Goal: Task Accomplishment & Management: Use online tool/utility

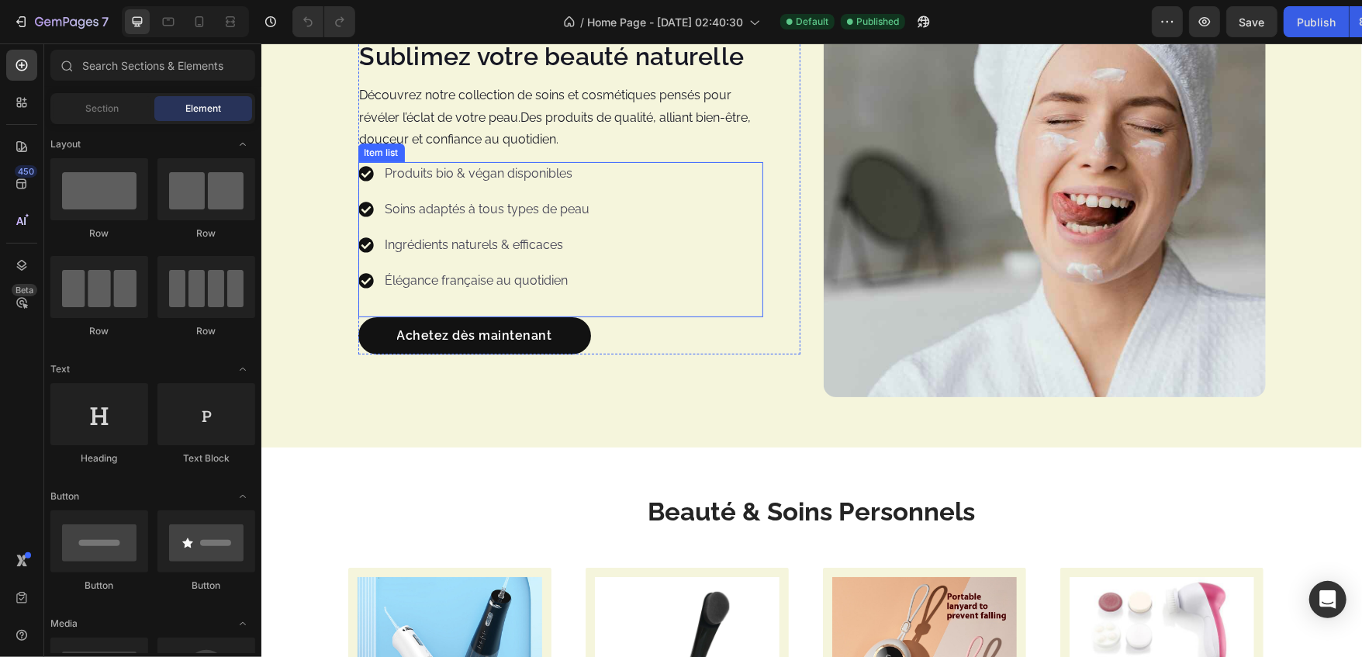
scroll to position [166, 0]
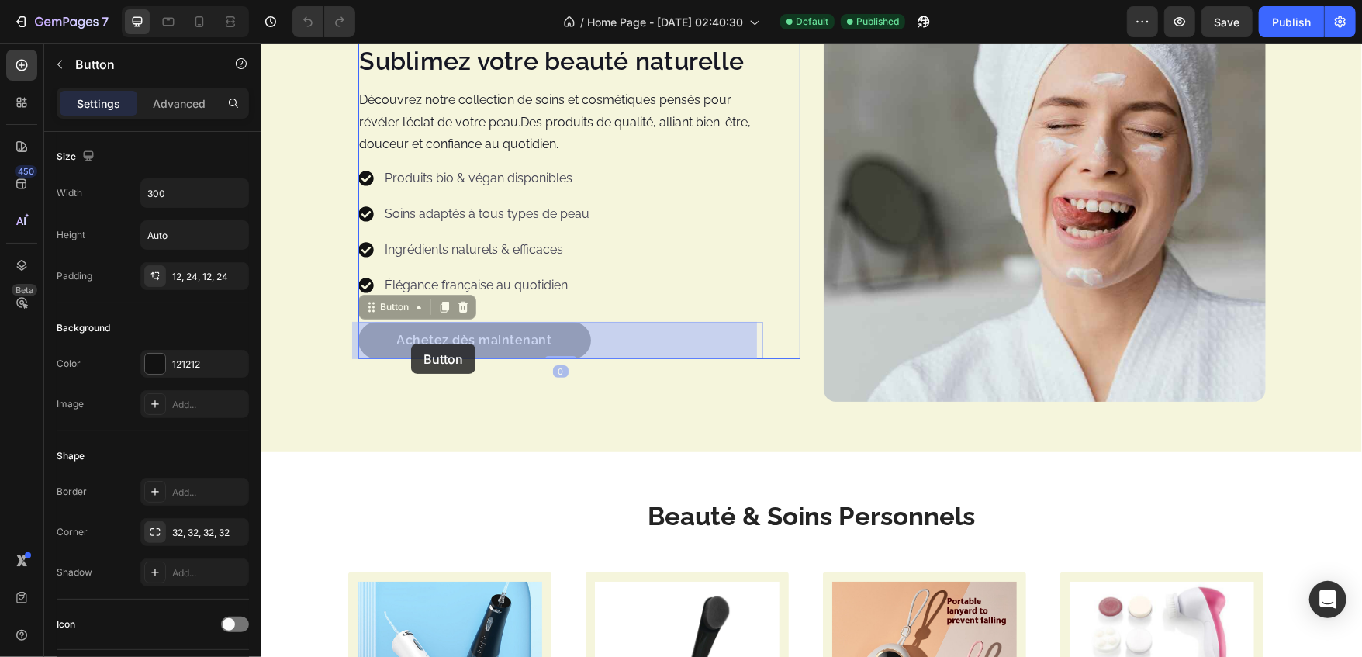
drag, startPoint x: 391, startPoint y: 337, endPoint x: 401, endPoint y: 341, distance: 10.8
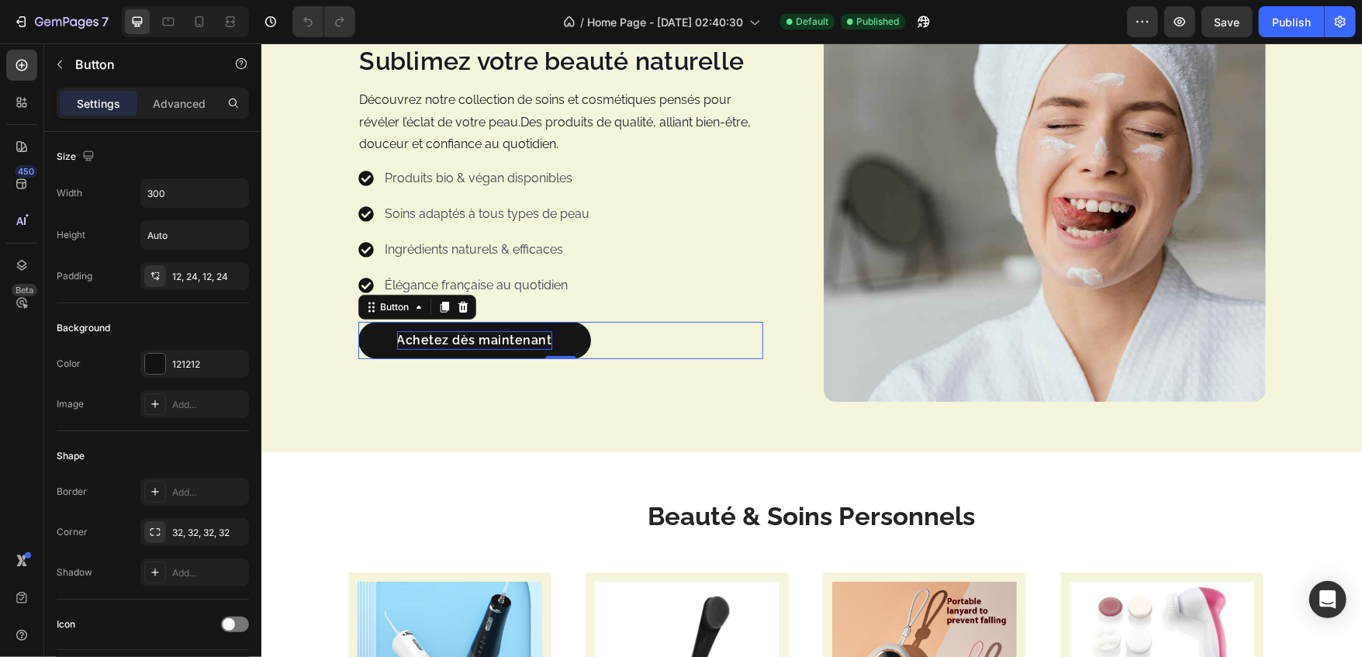
click at [396, 341] on p "Achetez dès maintenant" at bounding box center [473, 339] width 155 height 19
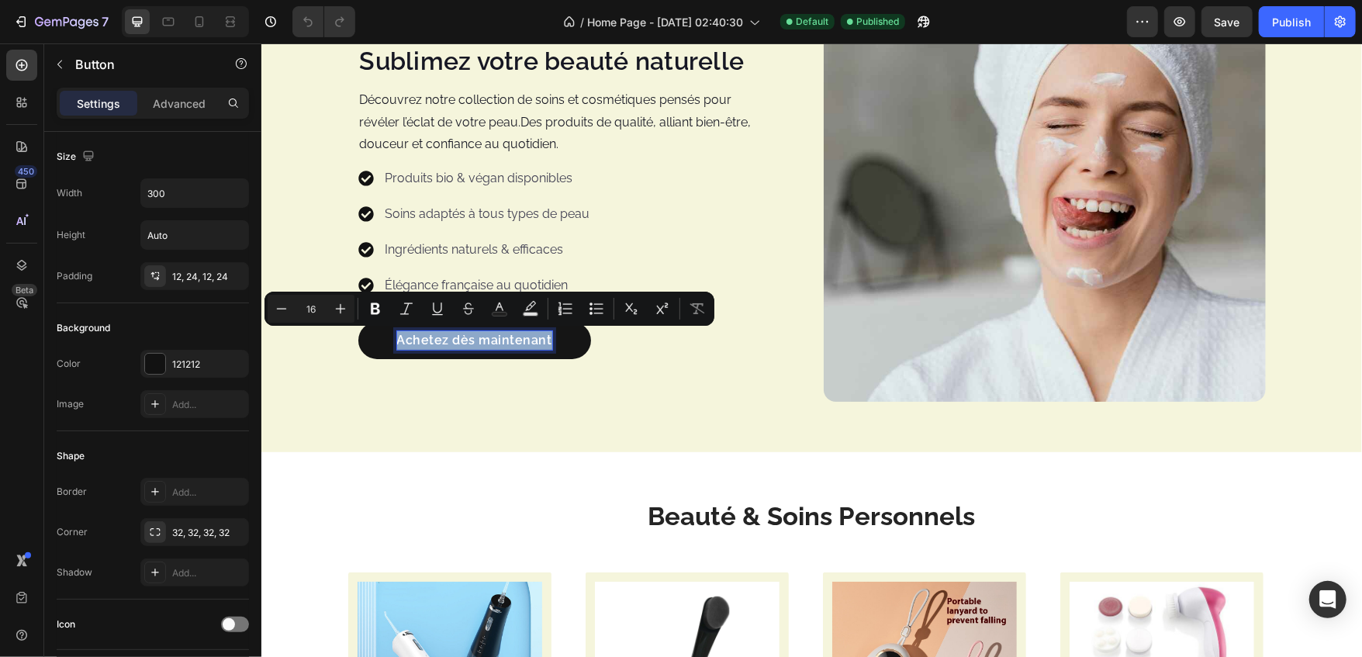
drag, startPoint x: 396, startPoint y: 341, endPoint x: 574, endPoint y: 340, distance: 178.4
click at [574, 340] on link "Achetez dès maintenant" at bounding box center [474, 339] width 233 height 37
copy p "Achetez dès maintenant"
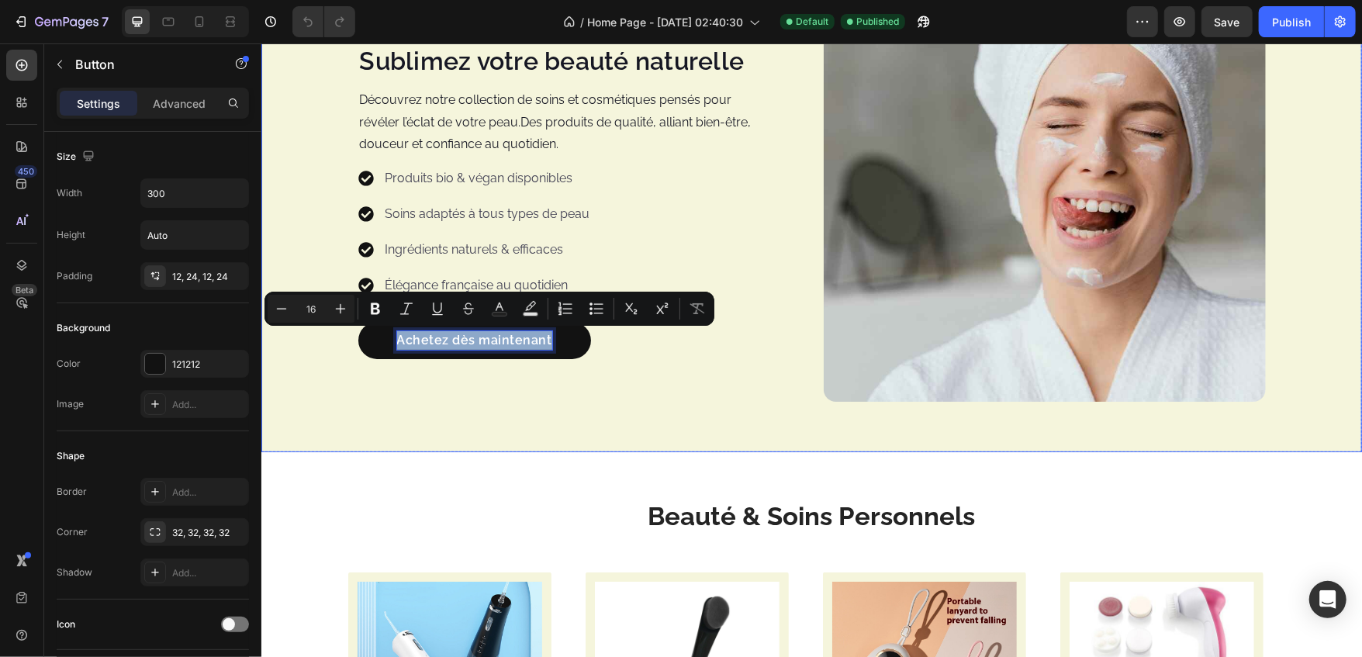
click at [472, 426] on div "Icon Icon Icon Icon Icon Icon List Hoz Rated 4.5/5 Based on 895 Reviews Text bl…" at bounding box center [811, 179] width 1101 height 543
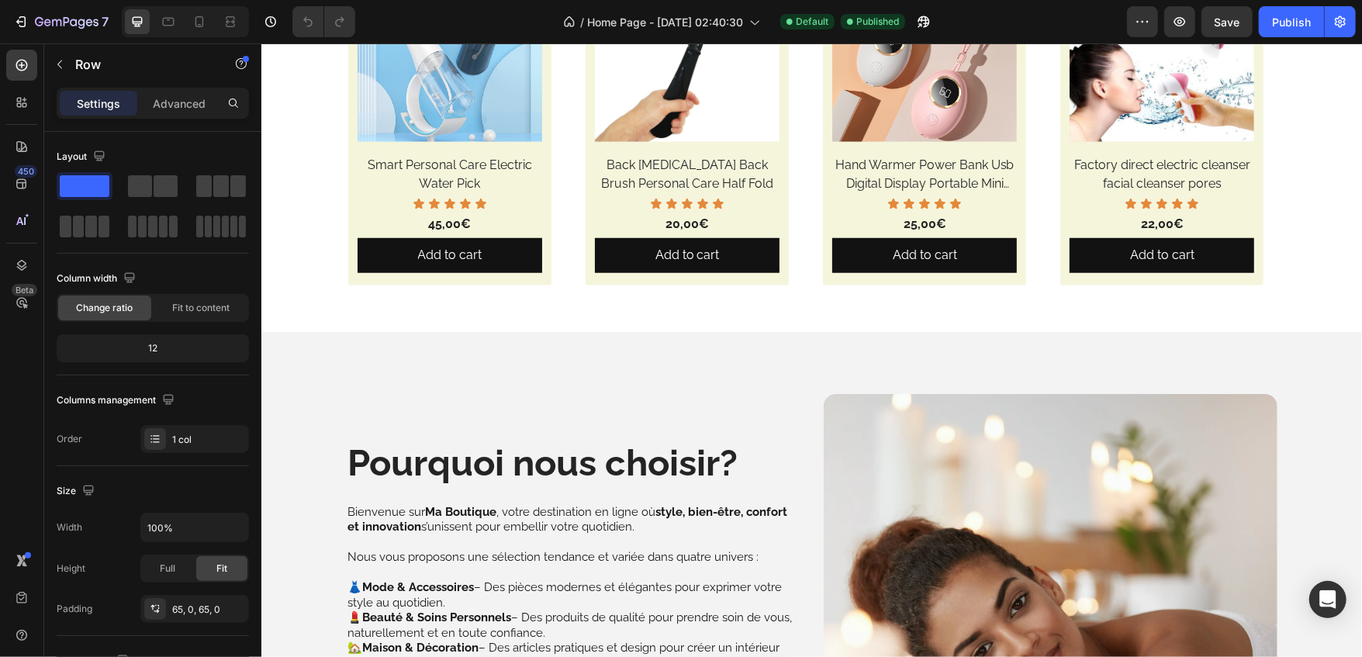
scroll to position [779, 0]
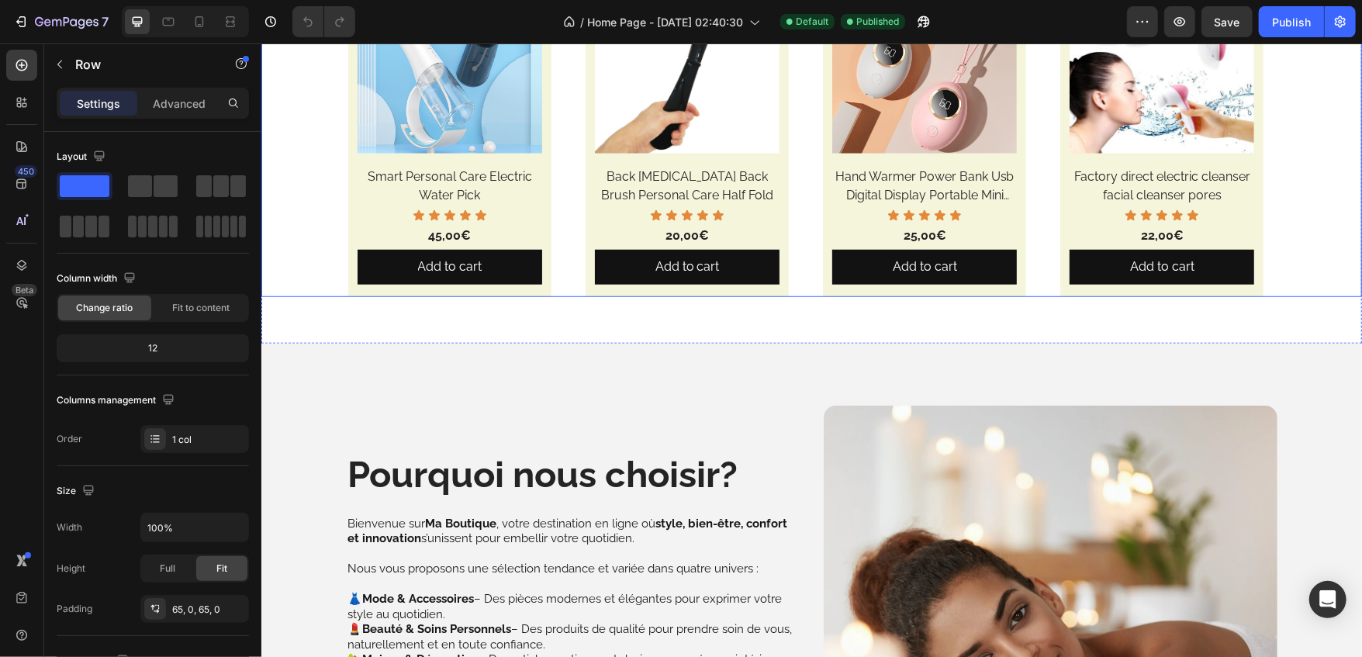
click at [570, 184] on div "(P) Images Smart Personal Care Electric Water Pick (P) Title Icon Icon Icon Ico…" at bounding box center [811, 127] width 927 height 337
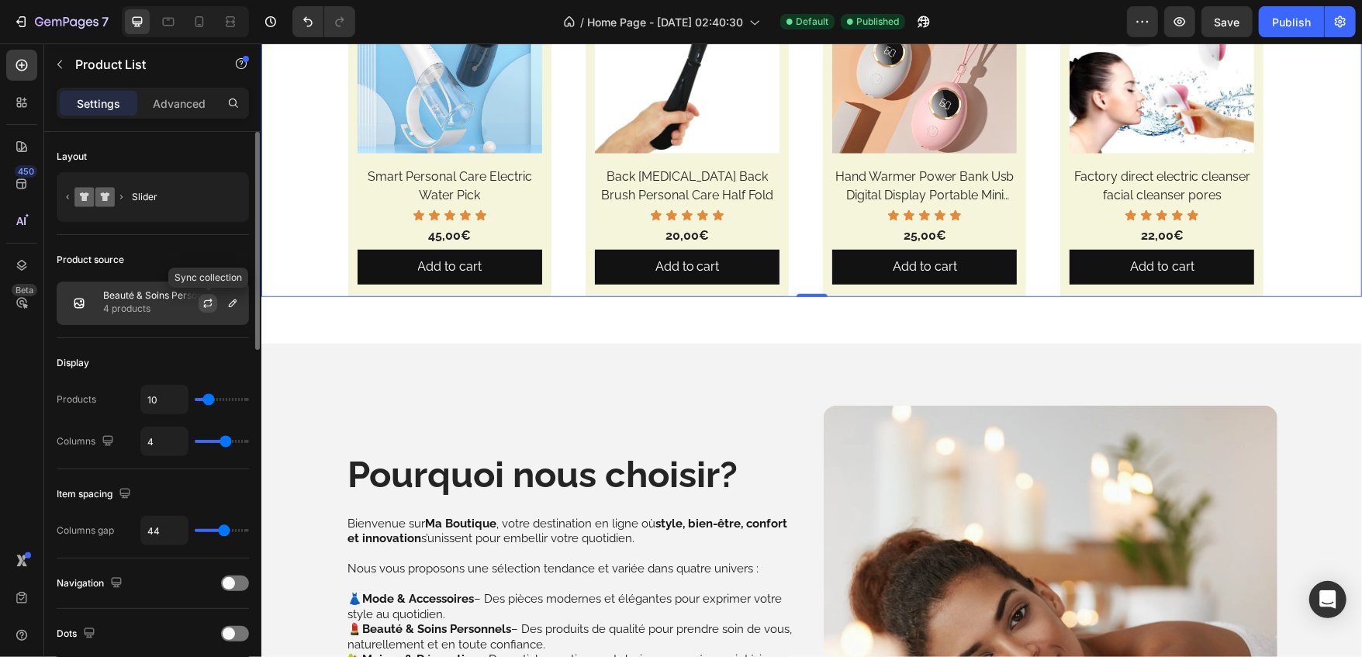
click at [202, 303] on icon "button" at bounding box center [208, 303] width 12 height 12
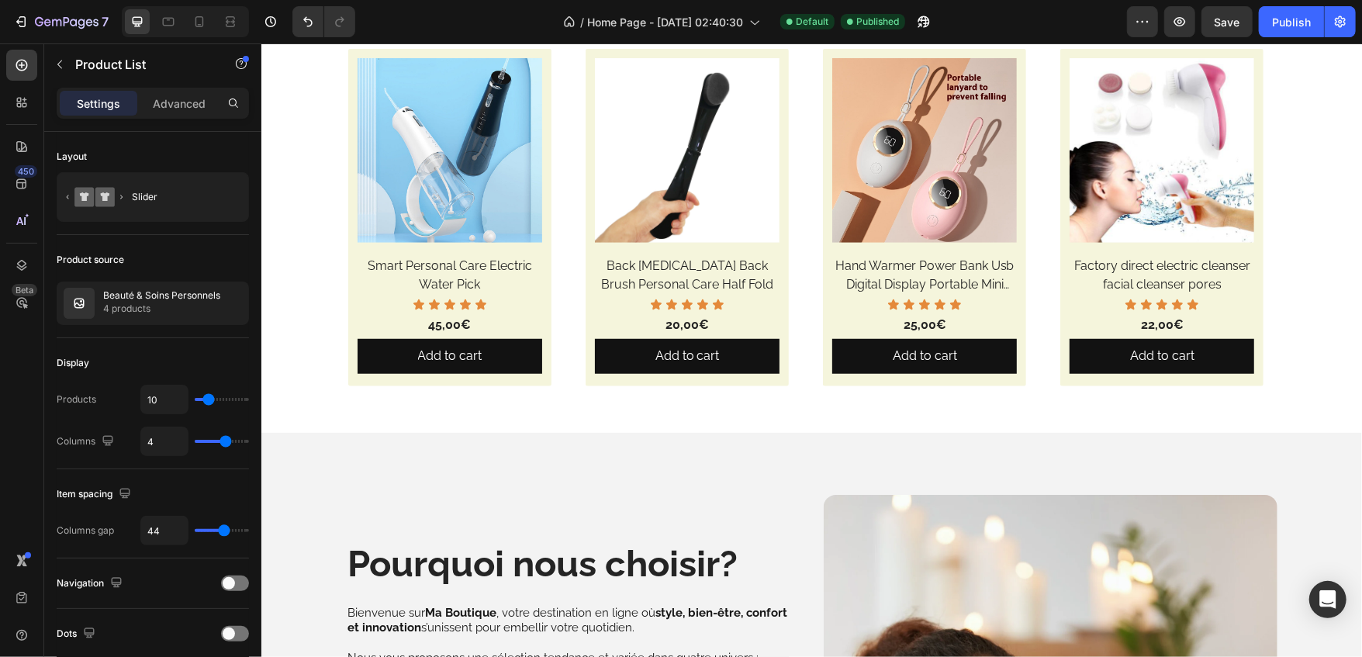
scroll to position [679, 0]
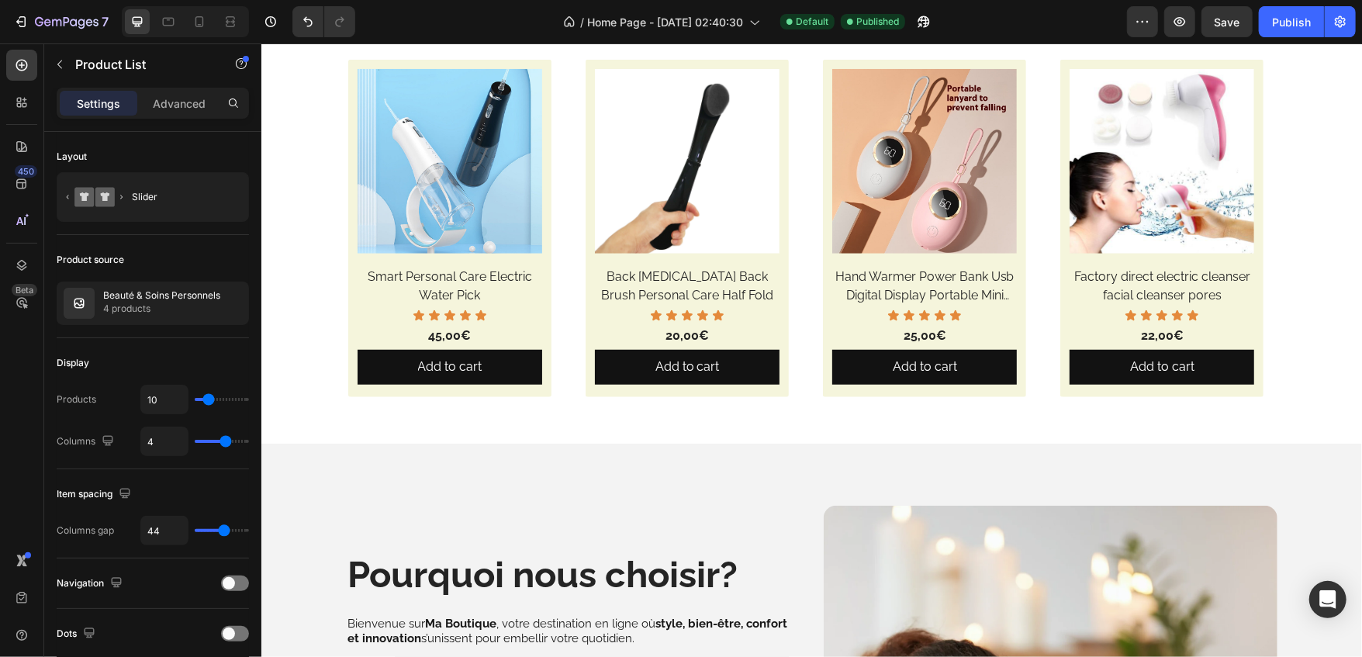
click at [564, 274] on div "(P) Images Smart Personal Care Electric Water Pick (P) Title Icon Icon Icon Ico…" at bounding box center [811, 227] width 927 height 337
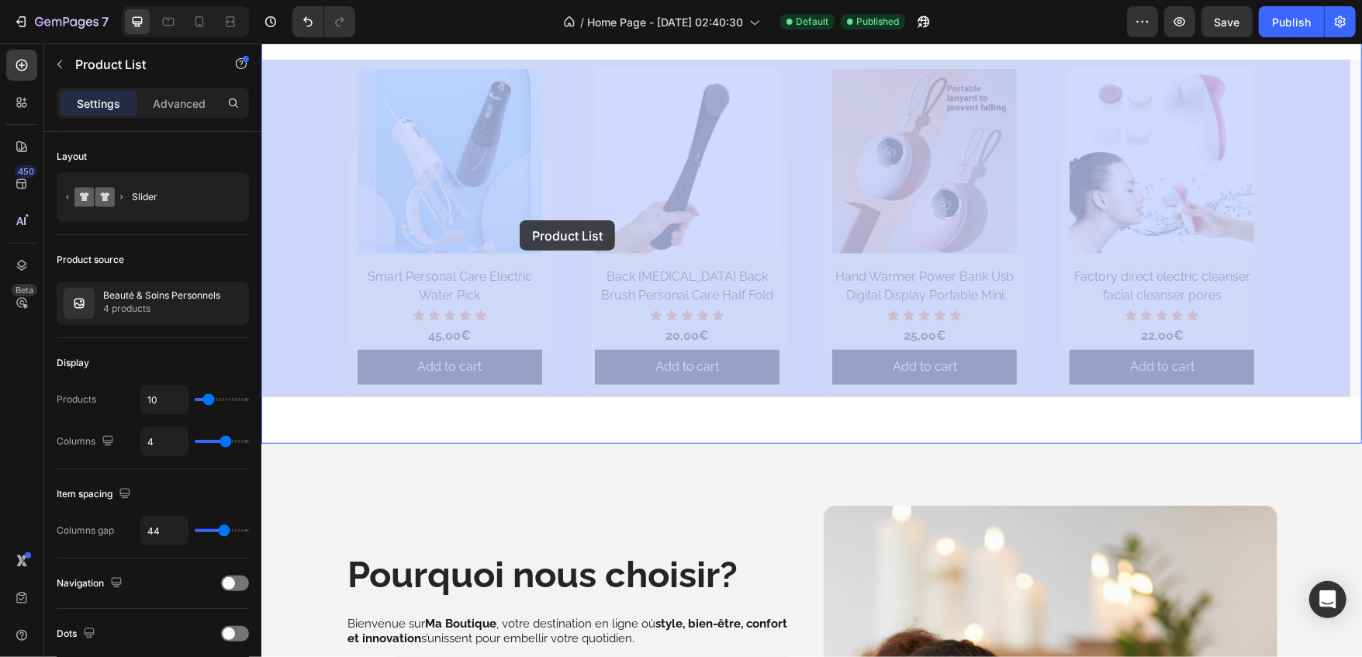
drag, startPoint x: 564, startPoint y: 274, endPoint x: 519, endPoint y: 220, distance: 70.5
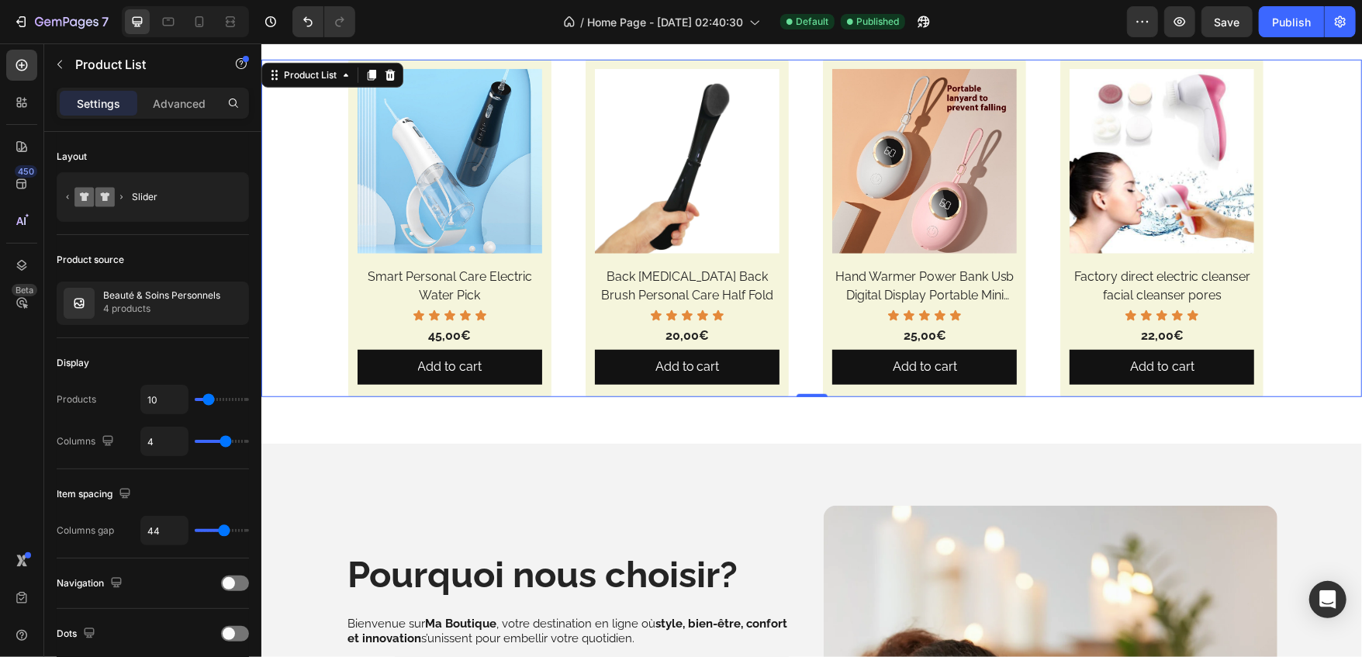
click at [560, 217] on div "(P) Images Smart Personal Care Electric Water Pick (P) Title Icon Icon Icon Ico…" at bounding box center [811, 227] width 927 height 337
click at [161, 296] on p "Beauté & Soins Personnels" at bounding box center [161, 295] width 117 height 11
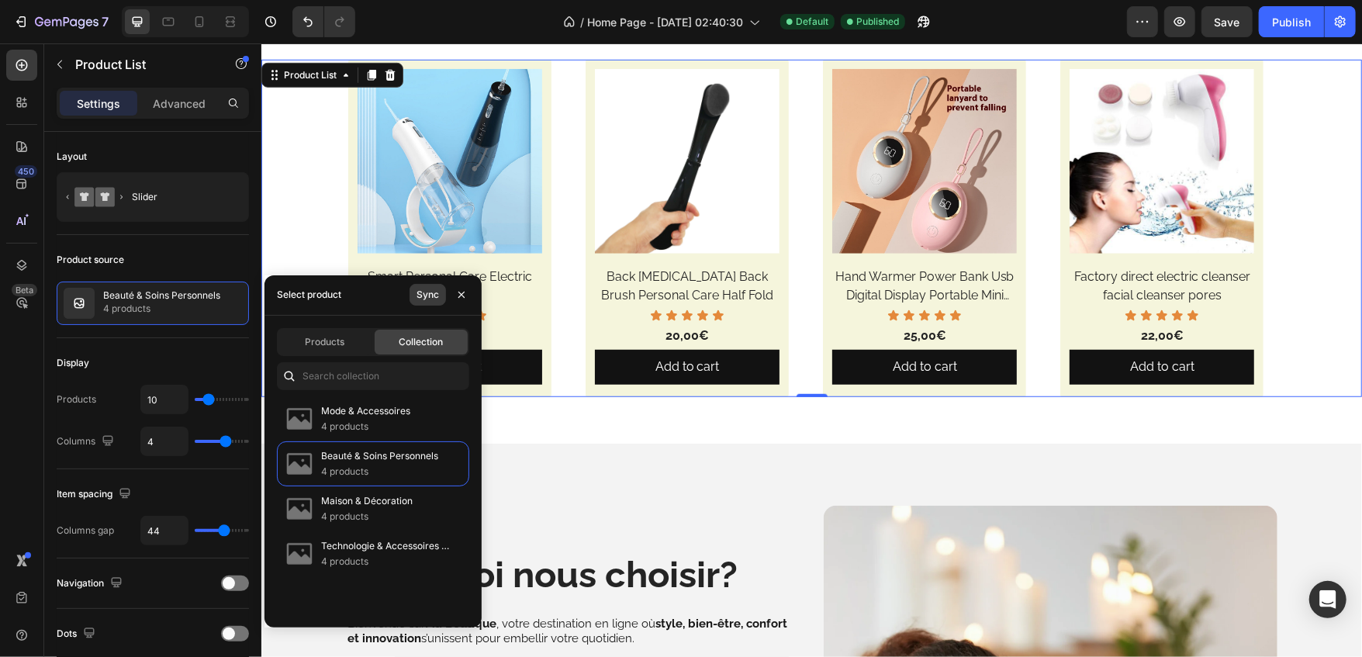
click at [429, 290] on div "Sync" at bounding box center [428, 295] width 22 height 14
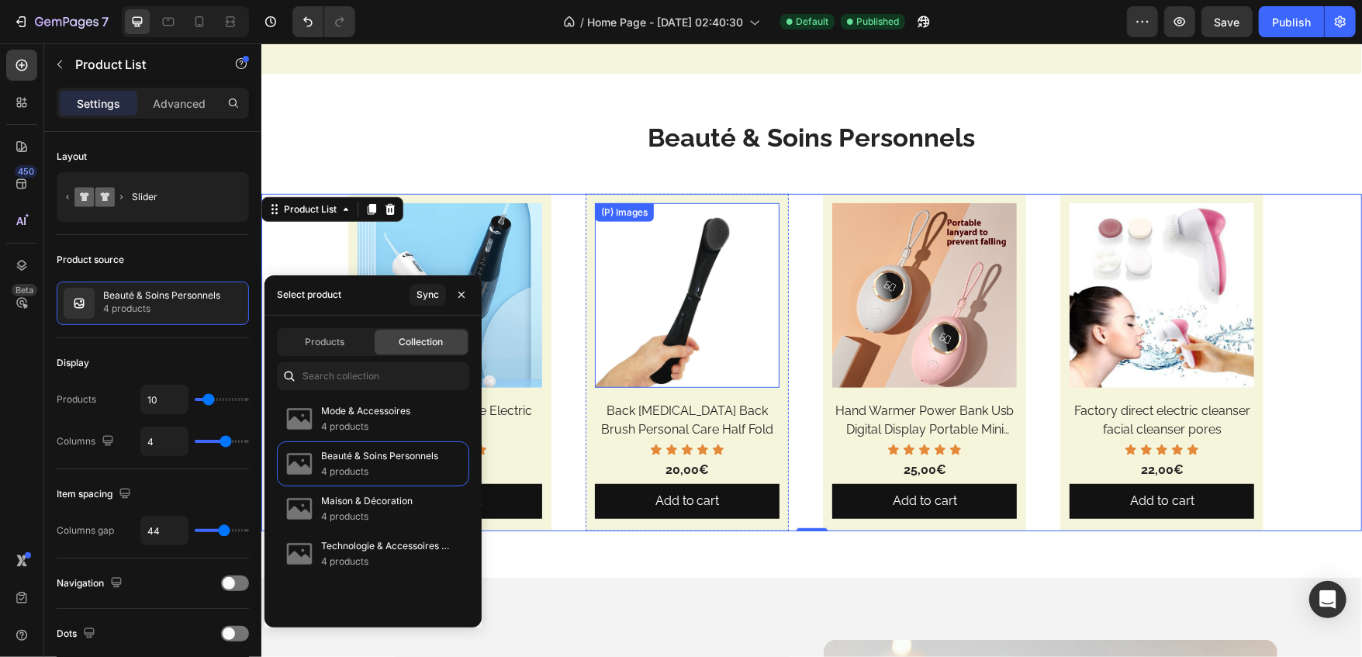
scroll to position [545, 0]
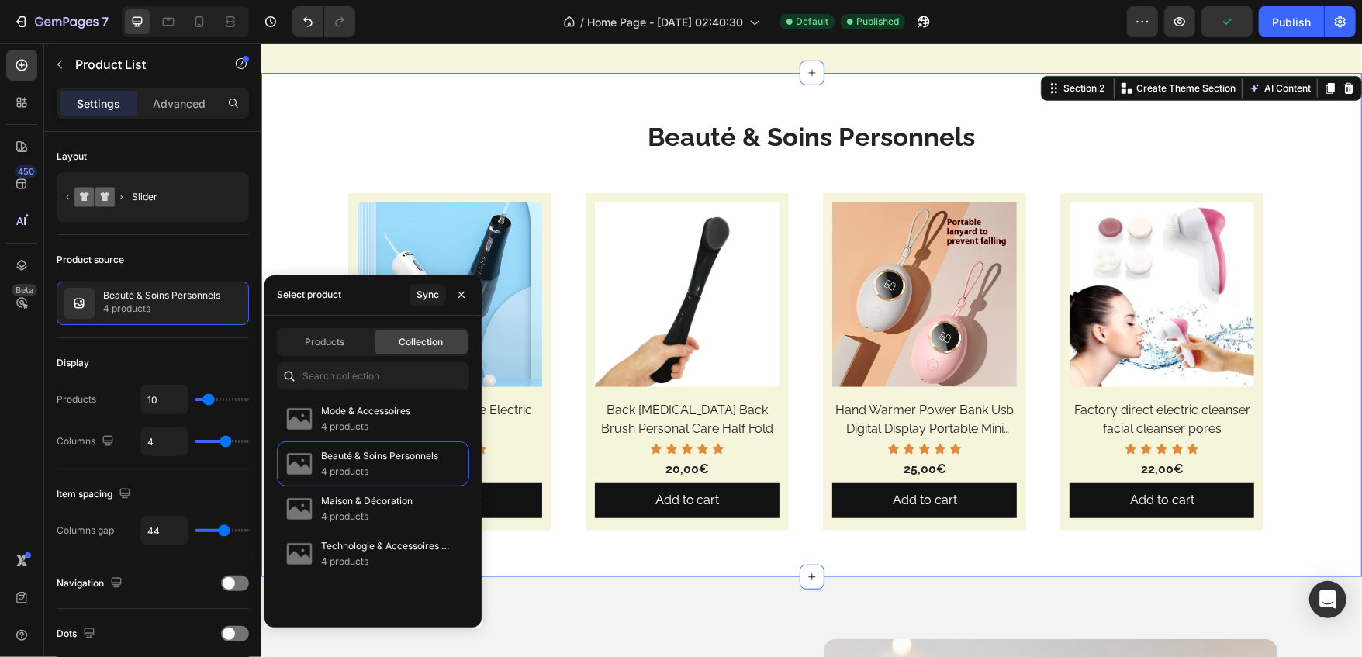
click at [548, 537] on div "Beauté & Soins Personnels Heading Row (P) Images Smart Personal Care Electric W…" at bounding box center [811, 324] width 1101 height 504
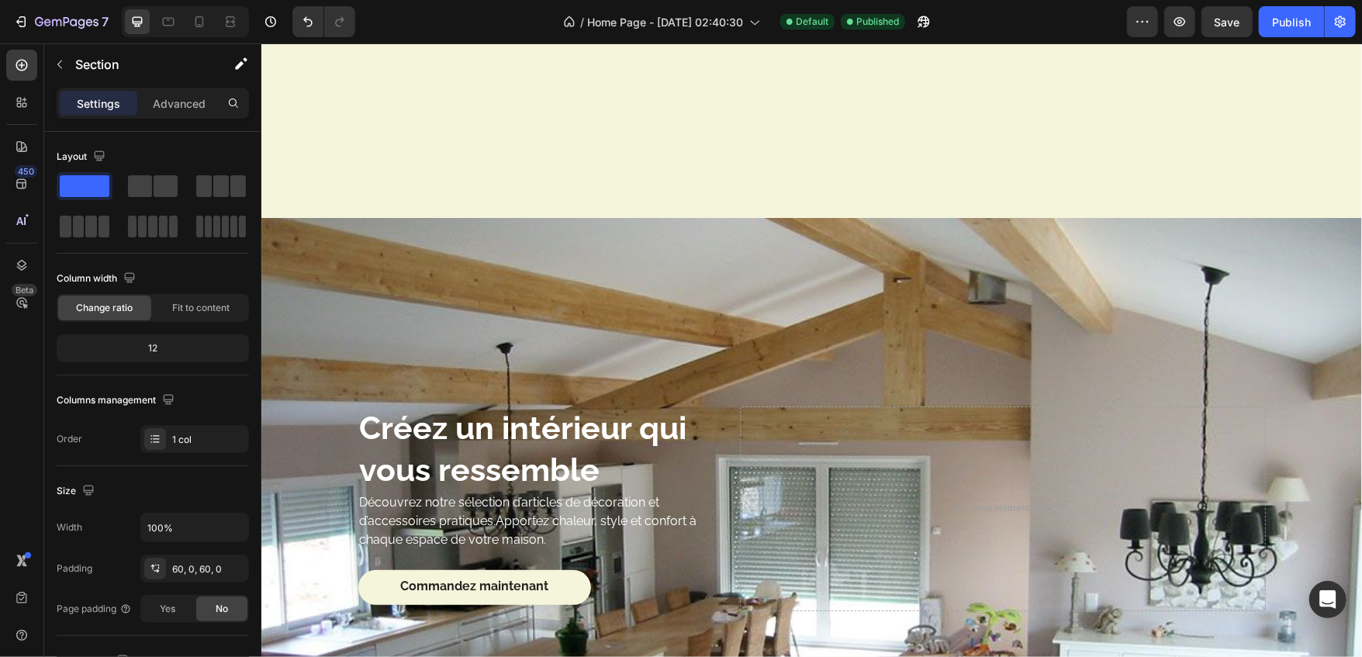
scroll to position [2219, 0]
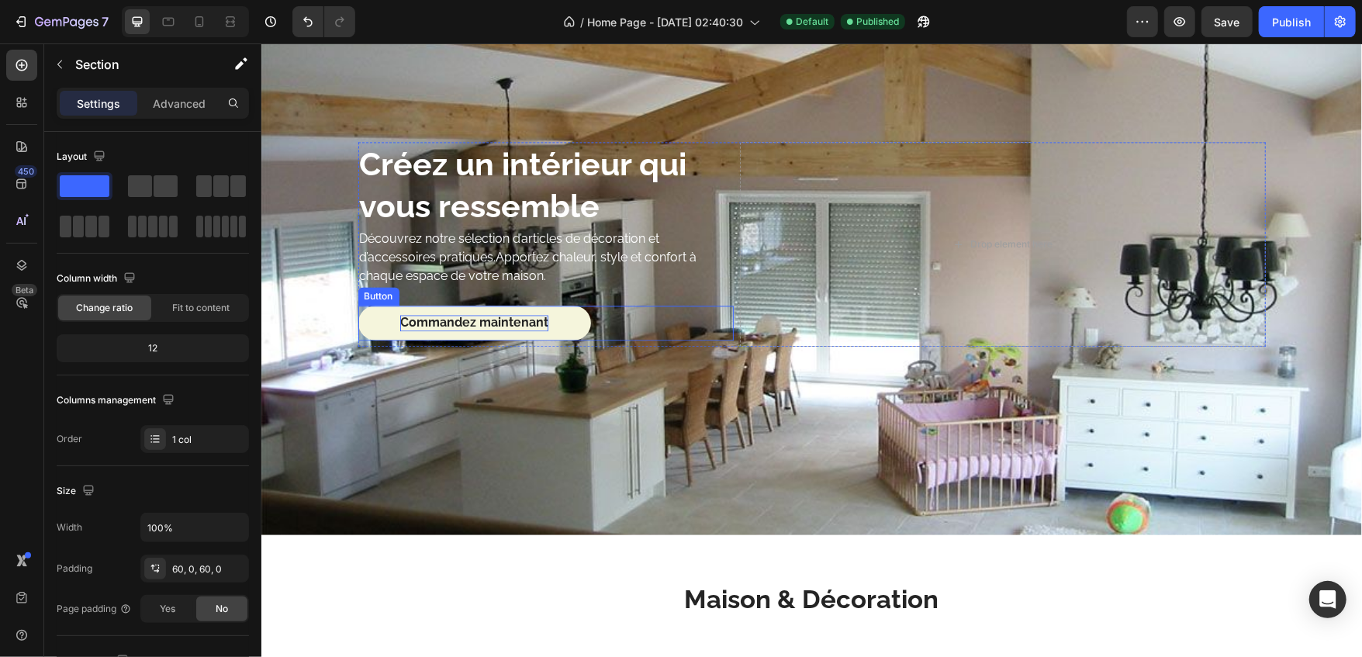
click at [453, 319] on p "Commandez maintenant" at bounding box center [473, 322] width 148 height 16
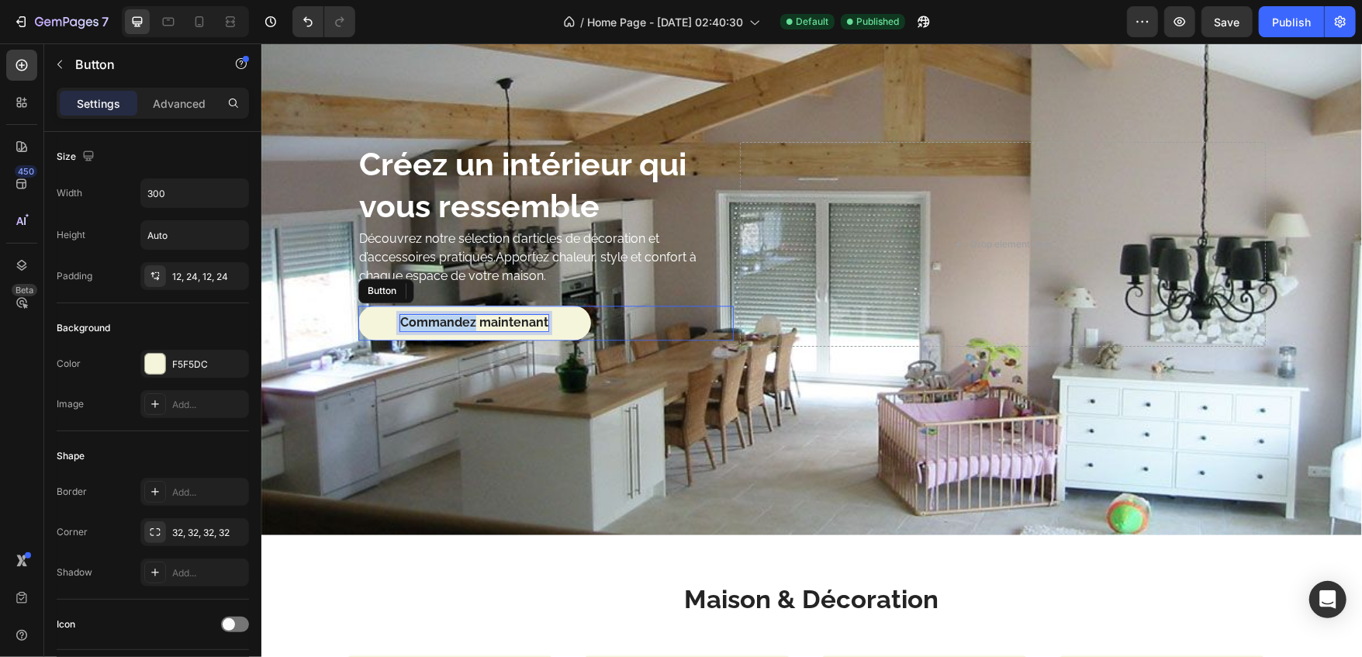
click at [453, 319] on p "Commandez maintenant" at bounding box center [473, 322] width 148 height 16
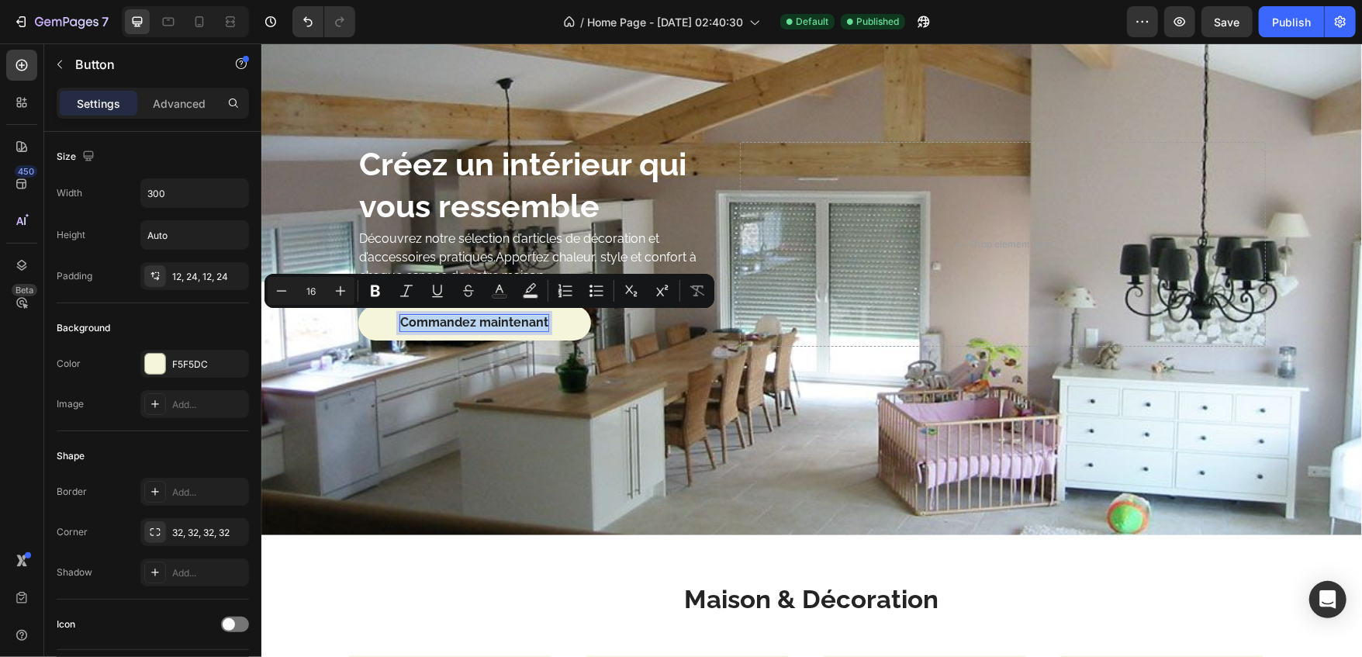
click at [453, 319] on p "Commandez maintenant" at bounding box center [473, 322] width 148 height 16
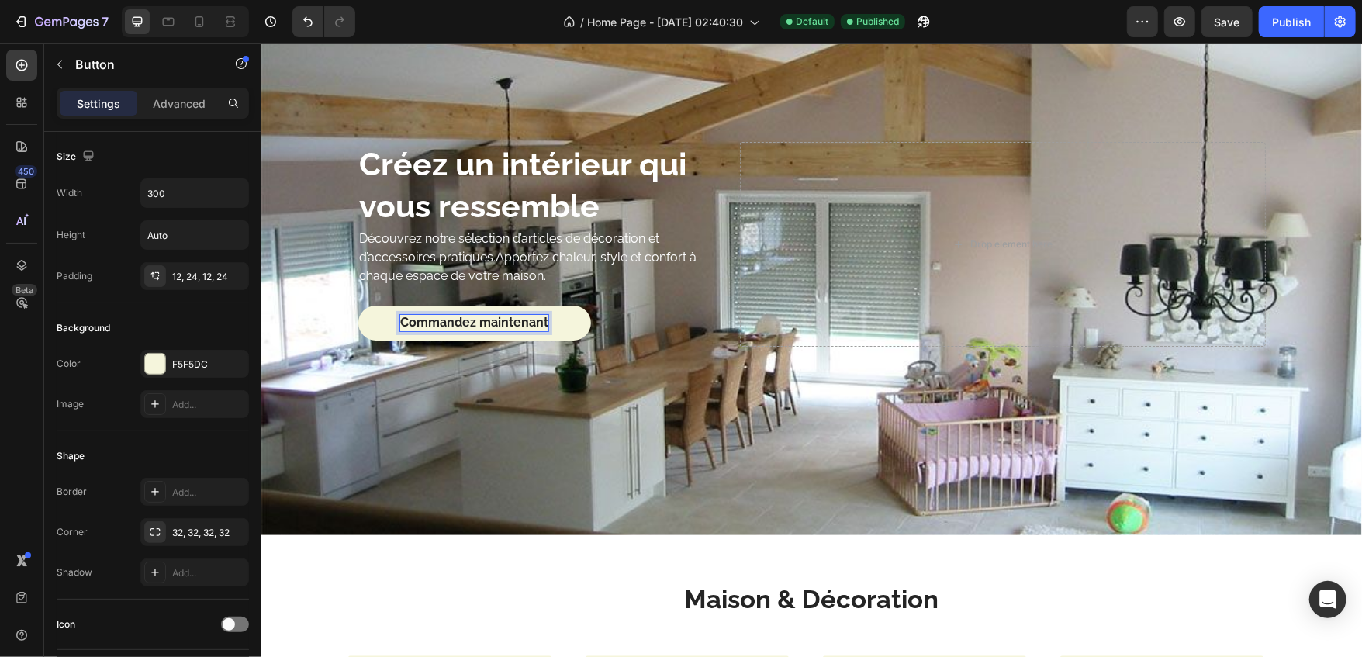
click at [453, 319] on p "Commandez maintenant" at bounding box center [473, 322] width 148 height 16
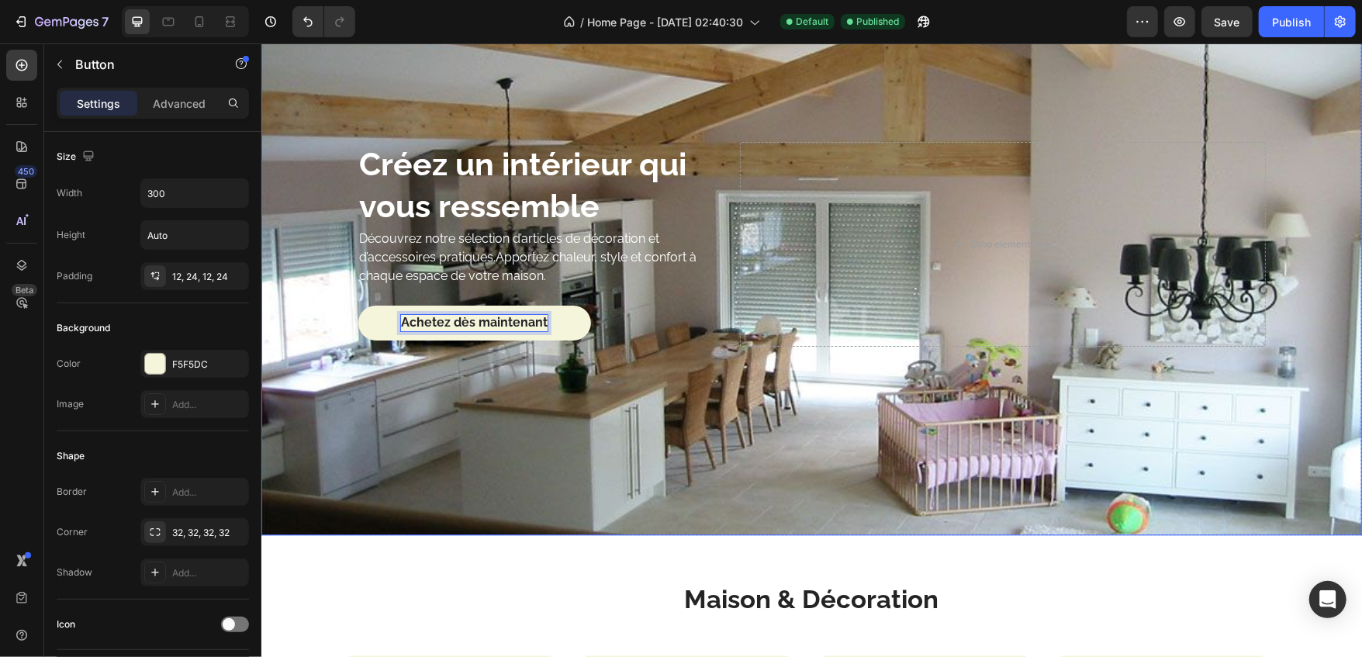
click at [489, 399] on div "Background Image" at bounding box center [811, 244] width 1101 height 582
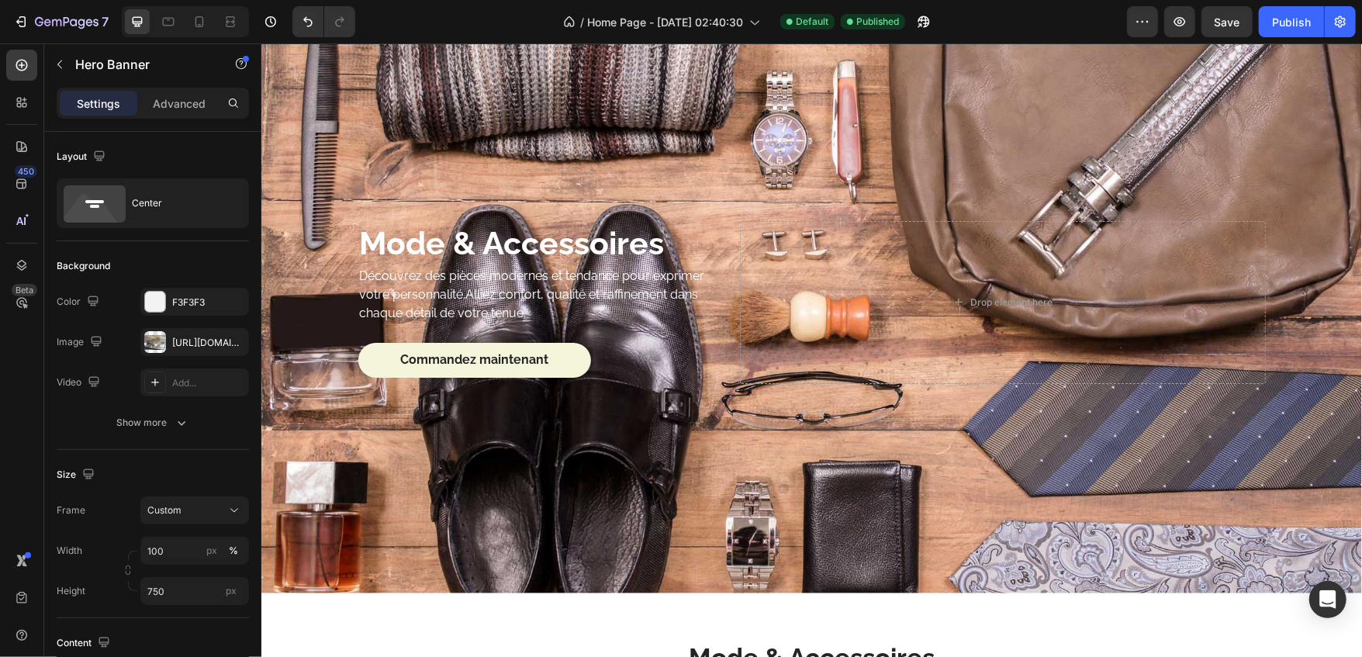
scroll to position [4008, 0]
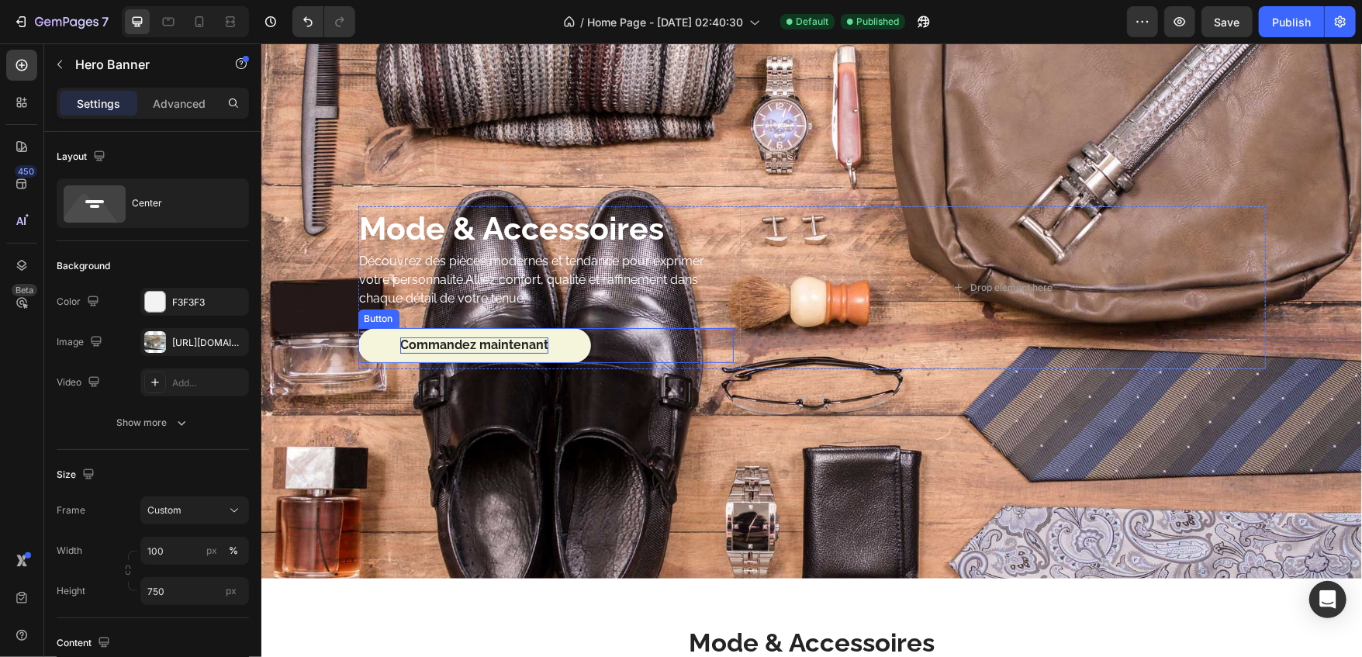
click at [460, 337] on p "Commandez maintenant" at bounding box center [473, 345] width 148 height 16
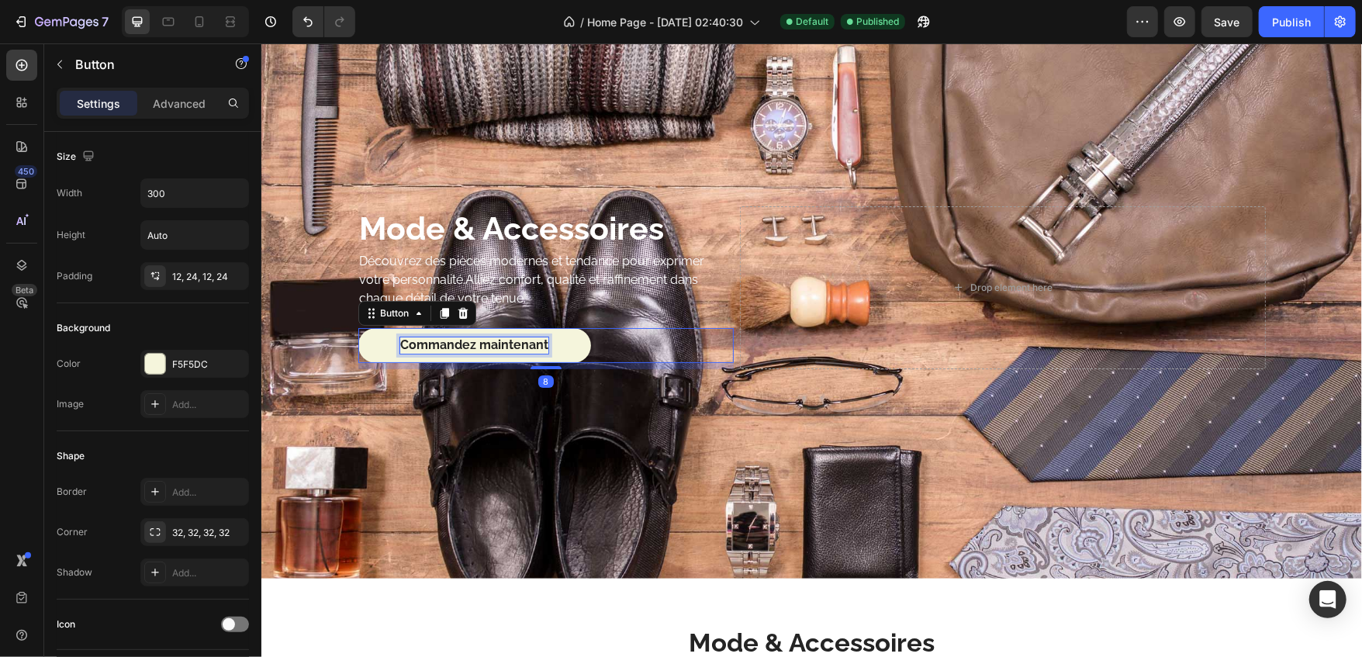
click at [460, 337] on p "Commandez maintenant" at bounding box center [473, 345] width 148 height 16
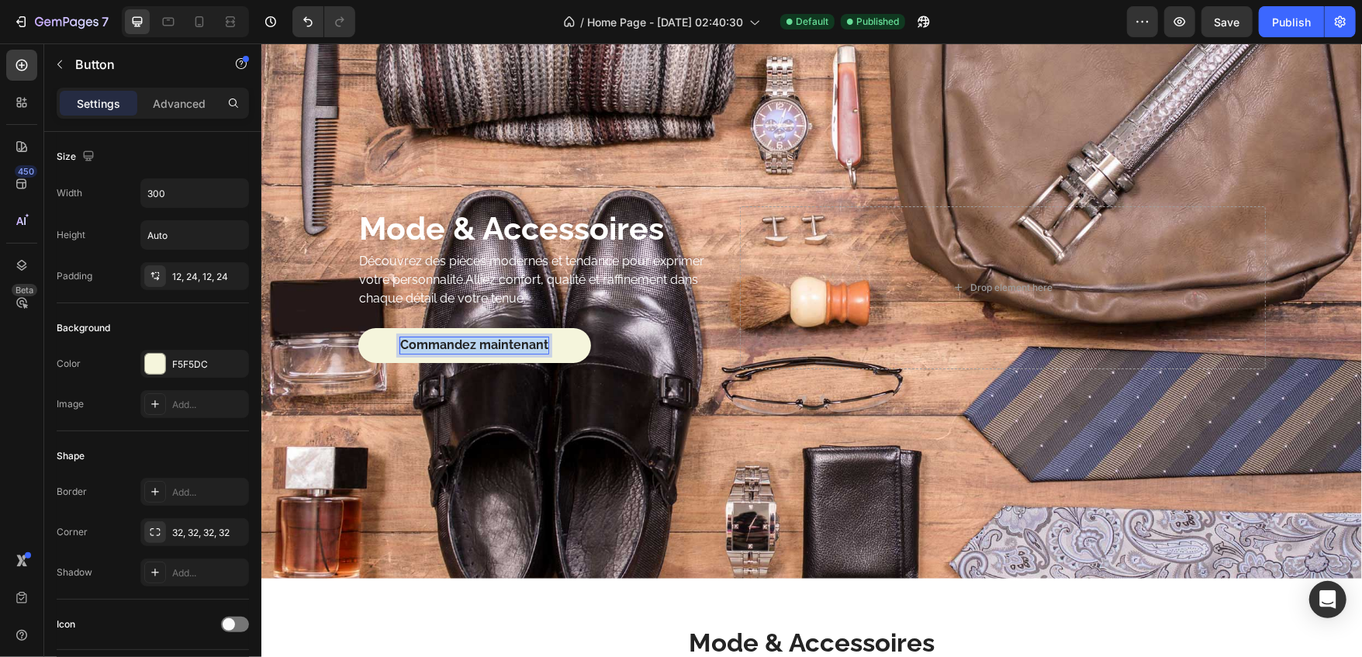
click at [460, 337] on p "Commandez maintenant" at bounding box center [473, 345] width 148 height 16
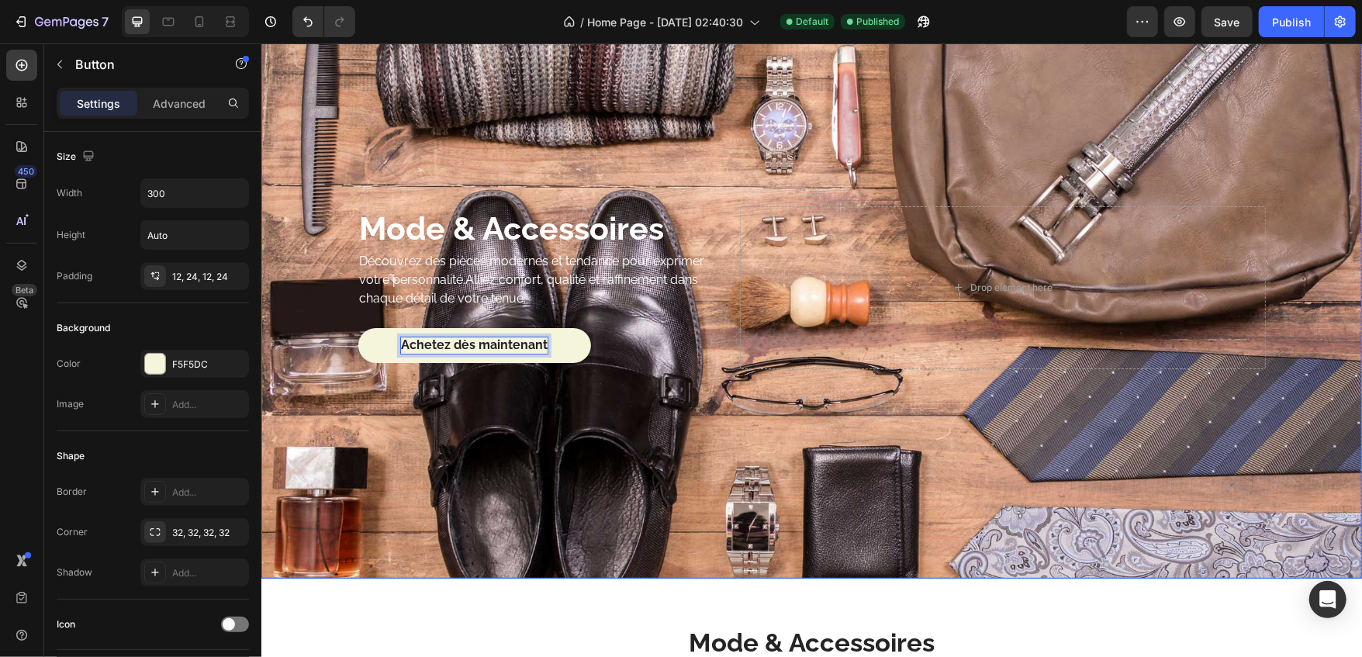
click at [479, 469] on div "Background Image" at bounding box center [811, 287] width 1101 height 582
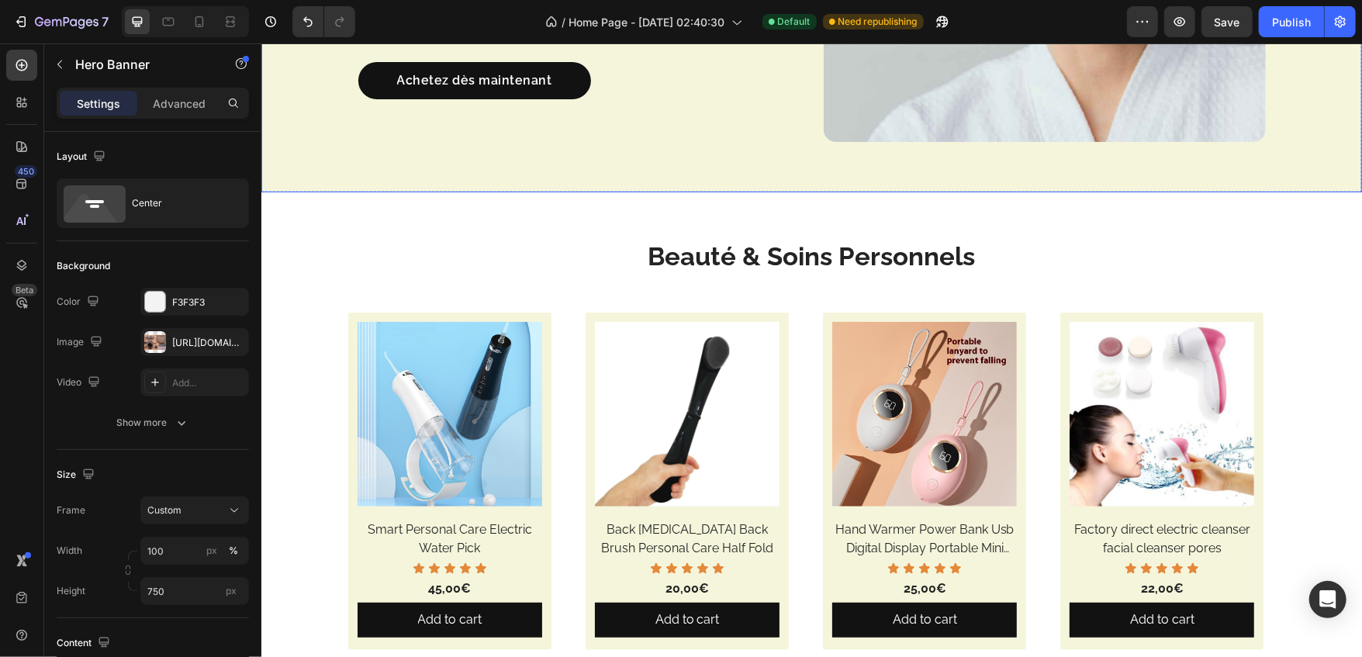
scroll to position [497, 0]
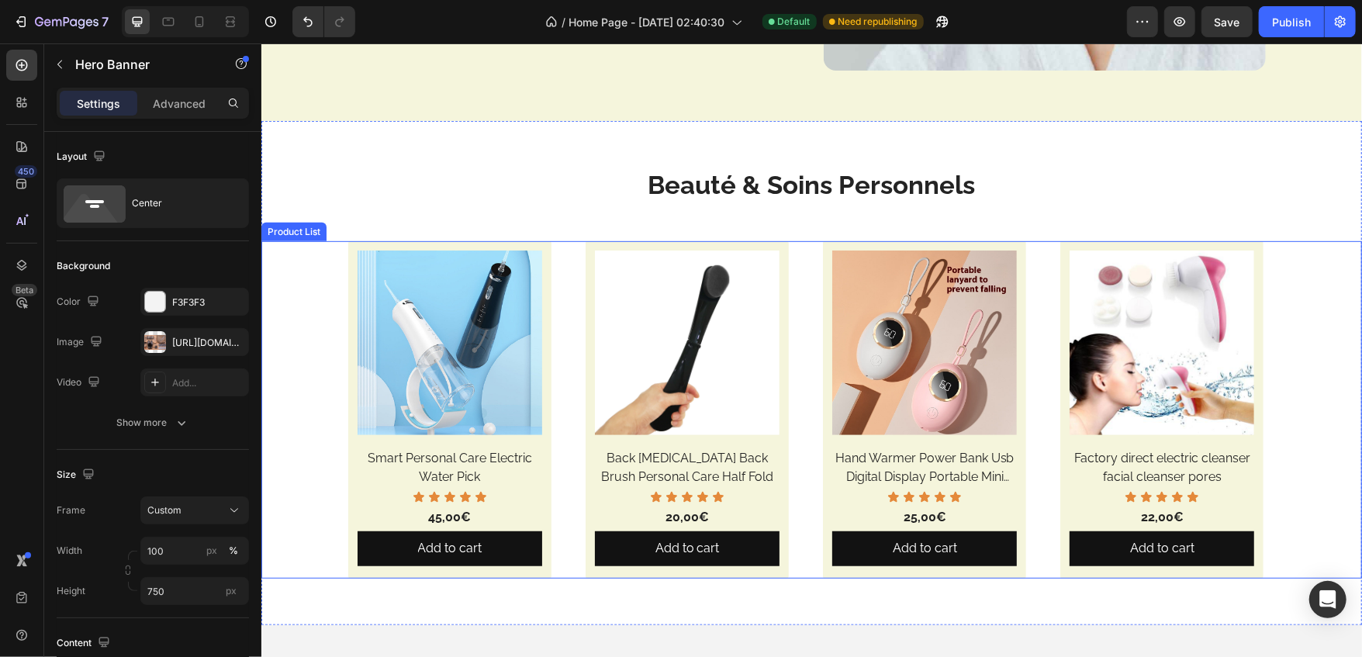
click at [555, 357] on div "(P) Images Smart Personal Care Electric Water Pick (P) Title Icon Icon Icon Ico…" at bounding box center [811, 408] width 927 height 337
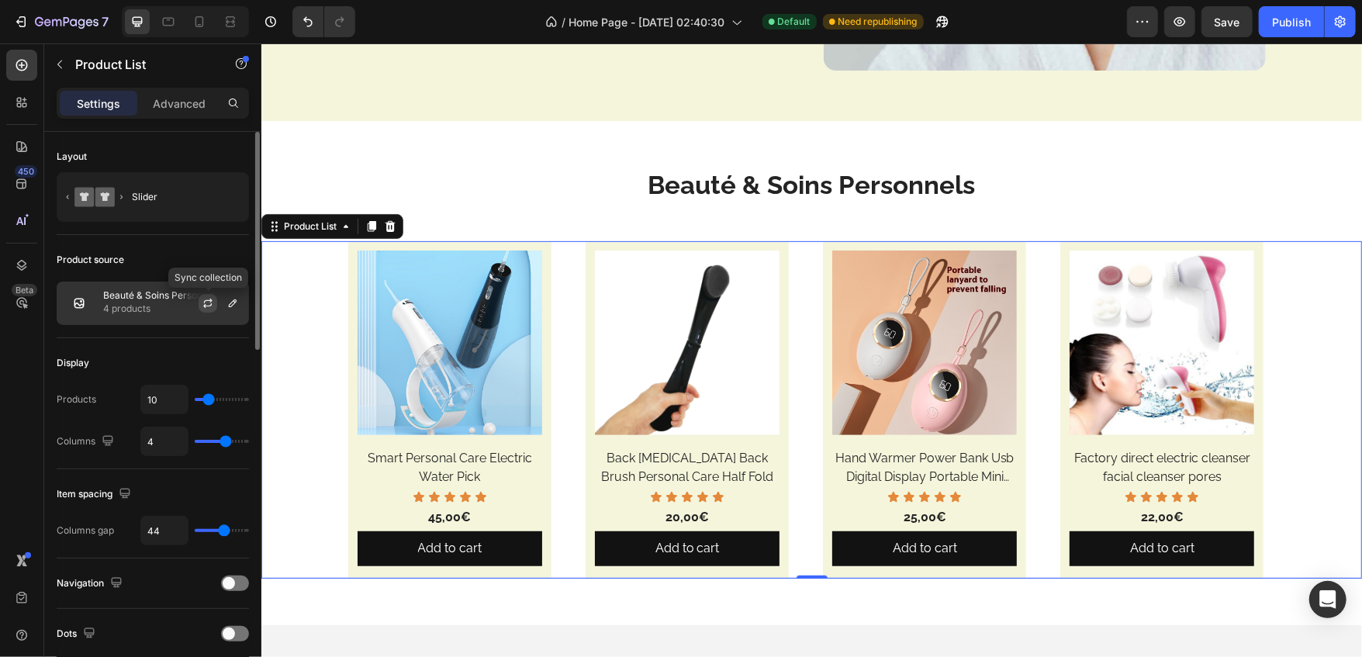
click at [213, 305] on icon "button" at bounding box center [208, 303] width 12 height 12
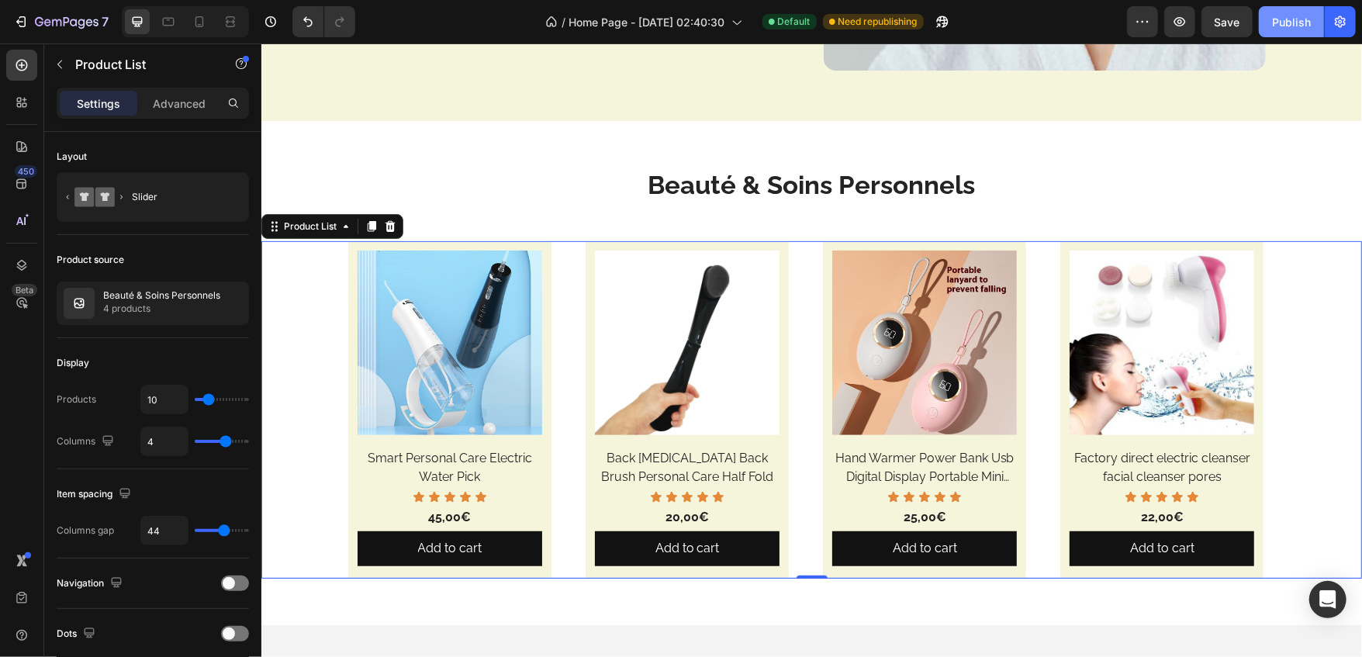
click at [1280, 34] on button "Publish" at bounding box center [1291, 21] width 65 height 31
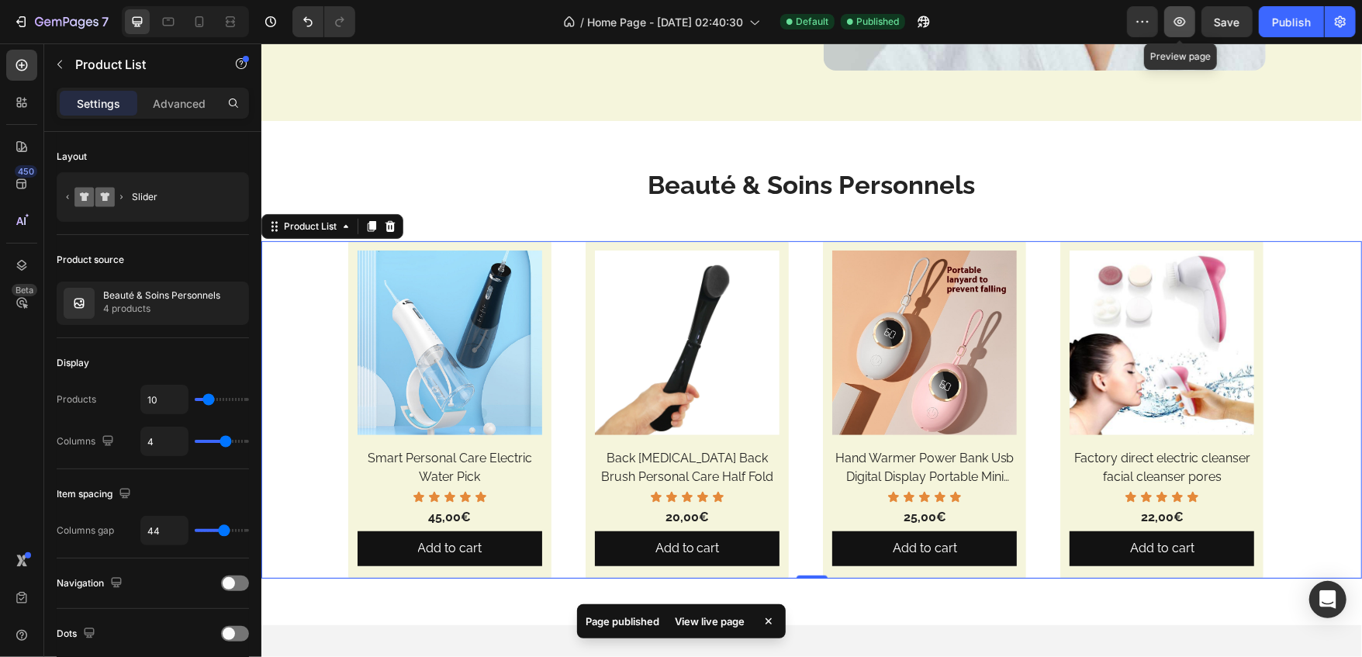
click at [1186, 20] on icon "button" at bounding box center [1180, 22] width 16 height 16
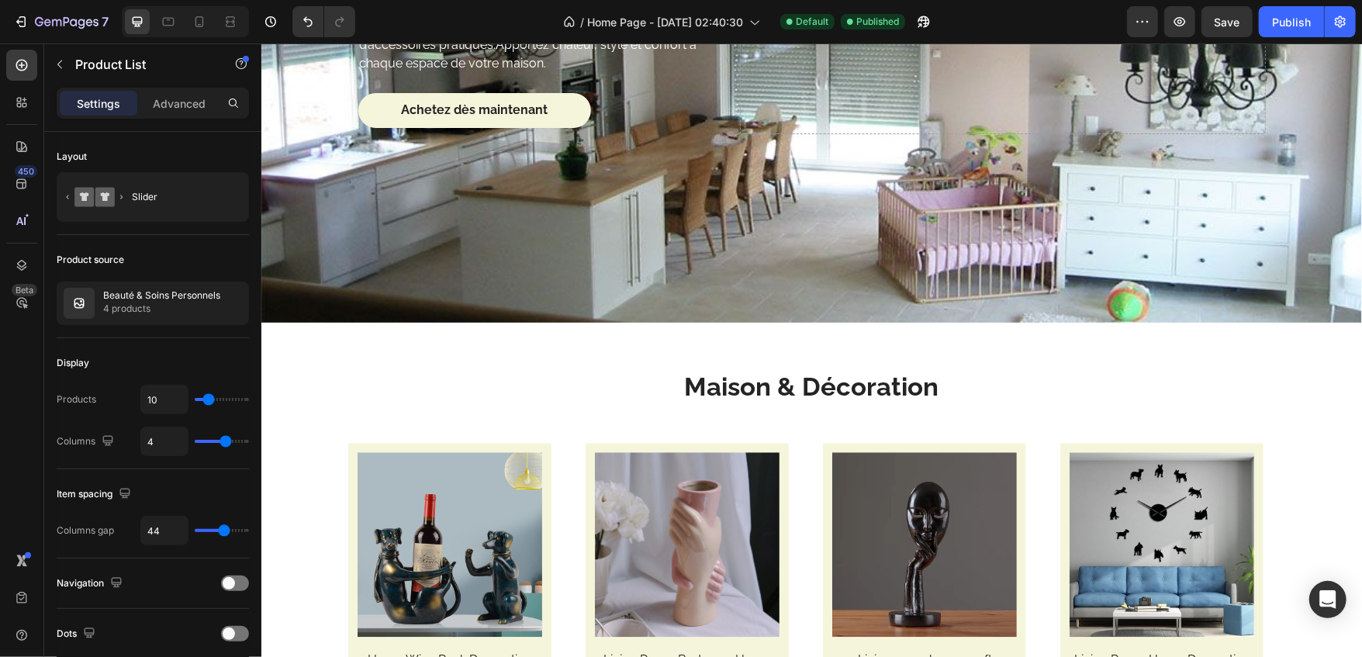
scroll to position [2405, 0]
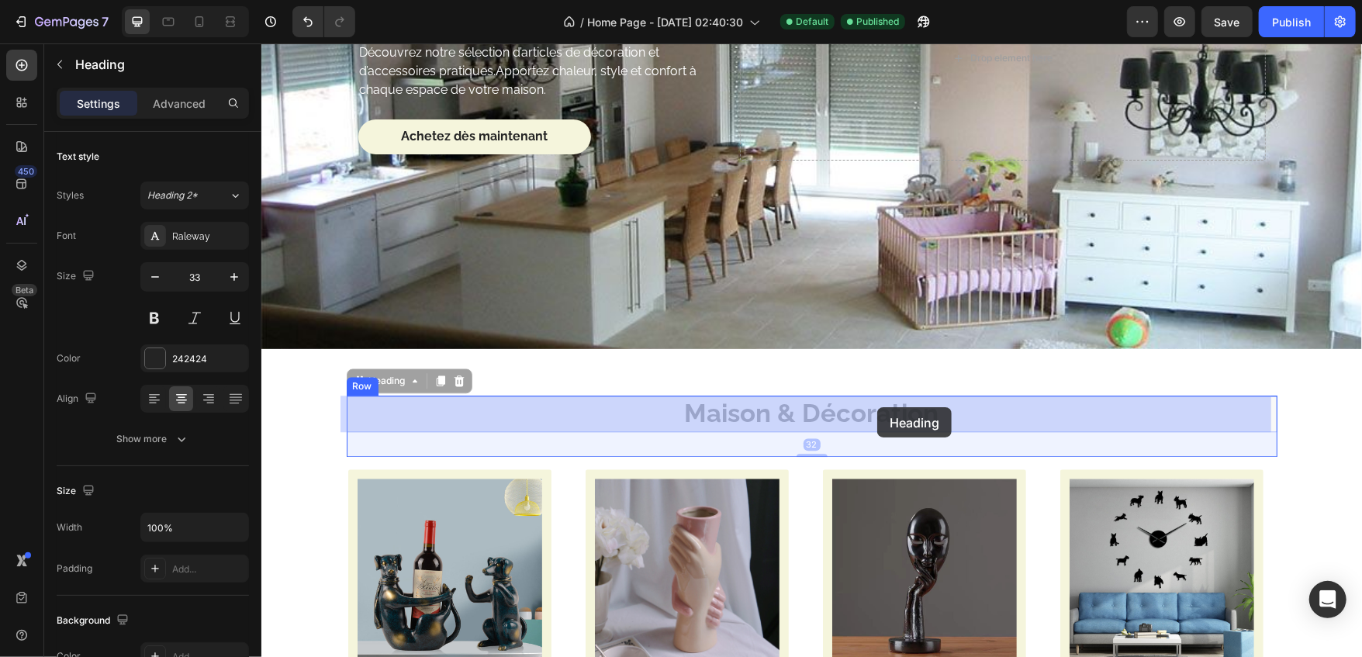
drag, startPoint x: 673, startPoint y: 414, endPoint x: 876, endPoint y: 406, distance: 202.6
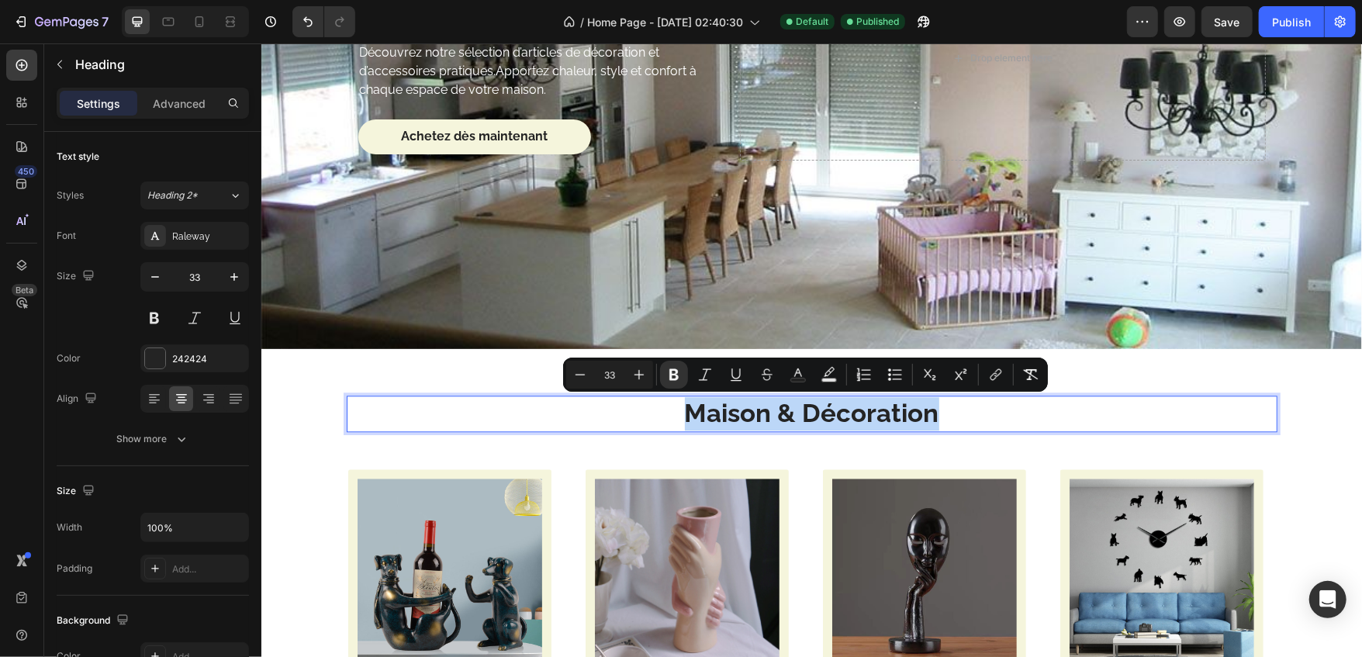
drag, startPoint x: 682, startPoint y: 407, endPoint x: 929, endPoint y: 427, distance: 247.5
click at [929, 427] on p "Maison & Décoration" at bounding box center [812, 412] width 928 height 33
copy strong "Maison & Décoration"
click at [984, 312] on div "Background Image" at bounding box center [811, 58] width 1101 height 582
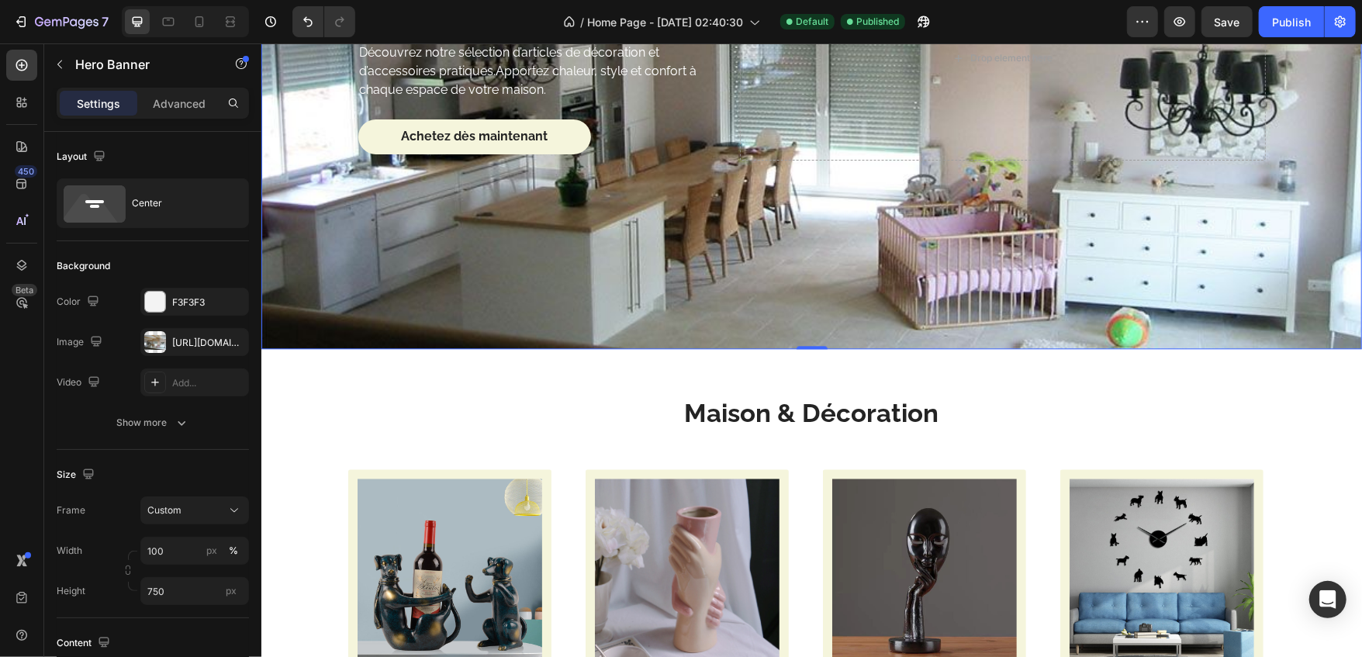
click at [303, 218] on div "Background Image" at bounding box center [811, 58] width 1101 height 582
click at [209, 344] on div "[URL][DOMAIN_NAME]" at bounding box center [194, 343] width 45 height 14
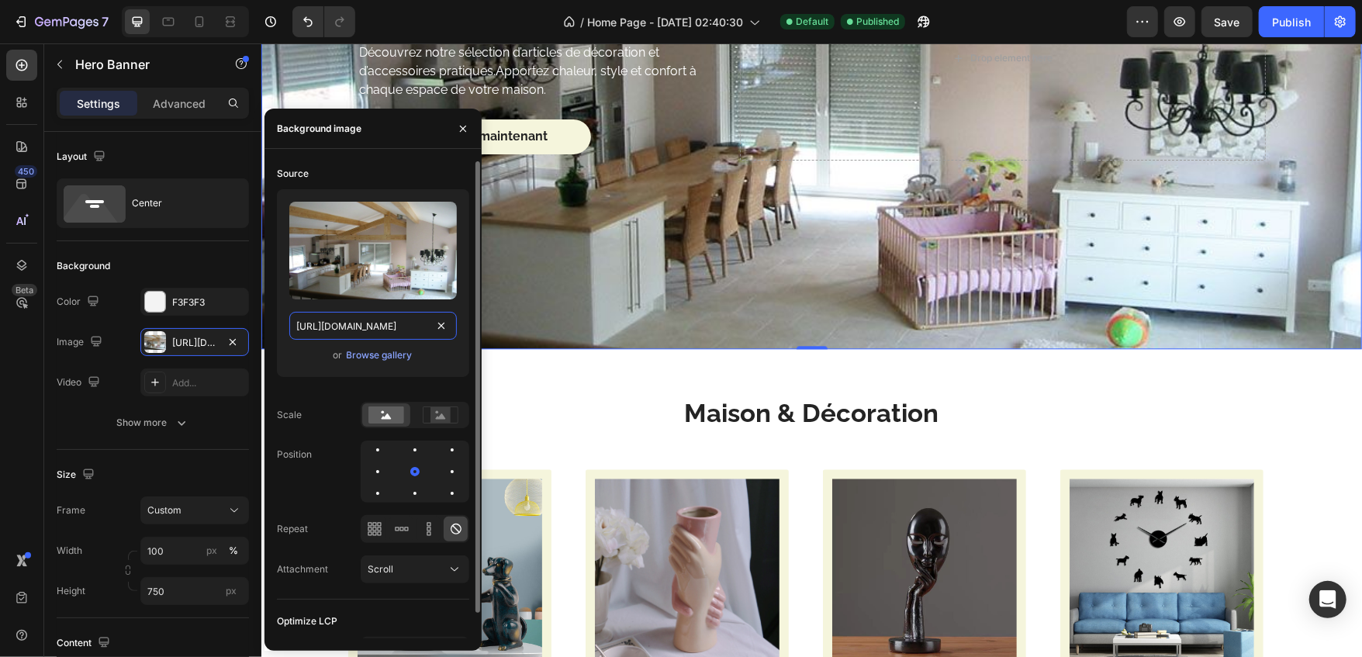
click at [441, 337] on input "[URL][DOMAIN_NAME]" at bounding box center [373, 326] width 168 height 28
click at [441, 335] on input "[URL][DOMAIN_NAME]" at bounding box center [373, 326] width 168 height 28
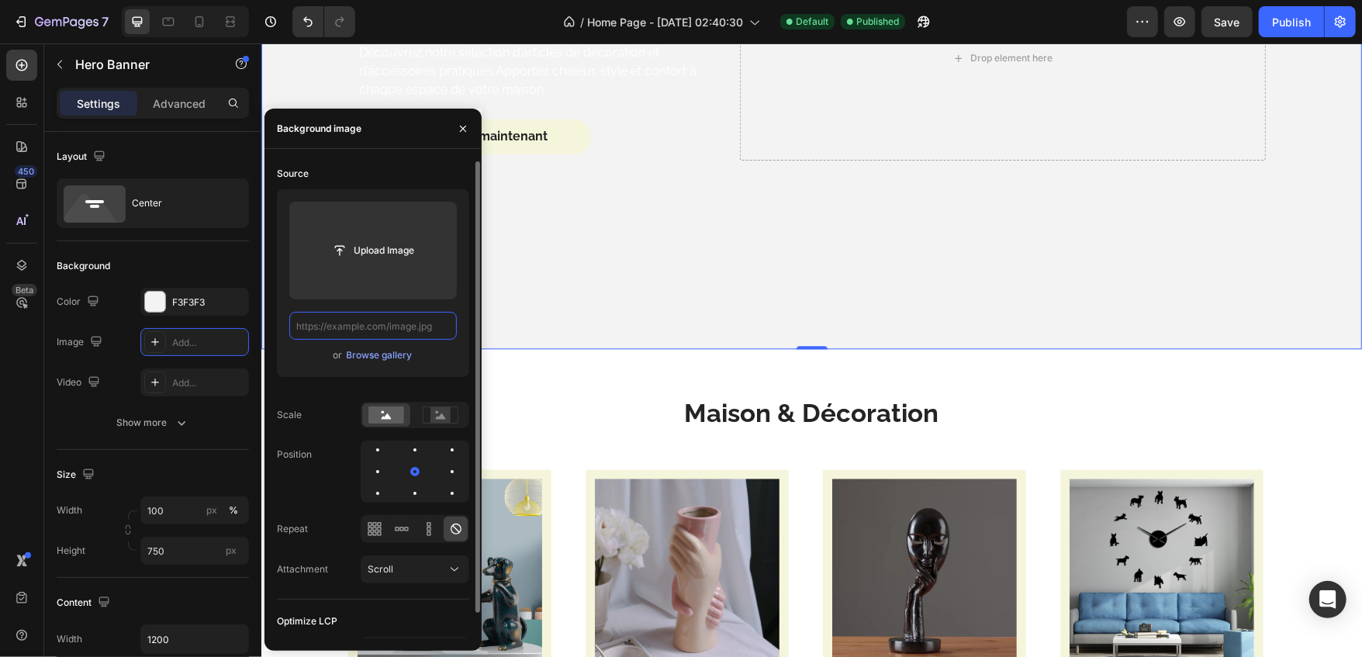
paste input "[URL][DOMAIN_NAME]"
type input "[URL][DOMAIN_NAME]"
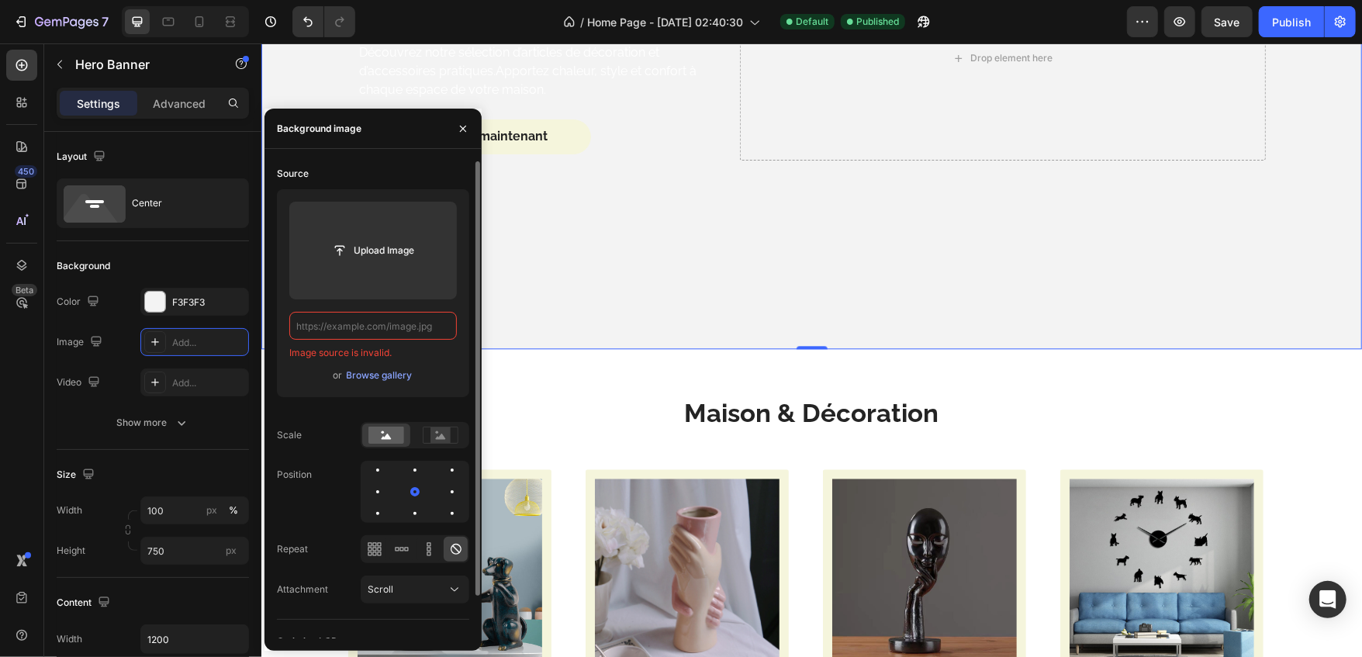
scroll to position [0, 0]
paste input "[URL][DOMAIN_NAME]"
type input "[URL][DOMAIN_NAME]"
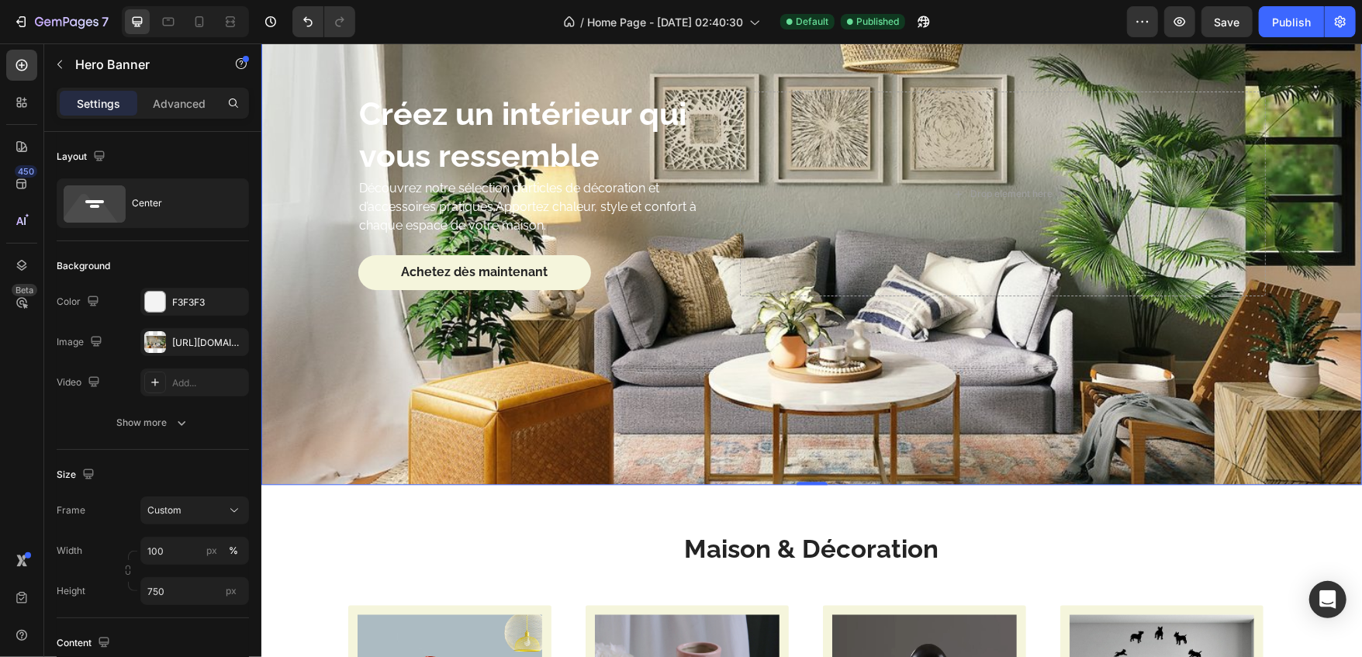
click at [553, 309] on div "Créez un intérieur qui vous ressemble Heading Découvrez notre sélection d’artic…" at bounding box center [811, 193] width 931 height 254
click at [349, 196] on div "Créez un intérieur qui vous ressemble Heading Découvrez notre sélection d’artic…" at bounding box center [811, 193] width 931 height 254
click at [359, 196] on p "Découvrez notre sélection d’articles de décoration et d’accessoires pratiques.A…" at bounding box center [545, 206] width 372 height 56
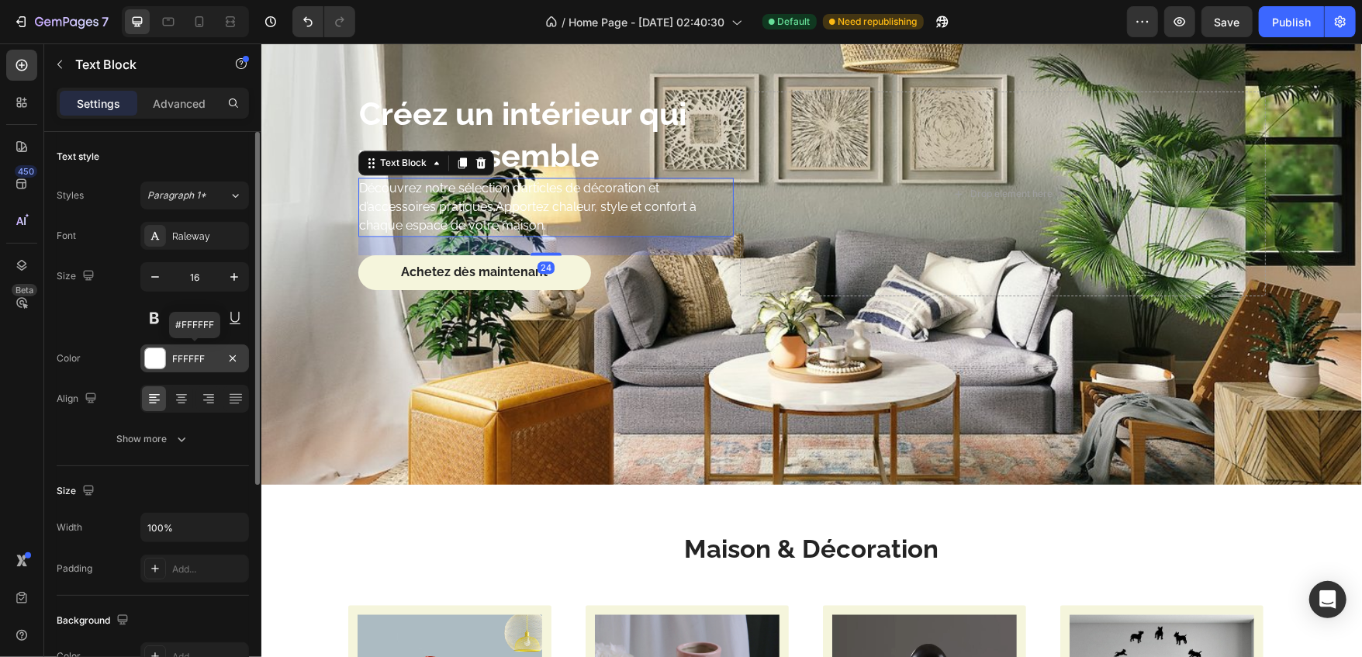
click at [199, 369] on div "FFFFFF" at bounding box center [194, 358] width 109 height 28
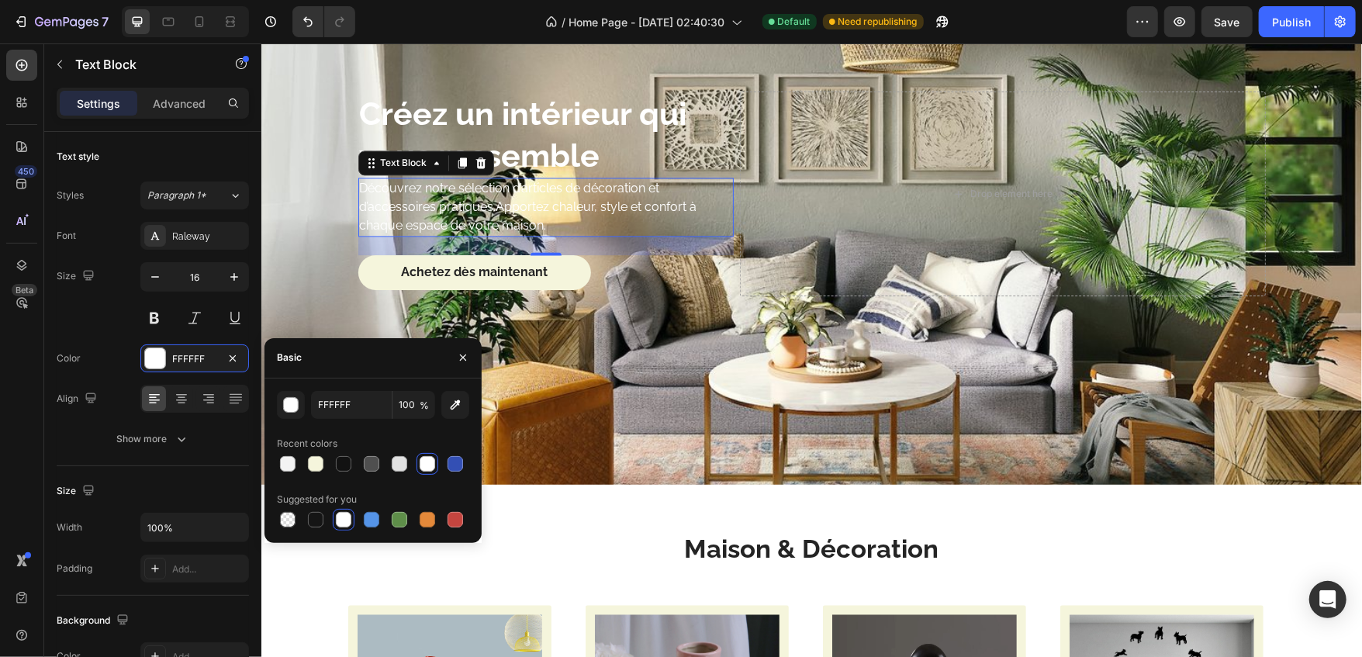
click at [330, 458] on div at bounding box center [373, 464] width 192 height 22
click at [334, 460] on div at bounding box center [343, 464] width 19 height 19
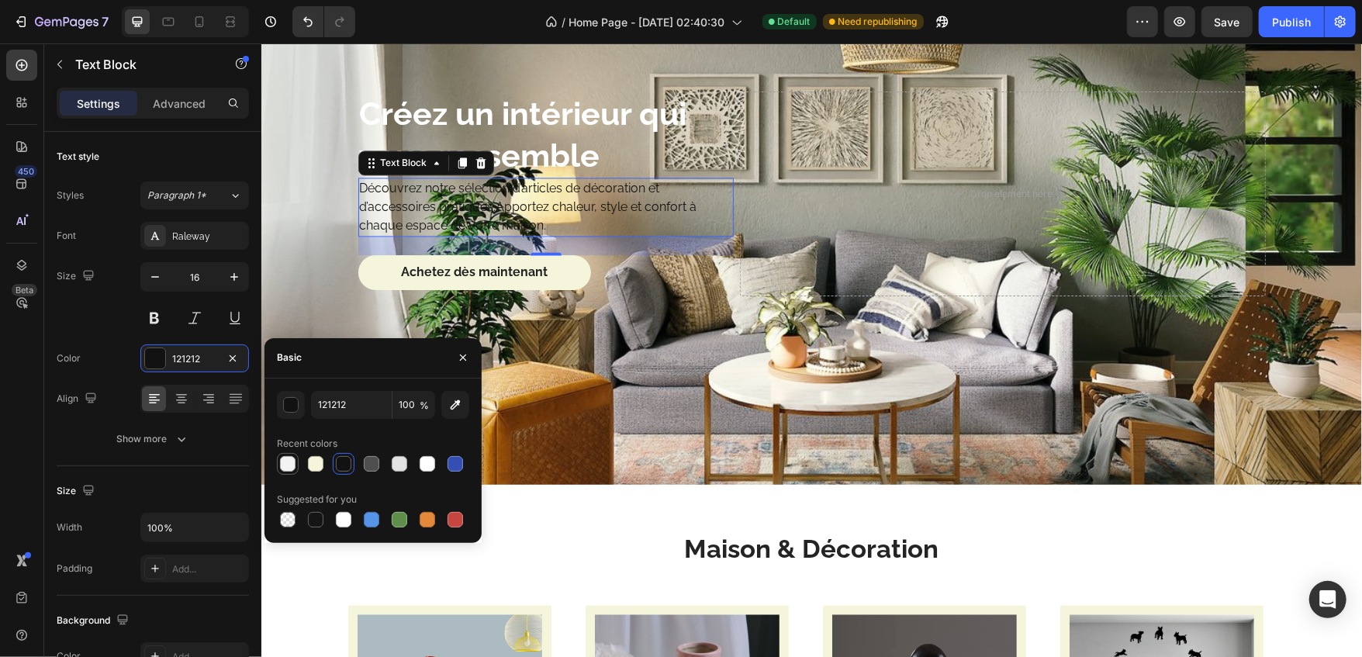
click at [282, 458] on div at bounding box center [288, 464] width 16 height 16
type input "F3F3F3"
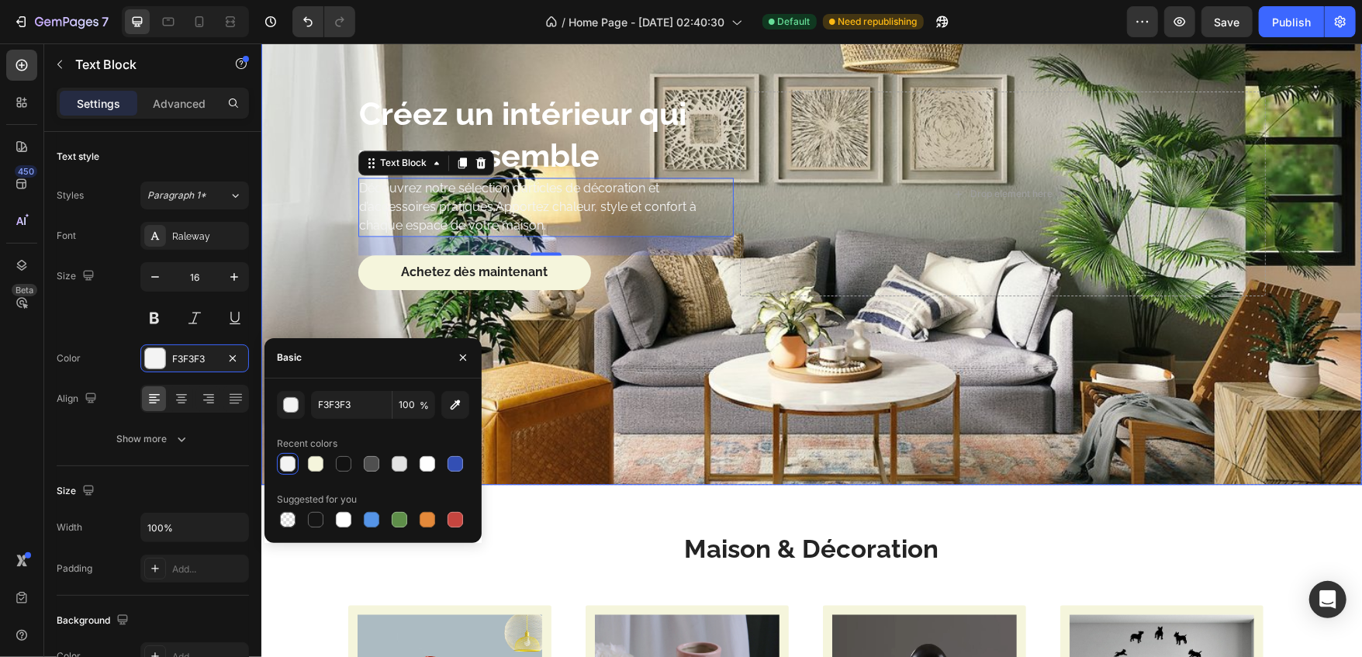
click at [532, 454] on div "Background Image" at bounding box center [811, 193] width 1101 height 582
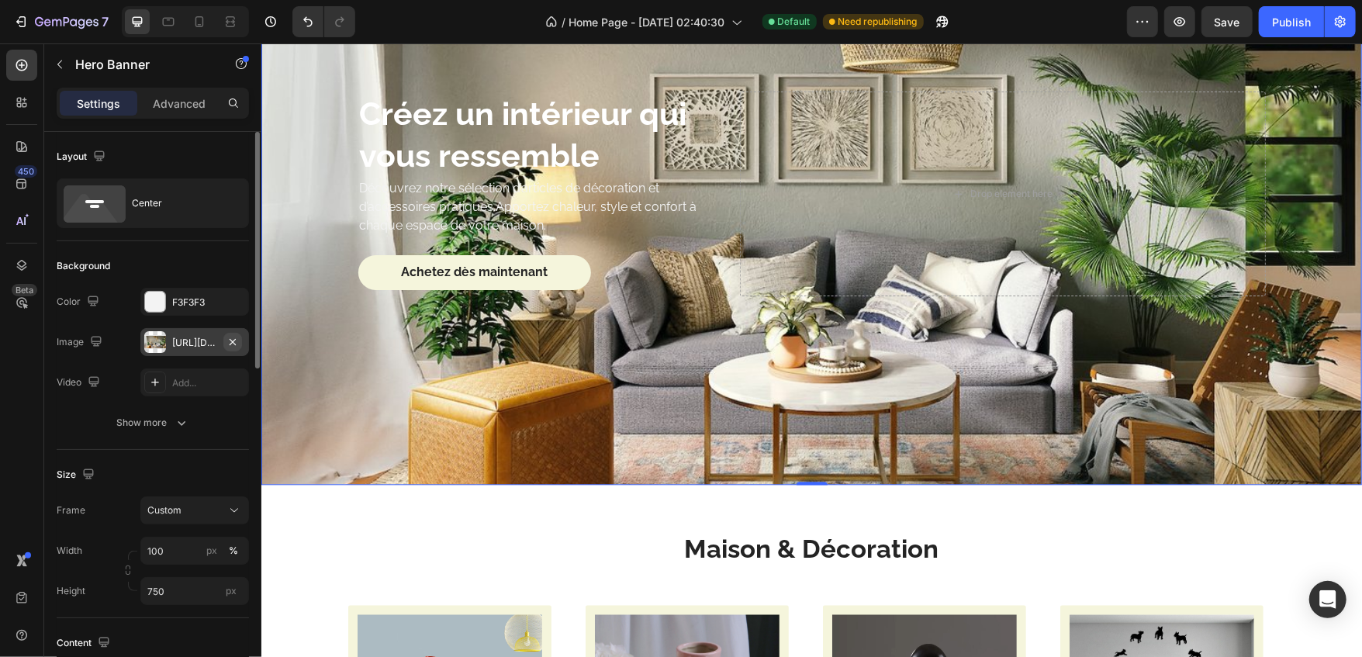
click at [230, 344] on icon "button" at bounding box center [233, 341] width 6 height 6
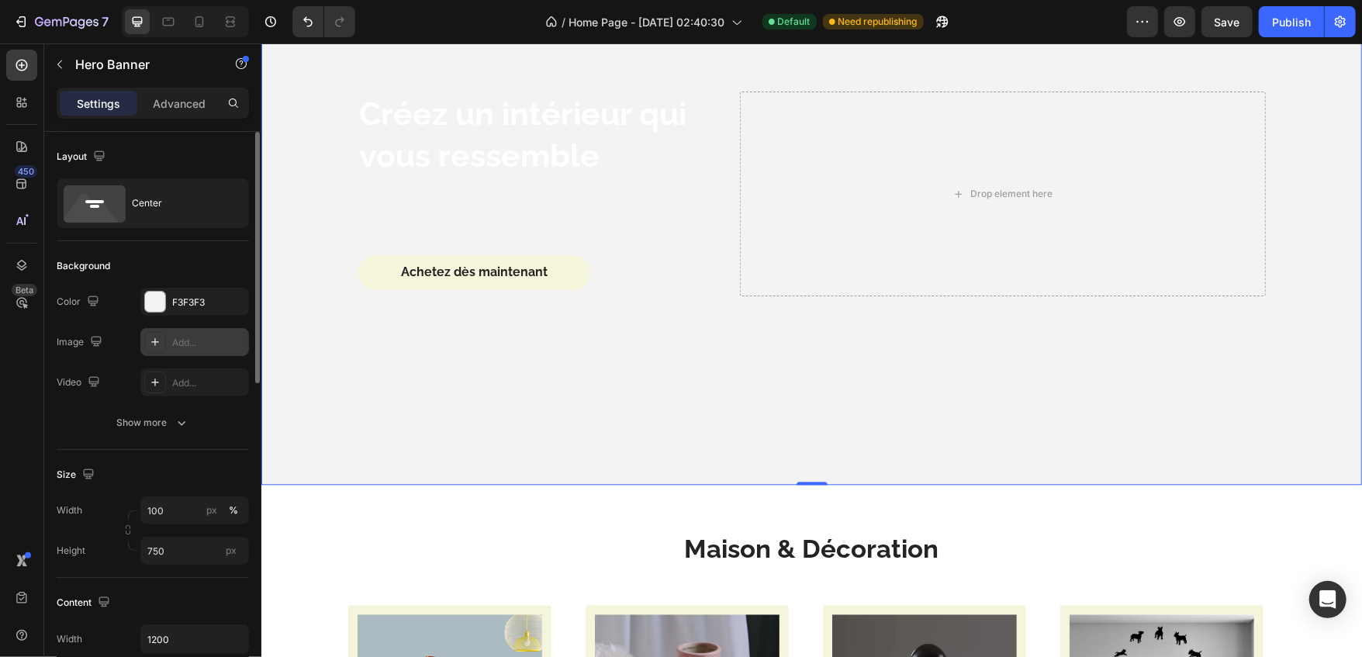
click at [215, 337] on div "Add..." at bounding box center [208, 343] width 73 height 14
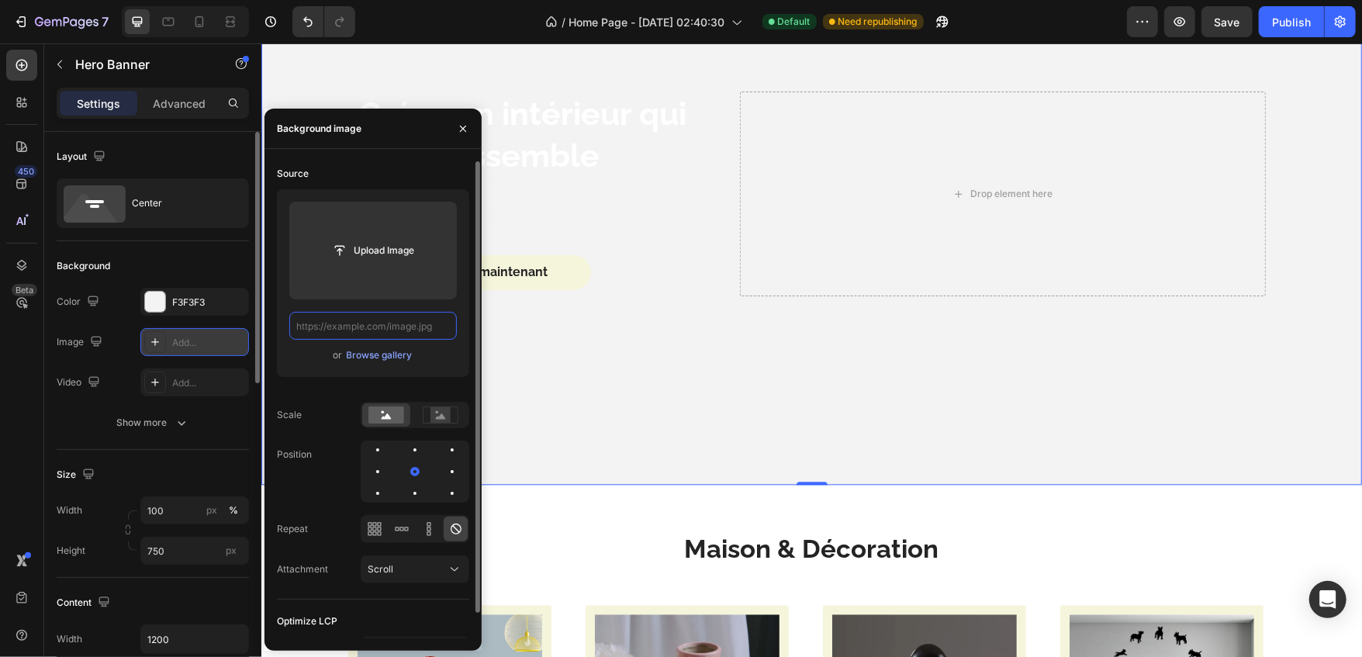
paste input "[URL][DOMAIN_NAME][PERSON_NAME]"
type input "[URL][DOMAIN_NAME][PERSON_NAME]"
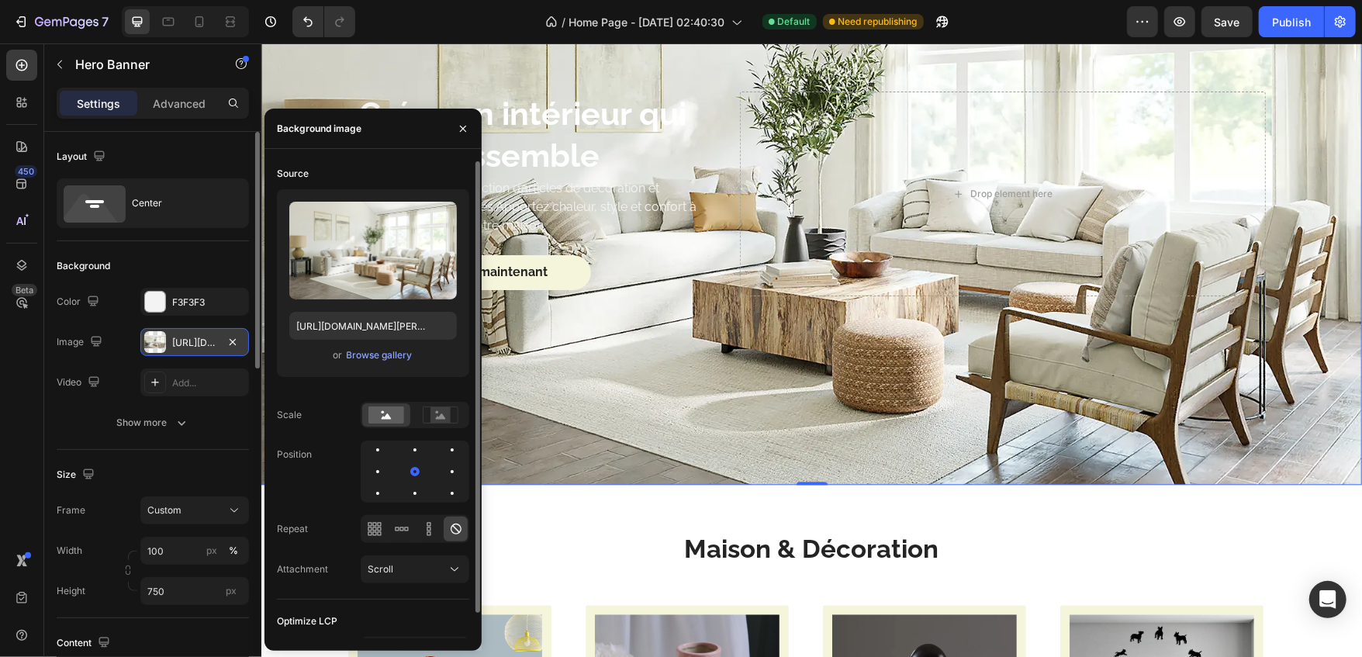
click at [607, 334] on div "Background Image" at bounding box center [811, 193] width 1101 height 582
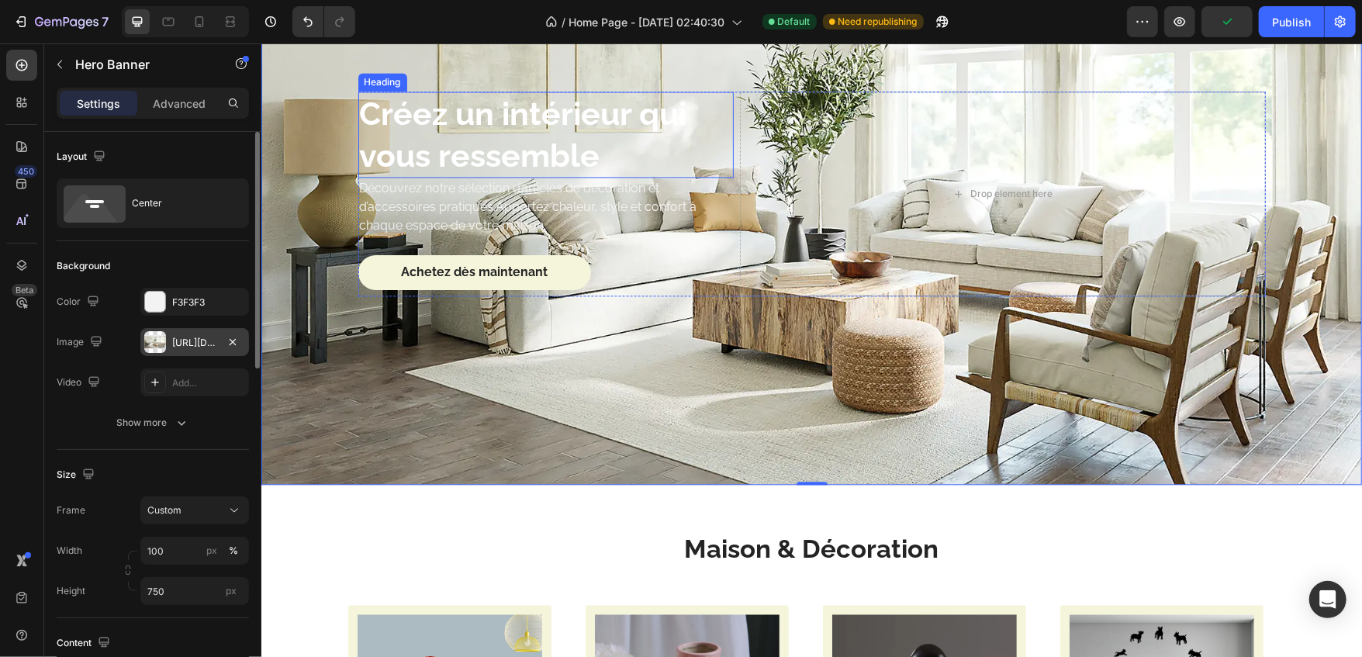
click at [501, 138] on h2 "Créez un intérieur qui vous ressemble" at bounding box center [545, 134] width 375 height 86
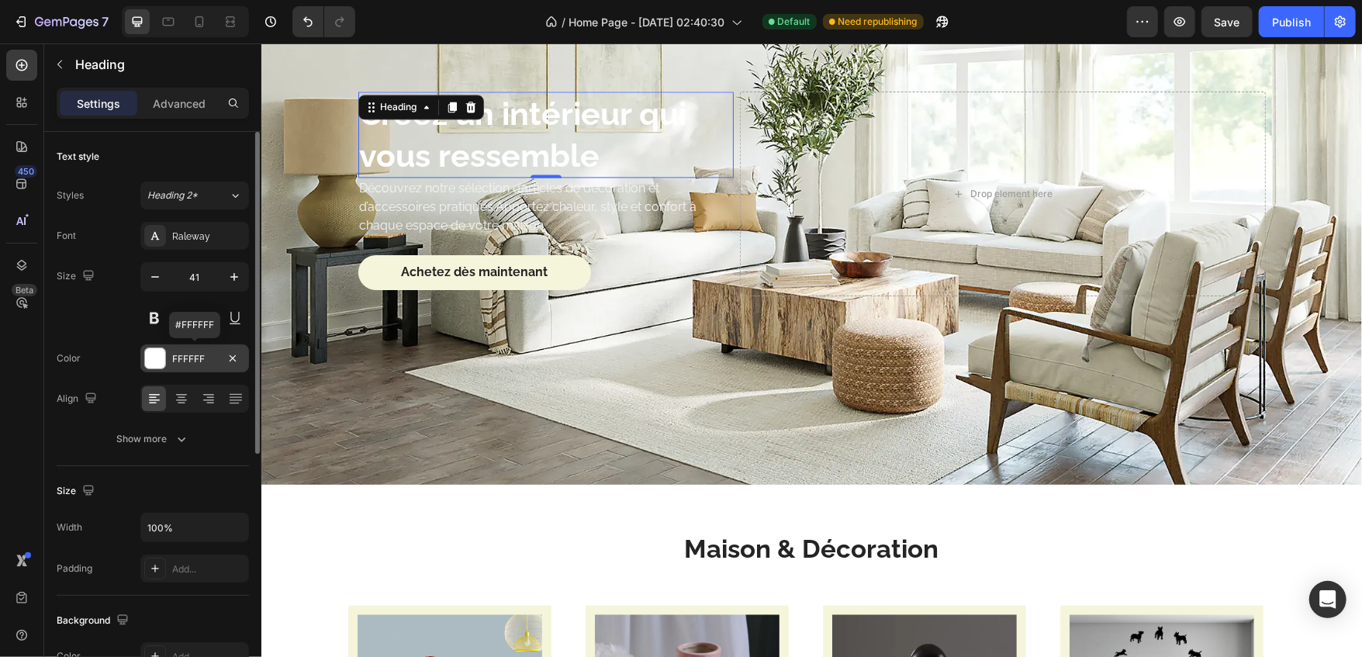
click at [211, 349] on div "FFFFFF" at bounding box center [194, 358] width 109 height 28
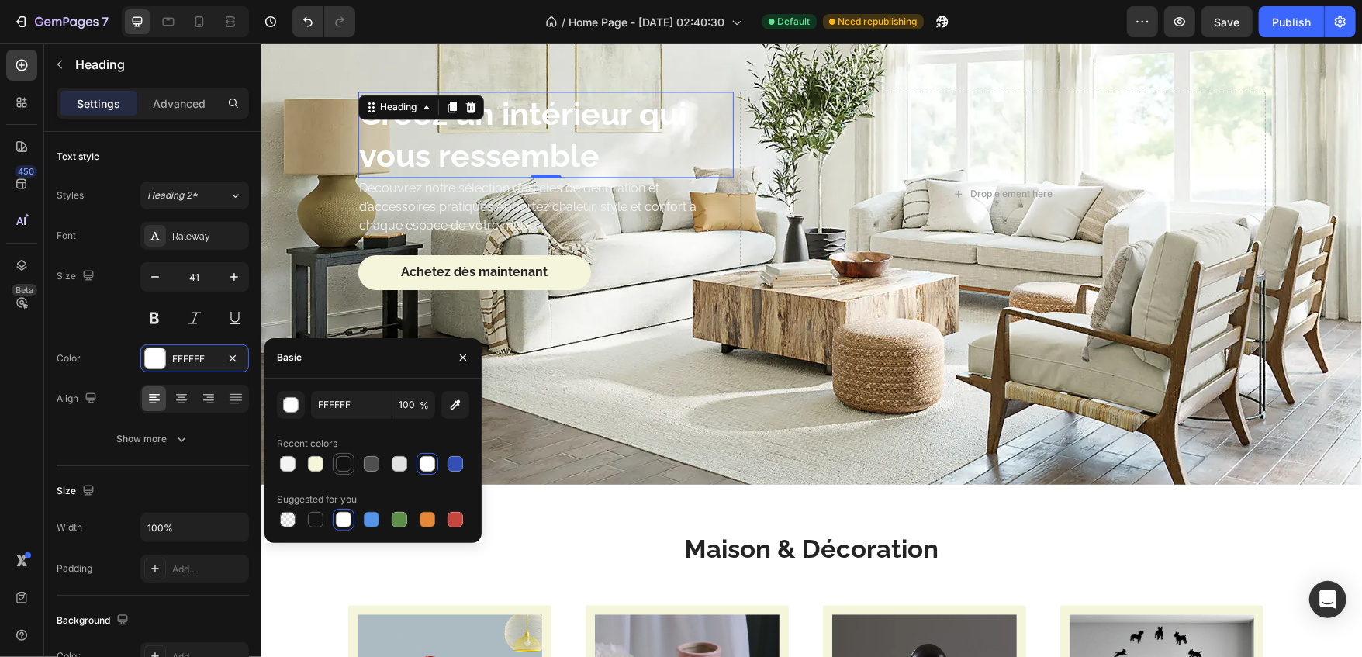
click at [341, 457] on div at bounding box center [344, 464] width 16 height 16
type input "121212"
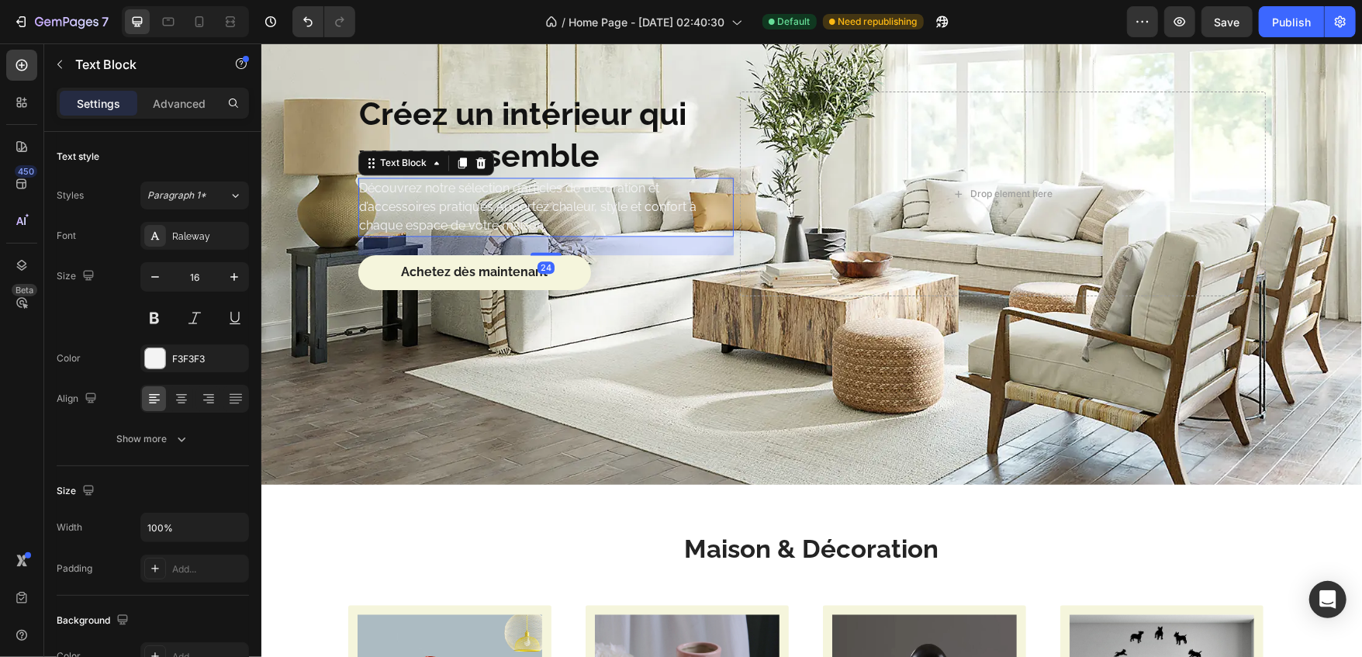
click at [470, 199] on p "Découvrez notre sélection d’articles de décoration et d’accessoires pratiques.A…" at bounding box center [545, 206] width 372 height 56
click at [215, 356] on div "F3F3F3" at bounding box center [194, 359] width 45 height 14
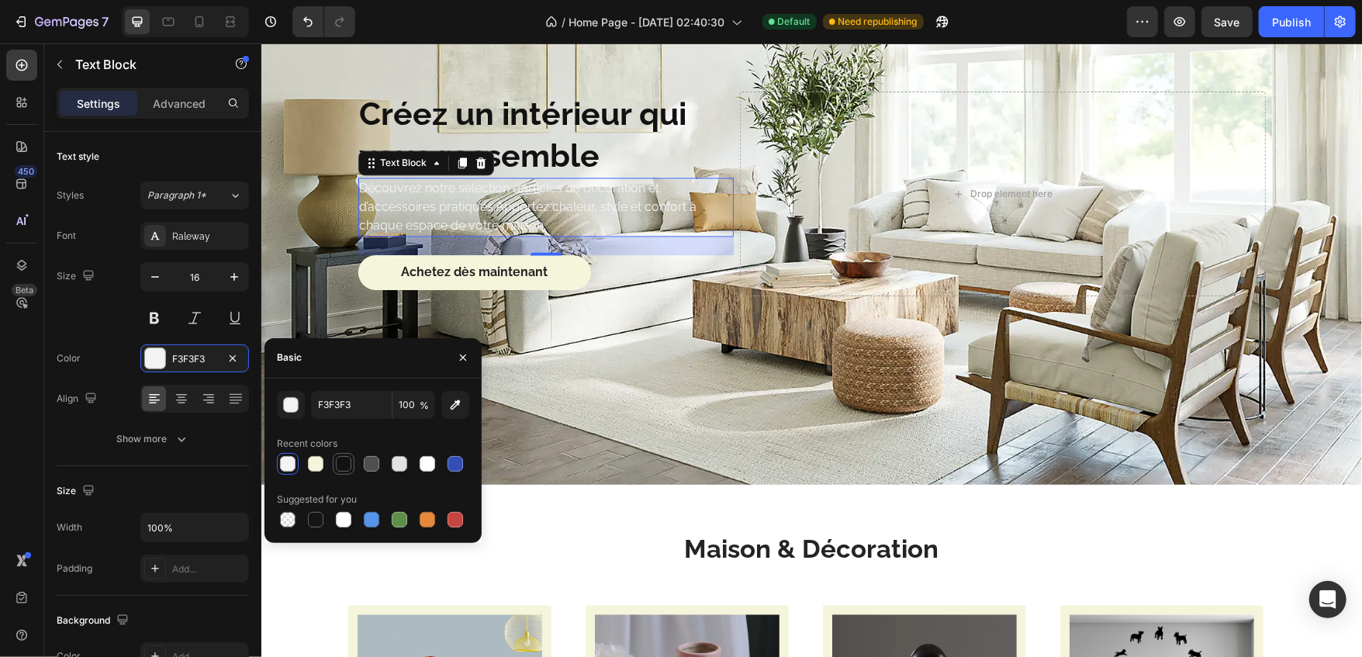
click at [341, 456] on div at bounding box center [344, 464] width 16 height 16
type input "121212"
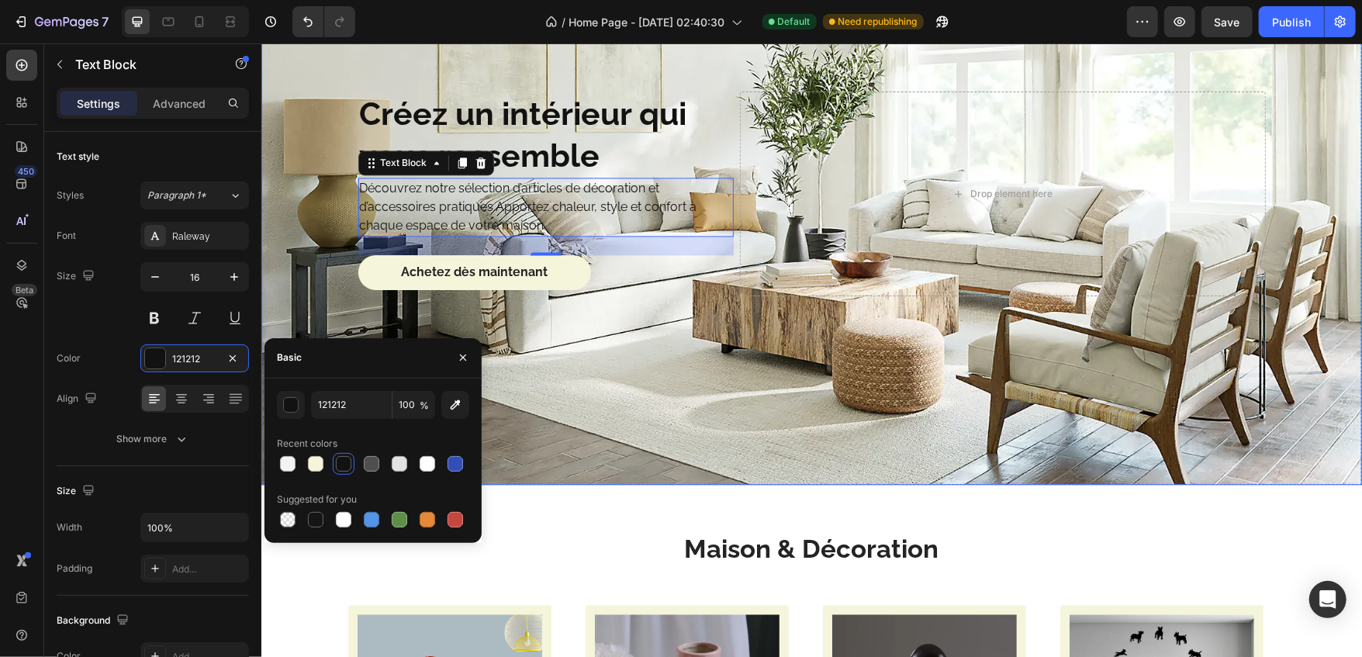
click at [541, 366] on div "Background Image" at bounding box center [811, 193] width 1101 height 582
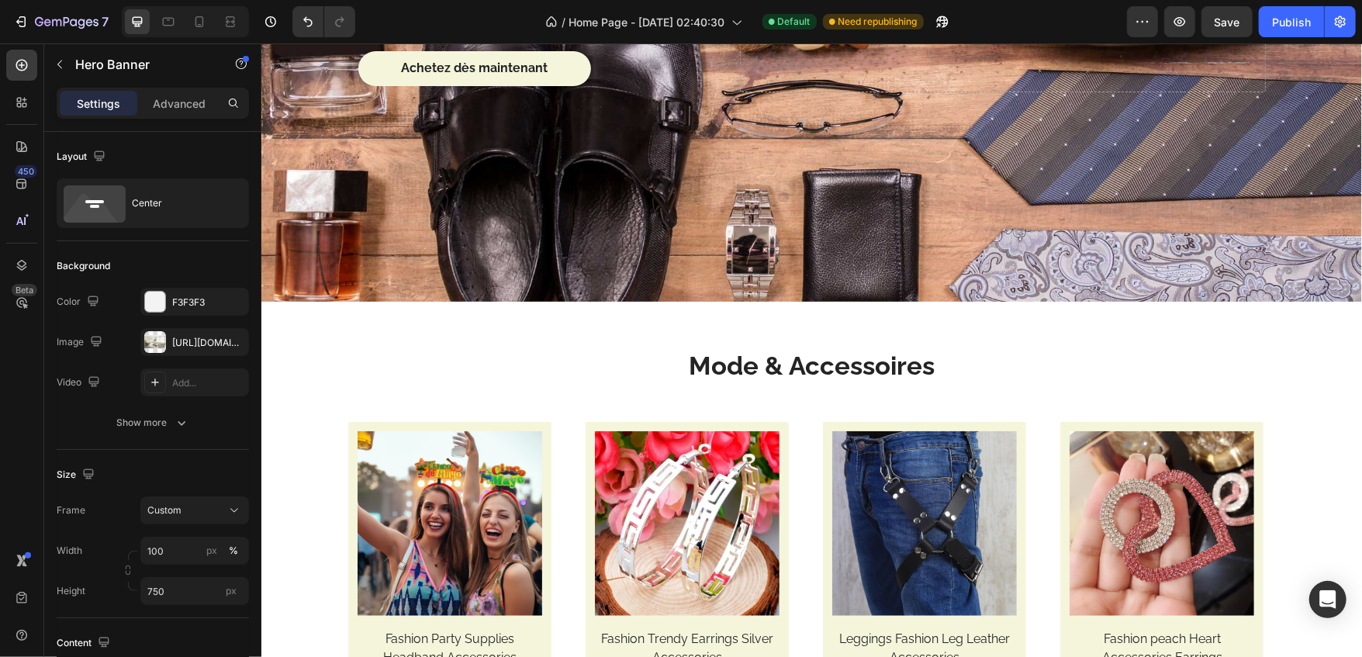
scroll to position [4715, 0]
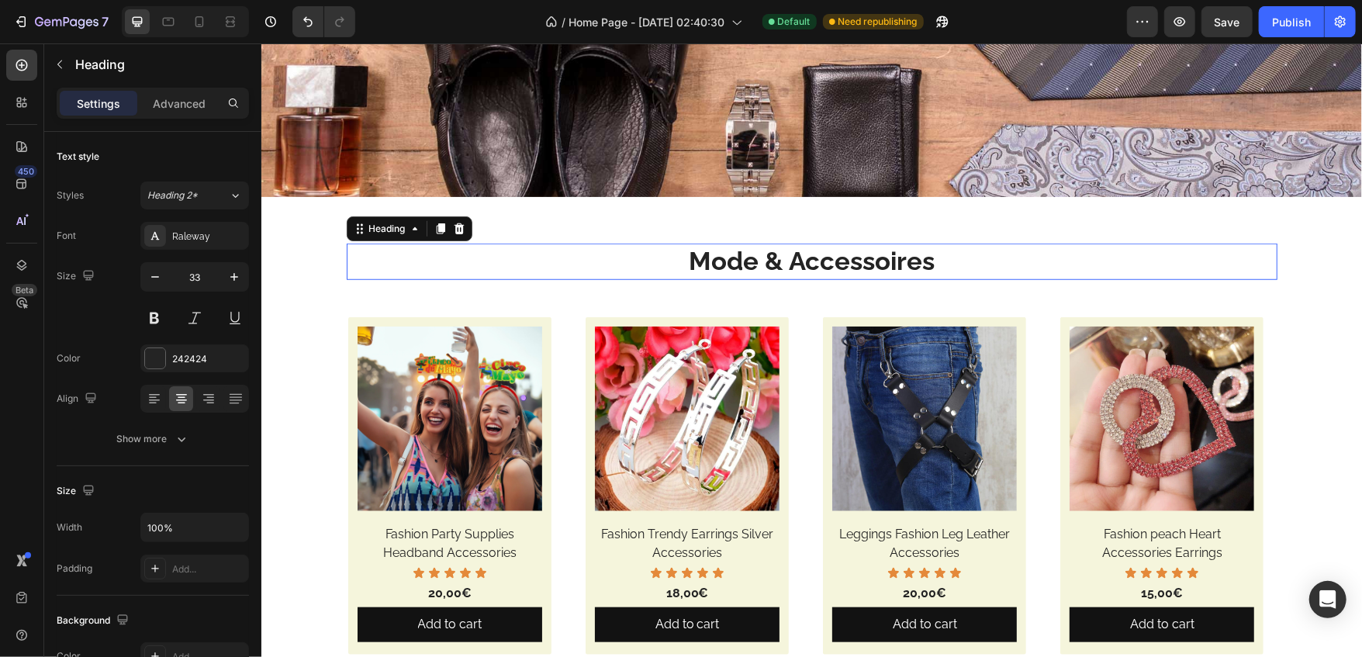
click at [690, 258] on strong "Mode & Accessoires" at bounding box center [811, 260] width 246 height 30
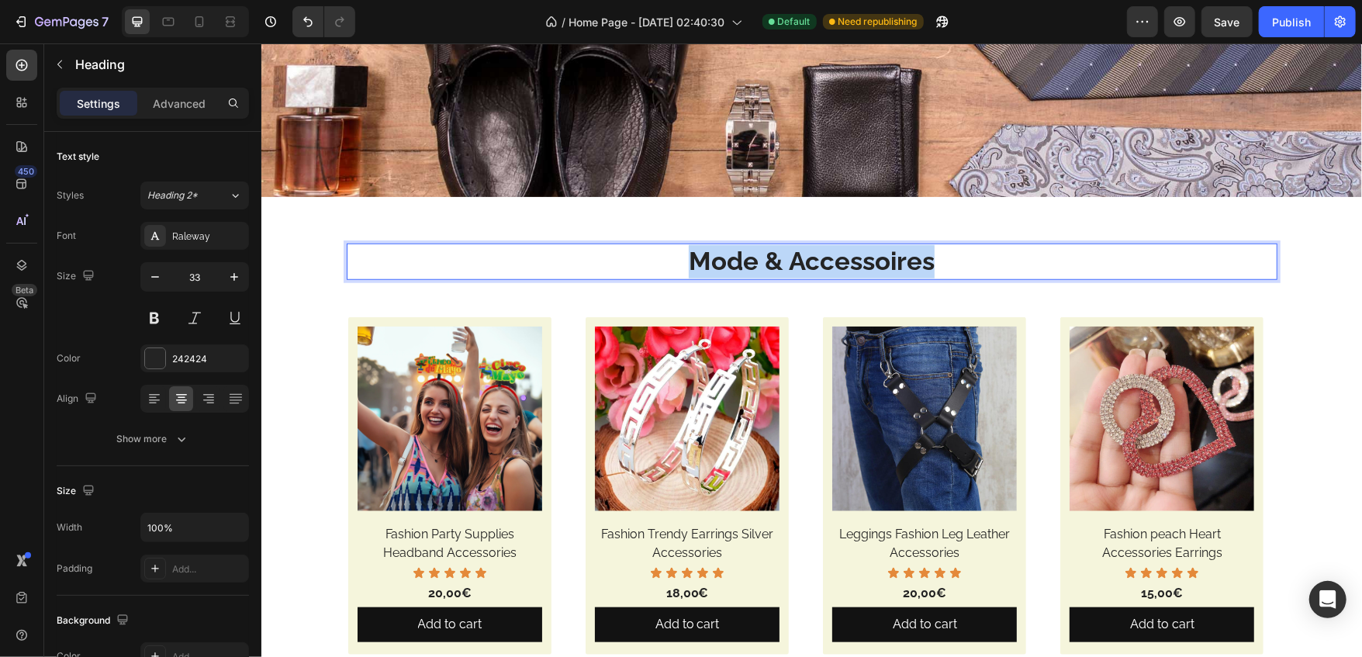
drag, startPoint x: 680, startPoint y: 258, endPoint x: 945, endPoint y: 267, distance: 264.7
click at [945, 267] on p "Mode & Accessoires" at bounding box center [812, 260] width 928 height 33
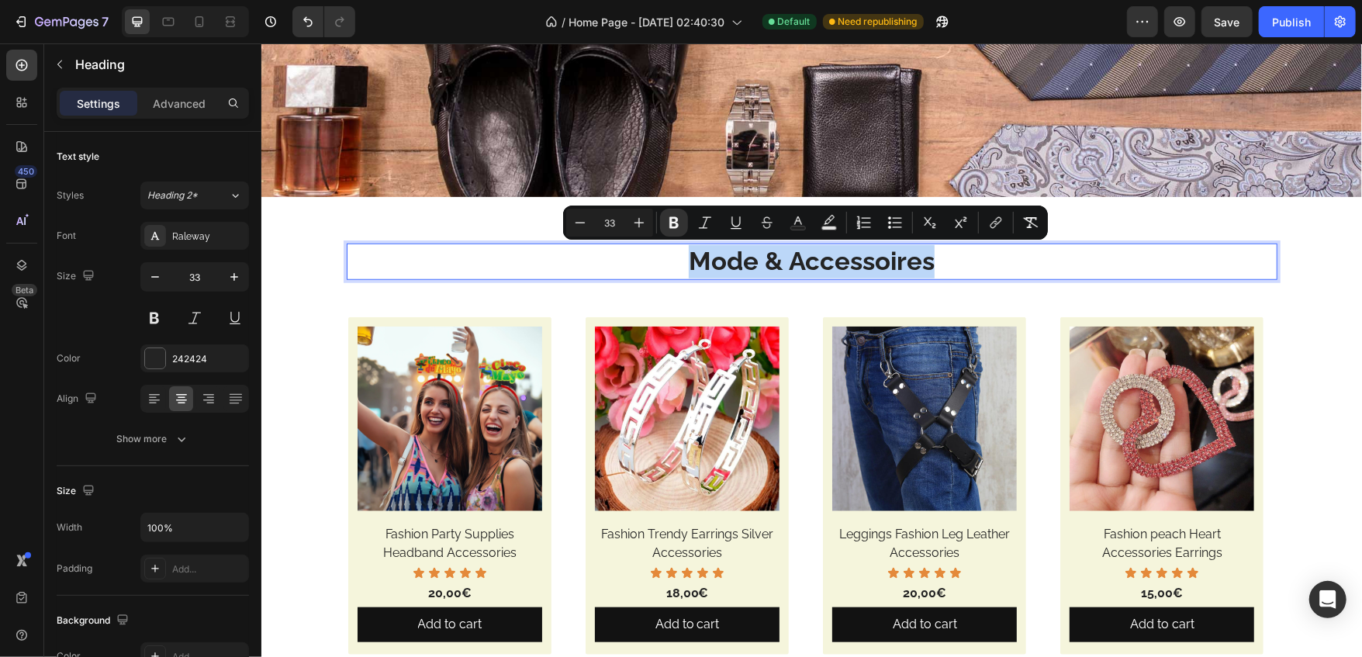
copy strong "Mode & Accessoires"
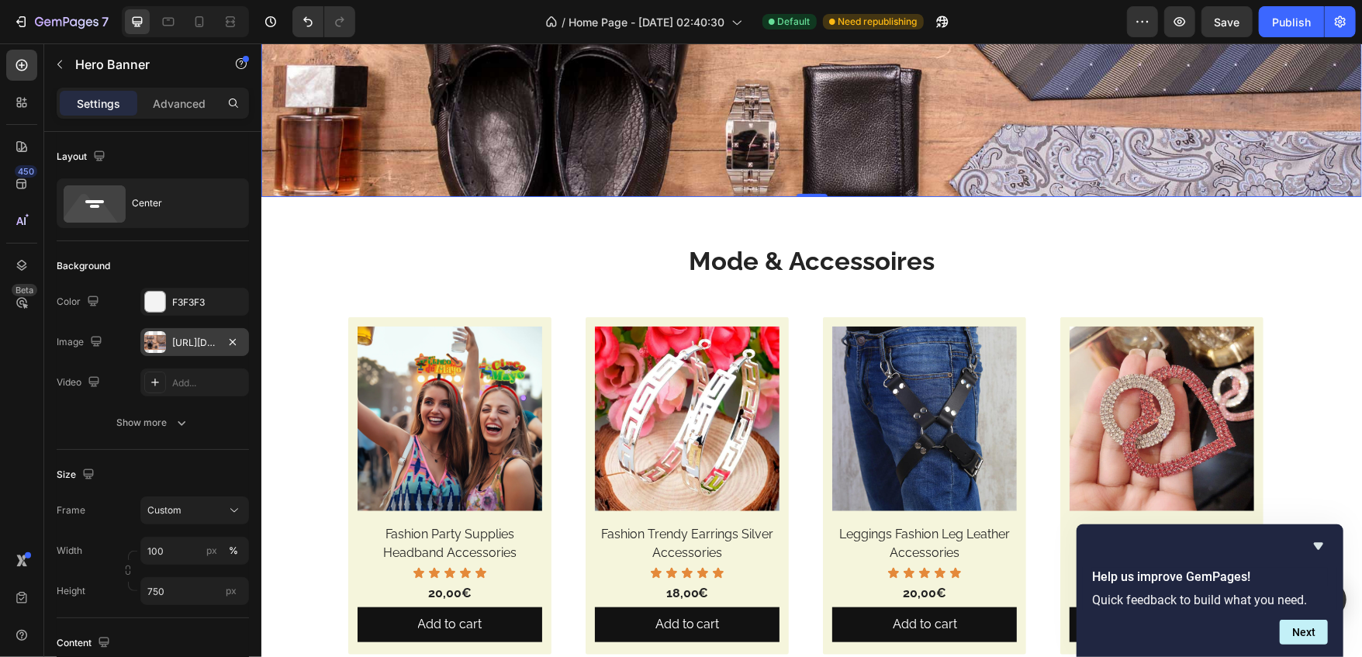
click at [212, 352] on div "[URL][DOMAIN_NAME]" at bounding box center [194, 342] width 109 height 28
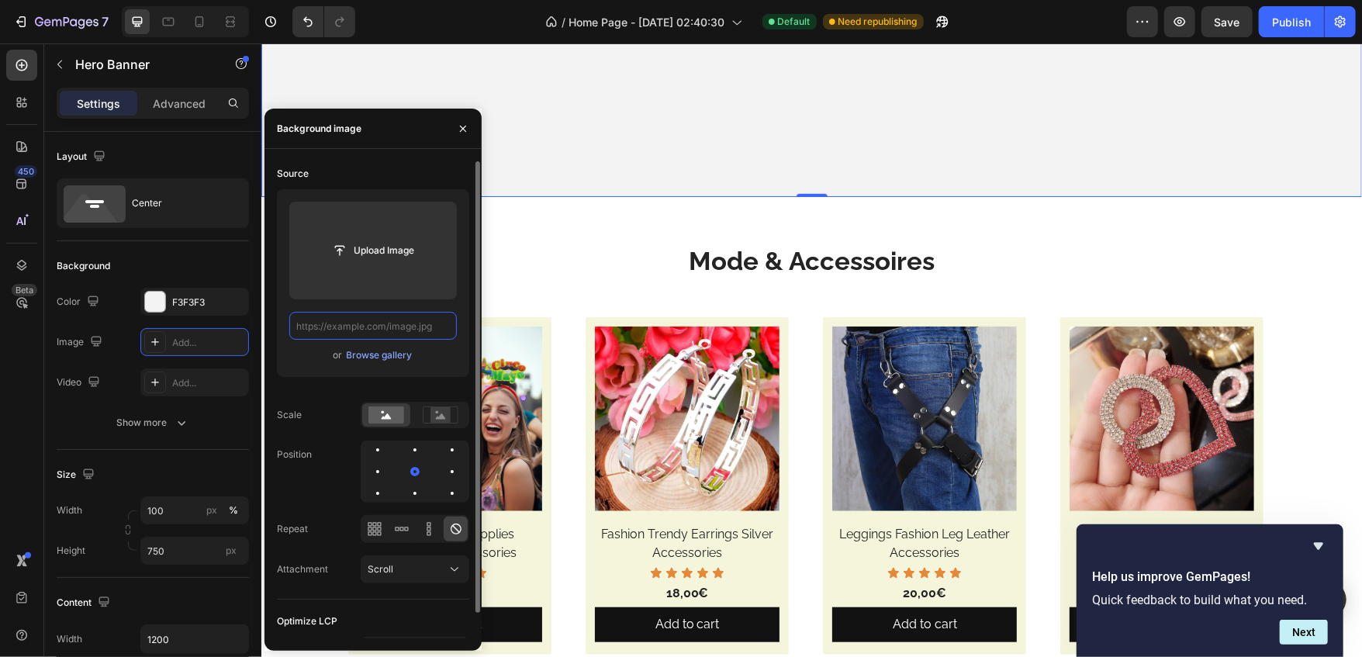
scroll to position [0, 0]
paste input "[URL][DOMAIN_NAME]"
type input "[URL][DOMAIN_NAME]"
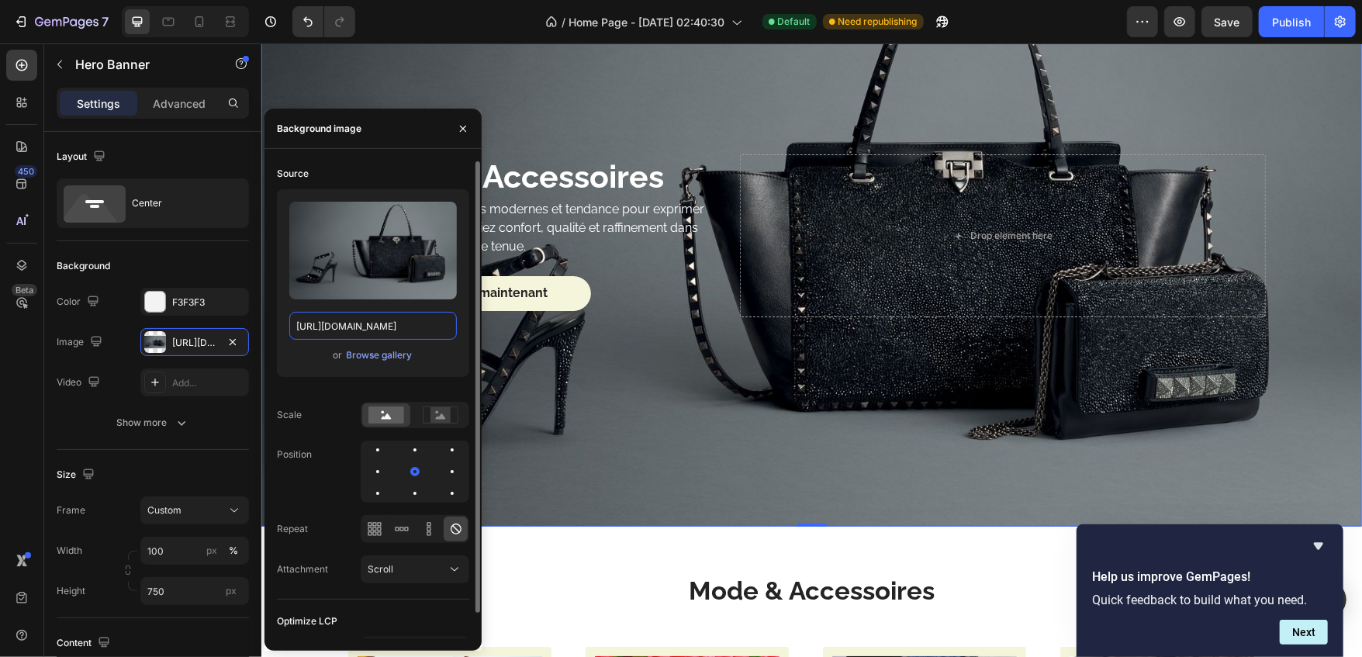
scroll to position [4375, 0]
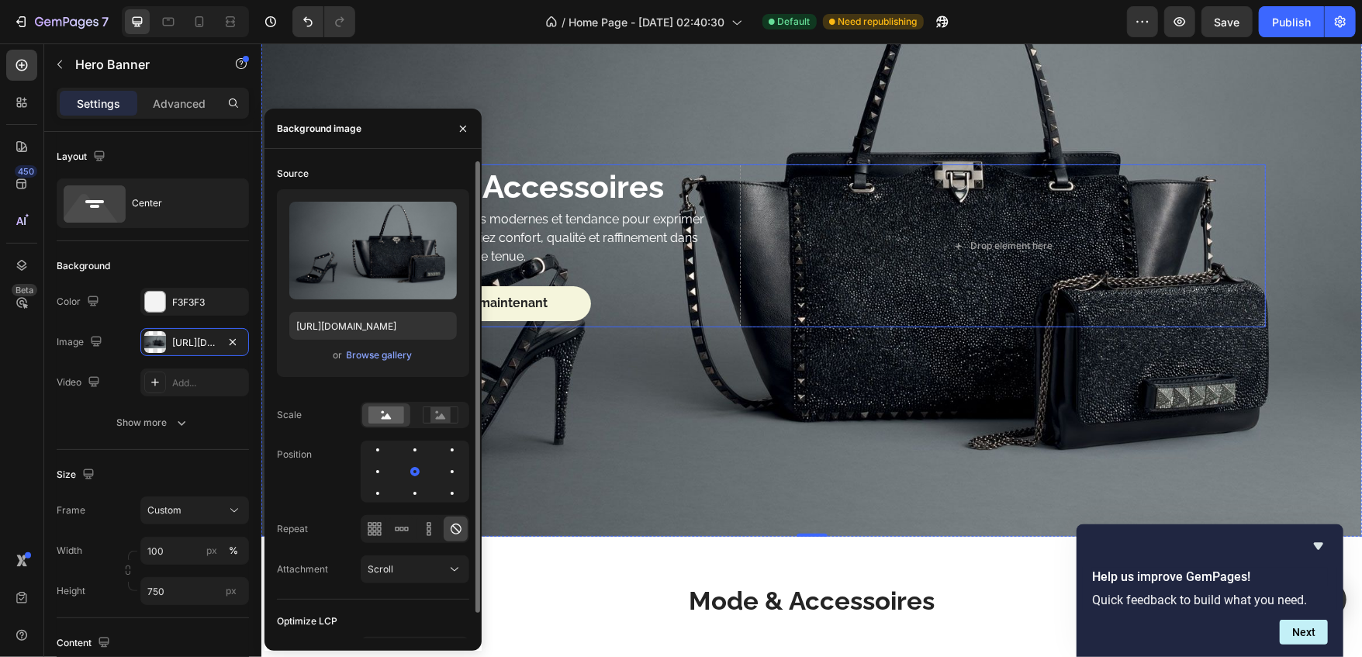
click at [666, 271] on div "Mode & Accessoires Heading Découvrez des pièces modernes et tendance pour expri…" at bounding box center [545, 245] width 375 height 163
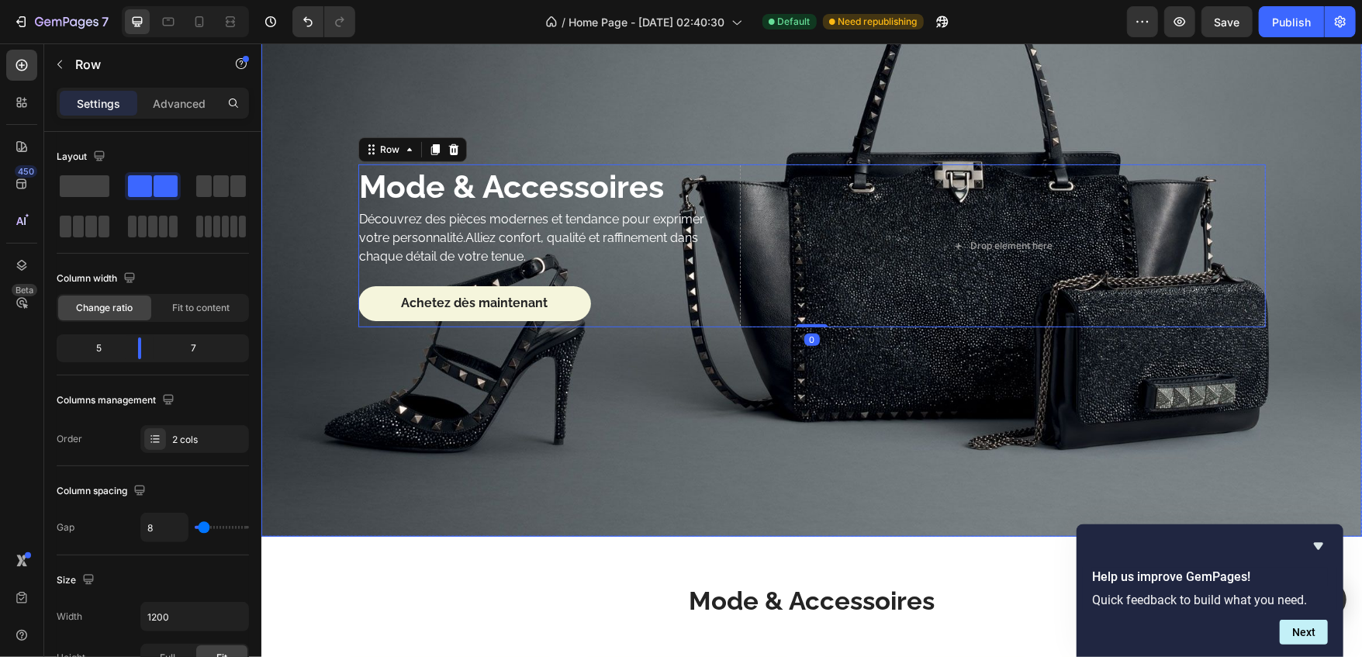
click at [607, 427] on div "Background Image" at bounding box center [811, 245] width 1101 height 582
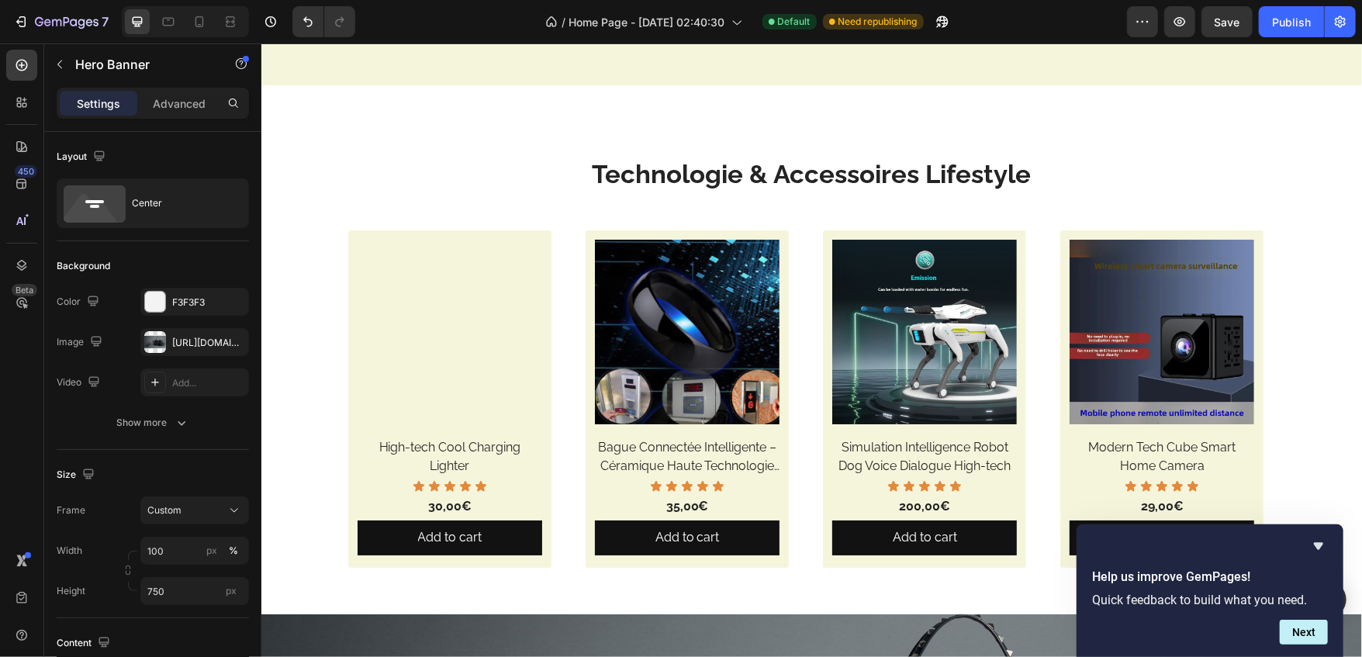
scroll to position [3716, 0]
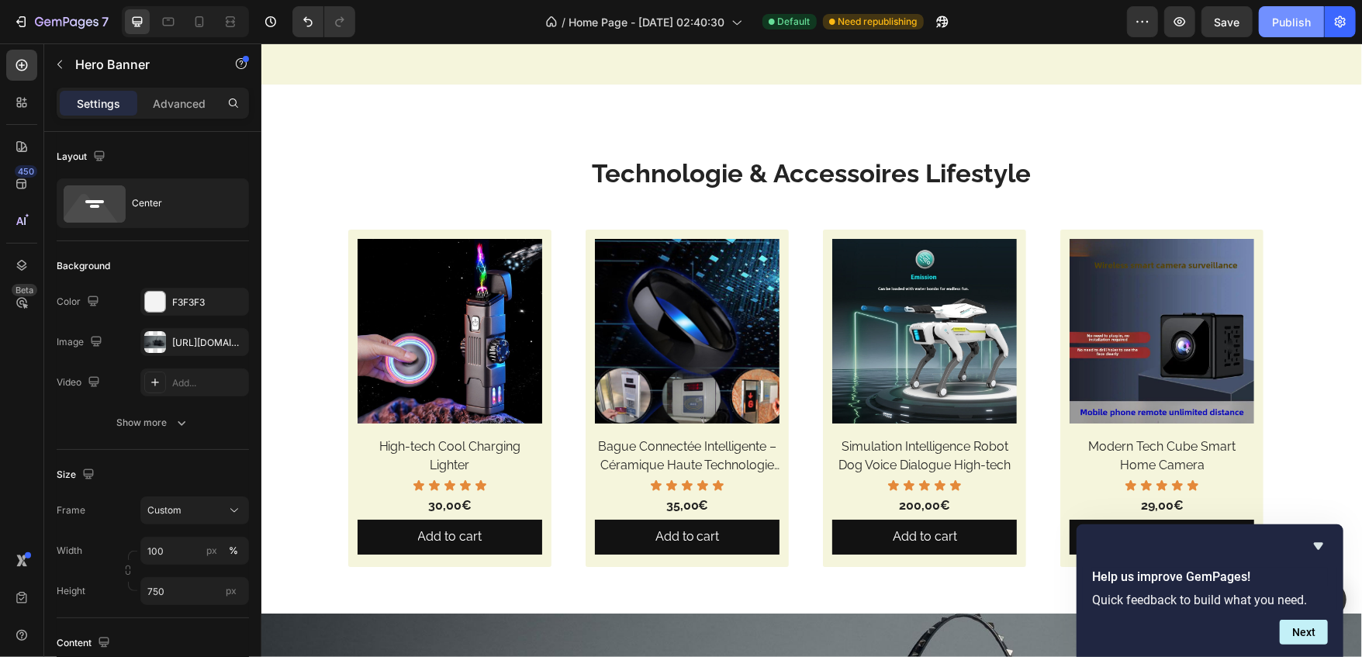
click at [1296, 15] on div "Publish" at bounding box center [1291, 22] width 39 height 16
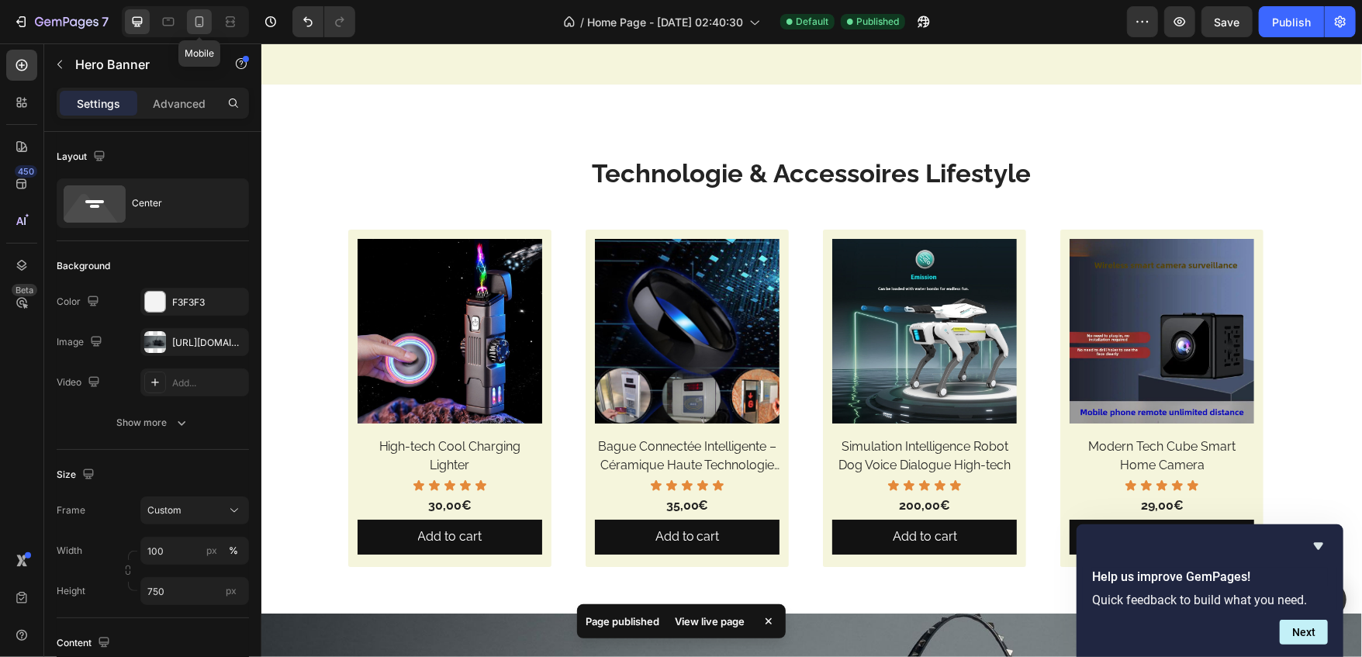
click at [202, 19] on icon at bounding box center [200, 22] width 16 height 16
type input "350"
type input "100%"
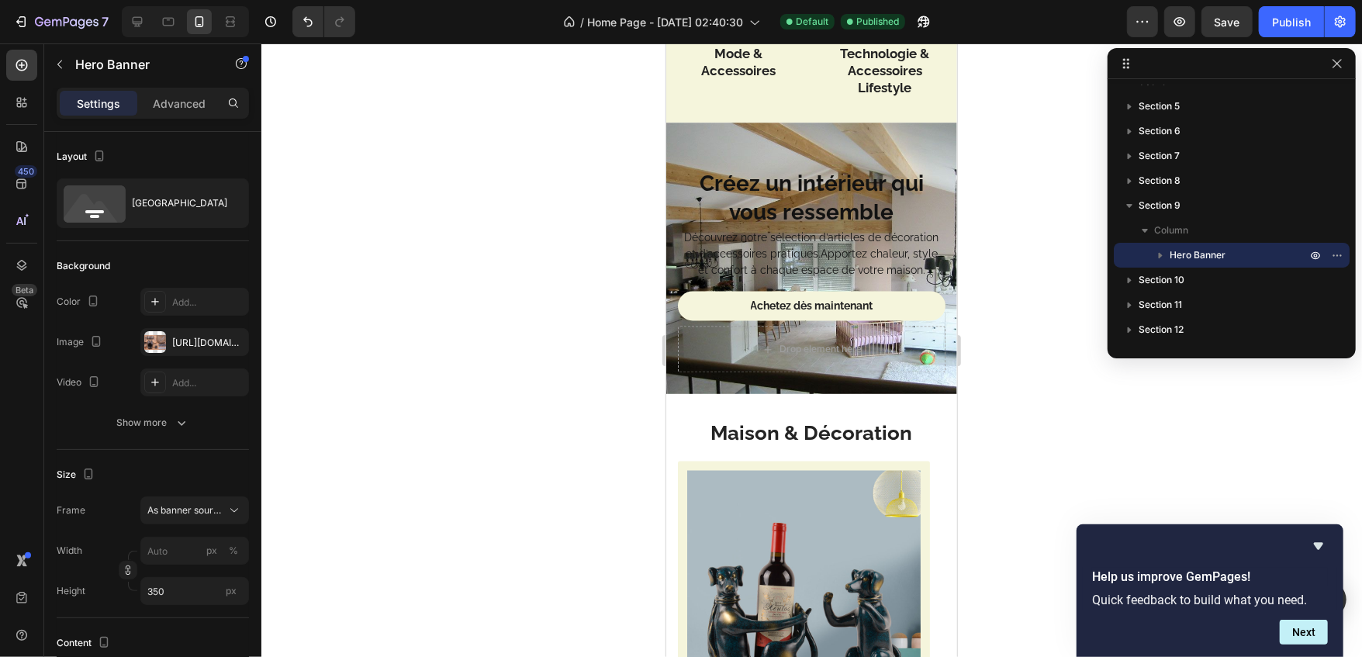
scroll to position [2132, 0]
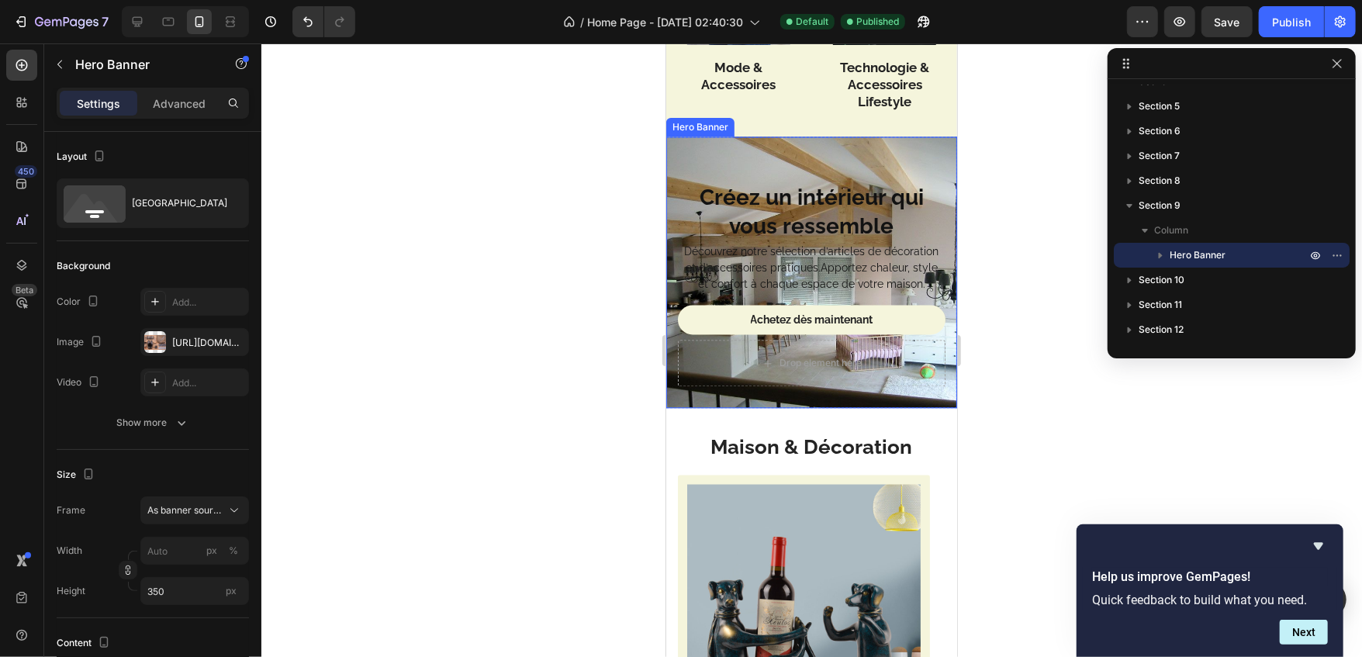
click at [742, 154] on div "Background Image" at bounding box center [811, 272] width 291 height 272
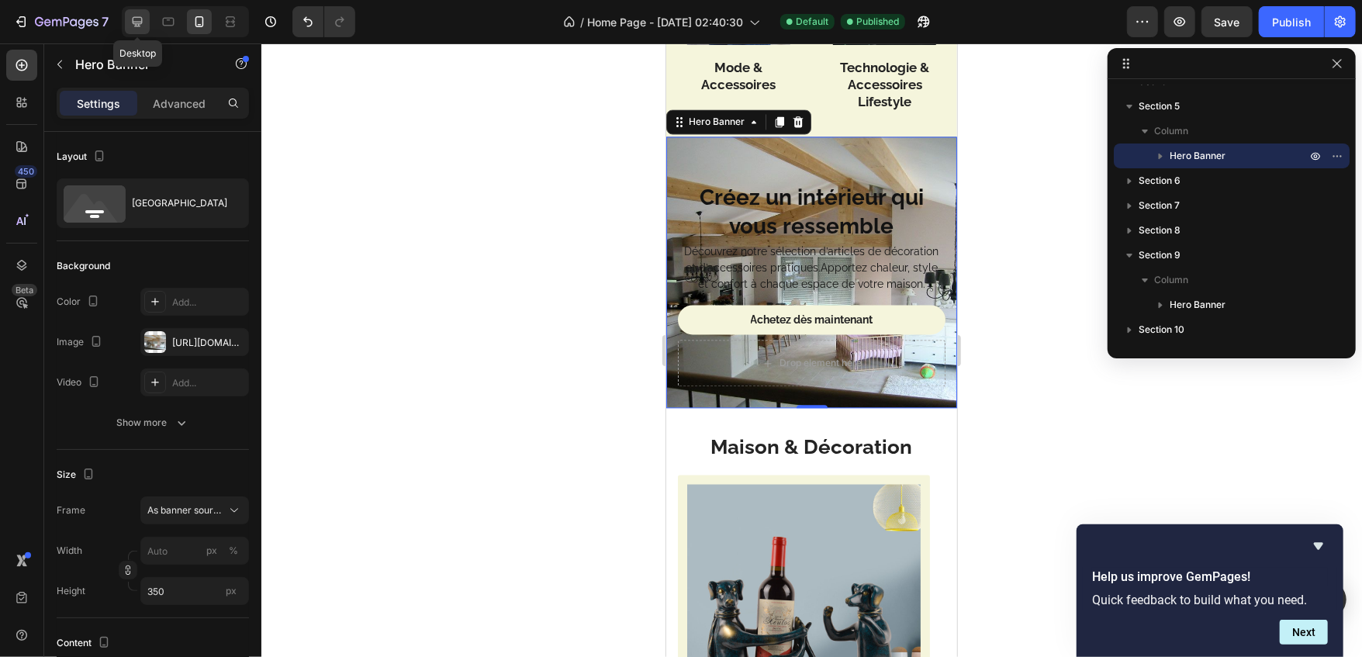
click at [137, 23] on icon at bounding box center [138, 22] width 16 height 16
type input "100"
type input "750"
type input "1200"
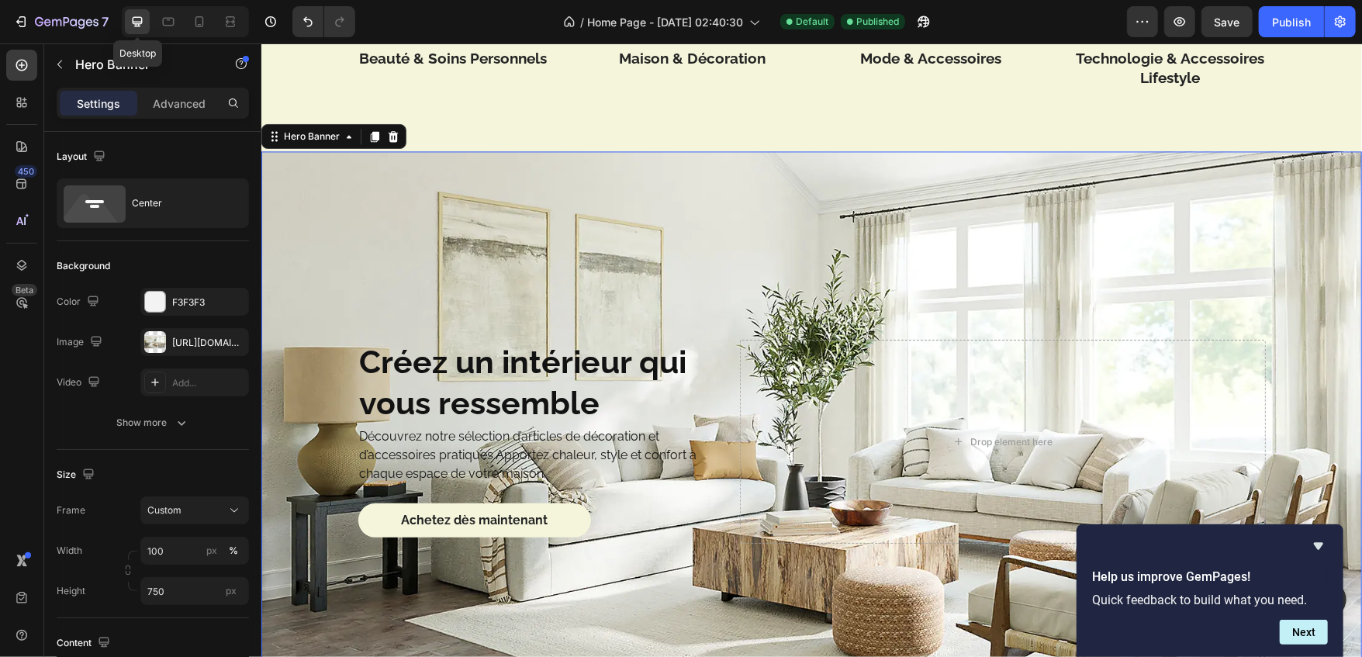
scroll to position [2184, 0]
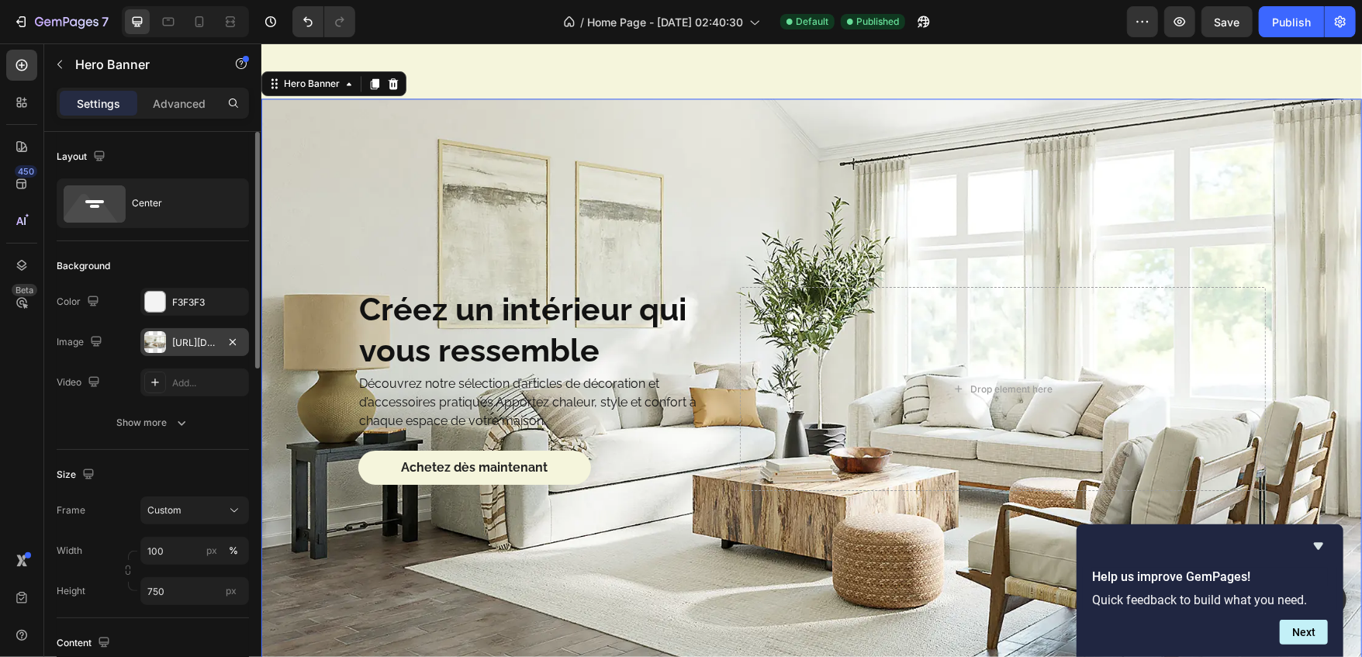
click at [211, 338] on div "[URL][DOMAIN_NAME][PERSON_NAME]" at bounding box center [194, 343] width 45 height 14
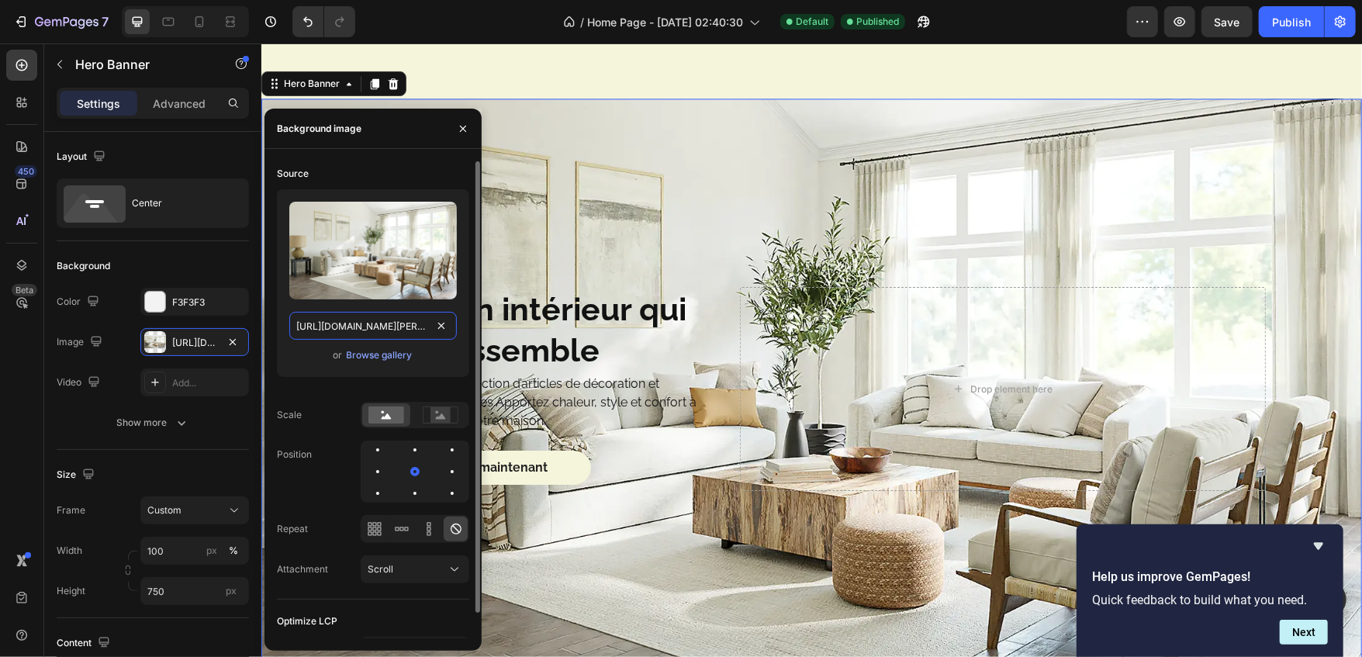
click at [331, 330] on input "[URL][DOMAIN_NAME][PERSON_NAME]" at bounding box center [373, 326] width 168 height 28
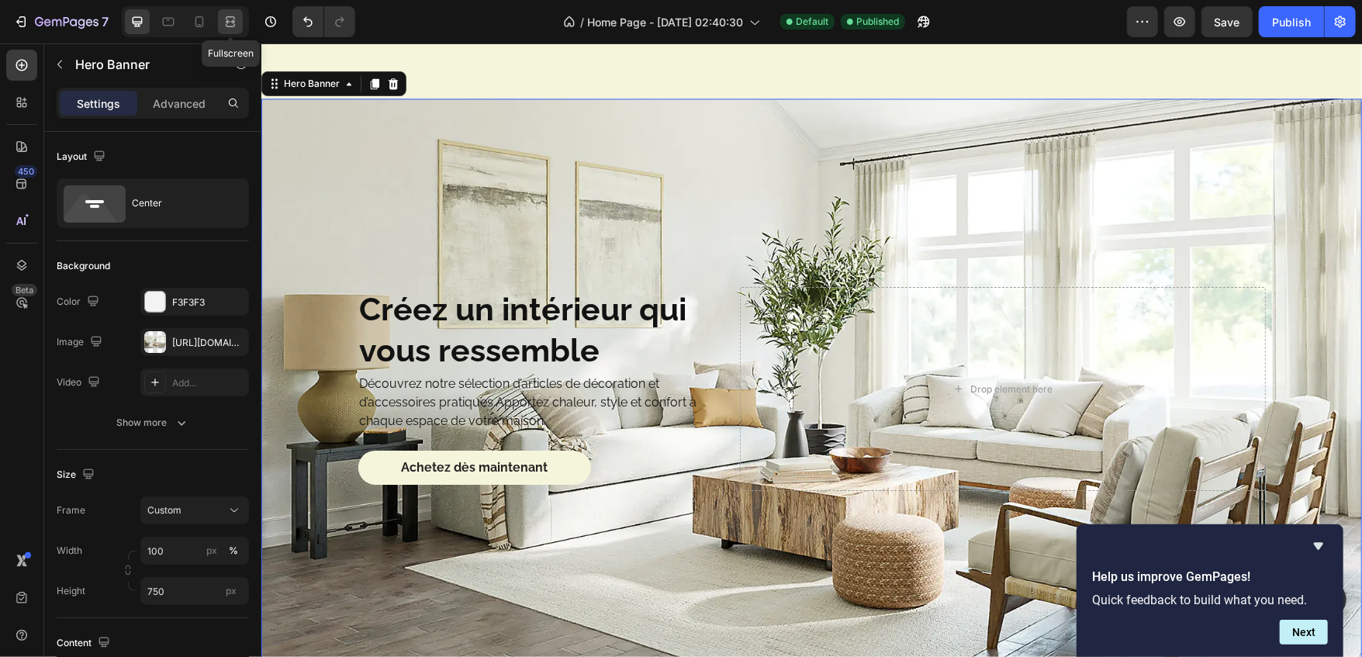
click at [225, 31] on div at bounding box center [230, 21] width 25 height 25
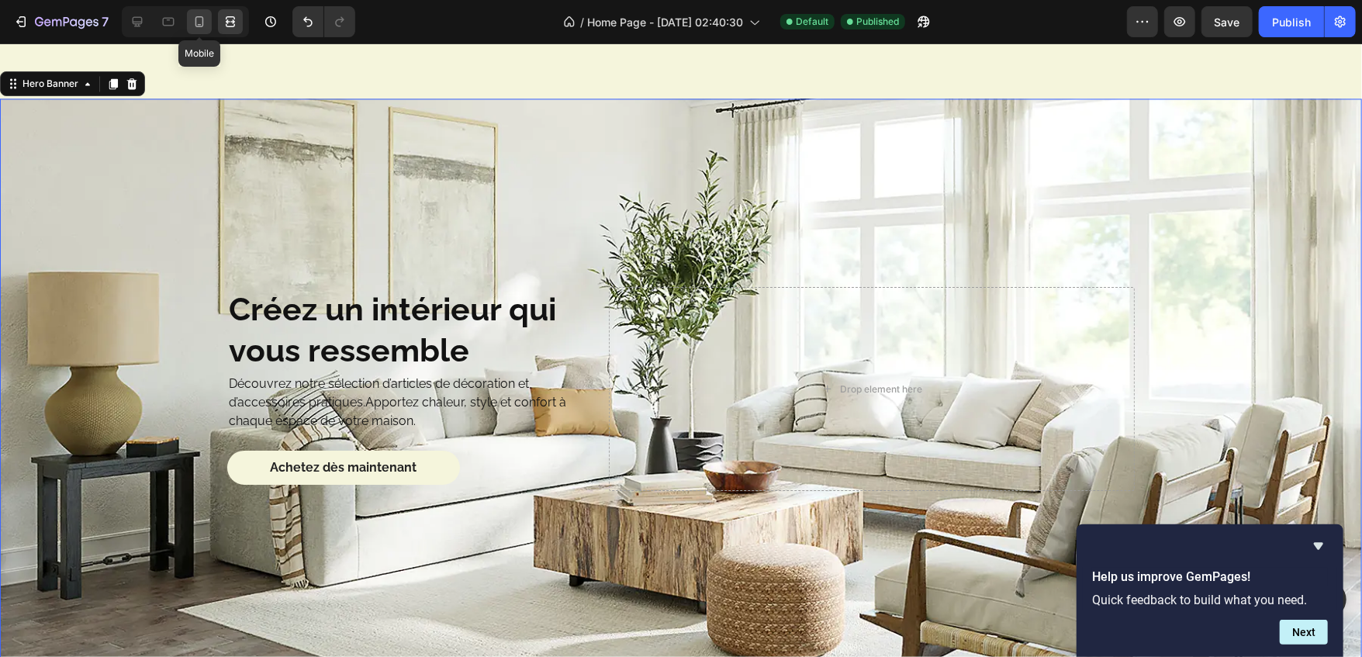
click at [199, 29] on icon at bounding box center [200, 22] width 16 height 16
type input "350"
type input "100%"
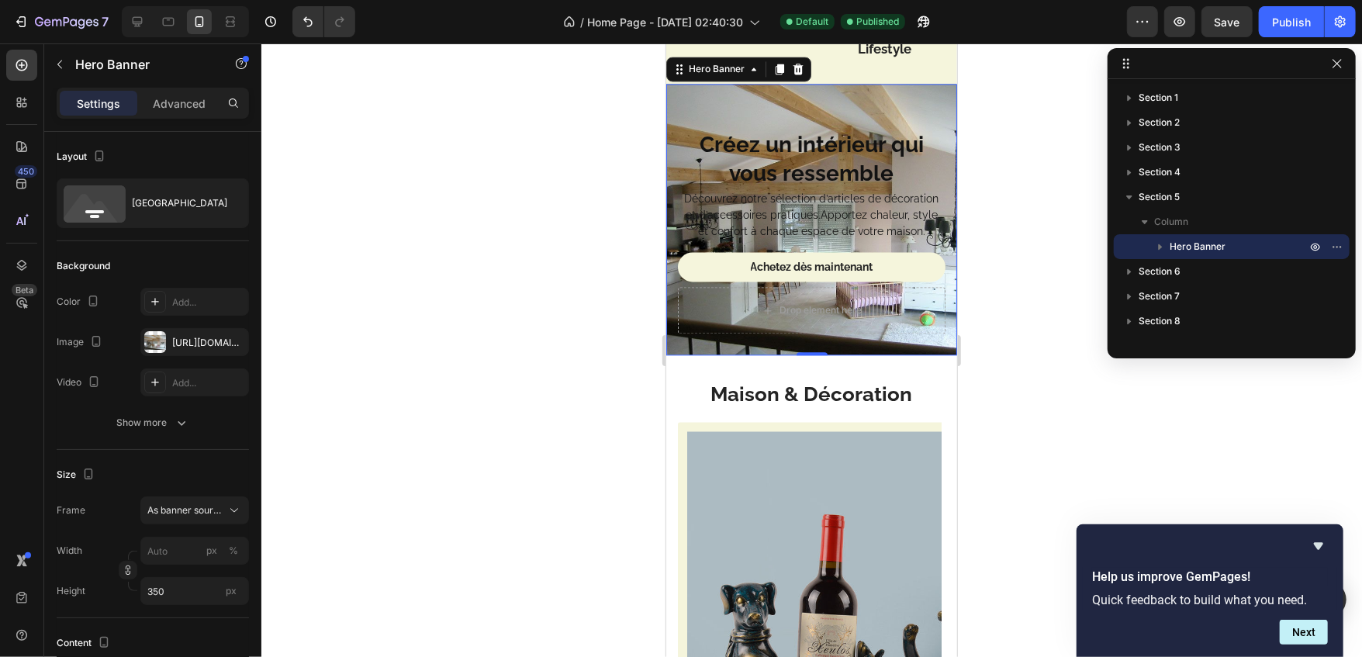
scroll to position [2170, 0]
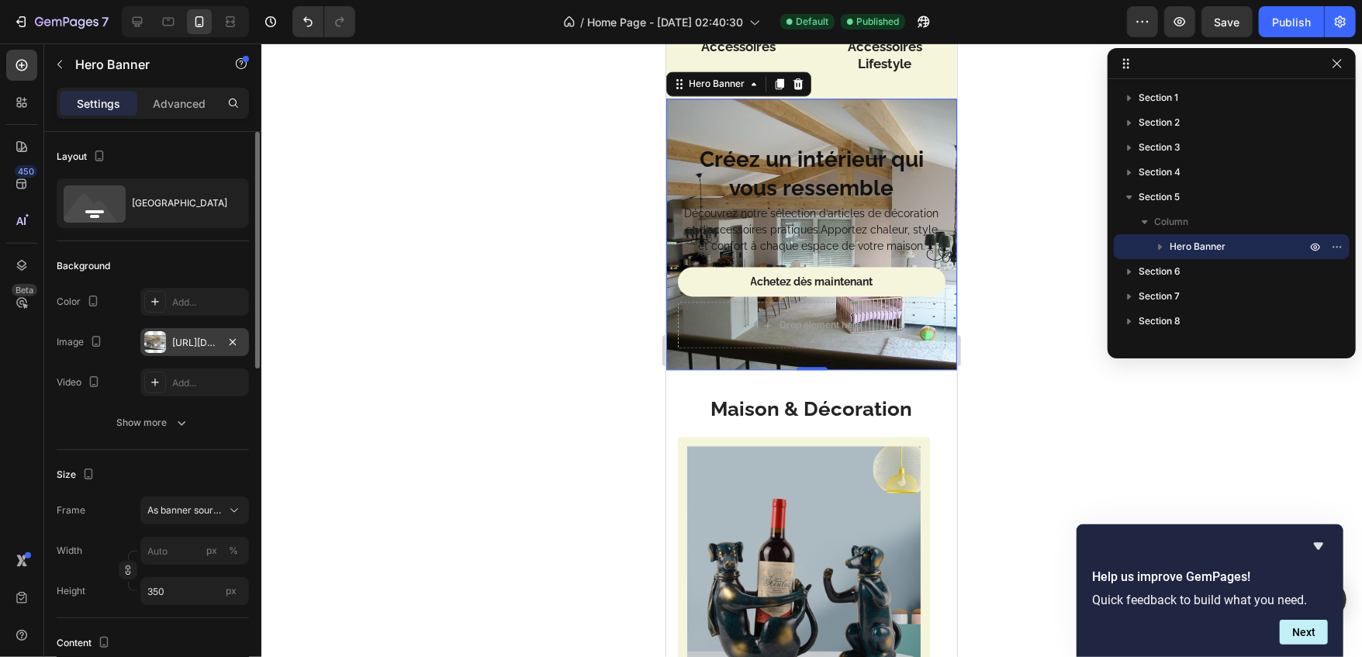
click at [199, 344] on div "[URL][DOMAIN_NAME]" at bounding box center [194, 343] width 45 height 14
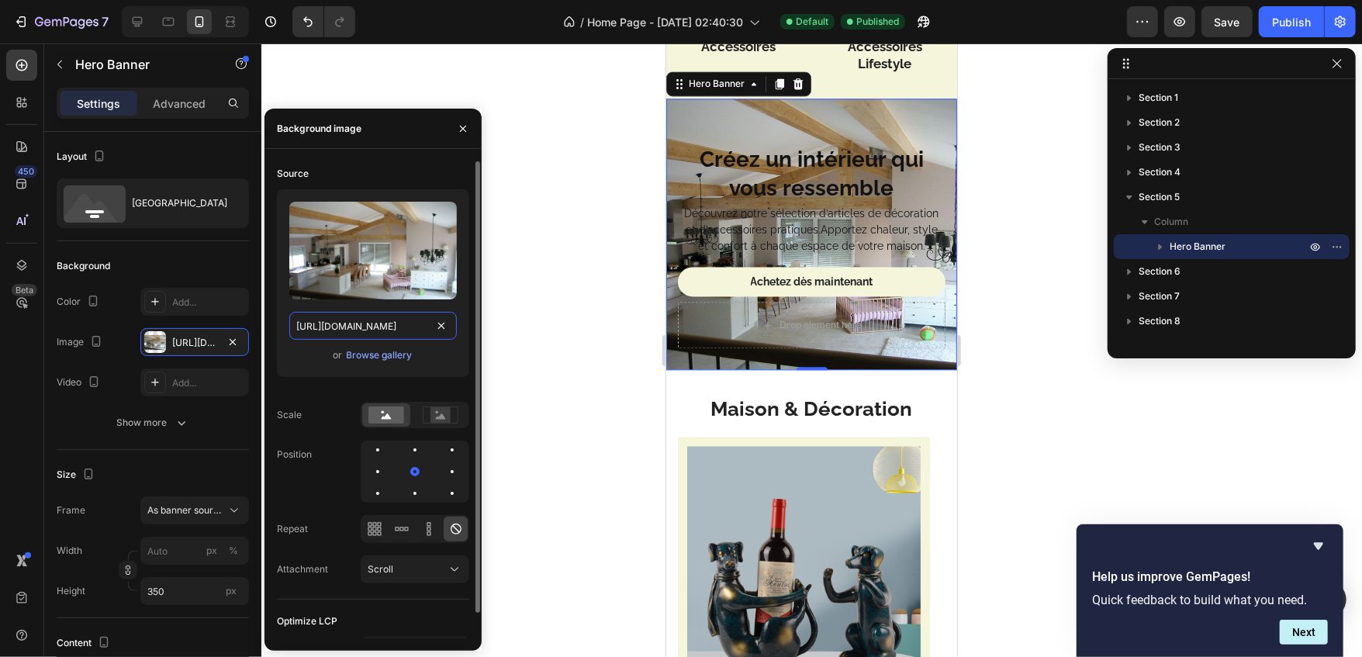
click at [326, 327] on input "[URL][DOMAIN_NAME]" at bounding box center [373, 326] width 168 height 28
paste input "[DOMAIN_NAME][URL][PERSON_NAME]"
type input "[URL][DOMAIN_NAME][PERSON_NAME]"
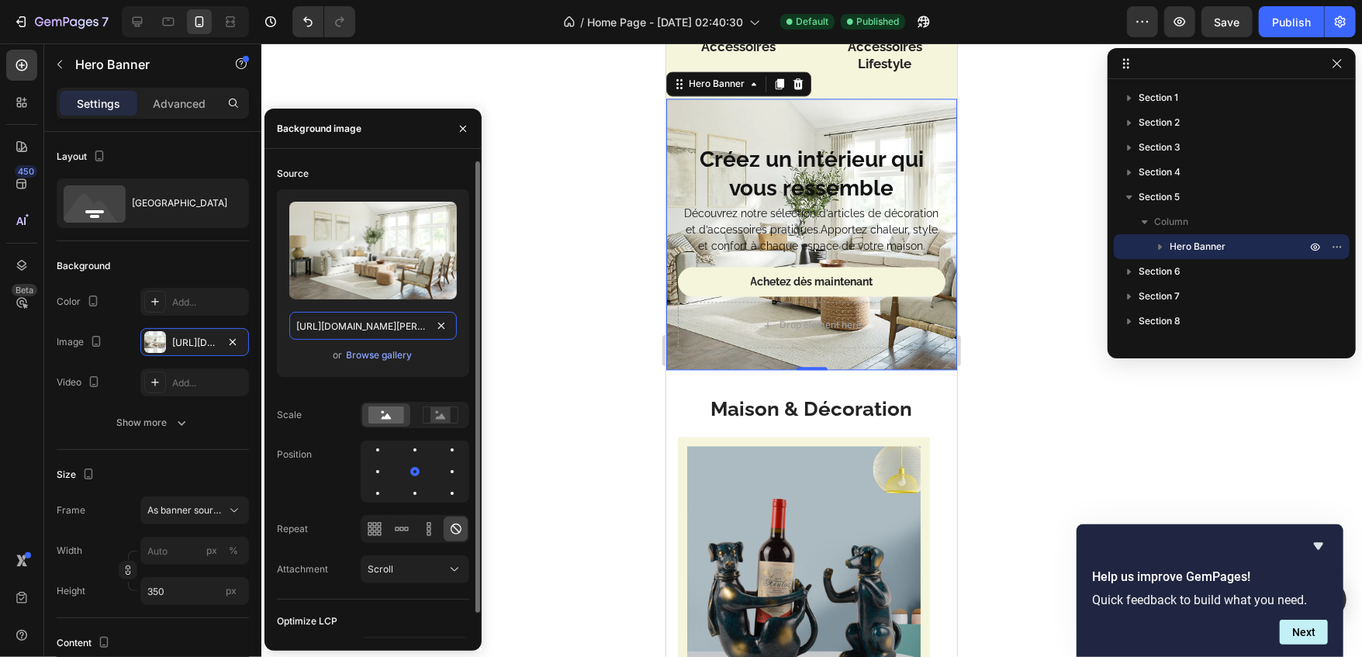
scroll to position [0, 564]
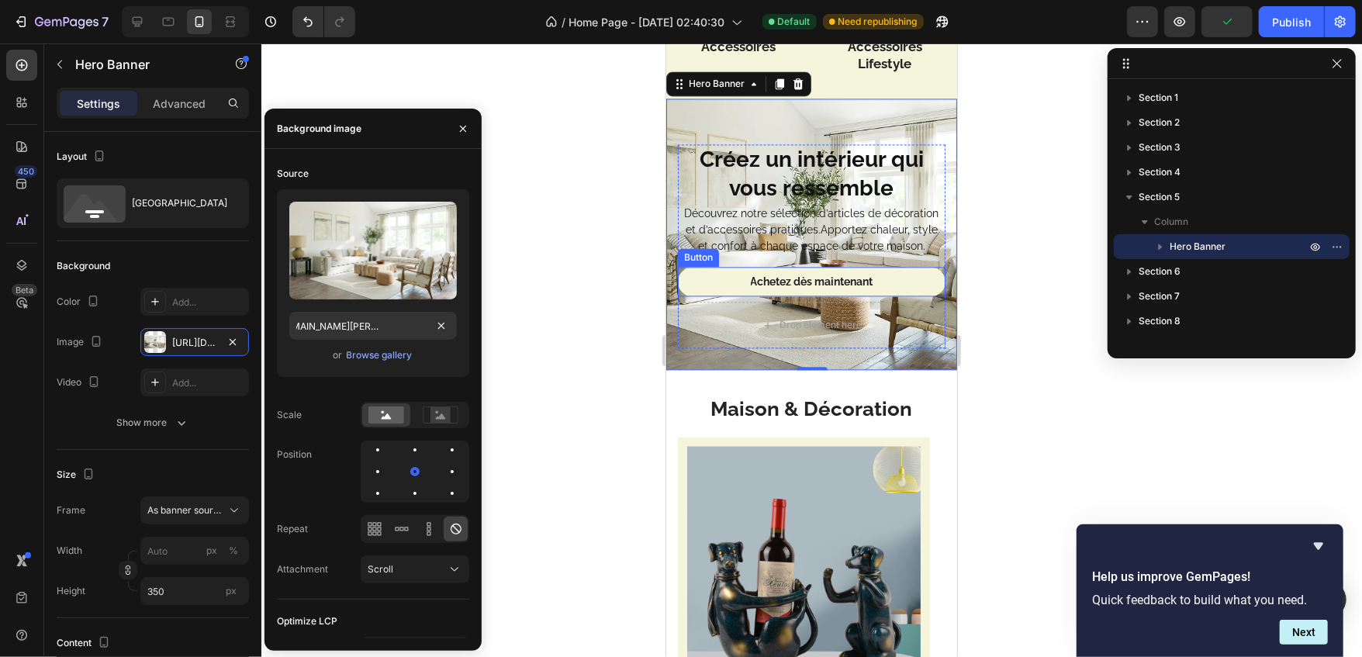
click at [725, 279] on button "Achetez dès maintenant" at bounding box center [811, 280] width 268 height 29
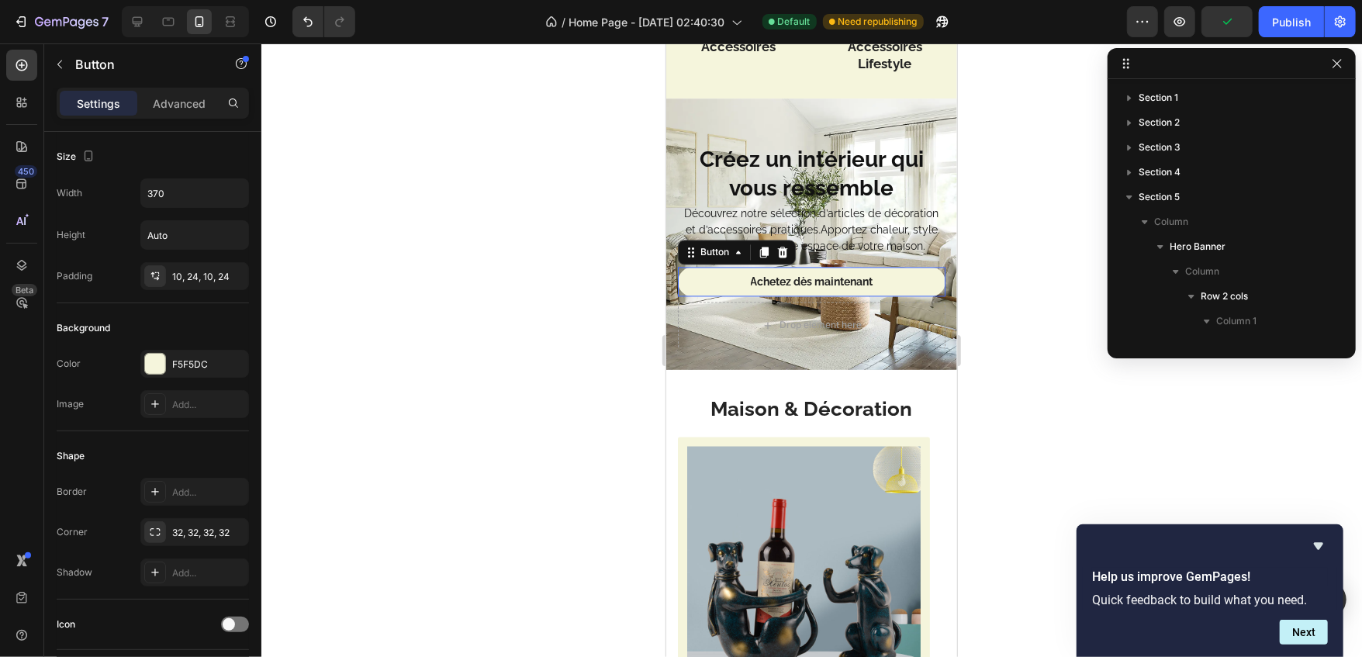
scroll to position [194, 0]
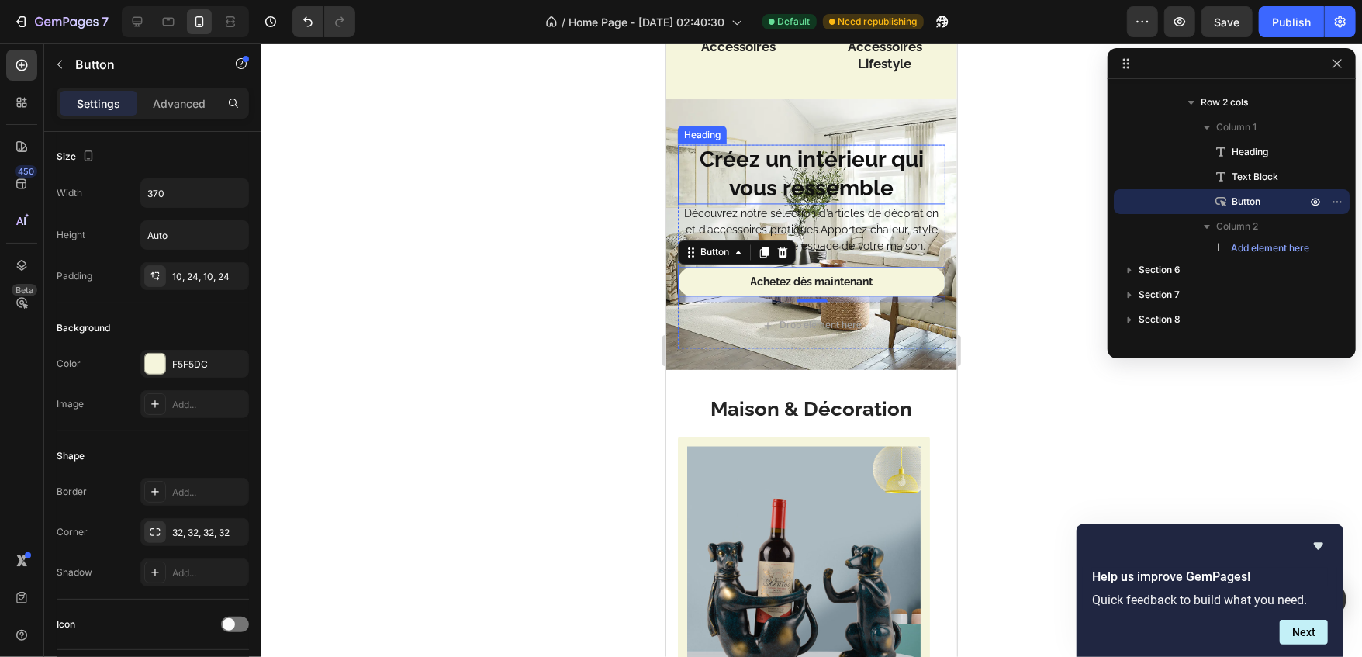
click at [791, 174] on h2 "Créez un intérieur qui vous ressemble" at bounding box center [811, 174] width 268 height 60
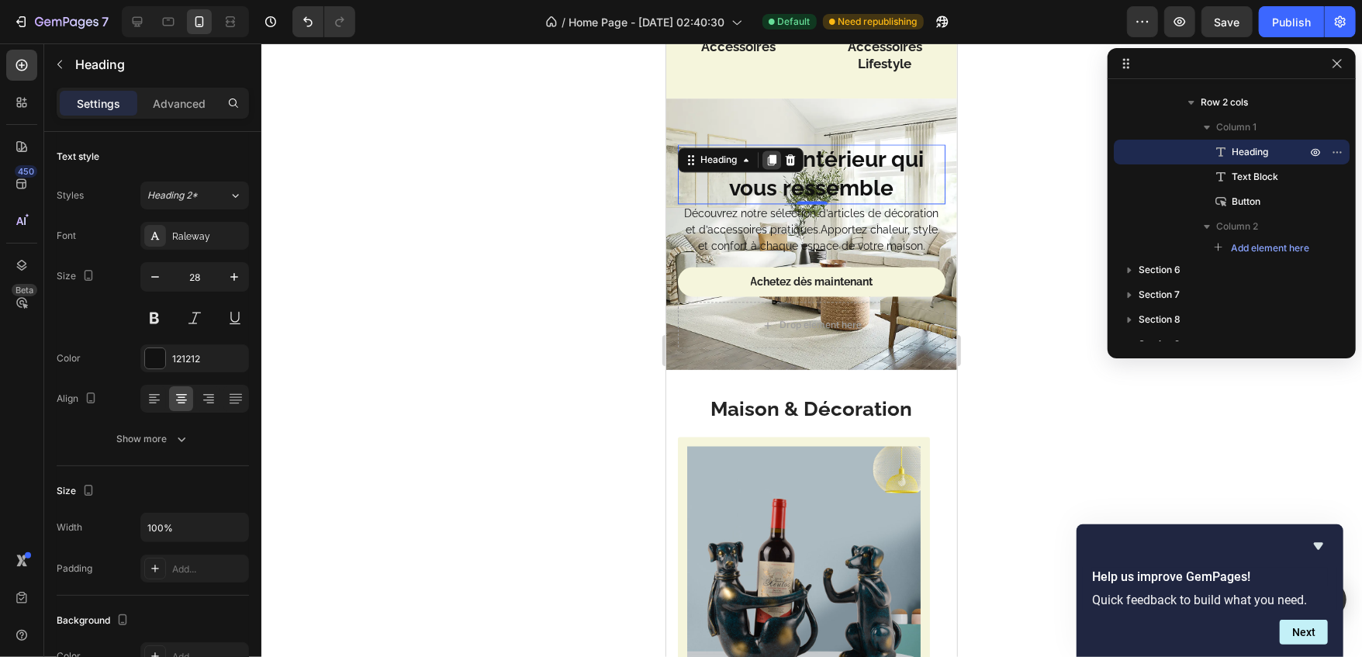
click at [774, 155] on icon at bounding box center [771, 159] width 9 height 11
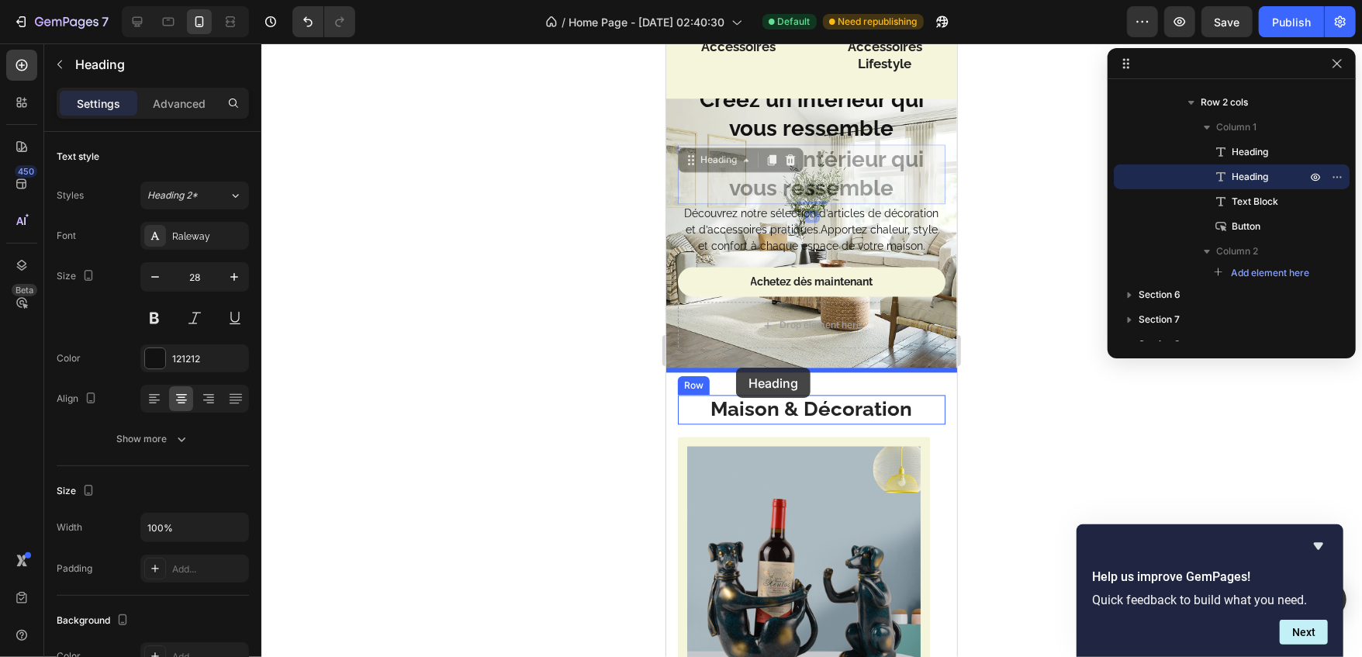
drag, startPoint x: 689, startPoint y: 154, endPoint x: 734, endPoint y: 365, distance: 215.0
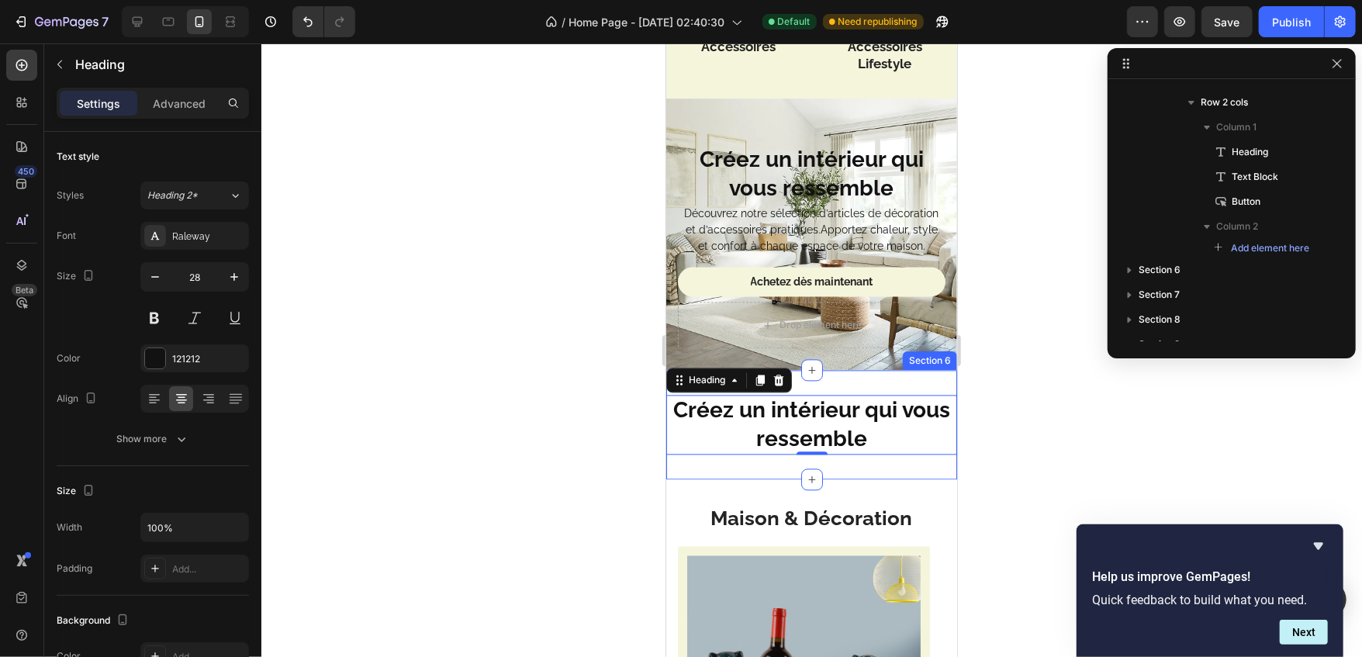
click at [854, 383] on div "Créez un intérieur qui vous ressemble Heading 0 Section 6" at bounding box center [811, 423] width 291 height 109
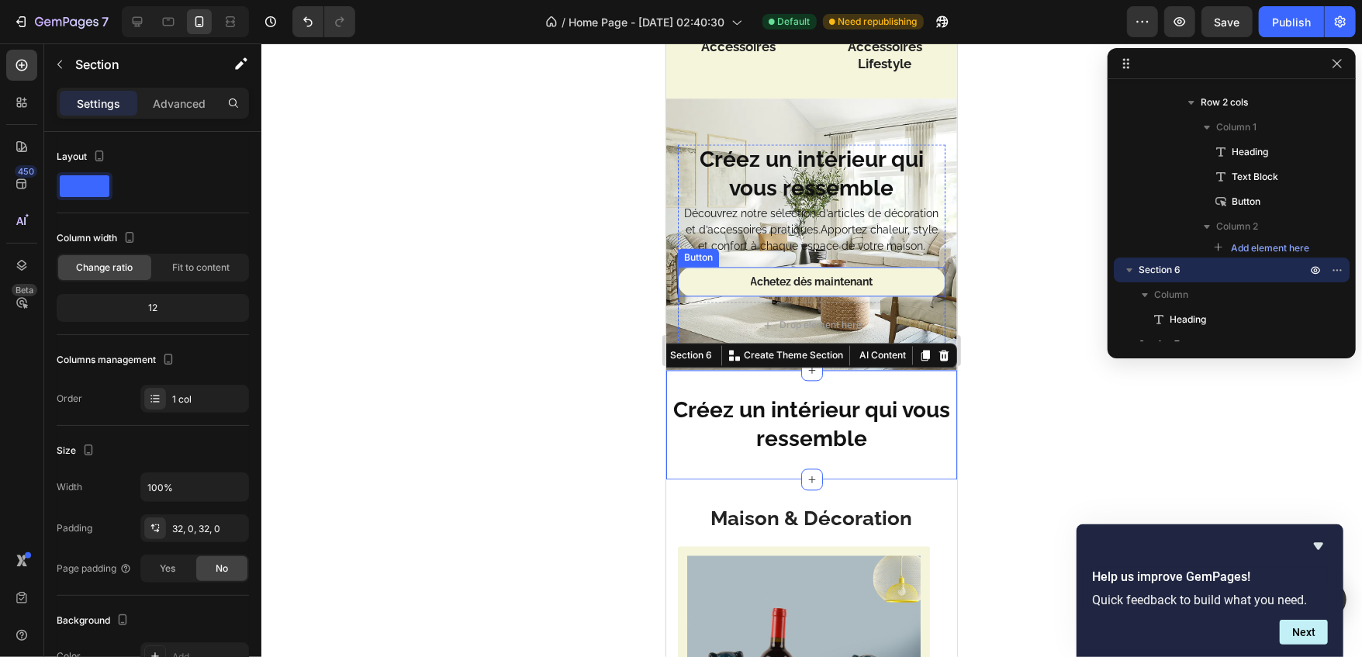
click at [841, 289] on button "Achetez dès maintenant" at bounding box center [811, 280] width 268 height 29
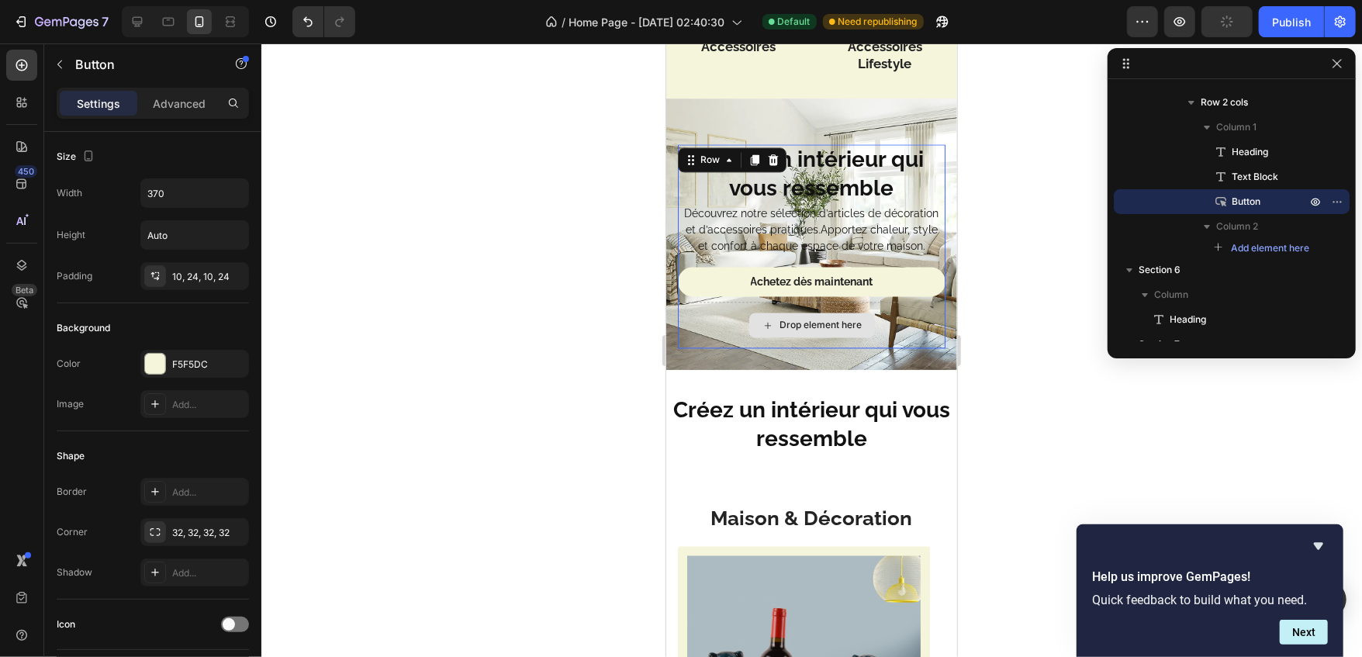
click at [906, 341] on div "Drop element here" at bounding box center [811, 324] width 268 height 47
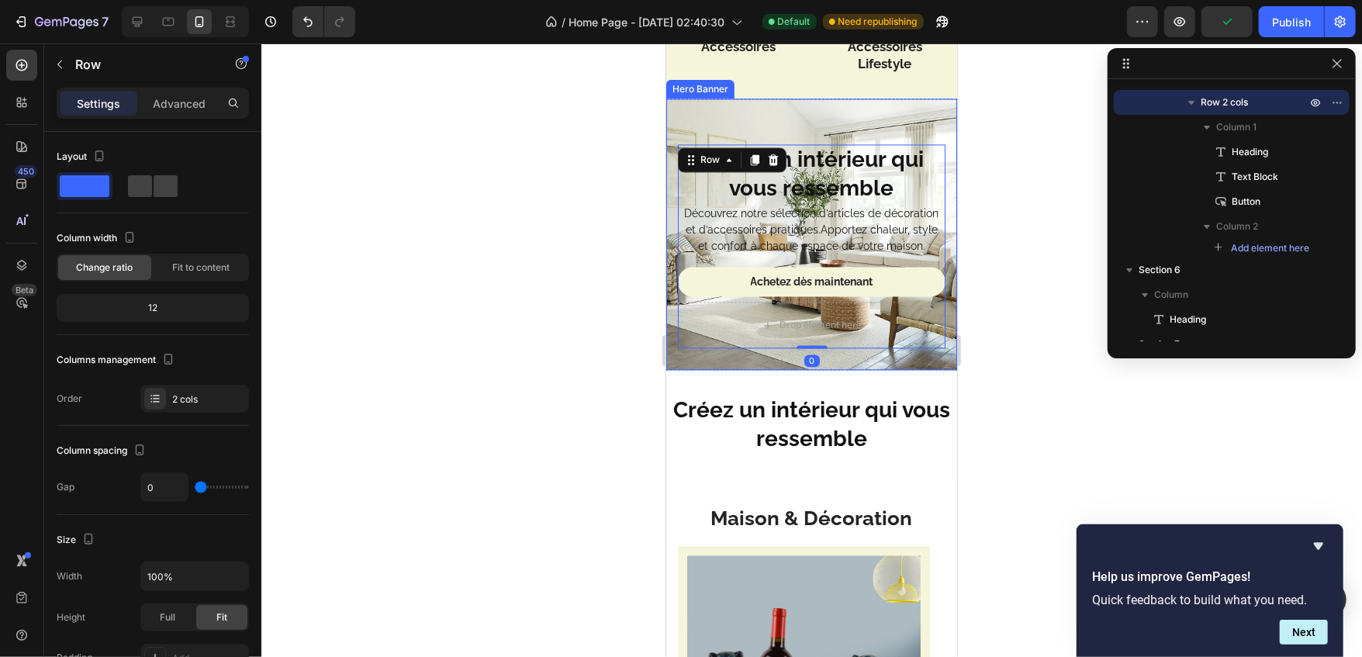
click at [928, 355] on div "Créez un intérieur qui vous ressemble Heading Découvrez notre sélection d’artic…" at bounding box center [811, 245] width 291 height 247
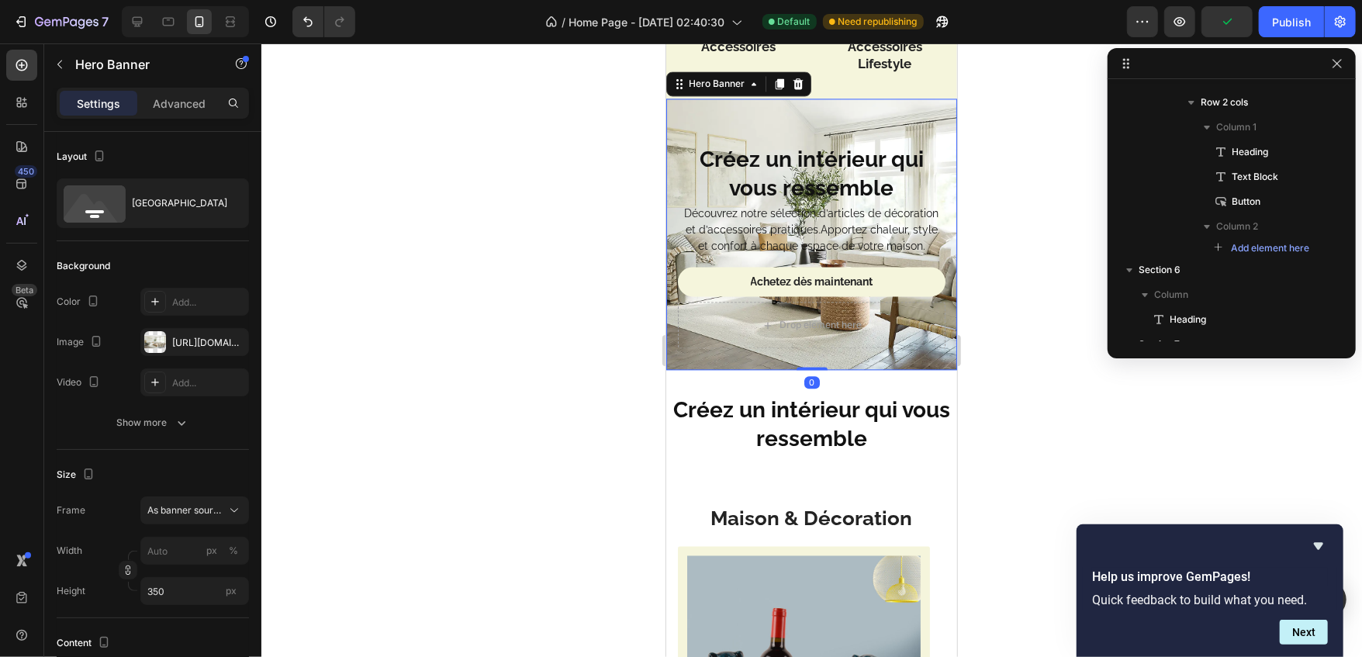
scroll to position [45, 0]
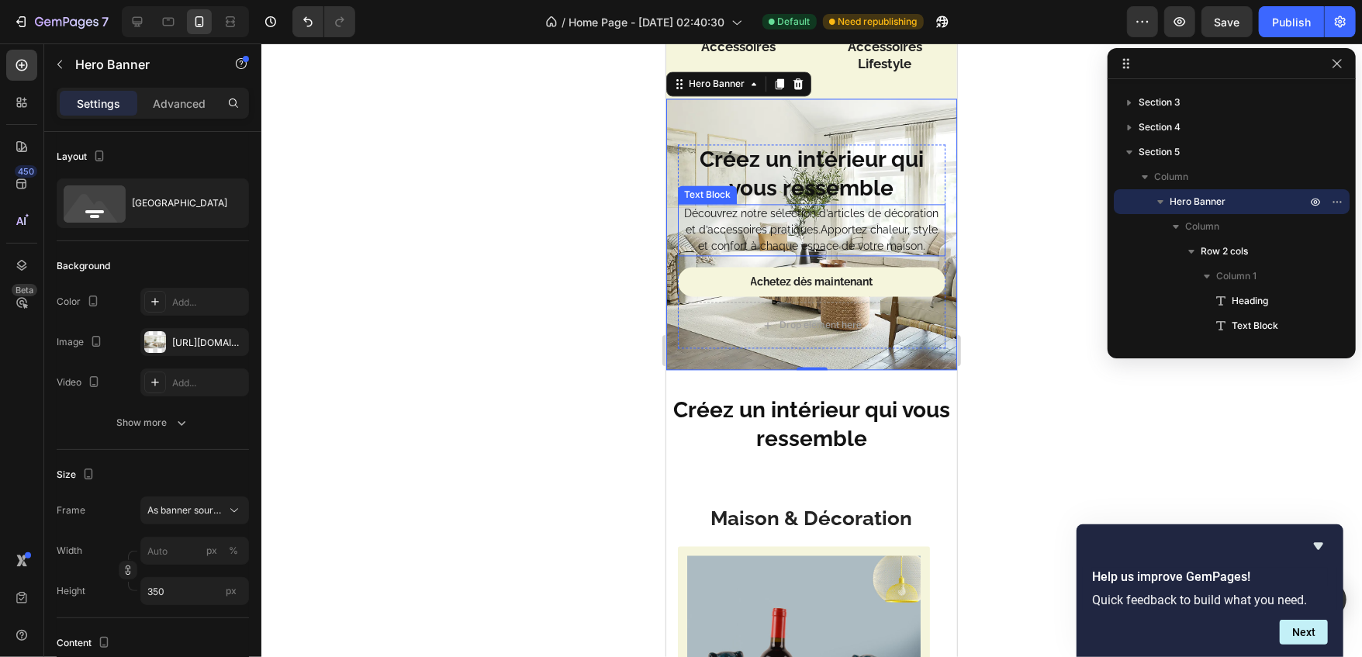
click at [814, 225] on p "Découvrez notre sélection d’articles de décoration et d’accessoires pratiques.A…" at bounding box center [811, 229] width 265 height 49
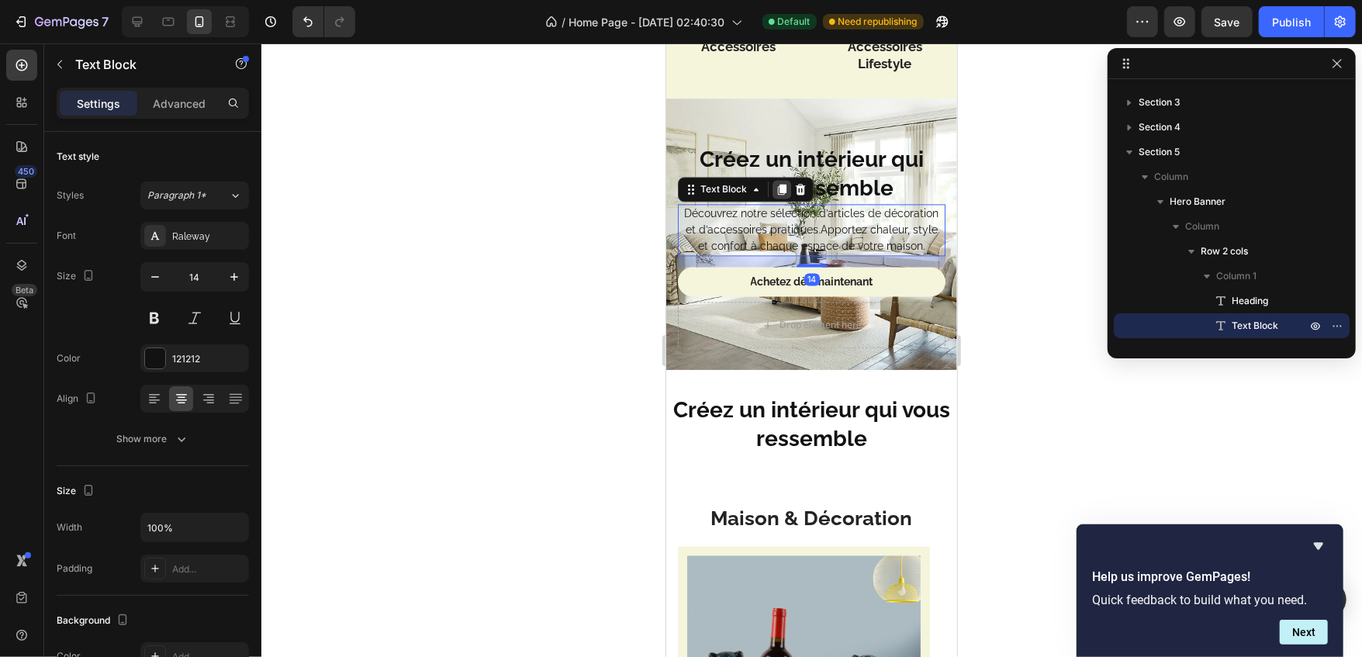
click at [783, 188] on icon at bounding box center [781, 188] width 9 height 11
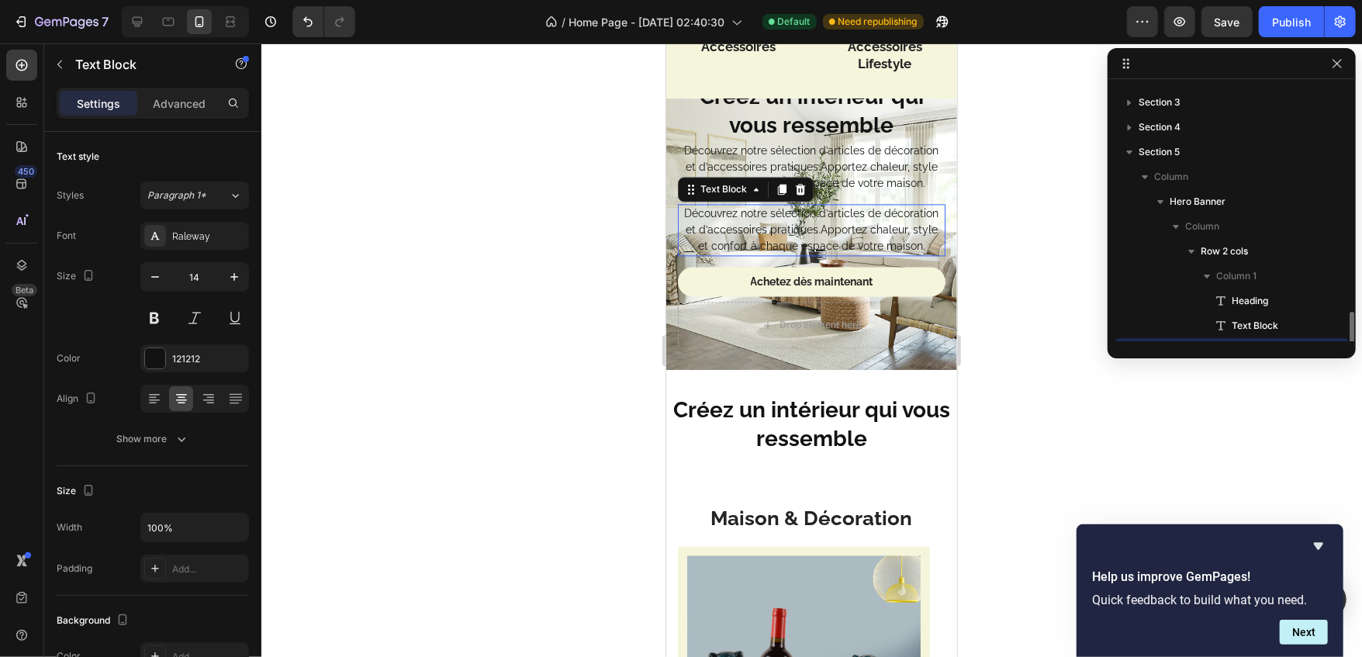
scroll to position [194, 0]
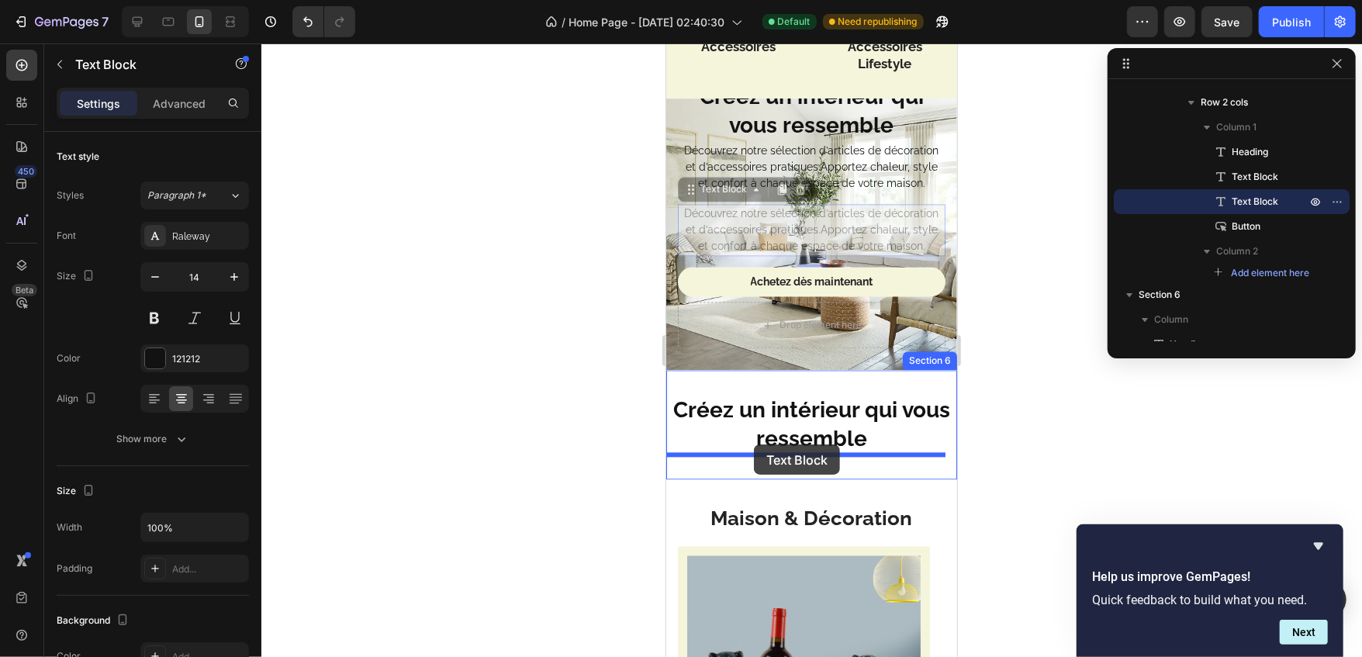
drag, startPoint x: 690, startPoint y: 188, endPoint x: 752, endPoint y: 441, distance: 261.3
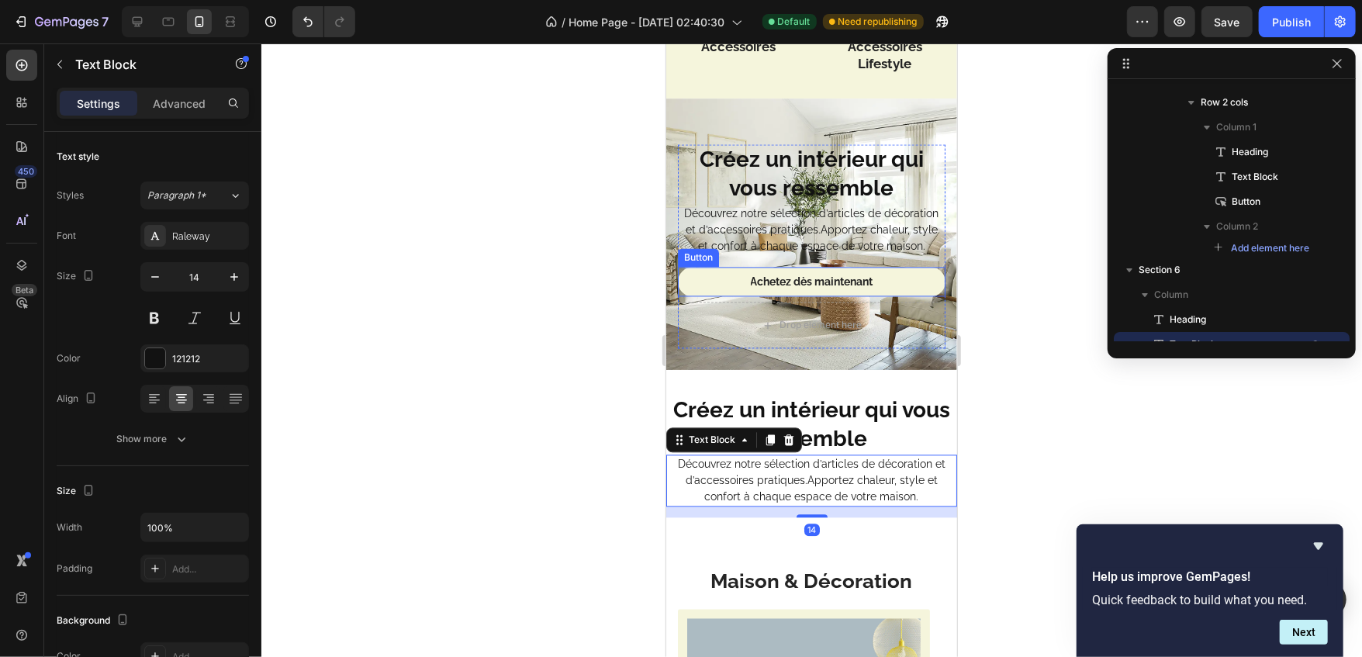
click at [898, 287] on button "Achetez dès maintenant" at bounding box center [811, 280] width 268 height 29
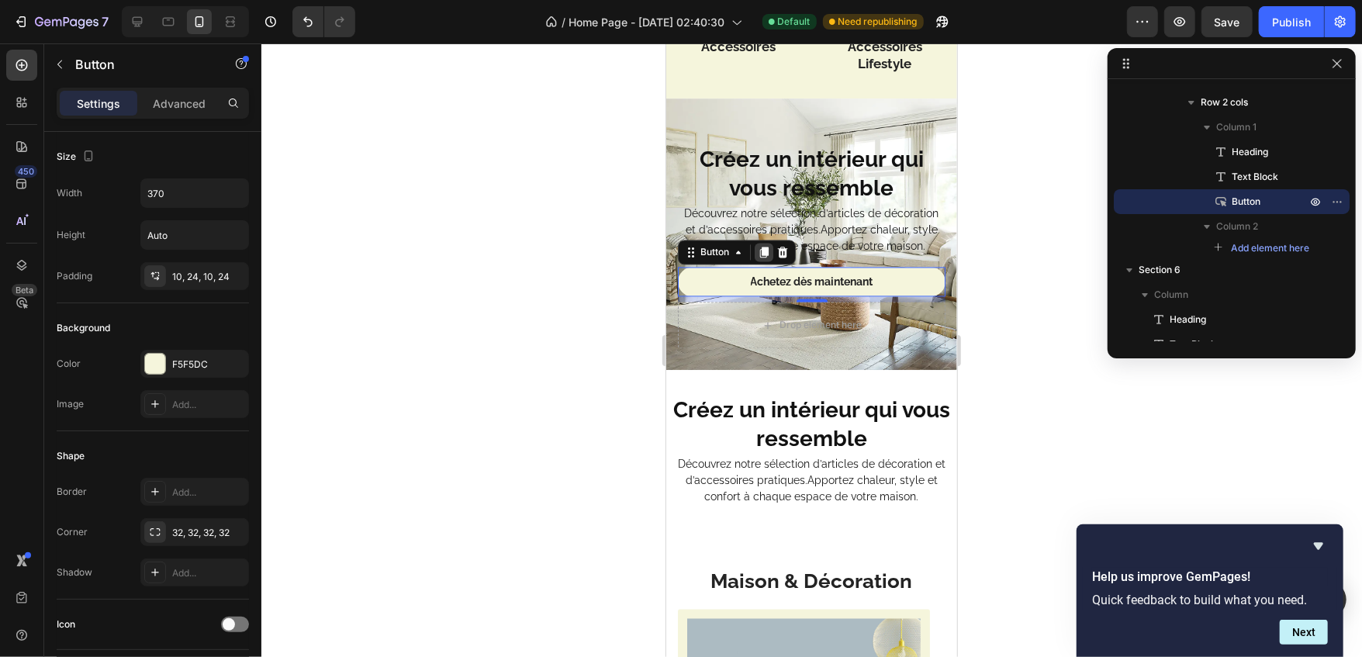
click at [765, 253] on icon at bounding box center [763, 251] width 9 height 11
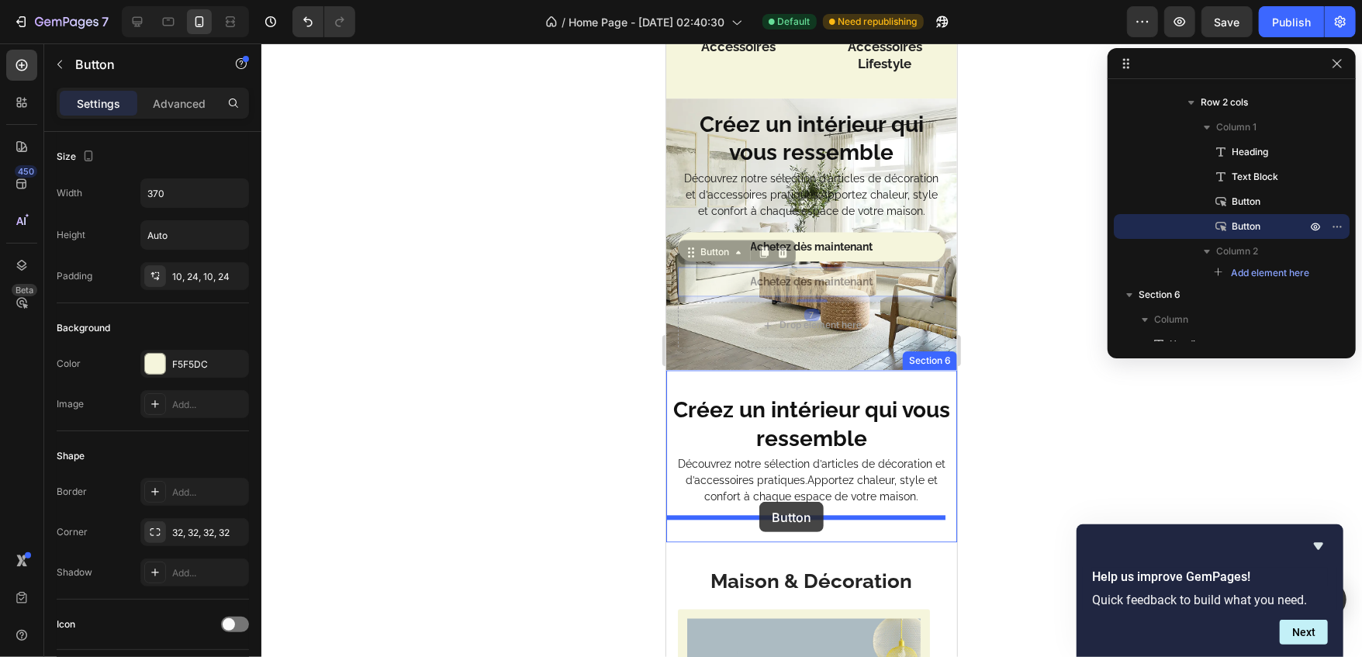
drag, startPoint x: 691, startPoint y: 253, endPoint x: 759, endPoint y: 500, distance: 255.9
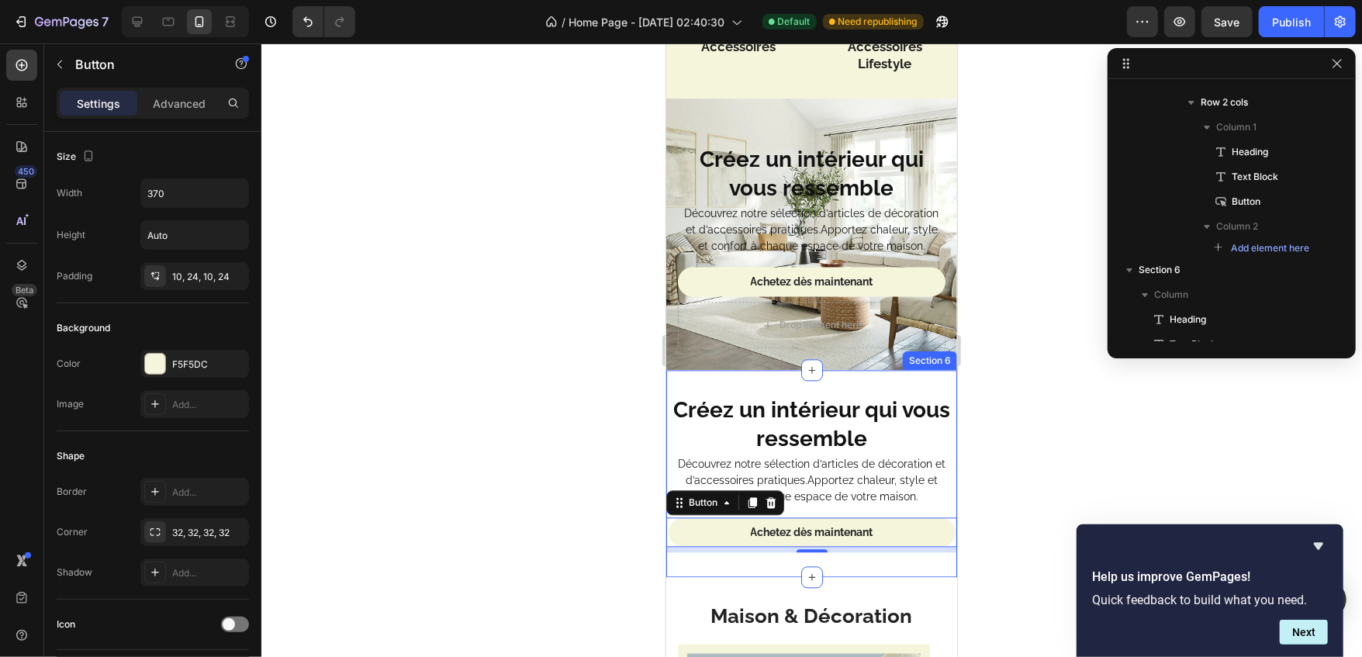
click at [860, 377] on div "Créez un intérieur qui vous ressemble Heading Découvrez notre sélection d’artic…" at bounding box center [811, 472] width 291 height 207
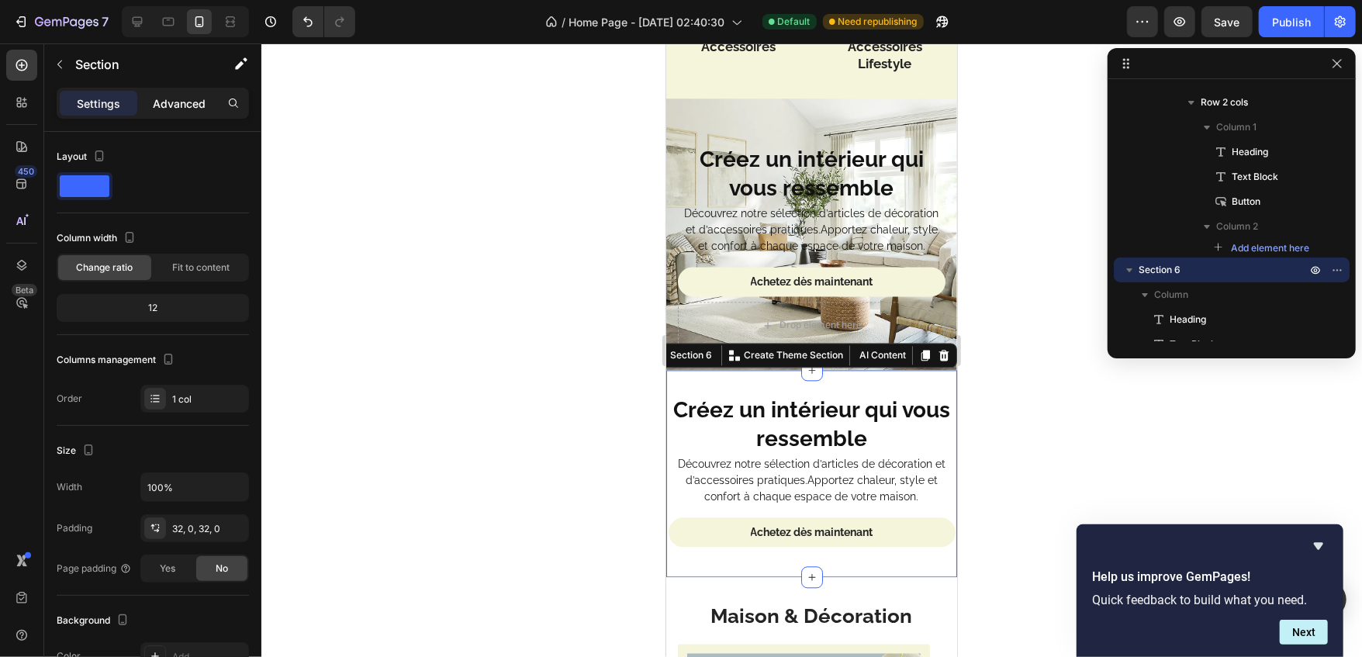
click at [195, 109] on p "Advanced" at bounding box center [179, 103] width 53 height 16
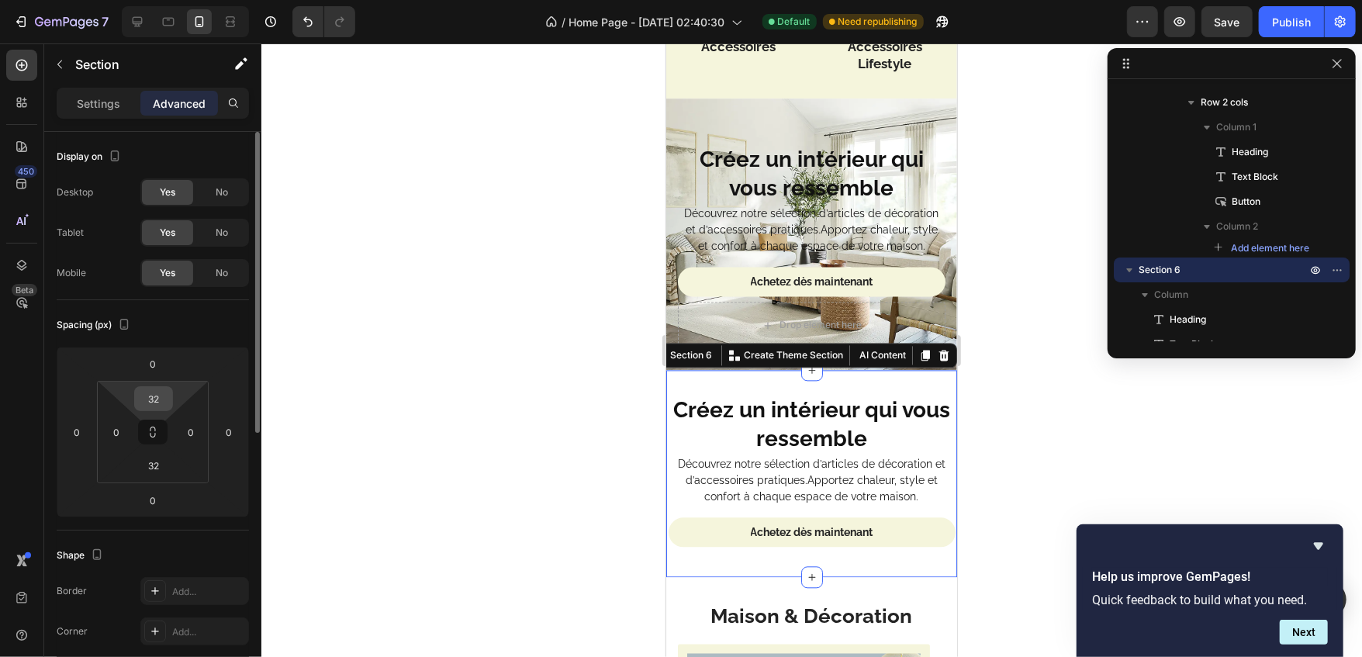
click at [157, 393] on input "32" at bounding box center [153, 398] width 31 height 23
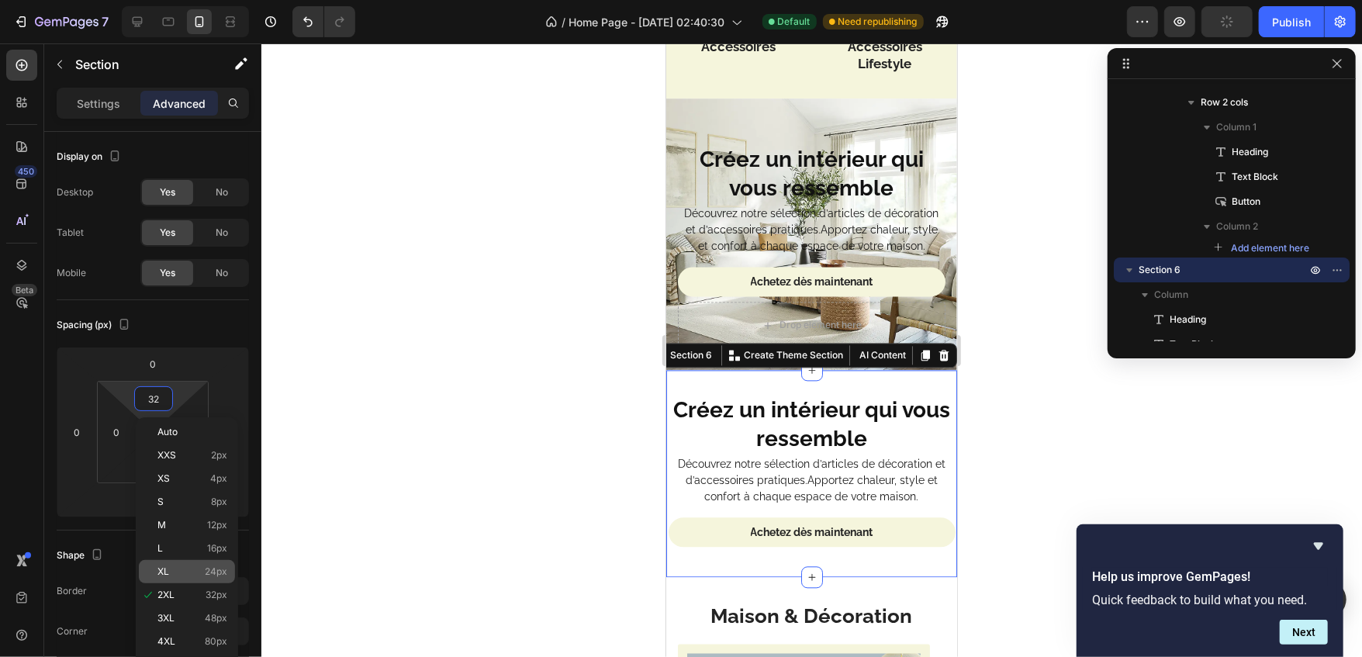
click at [184, 564] on div "XL 24px" at bounding box center [187, 571] width 96 height 23
type input "24"
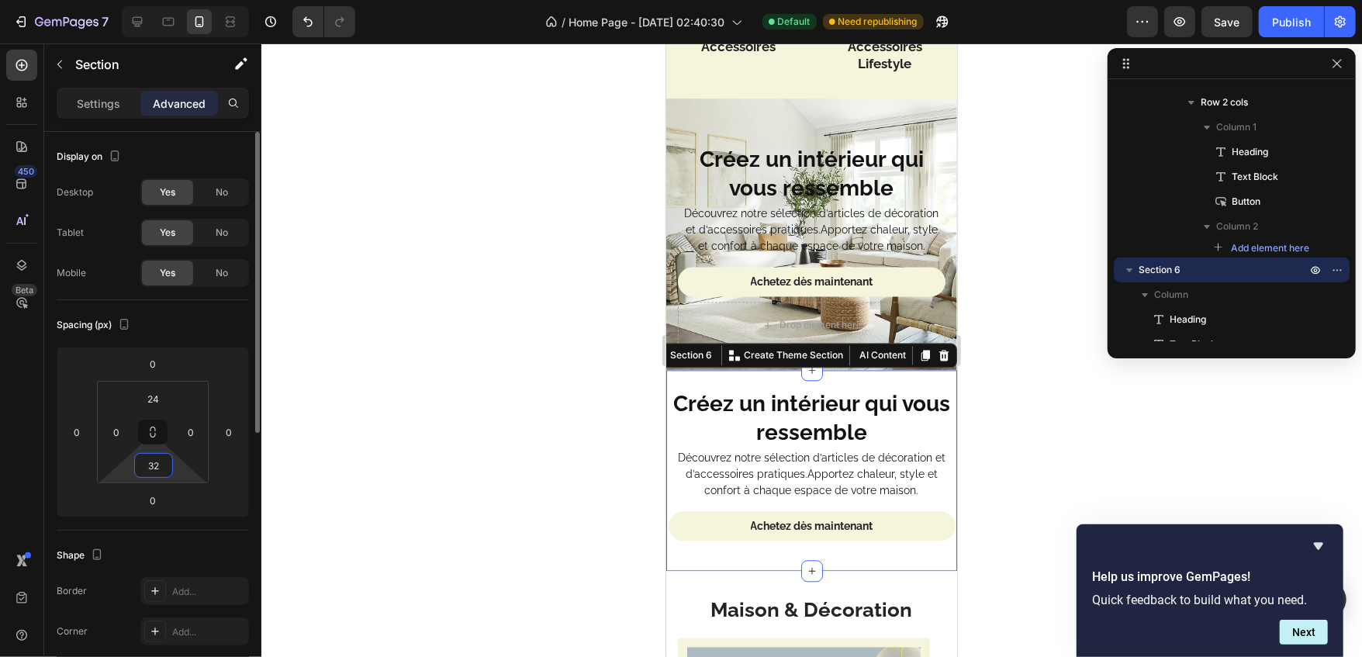
click at [148, 469] on input "32" at bounding box center [153, 465] width 31 height 23
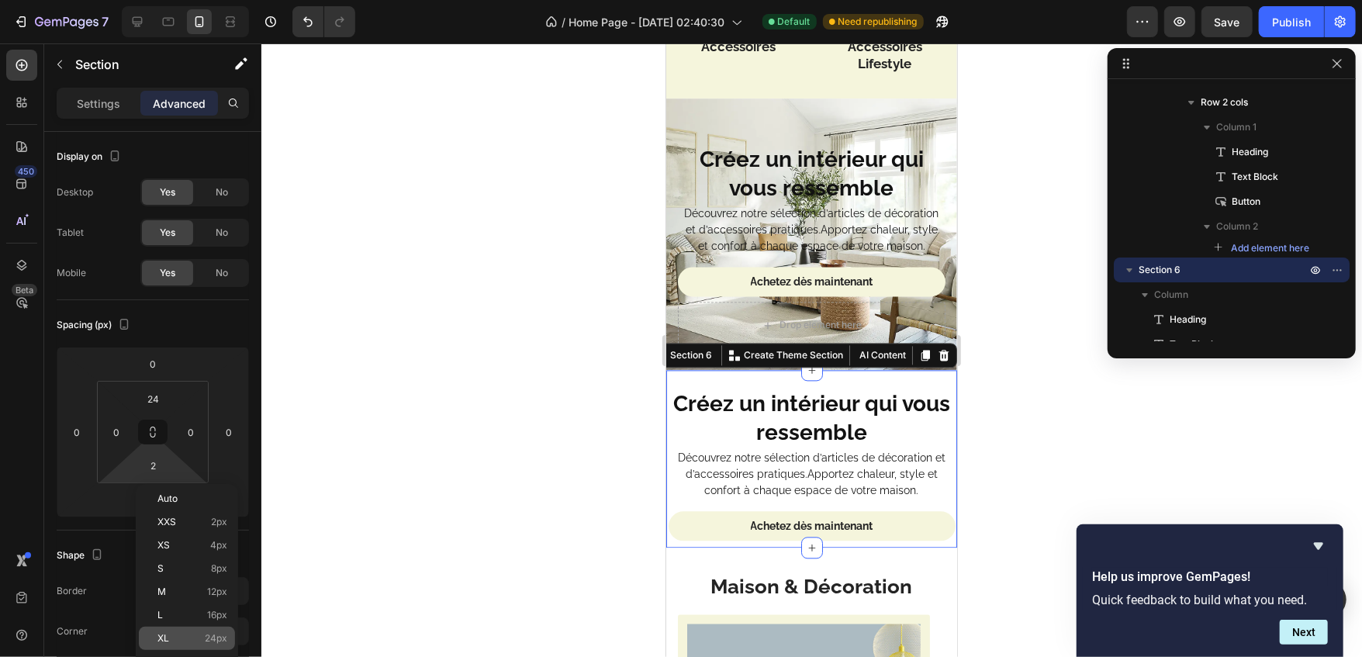
click at [183, 638] on p "XL 24px" at bounding box center [192, 638] width 70 height 11
type input "24"
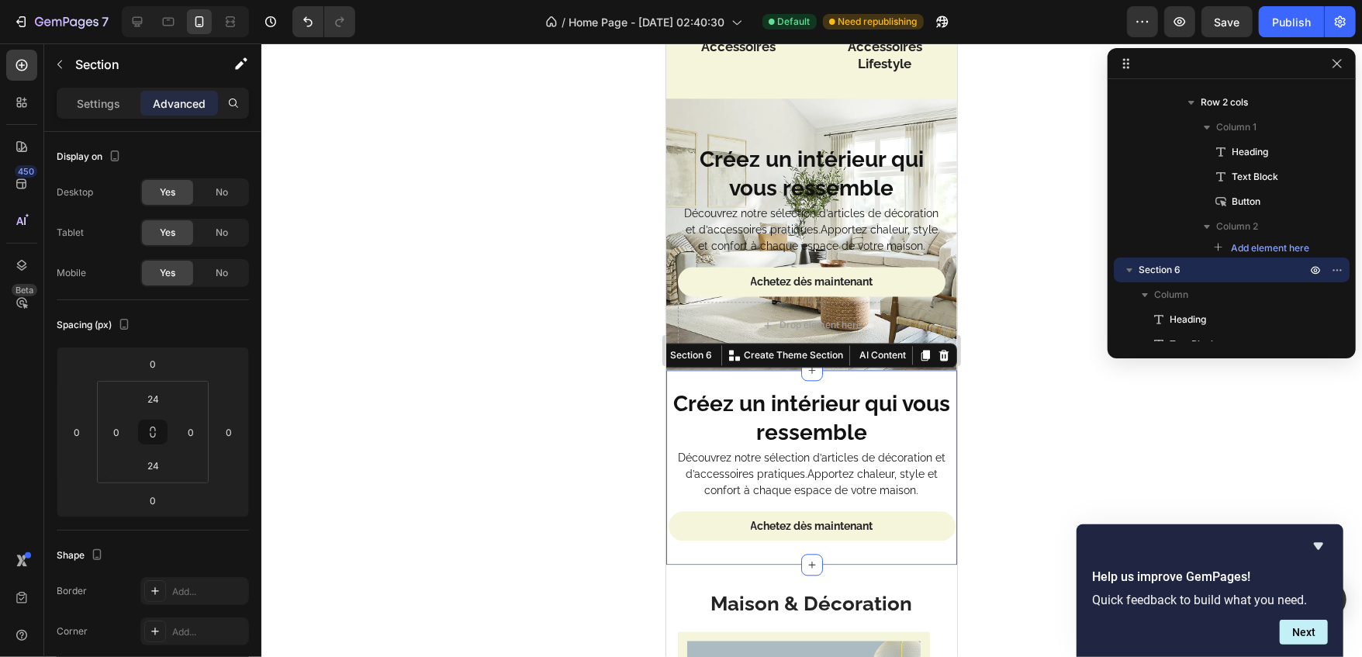
click at [586, 572] on div at bounding box center [811, 350] width 1101 height 614
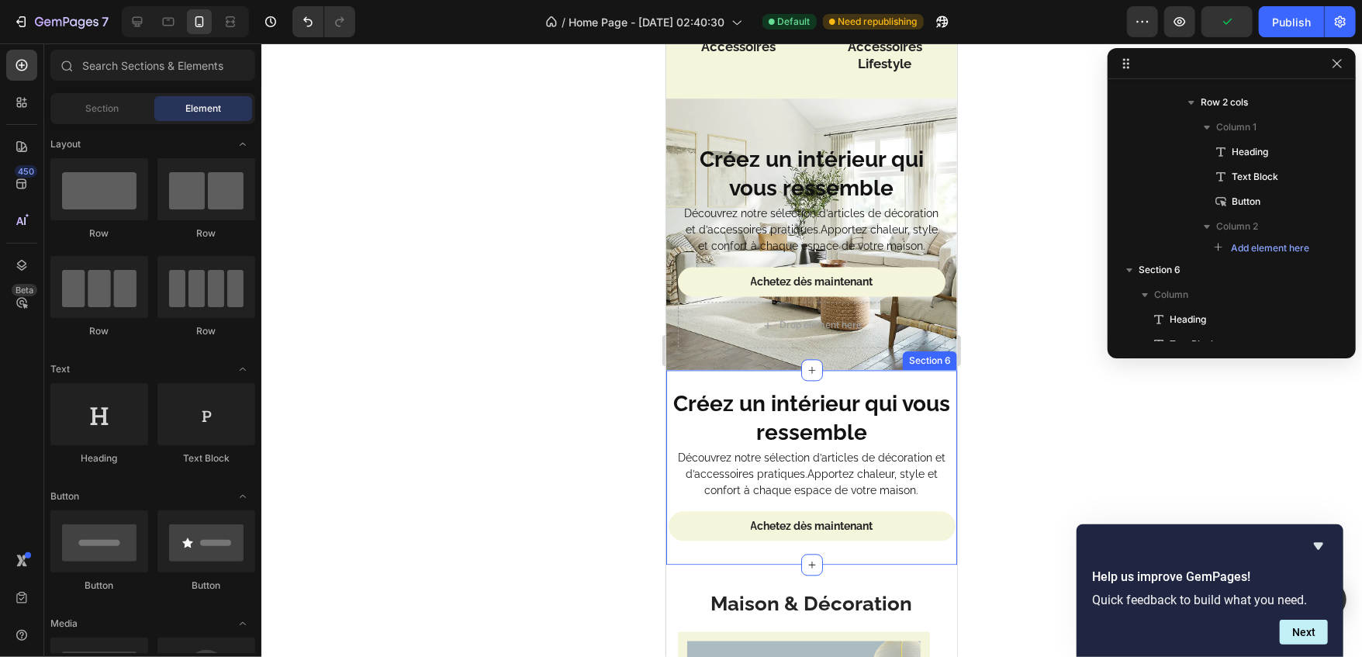
click at [718, 544] on div "Achetez dès maintenant Button" at bounding box center [811, 527] width 291 height 35
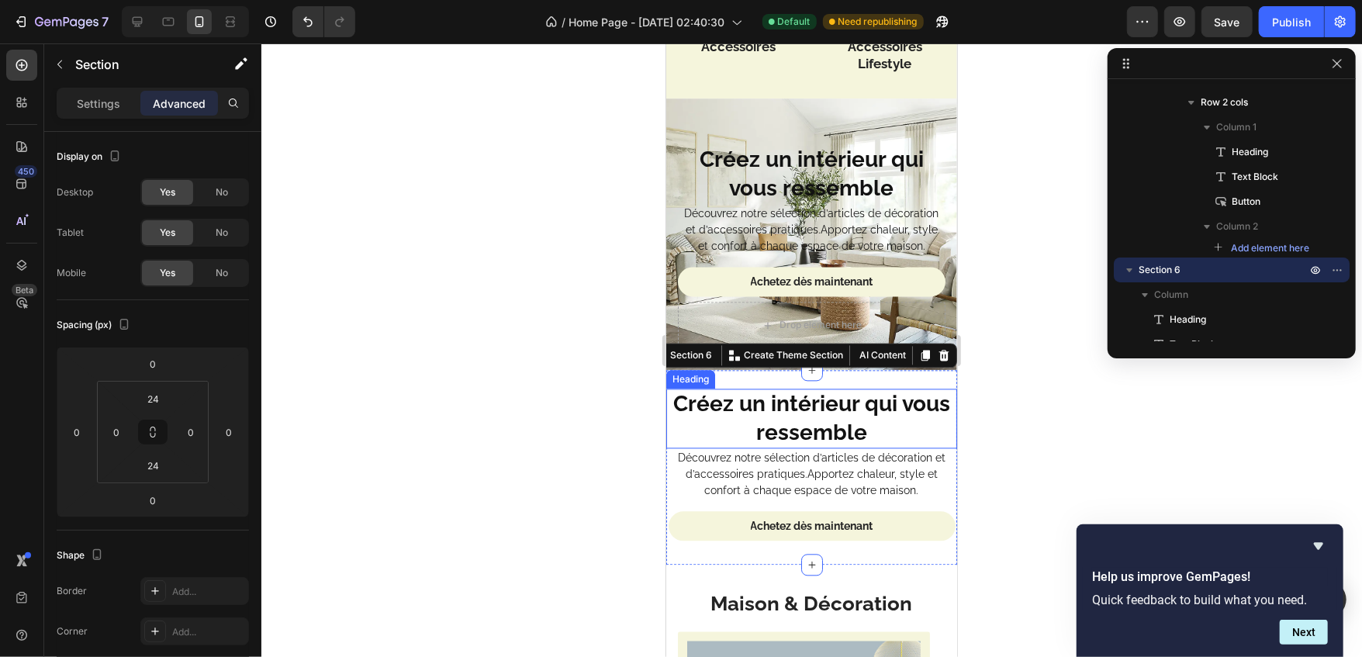
click at [732, 396] on h2 "Créez un intérieur qui vous ressemble" at bounding box center [811, 418] width 291 height 60
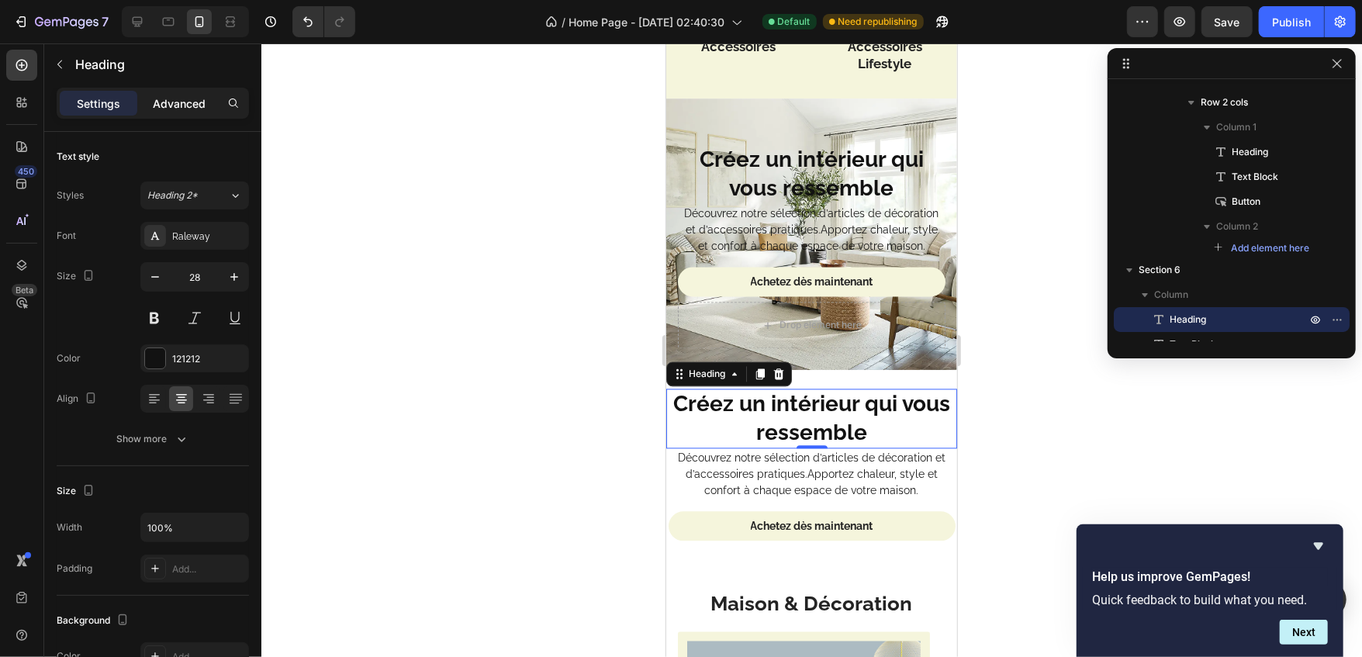
click at [170, 115] on div "Advanced" at bounding box center [179, 103] width 78 height 25
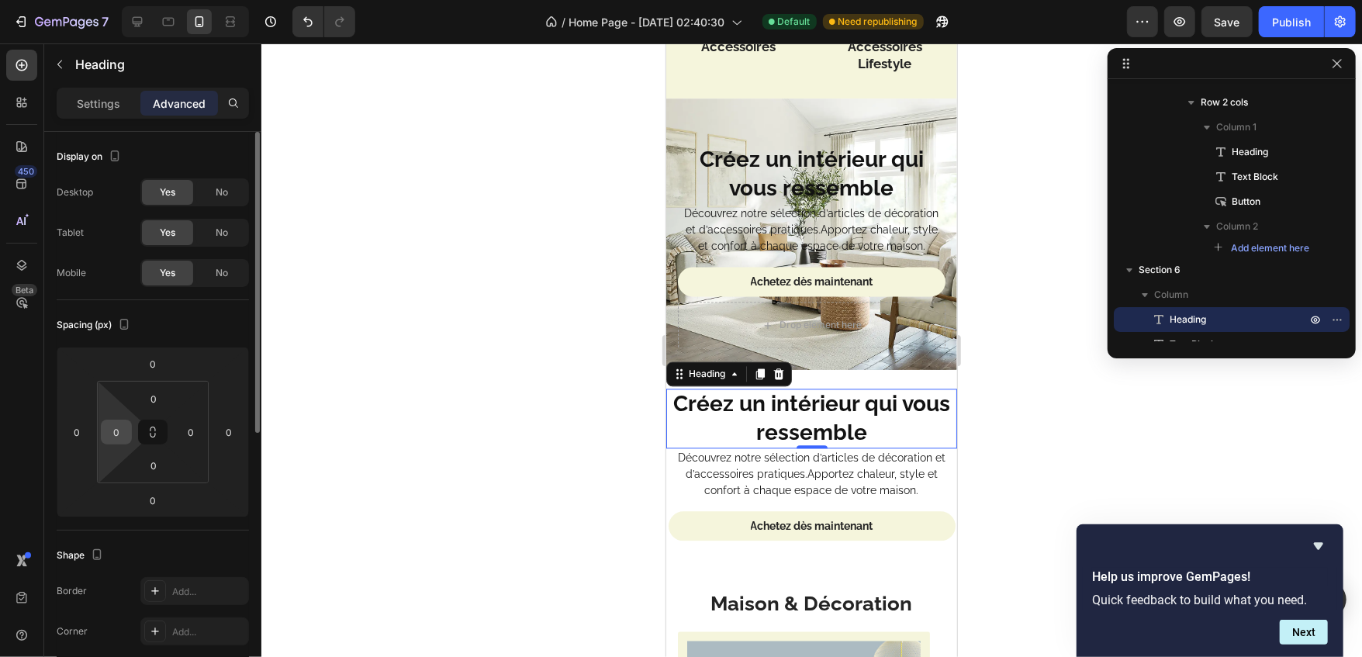
click at [114, 421] on input "0" at bounding box center [116, 431] width 23 height 23
type input "12"
click at [182, 429] on input "0" at bounding box center [190, 431] width 23 height 23
type input "12"
click at [103, 434] on div "12" at bounding box center [116, 432] width 31 height 25
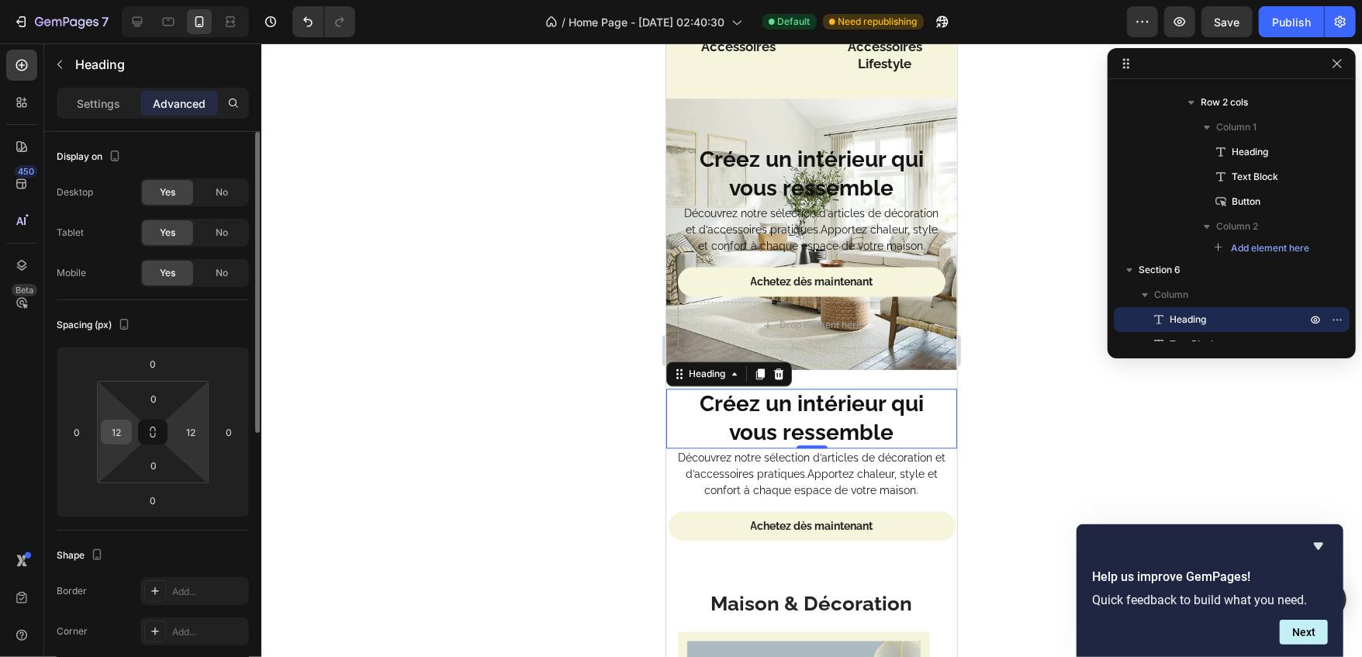
click at [103, 434] on div "12" at bounding box center [116, 432] width 31 height 25
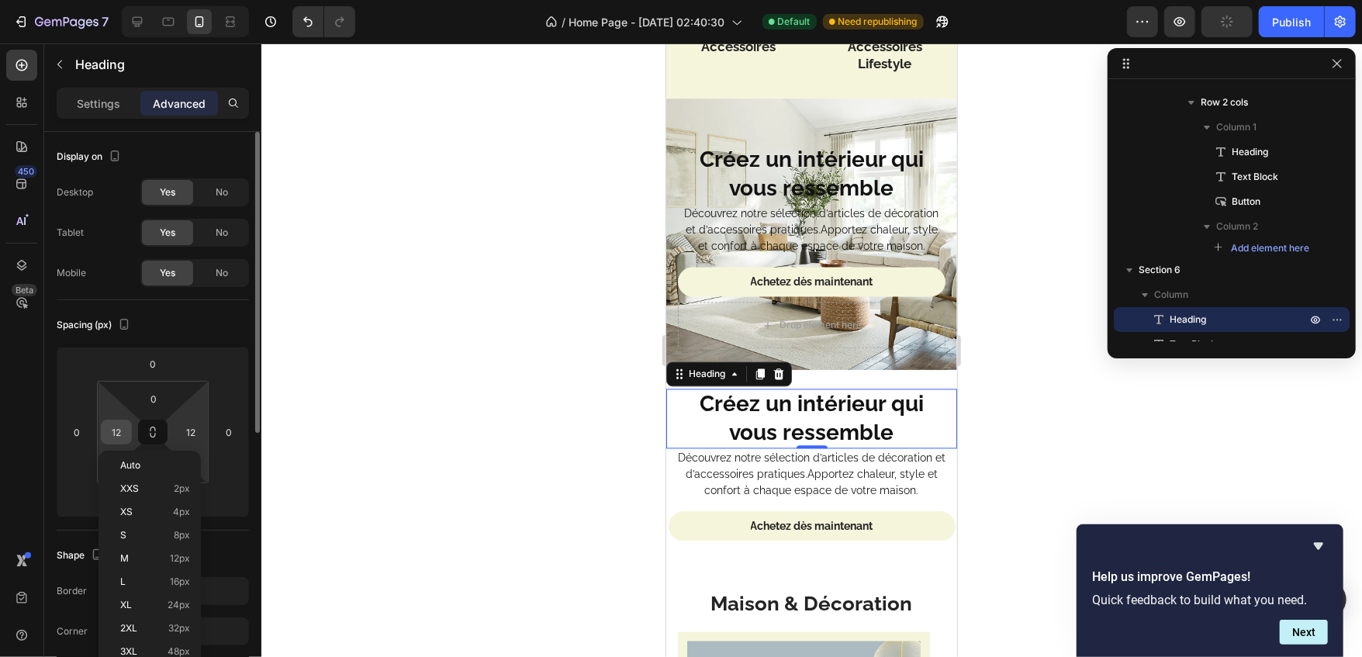
click at [123, 423] on input "12" at bounding box center [116, 431] width 23 height 23
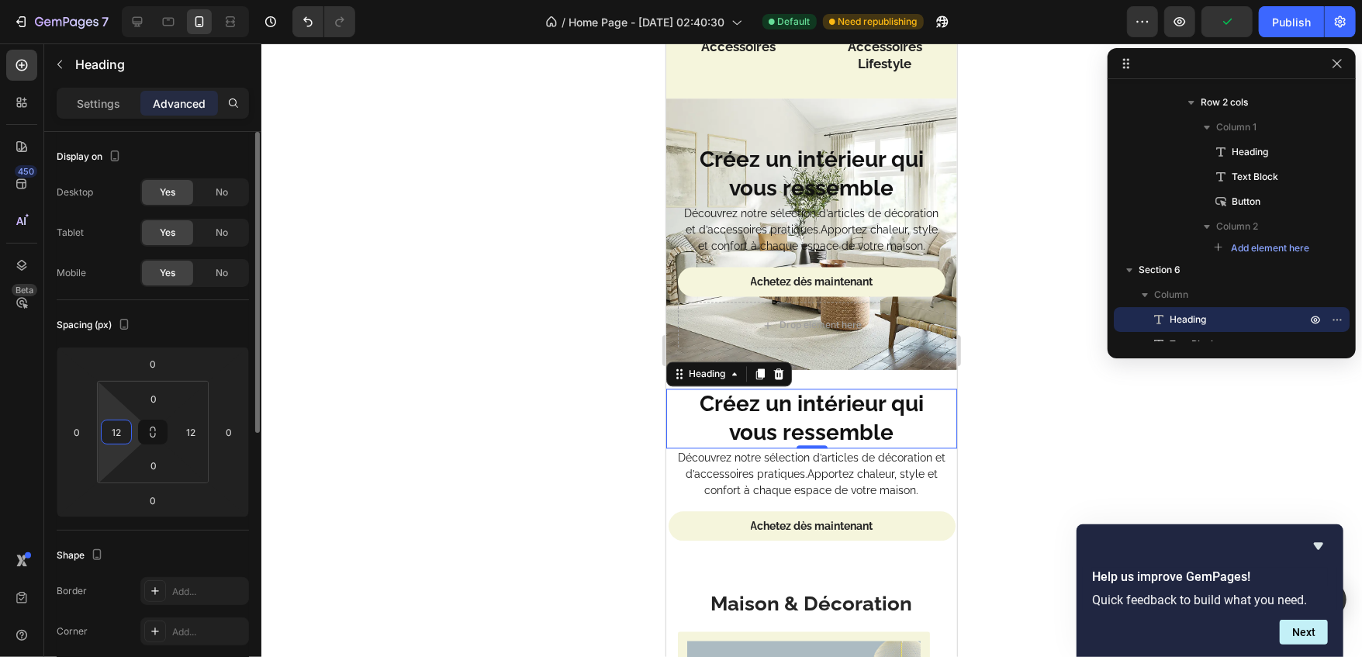
click at [123, 423] on input "12" at bounding box center [116, 431] width 23 height 23
type input "0"
click at [190, 420] on input "12" at bounding box center [190, 431] width 23 height 23
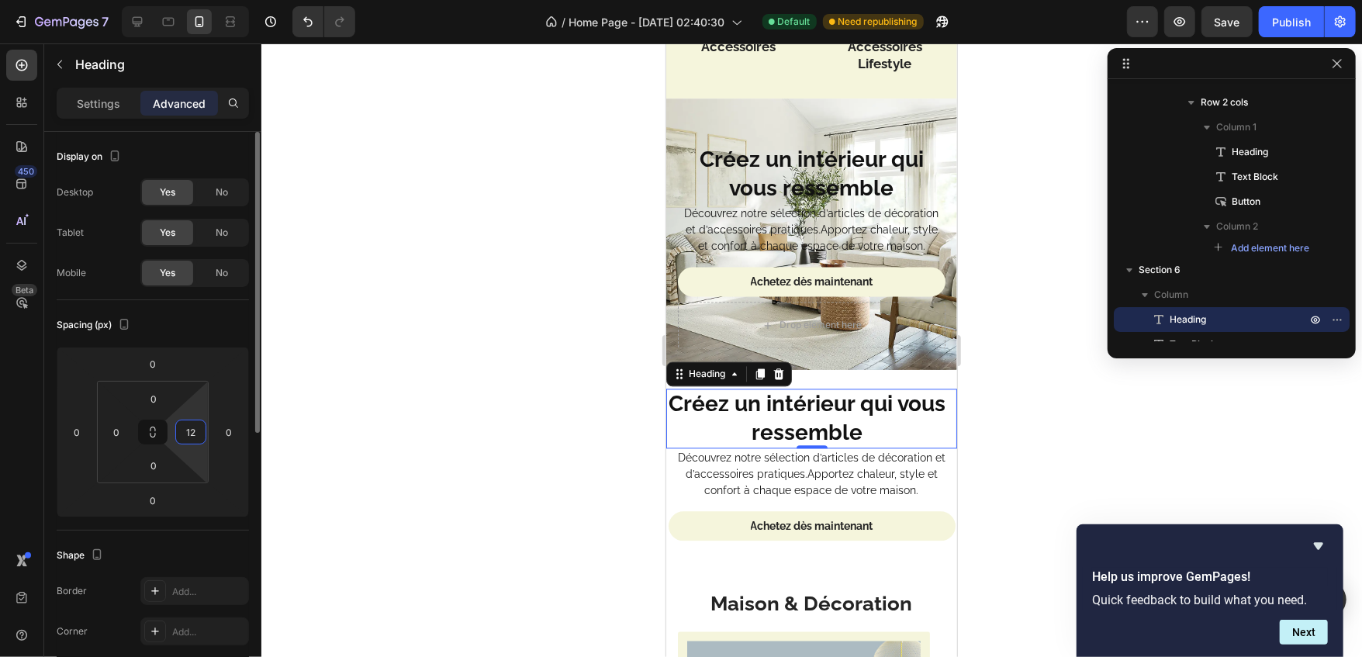
click at [190, 420] on input "12" at bounding box center [190, 431] width 23 height 23
type input "0"
click at [67, 438] on input "0" at bounding box center [76, 431] width 23 height 23
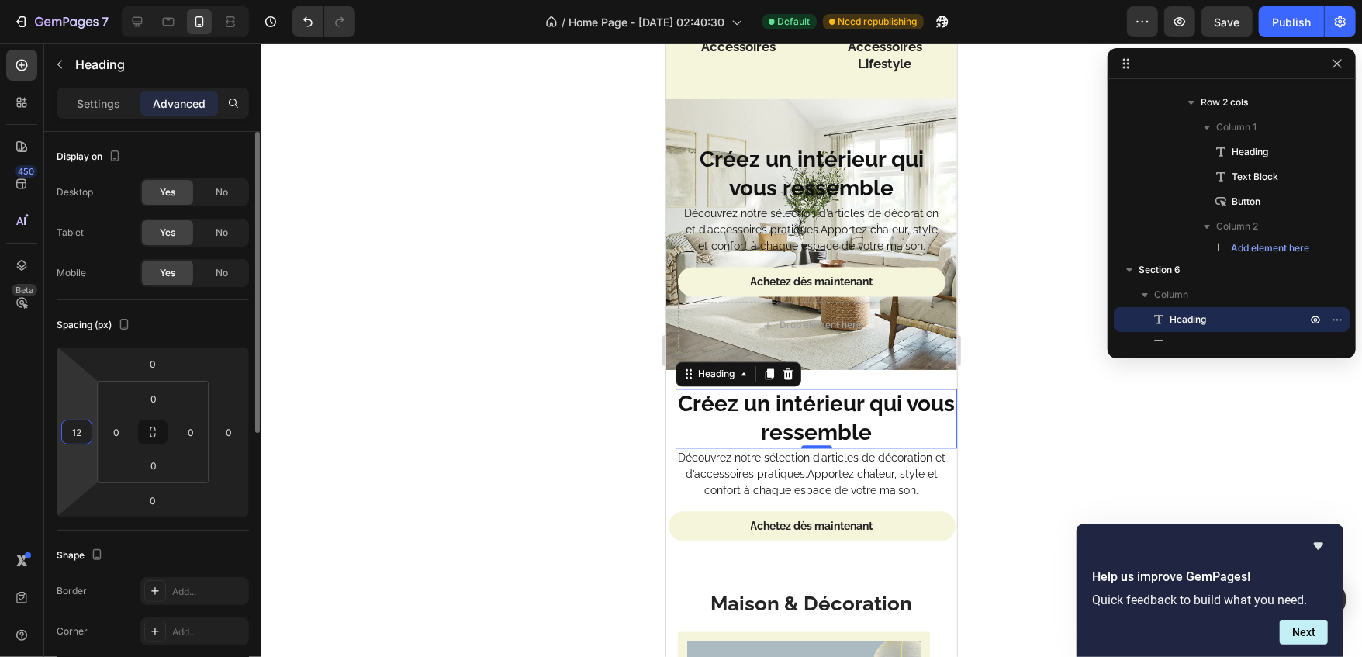
click at [82, 437] on input "12" at bounding box center [76, 431] width 23 height 23
type input "0"
click at [108, 436] on input "0" at bounding box center [116, 431] width 23 height 23
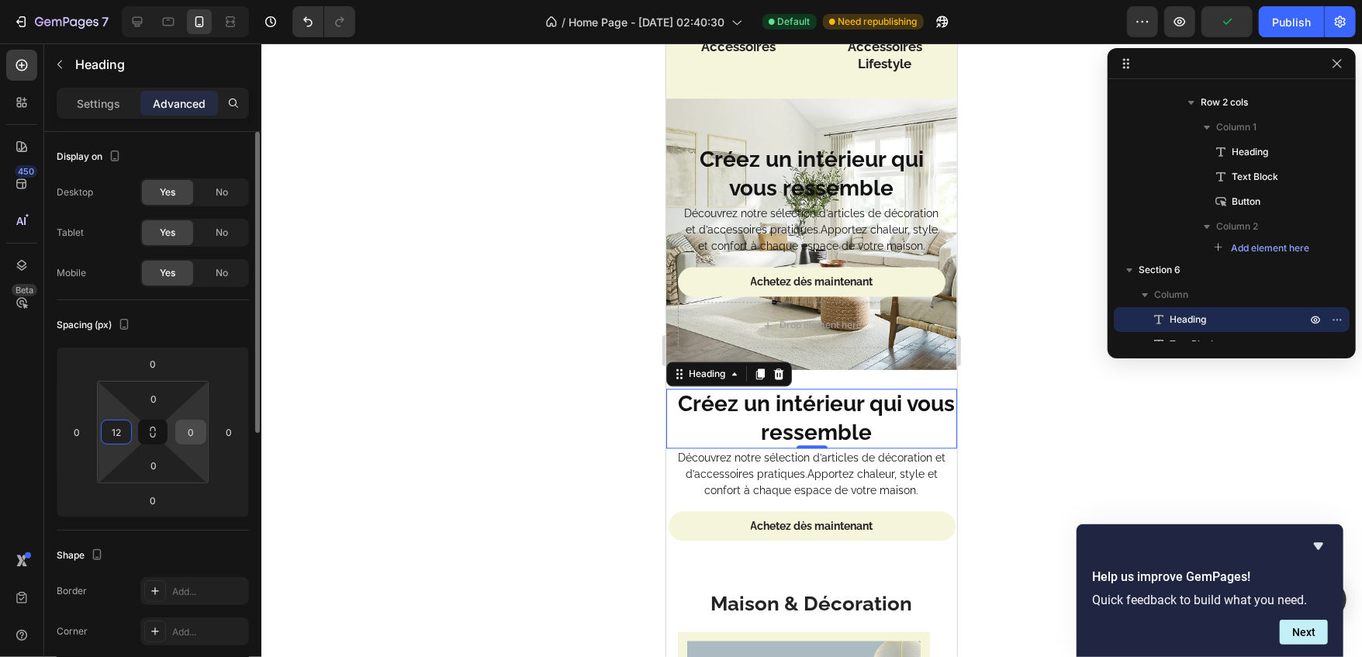
type input "12"
click at [186, 433] on input "0" at bounding box center [190, 431] width 23 height 23
type input "12"
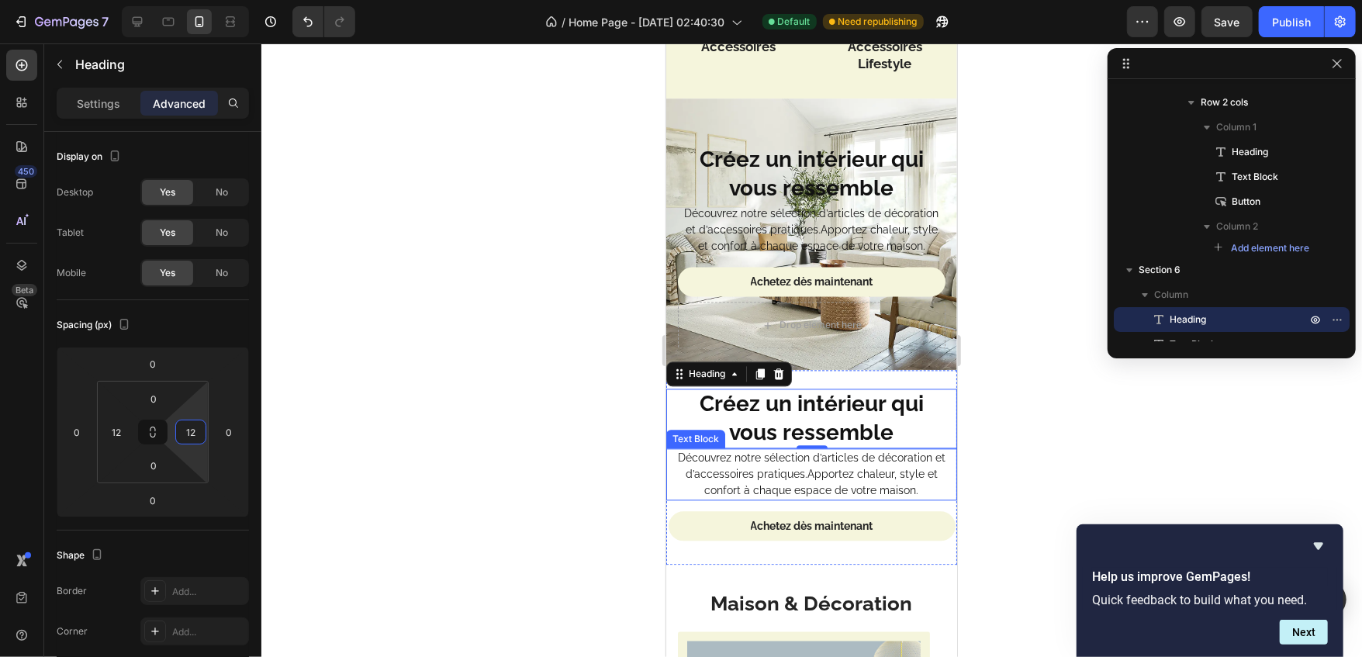
click at [740, 469] on p "Découvrez notre sélection d’articles de décoration et d’accessoires pratiques.A…" at bounding box center [811, 473] width 288 height 49
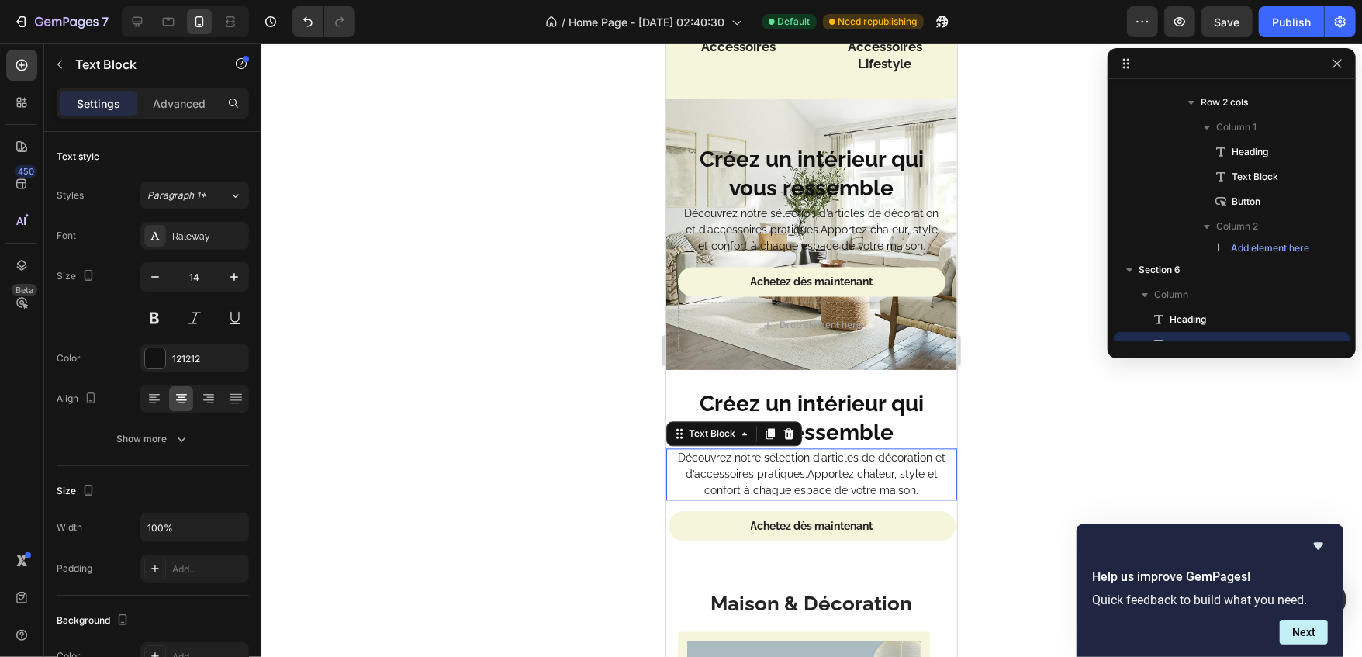
scroll to position [337, 0]
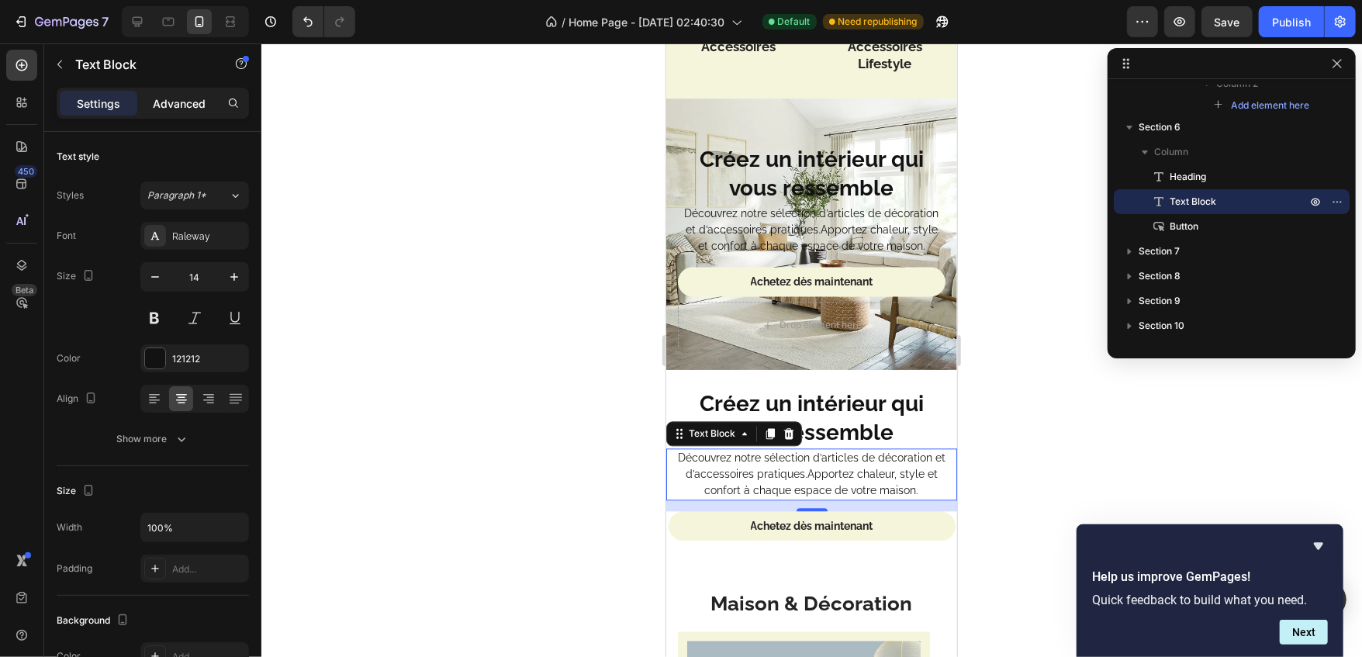
click at [179, 112] on div "Advanced" at bounding box center [179, 103] width 78 height 25
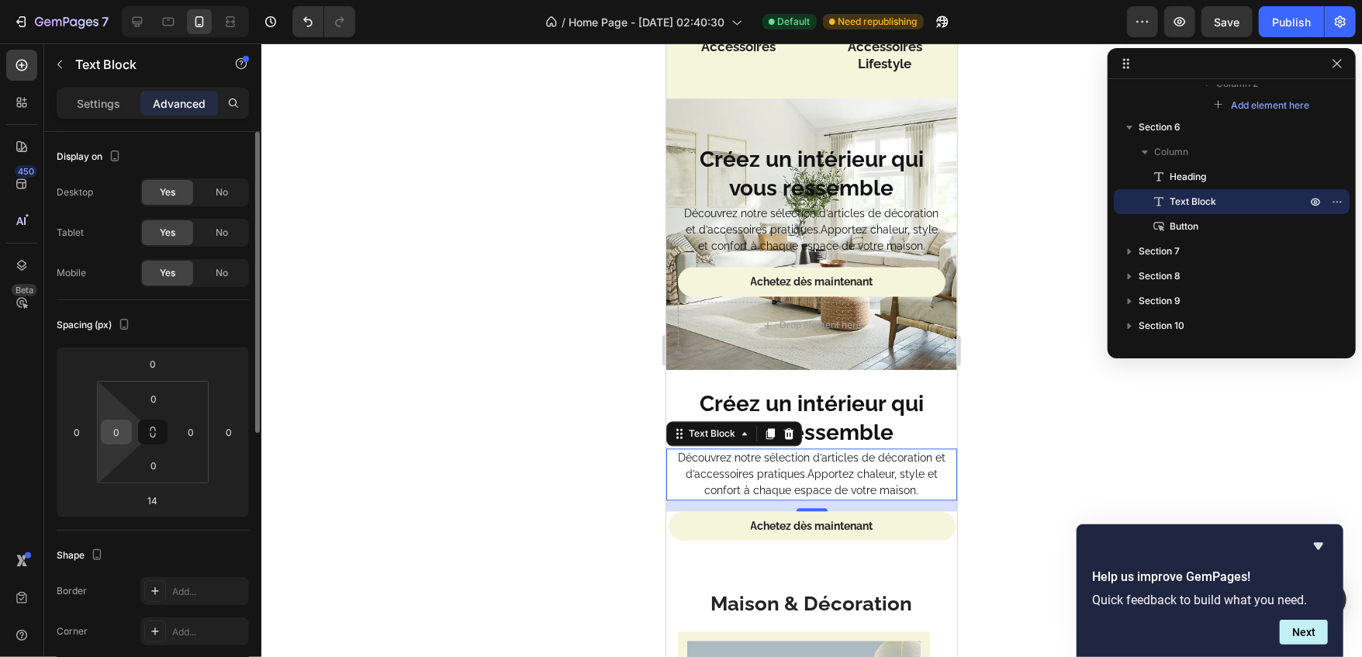
click at [122, 423] on input "0" at bounding box center [116, 431] width 23 height 23
type input "12"
click at [188, 427] on input "0" at bounding box center [190, 431] width 23 height 23
type input "12"
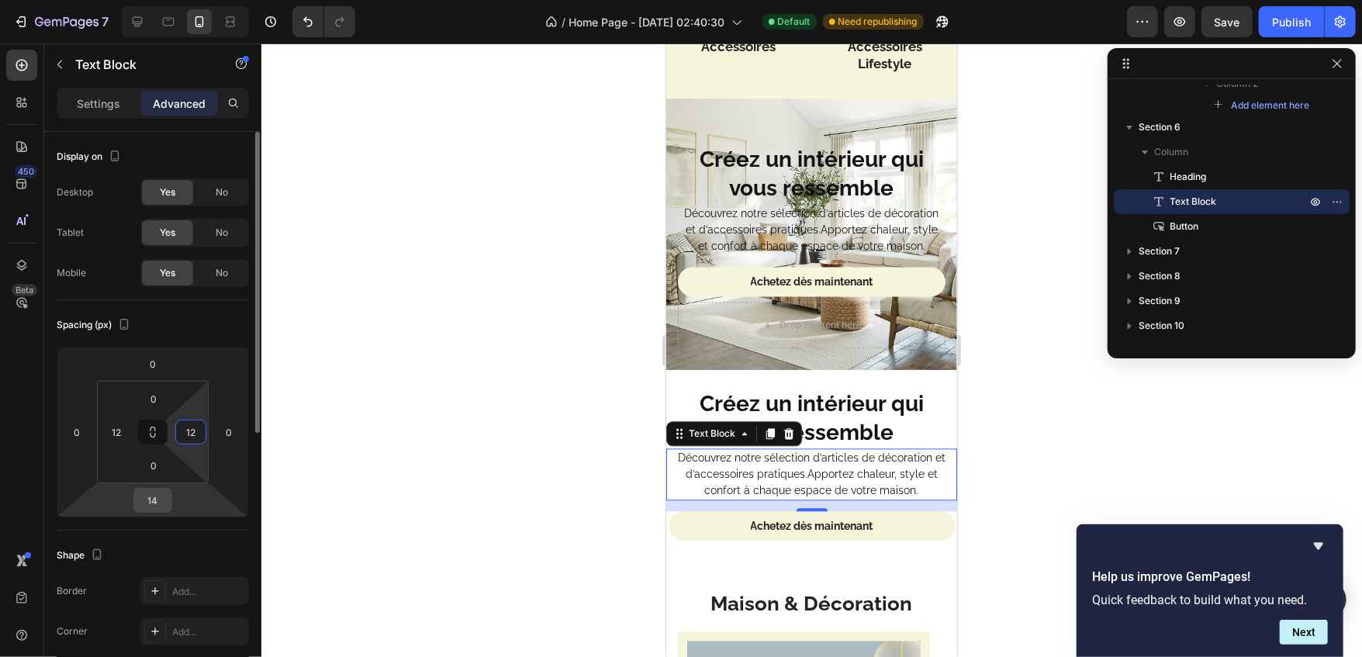
click at [154, 495] on input "14" at bounding box center [152, 500] width 31 height 23
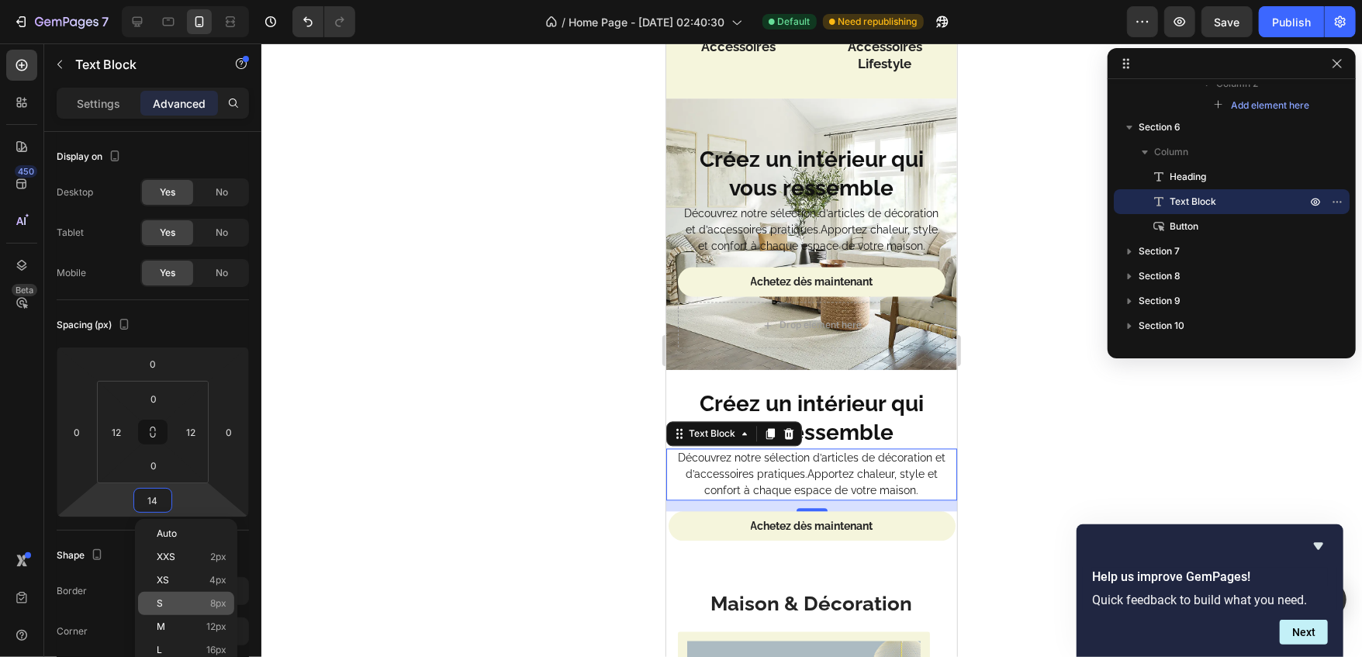
click at [206, 603] on p "S 8px" at bounding box center [192, 603] width 70 height 11
type input "8"
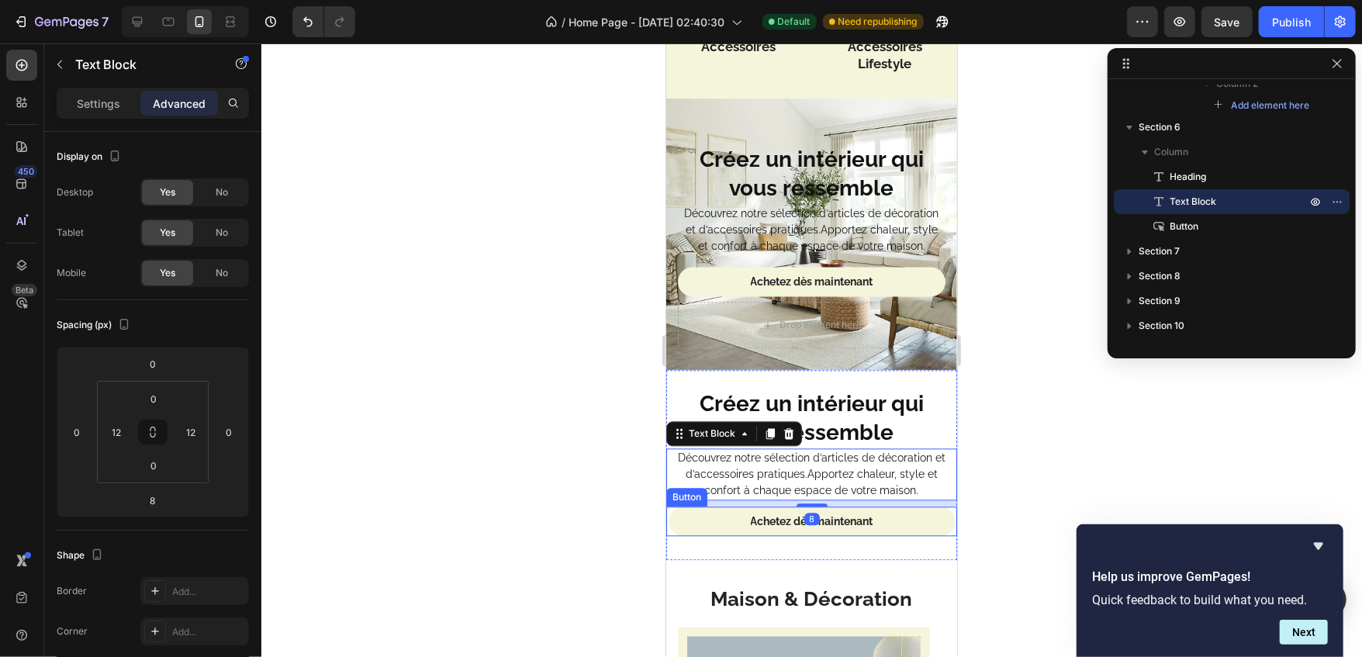
drag, startPoint x: 1063, startPoint y: 587, endPoint x: 725, endPoint y: 519, distance: 344.3
click at [725, 519] on button "Achetez dès maintenant" at bounding box center [811, 520] width 287 height 29
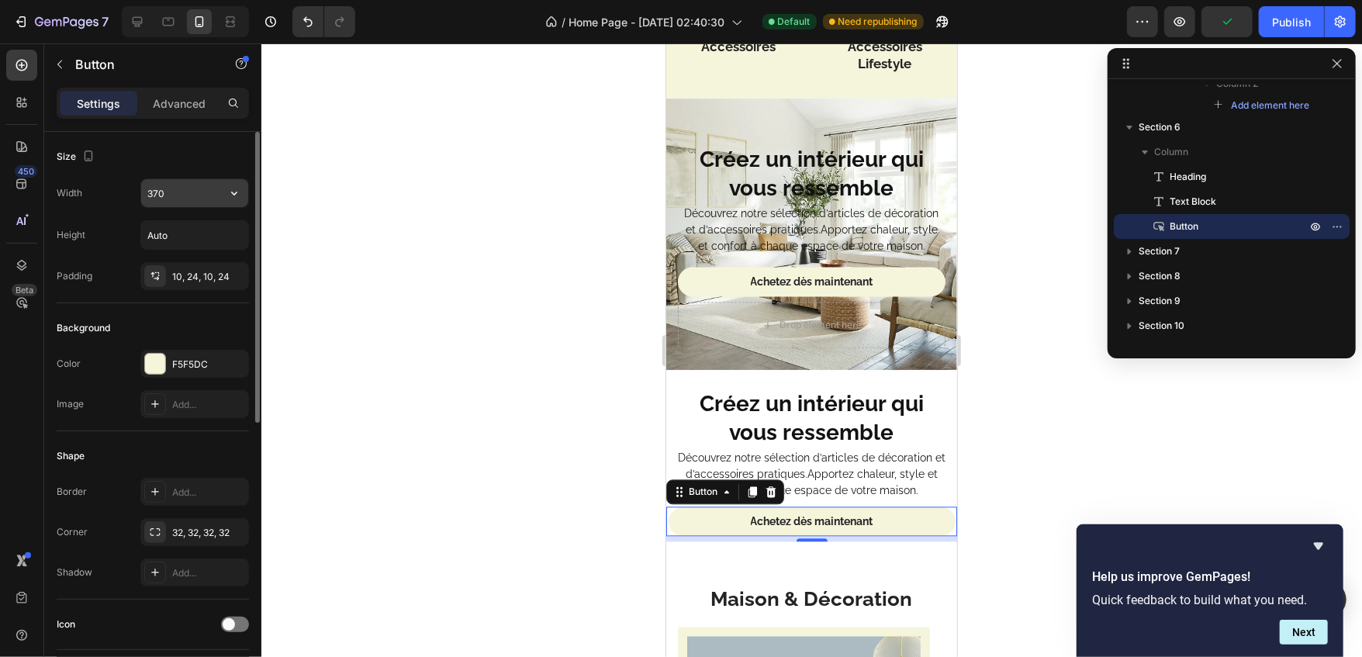
click at [175, 193] on input "370" at bounding box center [194, 193] width 107 height 28
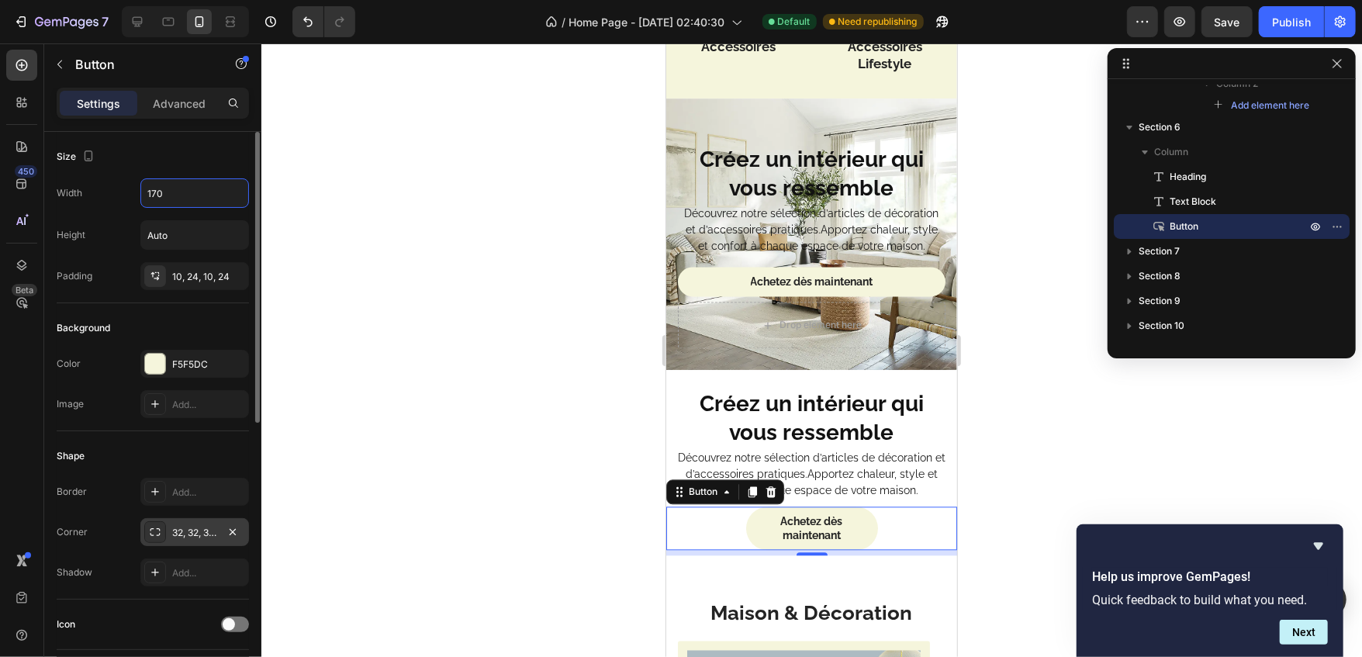
type input "170"
click at [168, 537] on div "32, 32, 32, 32" at bounding box center [194, 532] width 109 height 28
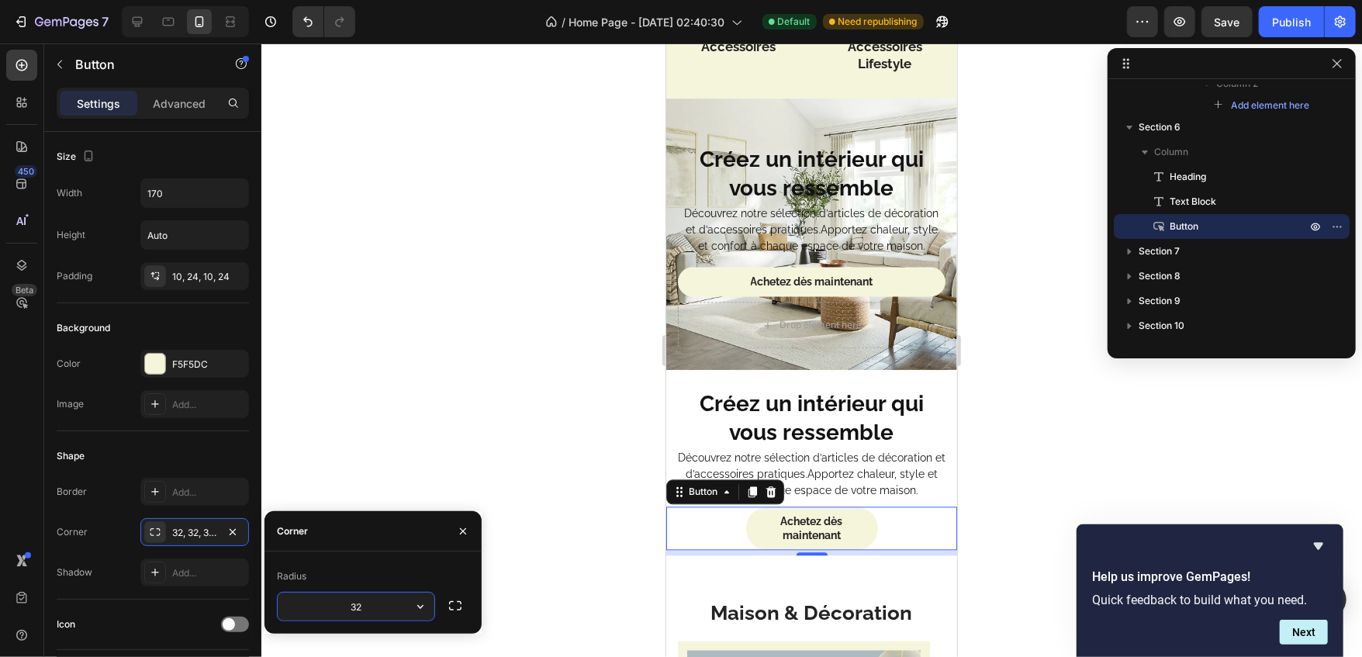
click at [344, 609] on input "32" at bounding box center [356, 607] width 157 height 28
type input "8"
click at [177, 112] on div "Advanced" at bounding box center [179, 103] width 78 height 25
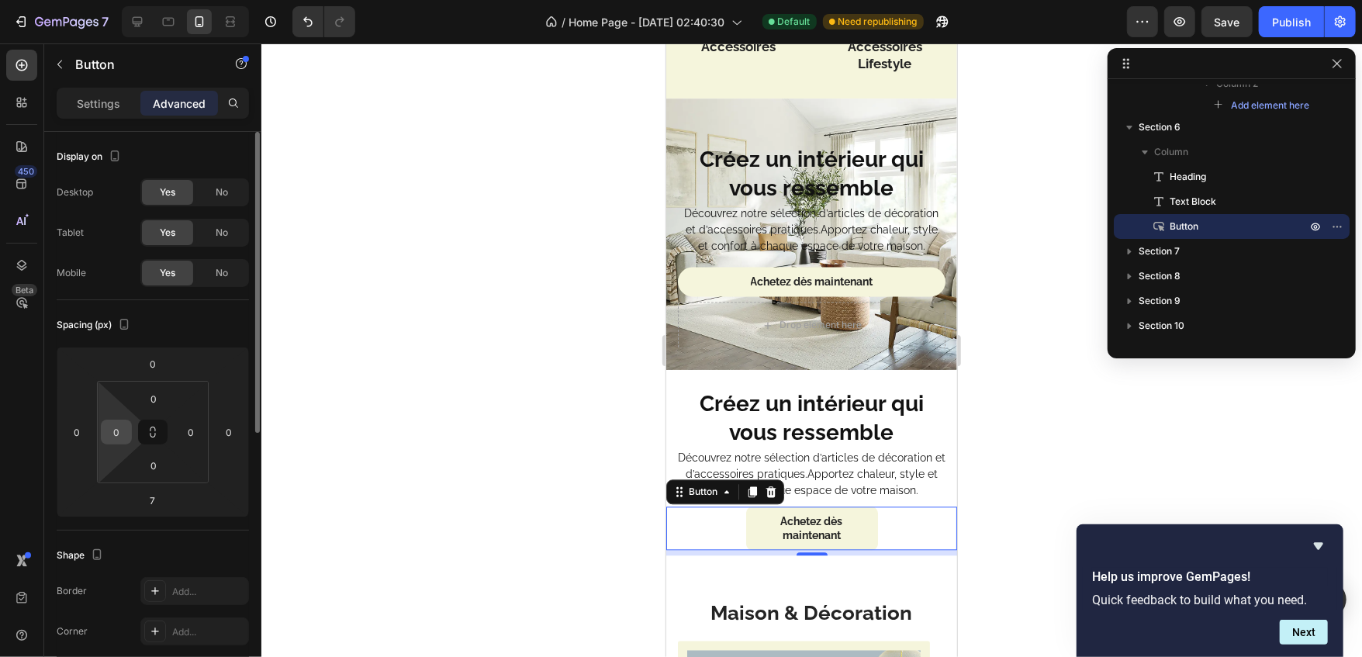
click at [112, 425] on input "0" at bounding box center [116, 431] width 23 height 23
type input "12"
click at [187, 421] on input "0" at bounding box center [190, 431] width 23 height 23
type input "12"
click at [159, 510] on input "7" at bounding box center [152, 500] width 31 height 23
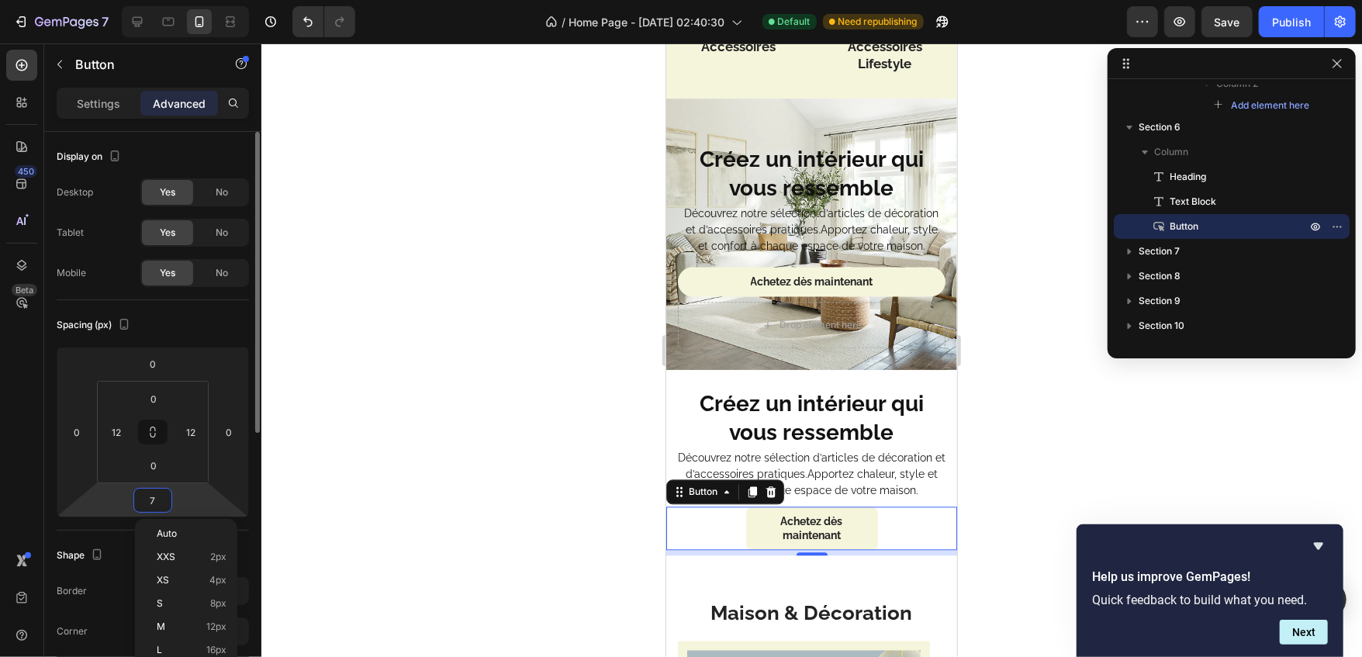
type input "0"
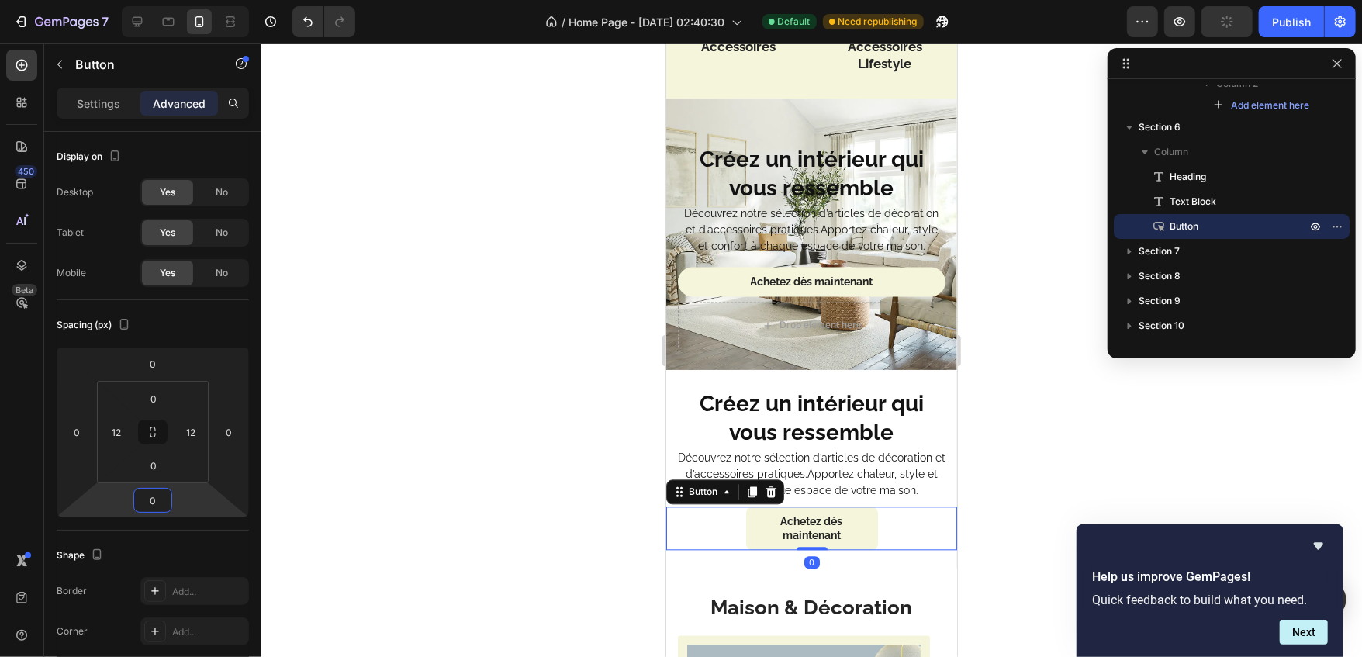
click at [309, 501] on div at bounding box center [811, 350] width 1101 height 614
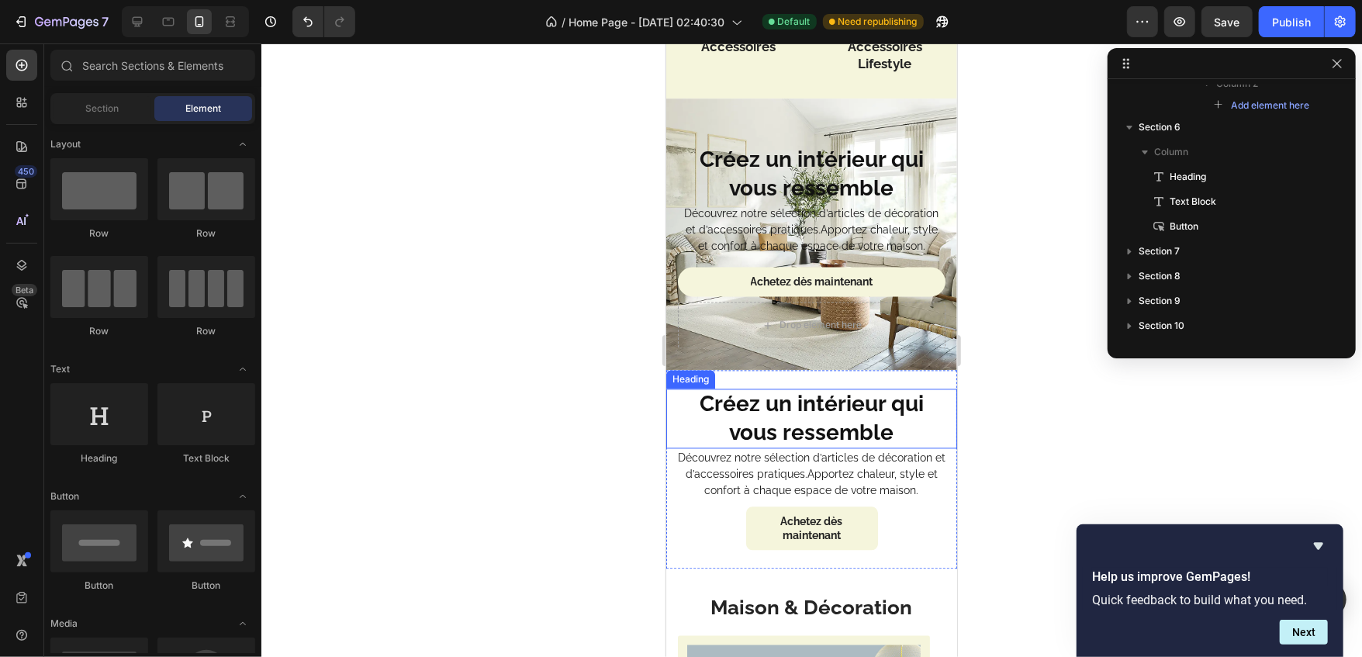
click at [750, 430] on h2 "Créez un intérieur qui vous ressemble" at bounding box center [811, 418] width 272 height 60
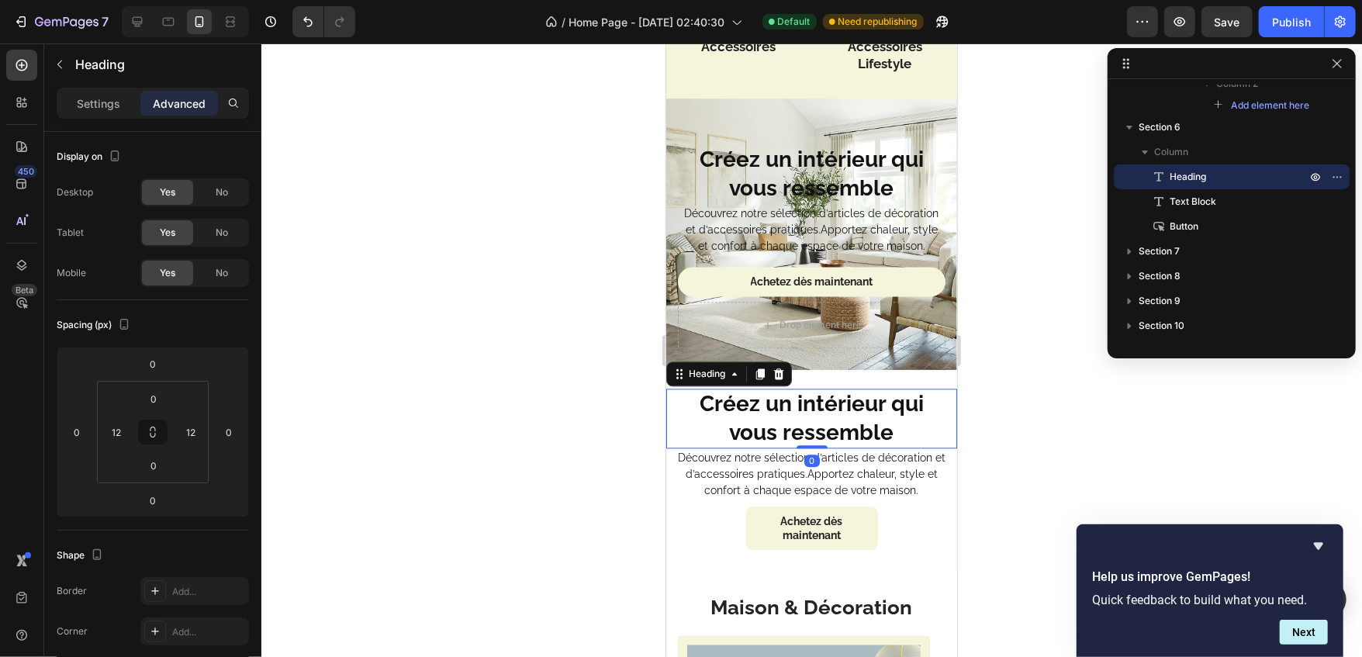
click at [81, 126] on div "Settings Advanced" at bounding box center [152, 110] width 217 height 44
click at [98, 102] on p "Settings" at bounding box center [98, 103] width 43 height 16
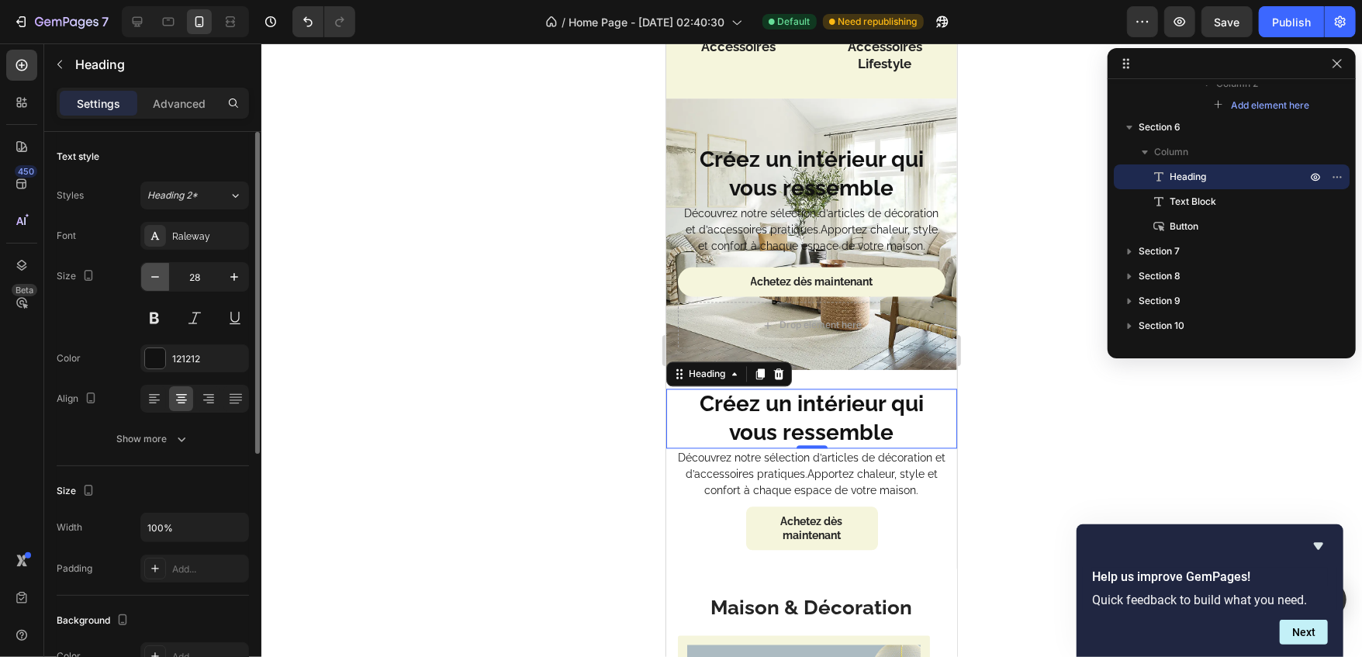
click at [155, 282] on icon "button" at bounding box center [155, 277] width 16 height 16
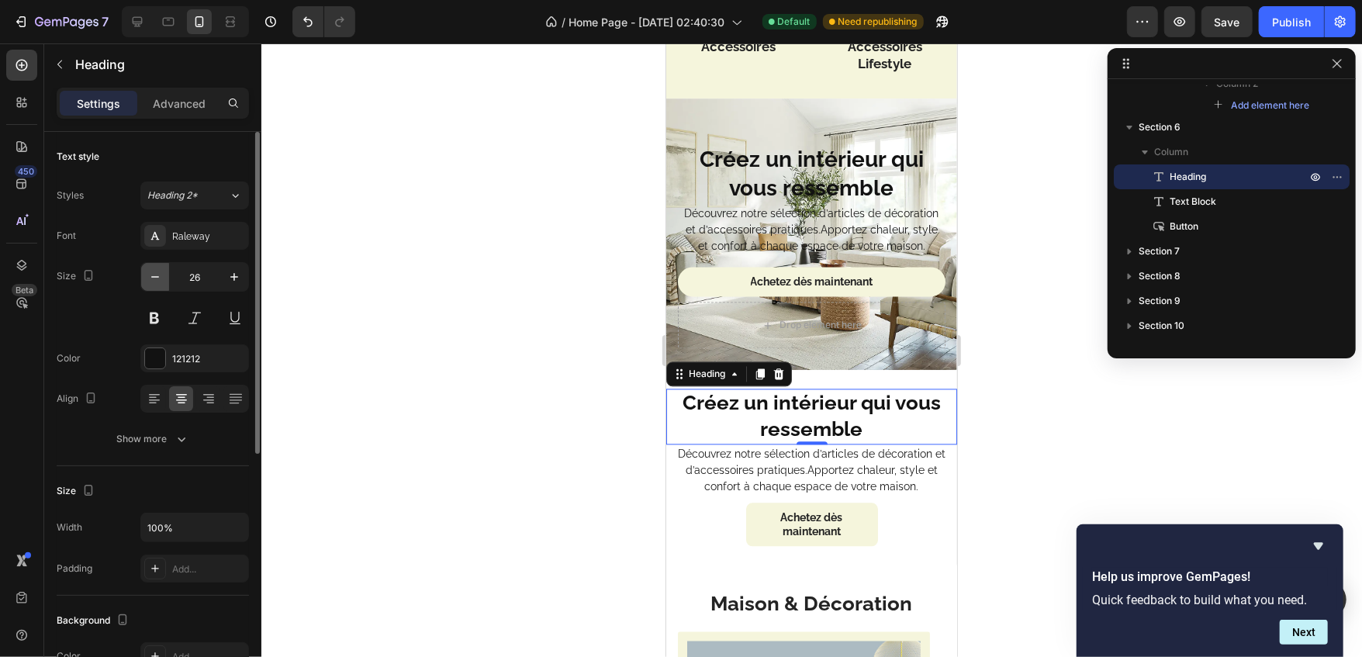
click at [155, 282] on icon "button" at bounding box center [155, 277] width 16 height 16
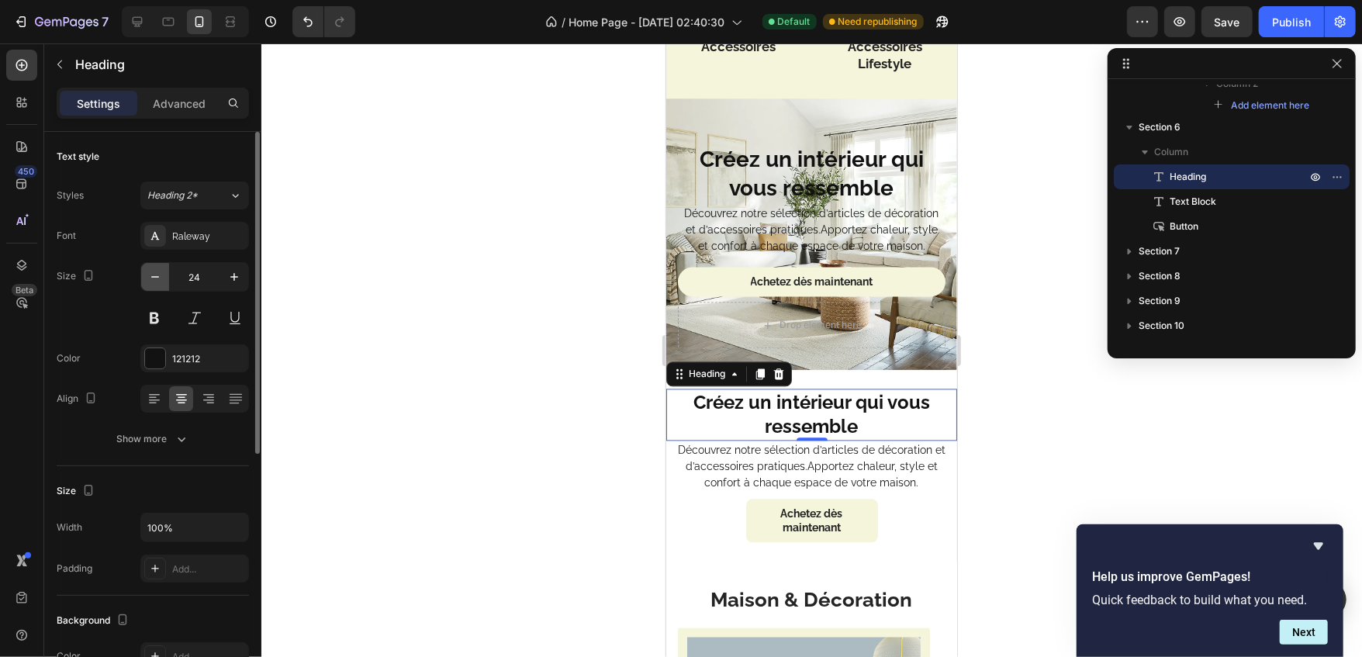
click at [146, 286] on button "button" at bounding box center [155, 277] width 28 height 28
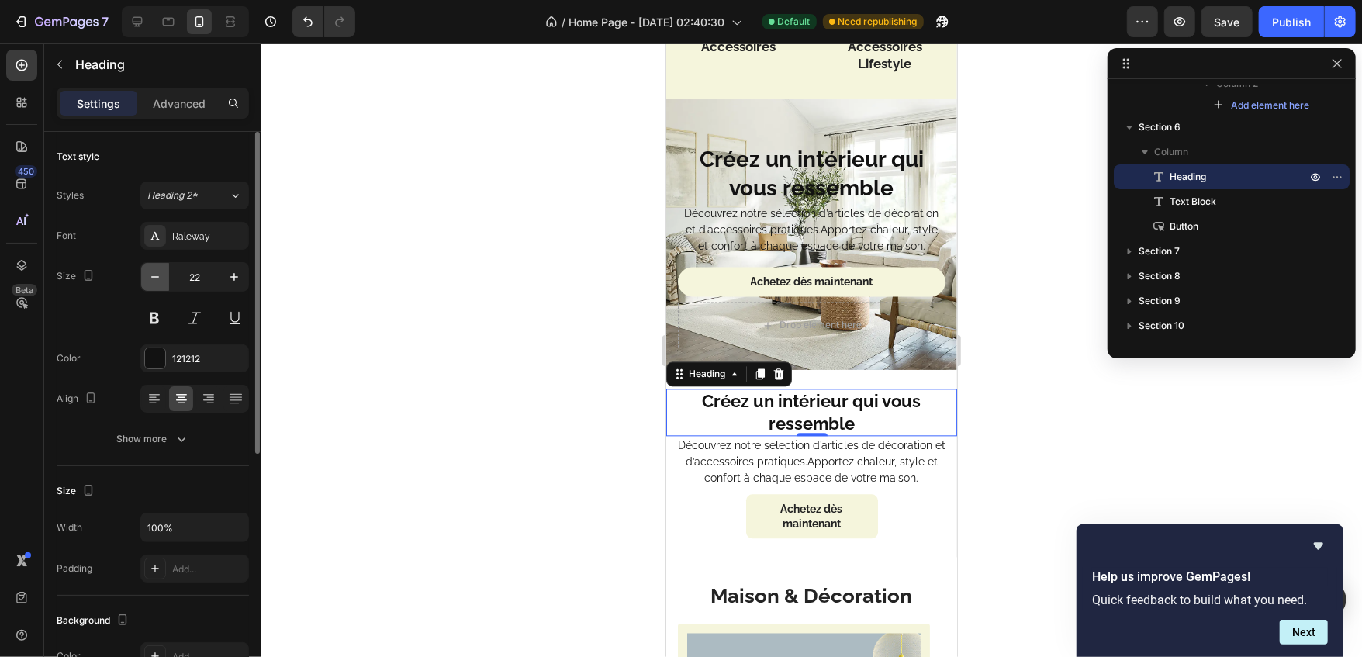
click at [146, 286] on button "button" at bounding box center [155, 277] width 28 height 28
click at [224, 274] on button "button" at bounding box center [234, 277] width 28 height 28
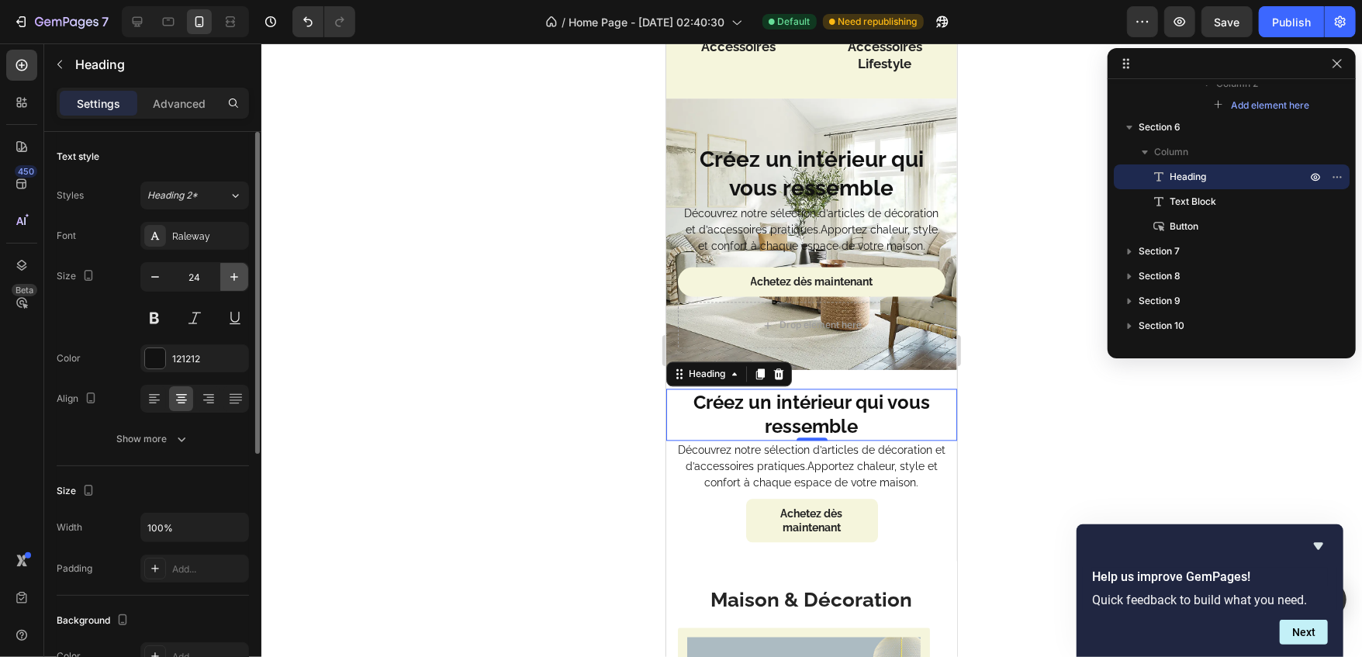
click at [224, 274] on button "button" at bounding box center [234, 277] width 28 height 28
click at [158, 275] on icon "button" at bounding box center [155, 277] width 16 height 16
type input "24"
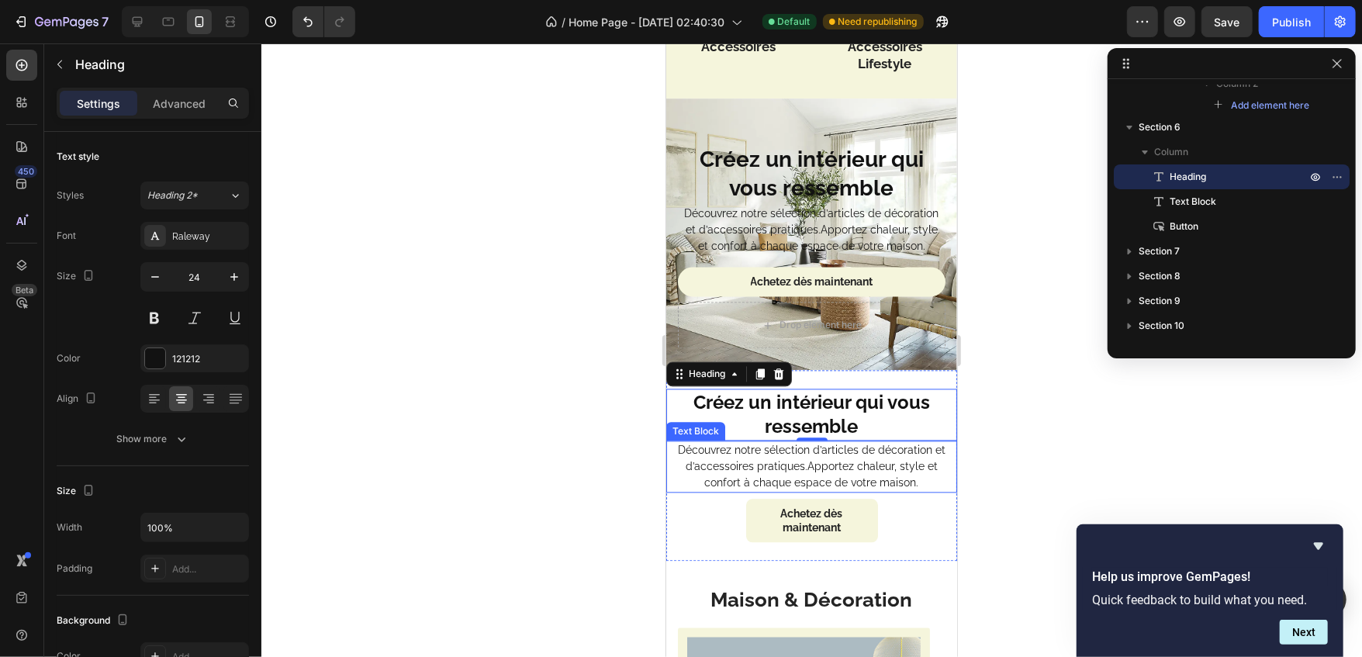
click at [697, 450] on p "Découvrez notre sélection d’articles de décoration et d’accessoires pratiques.A…" at bounding box center [810, 465] width 269 height 49
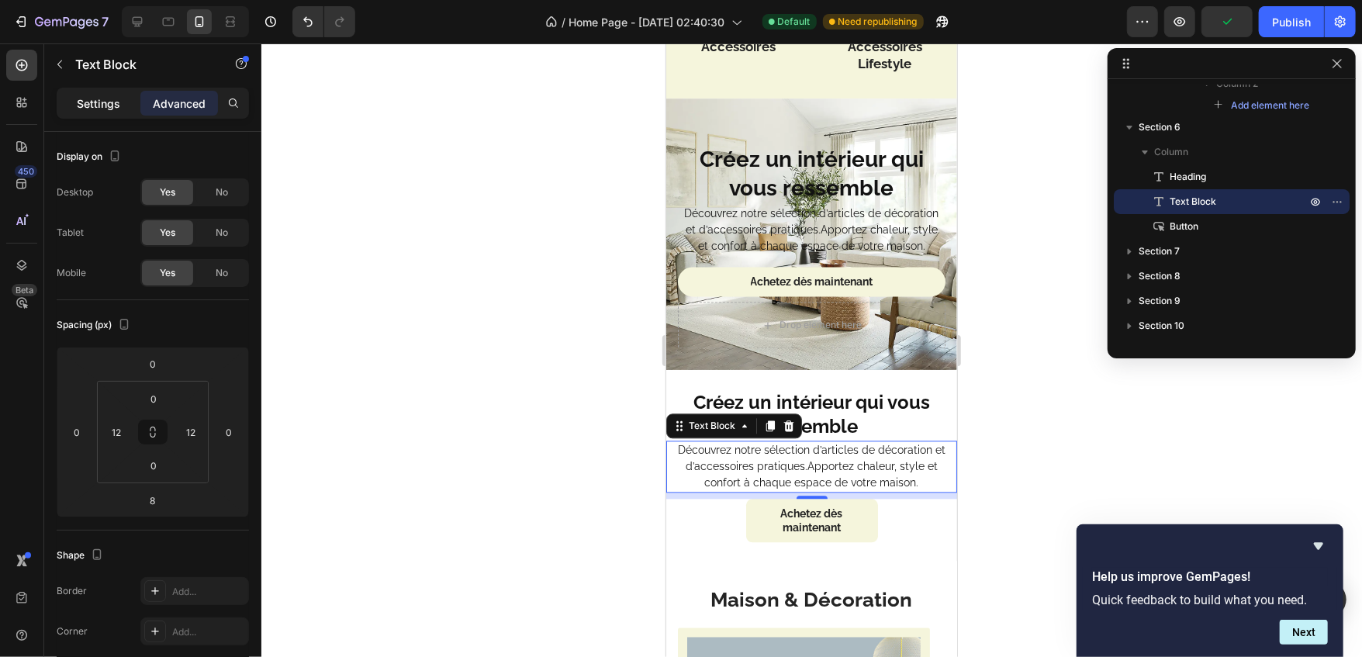
click at [116, 109] on p "Settings" at bounding box center [98, 103] width 43 height 16
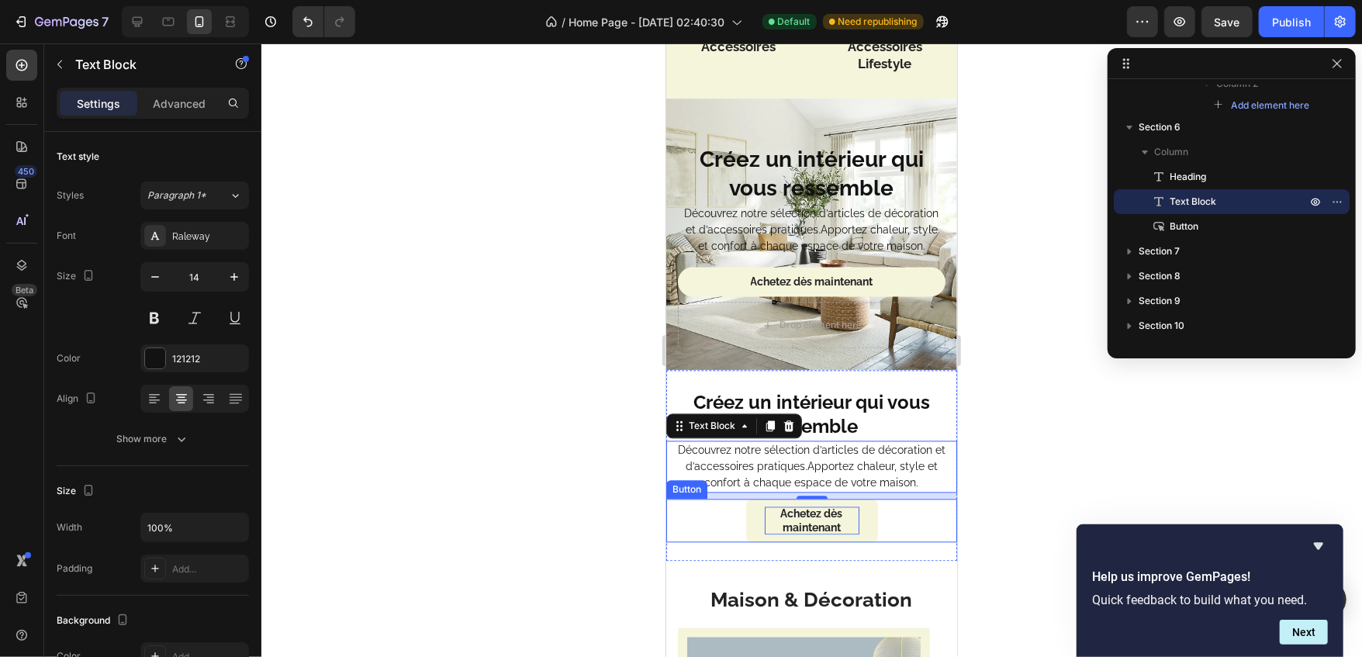
click at [776, 512] on p "Achetez dès maintenant" at bounding box center [811, 520] width 95 height 28
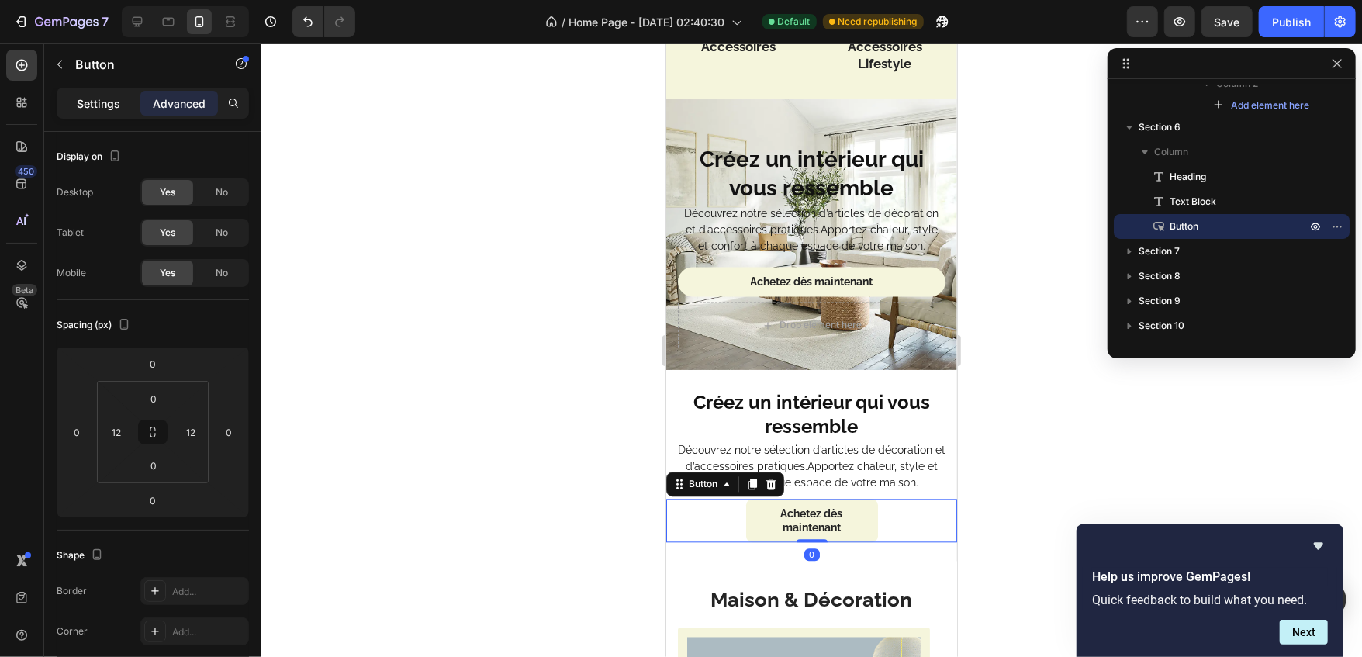
click at [100, 94] on div "Settings" at bounding box center [99, 103] width 78 height 25
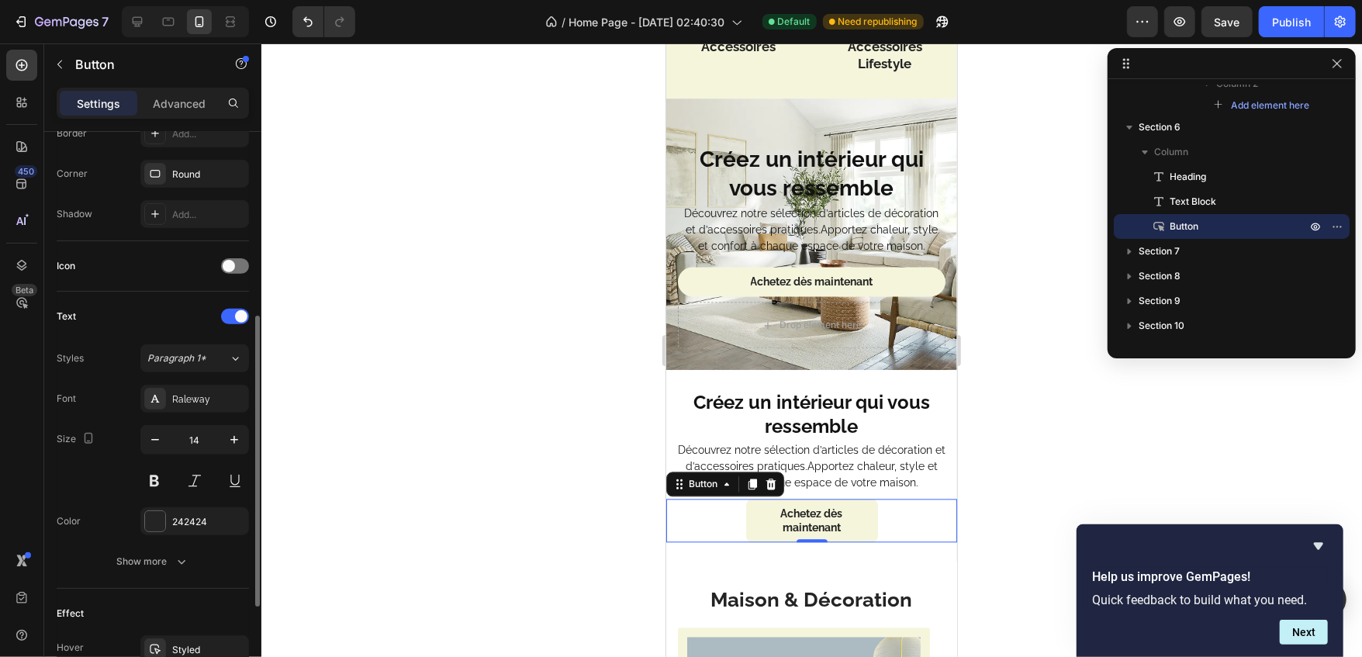
scroll to position [358, 0]
click at [149, 433] on icon "button" at bounding box center [155, 440] width 16 height 16
click at [236, 433] on icon "button" at bounding box center [235, 440] width 16 height 16
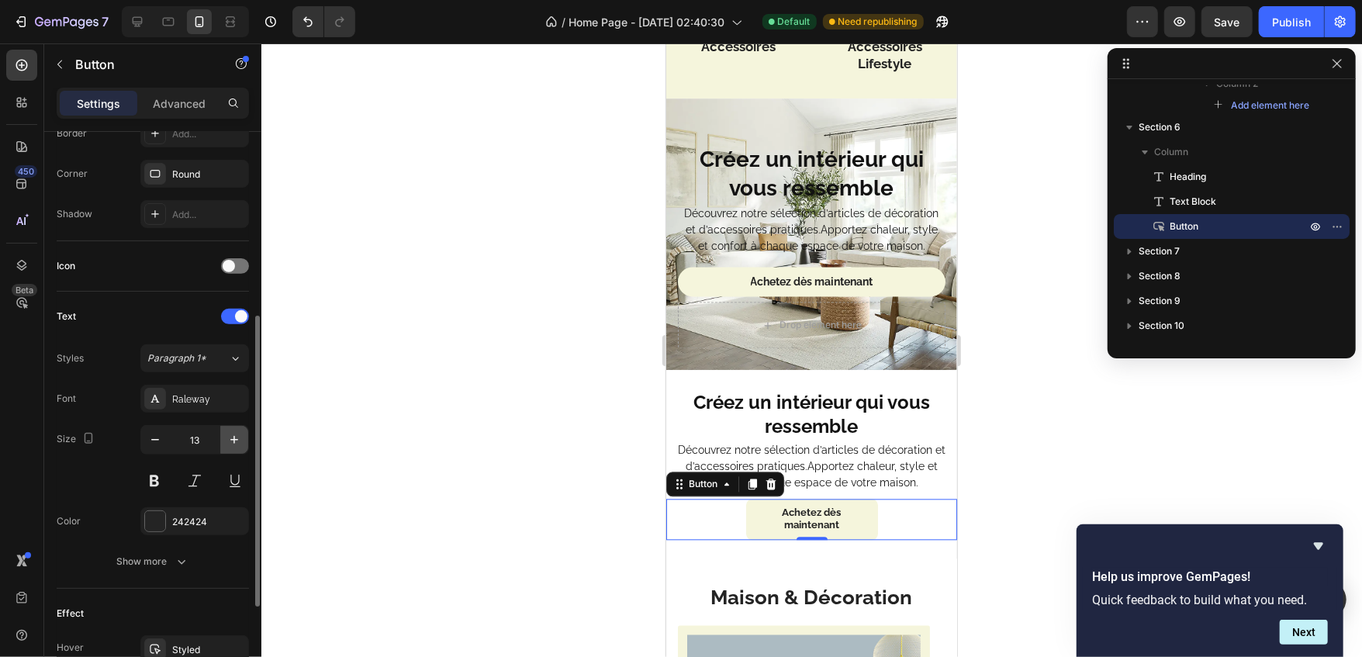
type input "14"
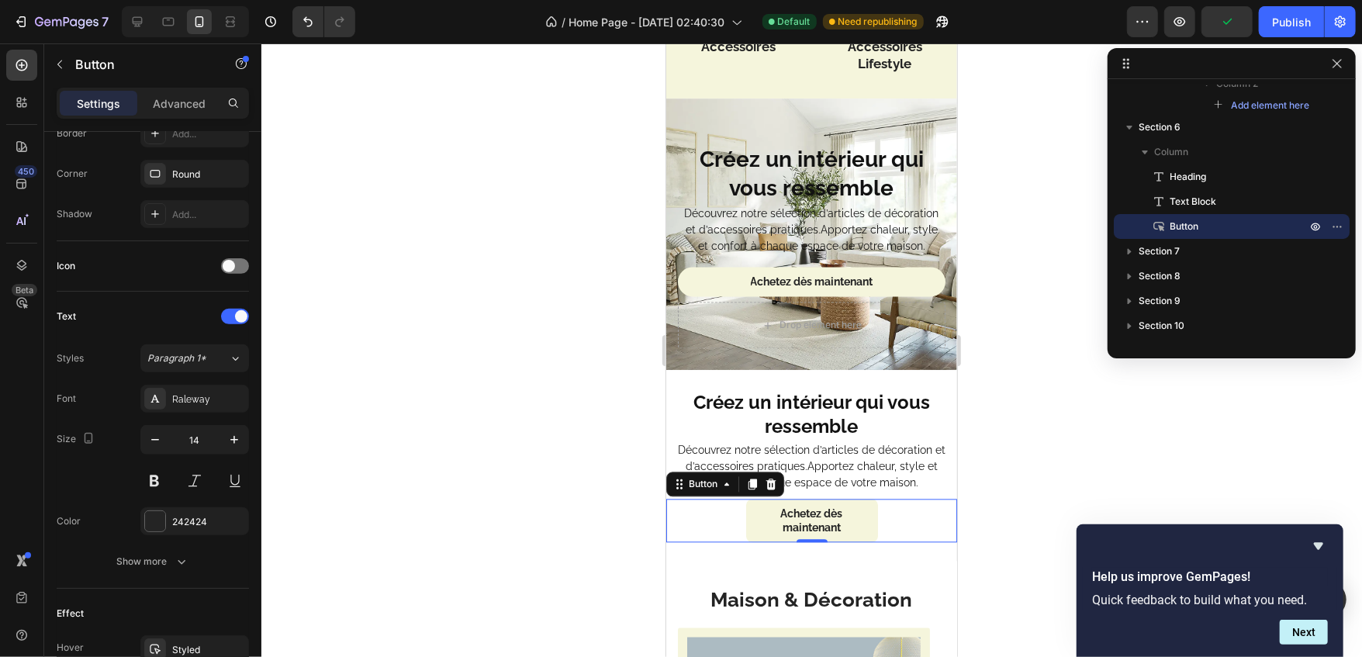
click at [428, 632] on div at bounding box center [811, 350] width 1101 height 614
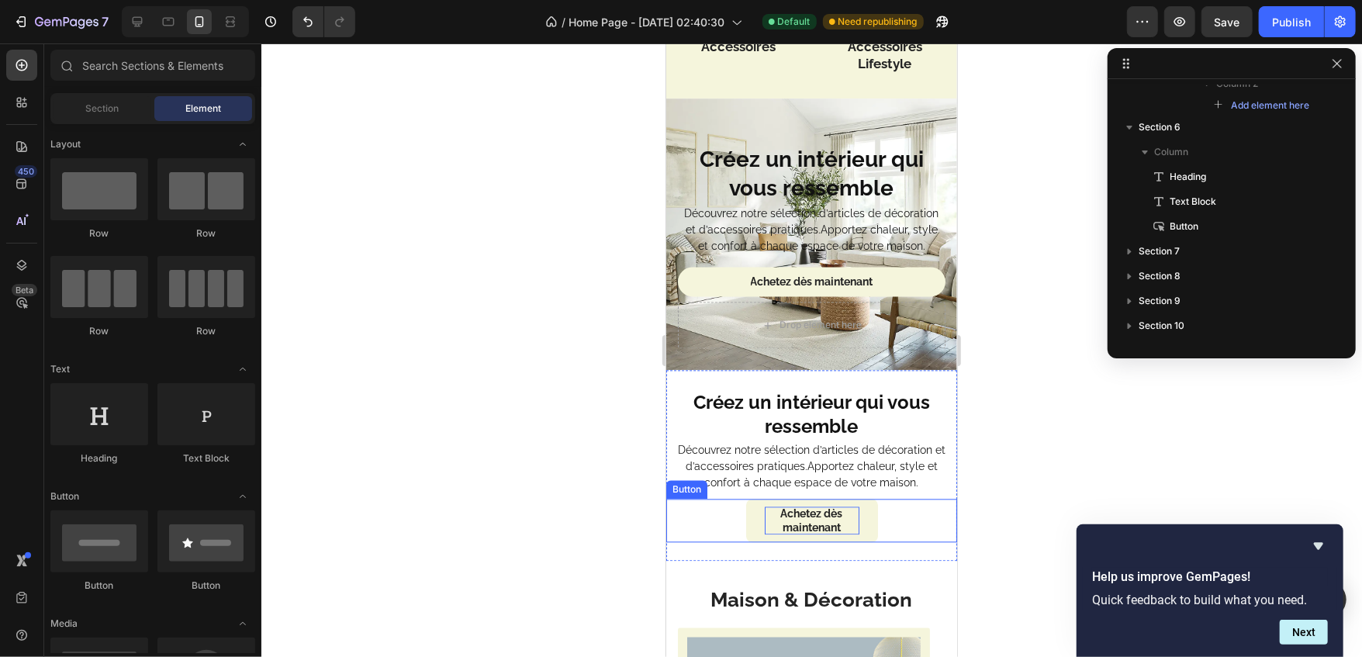
click at [850, 513] on p "Achetez dès maintenant" at bounding box center [811, 520] width 95 height 28
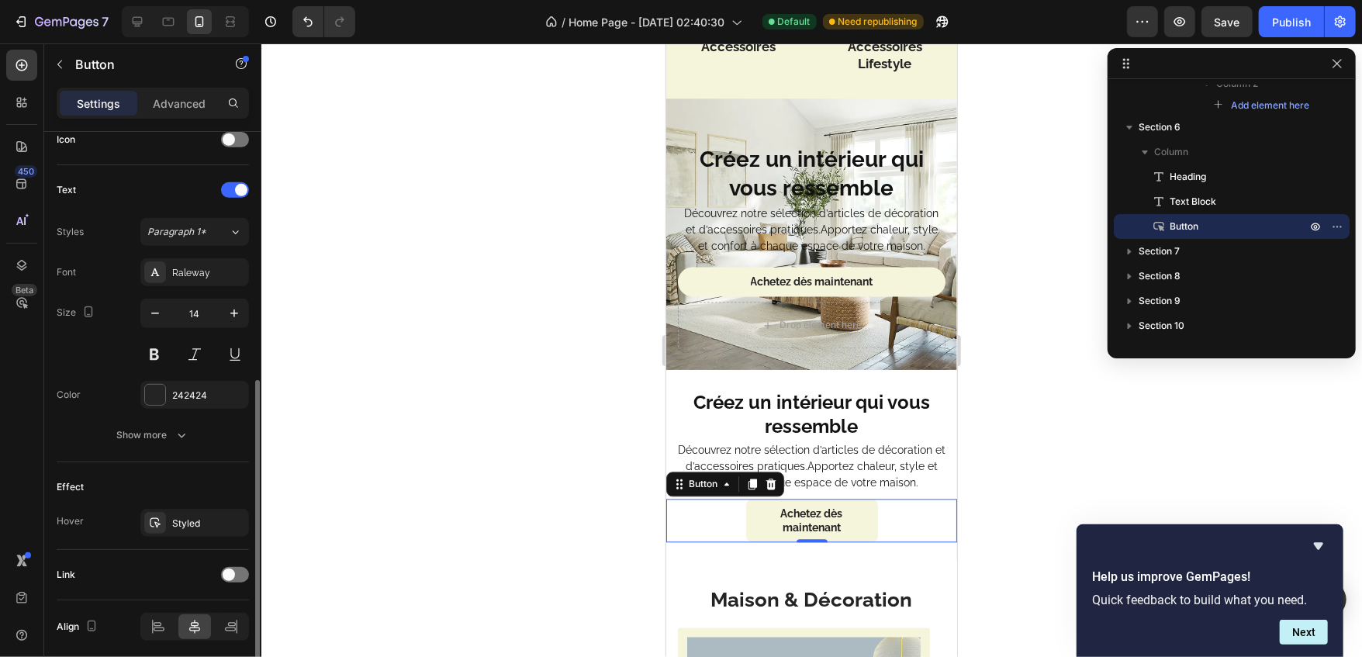
scroll to position [491, 0]
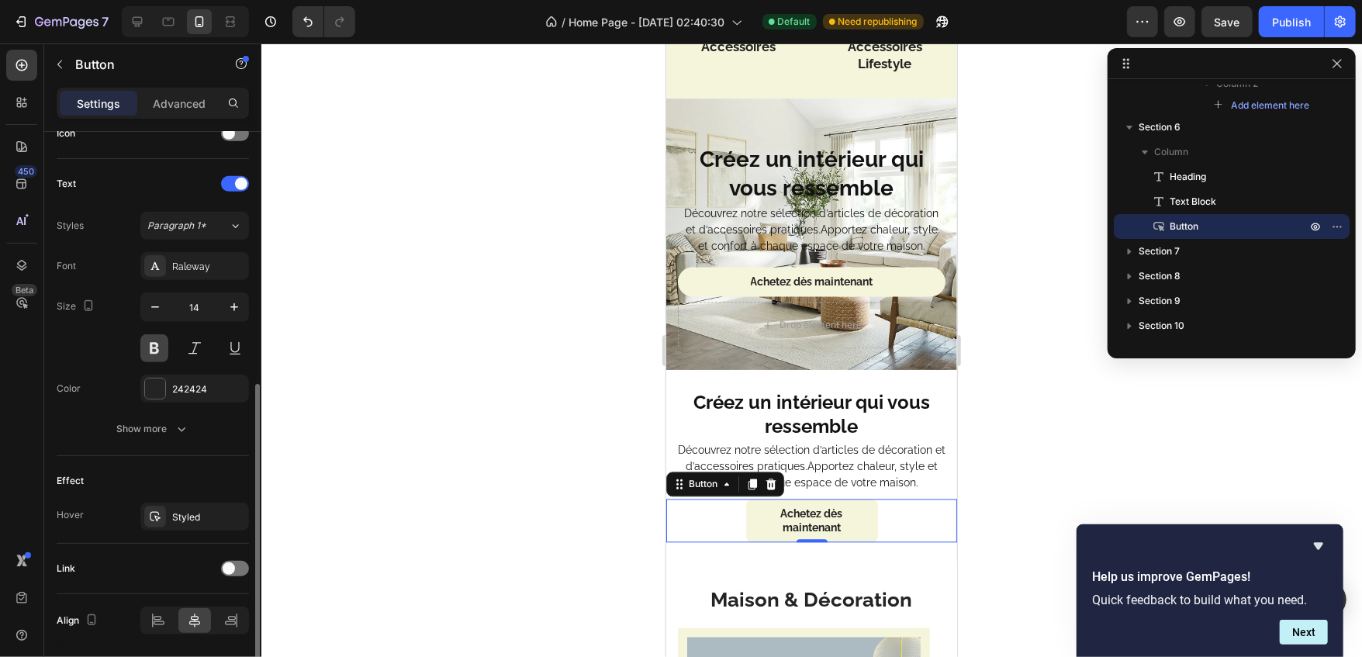
click at [146, 346] on button at bounding box center [154, 348] width 28 height 28
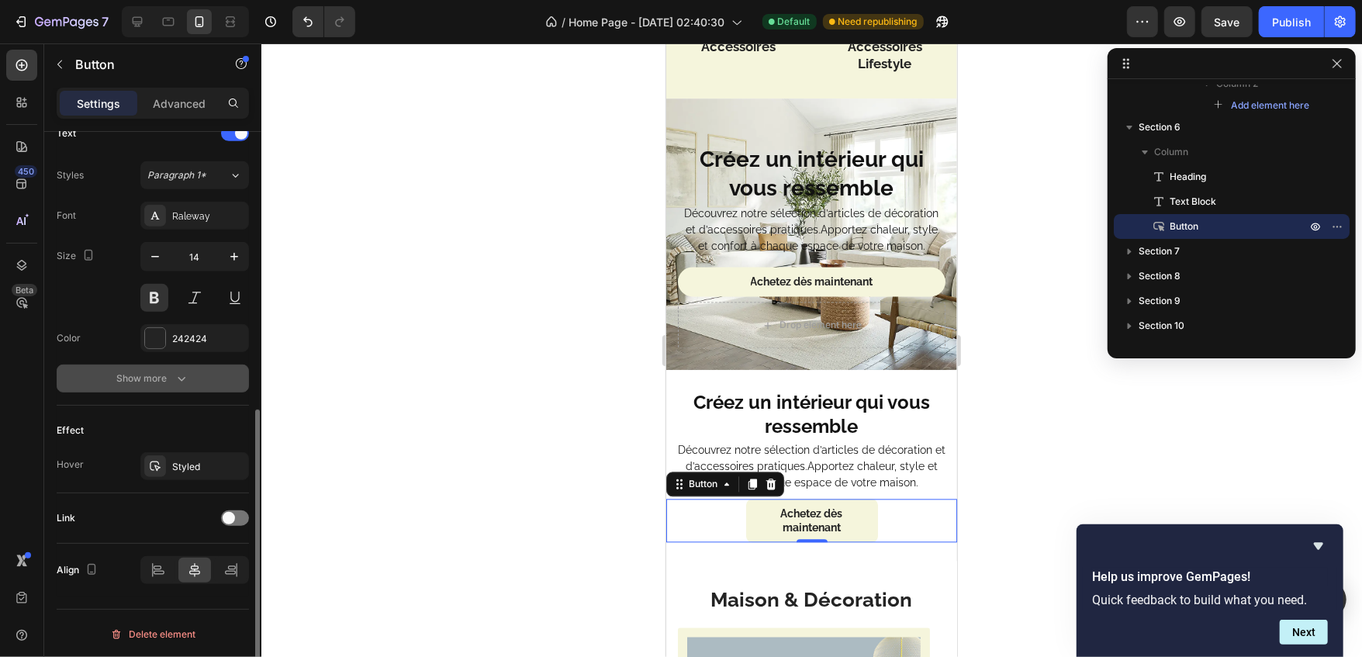
scroll to position [541, 0]
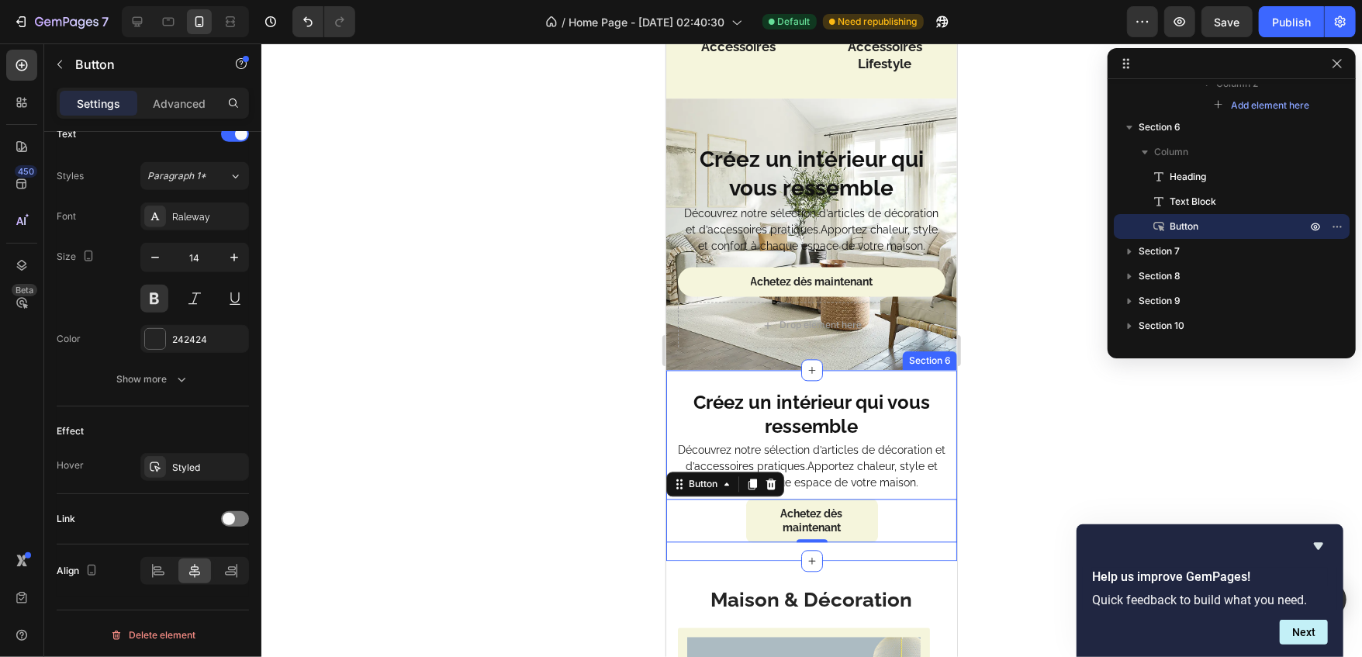
click at [780, 385] on div "Créez un intérieur qui vous ressemble Heading Découvrez notre sélection d’artic…" at bounding box center [811, 464] width 291 height 191
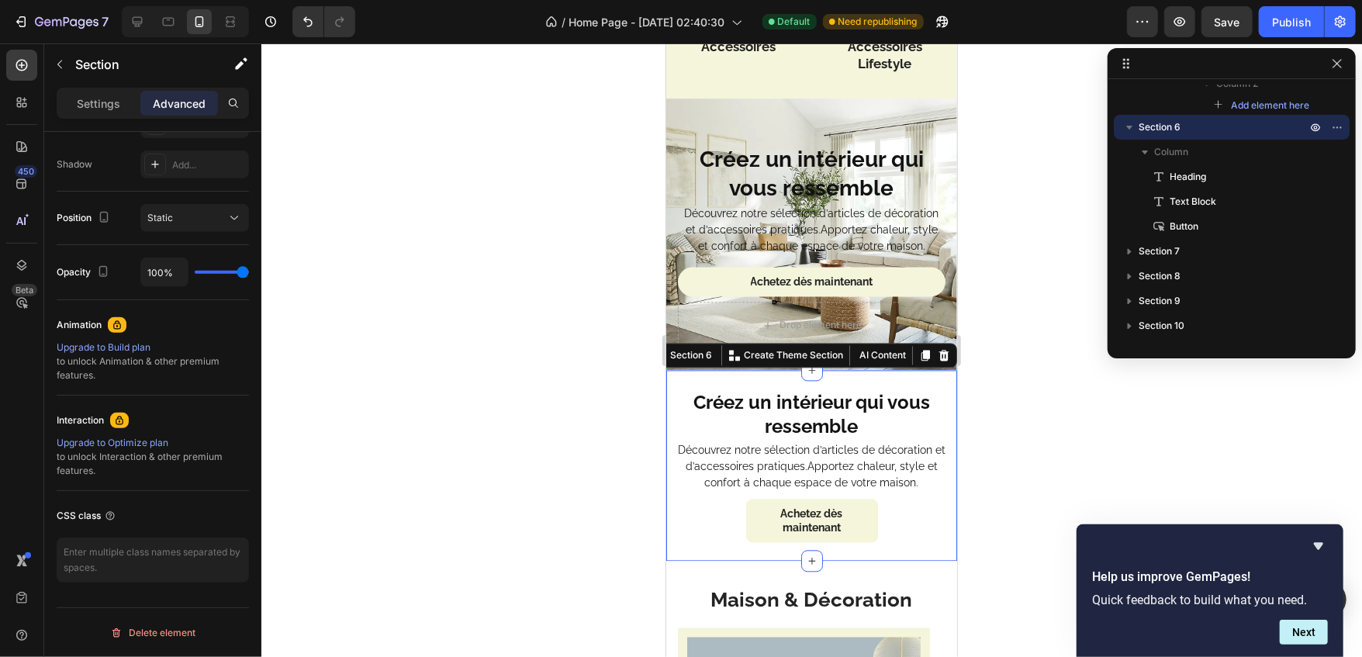
scroll to position [0, 0]
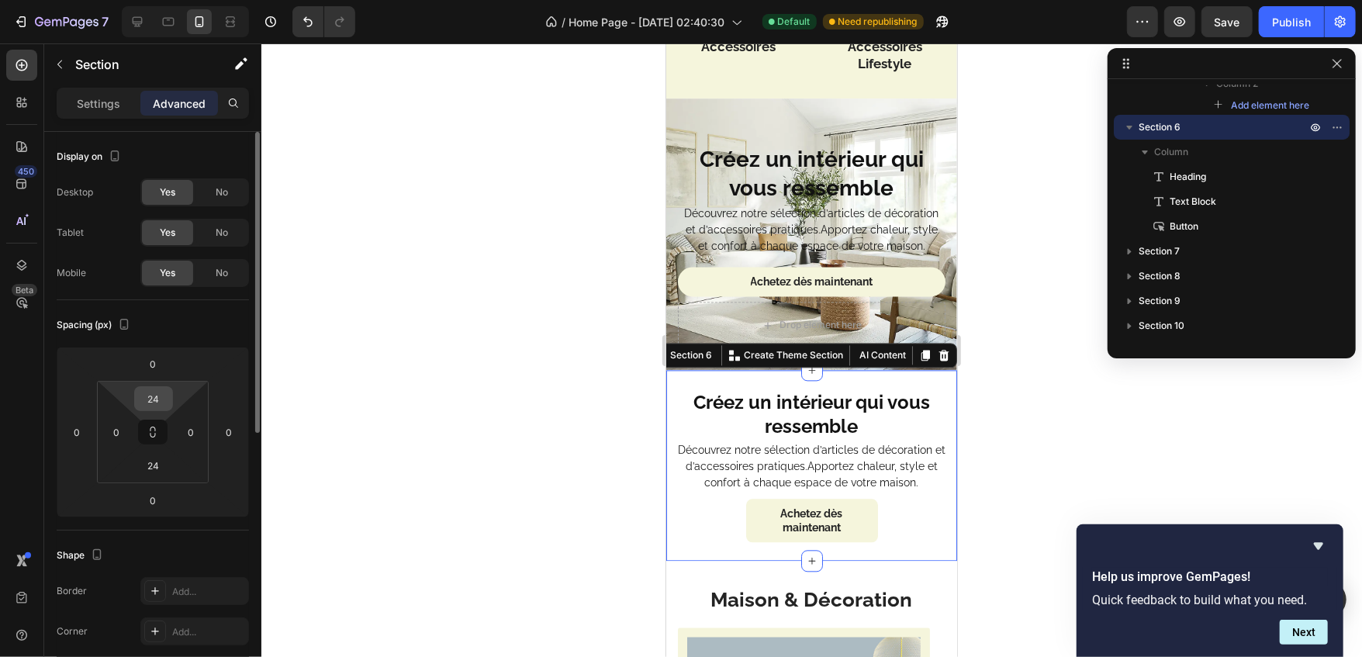
click at [154, 392] on input "24" at bounding box center [153, 398] width 31 height 23
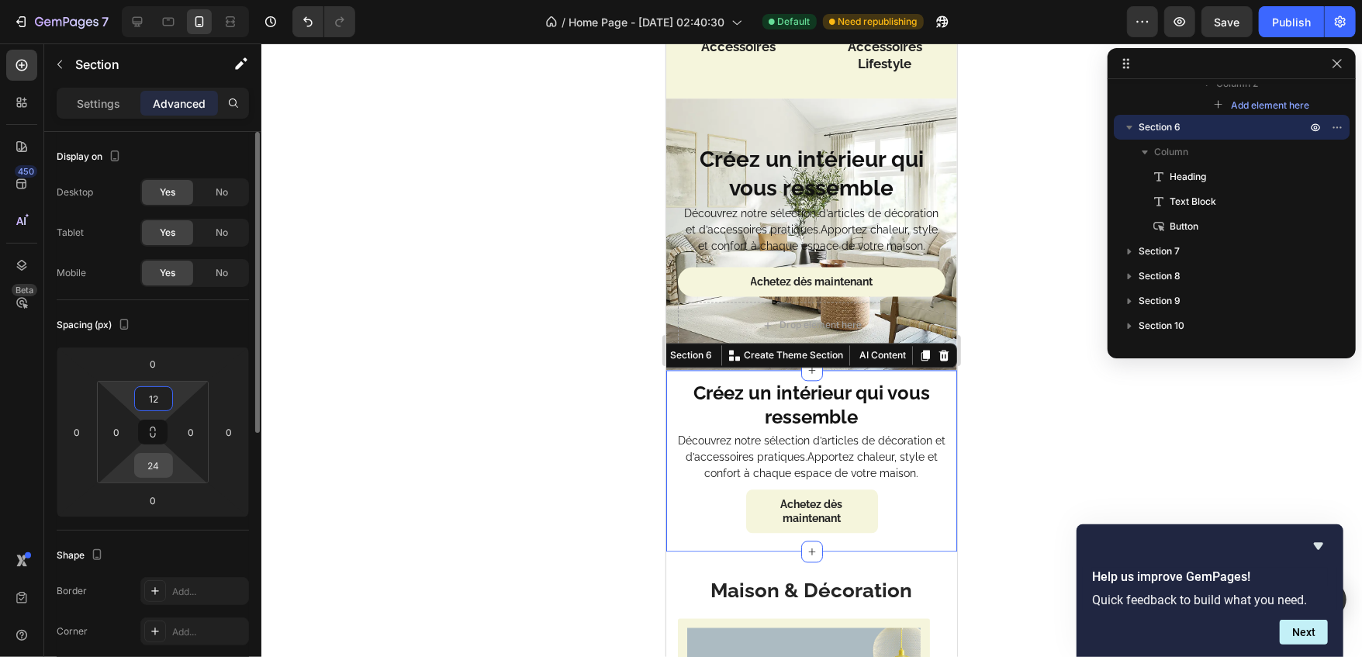
type input "12"
click at [159, 476] on input "24" at bounding box center [153, 465] width 31 height 23
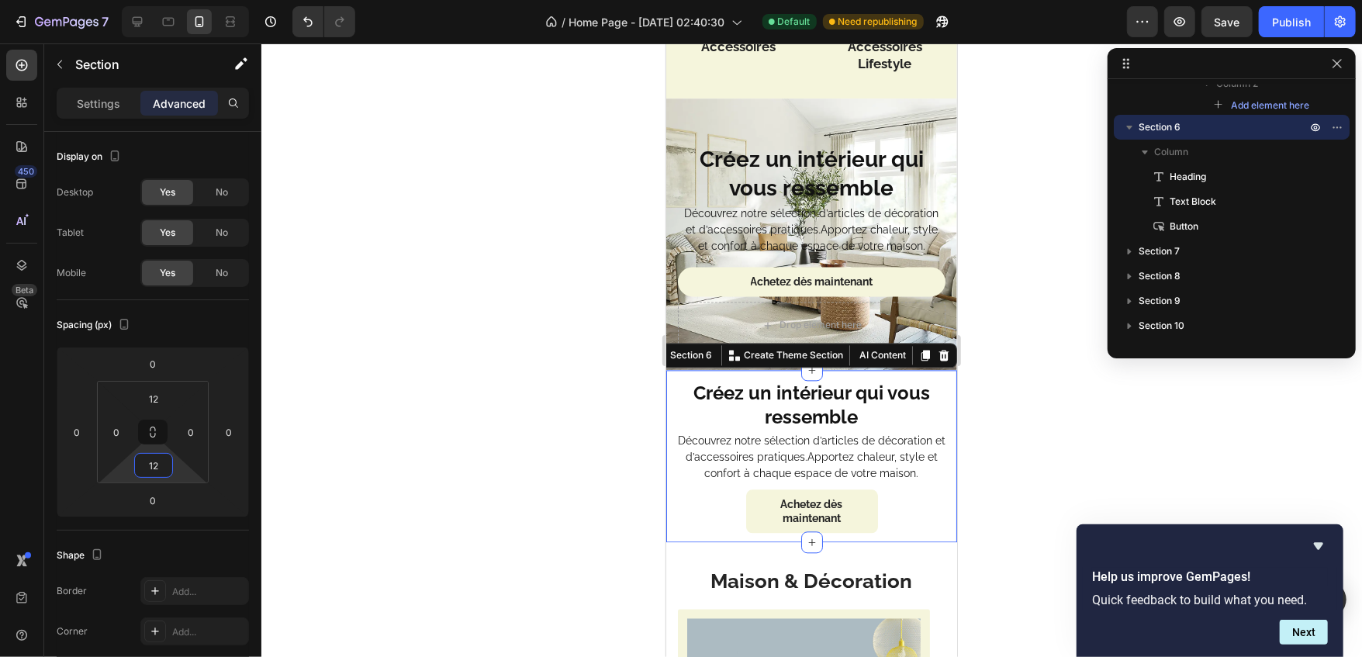
type input "12"
click at [349, 448] on div at bounding box center [811, 350] width 1101 height 614
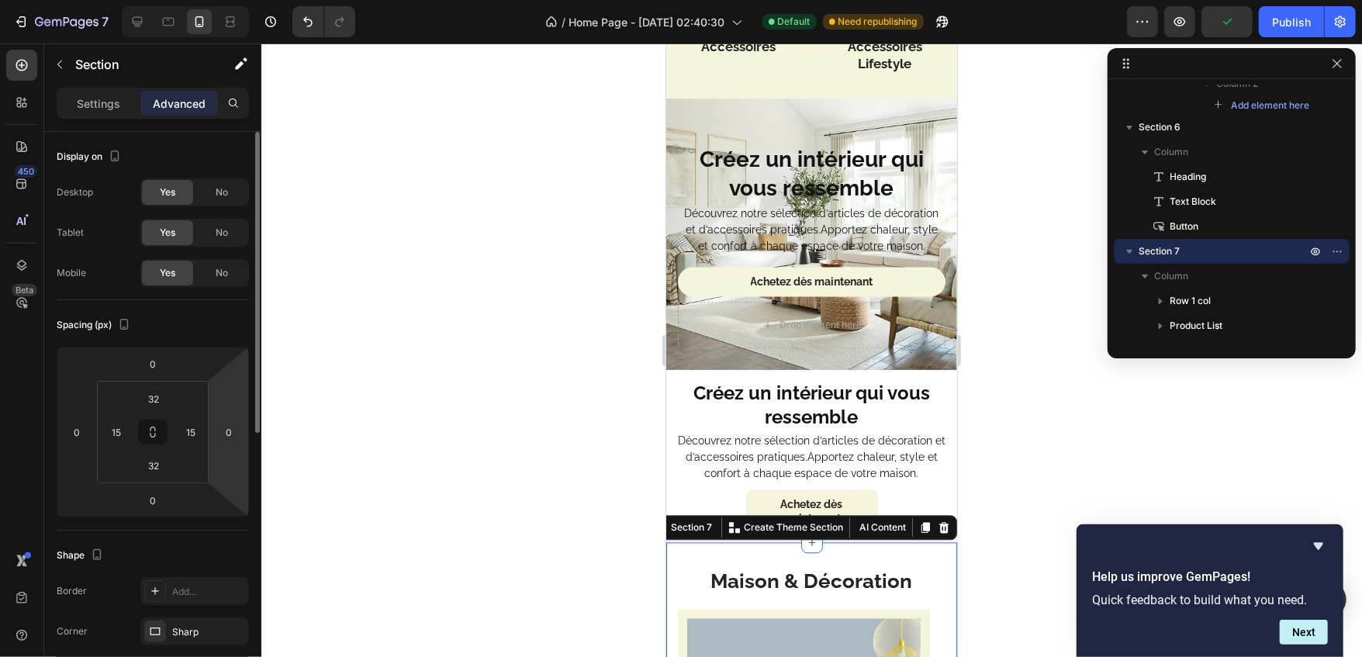
click at [243, 0] on html "7 / Home Page - [DATE] 02:40:30 Default Need republishing Preview Publish 450 B…" at bounding box center [681, 0] width 1362 height 0
click at [385, 379] on div at bounding box center [811, 350] width 1101 height 614
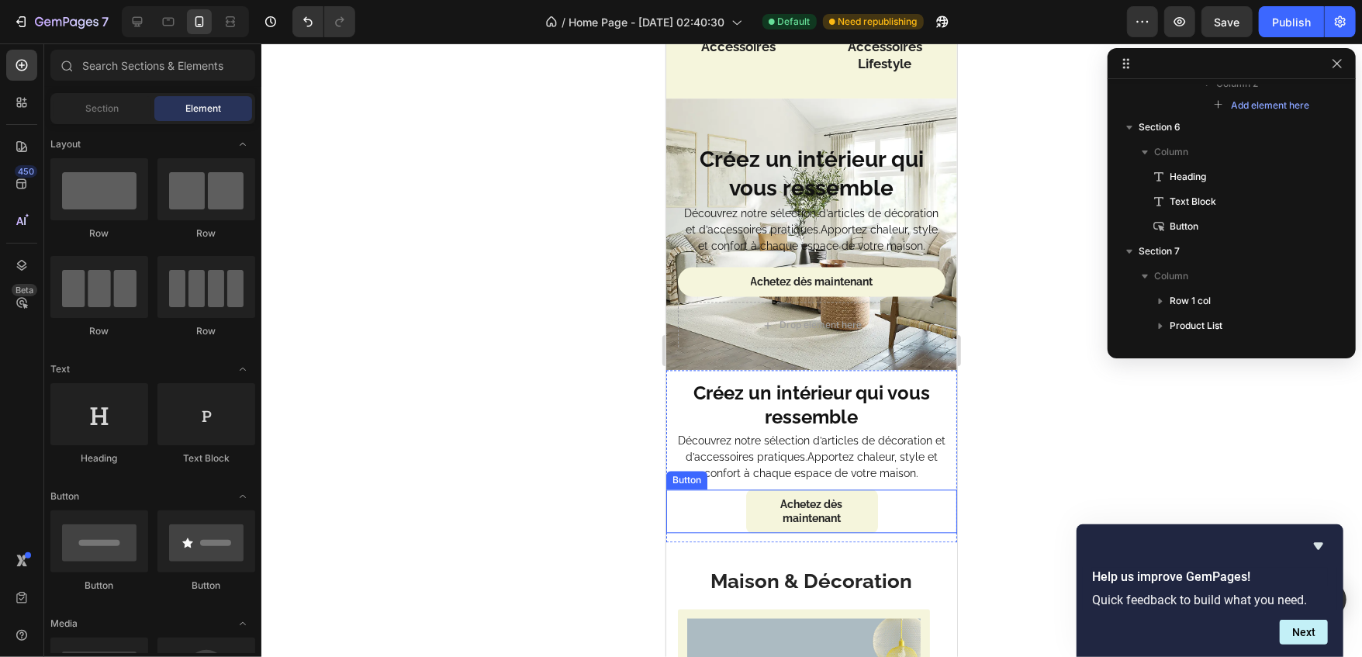
click at [753, 520] on button "Achetez dès maintenant" at bounding box center [811, 510] width 132 height 43
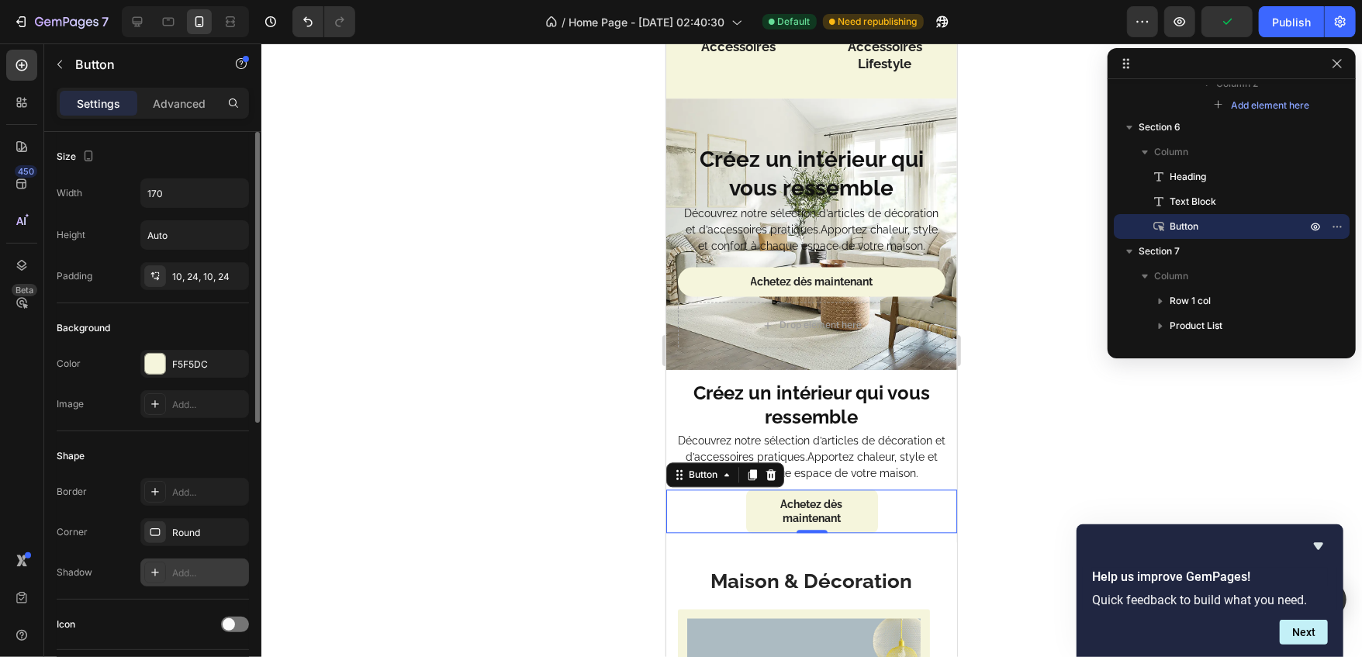
click at [181, 562] on div "Add..." at bounding box center [194, 573] width 109 height 28
click at [370, 394] on div at bounding box center [811, 350] width 1101 height 614
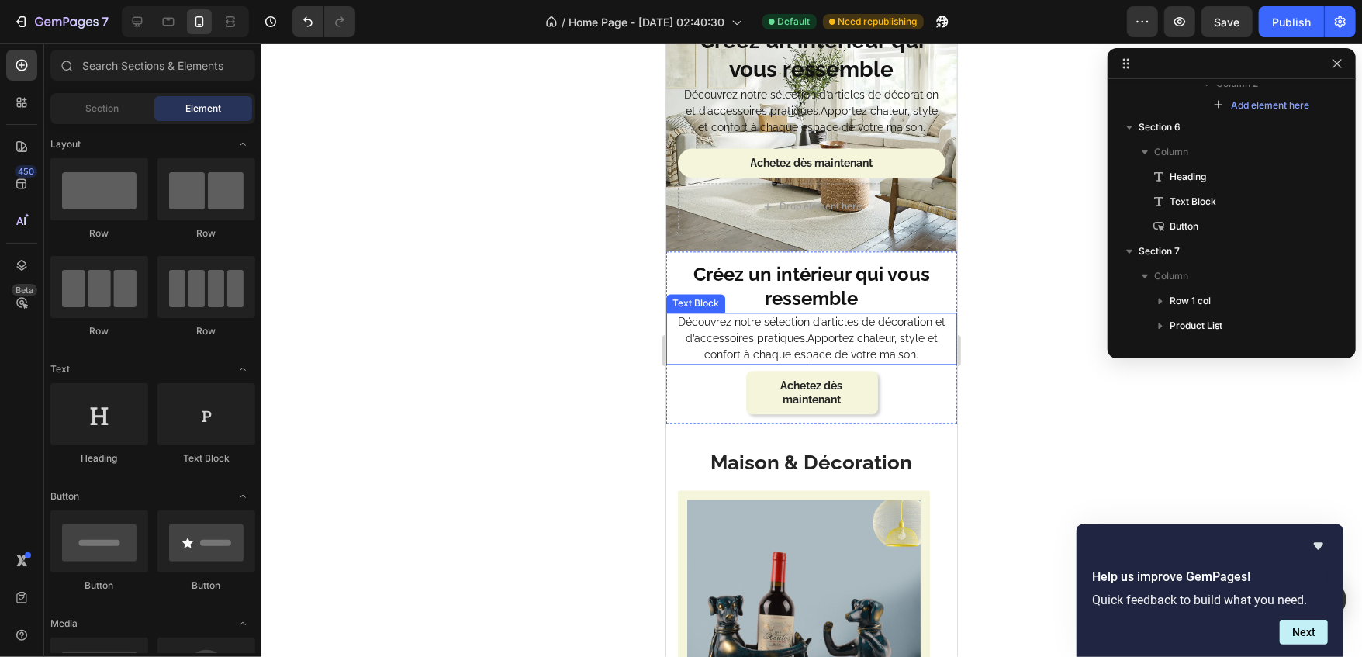
scroll to position [2284, 0]
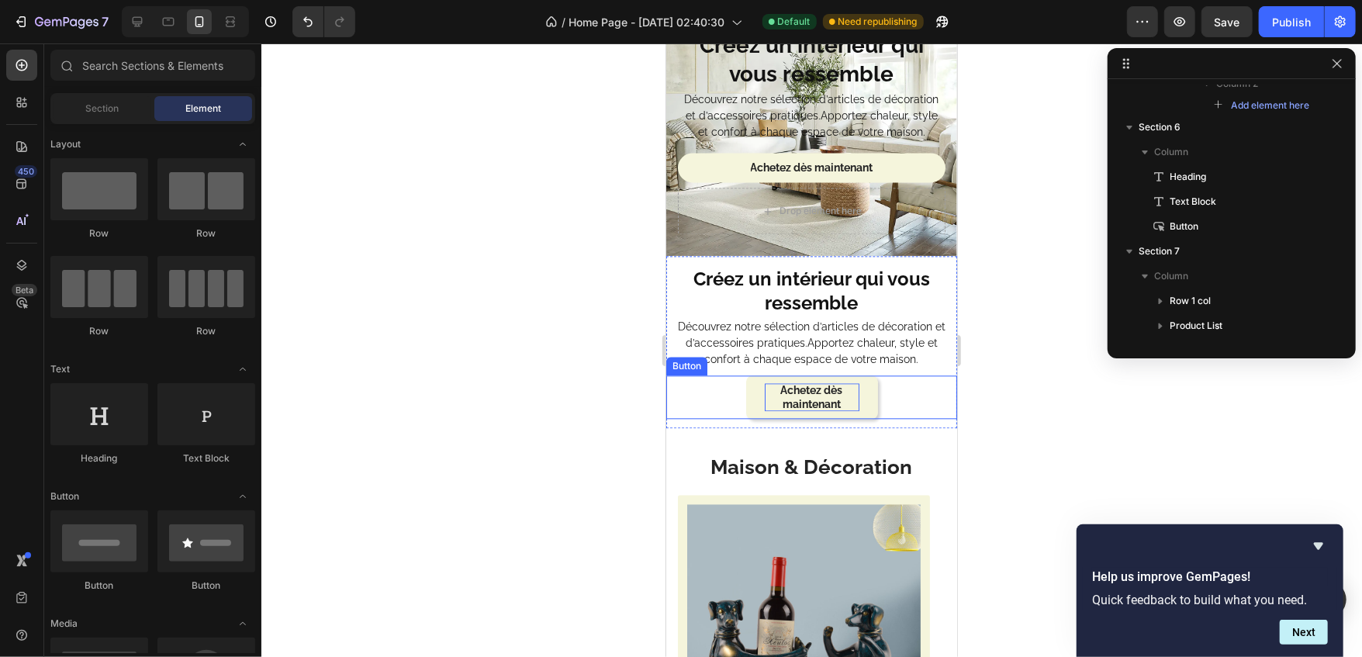
click at [815, 399] on p "Achetez dès maintenant" at bounding box center [811, 396] width 95 height 28
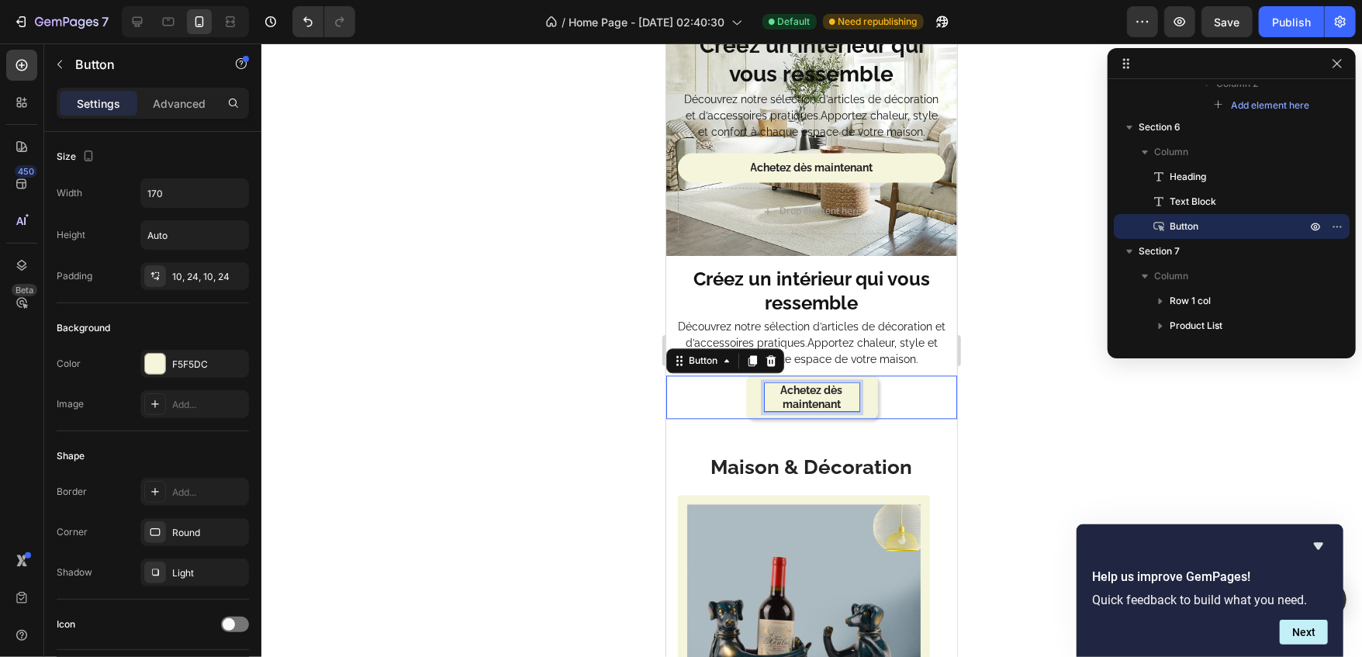
click at [815, 399] on p "Achetez dès maintenant" at bounding box center [811, 396] width 95 height 28
click at [694, 406] on div "Achetez dès maintenant Button 0" at bounding box center [811, 396] width 291 height 43
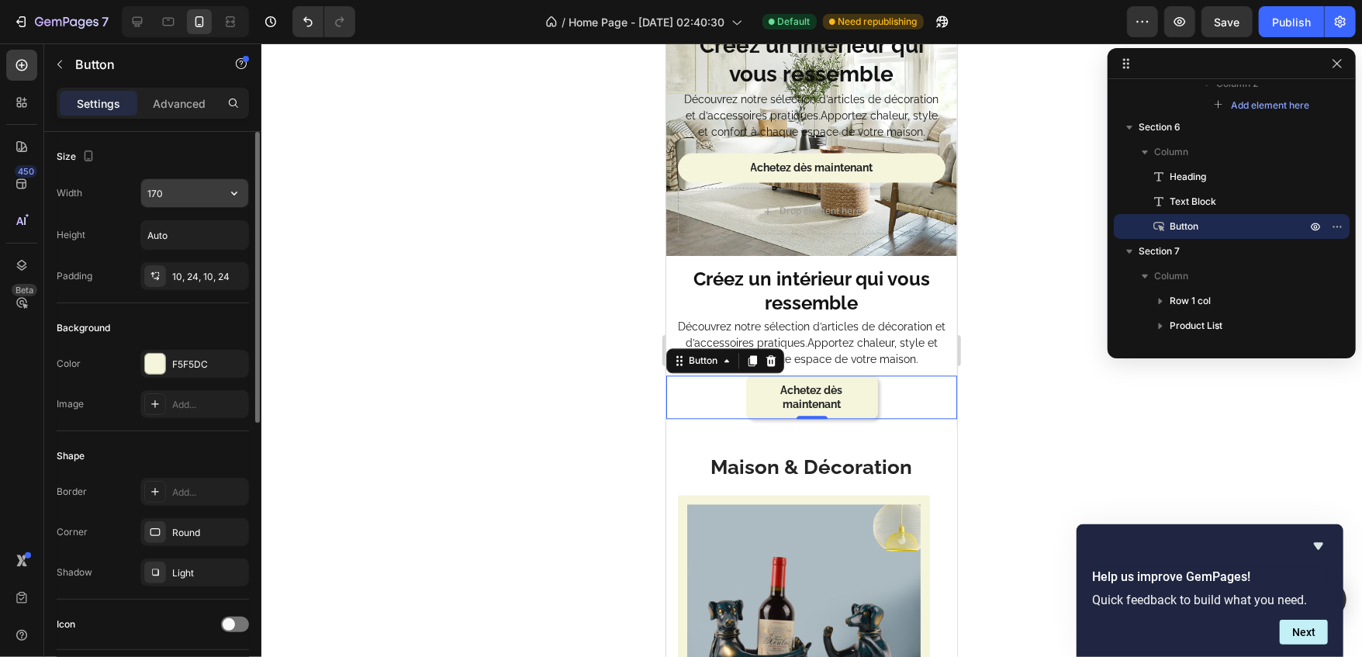
click at [156, 201] on input "170" at bounding box center [194, 193] width 107 height 28
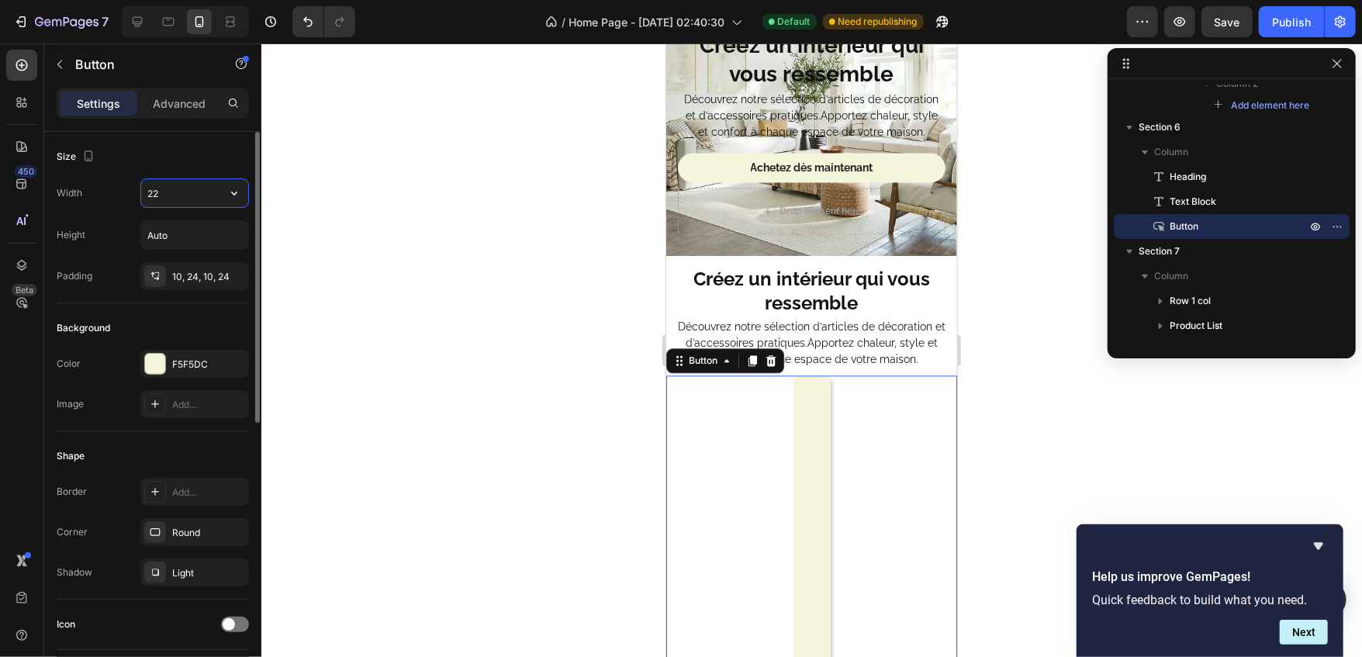
type input "220"
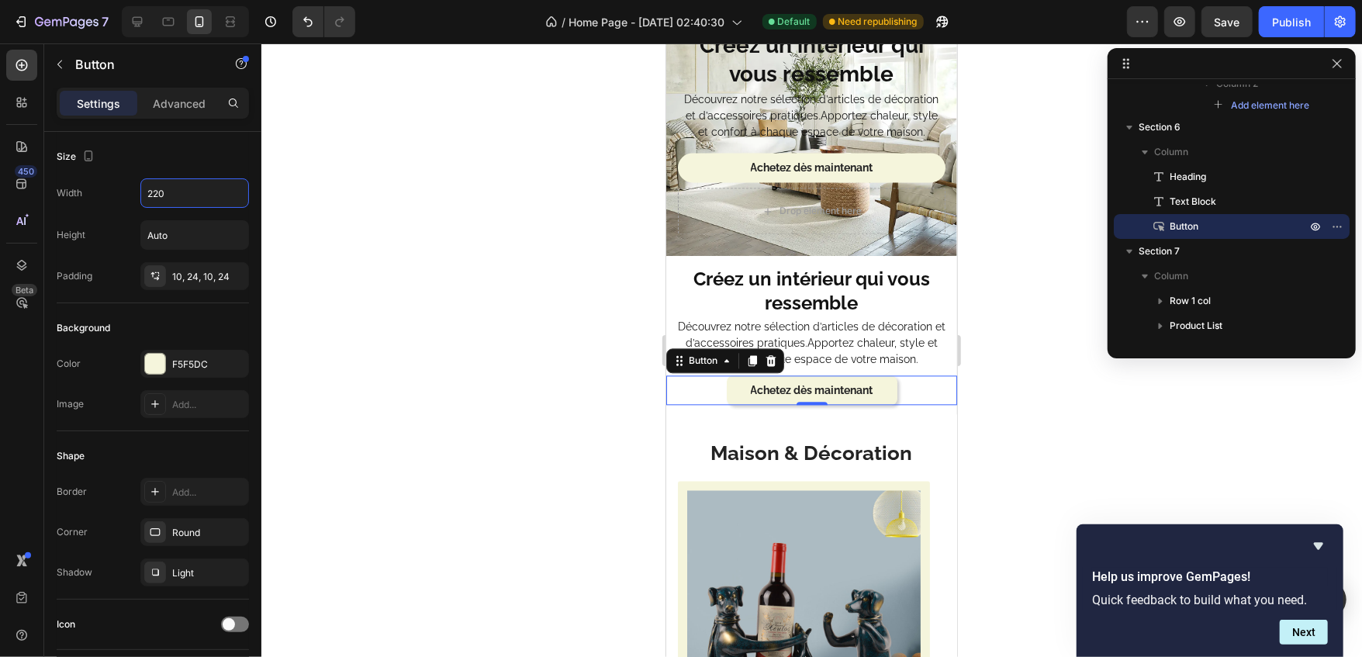
click at [375, 355] on div at bounding box center [811, 350] width 1101 height 614
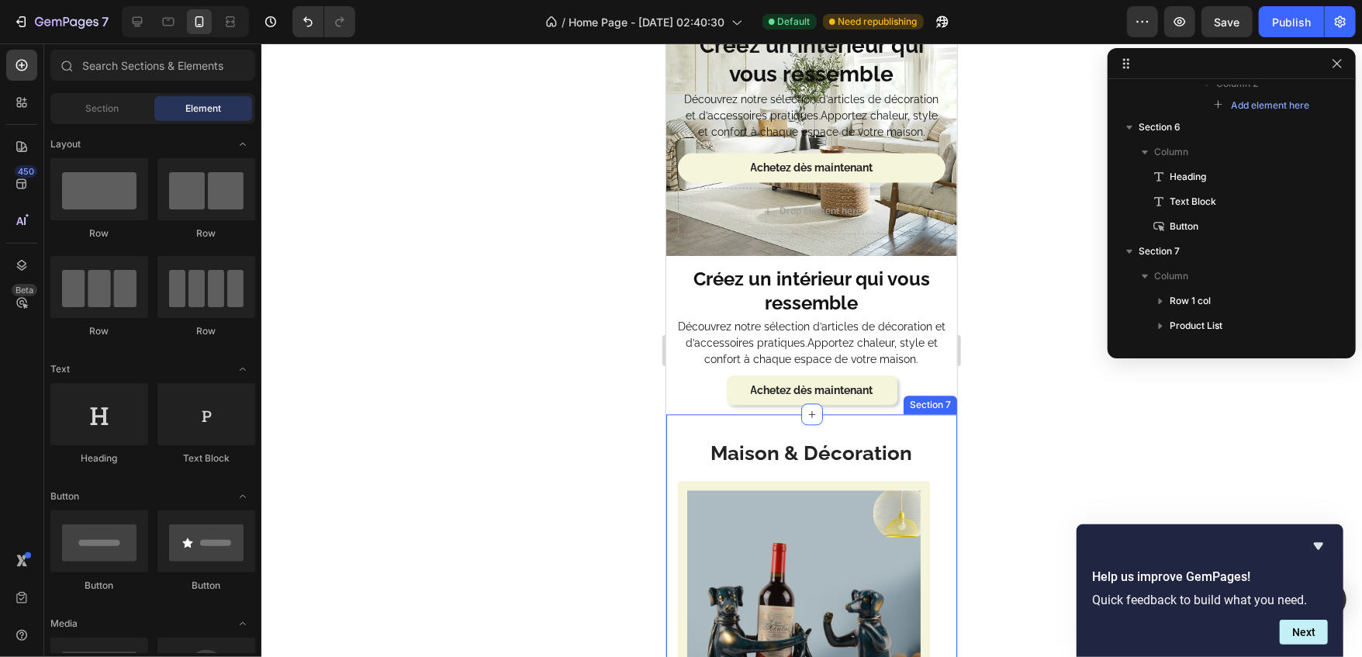
click at [750, 424] on div "Maison & Décoration Heading Row (P) Images Home Wine Rack Decoration European L…" at bounding box center [811, 648] width 291 height 471
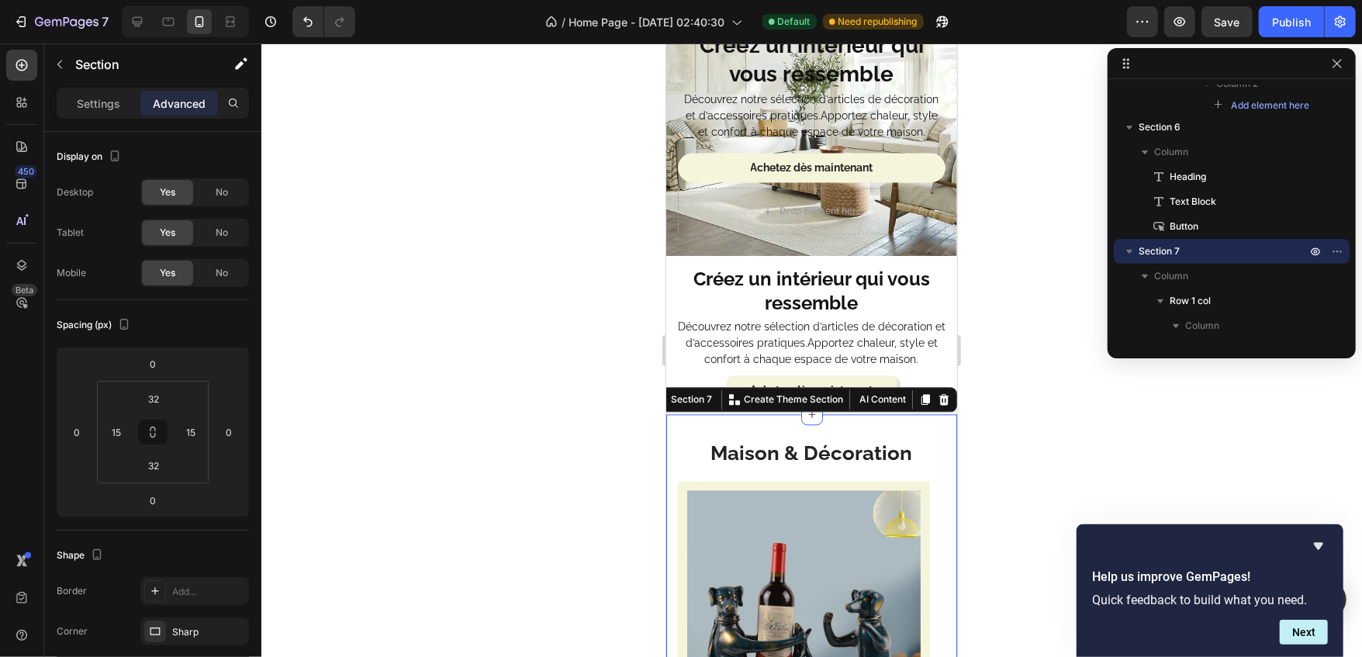
click at [593, 420] on div at bounding box center [811, 350] width 1101 height 614
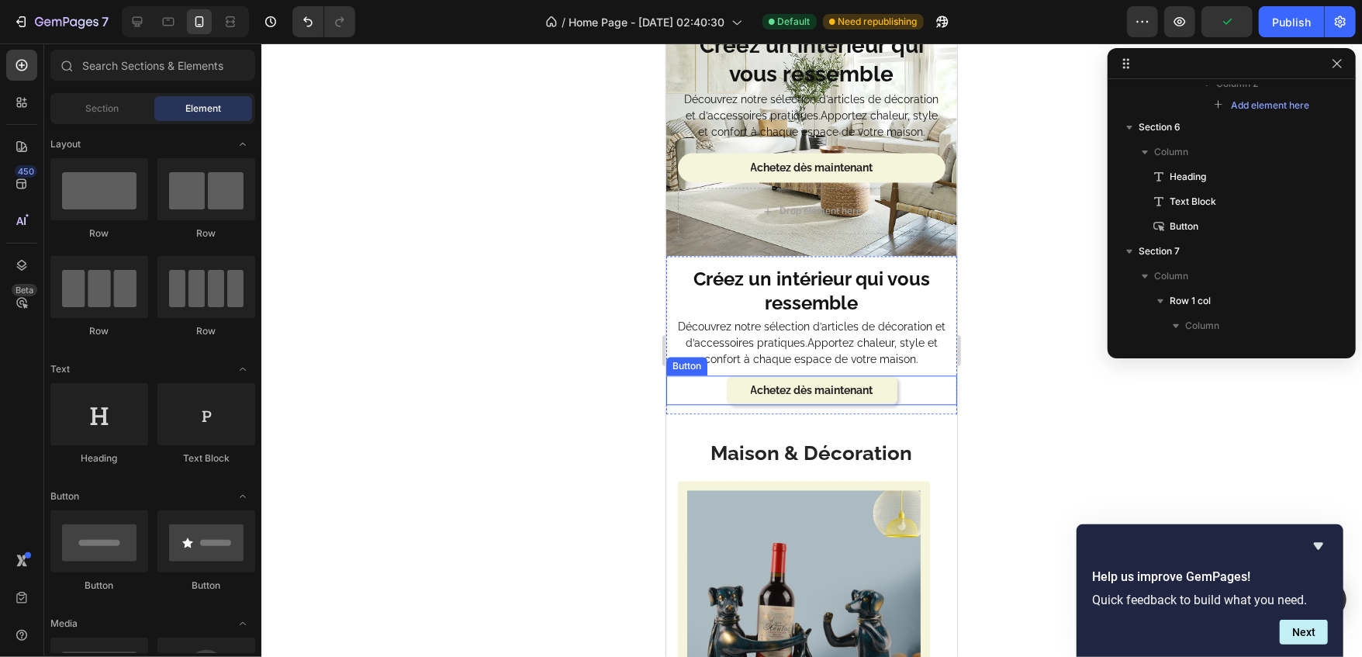
click at [787, 379] on button "Achetez dès maintenant" at bounding box center [811, 389] width 171 height 29
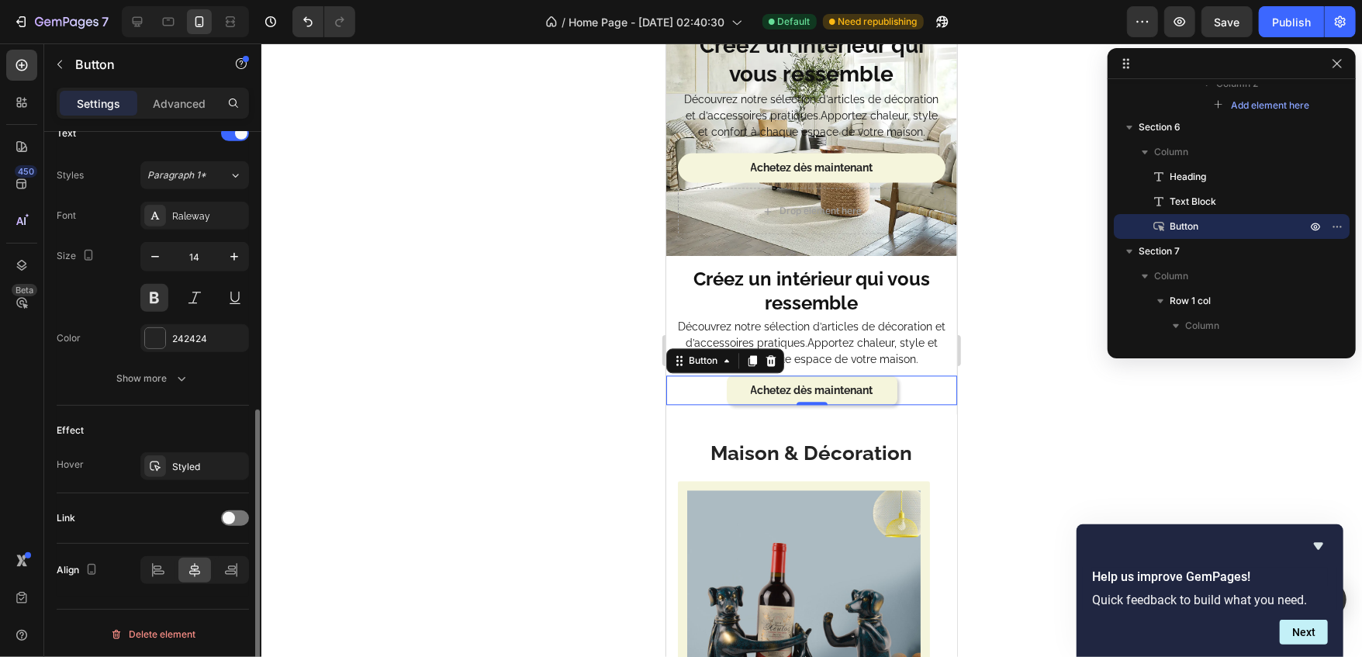
scroll to position [539, 0]
click at [230, 521] on span at bounding box center [229, 520] width 12 height 12
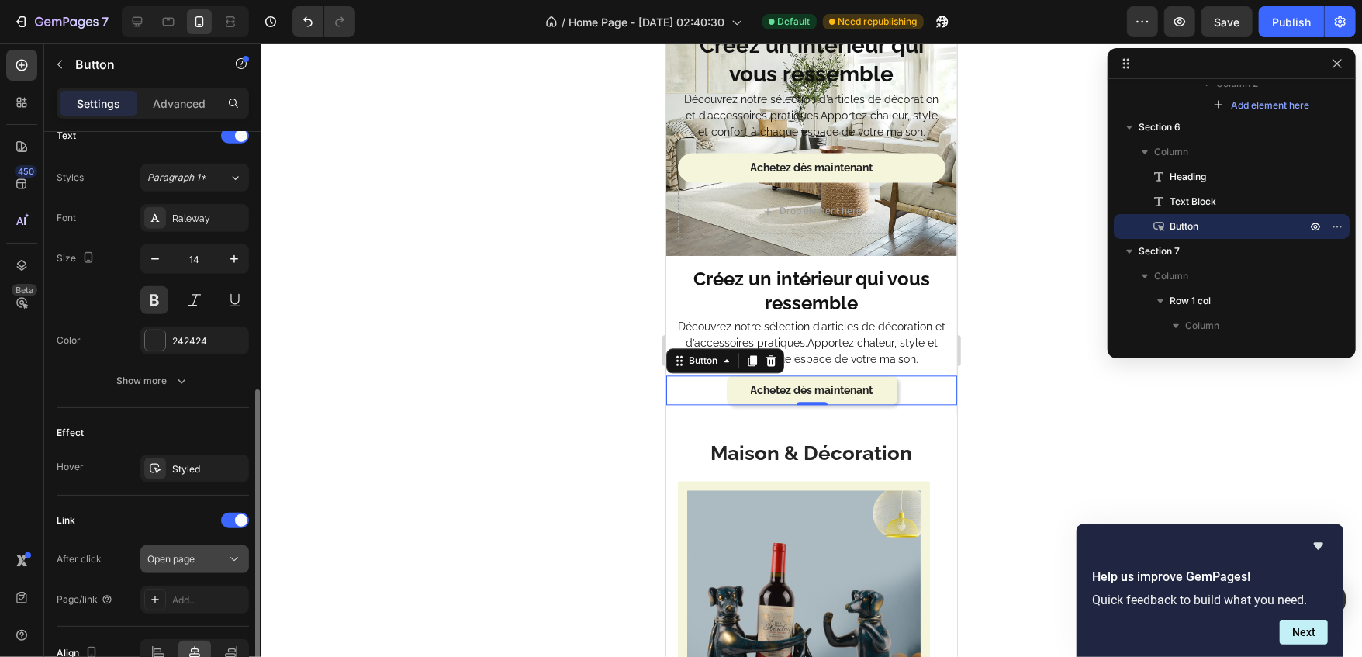
scroll to position [622, 0]
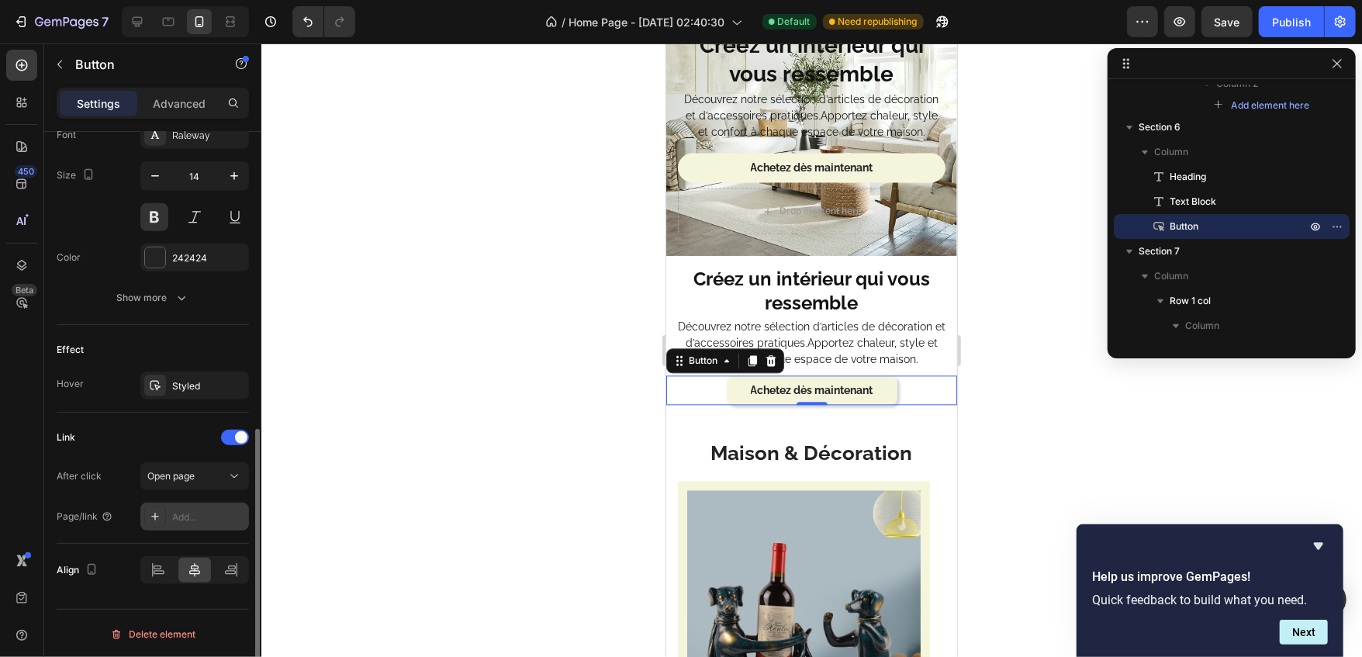
click at [200, 517] on div "Add..." at bounding box center [208, 517] width 73 height 14
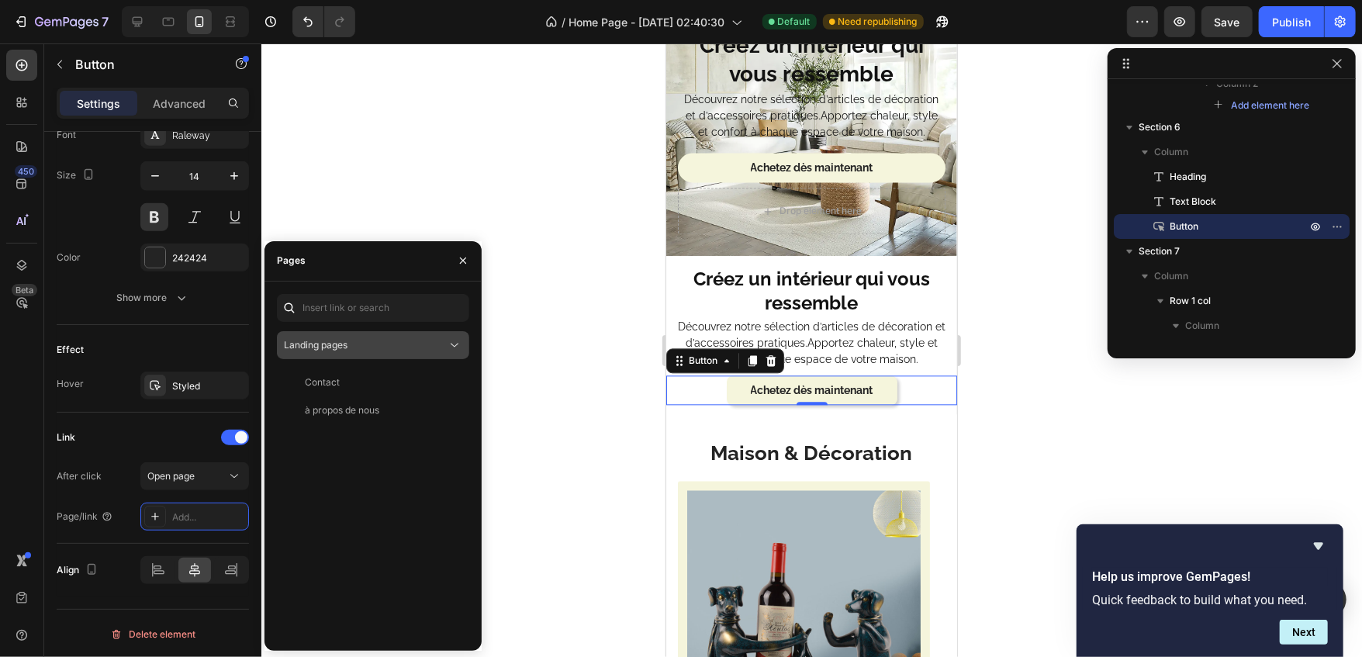
click at [339, 346] on span "Landing pages" at bounding box center [316, 345] width 64 height 12
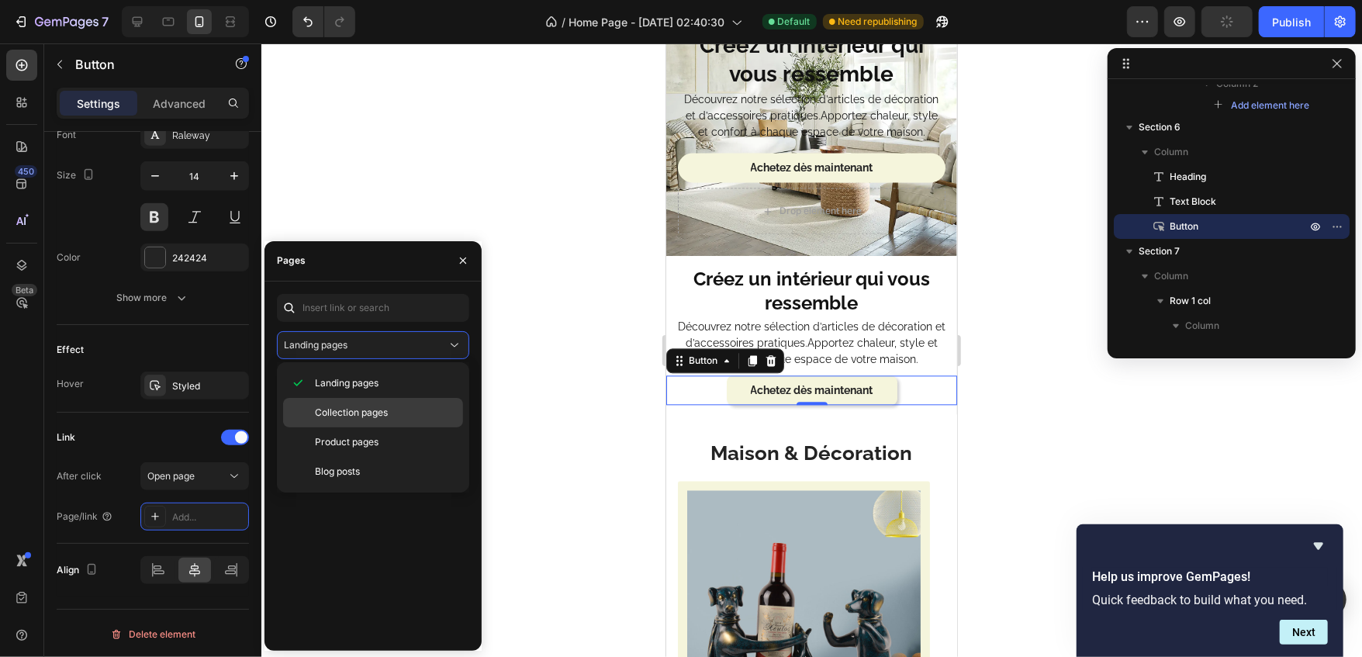
click at [338, 413] on span "Collection pages" at bounding box center [351, 413] width 73 height 14
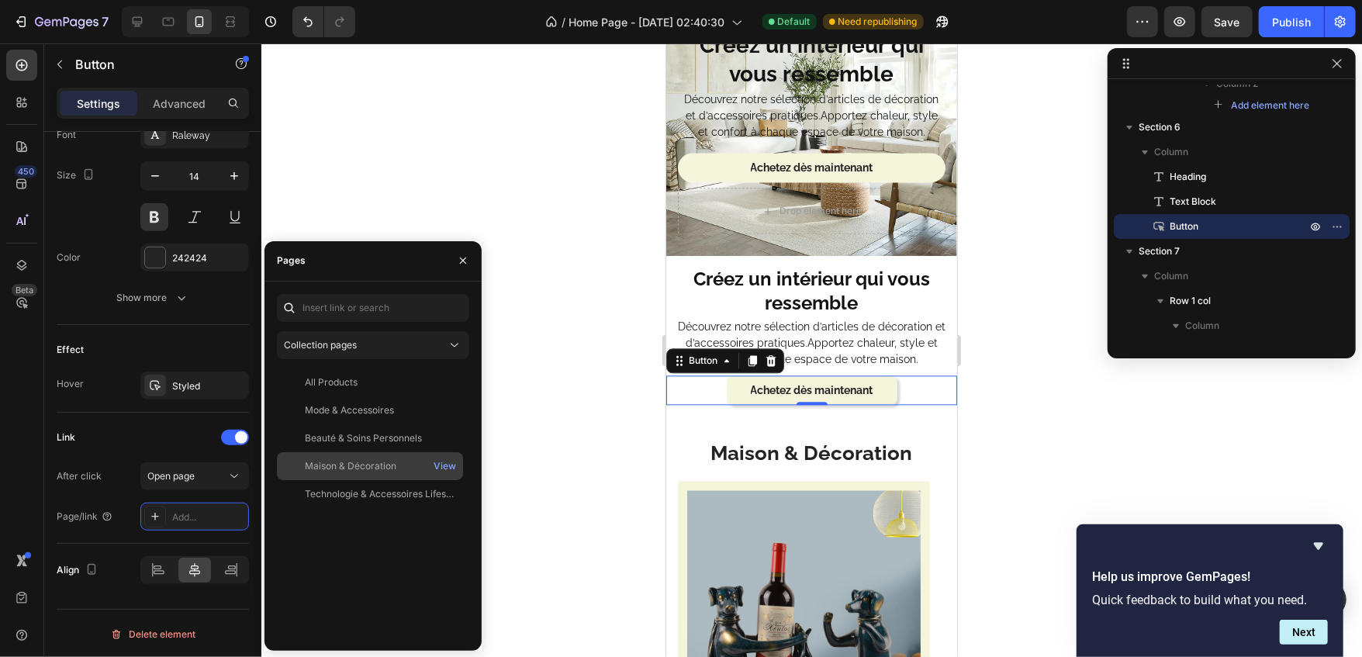
click at [339, 461] on div "Maison & Décoration" at bounding box center [351, 466] width 92 height 14
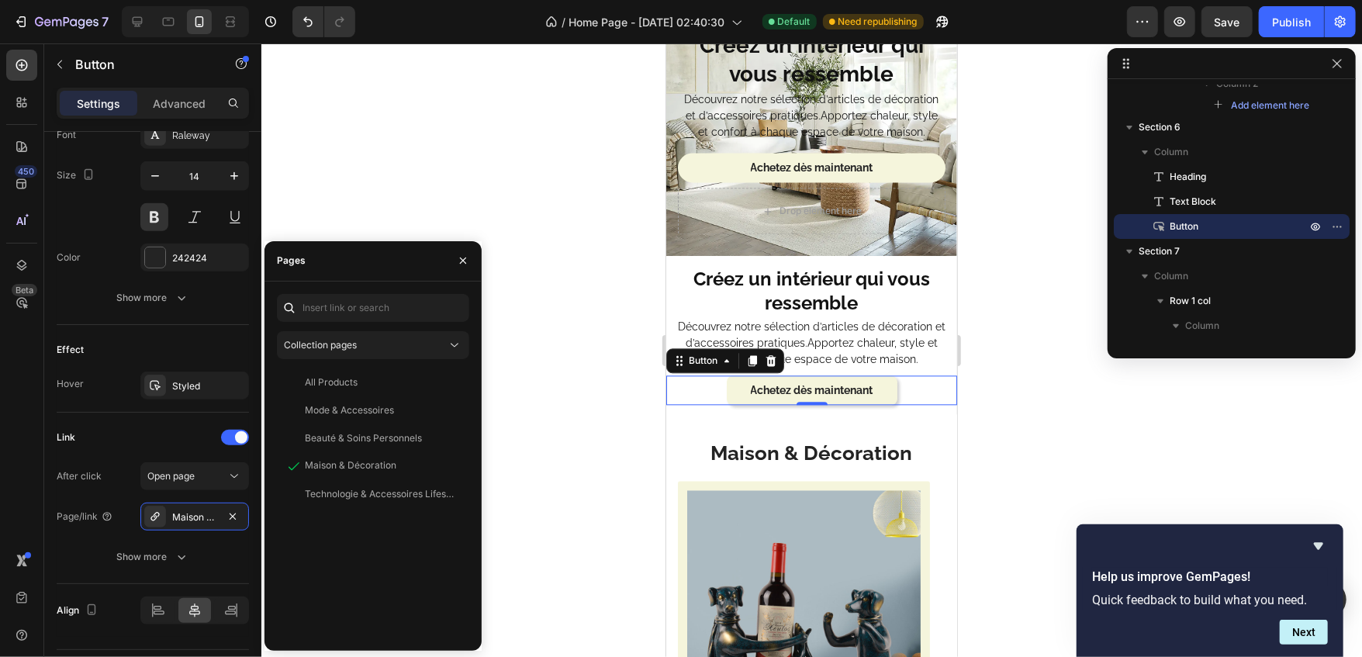
click at [508, 379] on div at bounding box center [811, 350] width 1101 height 614
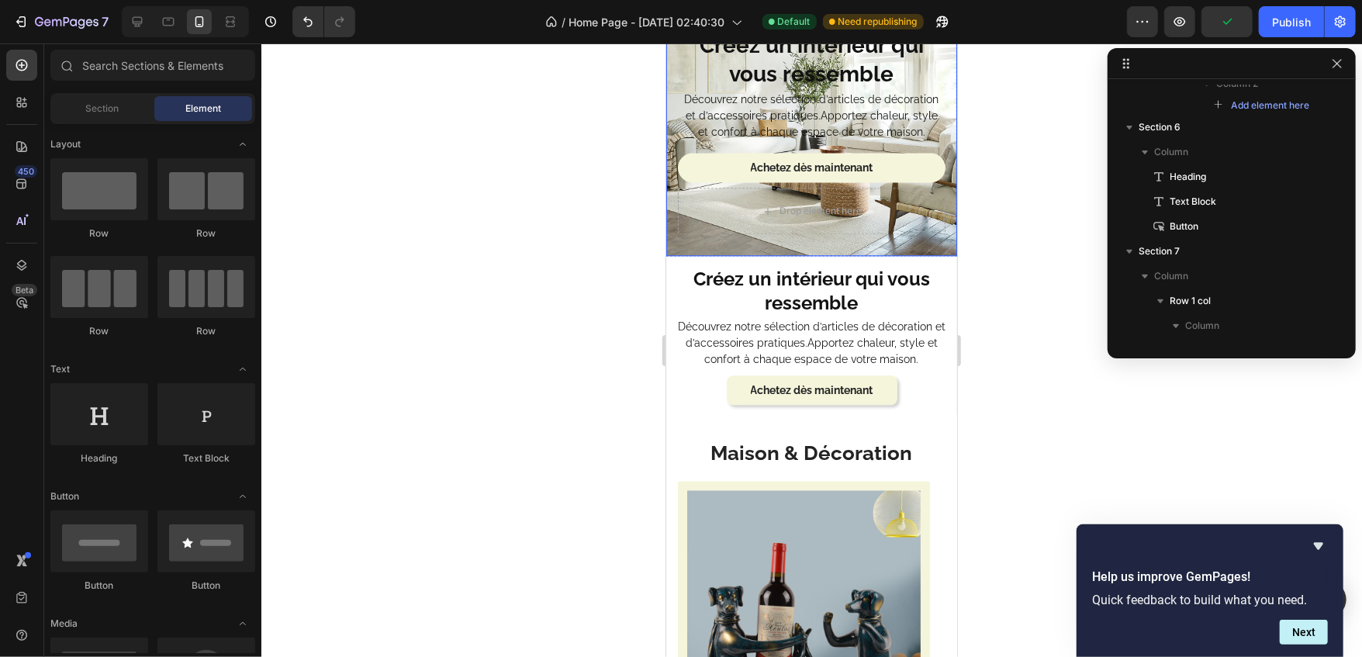
scroll to position [2109, 0]
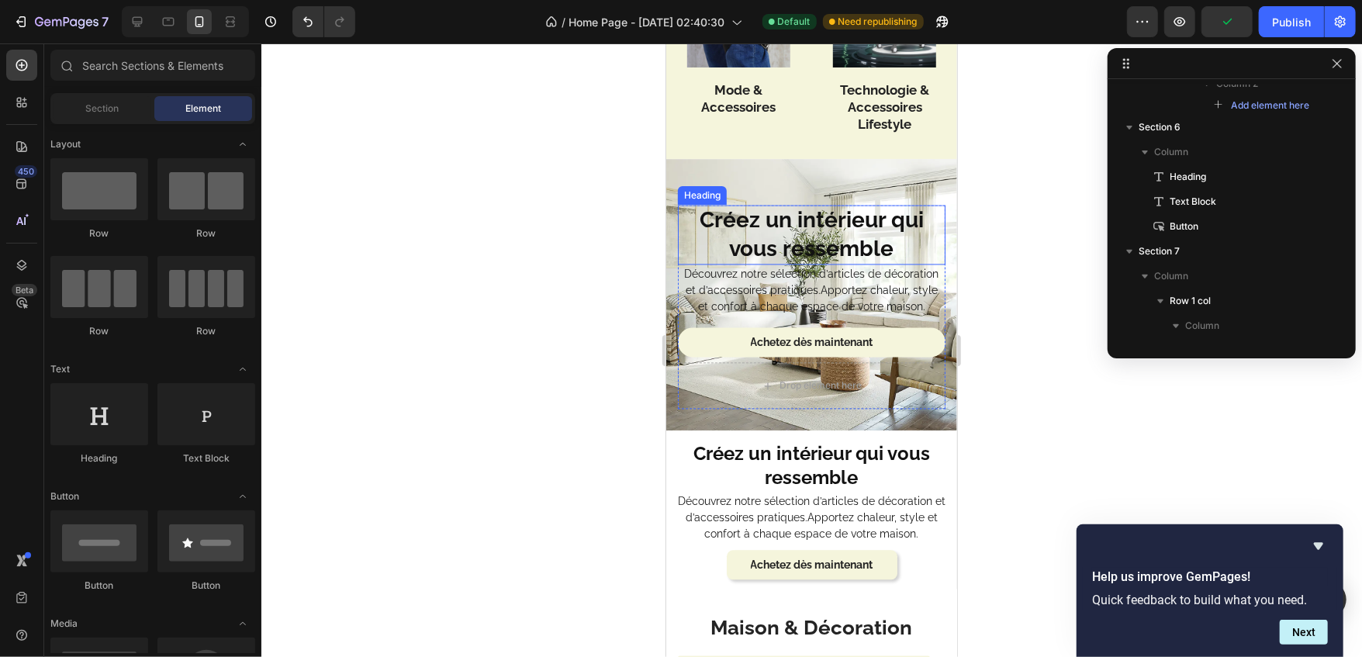
click at [834, 207] on h2 "Créez un intérieur qui vous ressemble" at bounding box center [811, 234] width 268 height 60
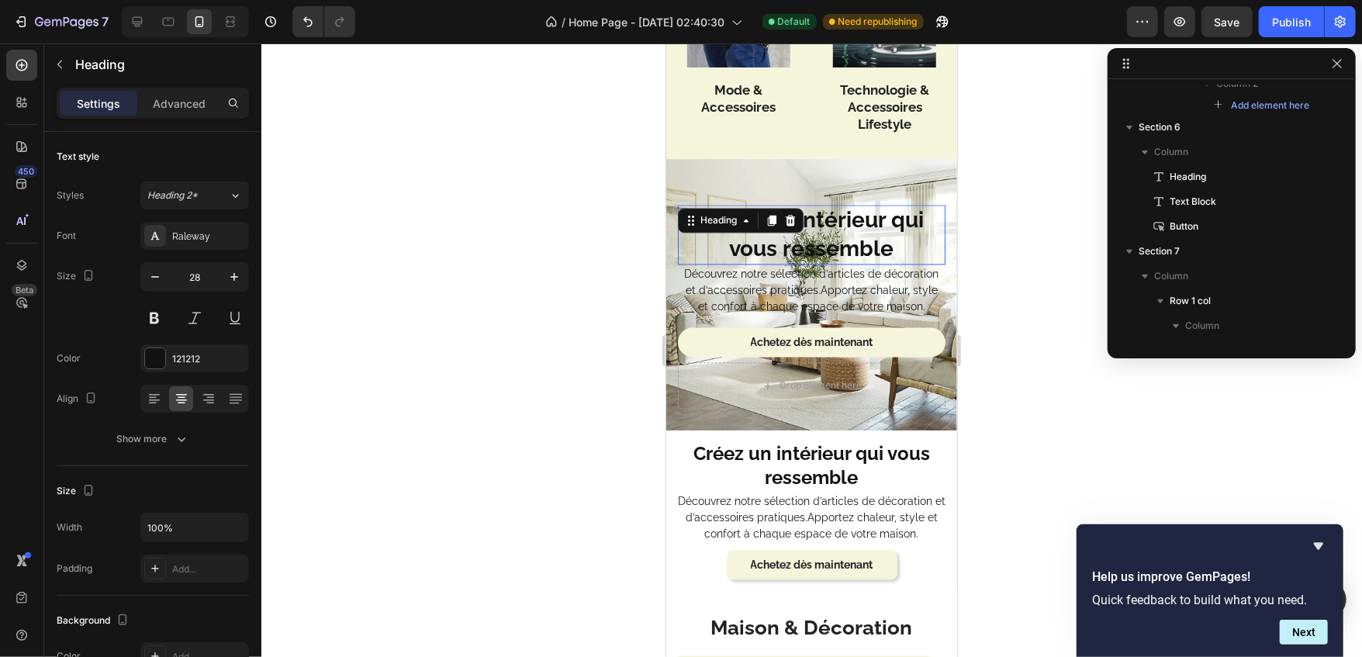
scroll to position [144, 0]
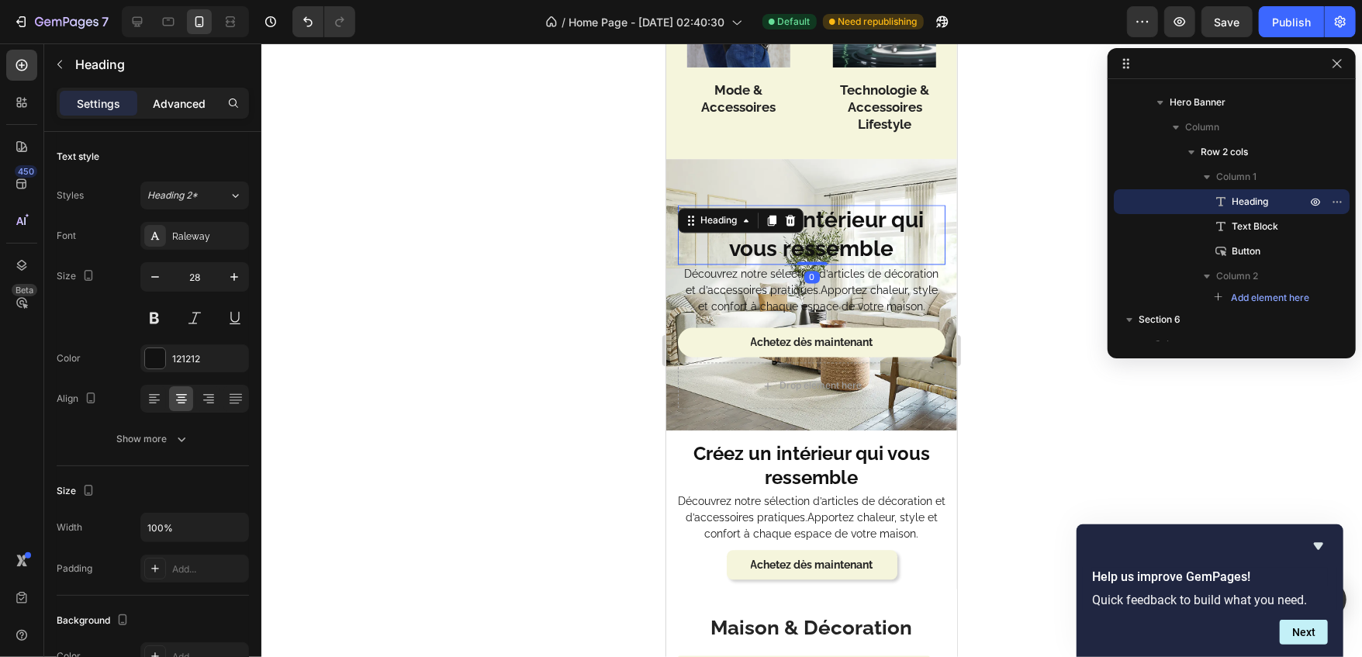
click at [181, 110] on p "Advanced" at bounding box center [179, 103] width 53 height 16
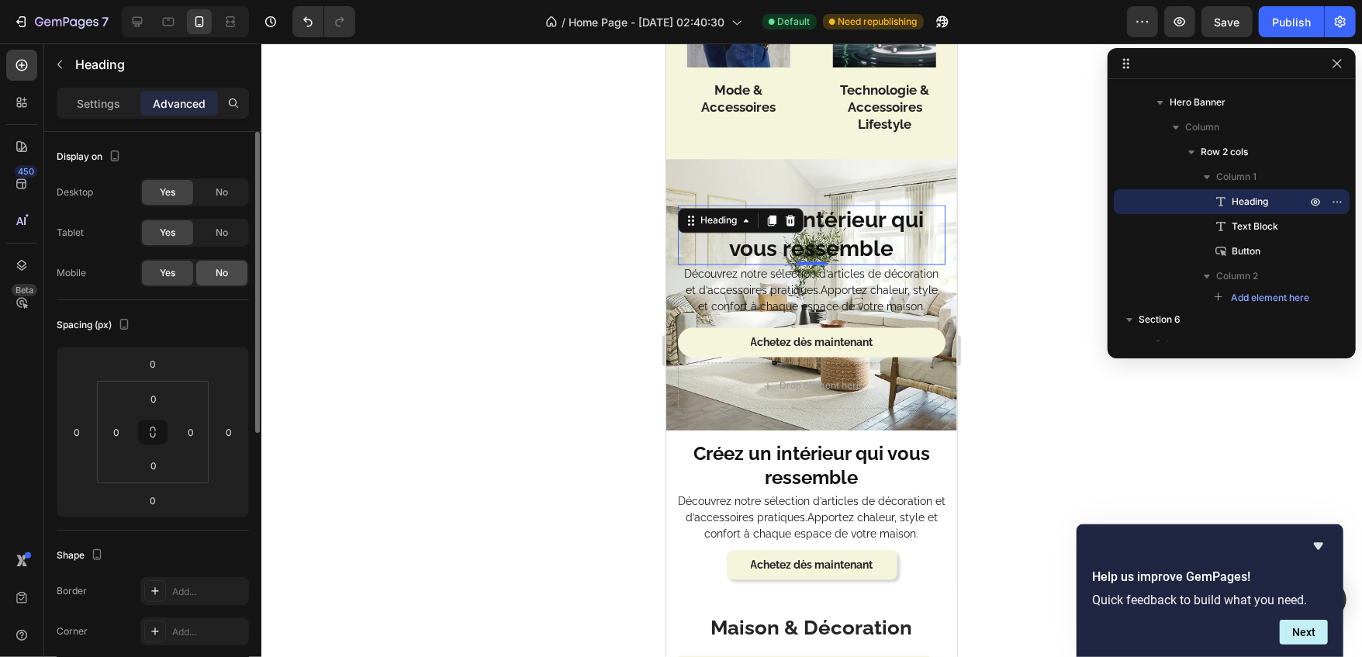
click at [224, 272] on span "No" at bounding box center [222, 273] width 12 height 14
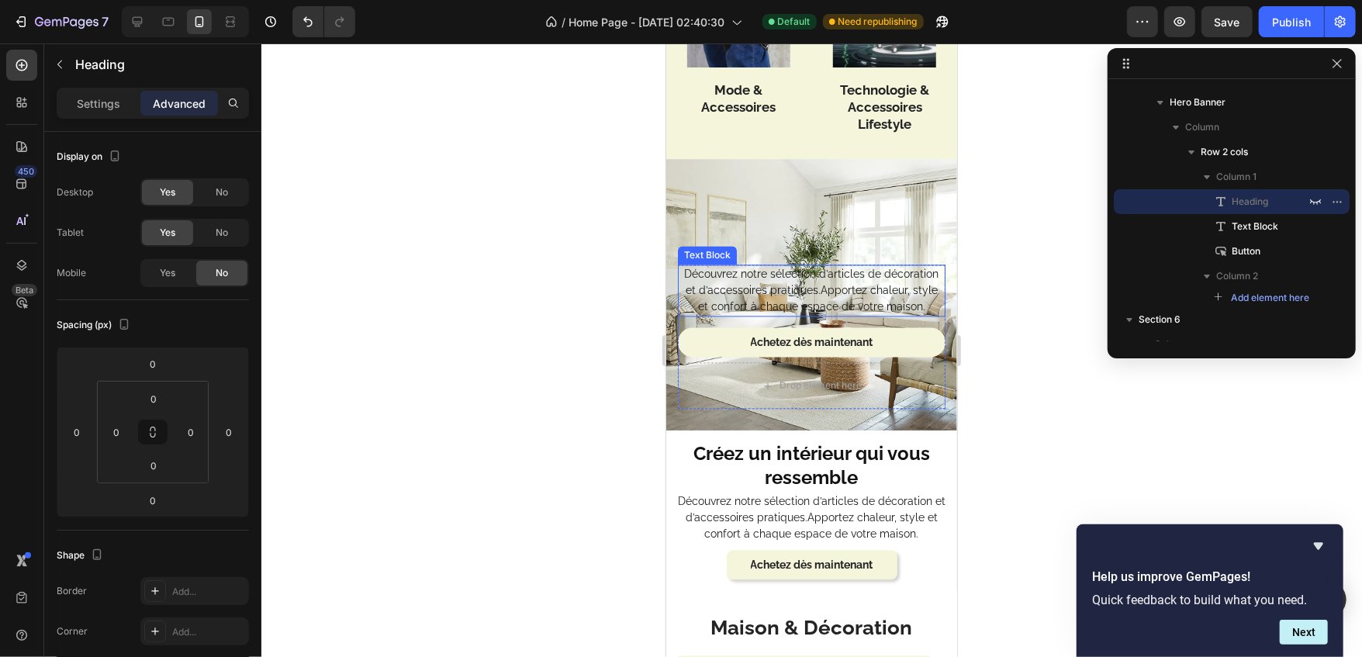
click at [743, 289] on p "Découvrez notre sélection d’articles de décoration et d’accessoires pratiques.A…" at bounding box center [811, 289] width 265 height 49
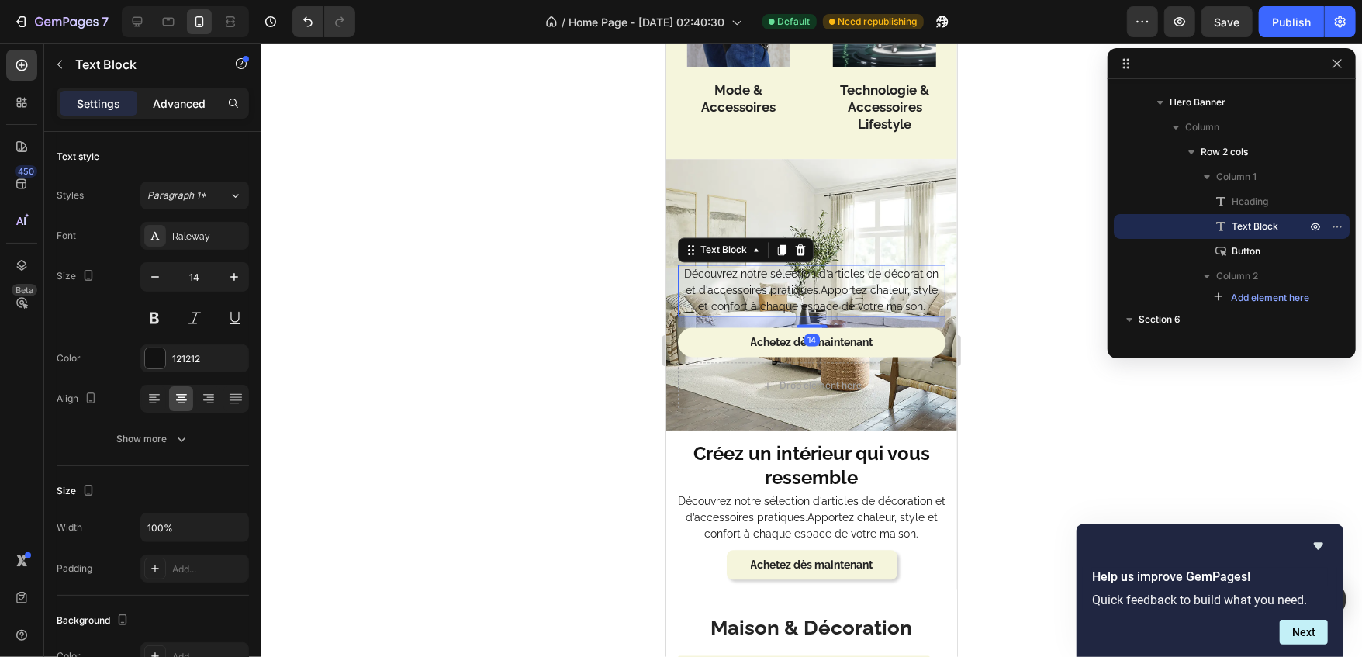
click at [183, 105] on p "Advanced" at bounding box center [179, 103] width 53 height 16
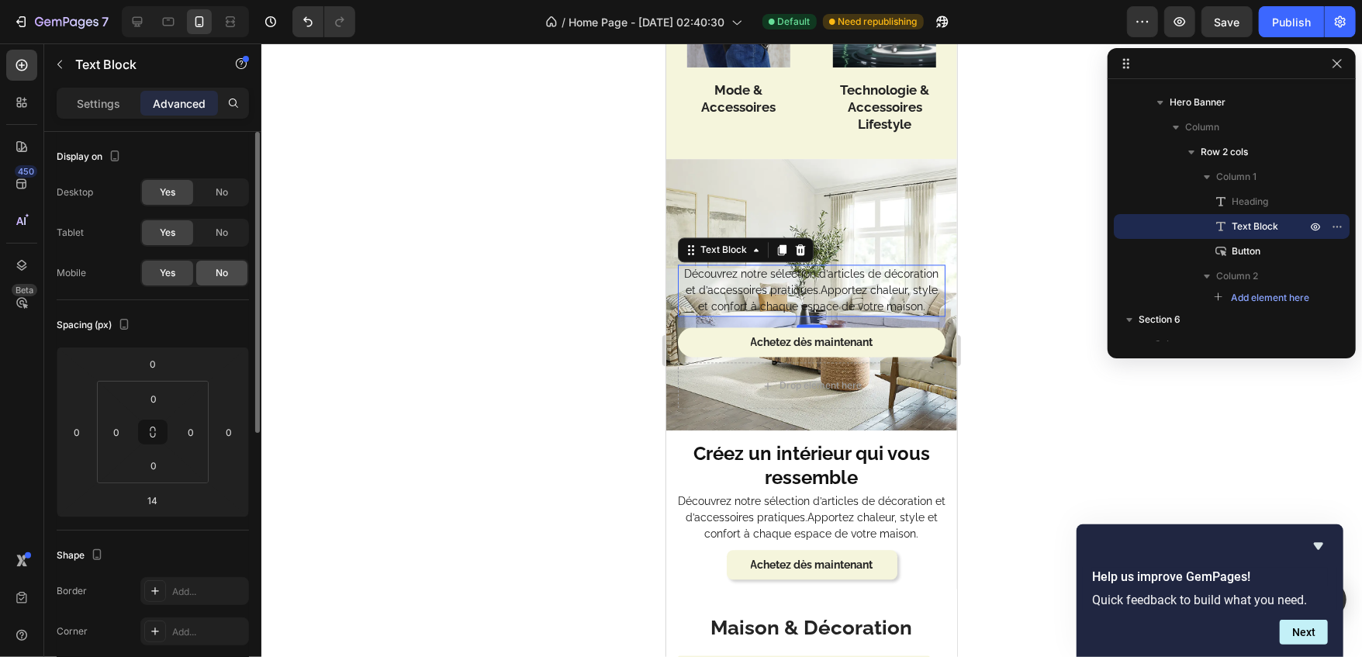
click at [213, 270] on div "No" at bounding box center [221, 273] width 51 height 25
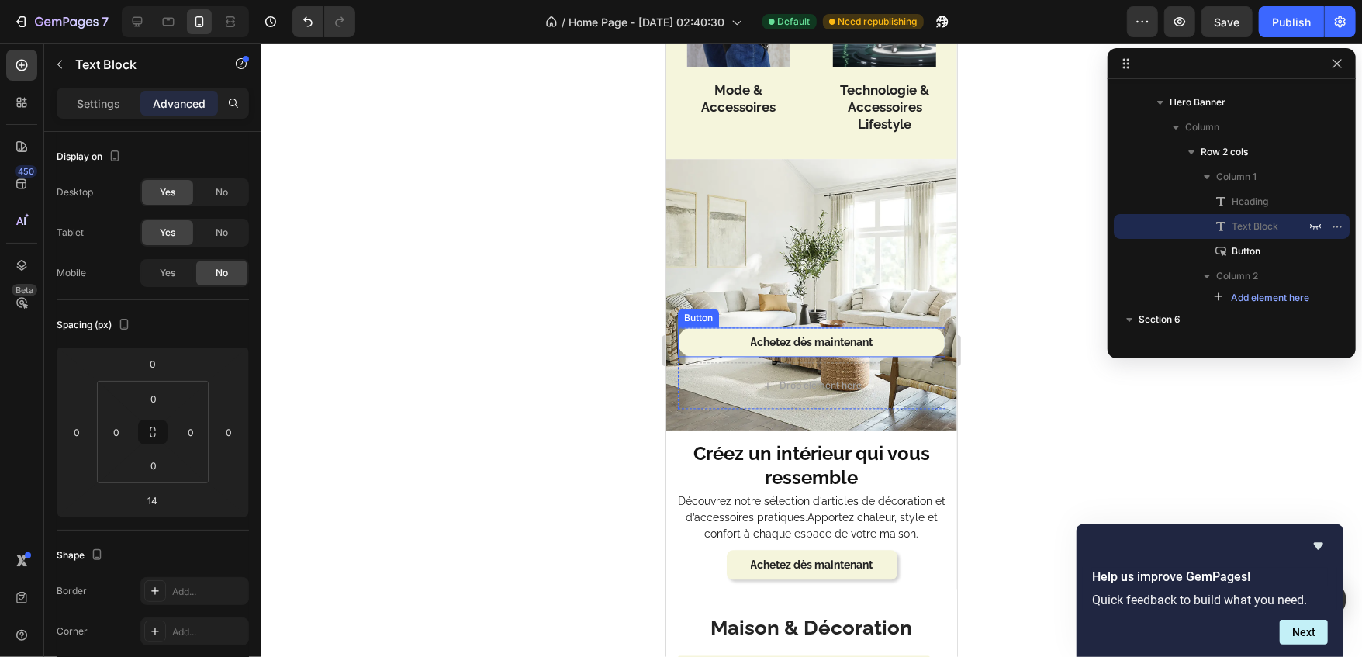
click at [713, 337] on button "Achetez dès maintenant" at bounding box center [811, 341] width 268 height 29
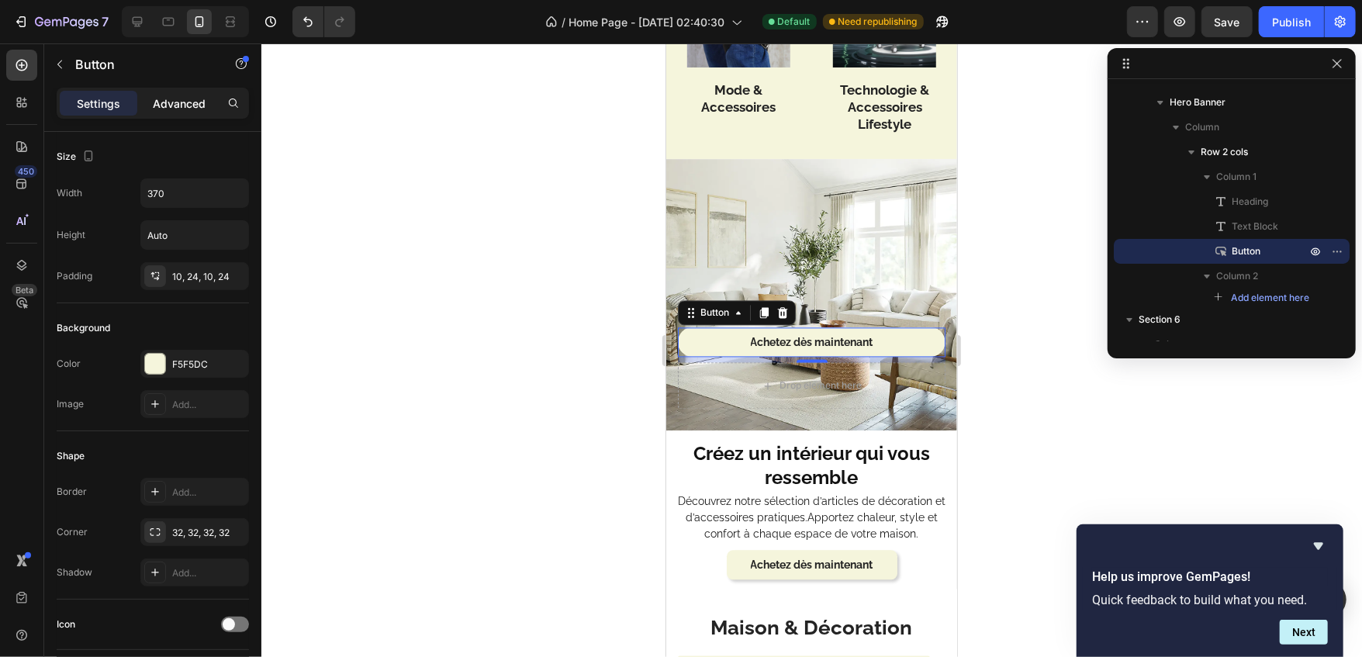
click at [193, 107] on p "Advanced" at bounding box center [179, 103] width 53 height 16
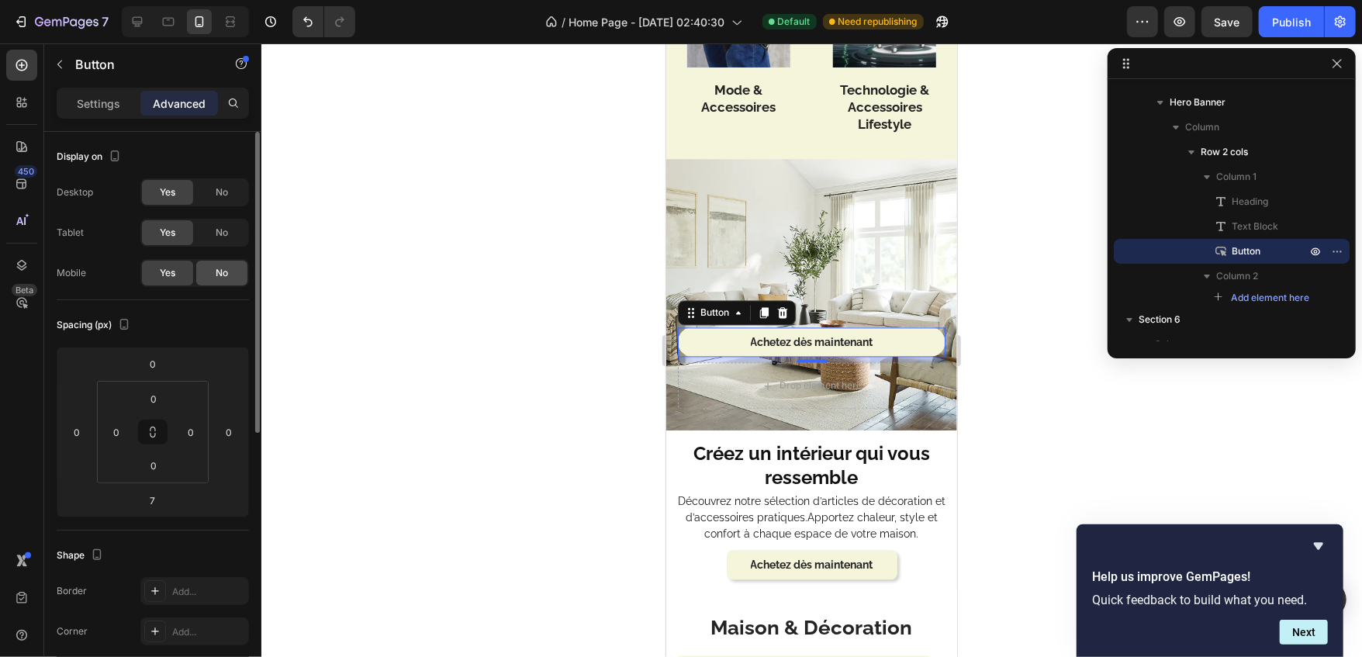
click at [219, 270] on span "No" at bounding box center [222, 273] width 12 height 14
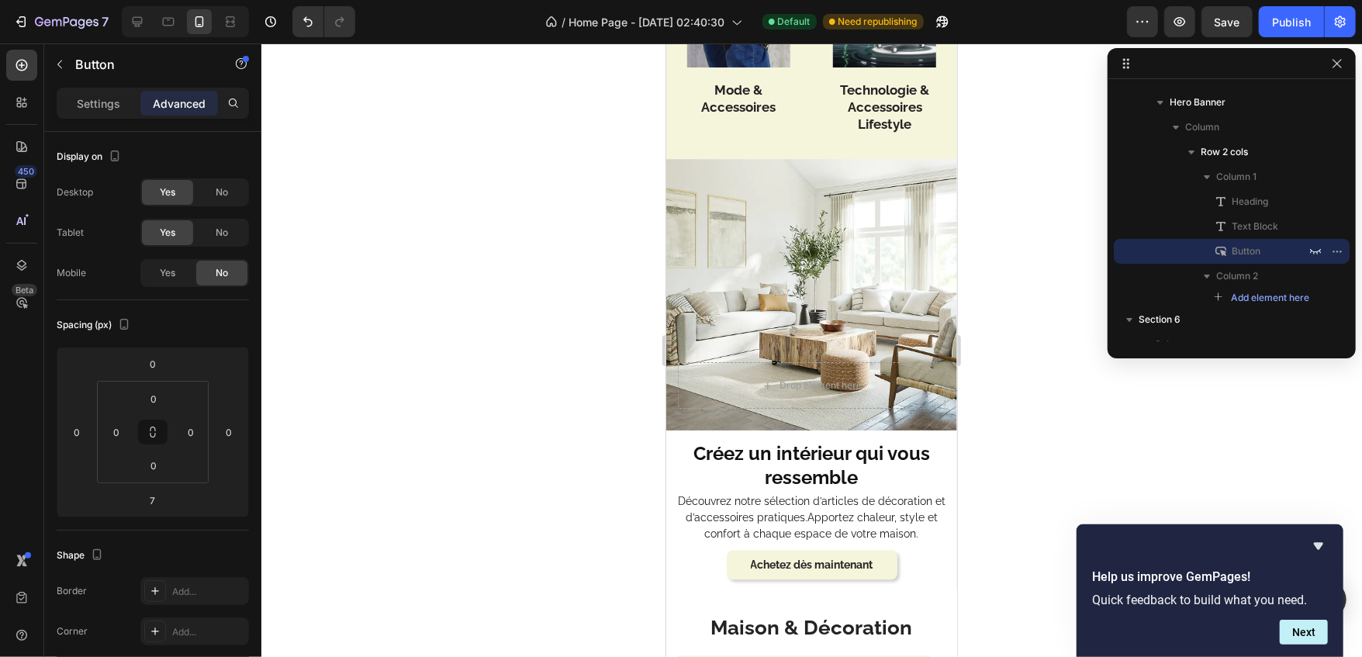
click at [416, 198] on div at bounding box center [811, 350] width 1101 height 614
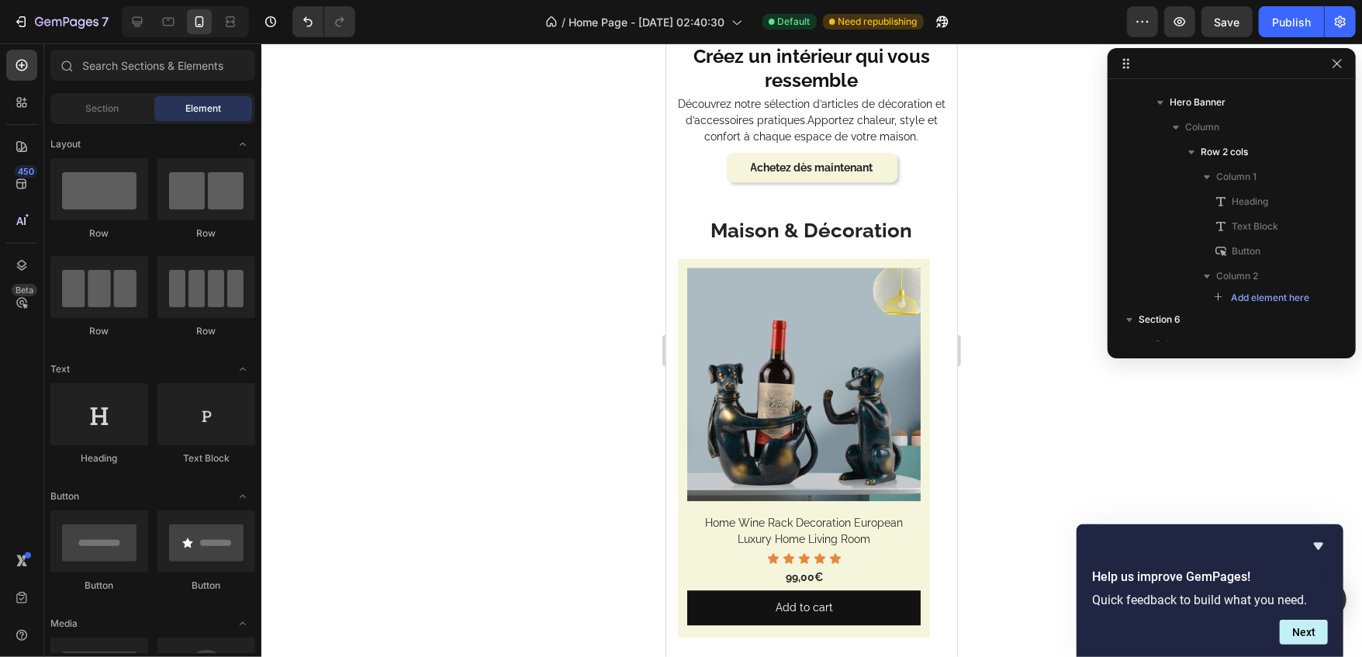
scroll to position [2503, 0]
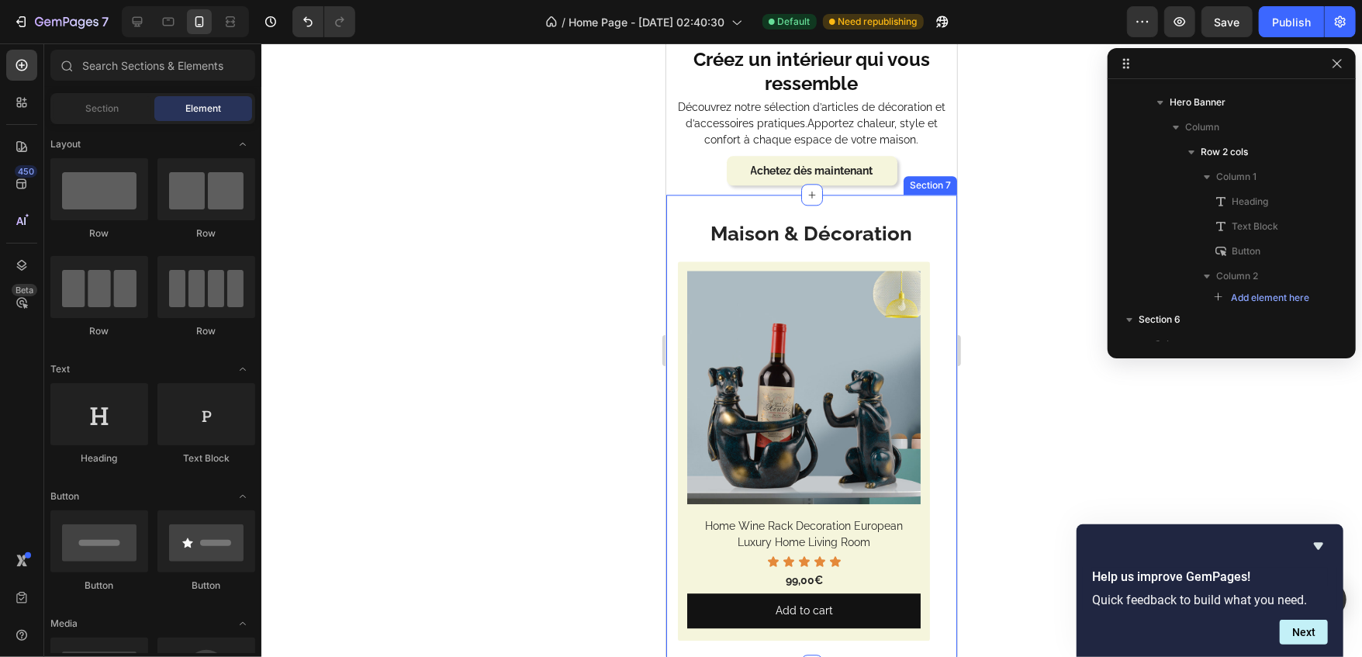
click at [780, 211] on div "Maison & Décoration Heading Row (P) Images Home Wine Rack Decoration European L…" at bounding box center [811, 429] width 291 height 471
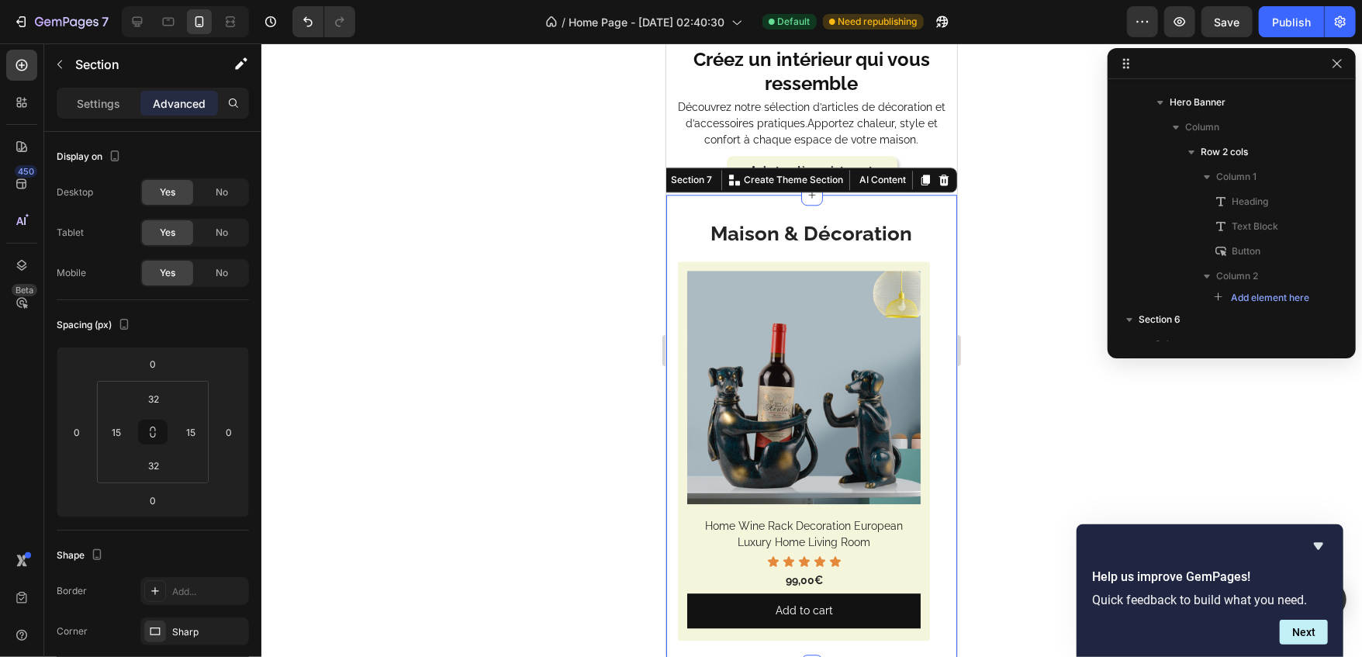
scroll to position [386, 0]
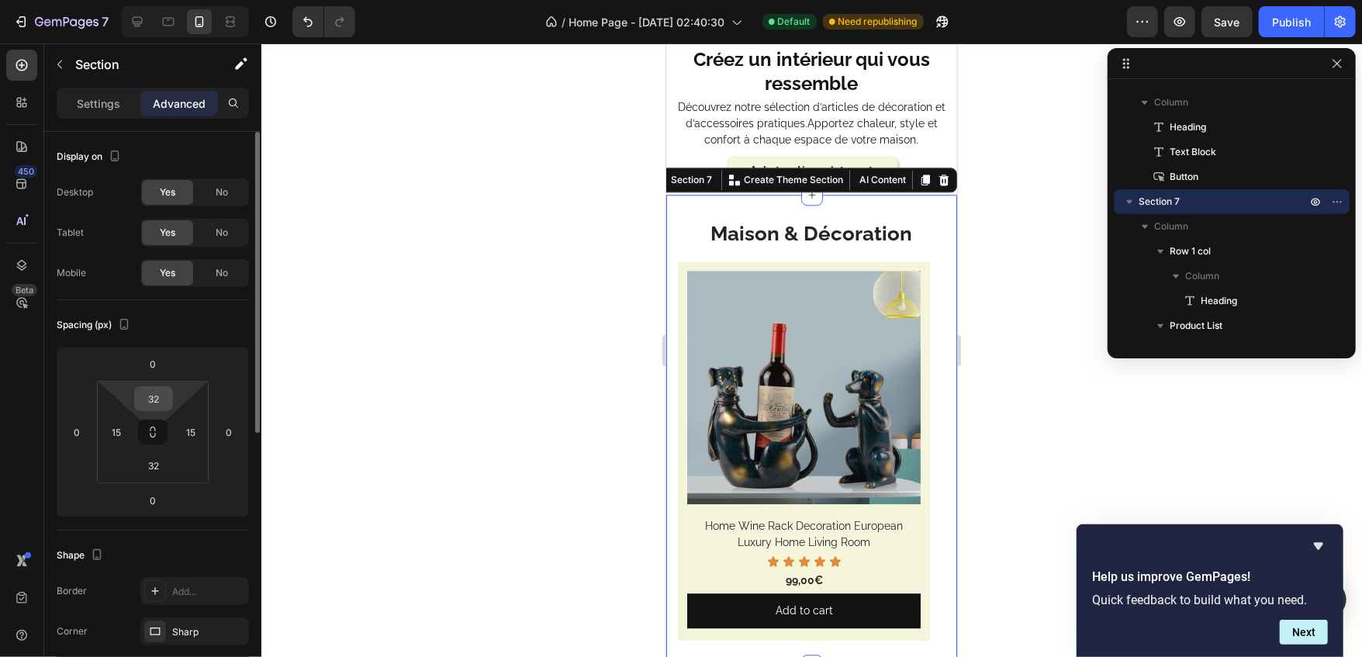
click at [161, 390] on input "32" at bounding box center [153, 398] width 31 height 23
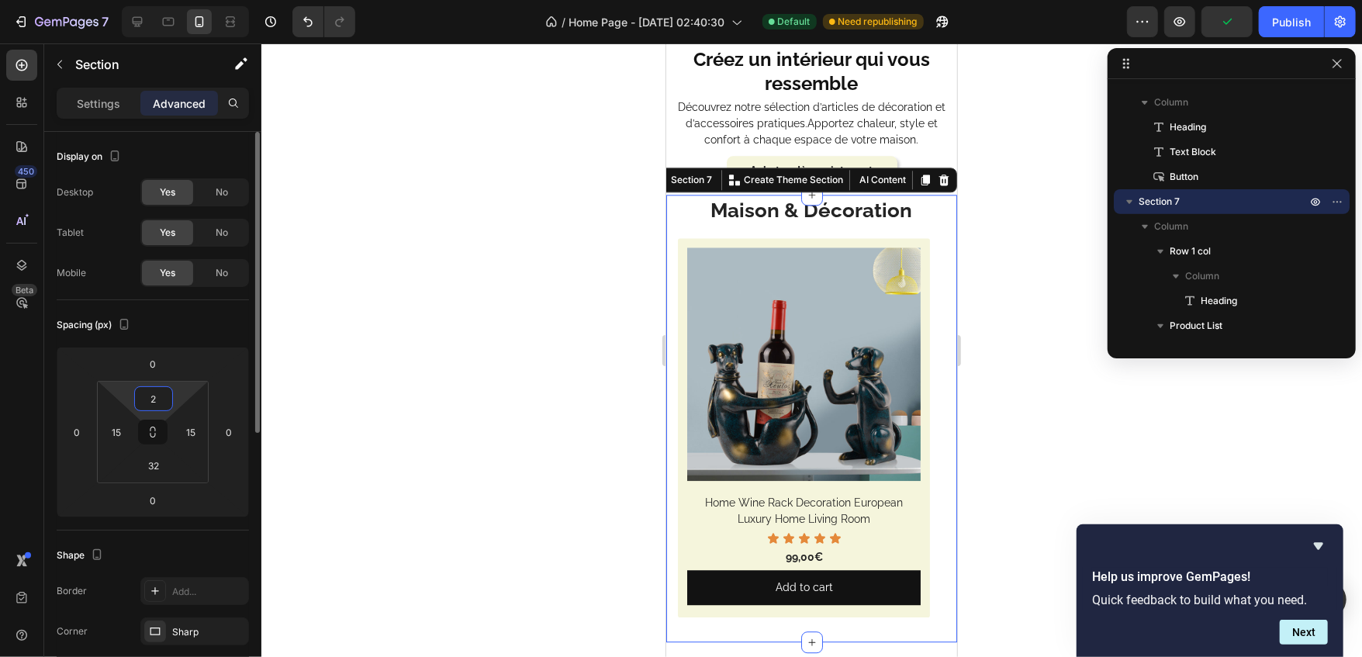
type input "24"
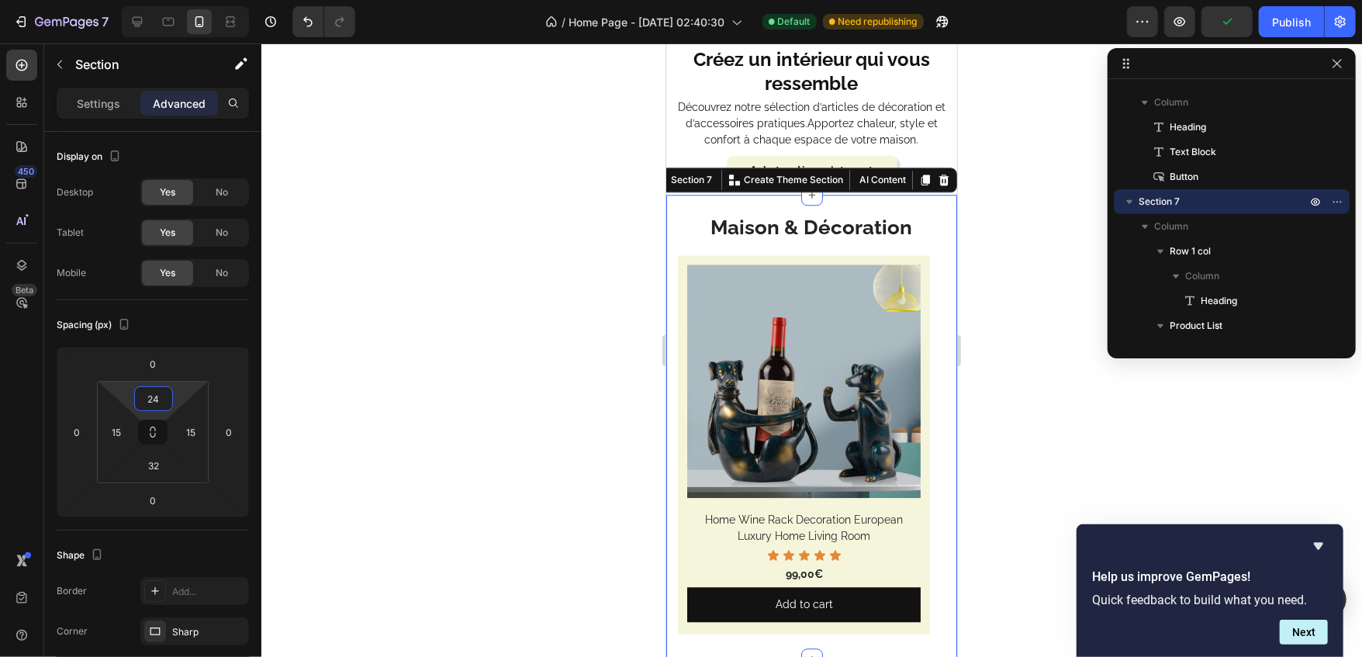
click at [327, 331] on div at bounding box center [811, 350] width 1101 height 614
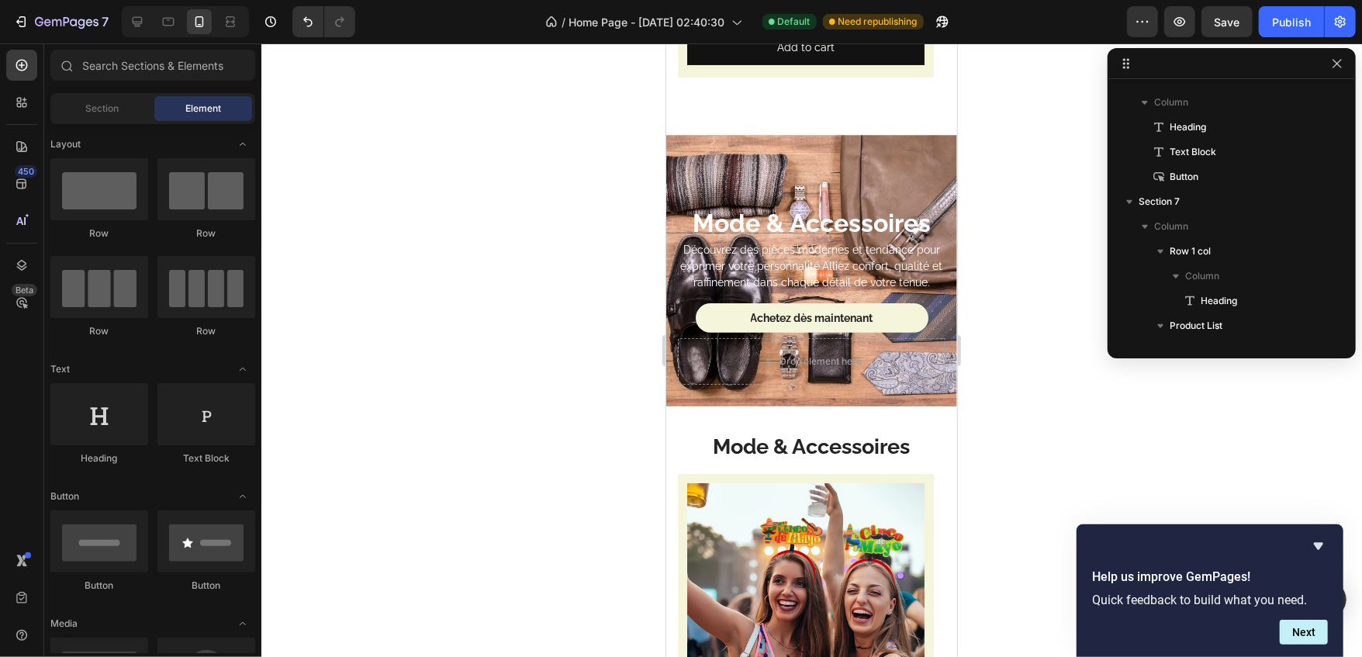
scroll to position [4204, 0]
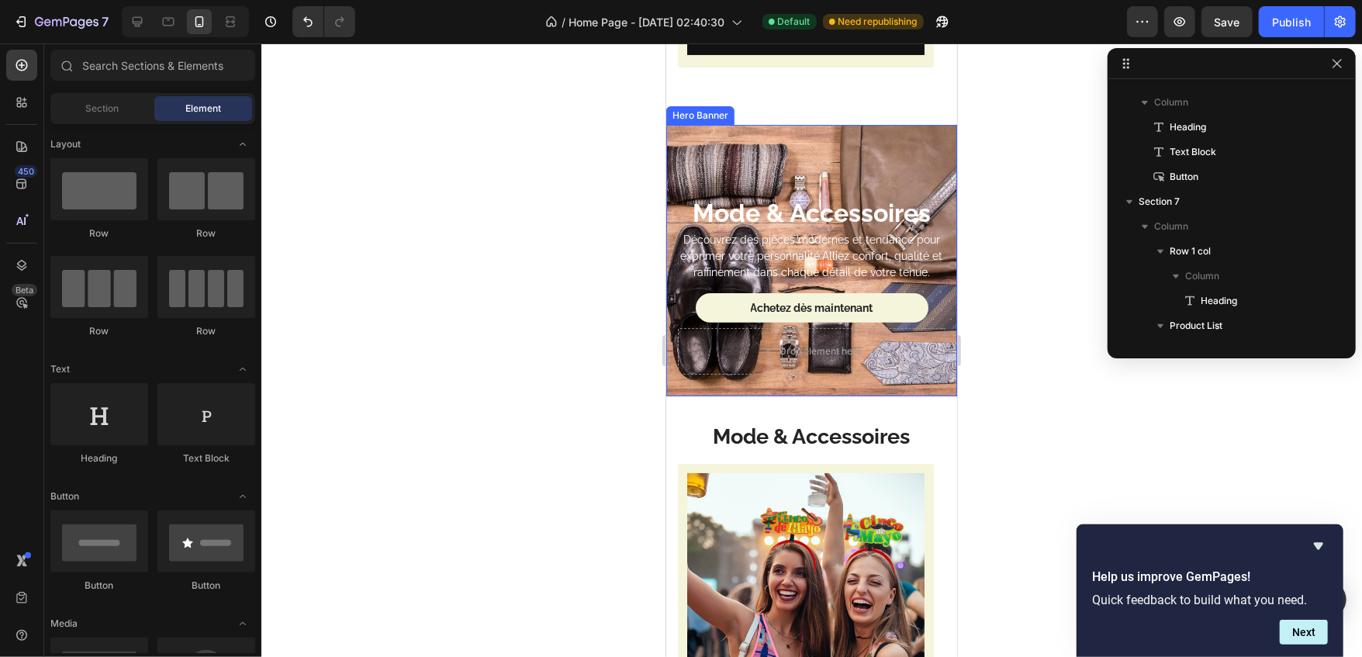
click at [698, 368] on div "Mode & Accessoires Heading Découvrez des pièces modernes et tendance pour expri…" at bounding box center [811, 284] width 291 height 223
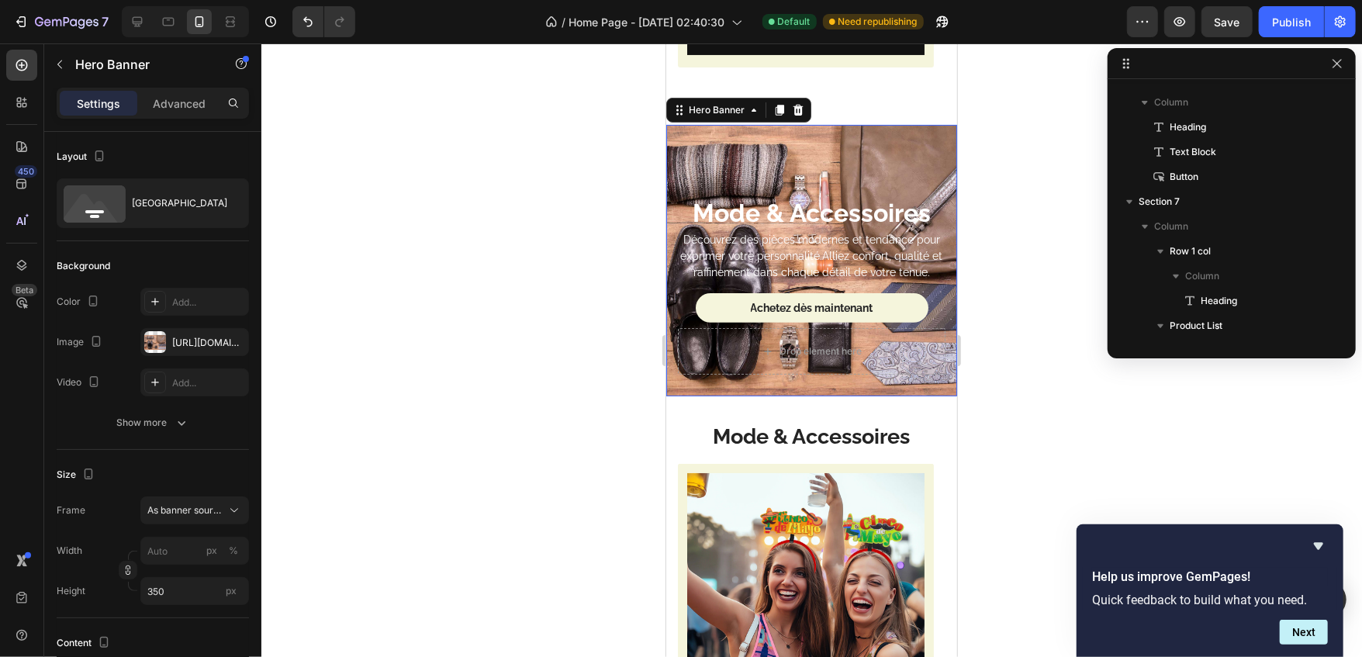
scroll to position [780, 0]
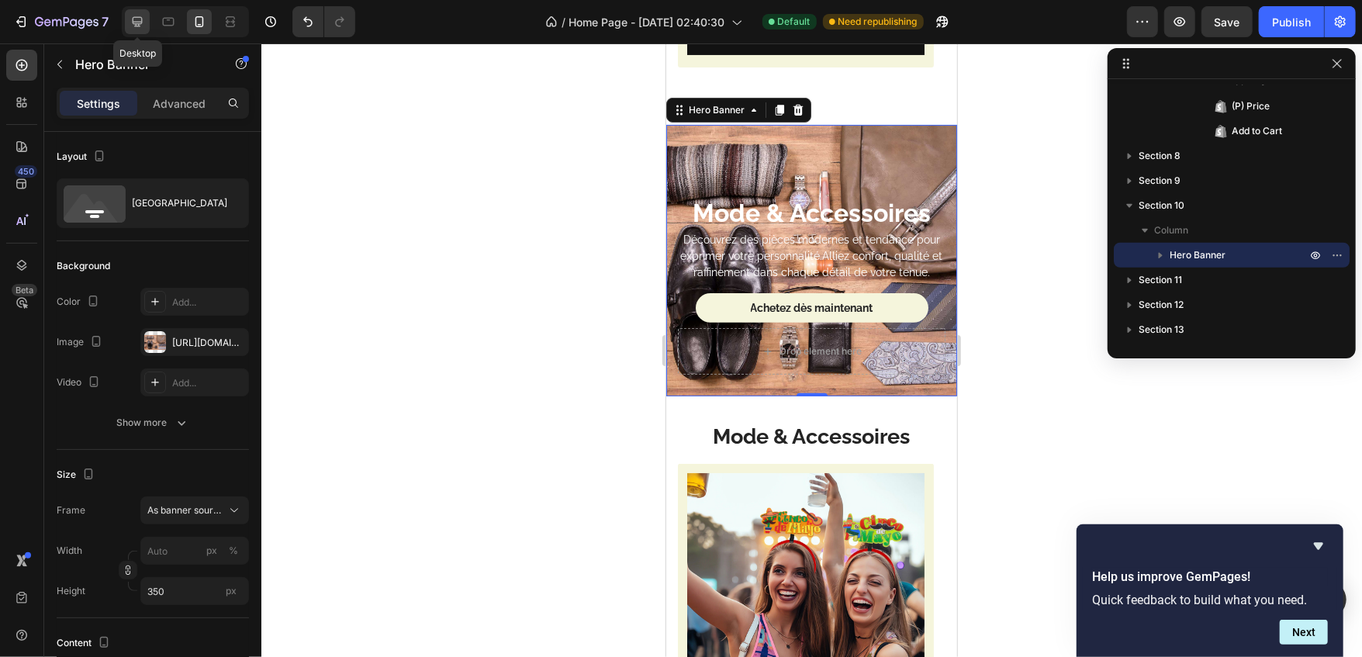
click at [142, 24] on icon at bounding box center [138, 22] width 16 height 16
type input "100"
type input "750"
type input "1200"
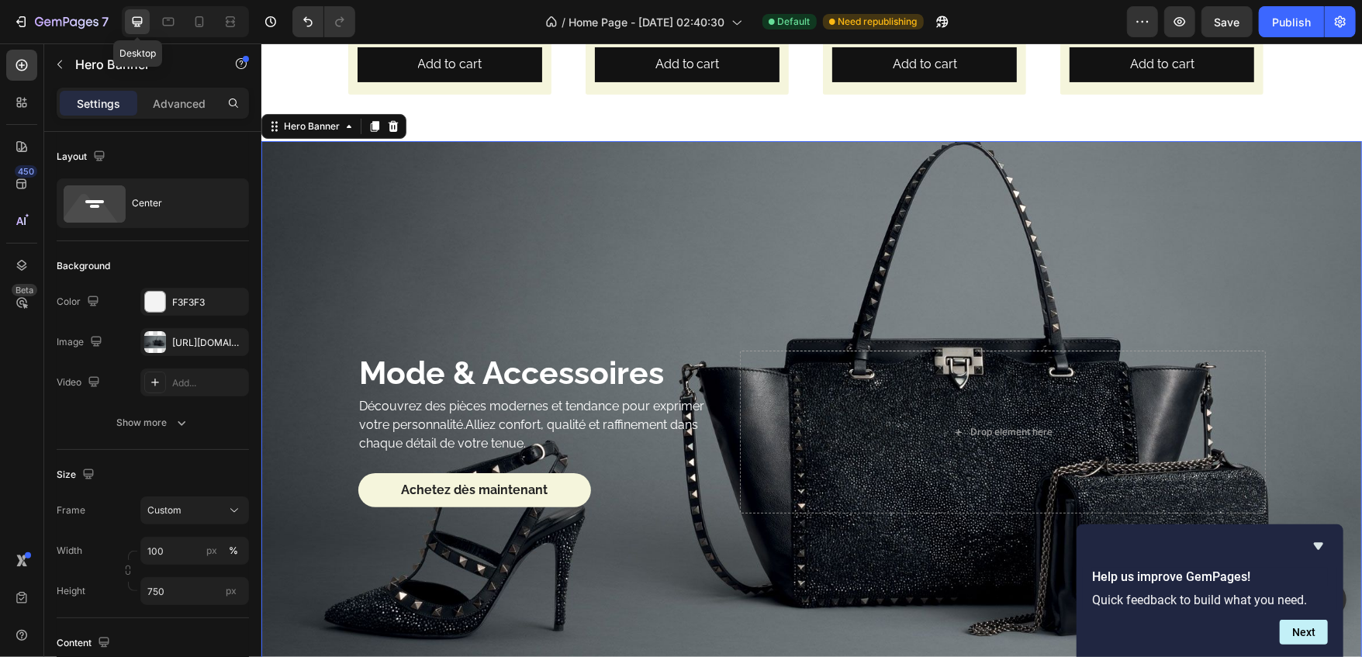
scroll to position [4224, 0]
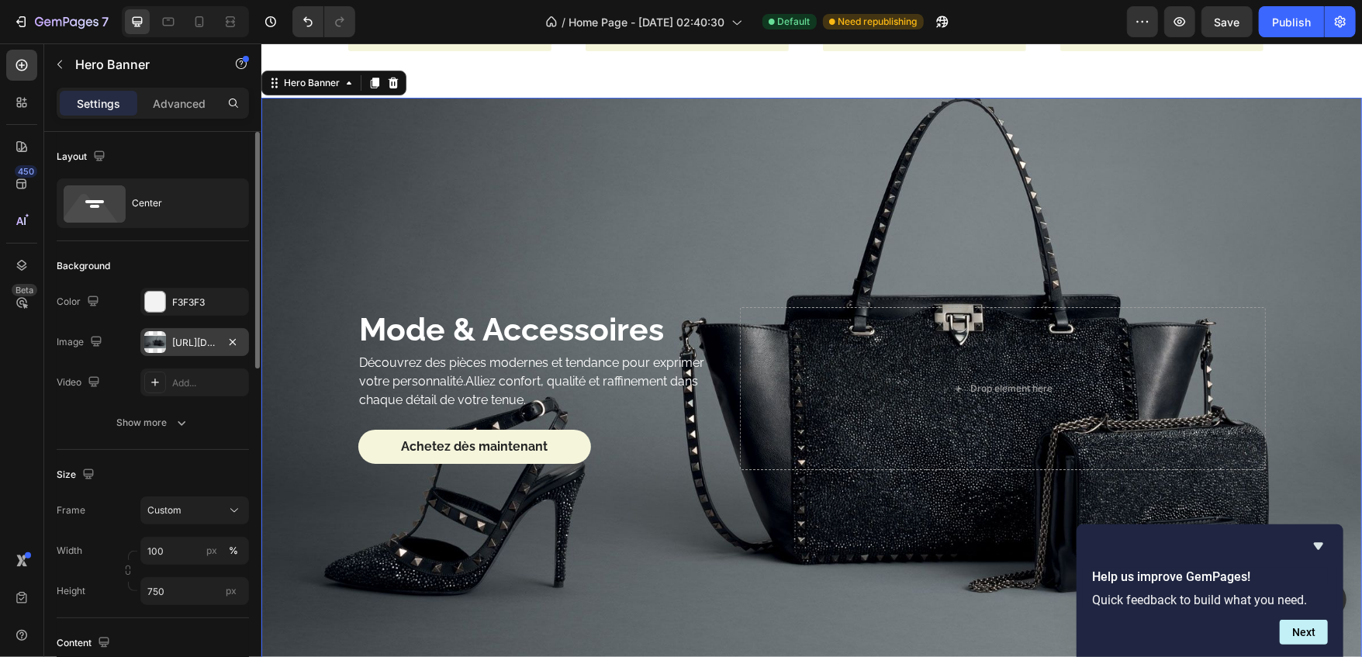
click at [176, 333] on div "[URL][DOMAIN_NAME]" at bounding box center [194, 342] width 109 height 28
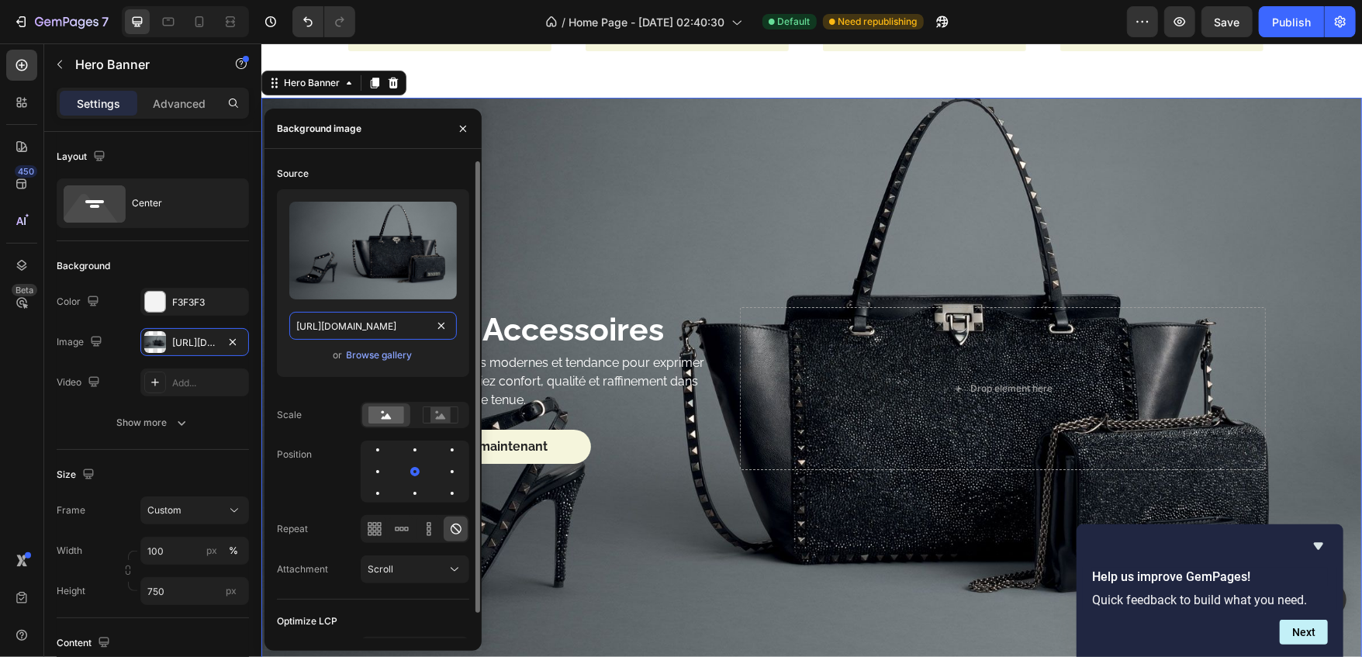
click at [310, 316] on input "[URL][DOMAIN_NAME]" at bounding box center [373, 326] width 168 height 28
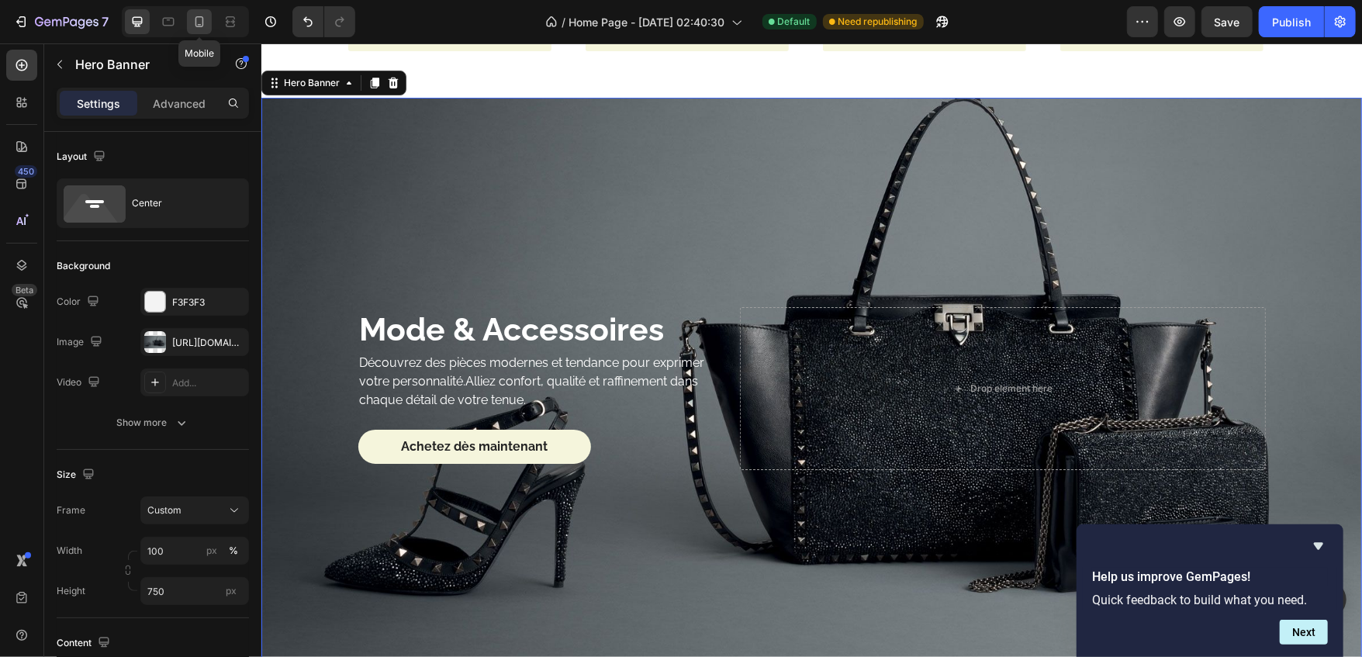
click at [205, 30] on div at bounding box center [199, 21] width 25 height 25
type input "350"
type input "100%"
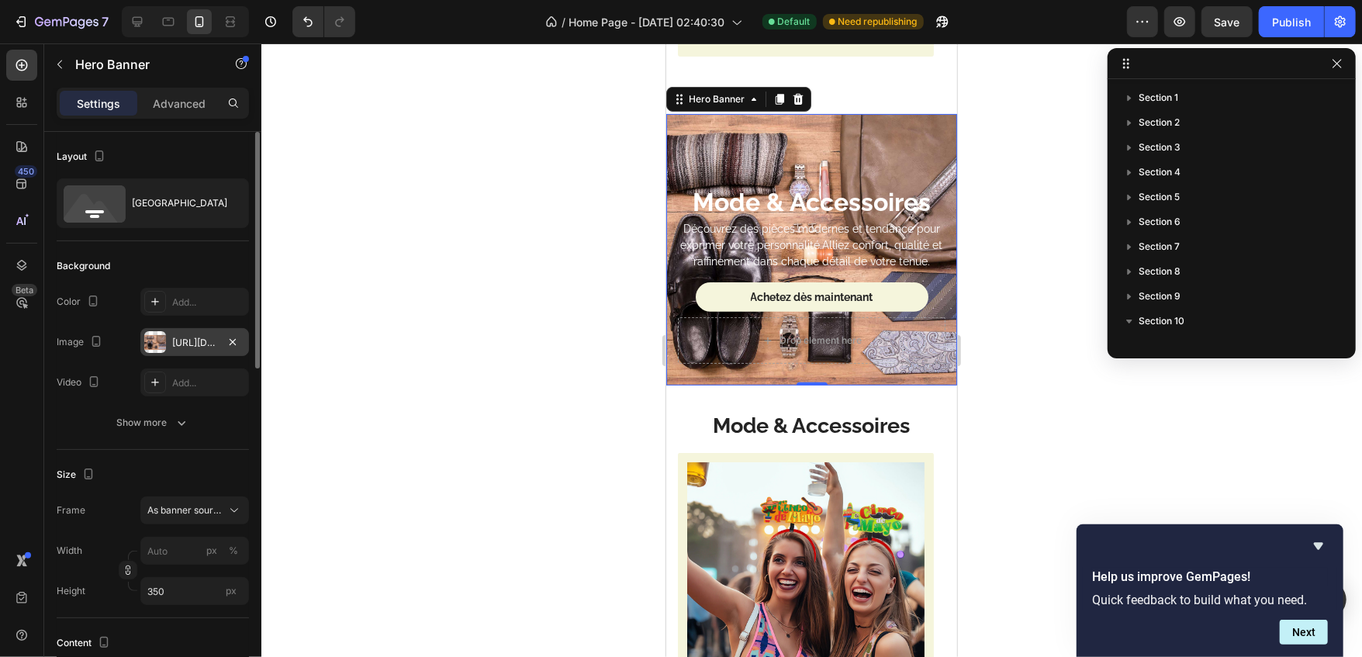
scroll to position [116, 0]
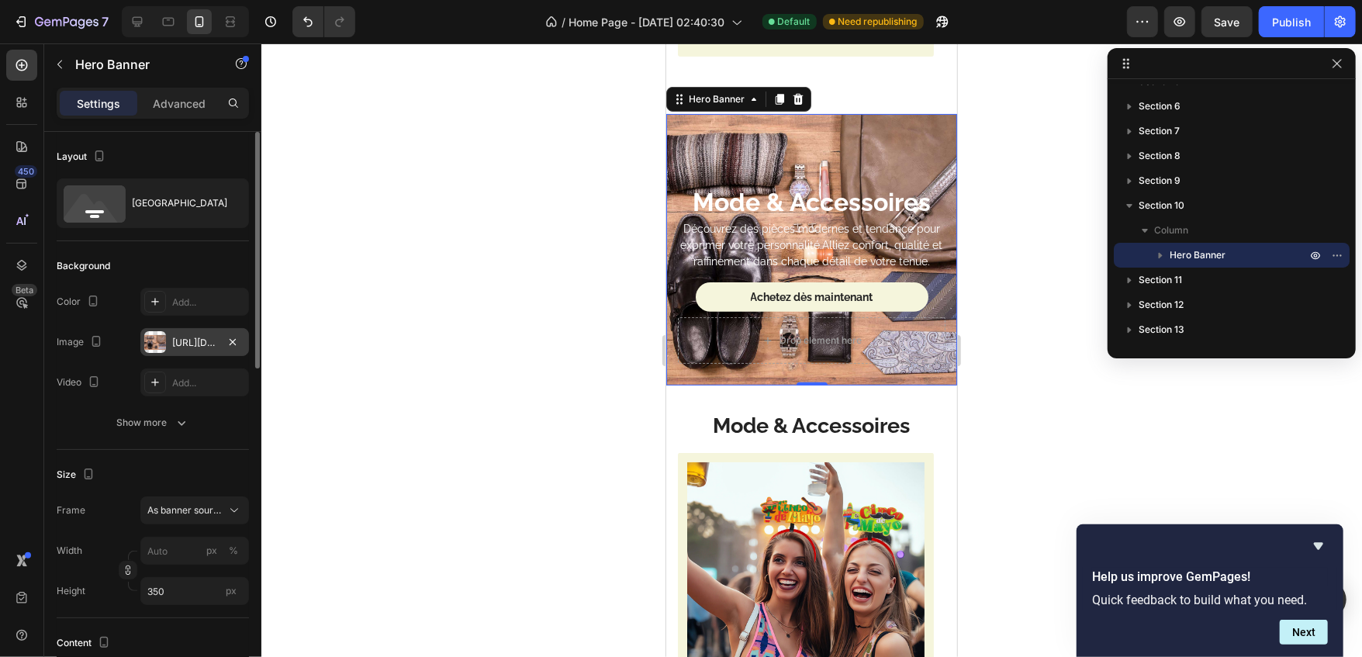
click at [217, 346] on div "[URL][DOMAIN_NAME]" at bounding box center [194, 342] width 109 height 28
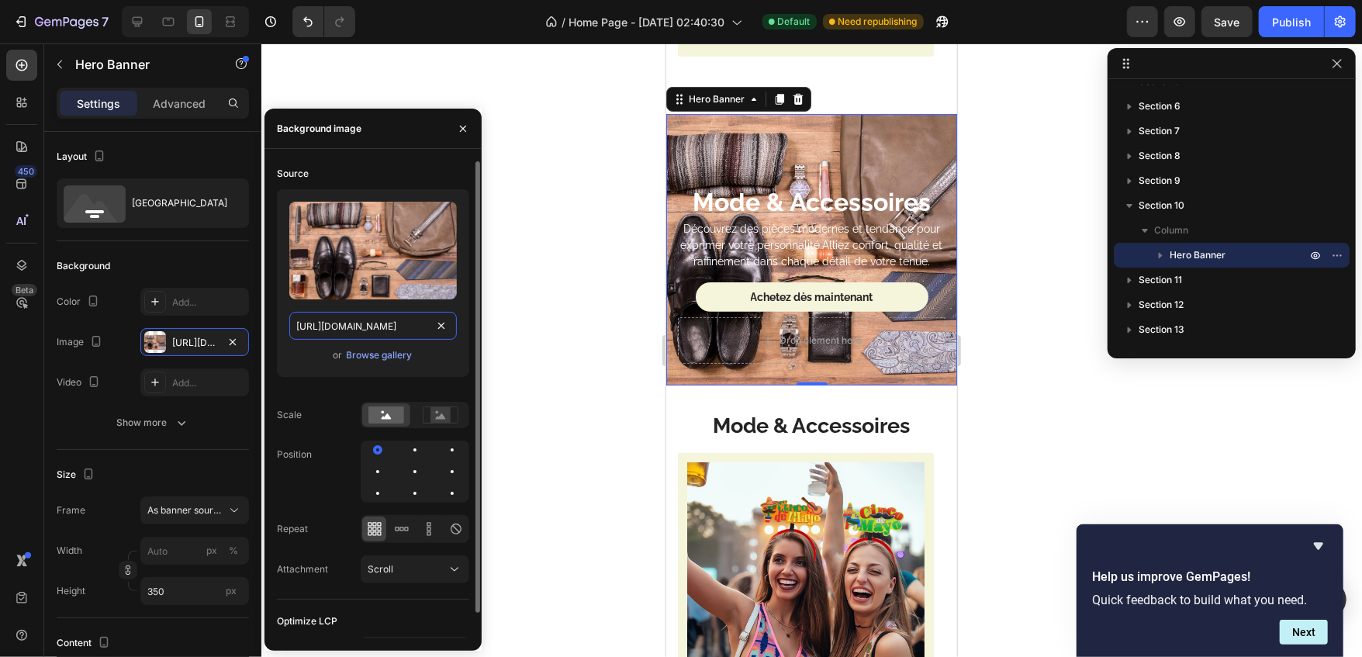
click at [337, 316] on input "[URL][DOMAIN_NAME]" at bounding box center [373, 326] width 168 height 28
paste input "[DOMAIN_NAME][URL]"
type input "[URL][DOMAIN_NAME]"
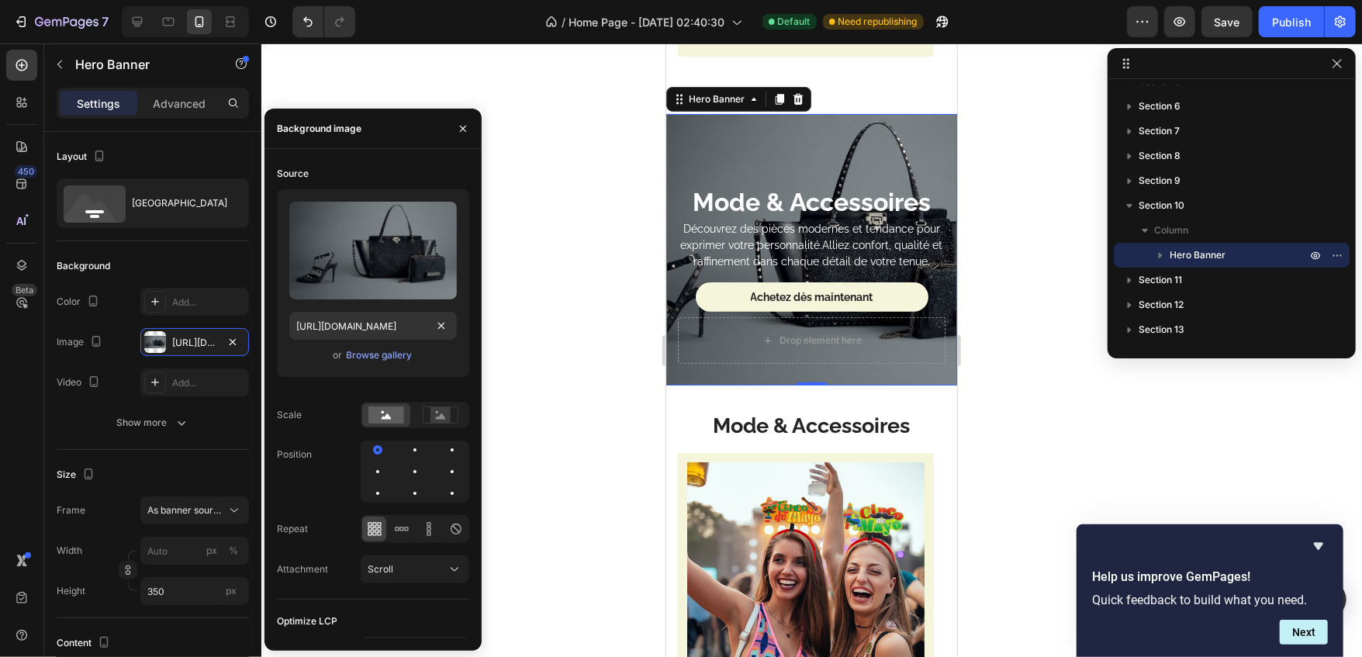
scroll to position [0, 0]
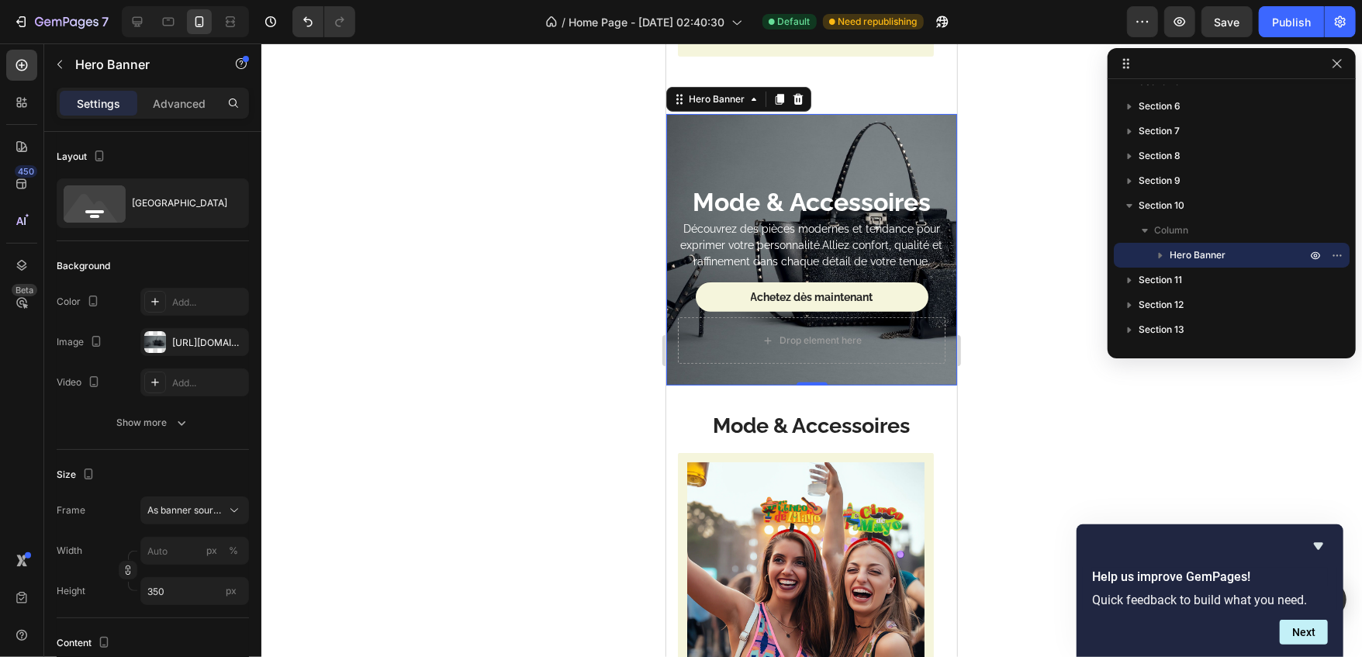
click at [514, 303] on div at bounding box center [811, 350] width 1101 height 614
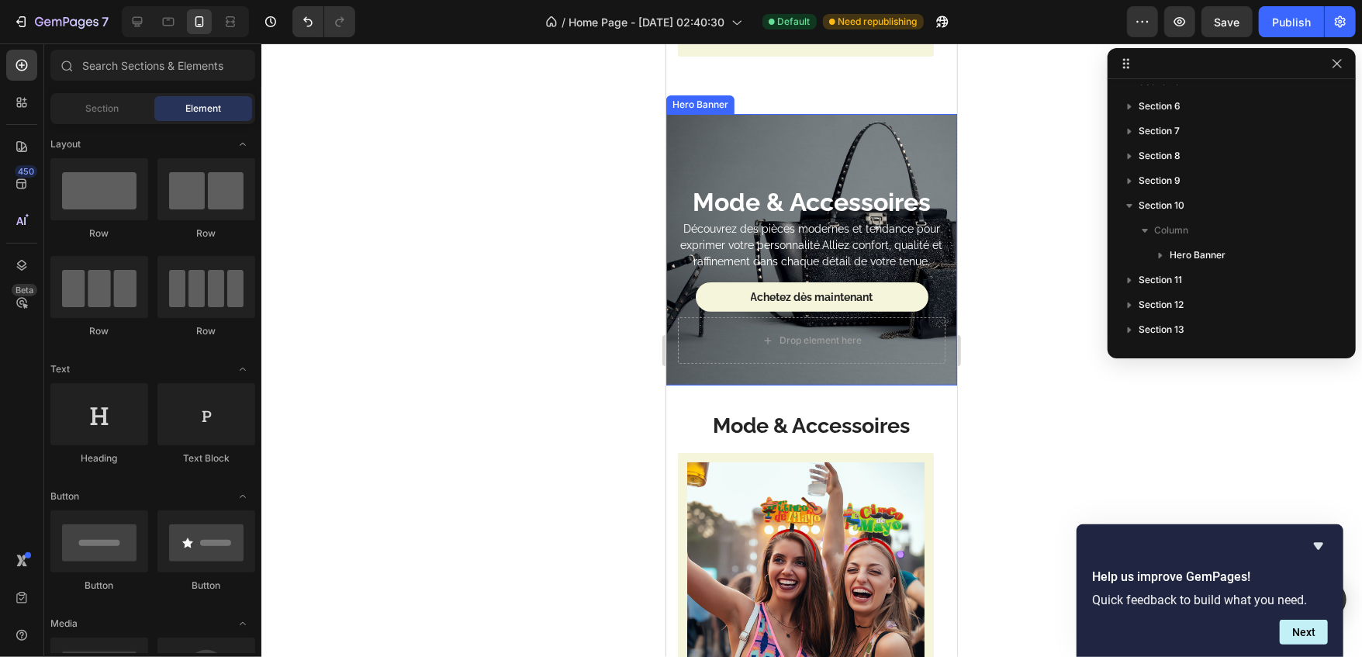
click at [732, 124] on div "Background Image" at bounding box center [811, 249] width 291 height 272
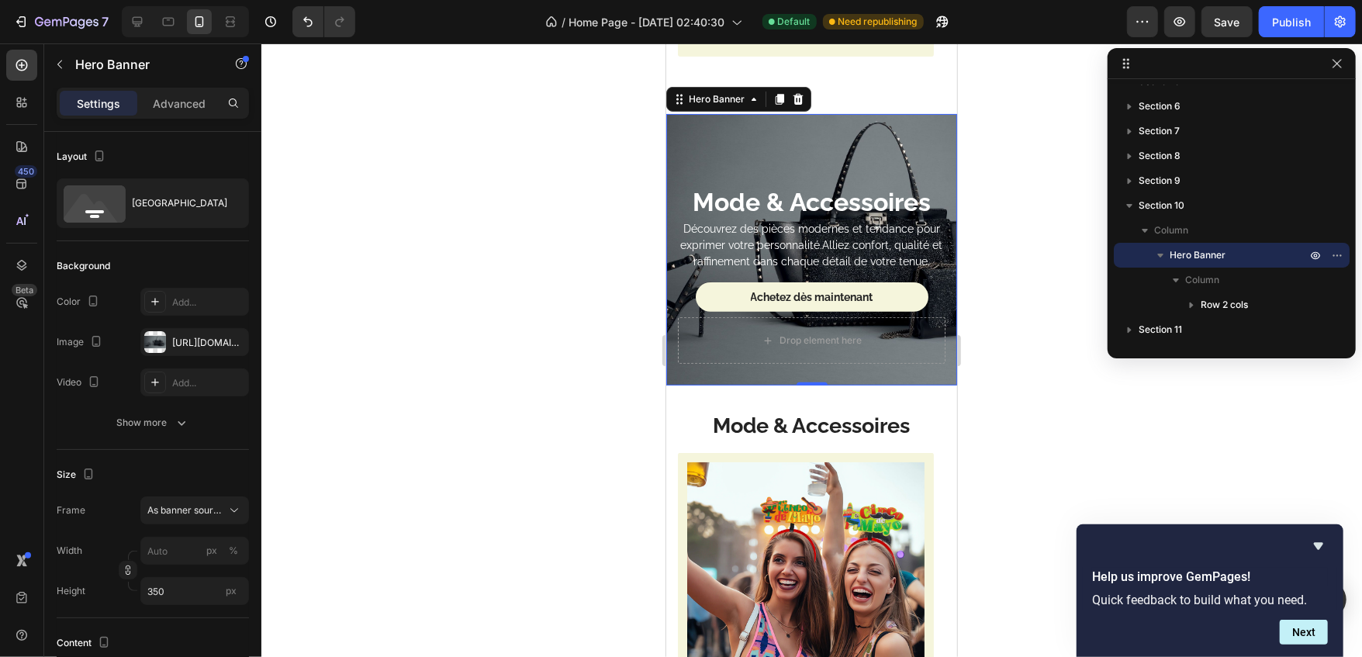
click at [430, 351] on div at bounding box center [811, 350] width 1101 height 614
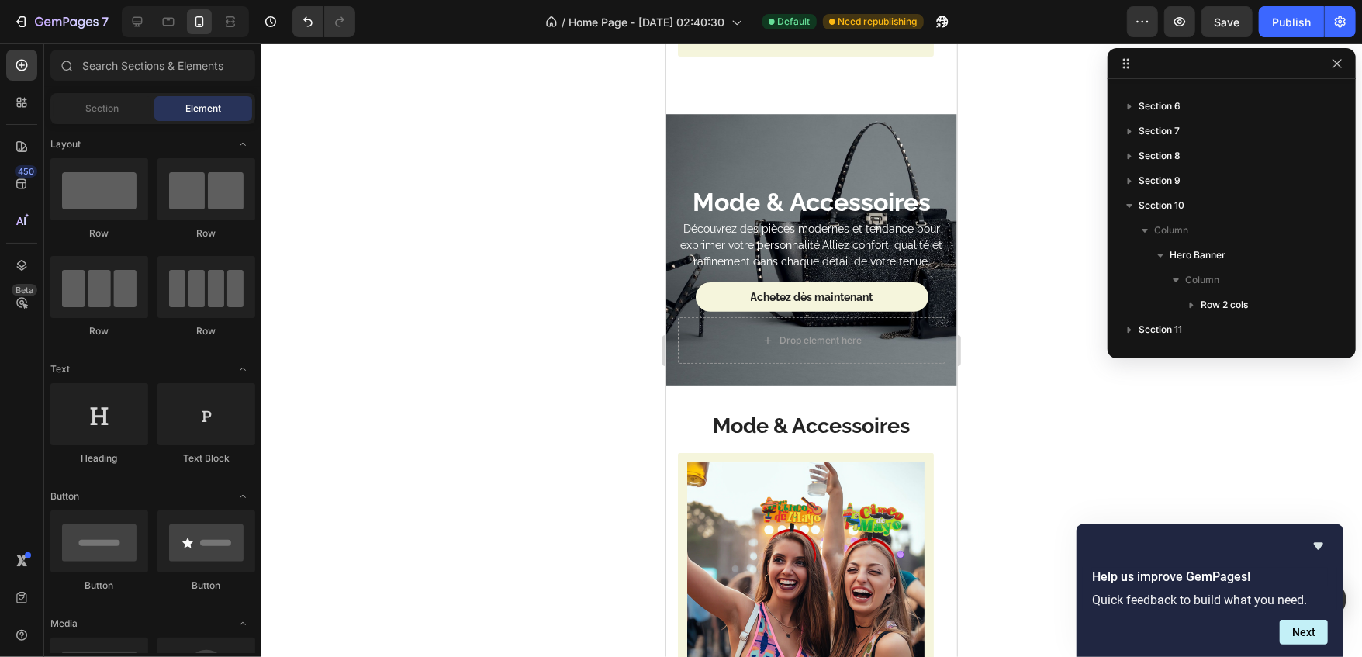
click at [541, 302] on div at bounding box center [811, 350] width 1101 height 614
click at [577, 242] on div at bounding box center [811, 350] width 1101 height 614
click at [744, 187] on strong "Mode & Accessoires" at bounding box center [811, 201] width 238 height 29
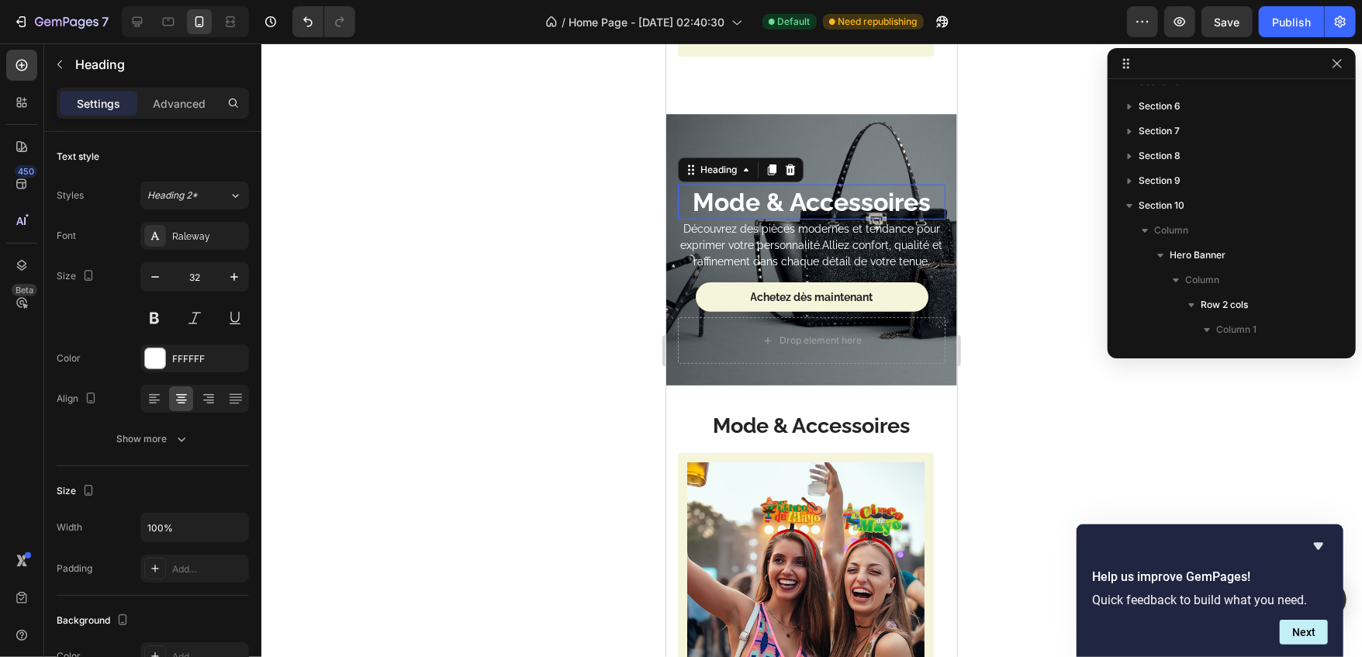
scroll to position [268, 0]
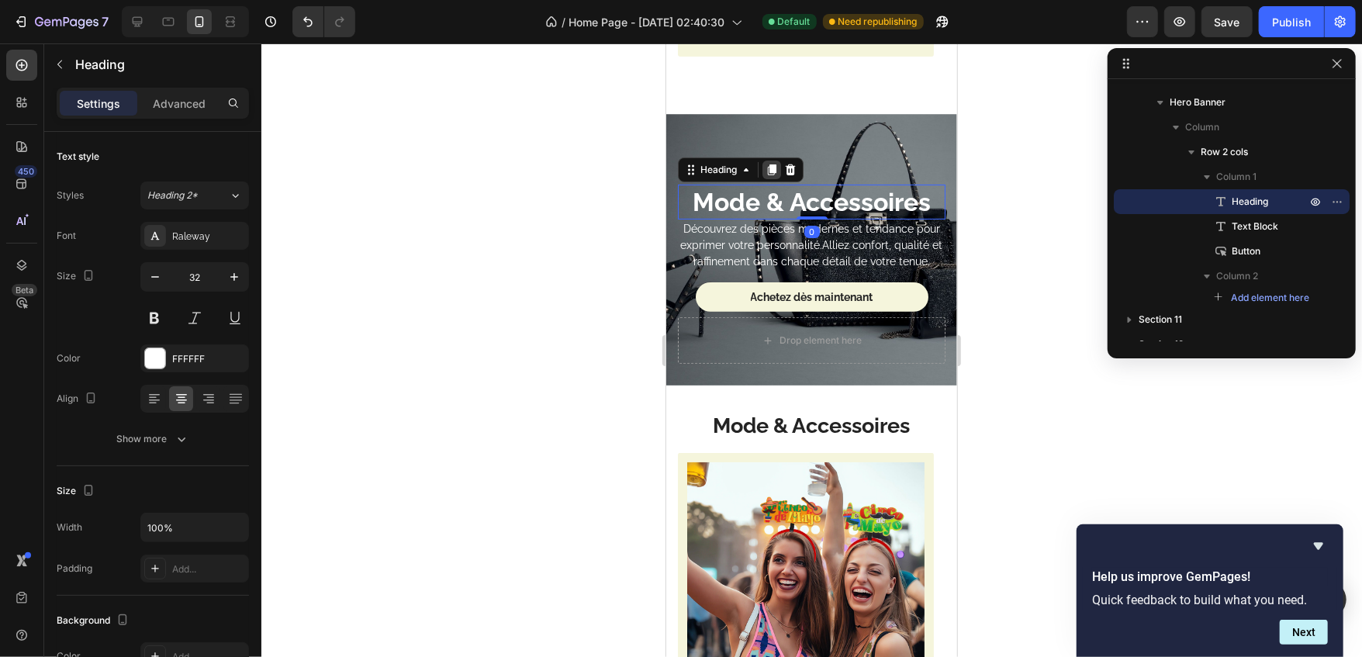
click at [770, 163] on icon at bounding box center [771, 169] width 12 height 12
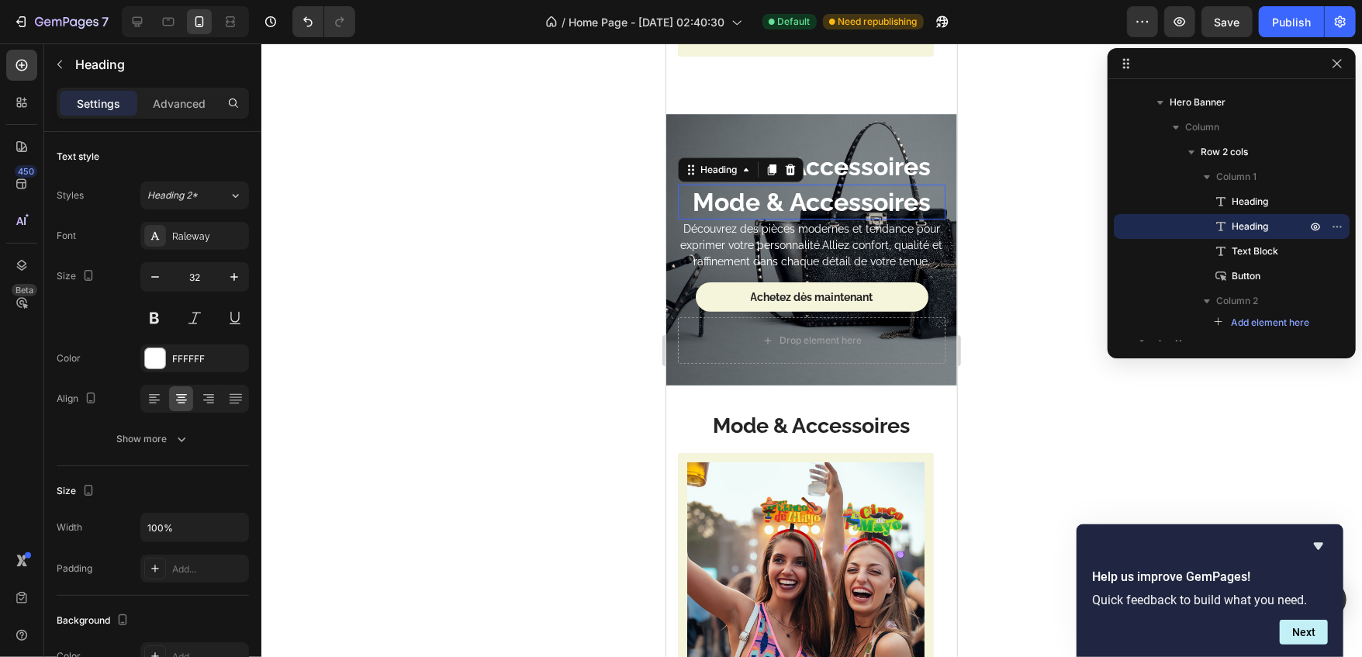
scroll to position [437, 0]
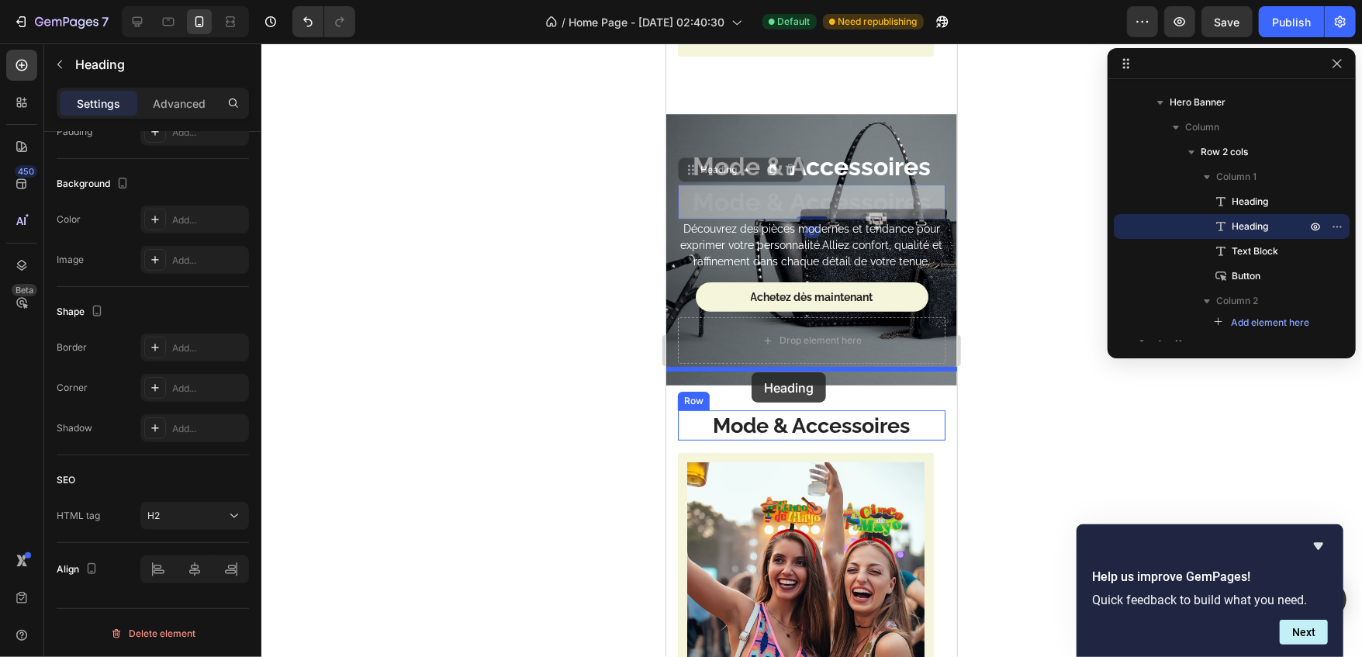
drag, startPoint x: 693, startPoint y: 134, endPoint x: 751, endPoint y: 372, distance: 244.2
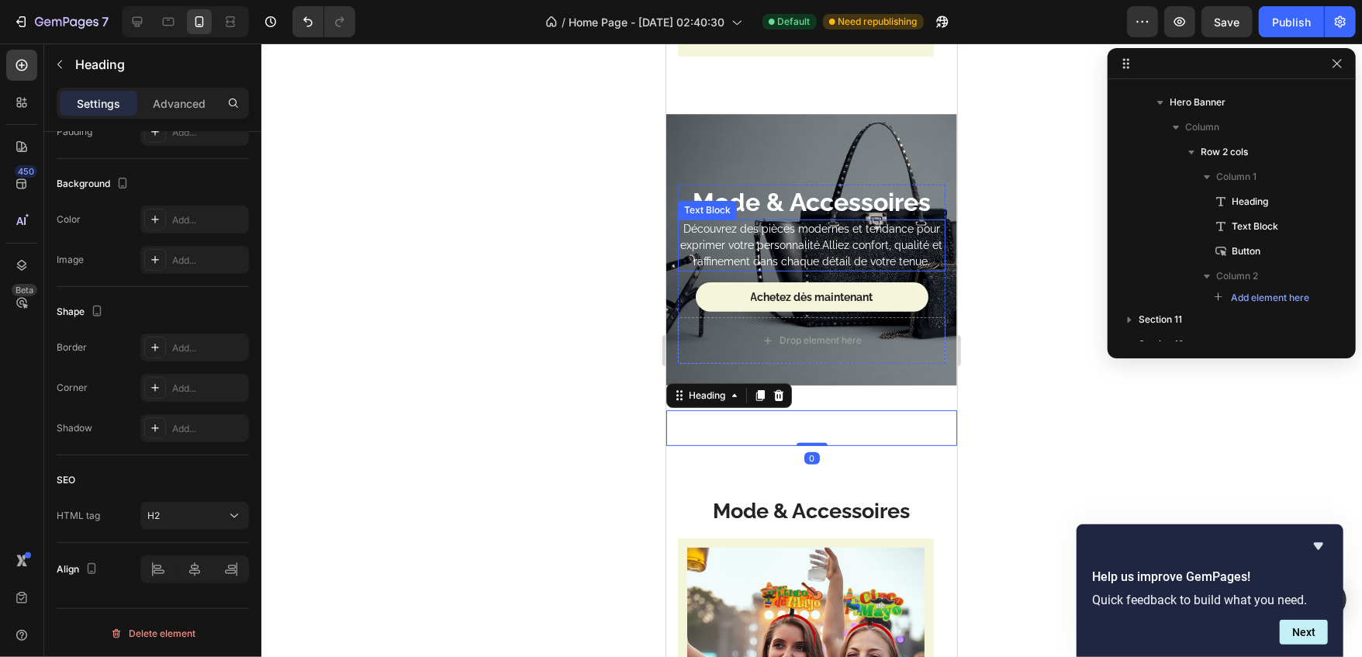
click at [801, 220] on p "Découvrez des pièces modernes et tendance pour exprimer votre personnalité.Alli…" at bounding box center [811, 244] width 265 height 49
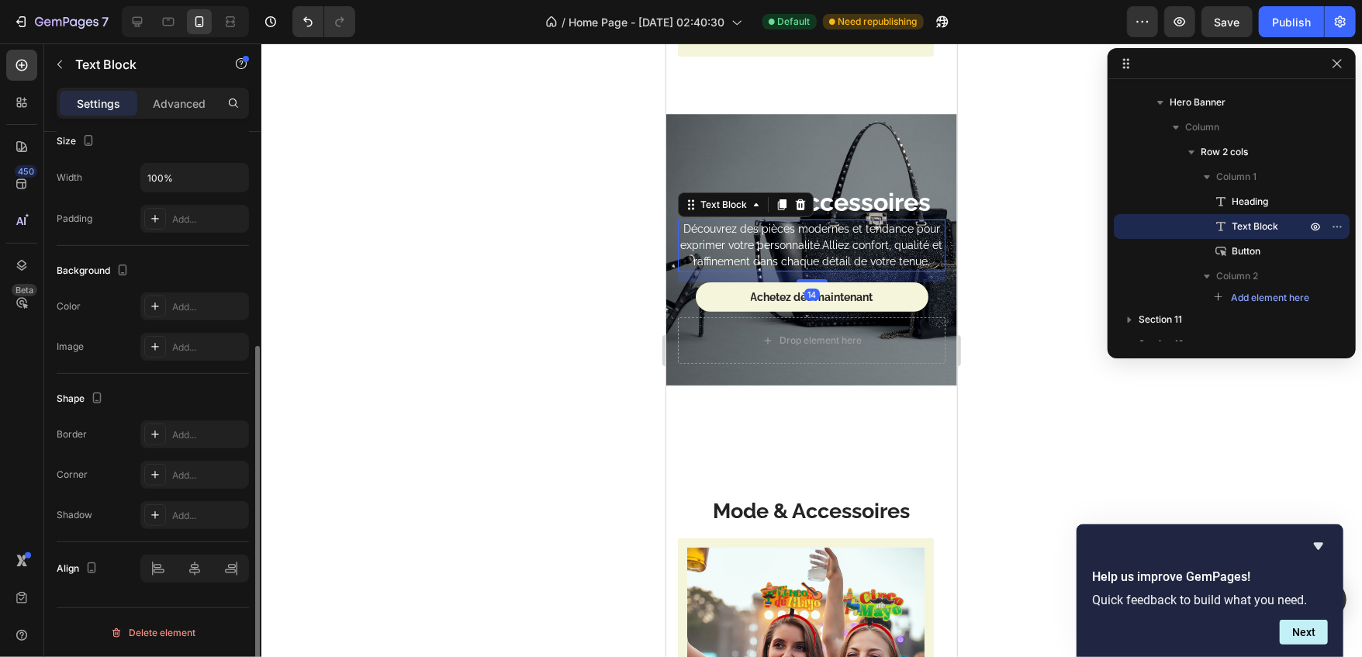
scroll to position [0, 0]
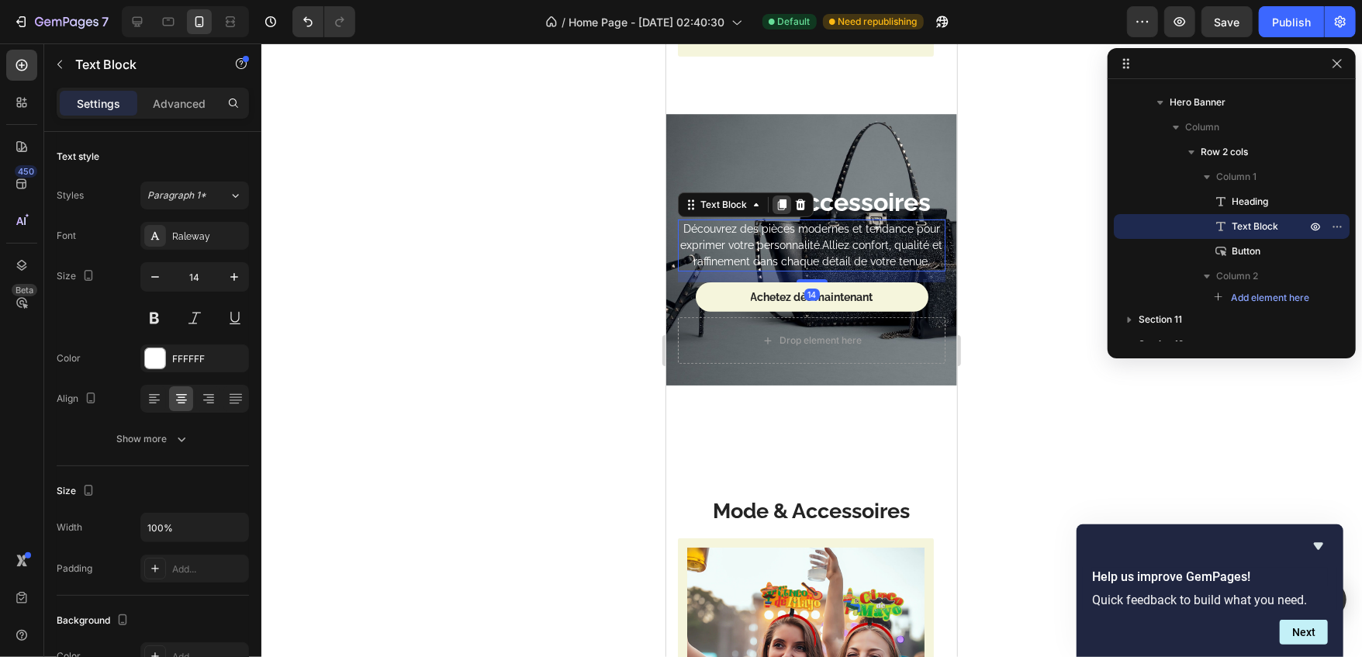
click at [782, 198] on icon at bounding box center [781, 204] width 12 height 12
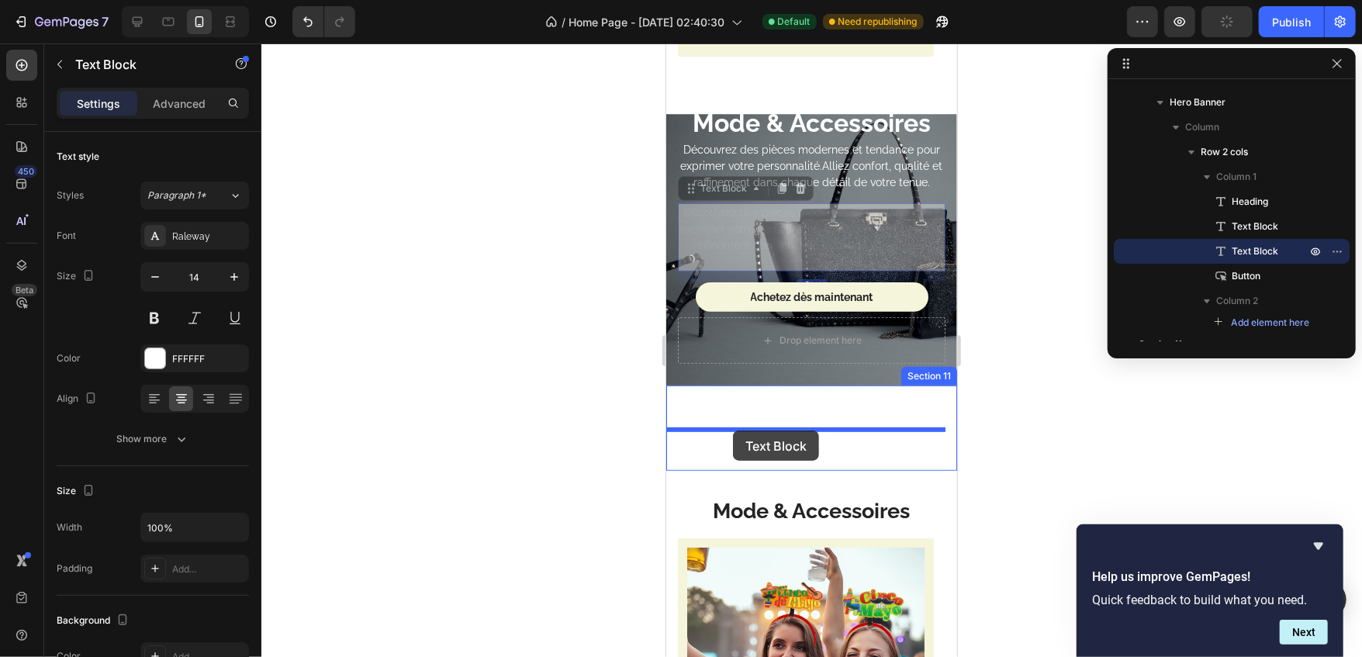
drag, startPoint x: 690, startPoint y: 169, endPoint x: 732, endPoint y: 427, distance: 260.9
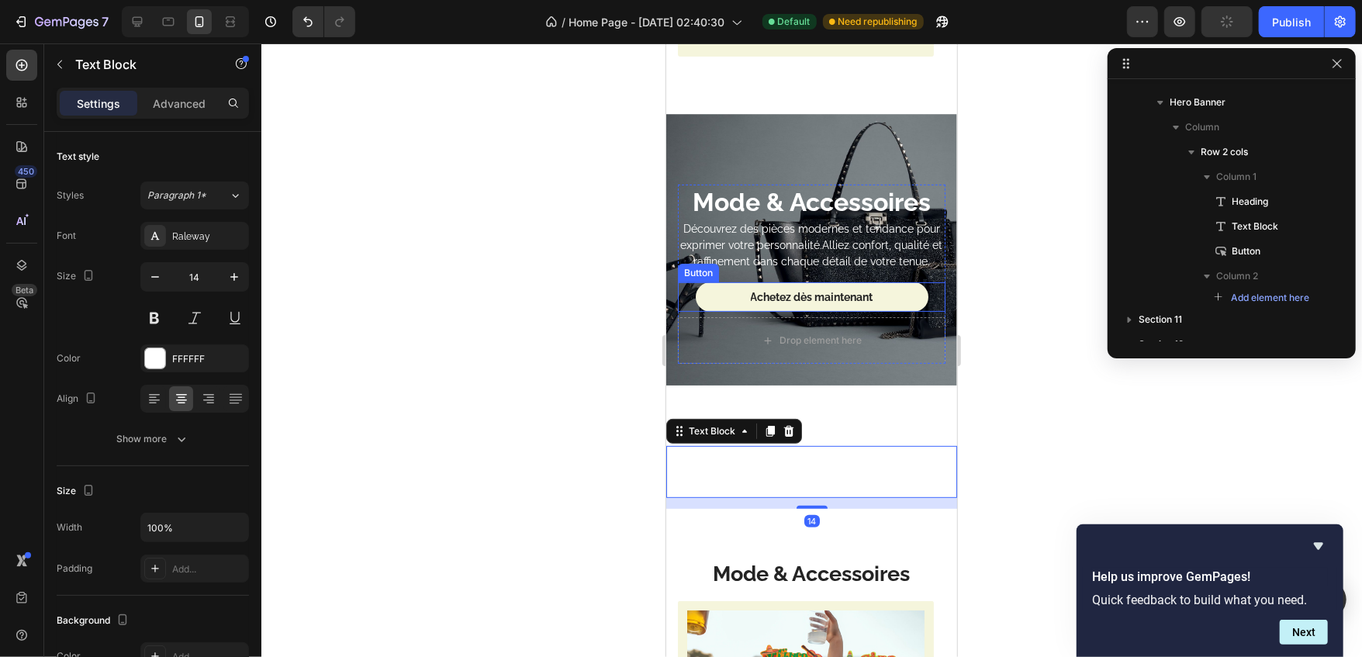
click at [887, 282] on link "Achetez dès maintenant" at bounding box center [811, 296] width 233 height 29
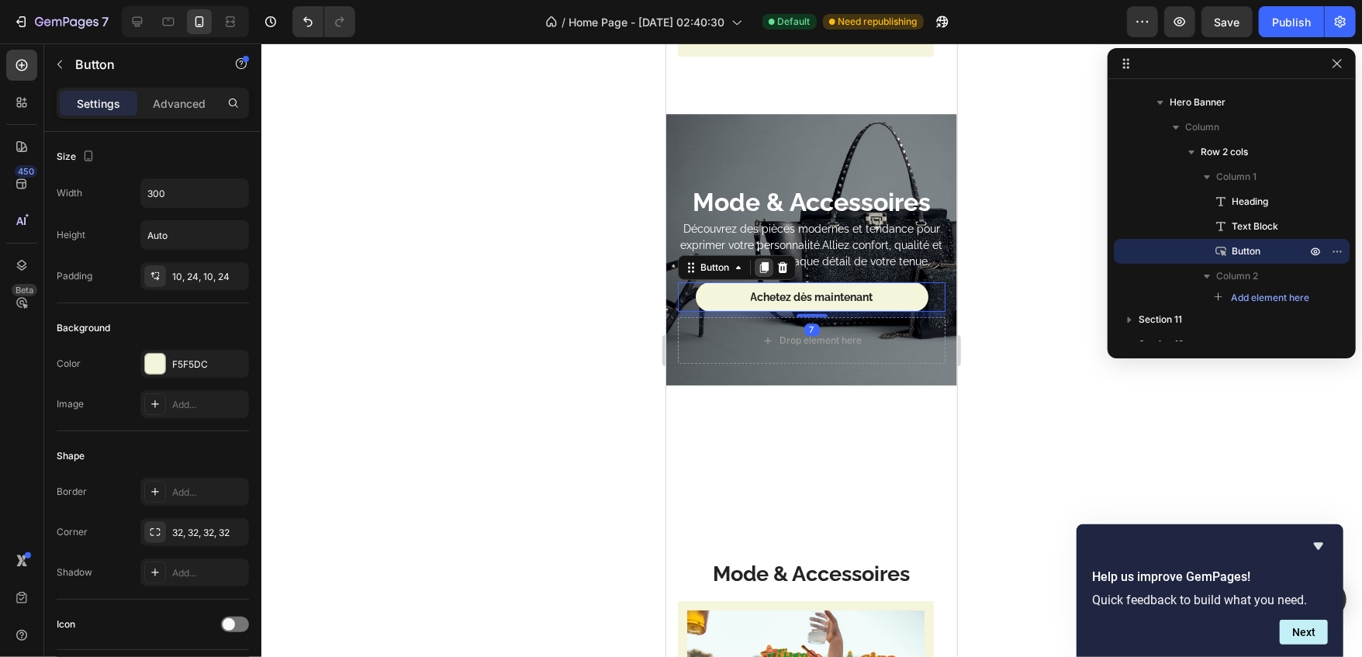
click at [764, 258] on div at bounding box center [763, 267] width 19 height 19
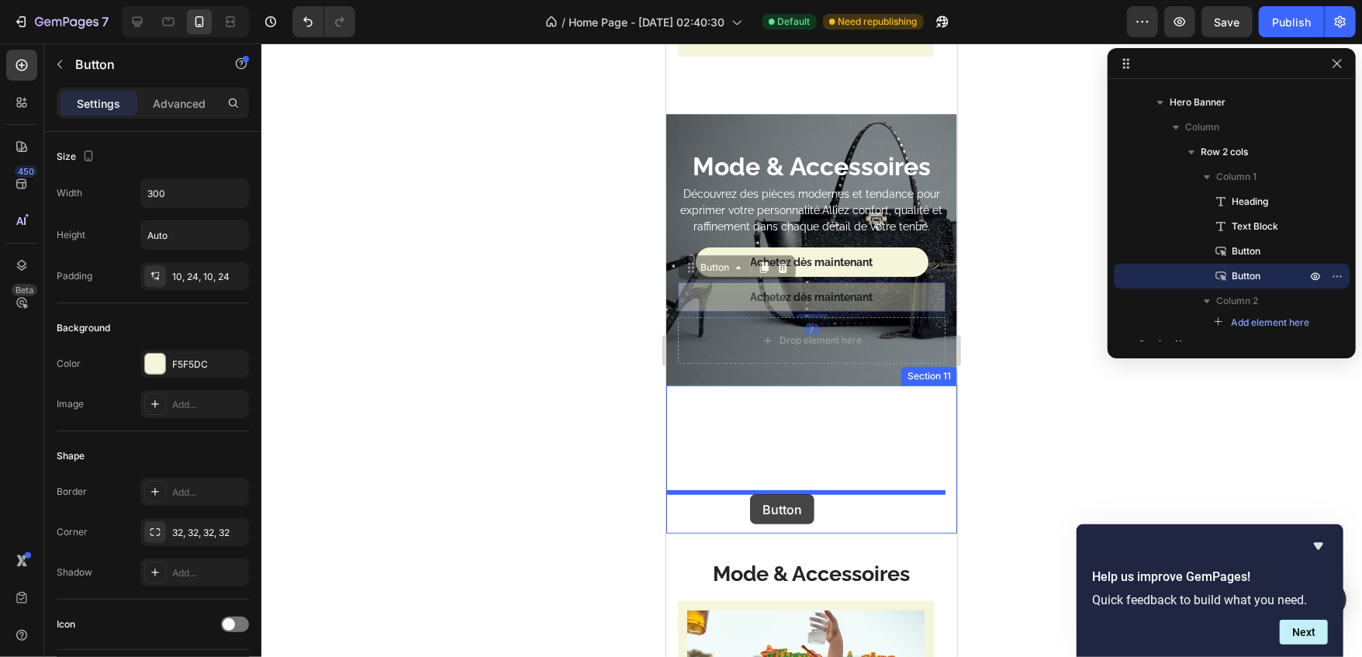
drag, startPoint x: 690, startPoint y: 255, endPoint x: 747, endPoint y: 488, distance: 239.7
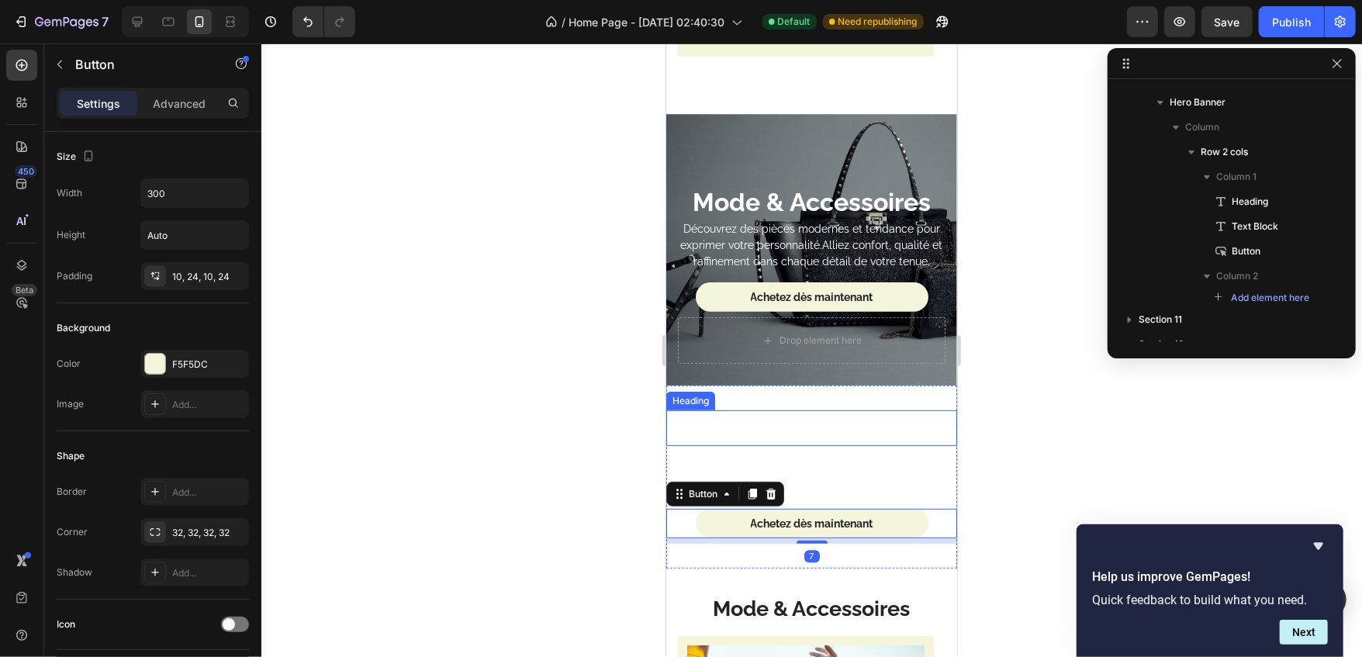
click at [796, 413] on strong "Mode & Accessoires" at bounding box center [811, 427] width 238 height 29
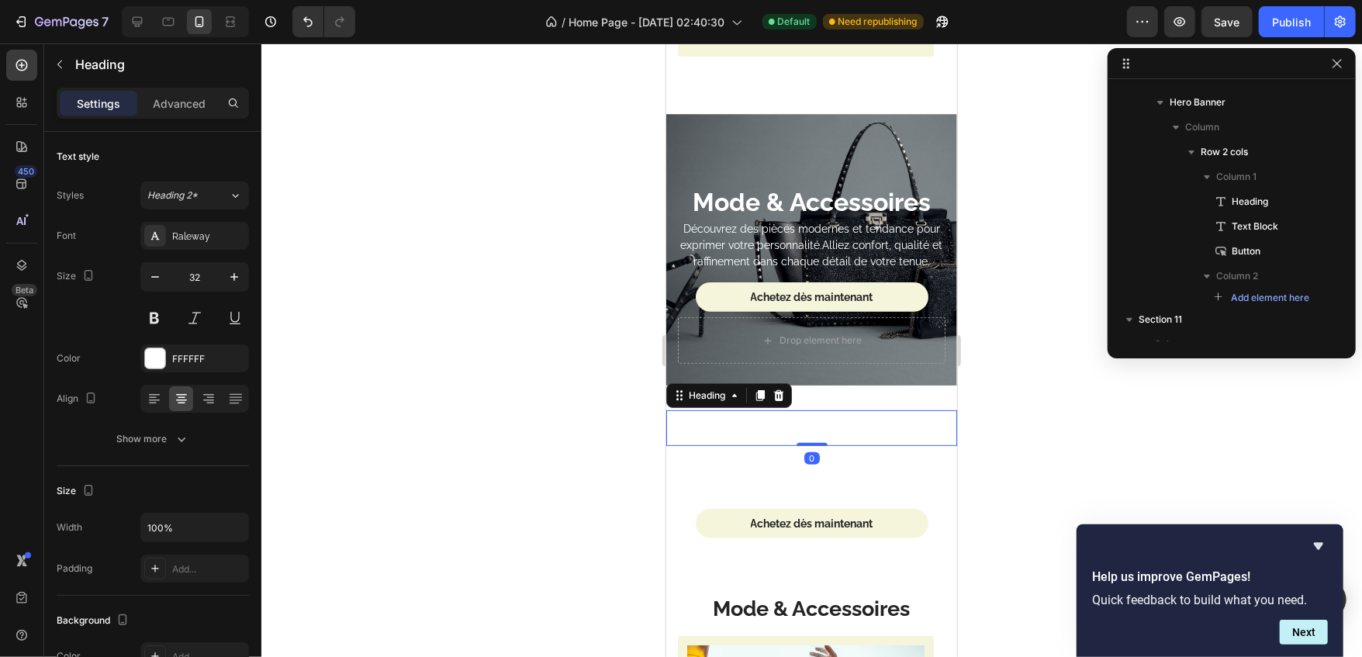
scroll to position [432, 0]
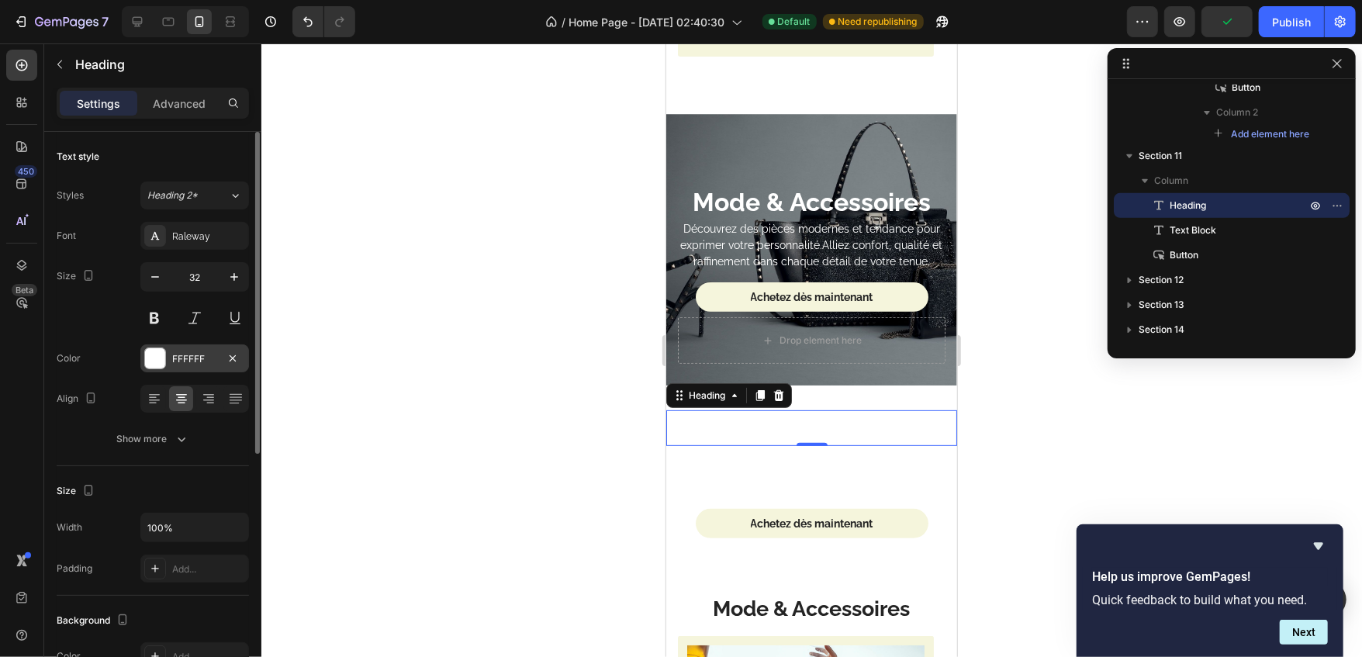
click at [178, 347] on div "FFFFFF" at bounding box center [194, 358] width 109 height 28
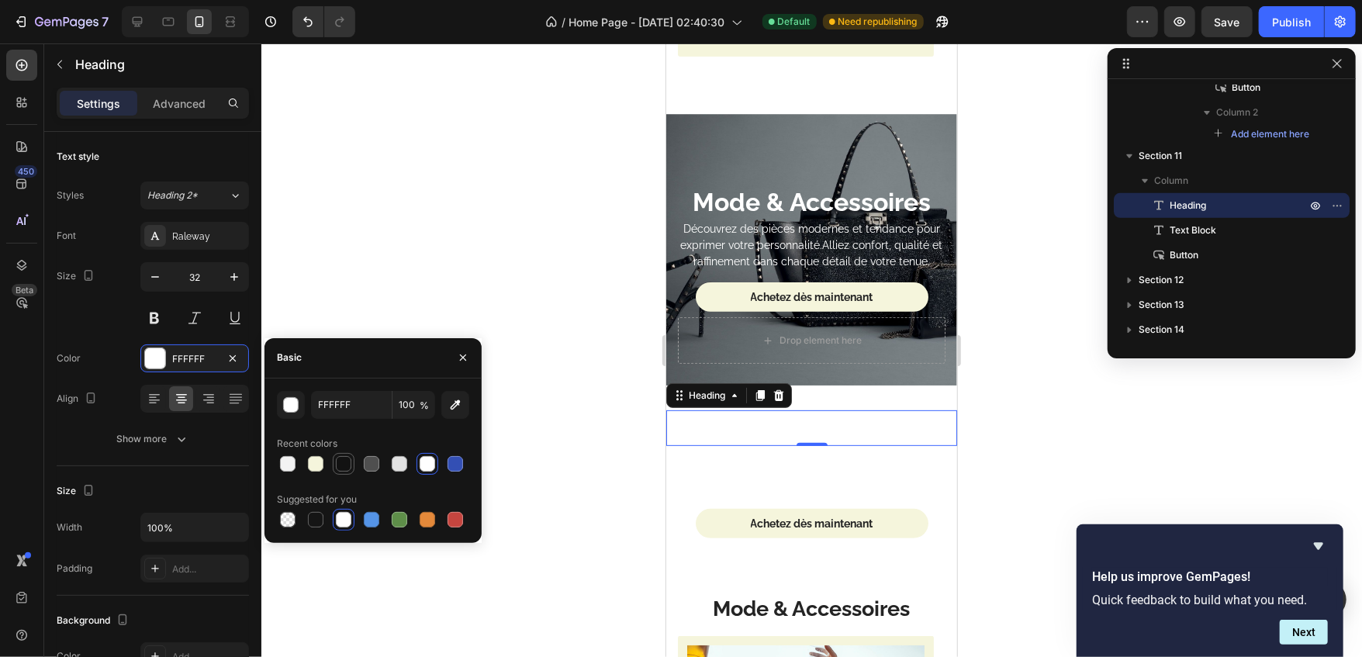
click at [345, 465] on div at bounding box center [344, 464] width 16 height 16
type input "121212"
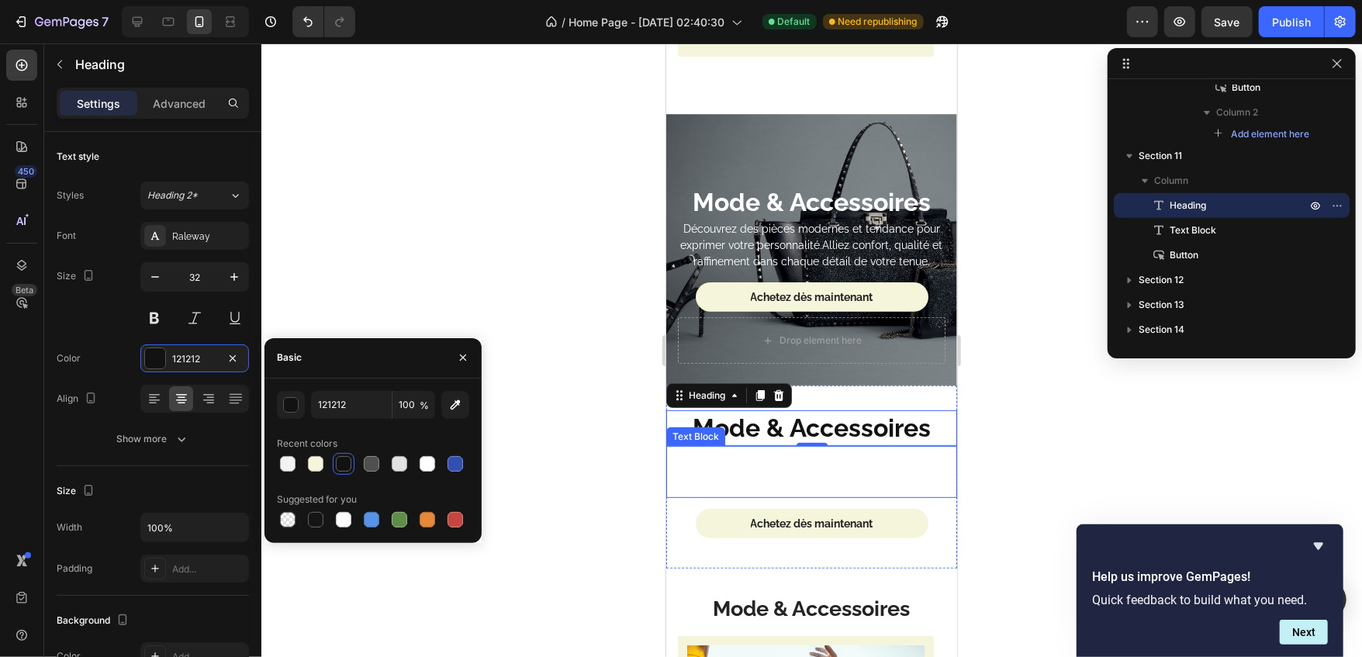
click at [737, 462] on p "Découvrez des pièces modernes et tendance pour exprimer votre personnalité.Alli…" at bounding box center [811, 471] width 288 height 49
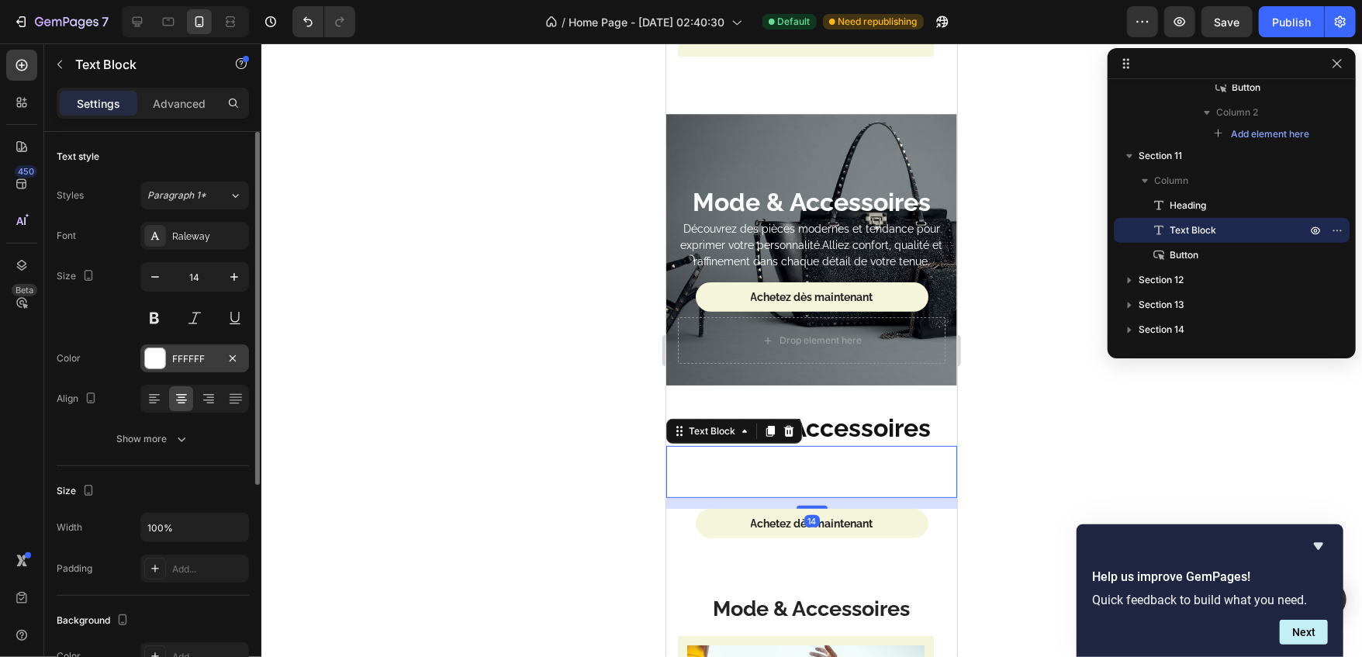
click at [205, 356] on div "FFFFFF" at bounding box center [194, 359] width 45 height 14
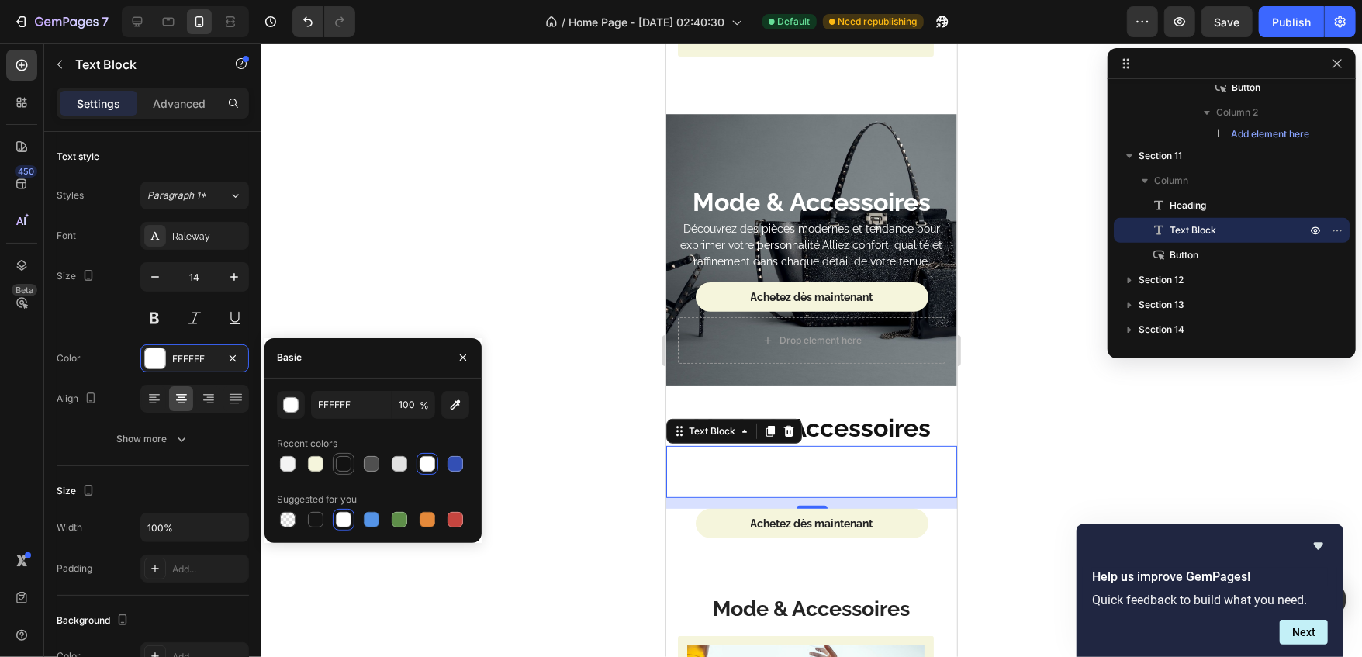
click at [337, 453] on div at bounding box center [344, 464] width 22 height 22
type input "121212"
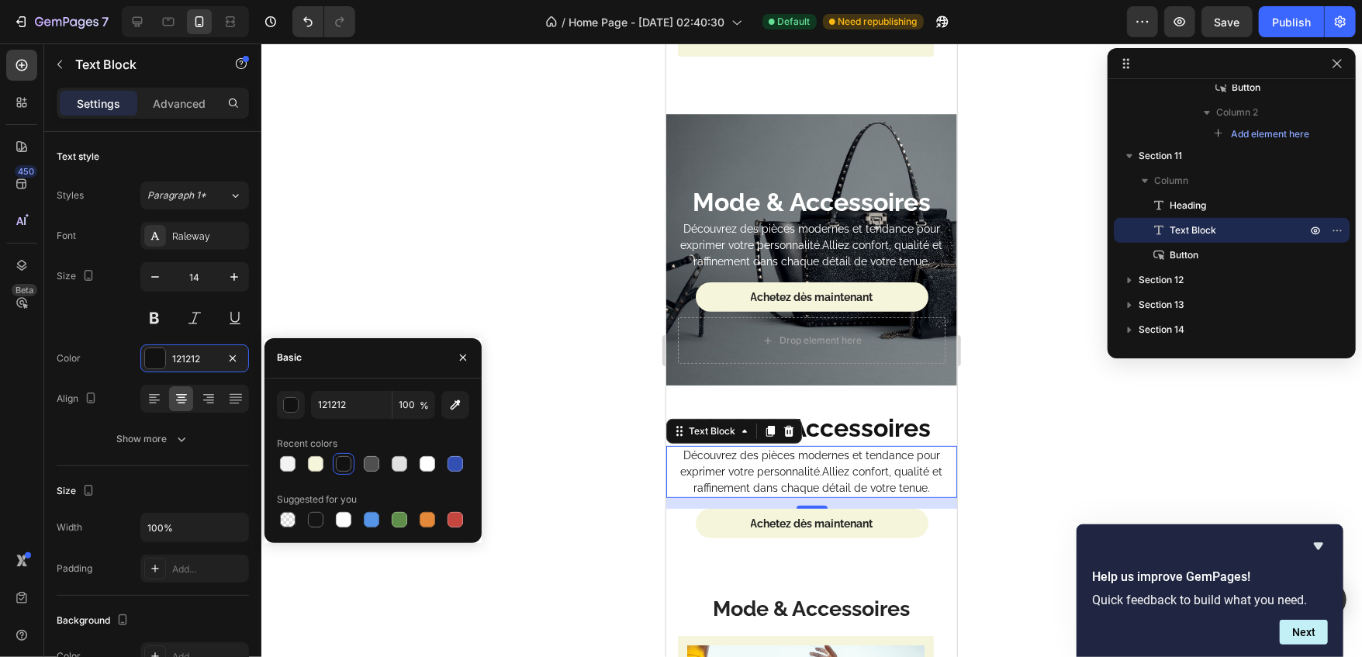
click at [472, 149] on div at bounding box center [811, 350] width 1101 height 614
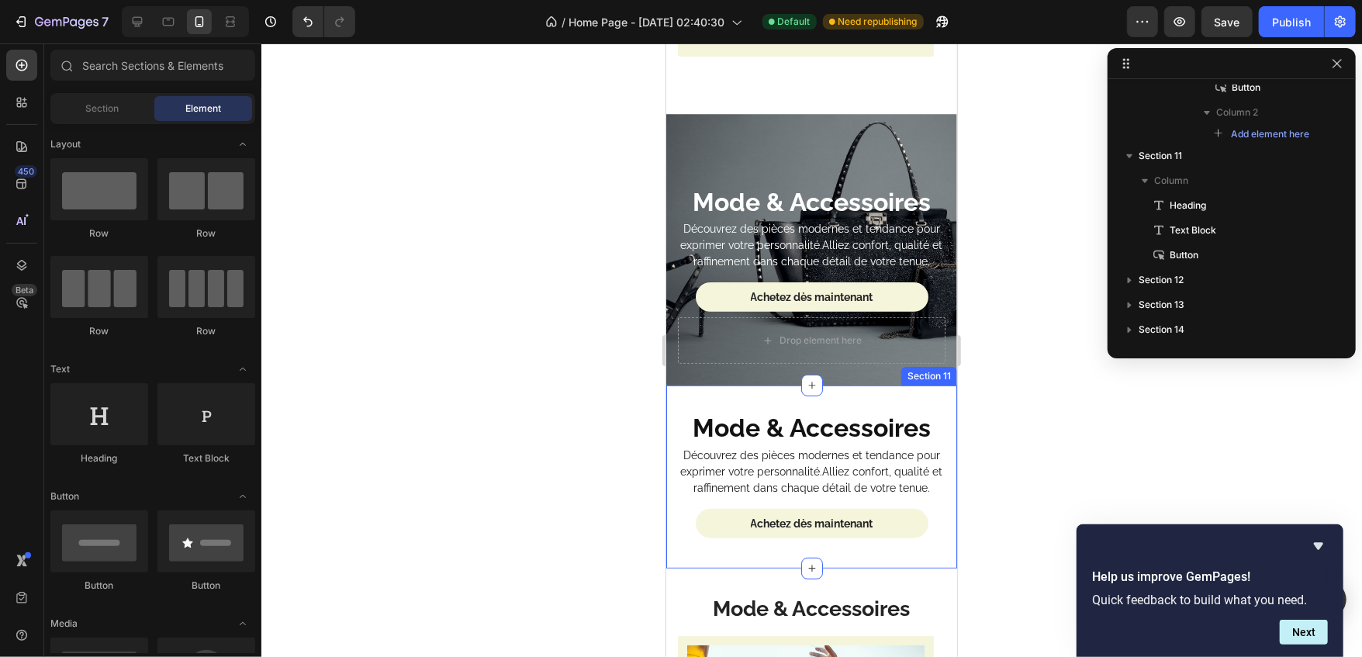
click at [705, 385] on div "Mode & Accessoires Heading Découvrez des pièces modernes et tendance pour expri…" at bounding box center [811, 476] width 291 height 183
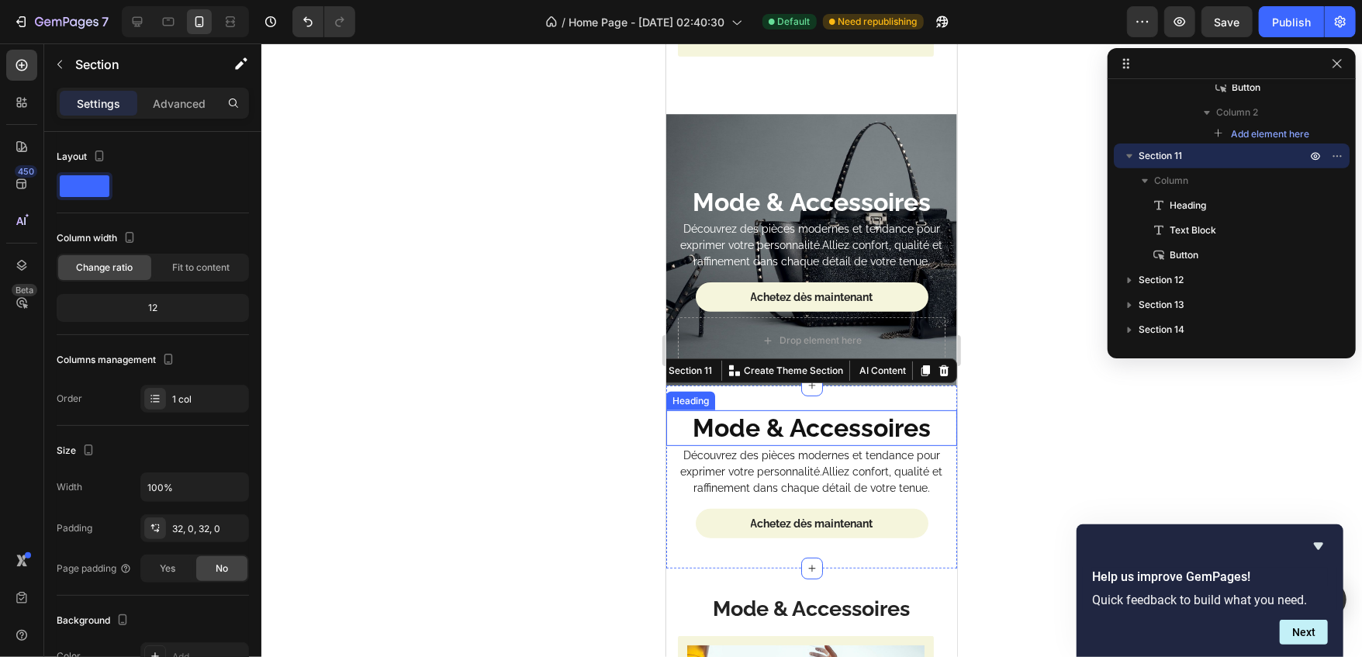
click at [718, 413] on strong "Mode & Accessoires" at bounding box center [811, 427] width 238 height 29
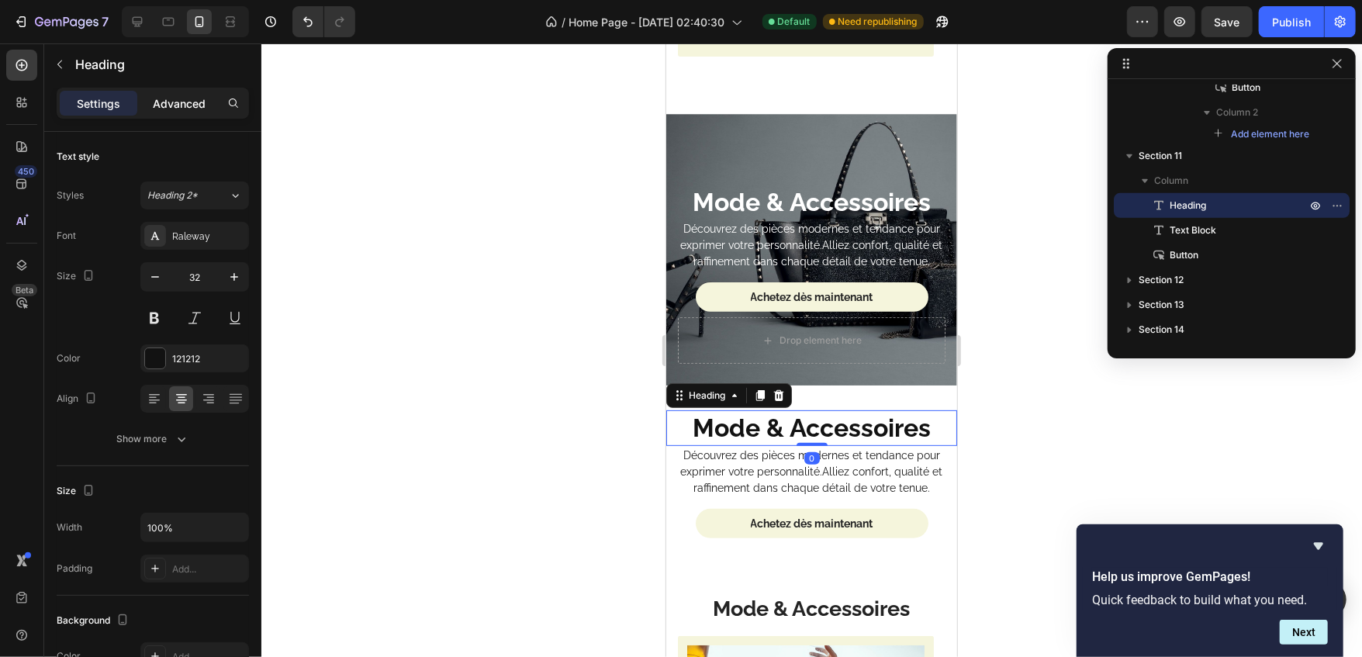
click at [164, 91] on div "Advanced" at bounding box center [179, 103] width 78 height 25
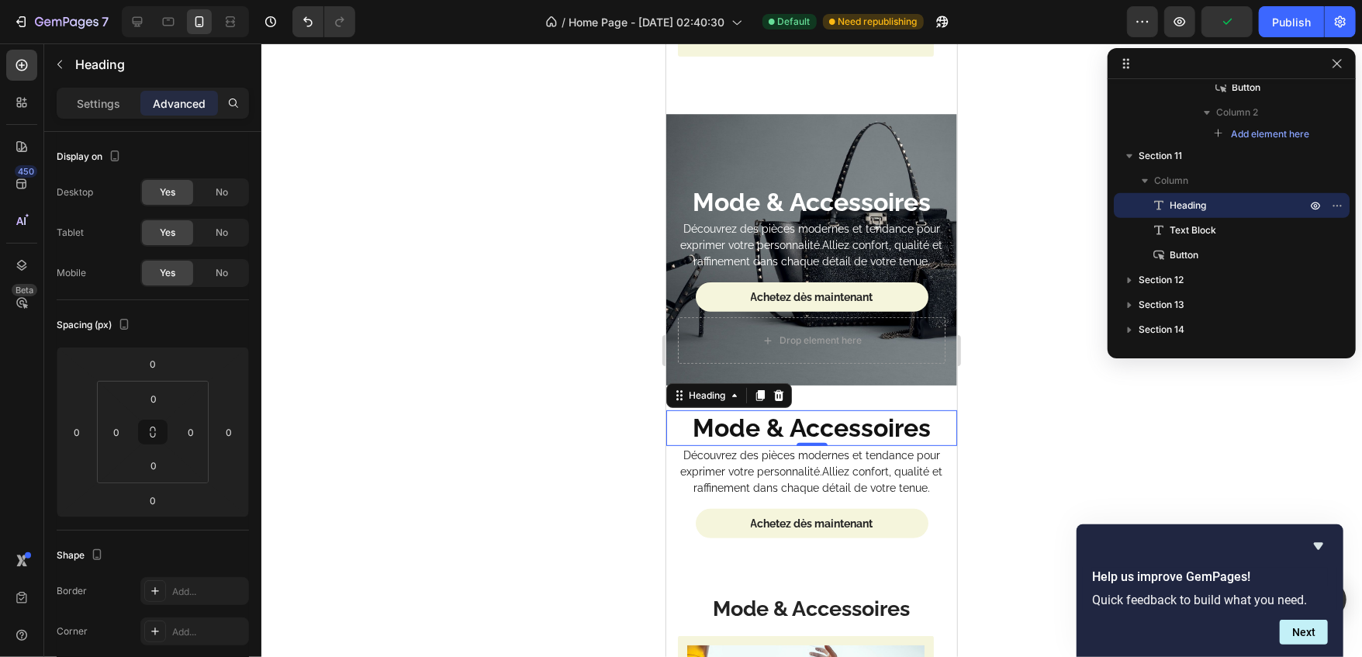
click at [406, 422] on div at bounding box center [811, 350] width 1101 height 614
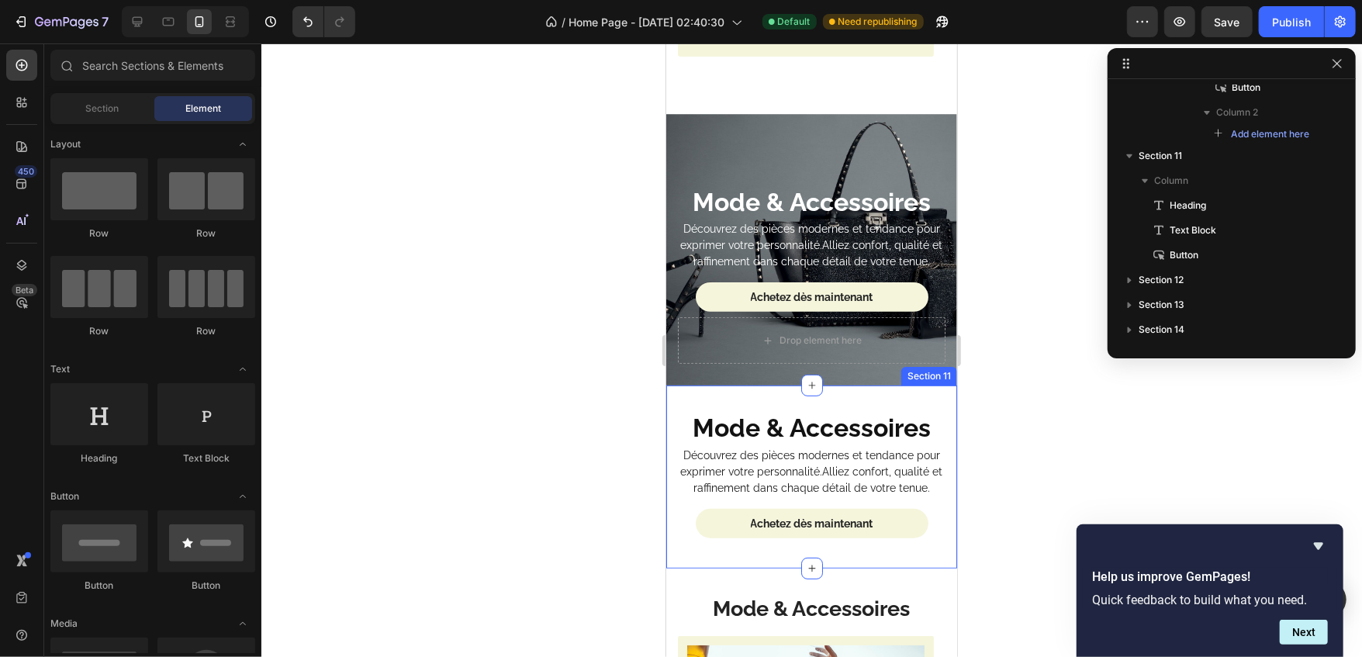
click at [767, 385] on div "Mode & Accessoires Heading Découvrez des pièces modernes et tendance pour expri…" at bounding box center [811, 476] width 291 height 183
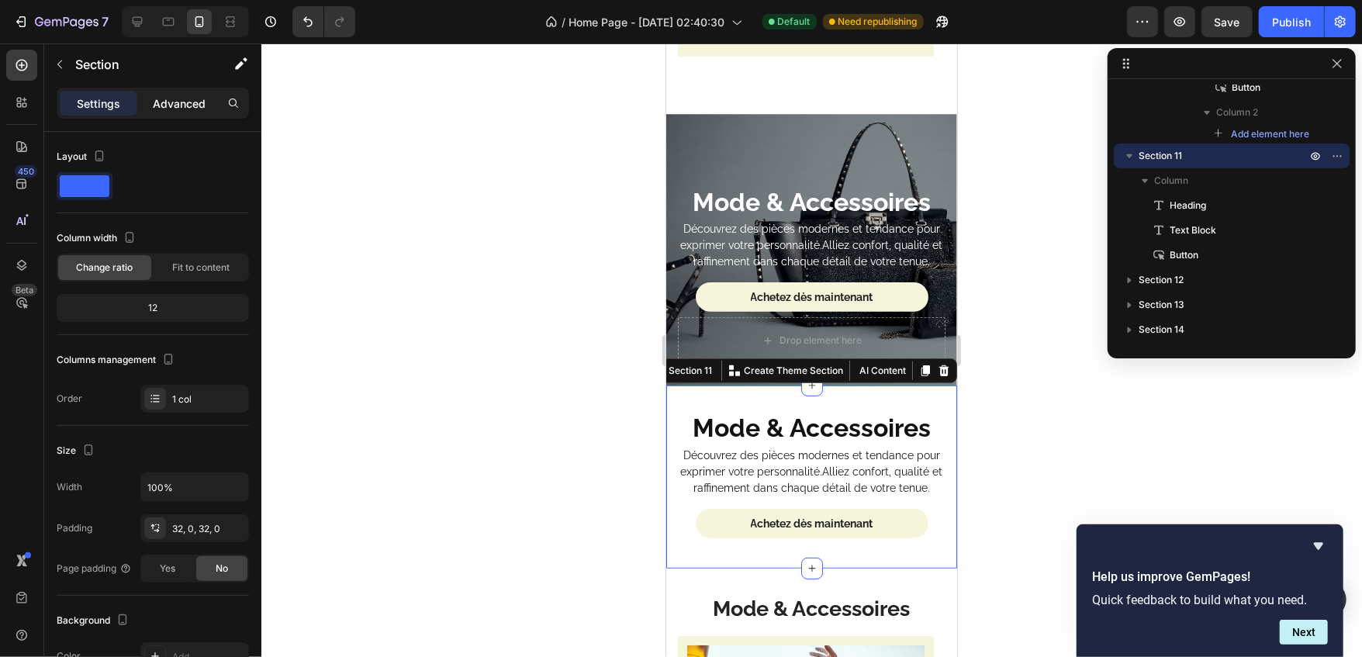
click at [174, 97] on p "Advanced" at bounding box center [179, 103] width 53 height 16
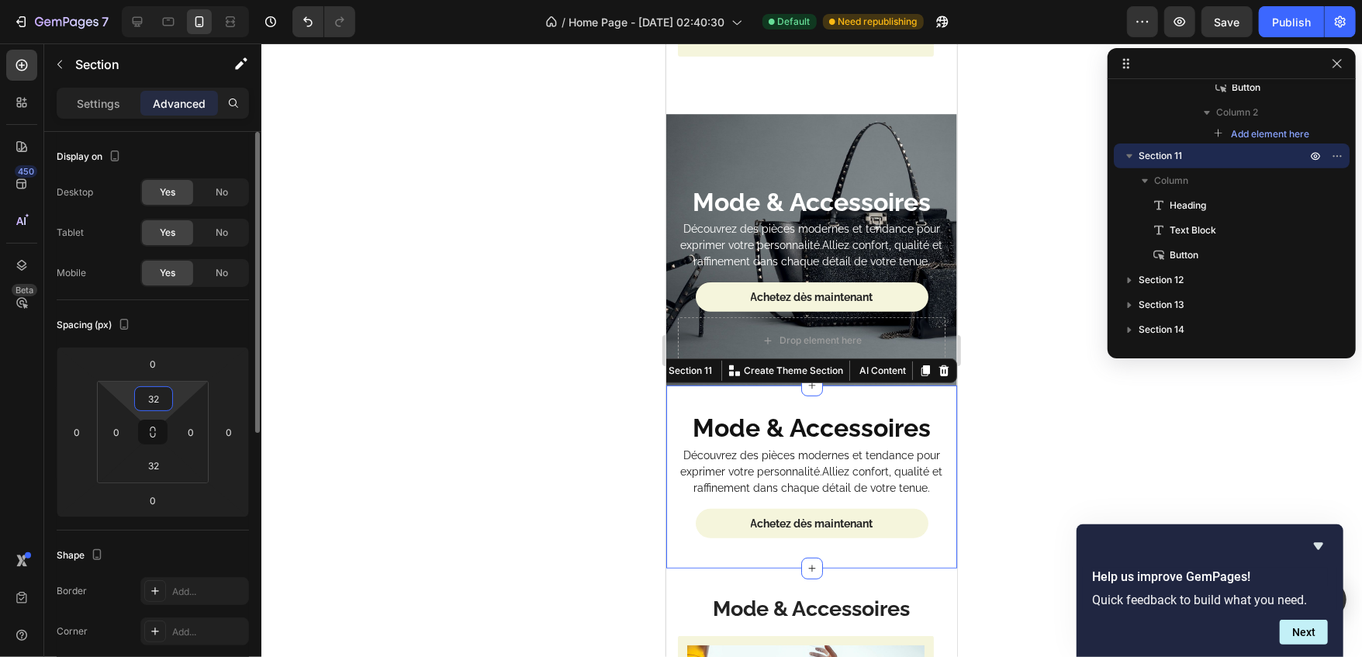
click at [152, 404] on input "32" at bounding box center [153, 398] width 31 height 23
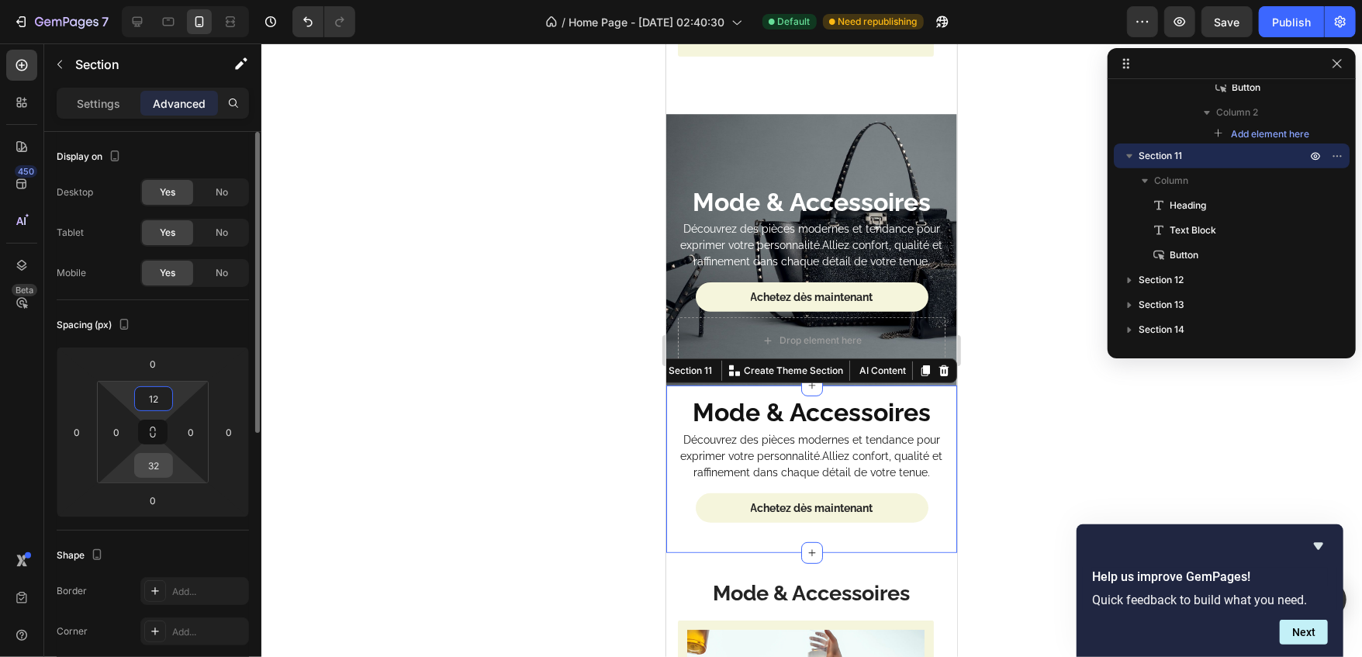
type input "12"
click at [161, 470] on input "32" at bounding box center [153, 465] width 31 height 23
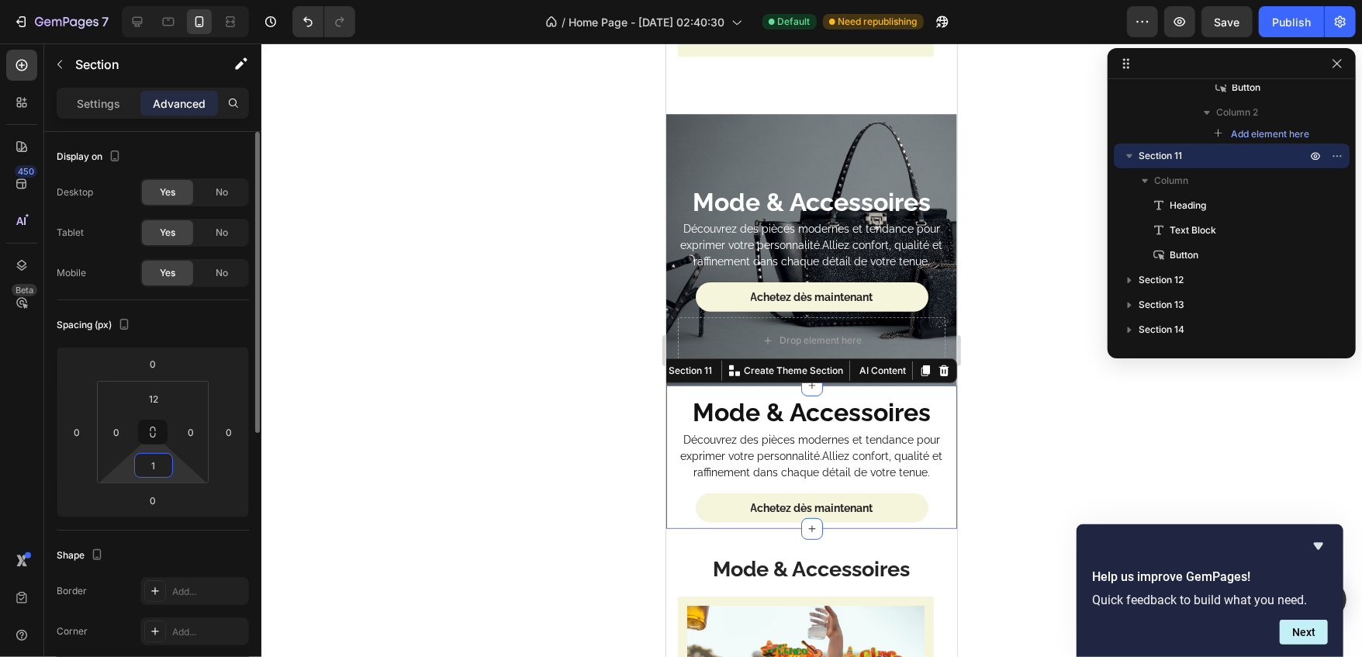
type input "12"
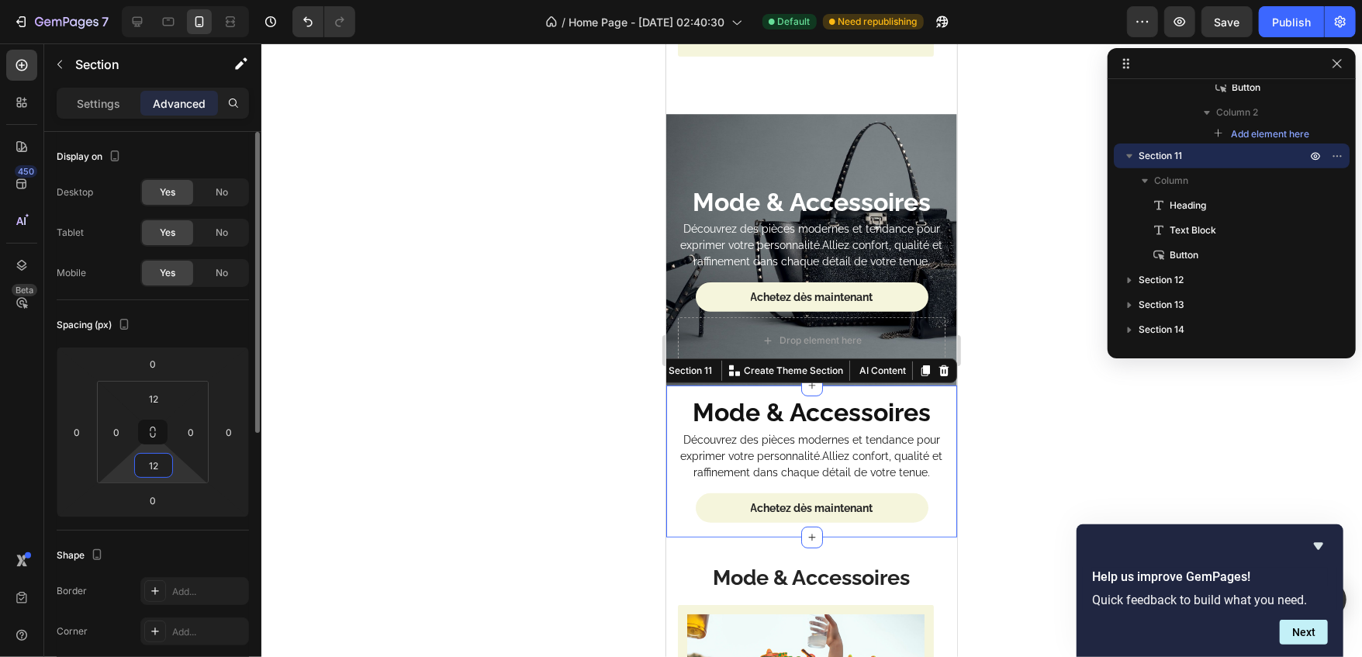
click at [166, 465] on input "12" at bounding box center [153, 465] width 31 height 23
click at [359, 444] on div at bounding box center [811, 350] width 1101 height 614
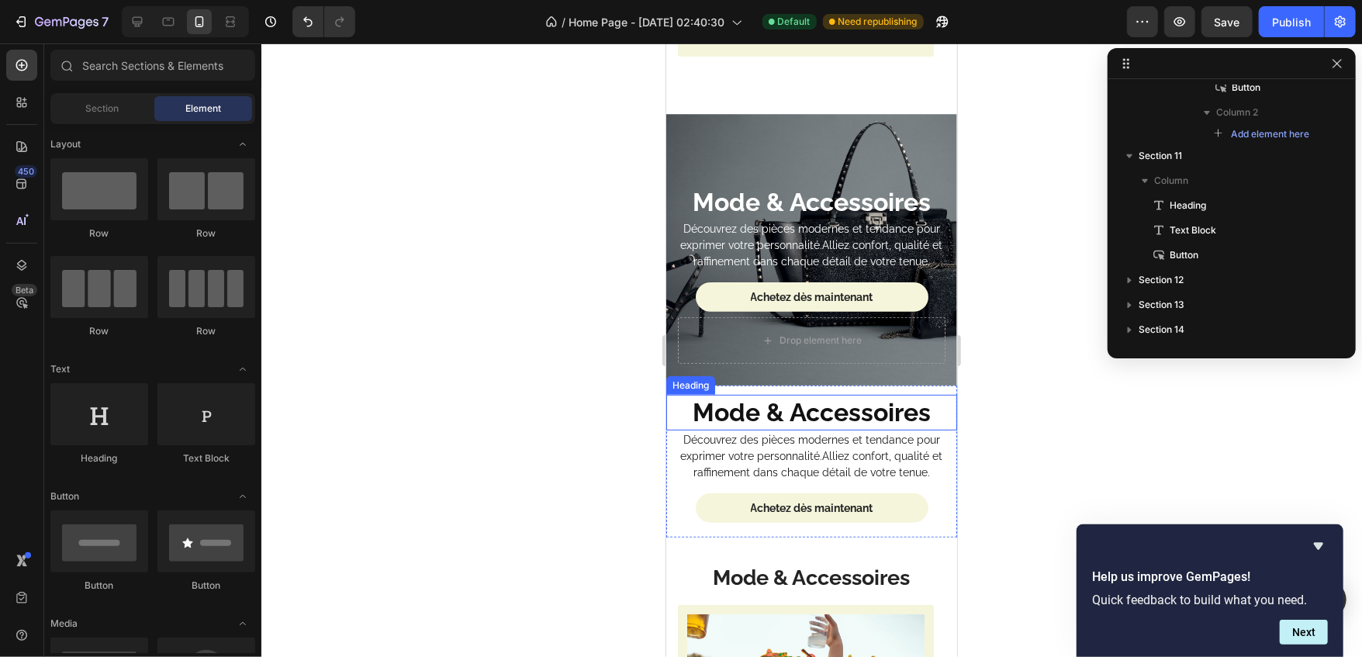
click at [776, 397] on strong "Mode & Accessoires" at bounding box center [811, 411] width 238 height 29
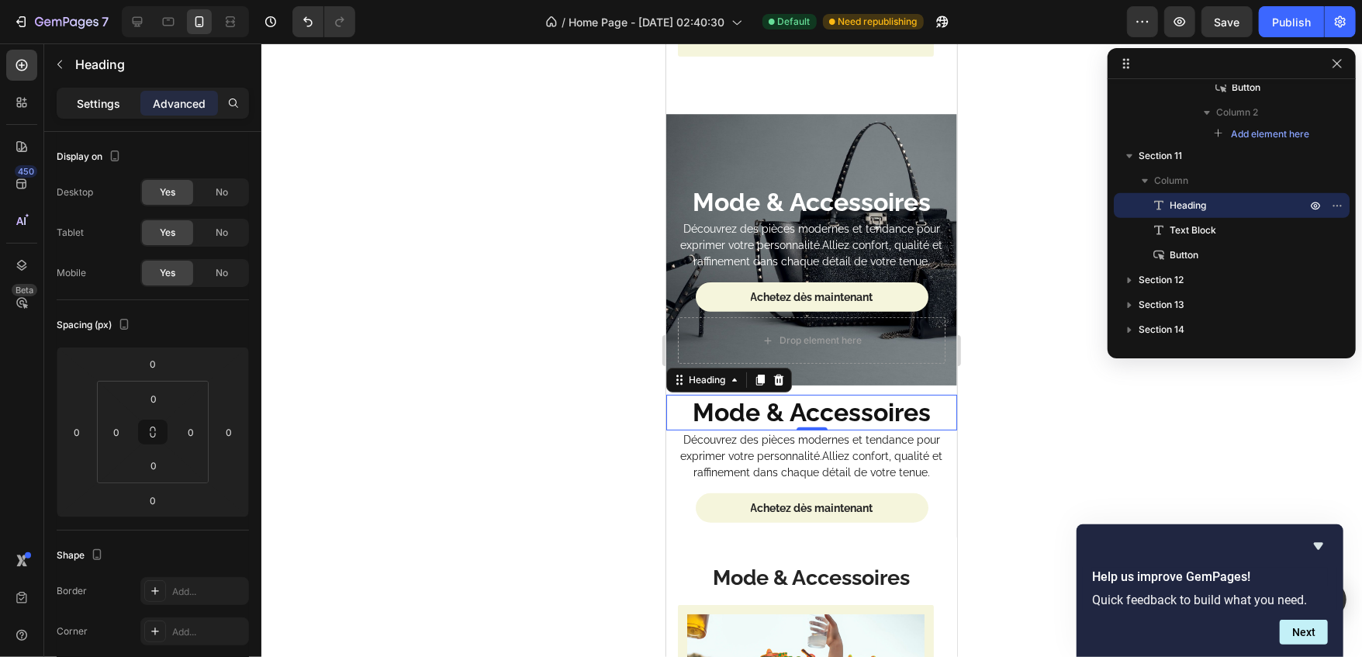
click at [110, 109] on p "Settings" at bounding box center [98, 103] width 43 height 16
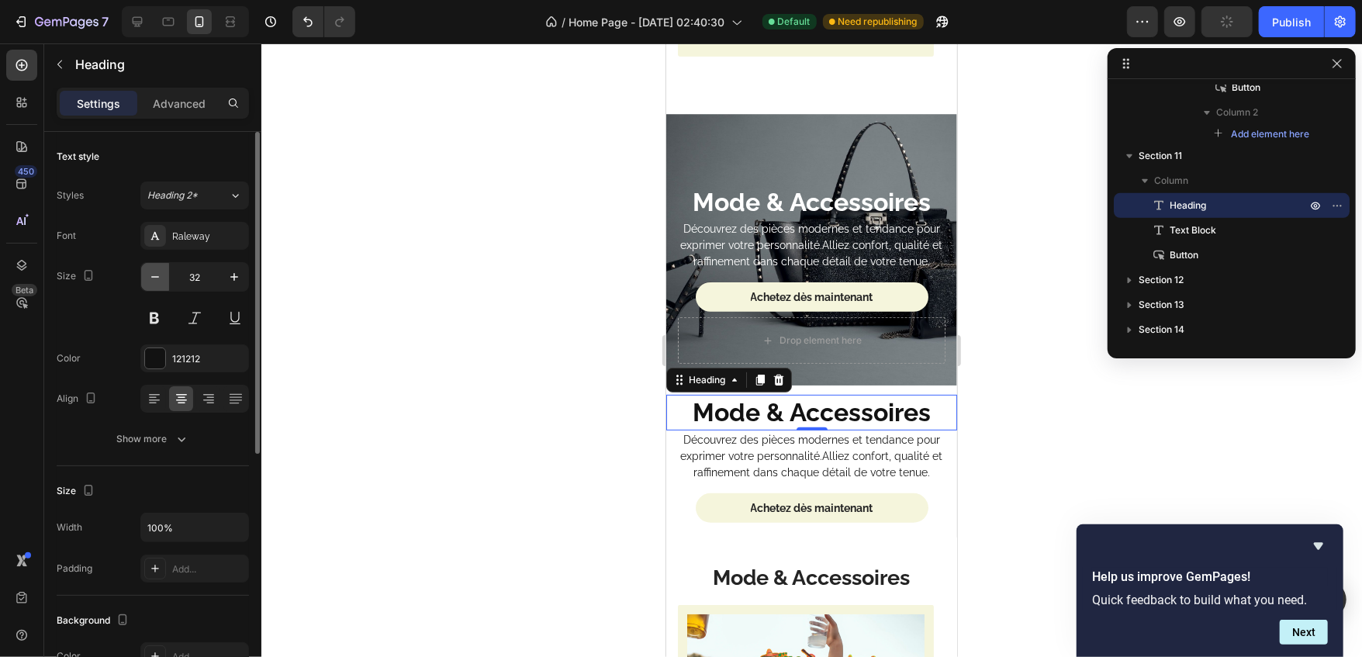
click at [157, 273] on icon "button" at bounding box center [155, 277] width 16 height 16
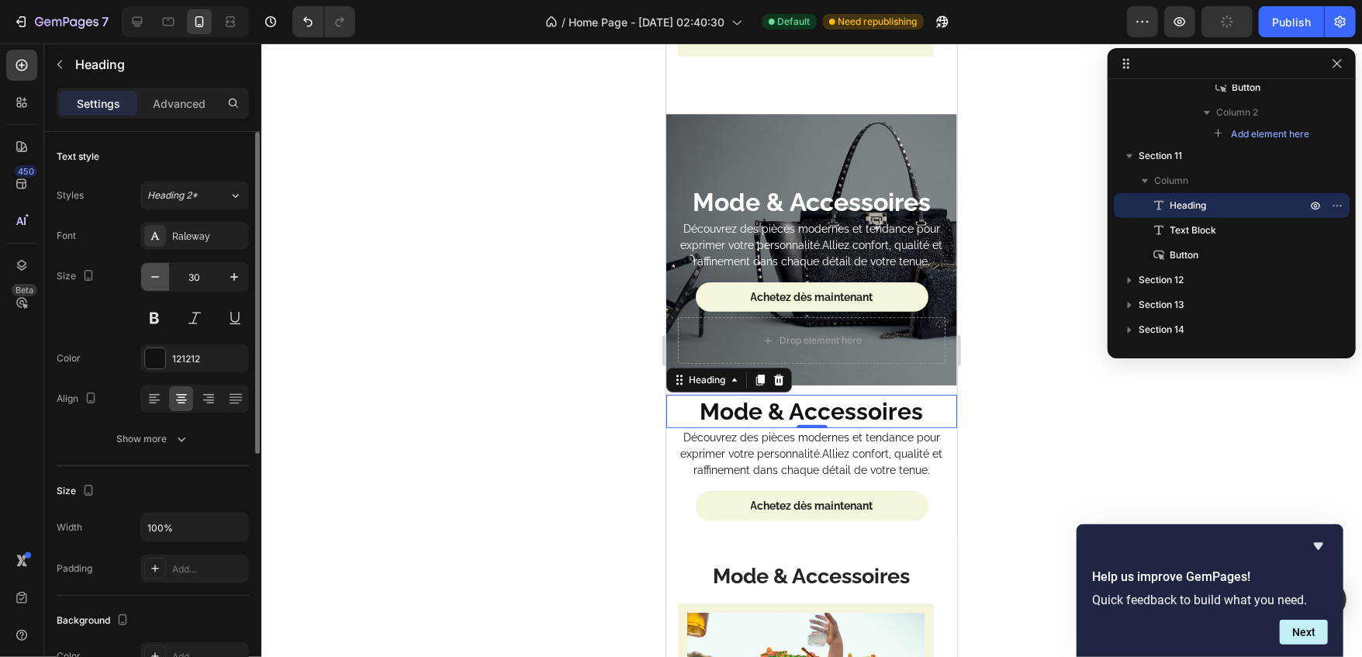
click at [157, 273] on icon "button" at bounding box center [155, 277] width 16 height 16
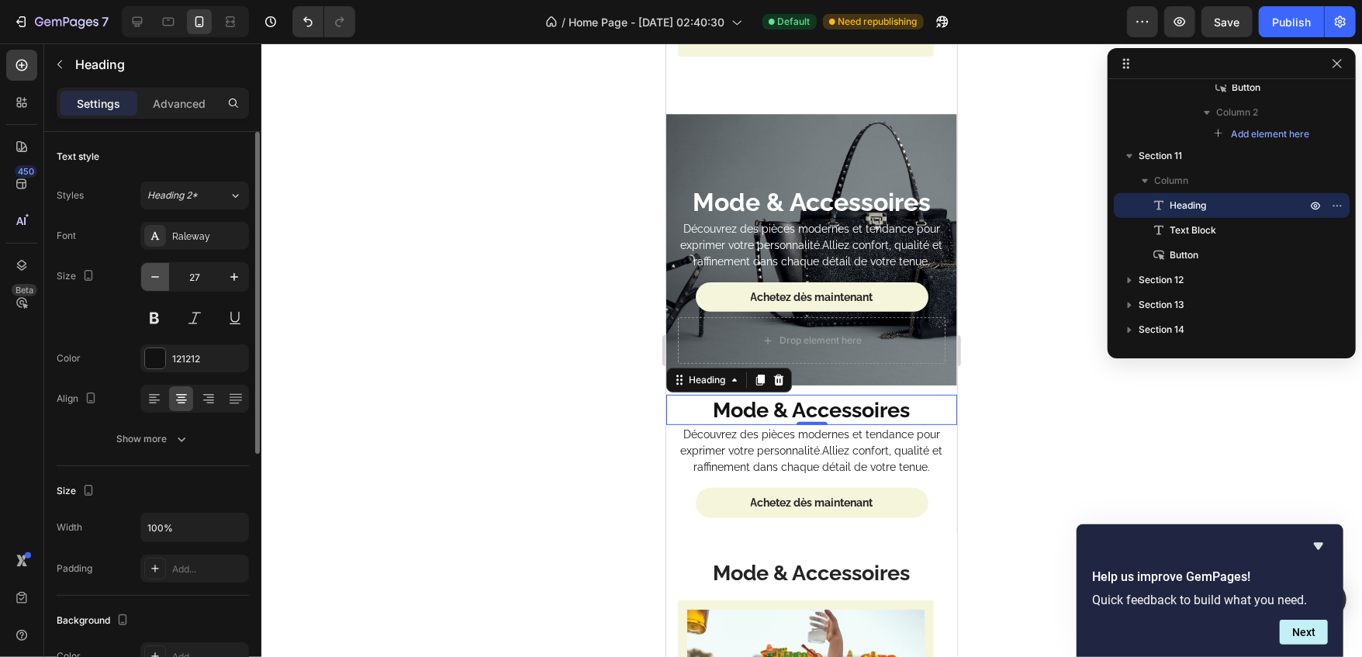
click at [157, 273] on icon "button" at bounding box center [155, 277] width 16 height 16
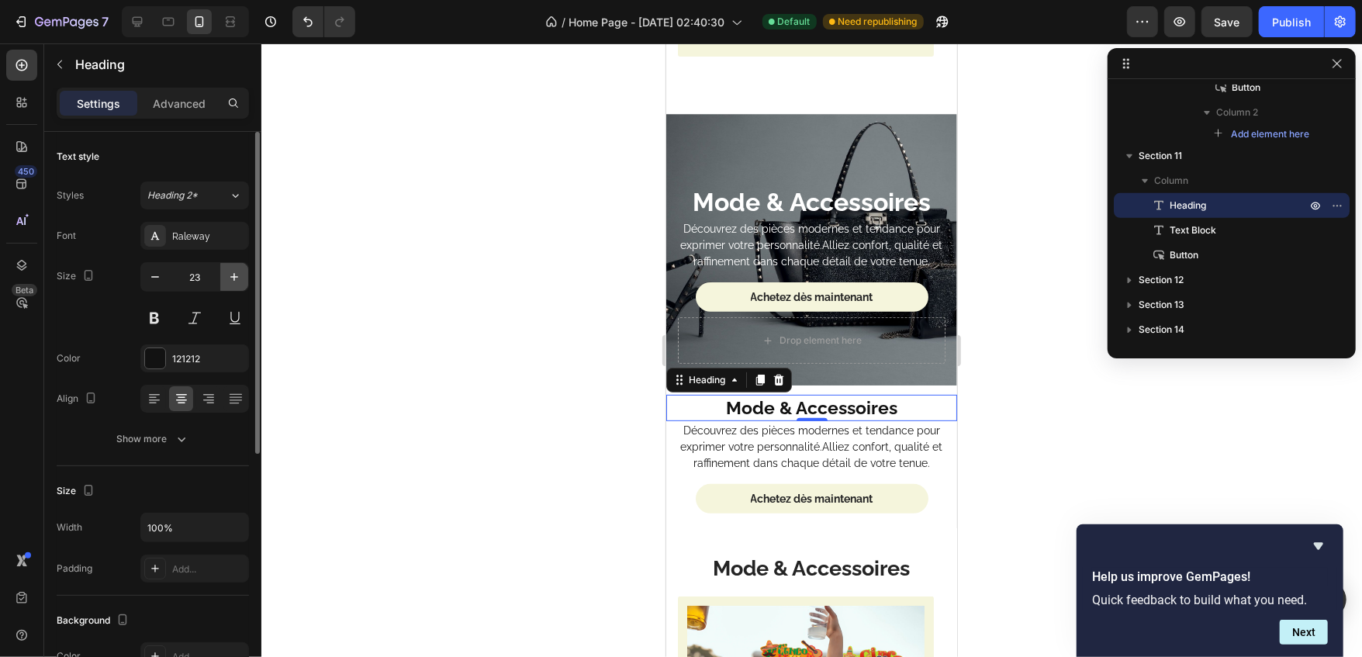
click at [233, 268] on button "button" at bounding box center [234, 277] width 28 height 28
type input "25"
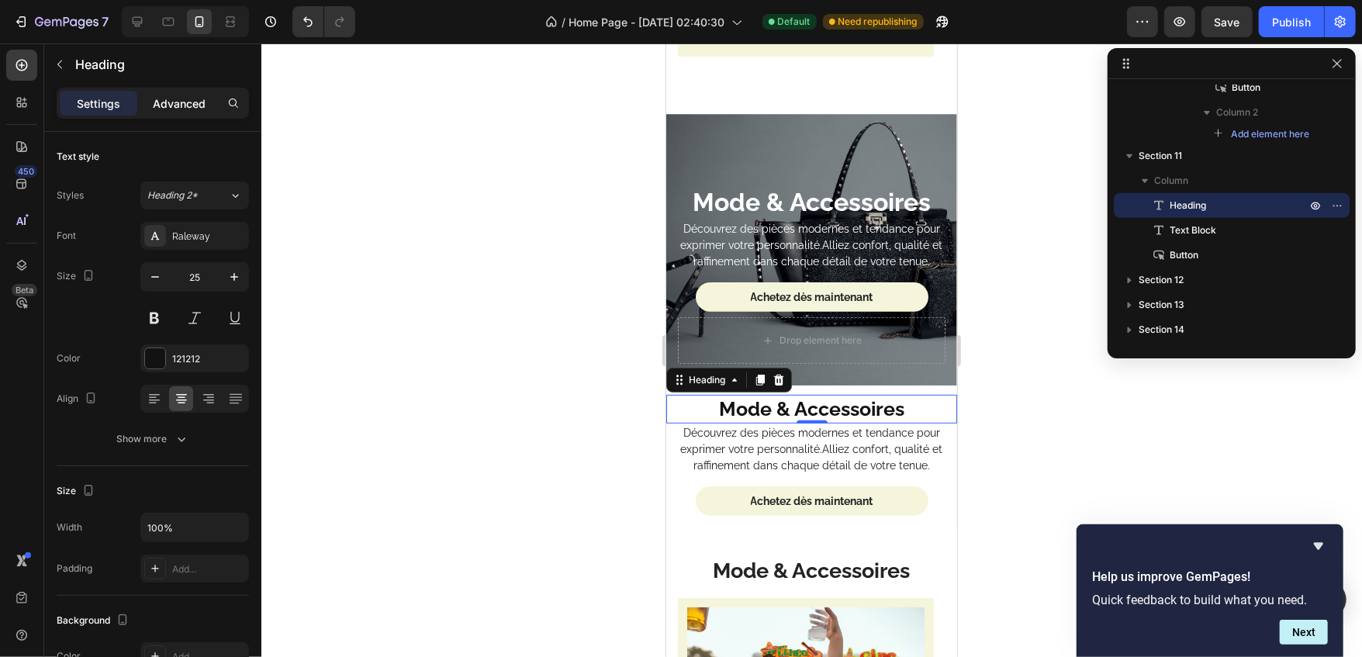
click at [198, 110] on p "Advanced" at bounding box center [179, 103] width 53 height 16
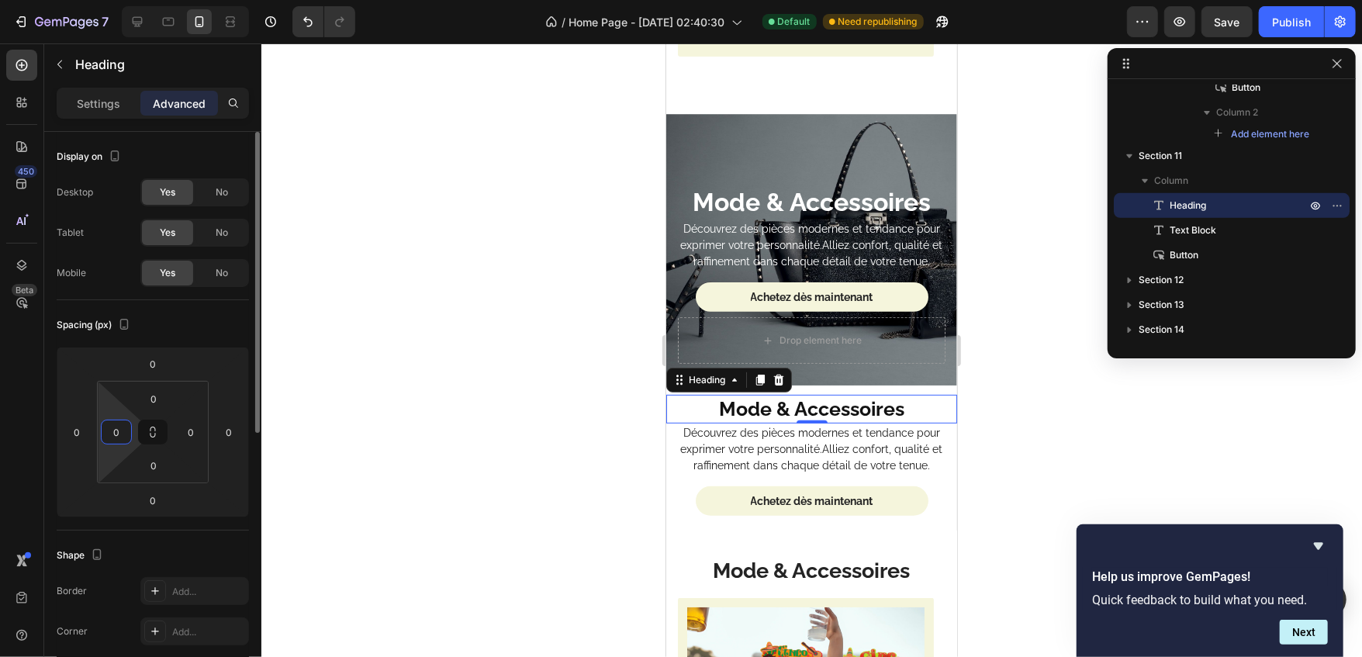
click at [106, 422] on input "0" at bounding box center [116, 431] width 23 height 23
type input "12"
click at [180, 434] on input "0" at bounding box center [190, 431] width 23 height 23
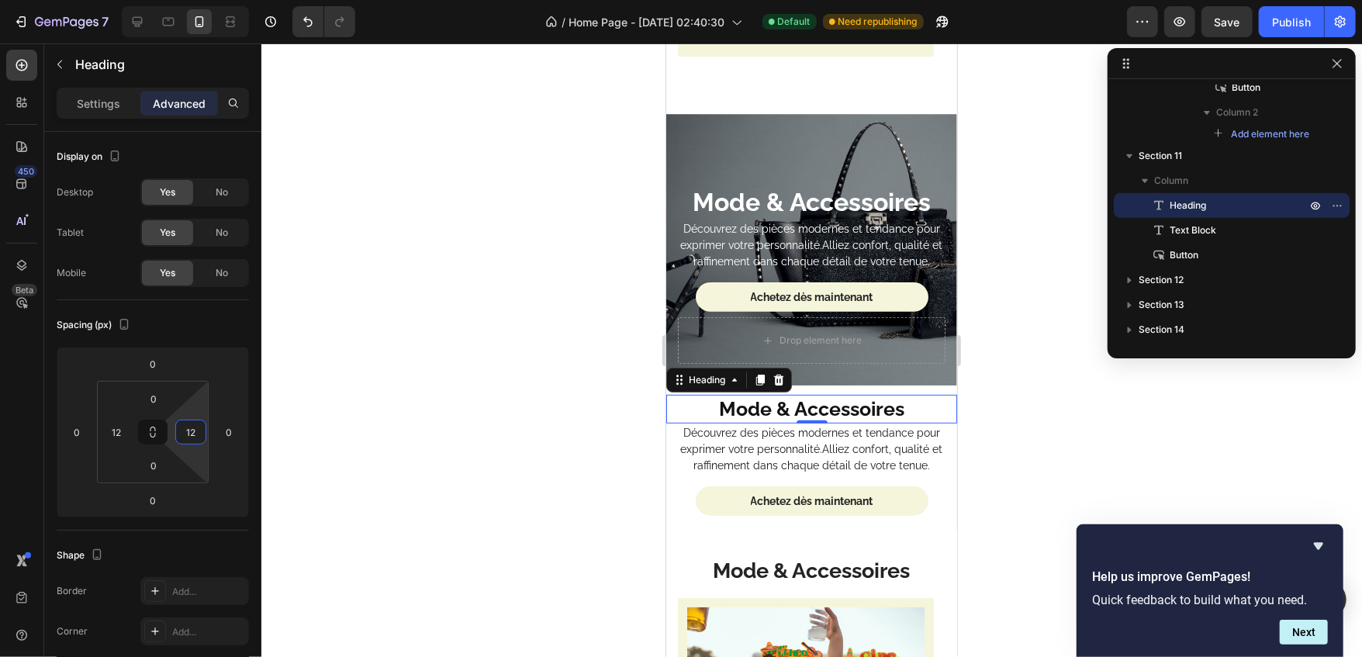
type input "12"
click at [382, 437] on div at bounding box center [811, 350] width 1101 height 614
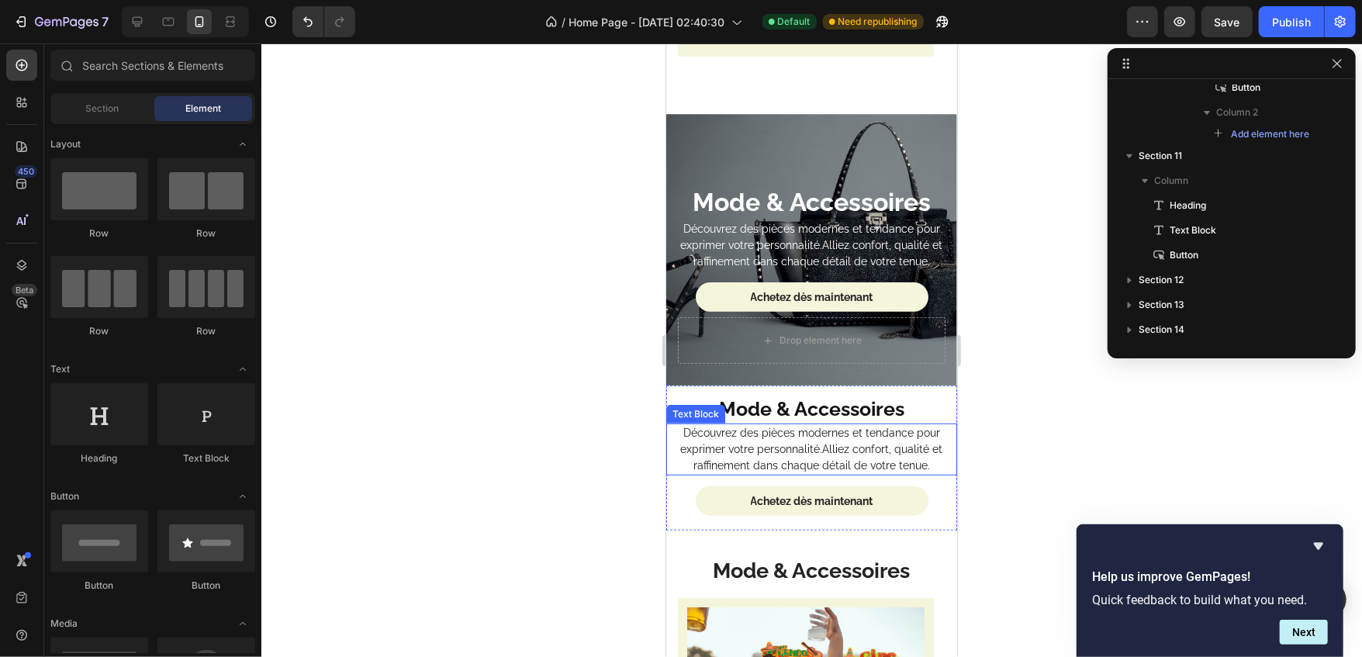
click at [728, 441] on p "Découvrez des pièces modernes et tendance pour exprimer votre personnalité.Alli…" at bounding box center [811, 448] width 288 height 49
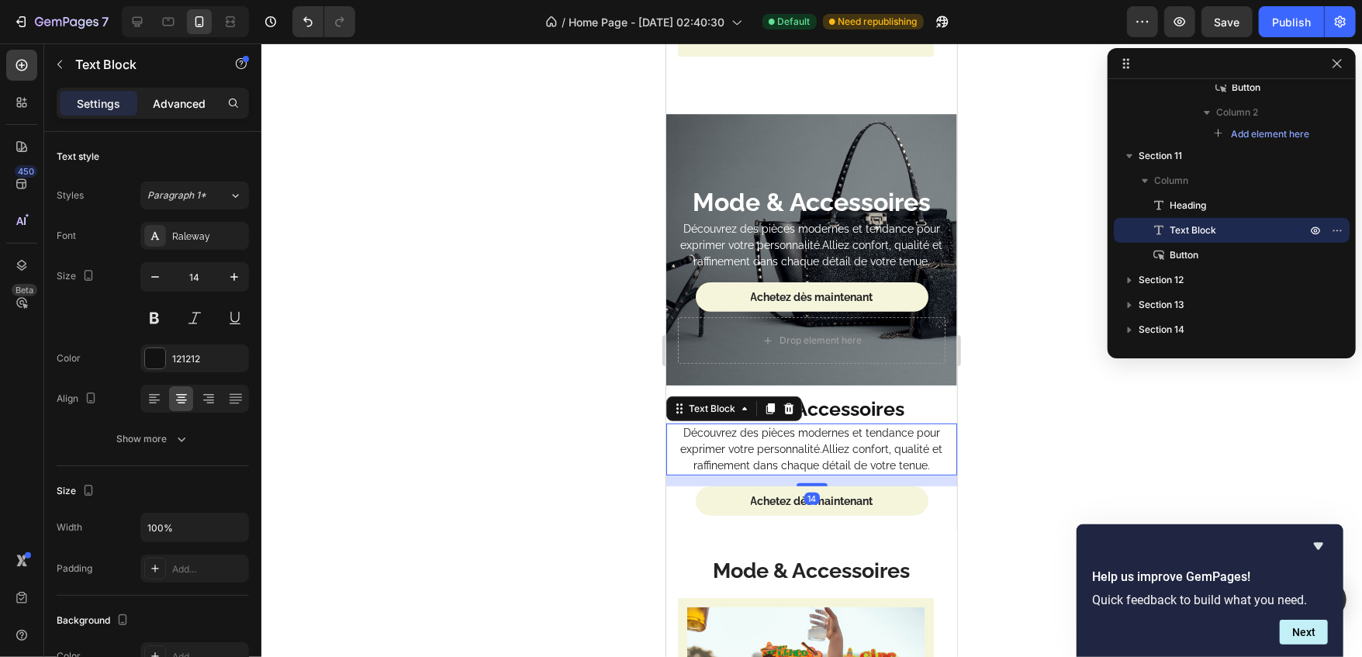
click at [188, 99] on p "Advanced" at bounding box center [179, 103] width 53 height 16
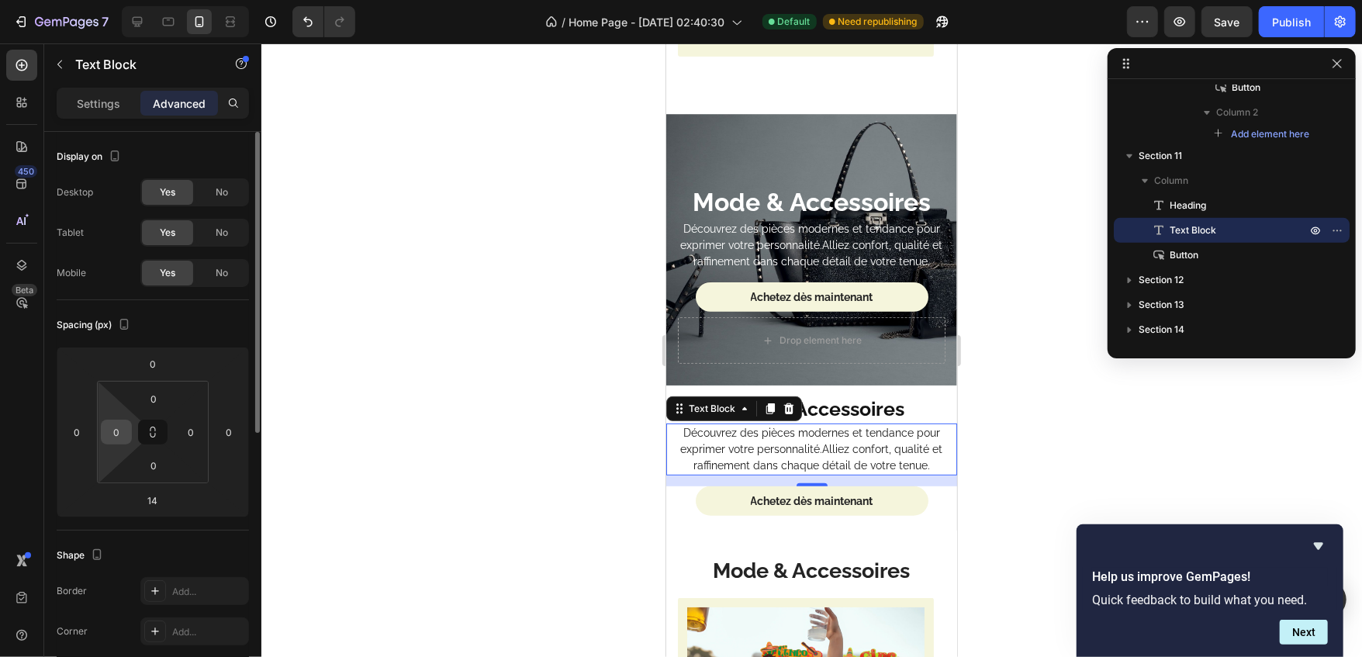
click at [106, 429] on input "0" at bounding box center [116, 431] width 23 height 23
type input "12"
click at [186, 437] on input "0" at bounding box center [190, 431] width 23 height 23
type input "12"
click at [152, 510] on input "14" at bounding box center [152, 500] width 31 height 23
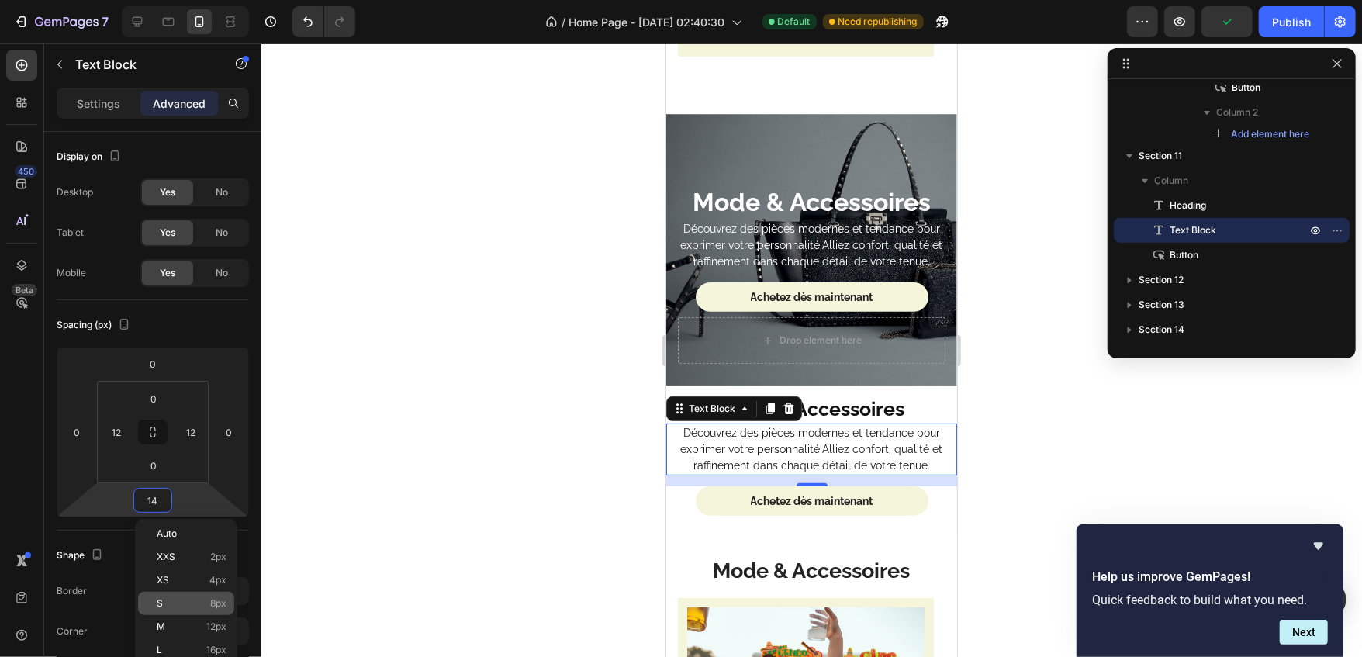
click at [185, 602] on p "S 8px" at bounding box center [192, 603] width 70 height 11
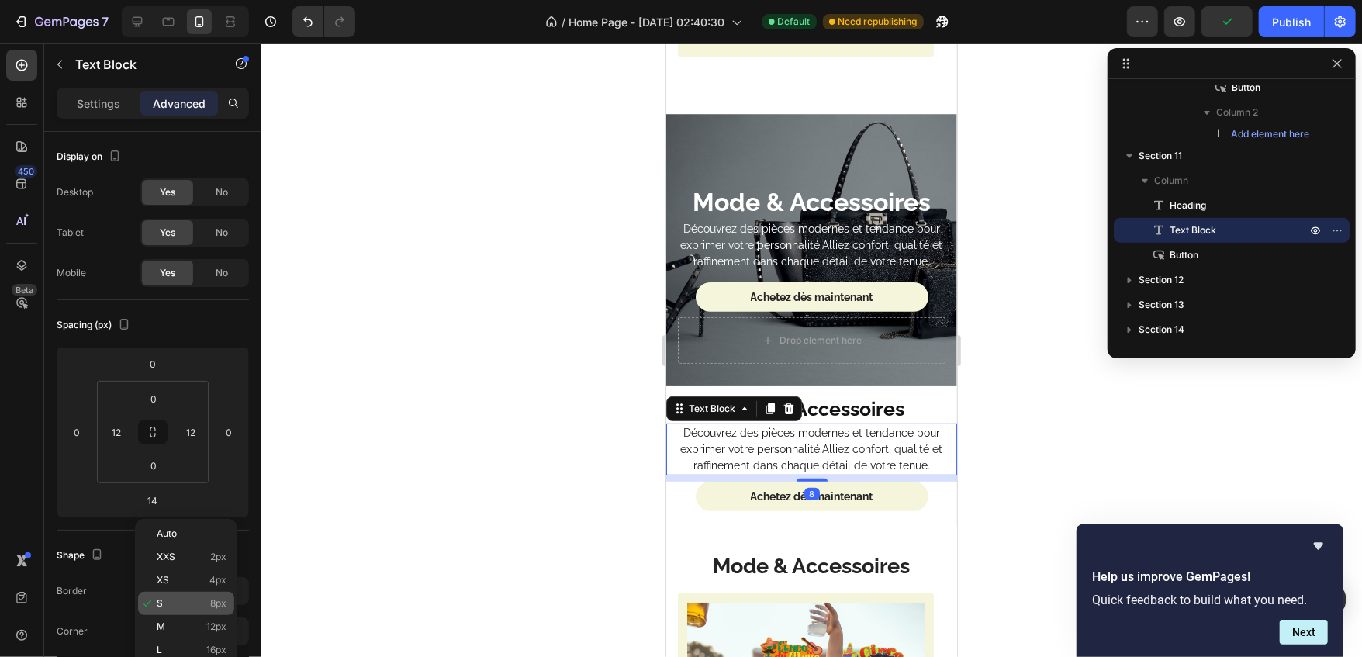
type input "8"
click at [470, 509] on div at bounding box center [811, 350] width 1101 height 614
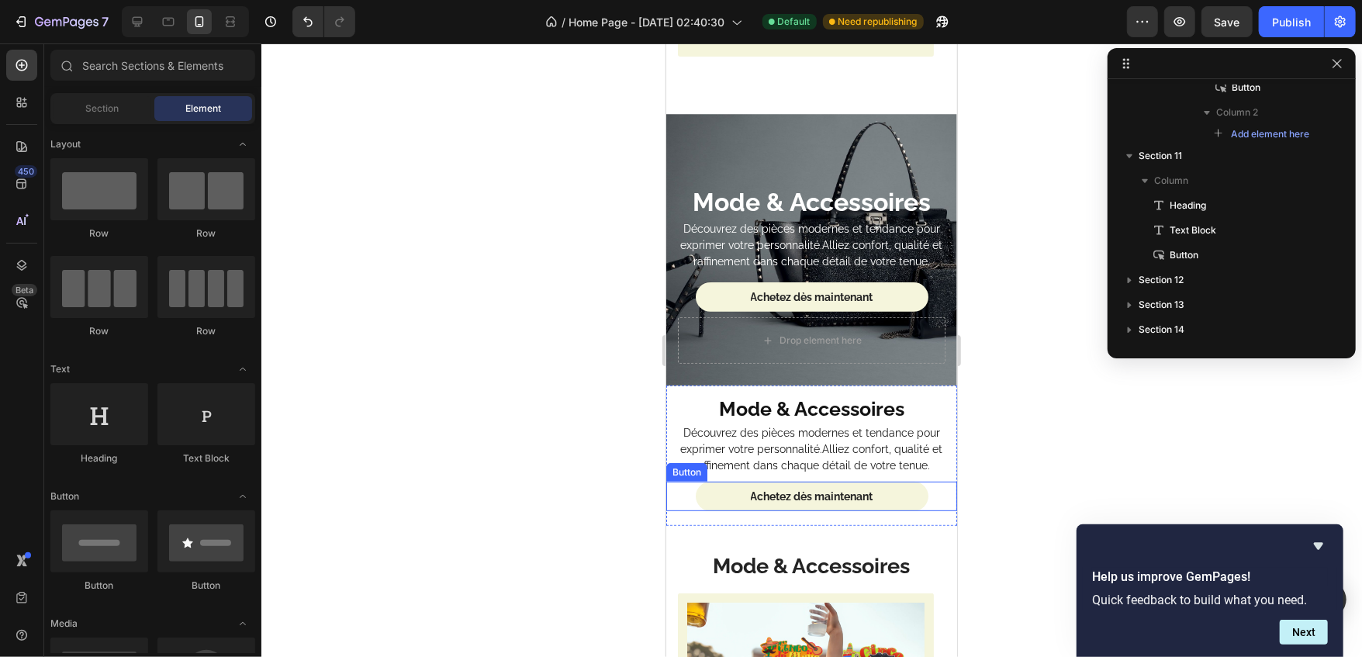
click at [711, 484] on link "Achetez dès maintenant" at bounding box center [811, 495] width 233 height 29
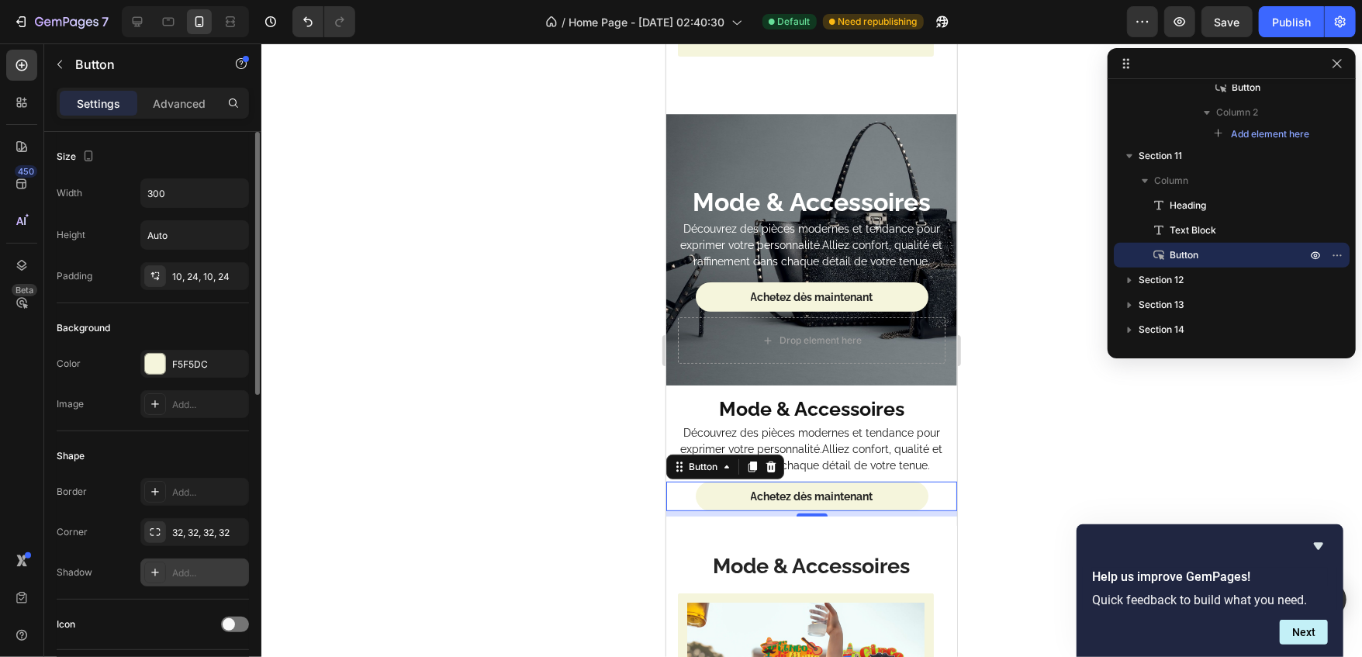
click at [182, 563] on div "Add..." at bounding box center [194, 573] width 109 height 28
click at [195, 536] on div "32, 32, 32, 32" at bounding box center [194, 533] width 45 height 14
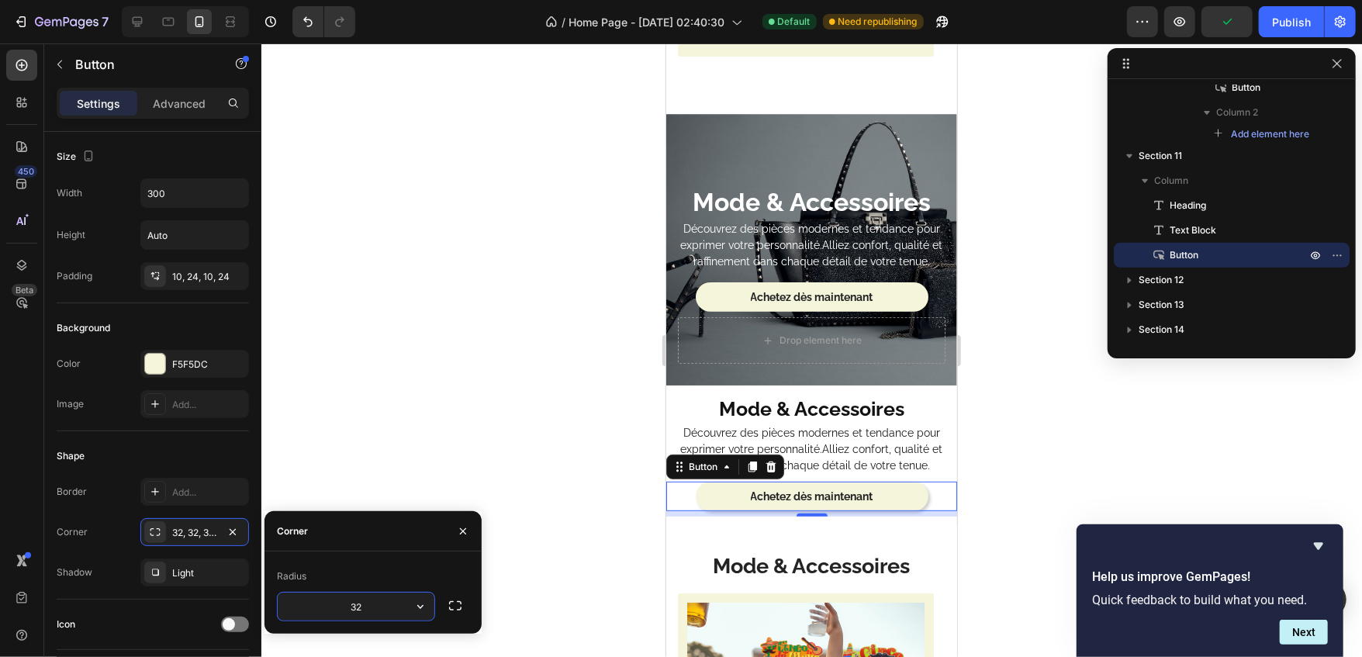
click at [352, 607] on input "32" at bounding box center [356, 607] width 157 height 28
type input "8"
click at [533, 479] on div at bounding box center [811, 350] width 1101 height 614
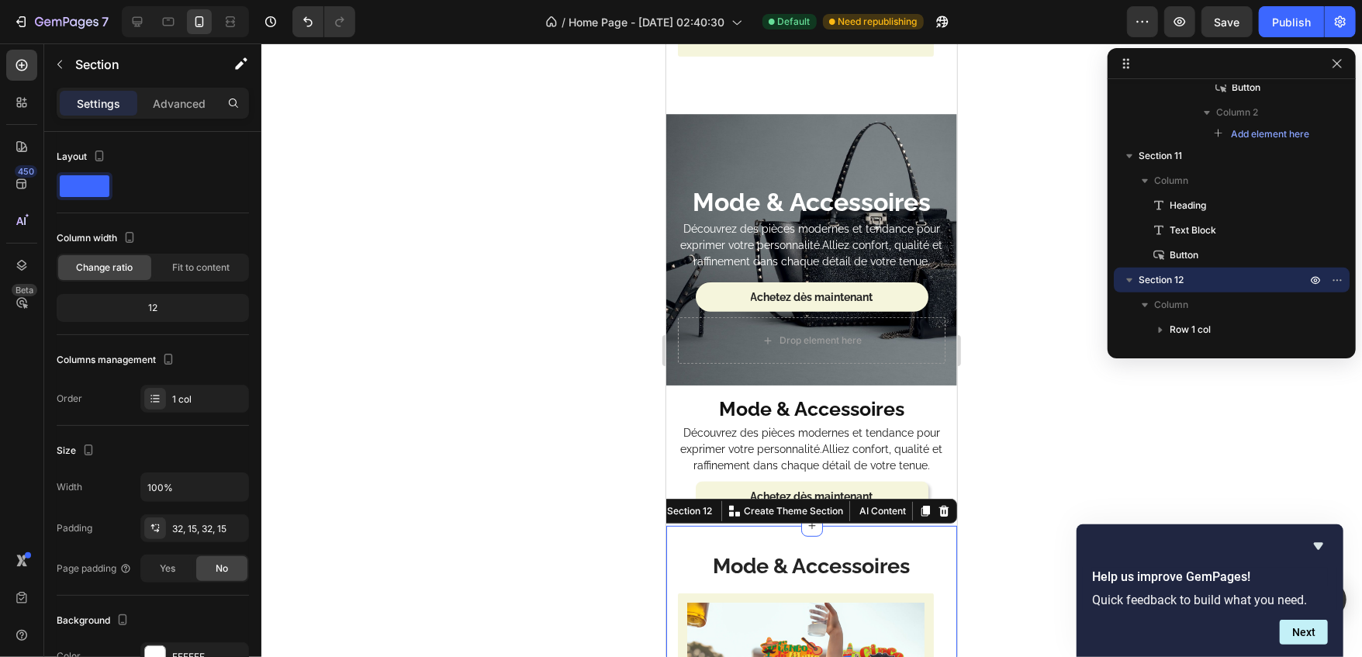
click at [161, 88] on div "Settings Advanced" at bounding box center [153, 103] width 192 height 31
click at [164, 92] on div "Advanced" at bounding box center [179, 103] width 78 height 25
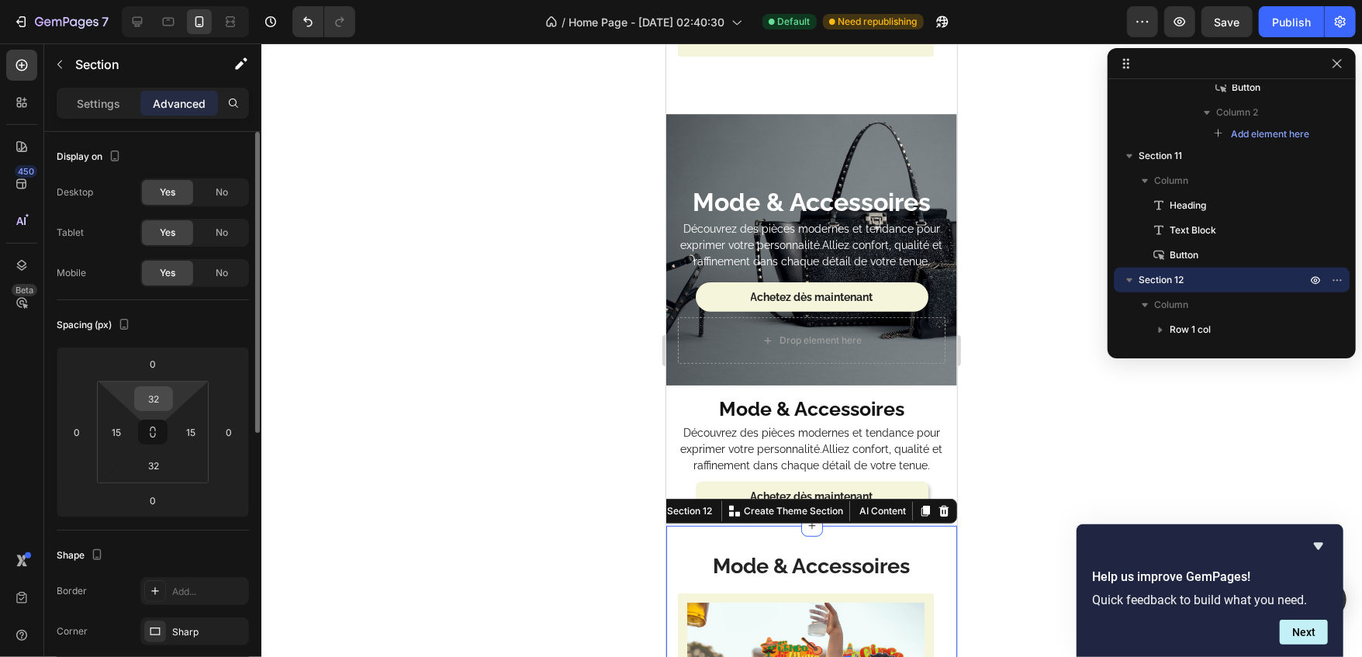
click at [154, 403] on input "32" at bounding box center [153, 398] width 31 height 23
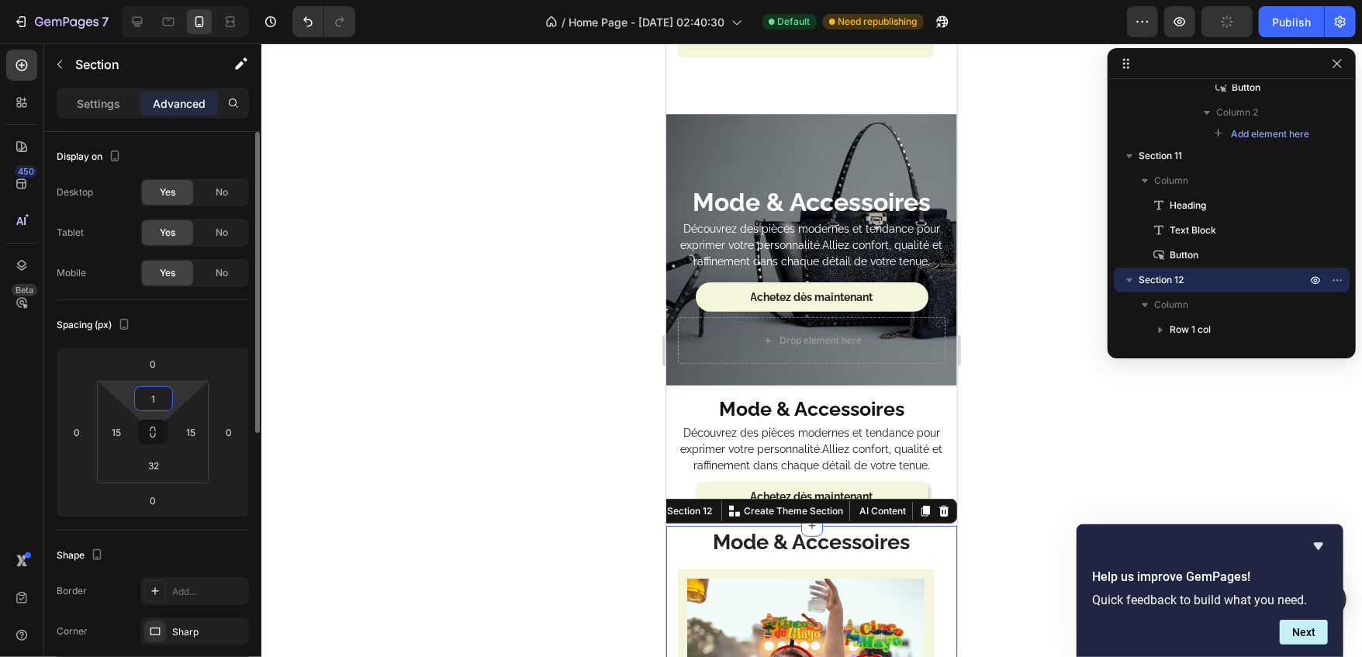
type input "12"
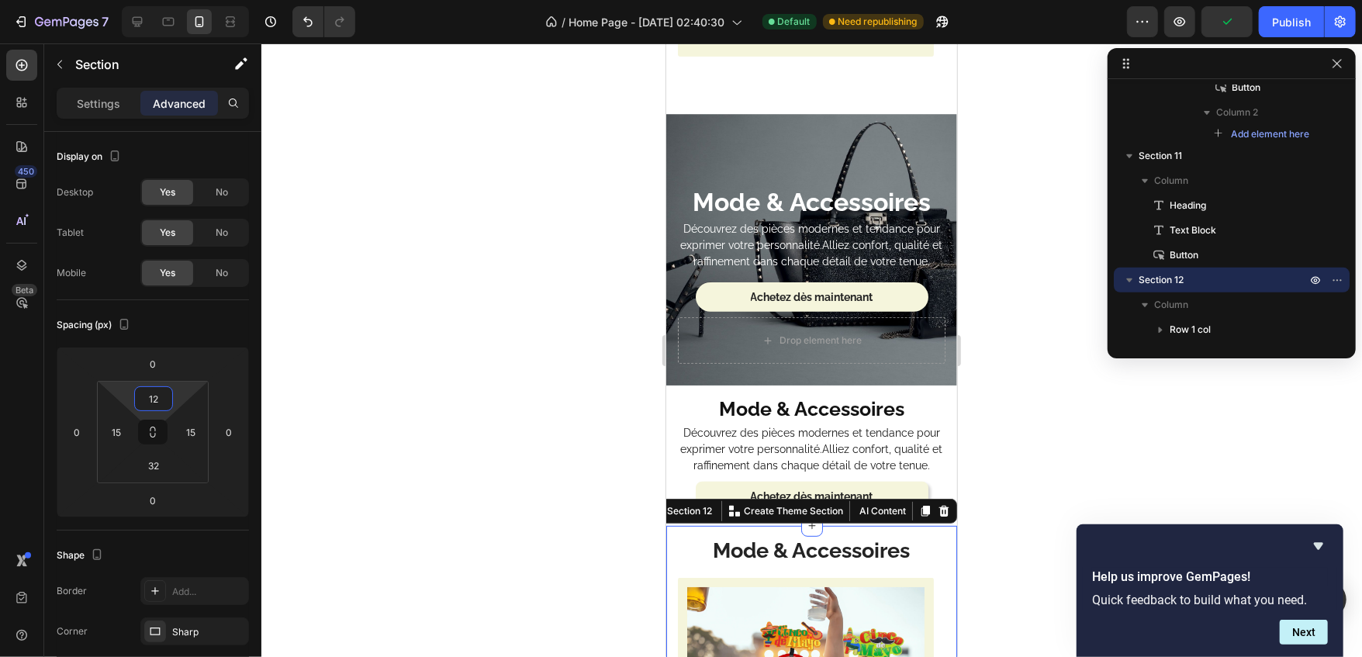
click at [316, 368] on div at bounding box center [811, 350] width 1101 height 614
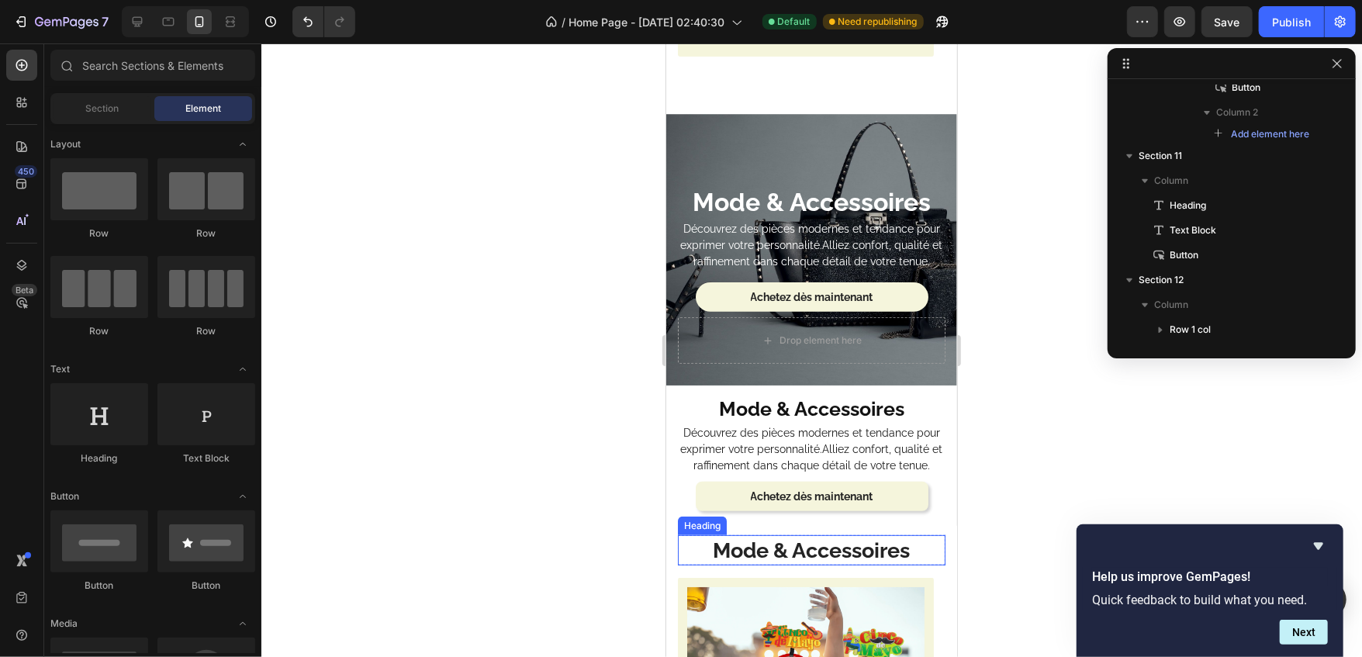
click at [722, 538] on strong "Mode & Accessoires" at bounding box center [811, 550] width 197 height 24
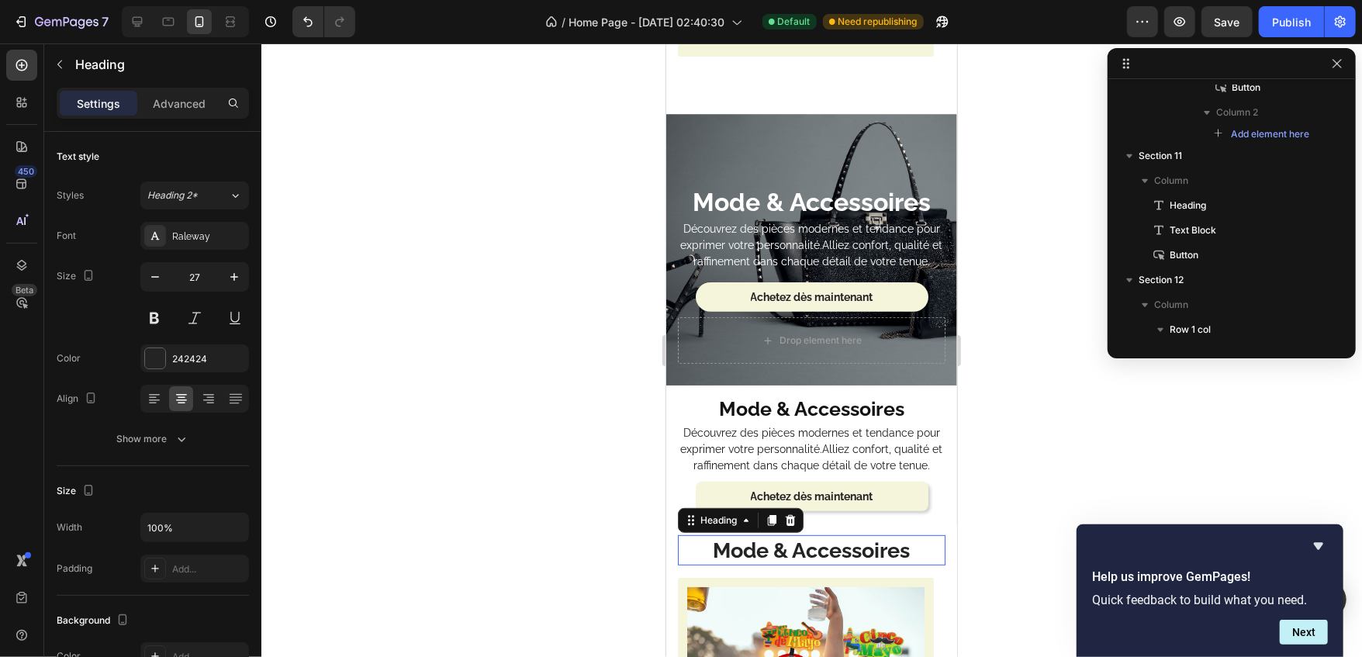
scroll to position [581, 0]
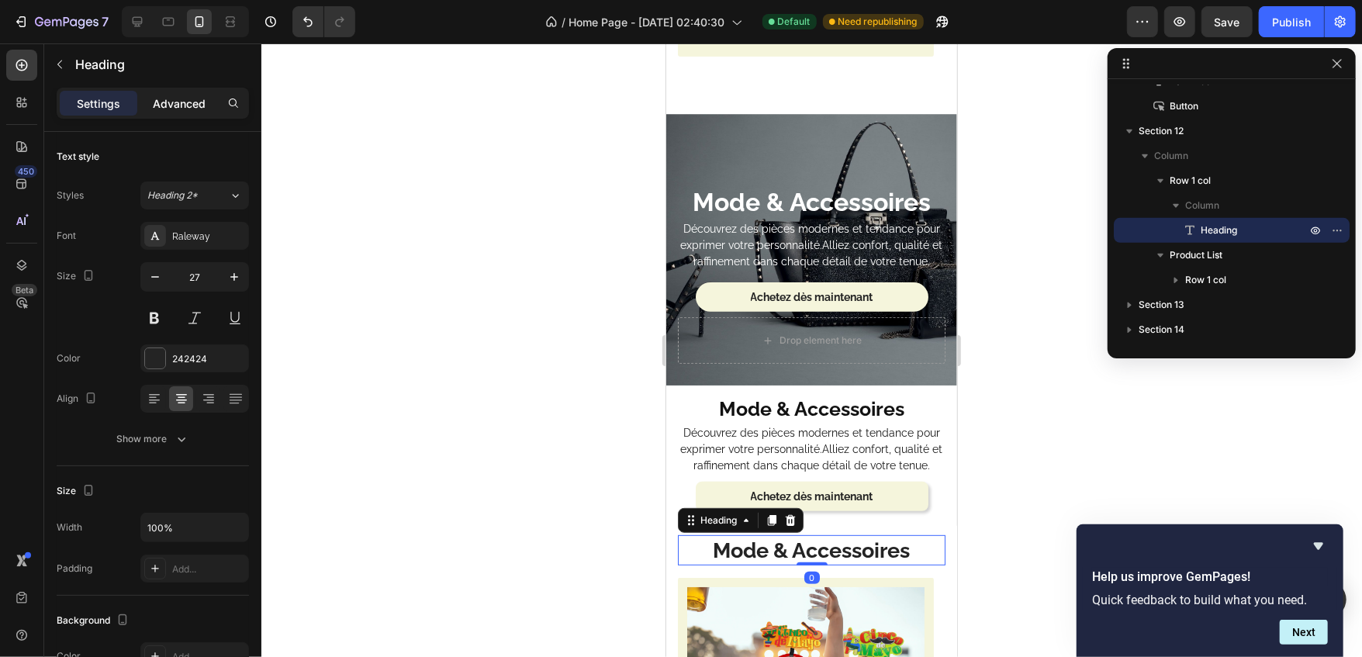
click at [184, 105] on p "Advanced" at bounding box center [179, 103] width 53 height 16
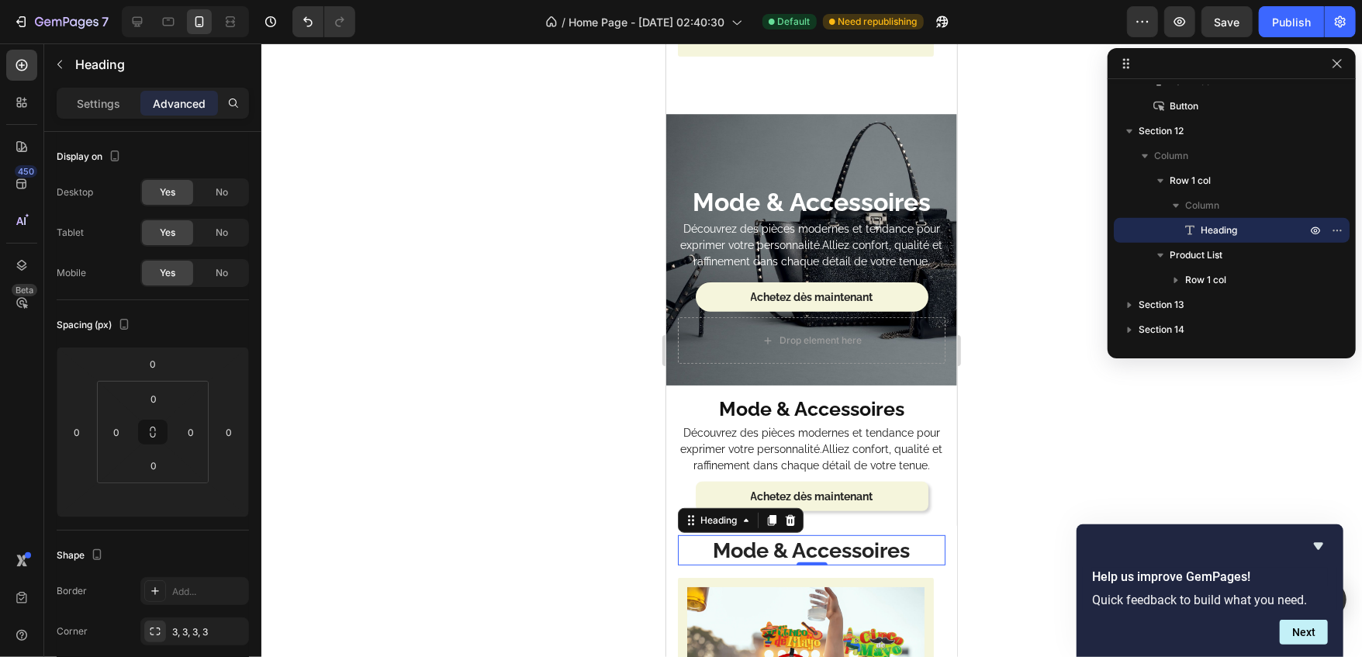
click at [293, 517] on div at bounding box center [811, 350] width 1101 height 614
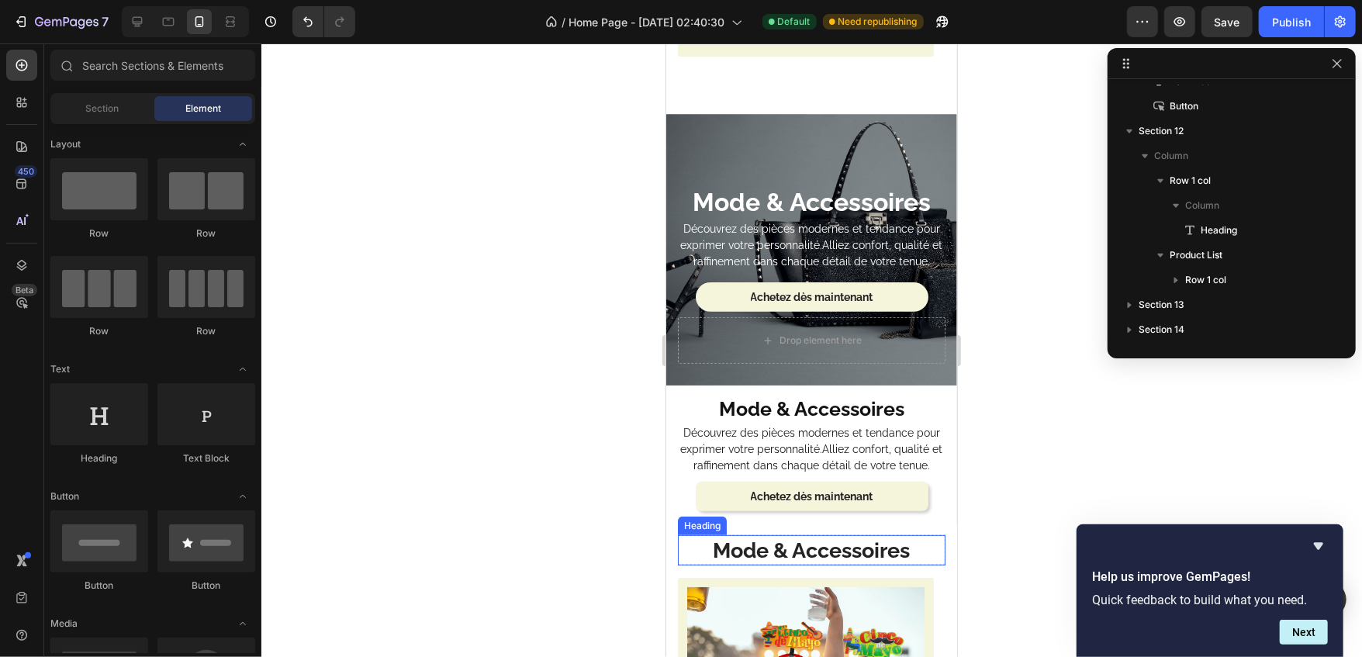
click at [683, 534] on h2 "Mode & Accessoires" at bounding box center [811, 549] width 268 height 30
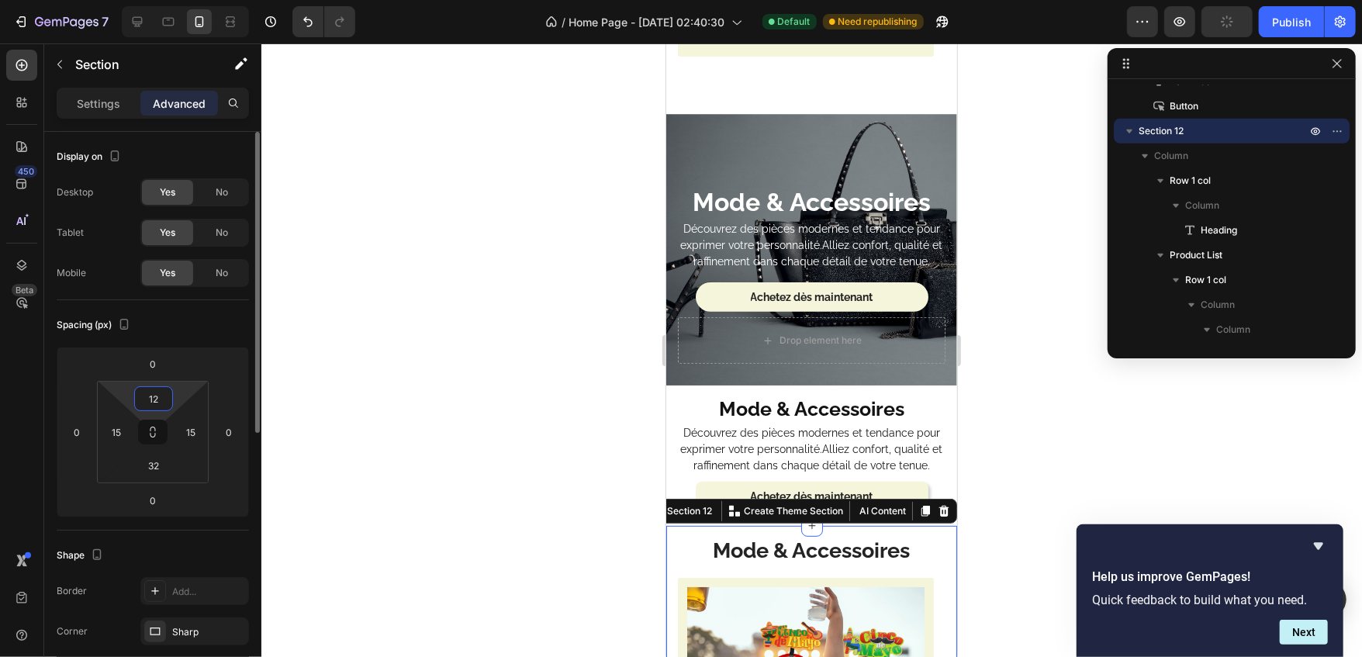
click at [165, 393] on input "12" at bounding box center [153, 398] width 31 height 23
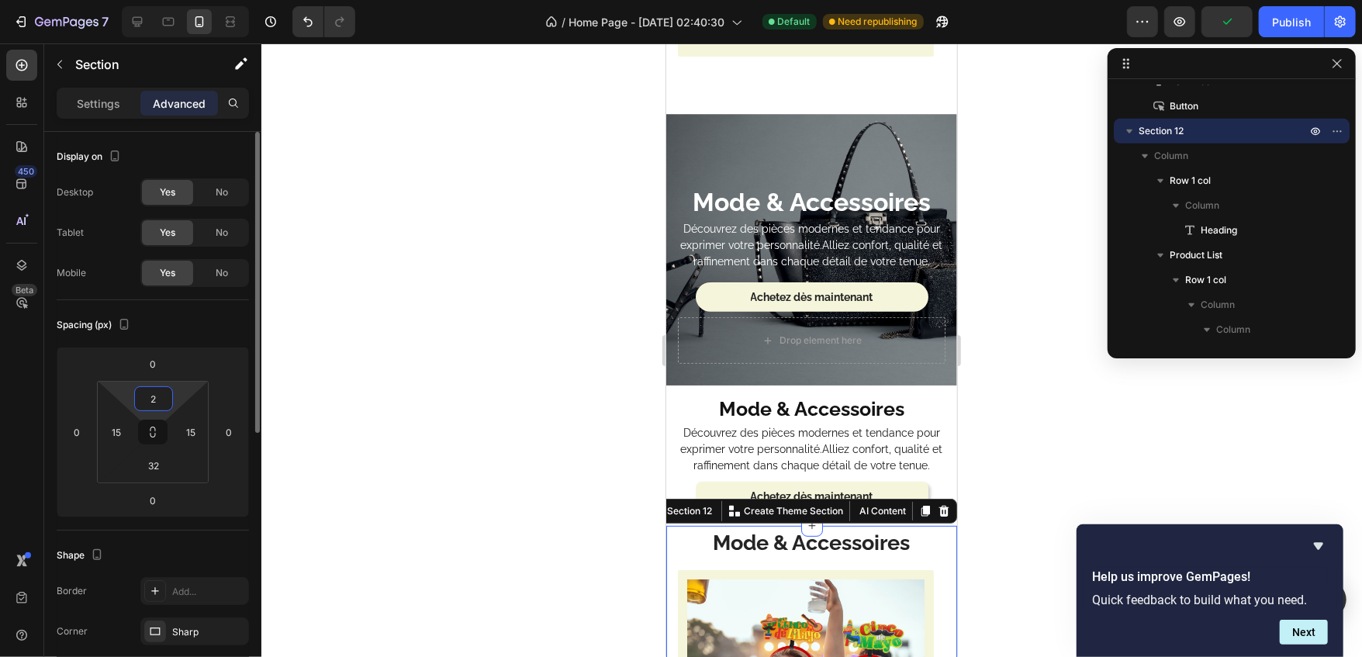
type input "24"
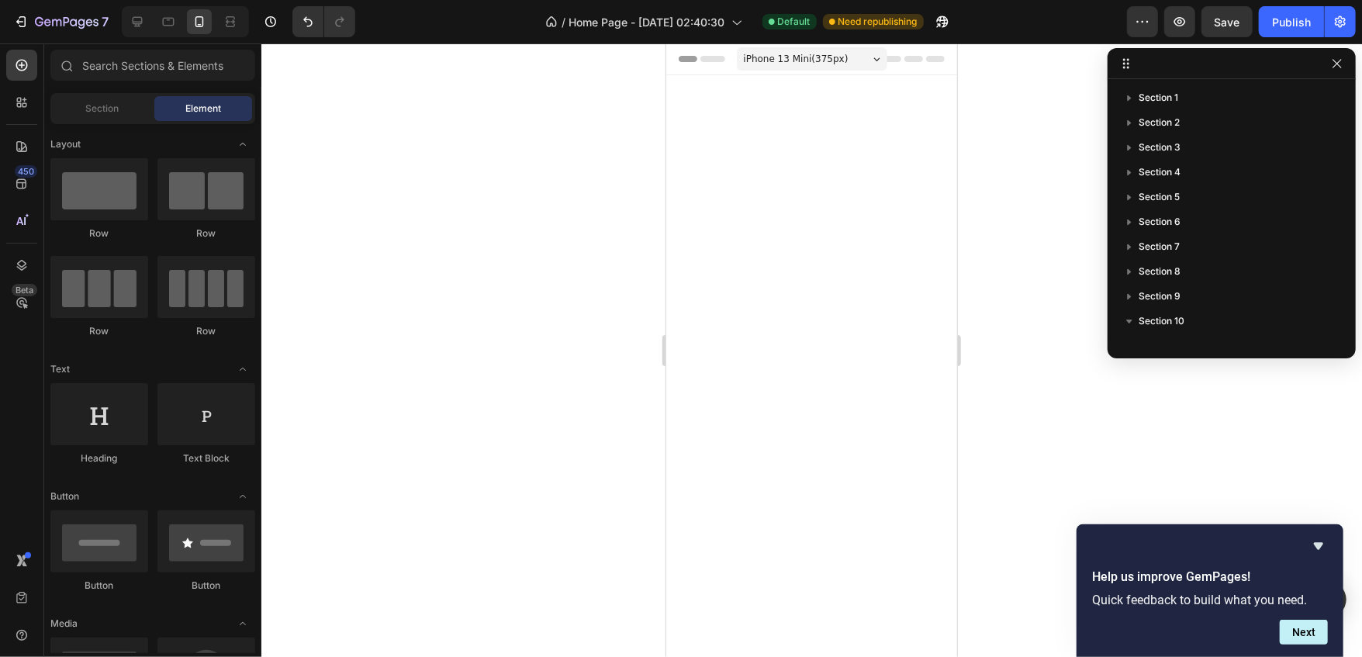
scroll to position [4214, 0]
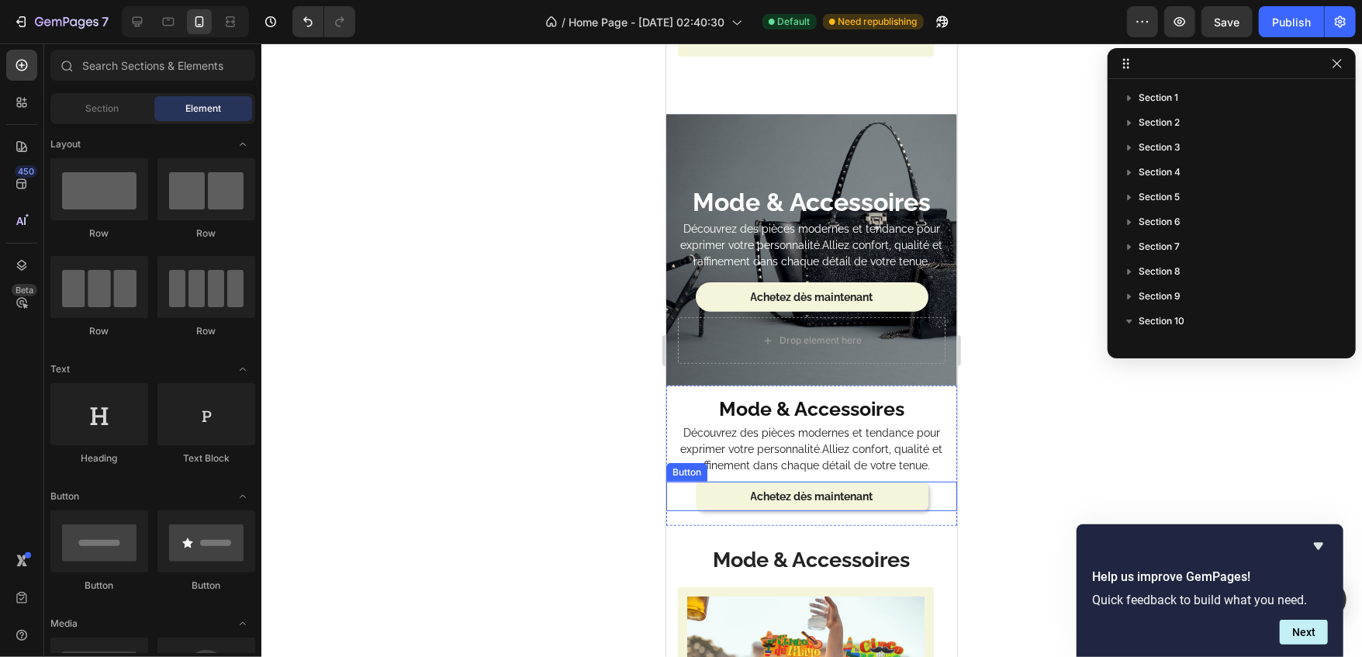
click at [700, 486] on link "Achetez dès maintenant" at bounding box center [811, 495] width 233 height 29
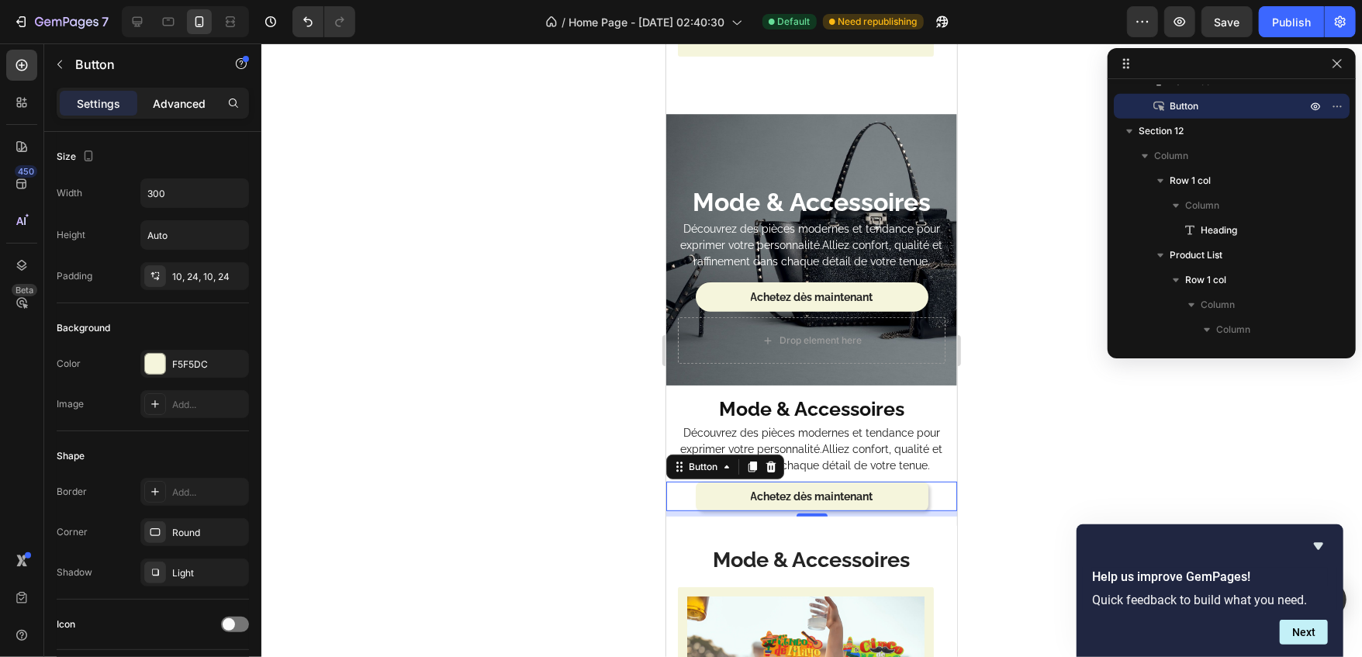
click at [188, 109] on p "Advanced" at bounding box center [179, 103] width 53 height 16
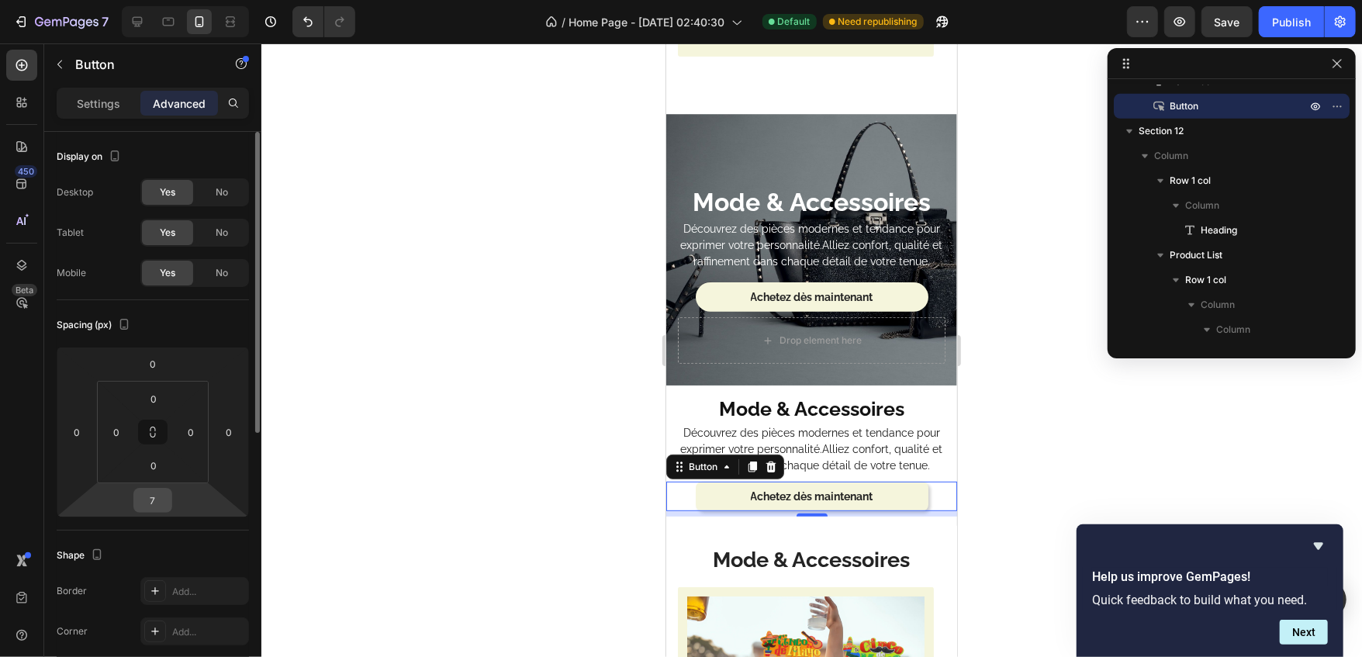
click at [162, 489] on input "7" at bounding box center [152, 500] width 31 height 23
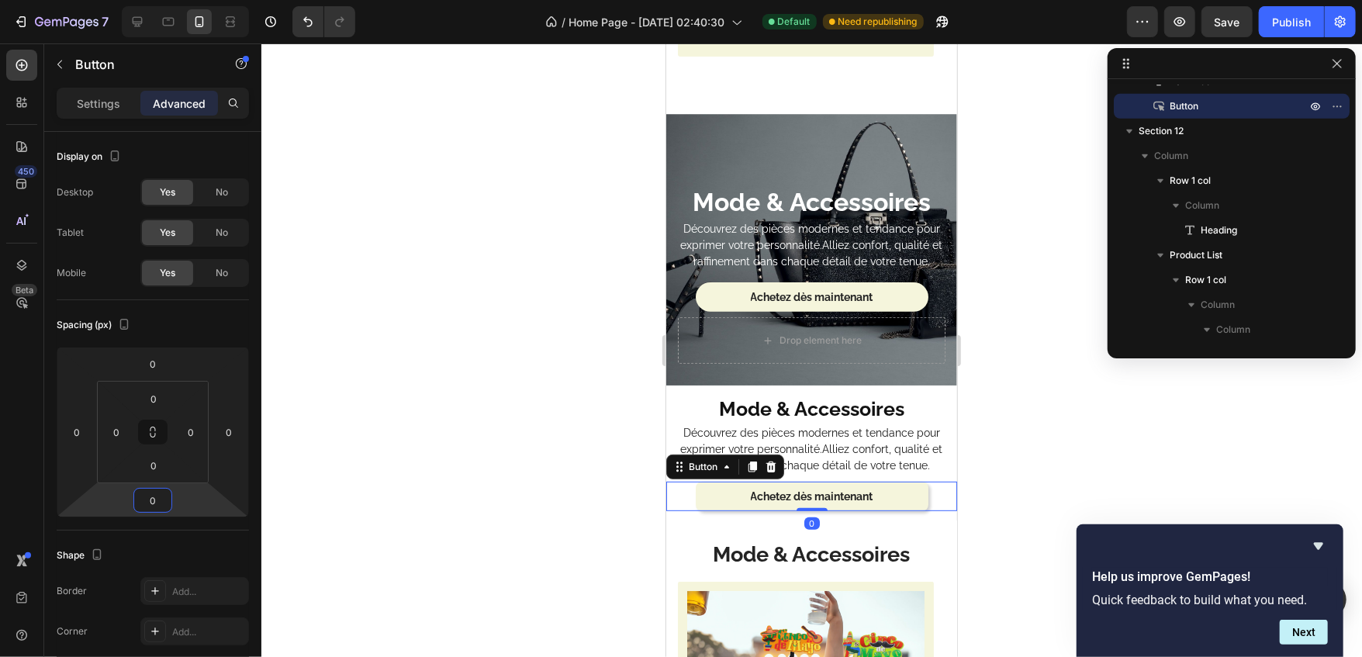
type input "0"
click at [272, 528] on div at bounding box center [811, 350] width 1101 height 614
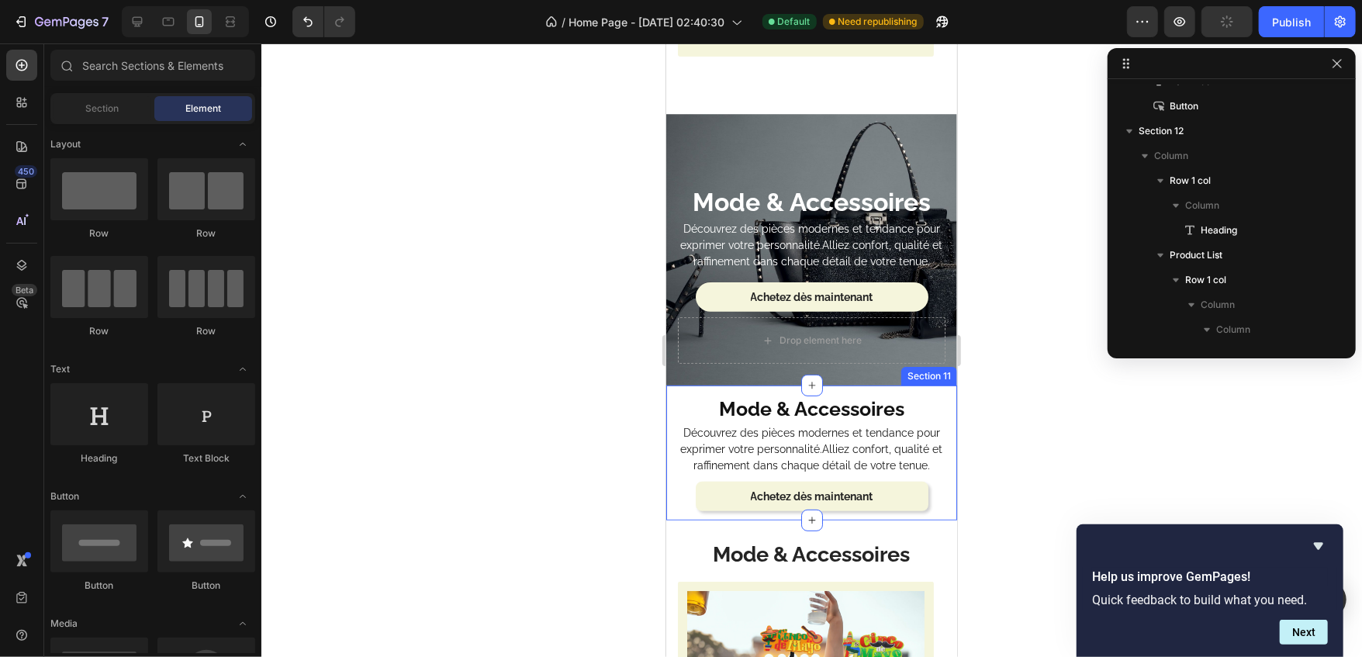
click at [683, 496] on div "Mode & Accessoires Heading Découvrez des pièces modernes et tendance pour expri…" at bounding box center [811, 452] width 291 height 135
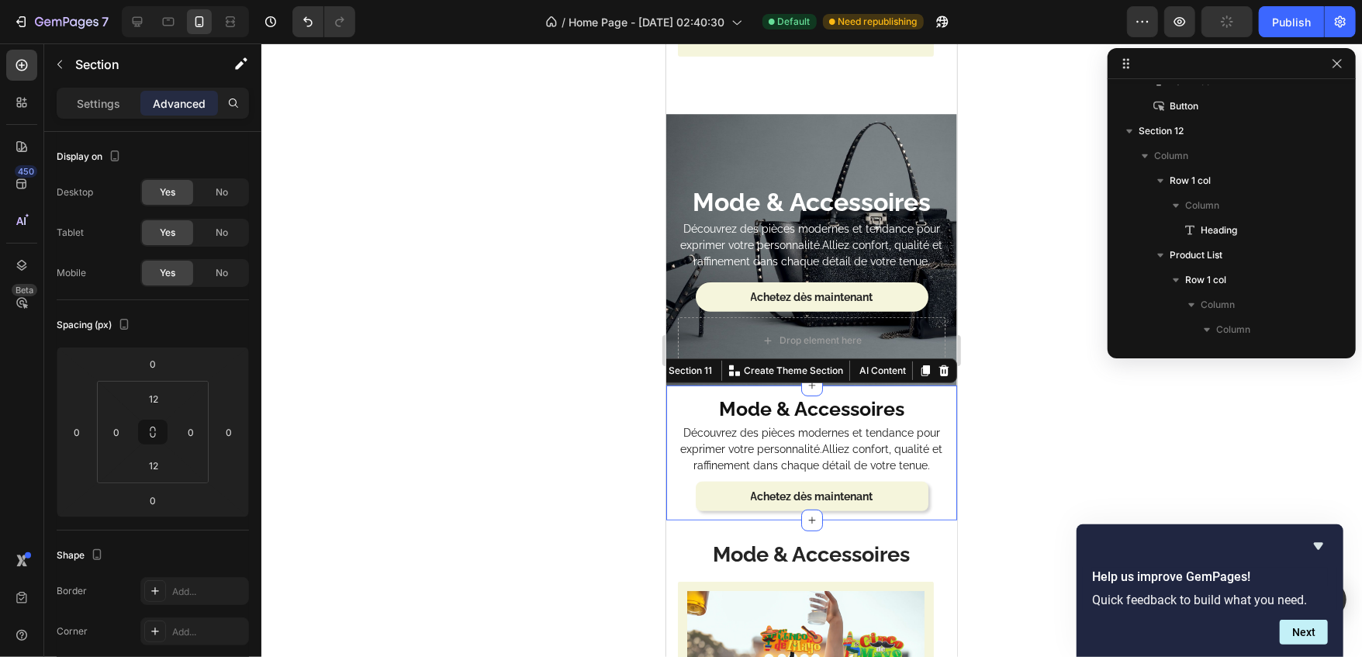
scroll to position [386, 0]
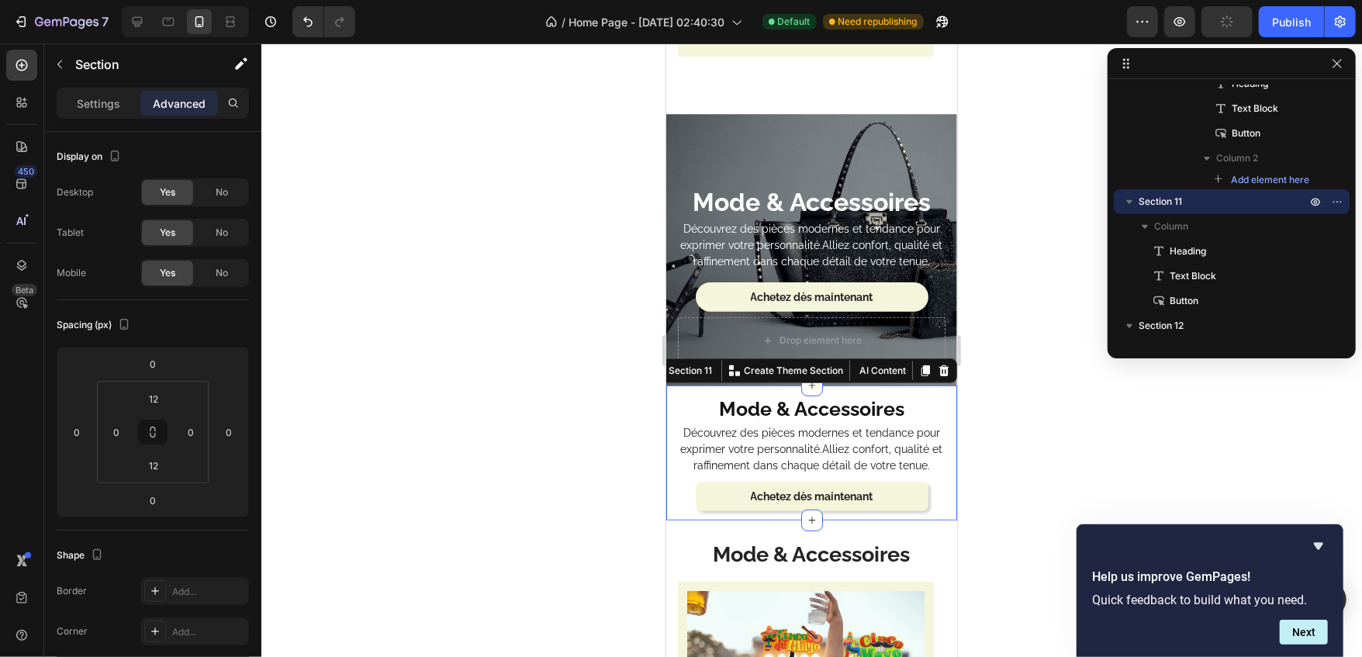
click at [544, 518] on div at bounding box center [811, 350] width 1101 height 614
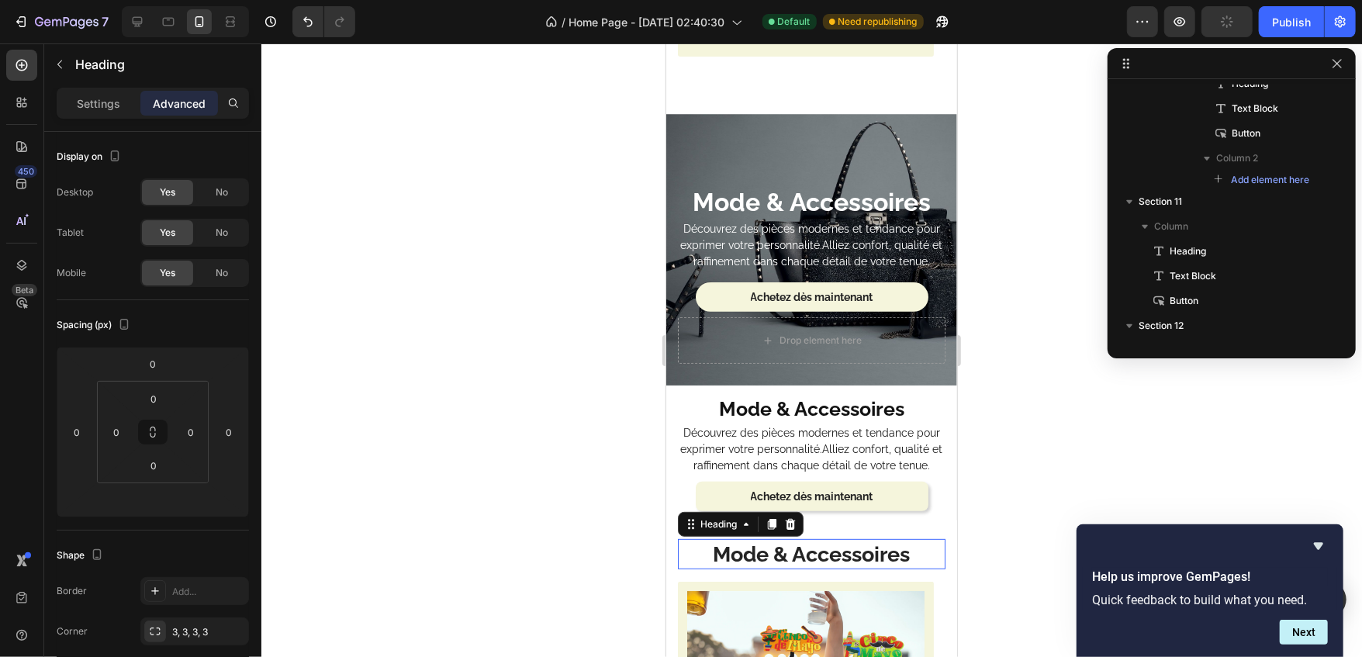
scroll to position [610, 0]
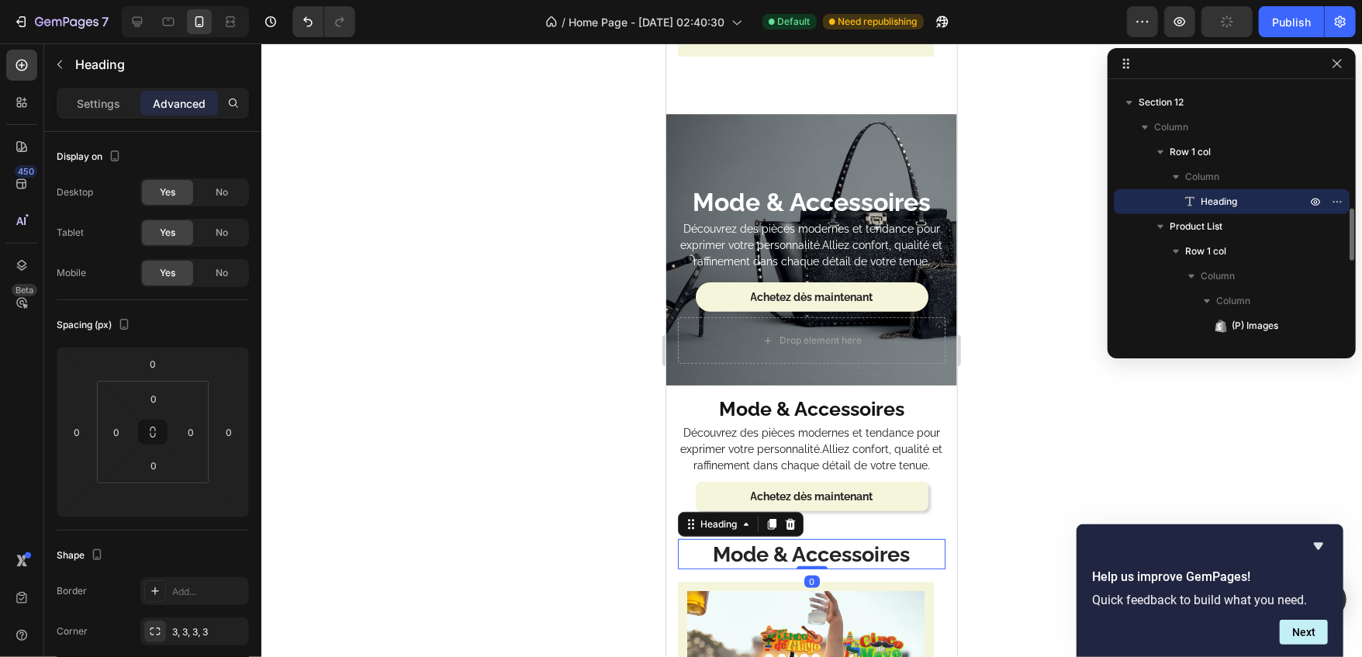
click at [640, 534] on div at bounding box center [811, 350] width 1101 height 614
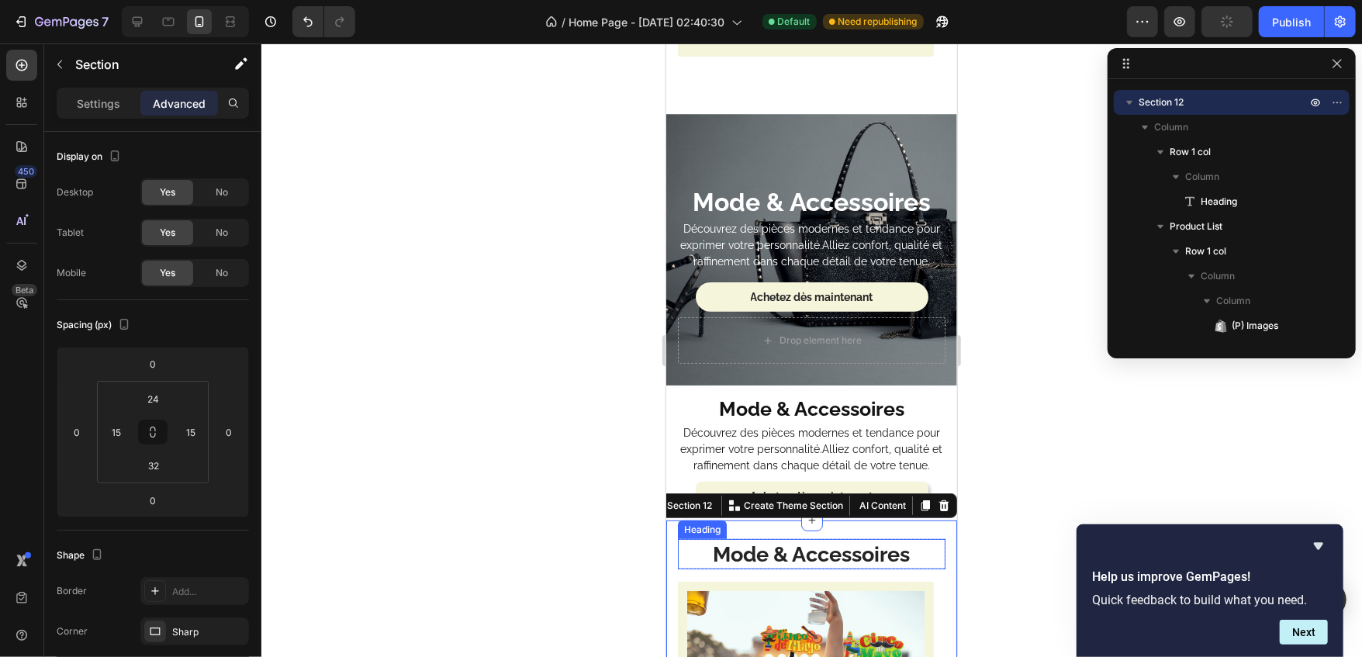
click at [763, 541] on strong "Mode & Accessoires" at bounding box center [811, 553] width 197 height 24
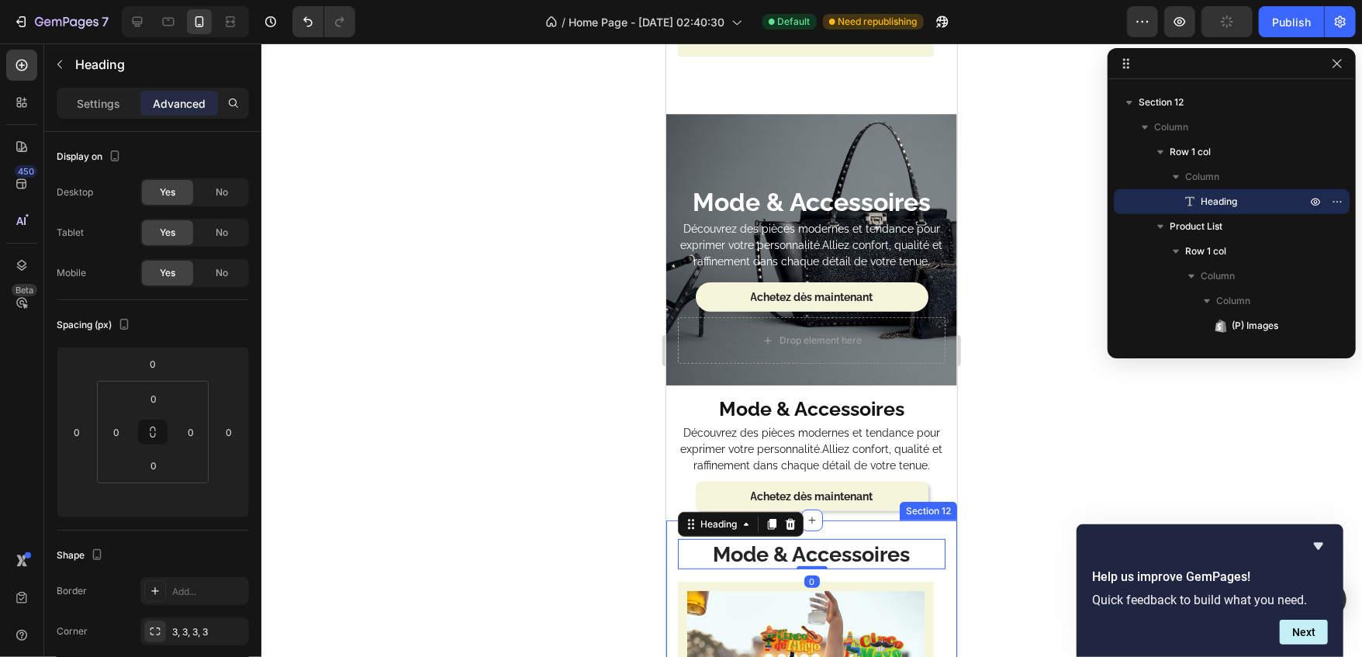
click at [608, 534] on div at bounding box center [811, 350] width 1101 height 614
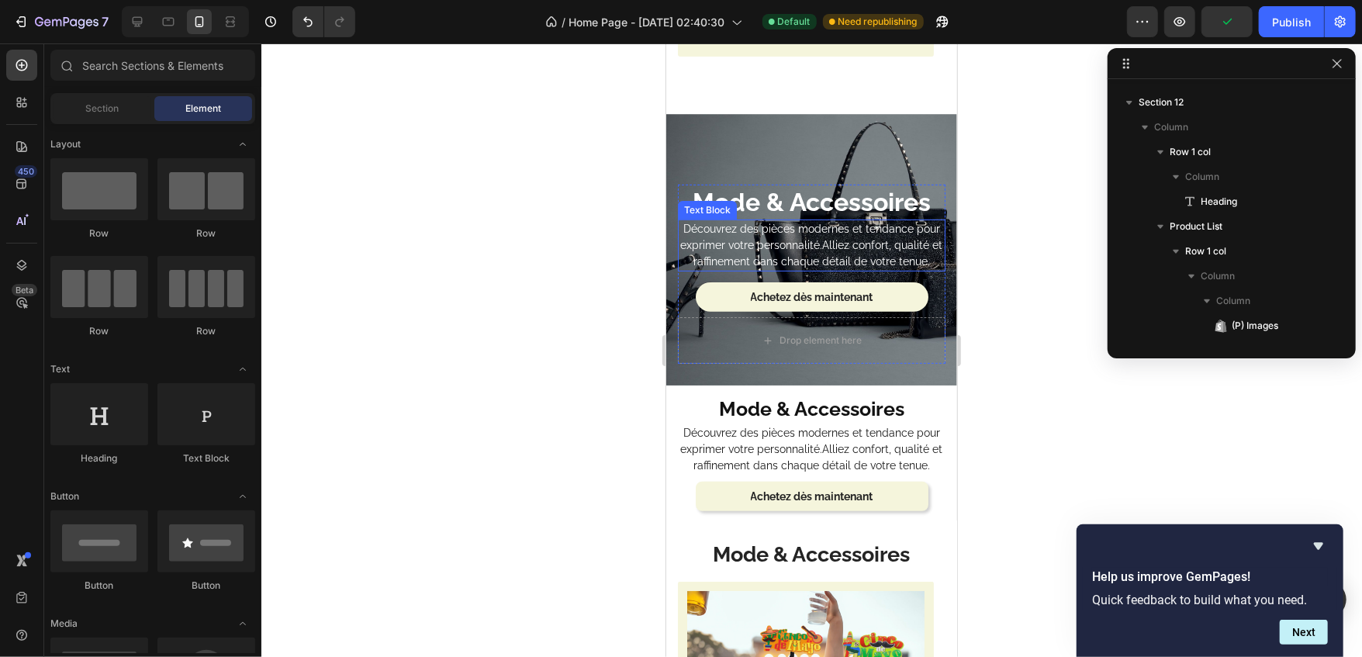
click at [837, 236] on p "Découvrez des pièces modernes et tendance pour exprimer votre personnalité.Alli…" at bounding box center [811, 244] width 265 height 49
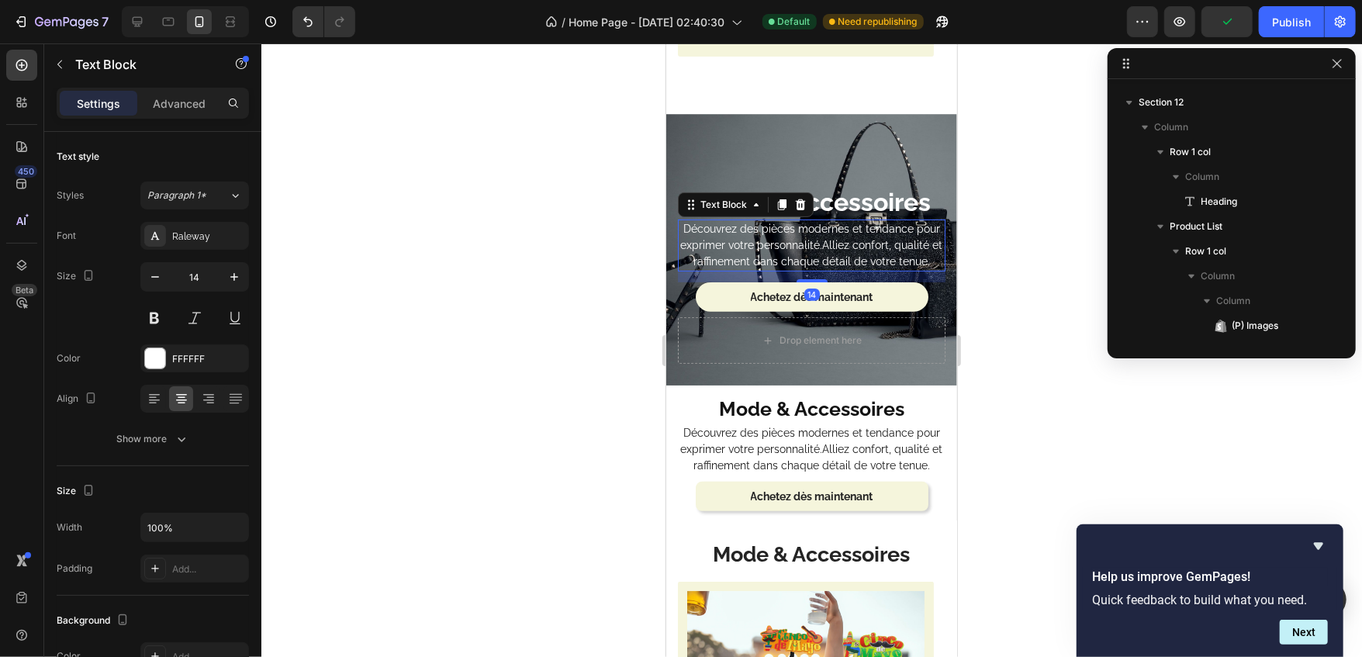
scroll to position [293, 0]
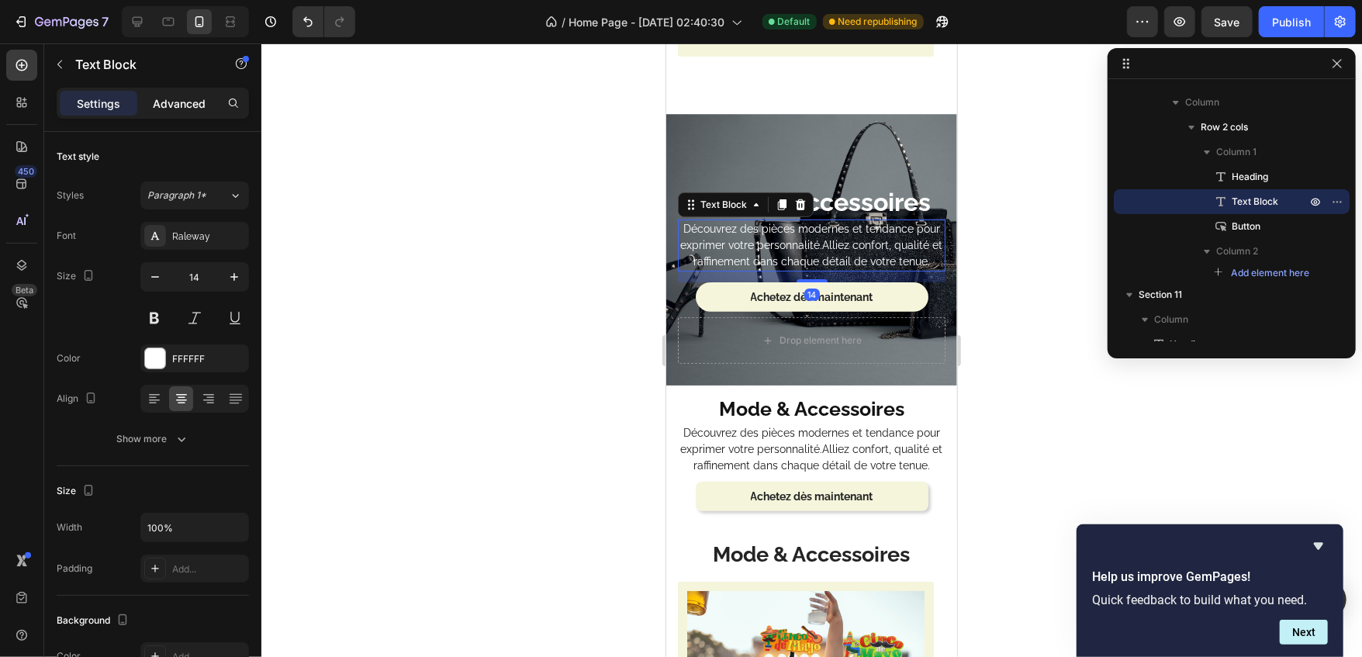
click at [206, 102] on div "Advanced" at bounding box center [179, 103] width 78 height 25
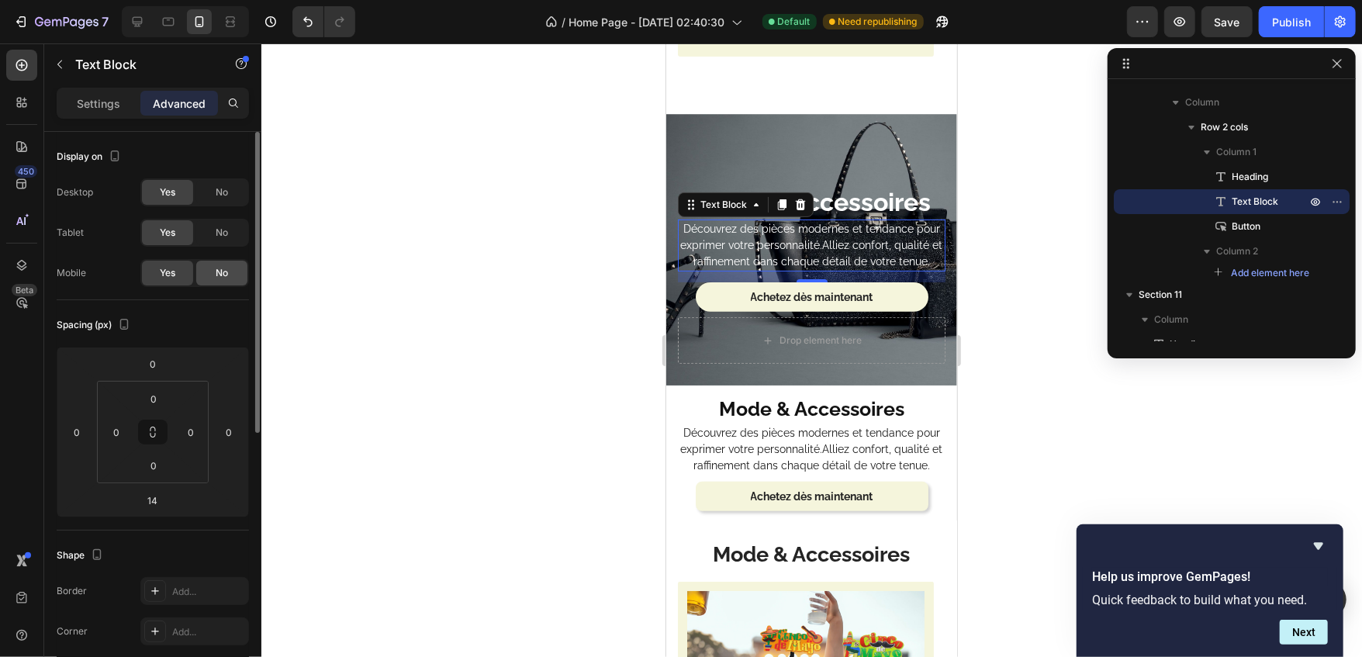
click at [233, 278] on div "No" at bounding box center [221, 273] width 51 height 25
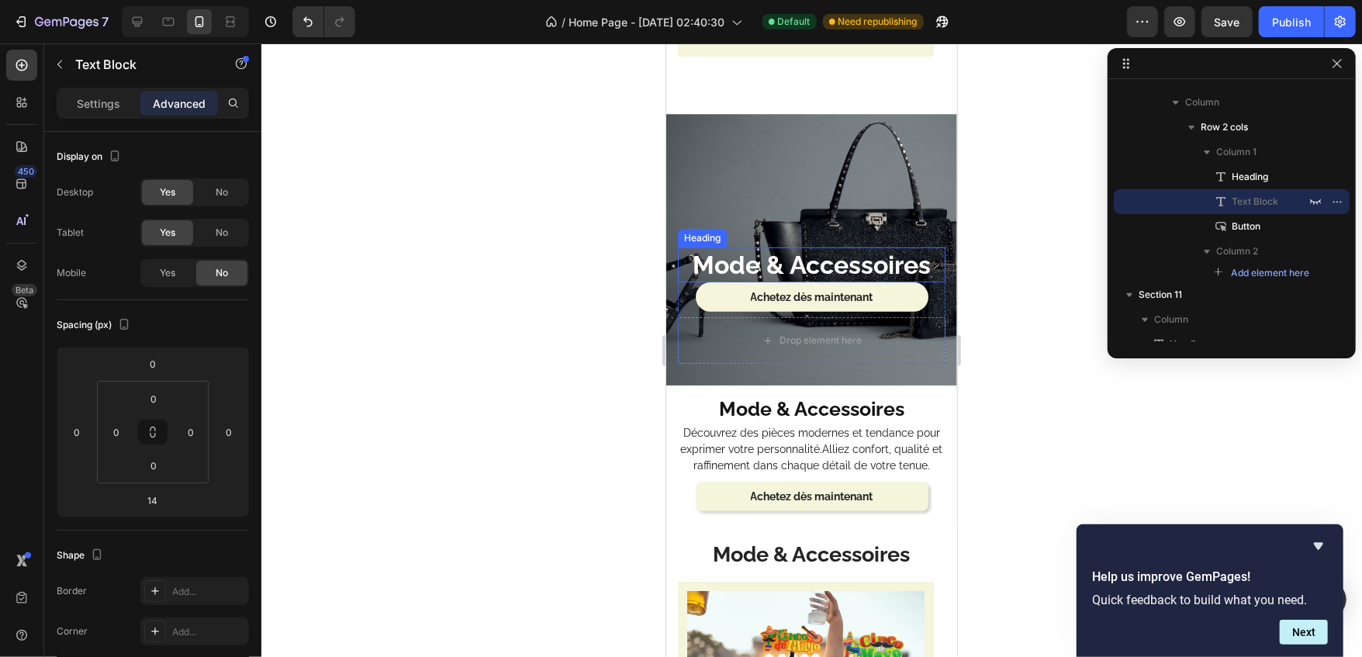
click at [697, 256] on strong "Mode & Accessoires" at bounding box center [811, 264] width 238 height 29
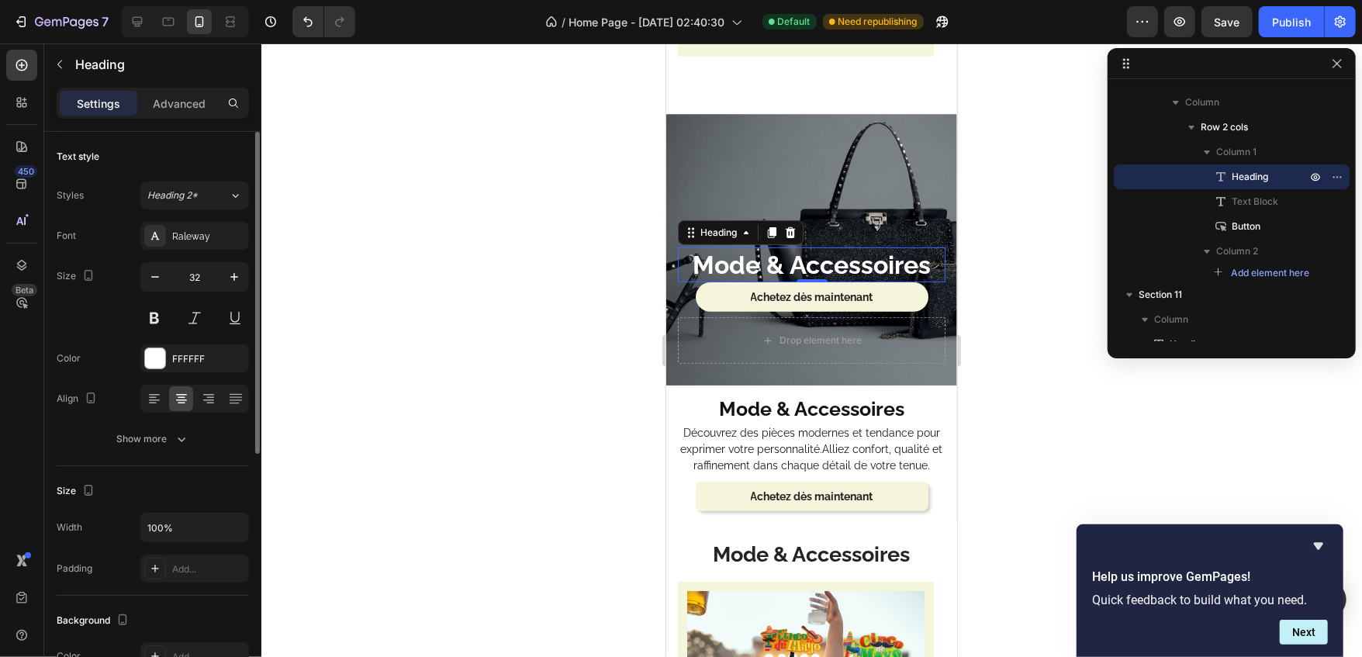
click at [190, 133] on div "Text style Styles Heading 2* Font Raleway Size 32 Color FFFFFF Align Show more" at bounding box center [153, 299] width 192 height 334
click at [199, 99] on p "Advanced" at bounding box center [179, 103] width 53 height 16
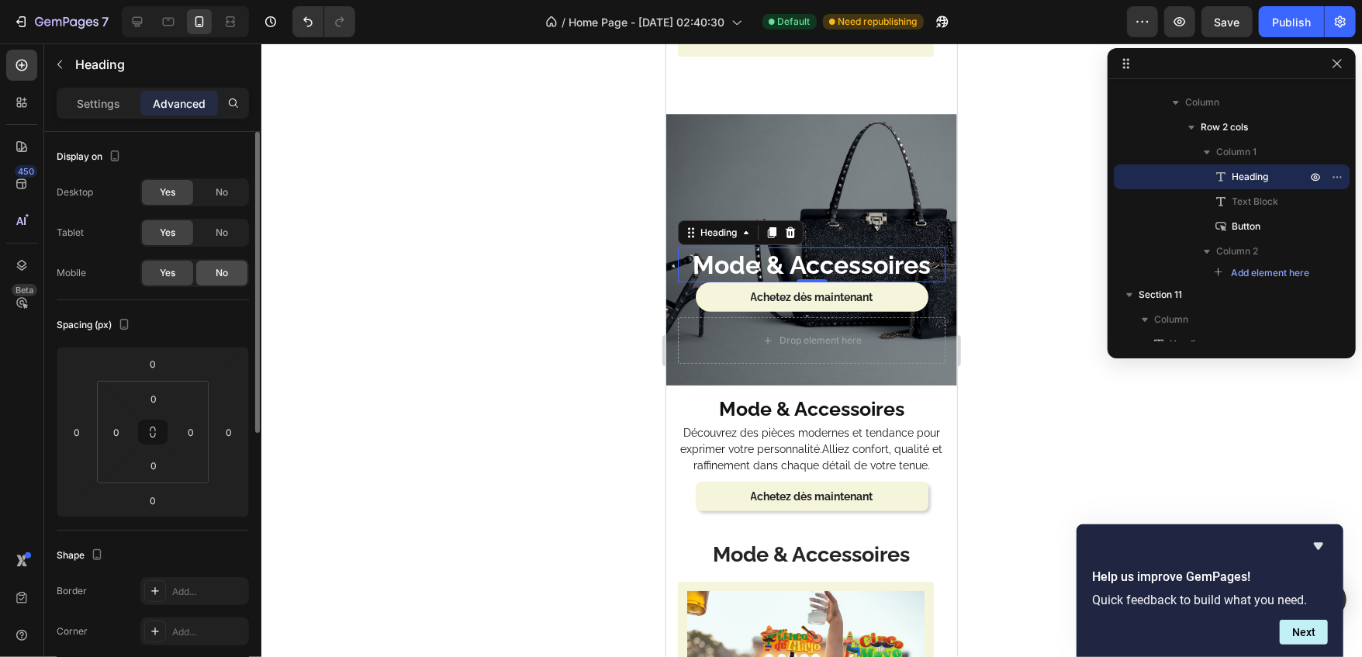
click at [213, 271] on div "No" at bounding box center [221, 273] width 51 height 25
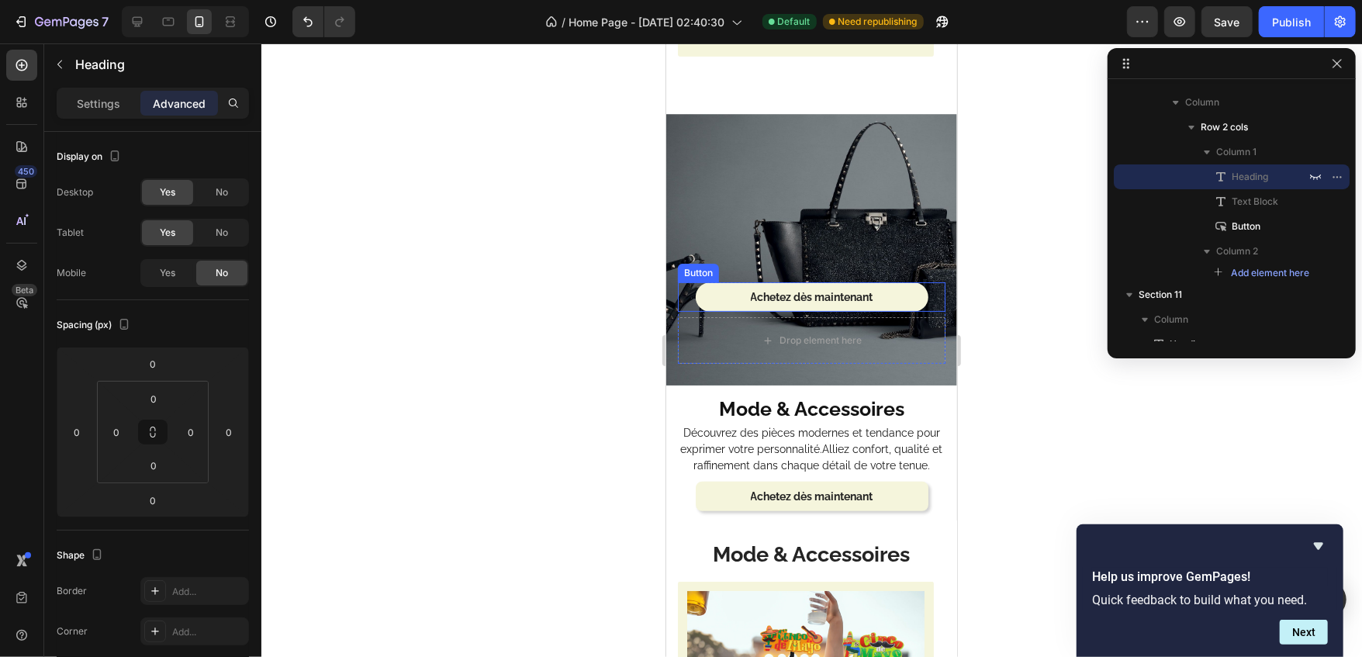
click at [712, 282] on link "Achetez dès maintenant" at bounding box center [811, 296] width 233 height 29
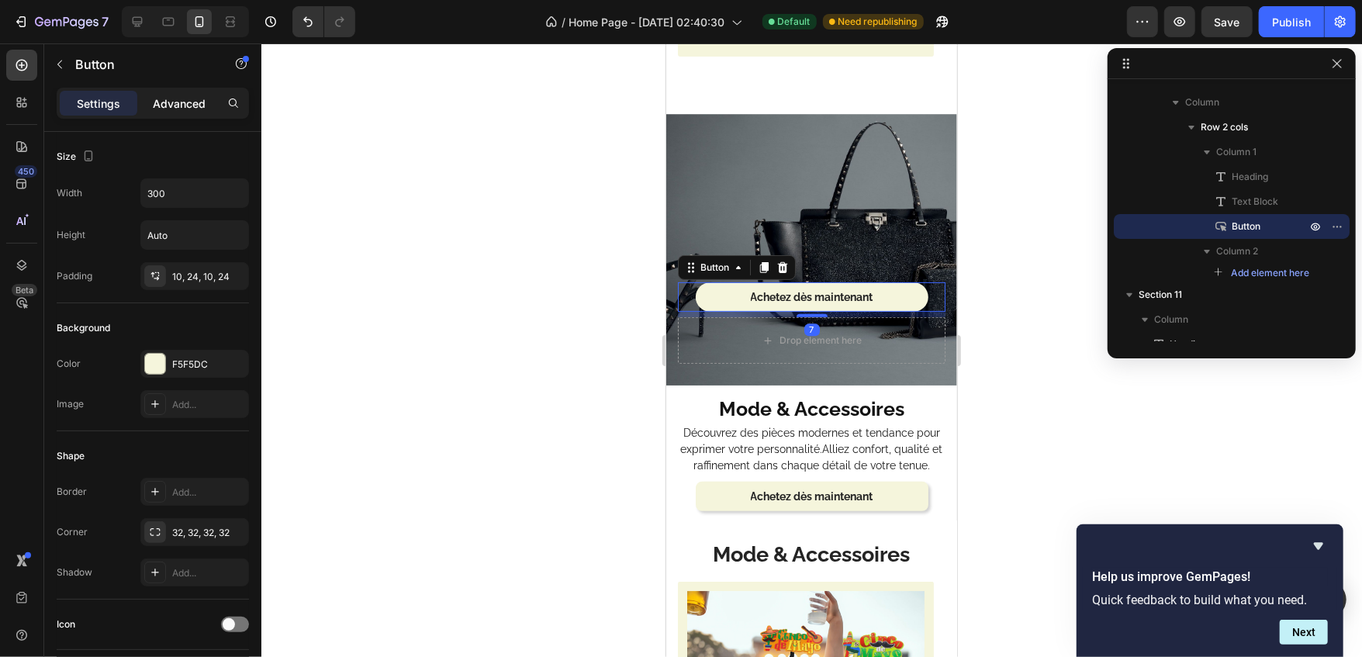
click at [194, 112] on div "Advanced" at bounding box center [179, 103] width 78 height 25
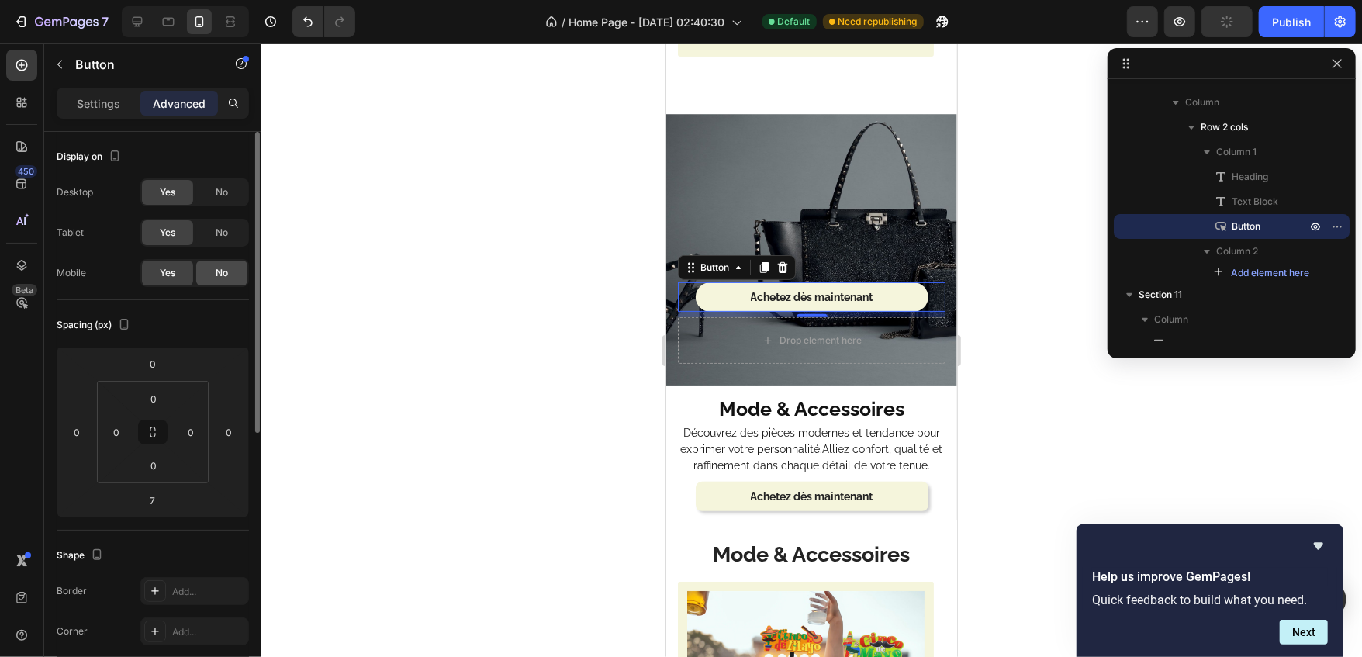
click at [226, 272] on span "No" at bounding box center [222, 273] width 12 height 14
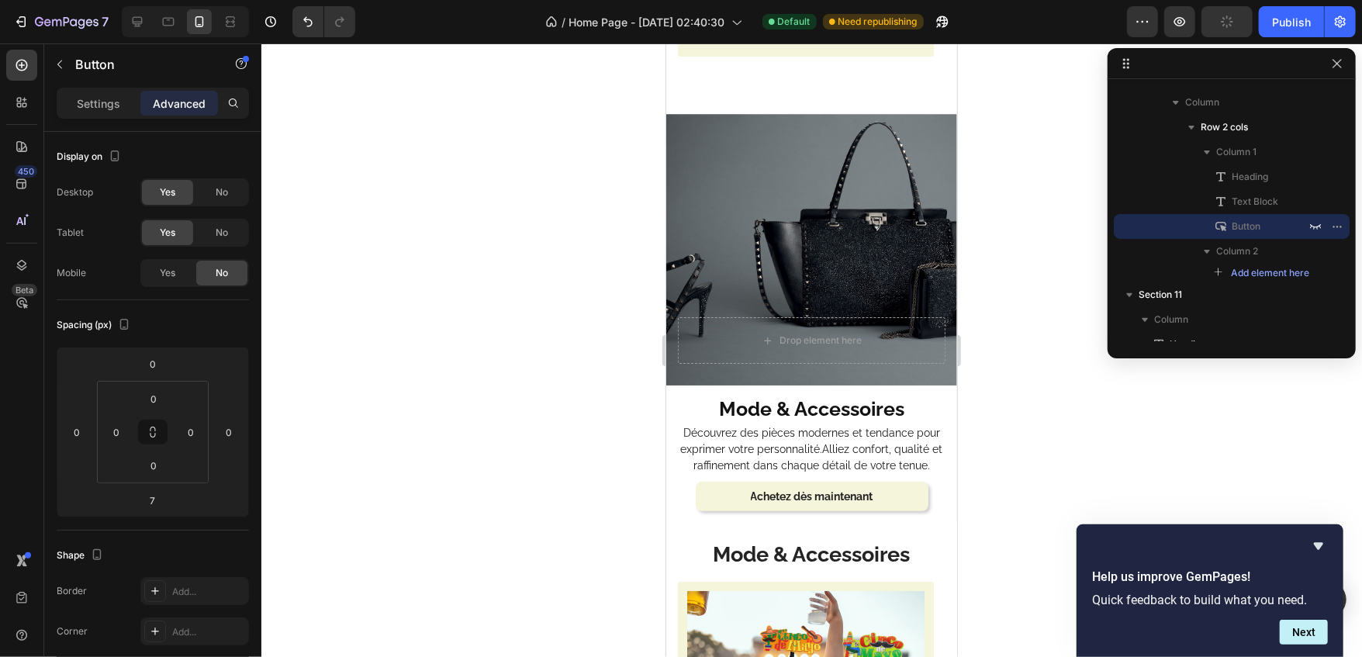
click at [418, 249] on div at bounding box center [811, 350] width 1101 height 614
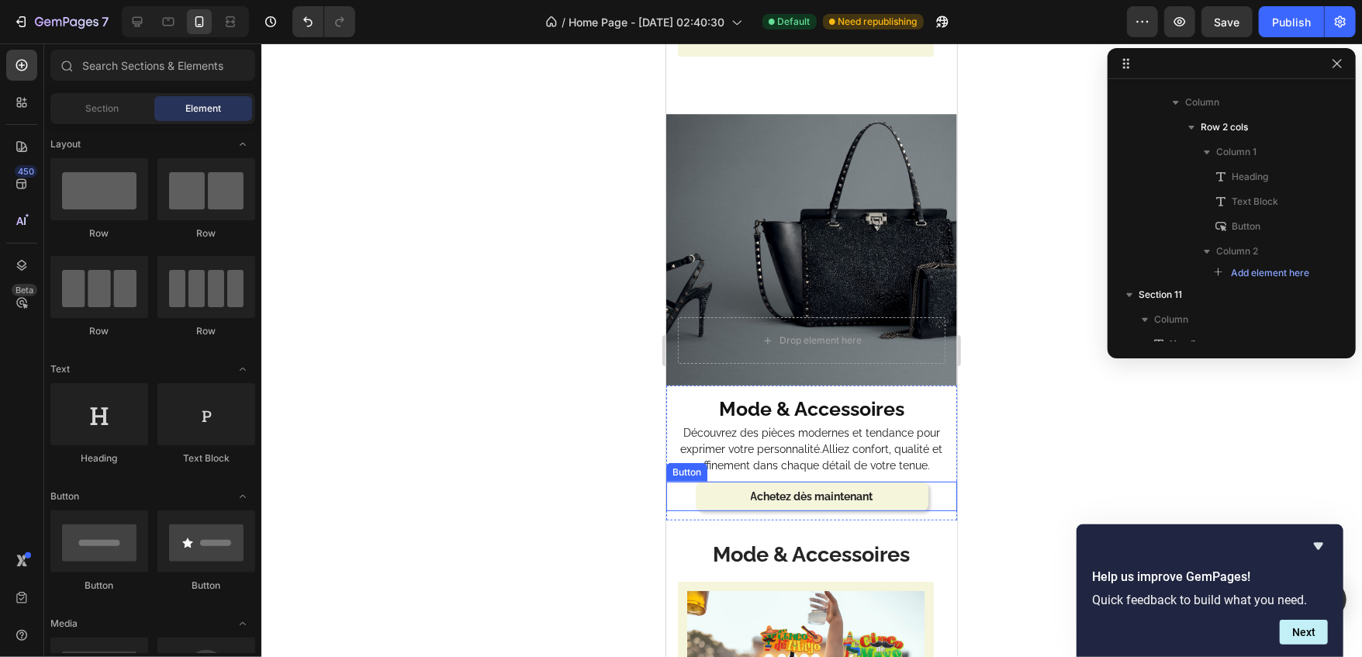
click at [722, 481] on link "Achetez dès maintenant" at bounding box center [811, 495] width 233 height 29
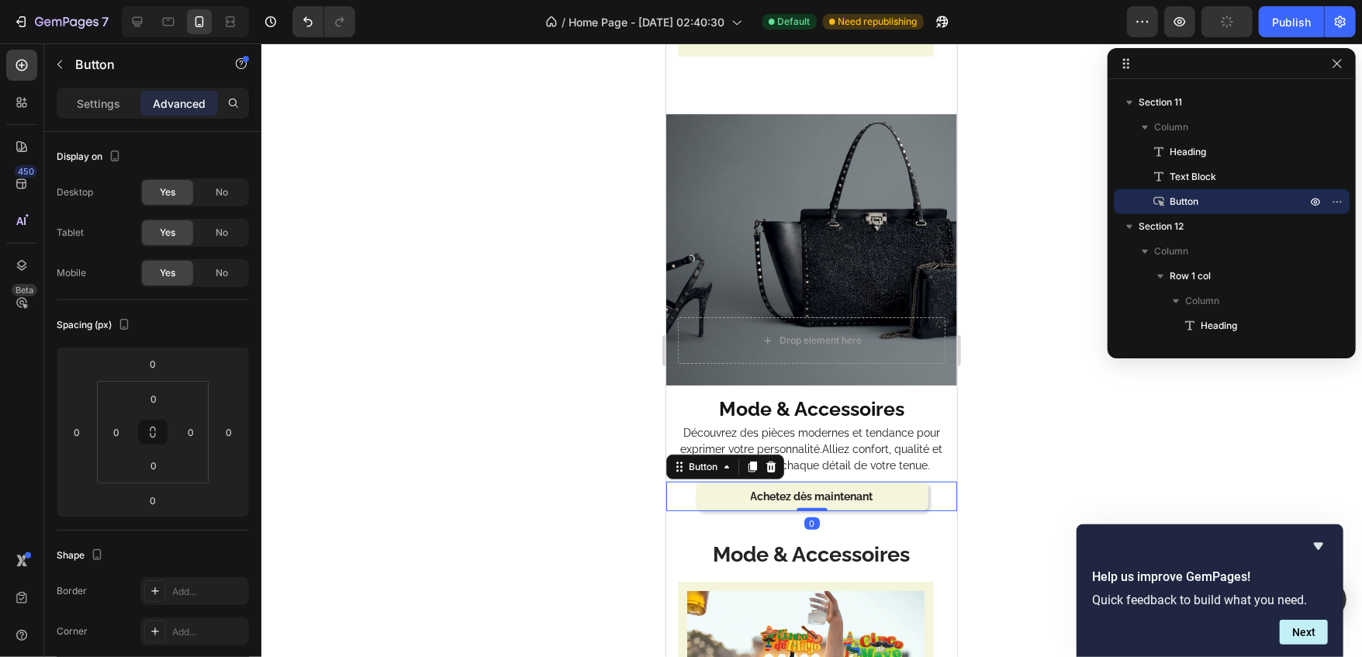
scroll to position [506, 0]
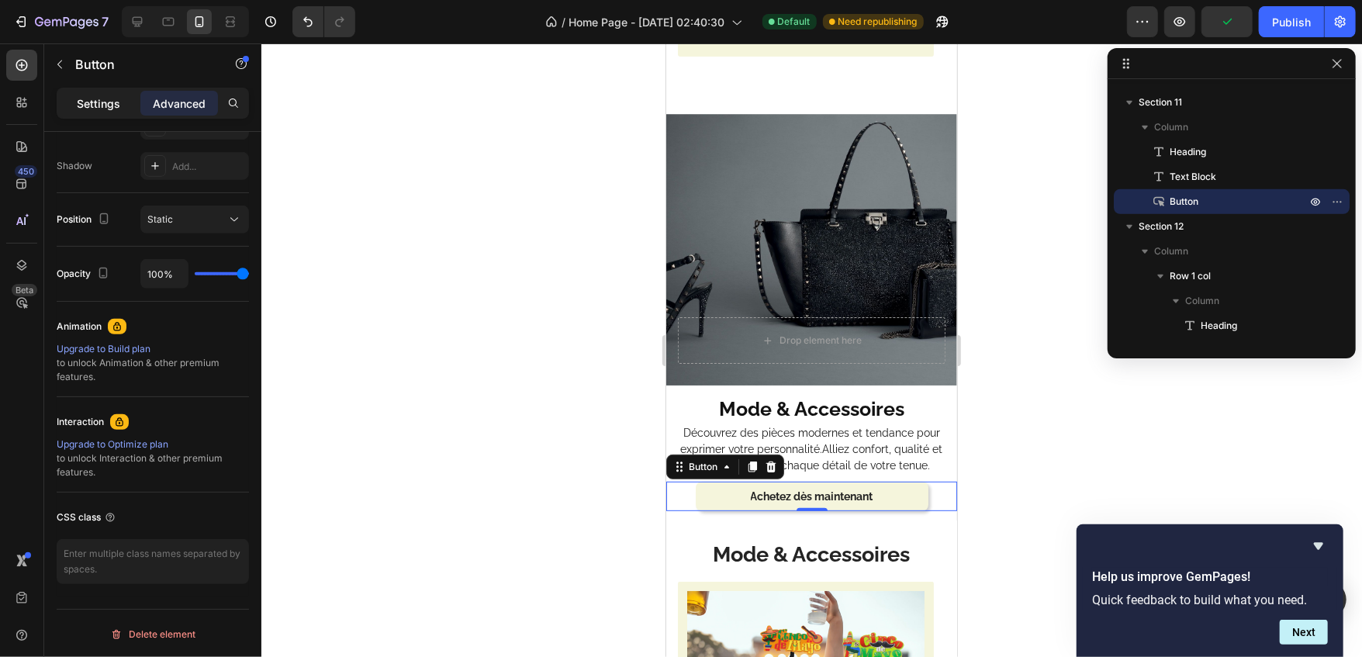
click at [70, 107] on div "Settings" at bounding box center [99, 103] width 78 height 25
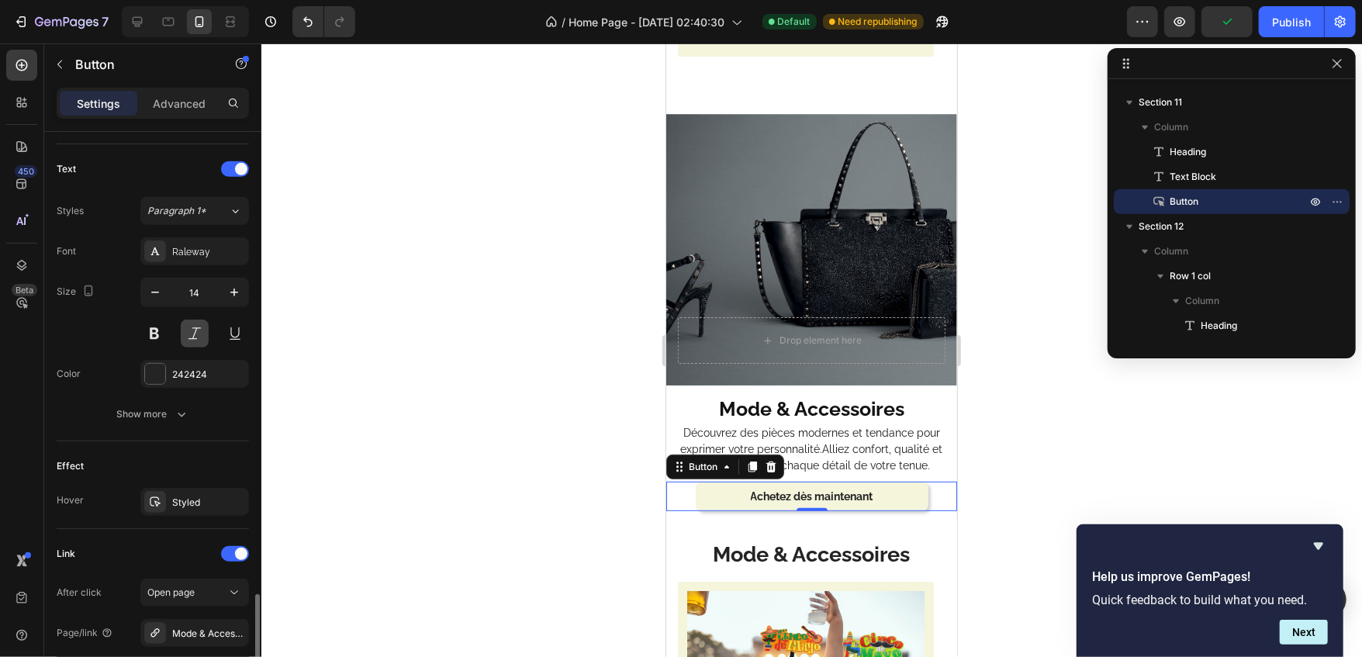
scroll to position [662, 0]
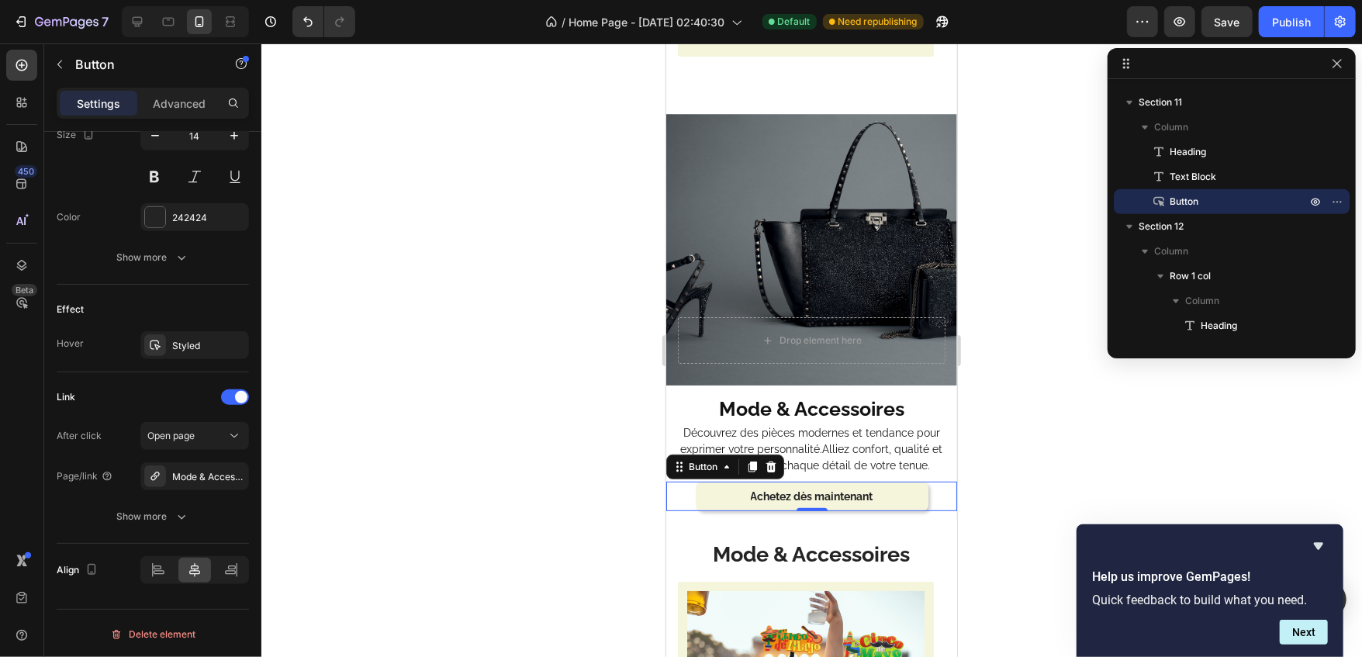
click at [388, 329] on div at bounding box center [811, 350] width 1101 height 614
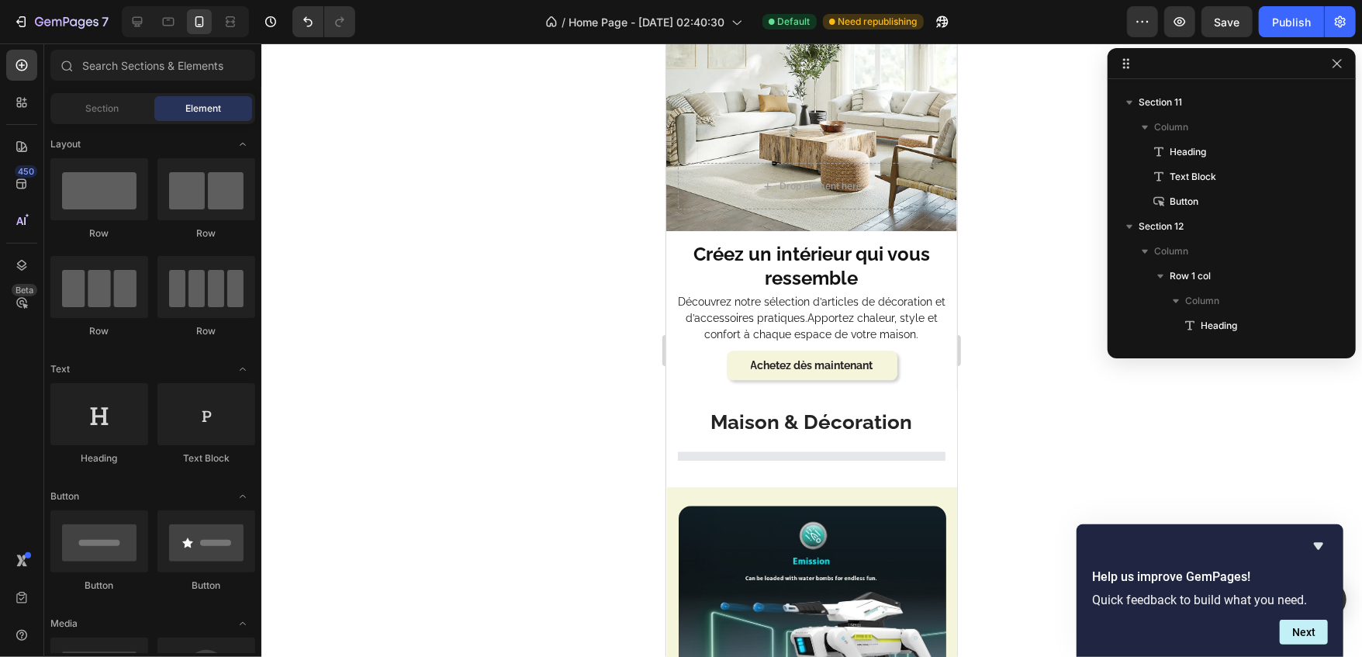
scroll to position [2312, 0]
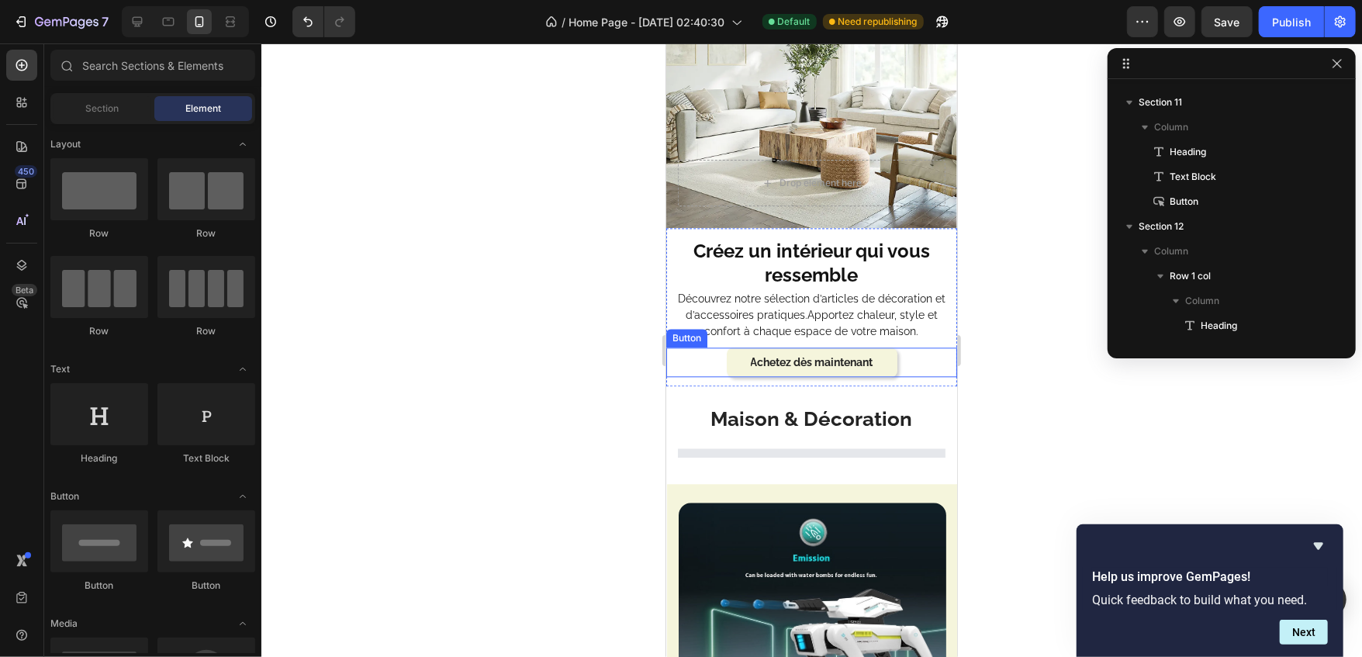
click at [731, 363] on link "Achetez dès maintenant" at bounding box center [811, 361] width 171 height 29
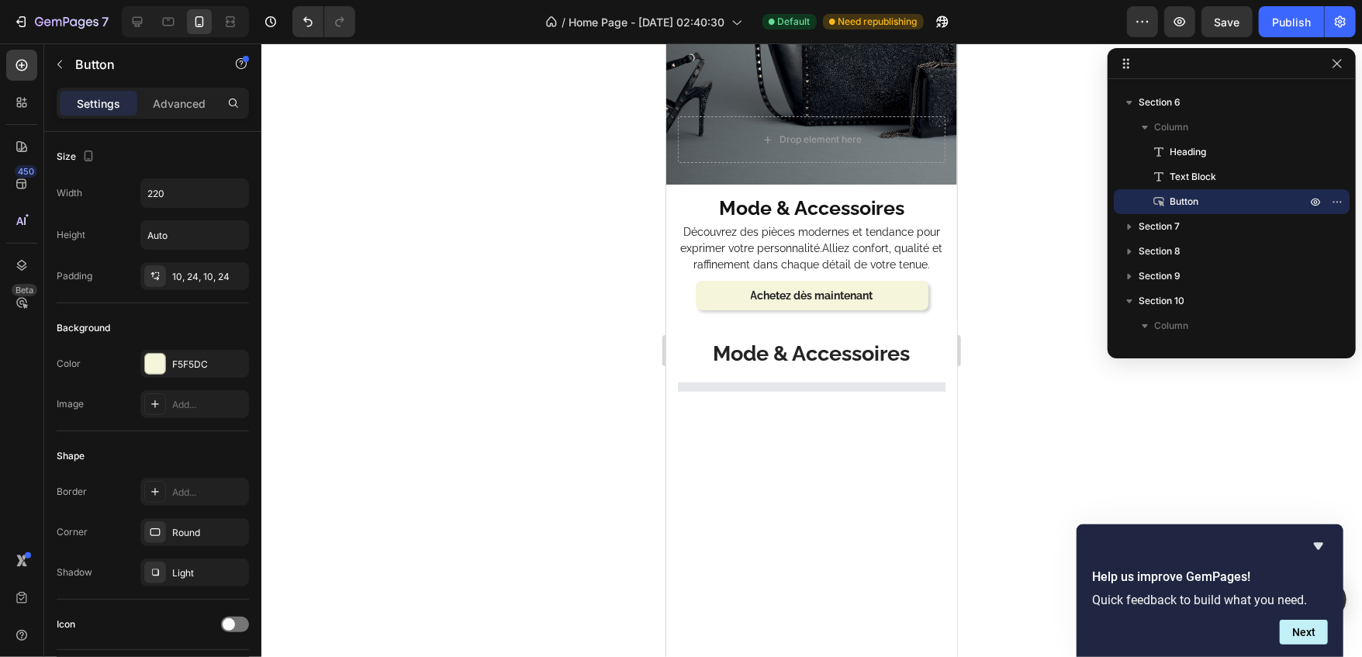
scroll to position [4038, 0]
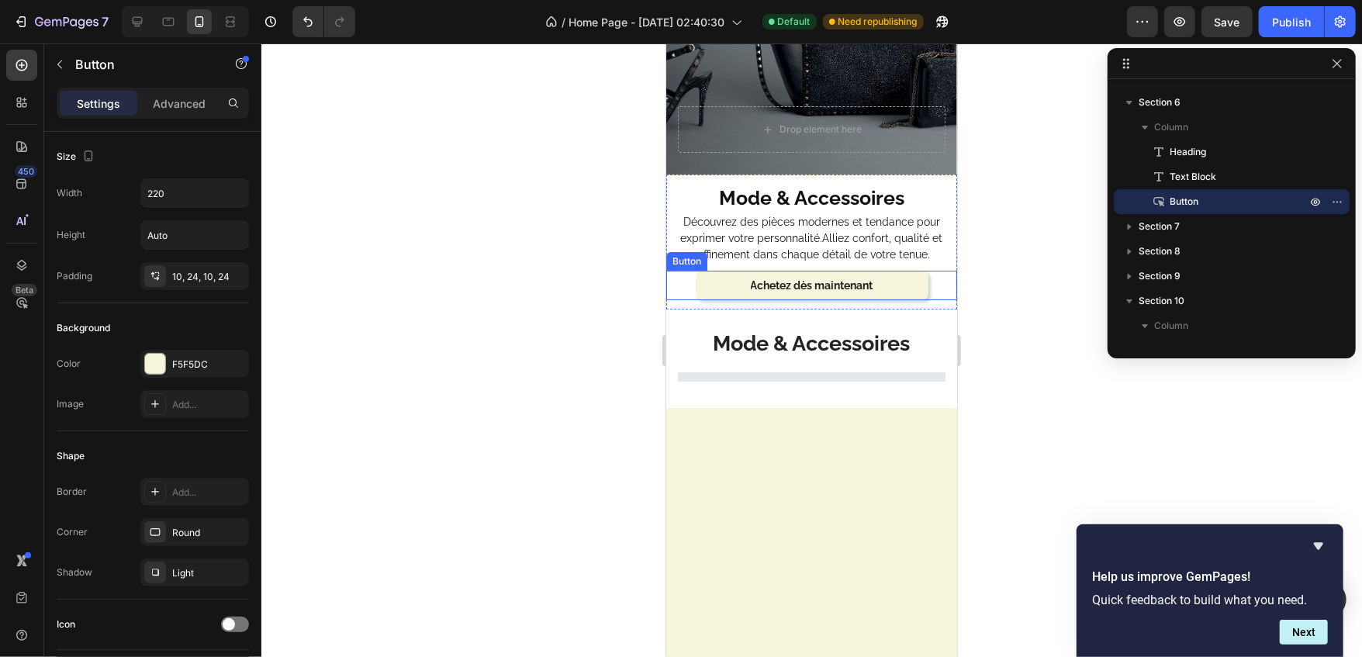
click at [716, 281] on link "Achetez dès maintenant" at bounding box center [811, 284] width 233 height 29
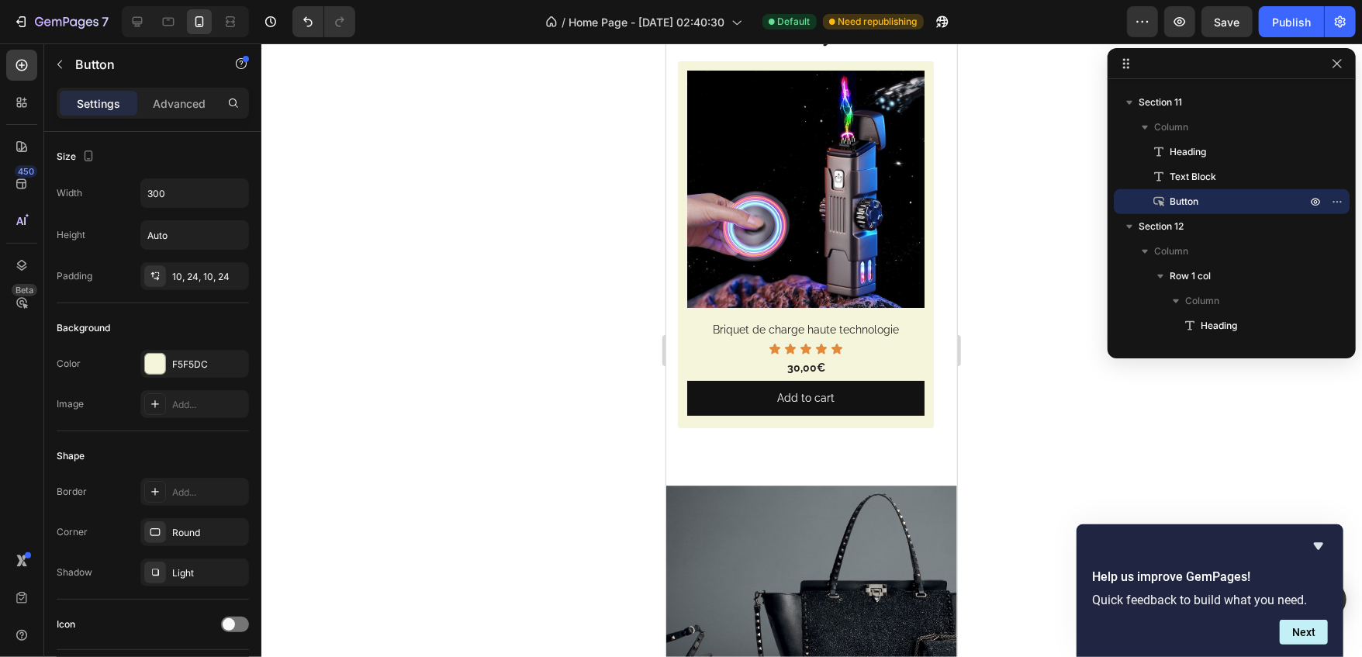
scroll to position [3442, 0]
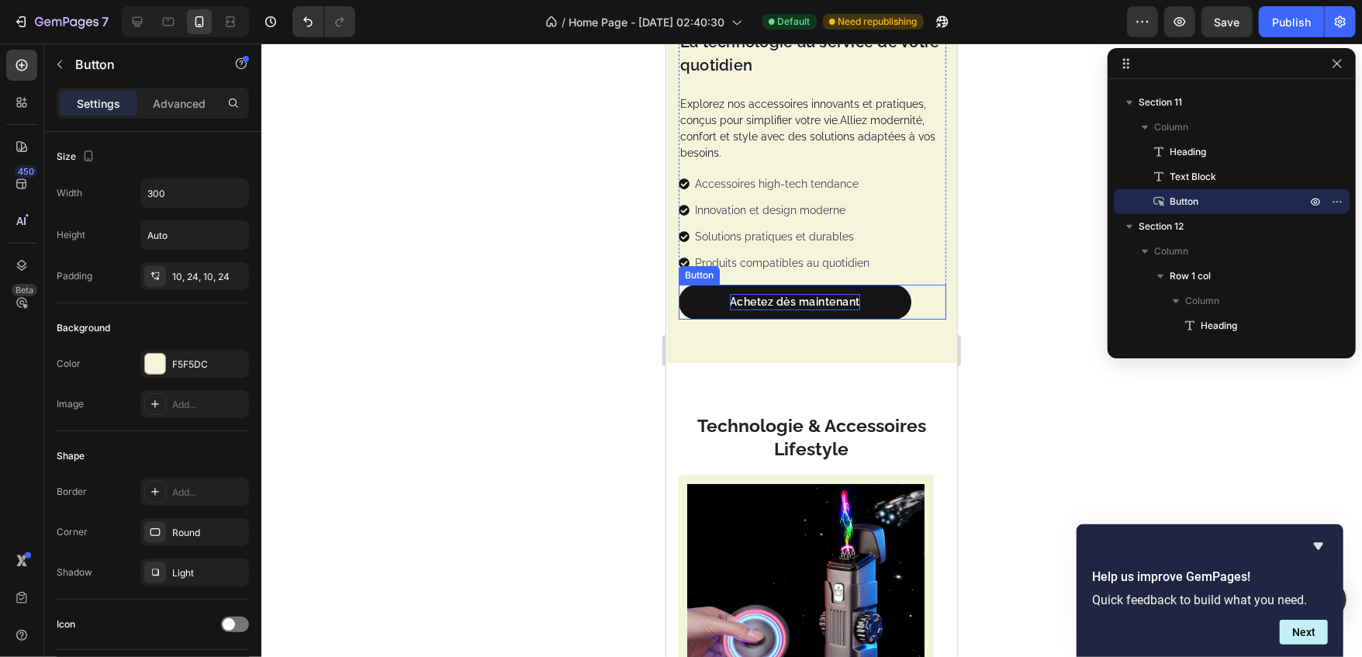
click at [857, 293] on p "Achetez dès maintenant" at bounding box center [794, 301] width 130 height 16
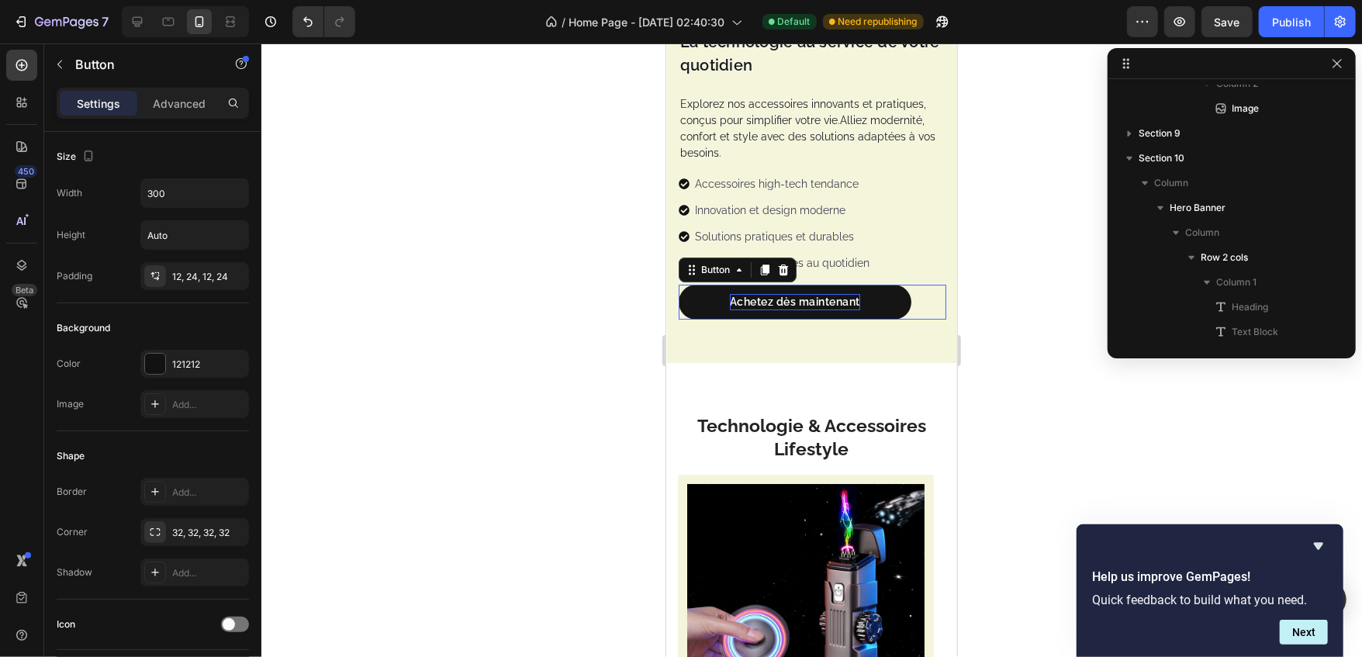
scroll to position [442, 0]
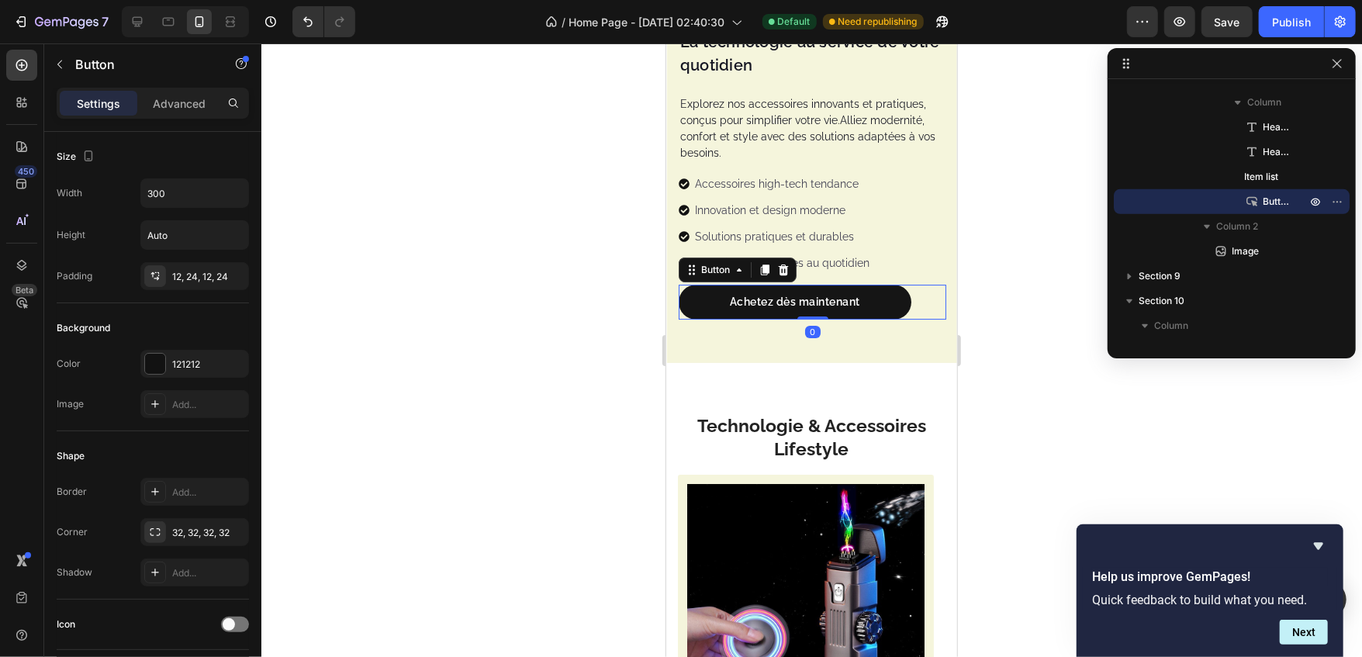
click at [872, 286] on link "Achetez dès maintenant" at bounding box center [794, 301] width 233 height 35
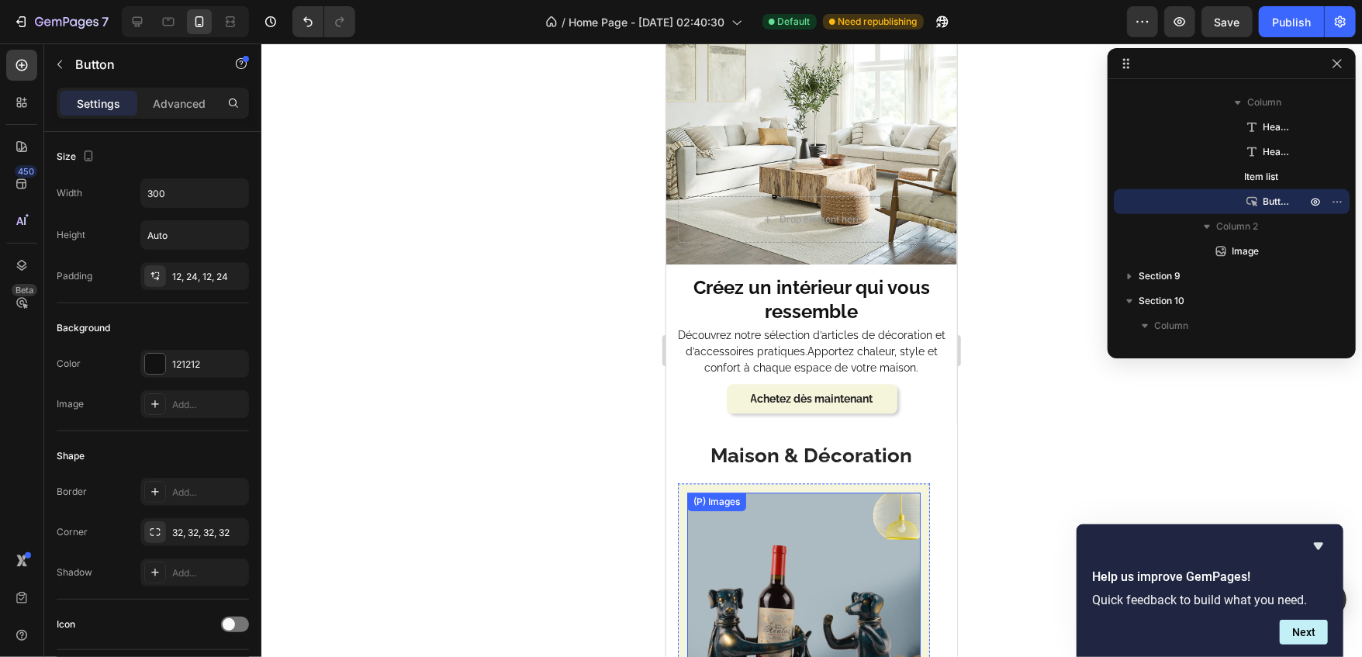
scroll to position [2273, 0]
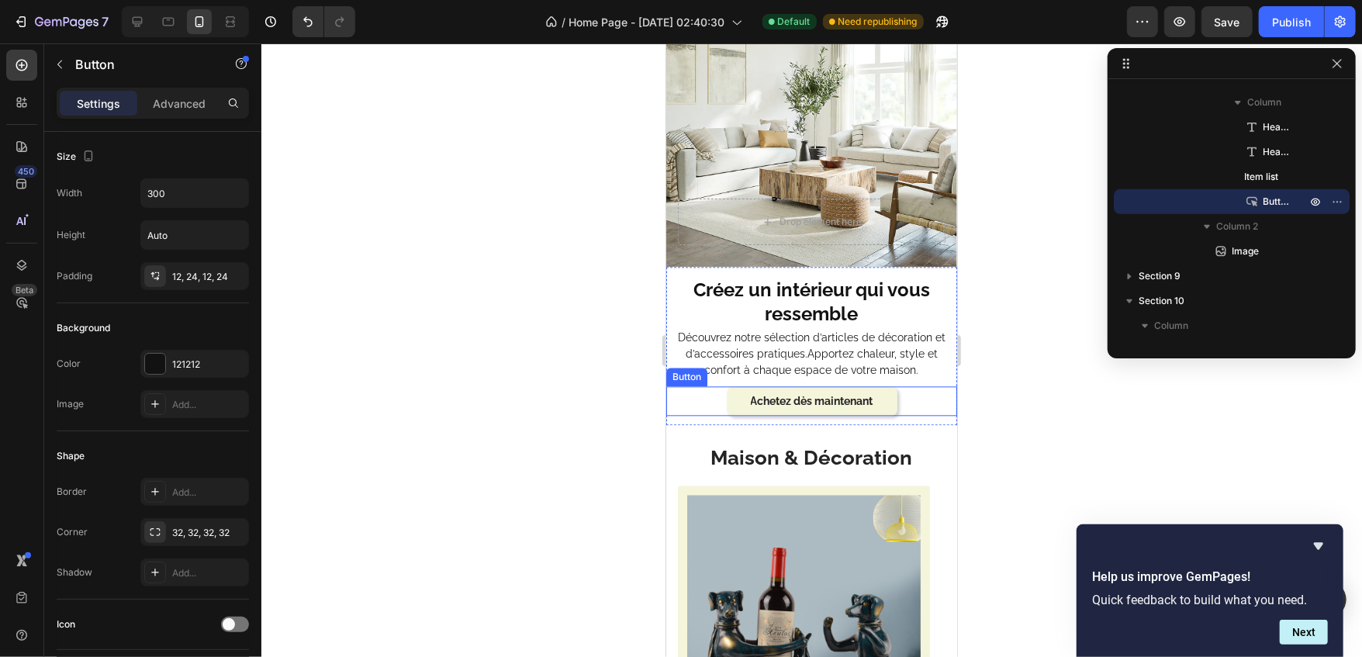
click at [878, 400] on link "Achetez dès maintenant" at bounding box center [811, 400] width 171 height 29
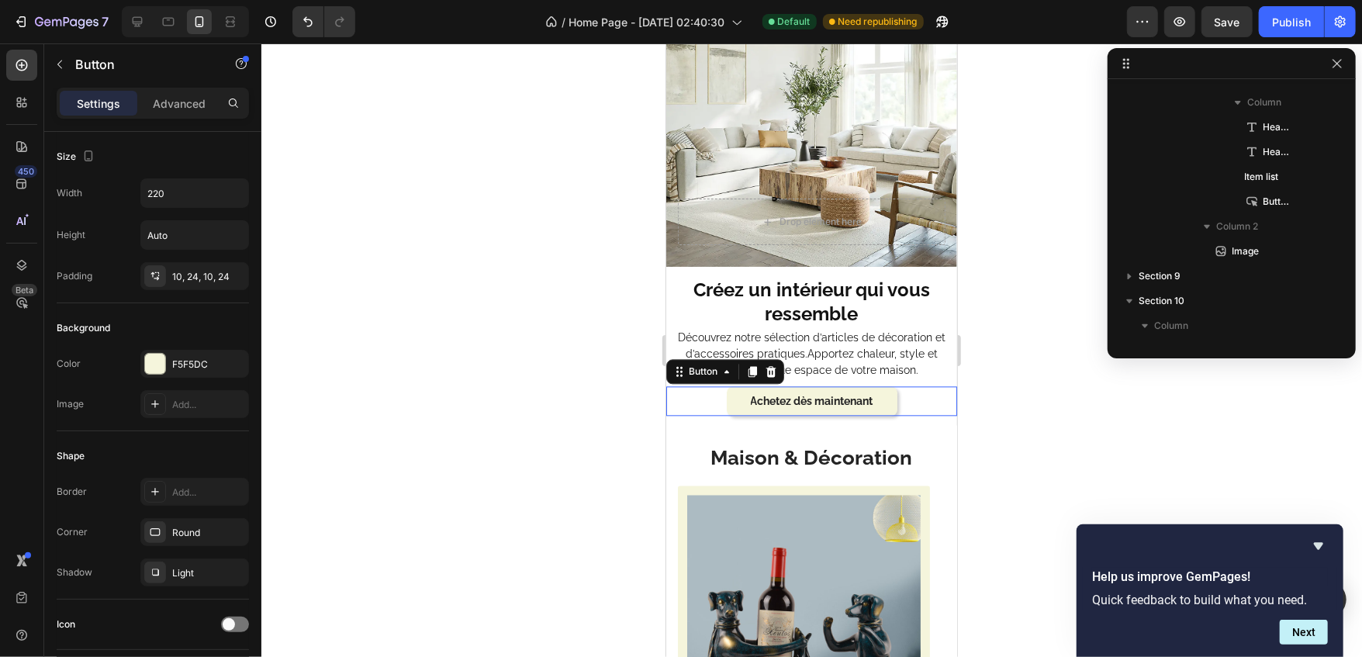
scroll to position [119, 0]
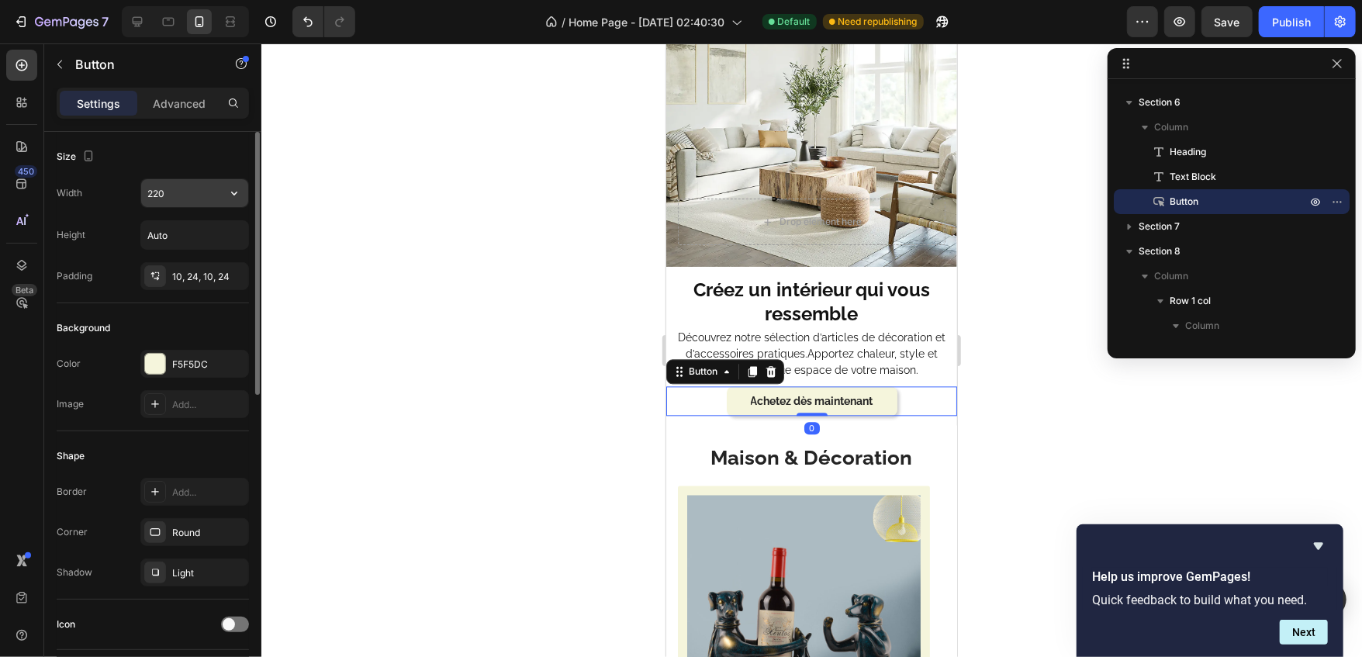
click at [189, 203] on input "220" at bounding box center [194, 193] width 107 height 28
type input "300"
click at [186, 534] on div "Round" at bounding box center [194, 533] width 45 height 14
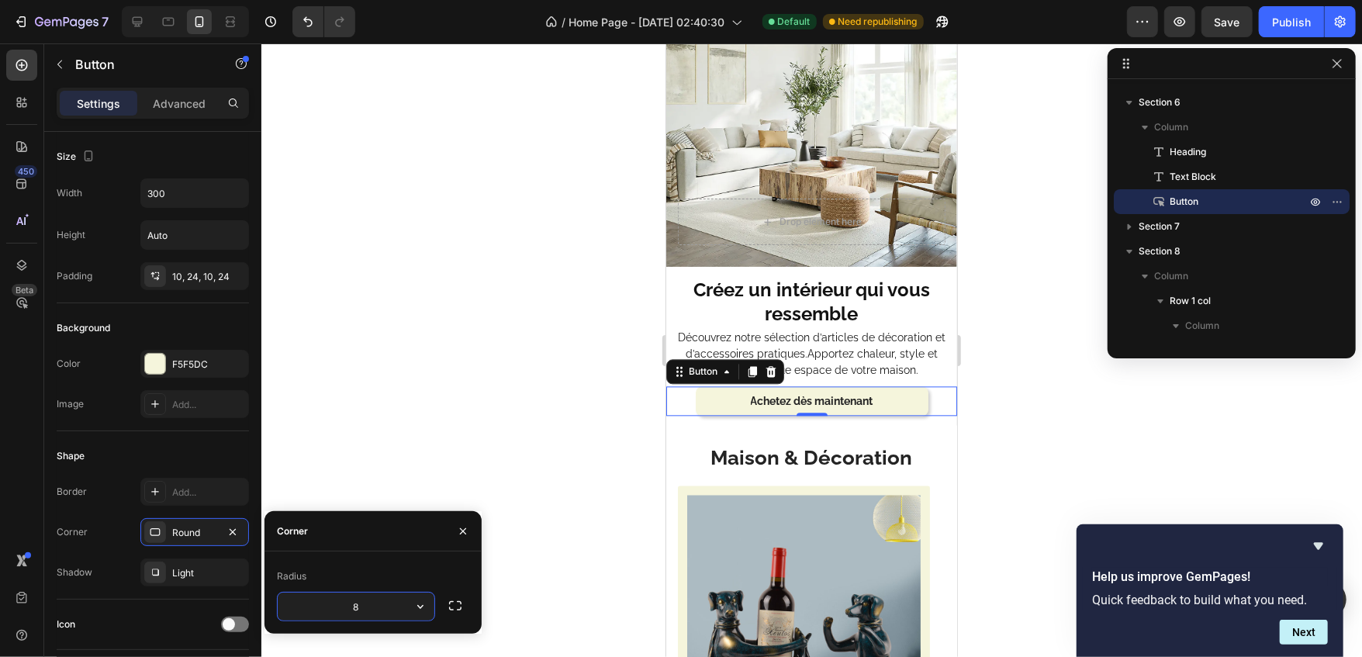
click at [347, 600] on input "8" at bounding box center [356, 607] width 157 height 28
type input "32"
click at [520, 503] on div at bounding box center [811, 350] width 1101 height 614
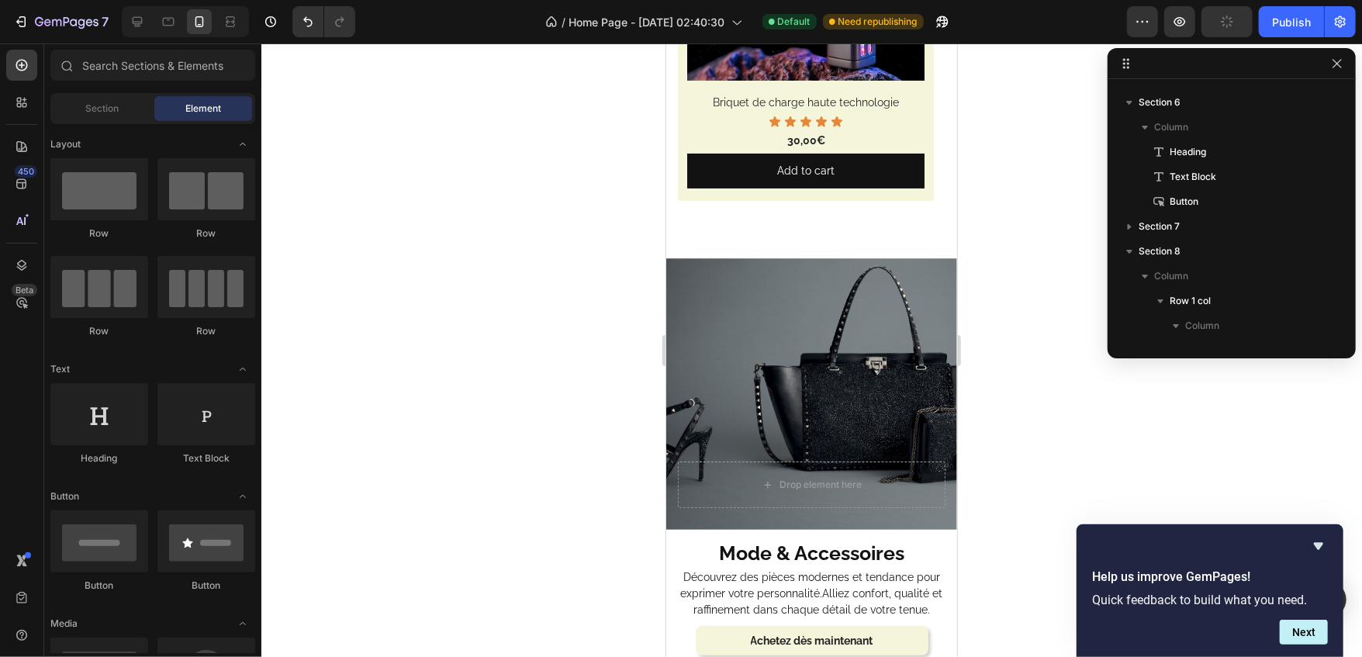
scroll to position [4184, 0]
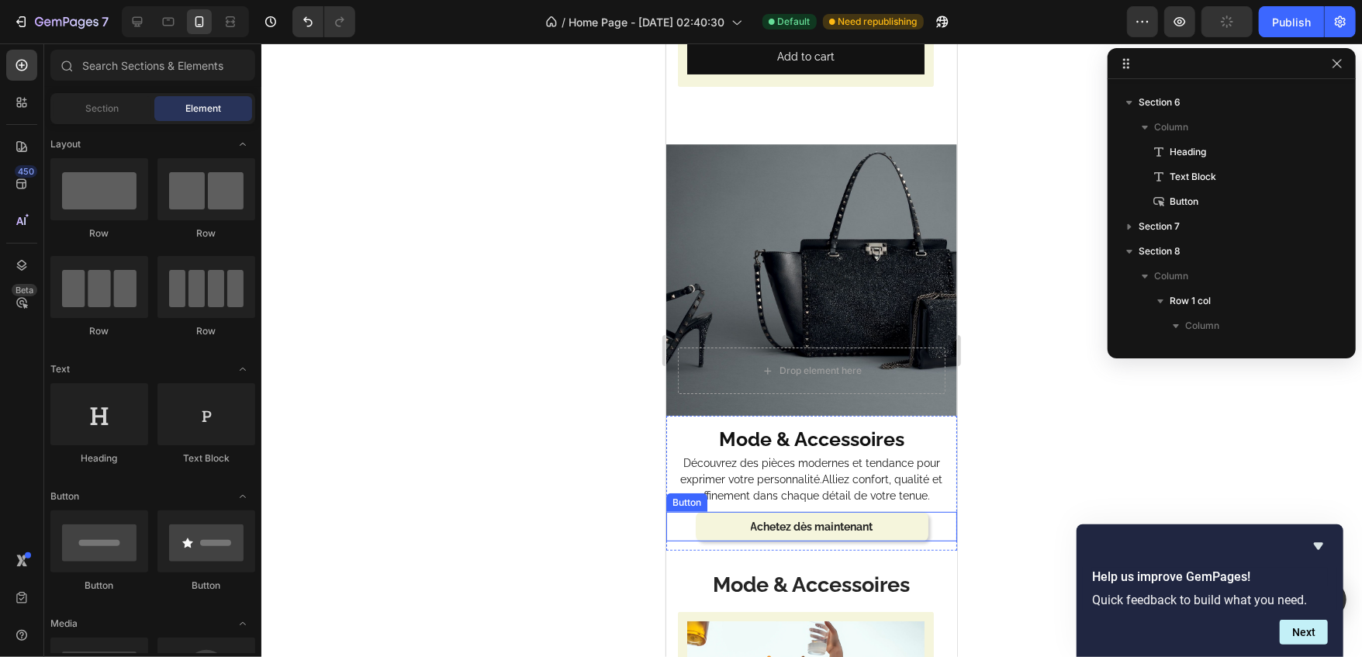
click at [720, 511] on link "Achetez dès maintenant" at bounding box center [811, 525] width 233 height 29
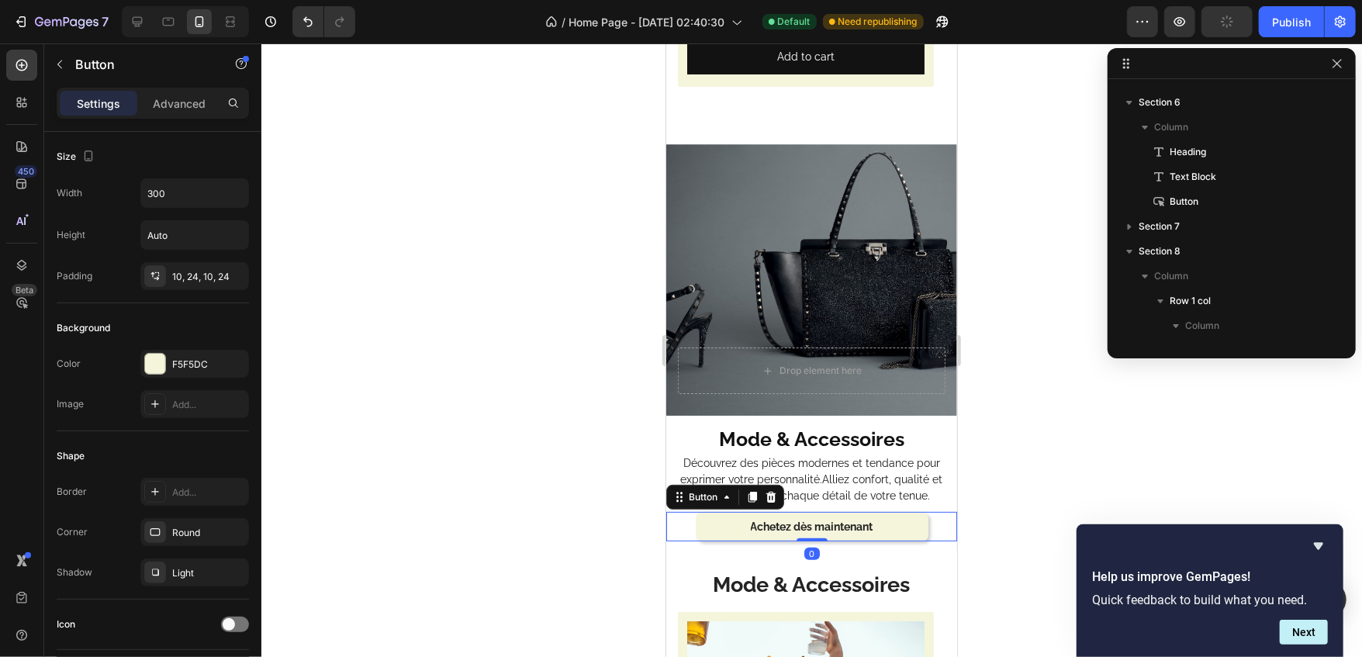
scroll to position [908, 0]
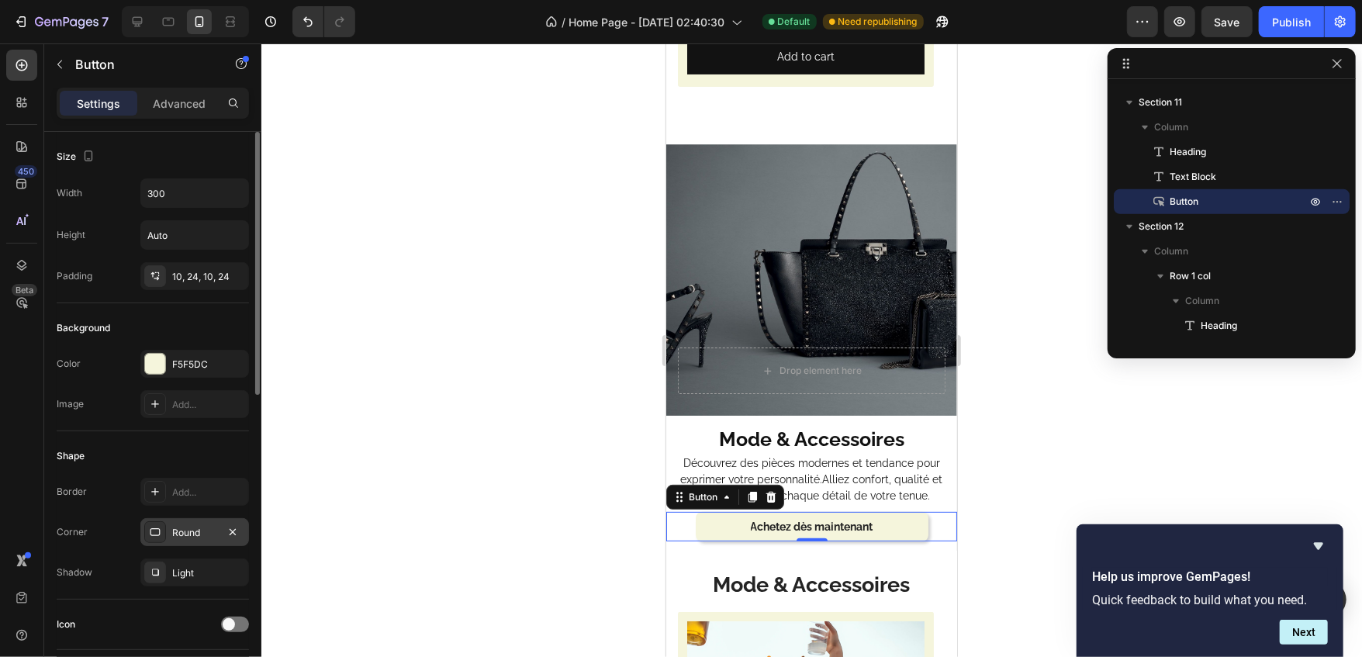
click at [168, 536] on div "Round" at bounding box center [194, 532] width 109 height 28
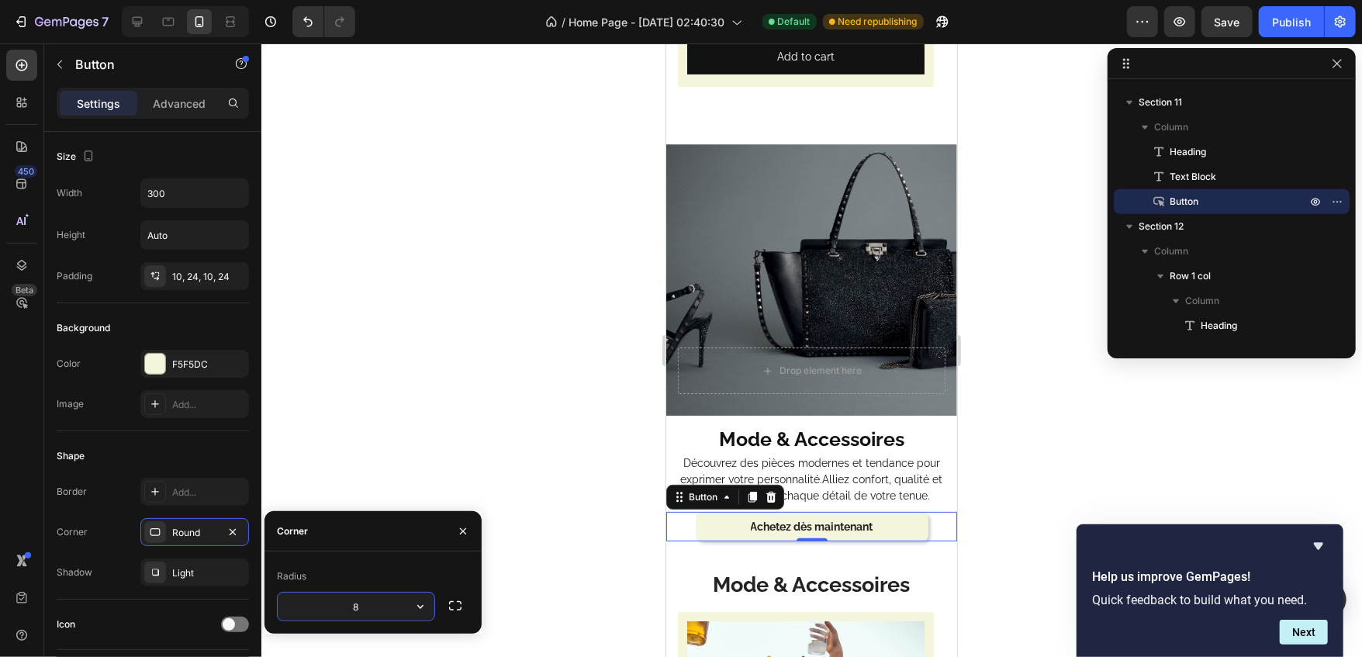
click at [337, 593] on input "8" at bounding box center [356, 607] width 157 height 28
type input "32"
click at [484, 372] on div at bounding box center [811, 350] width 1101 height 614
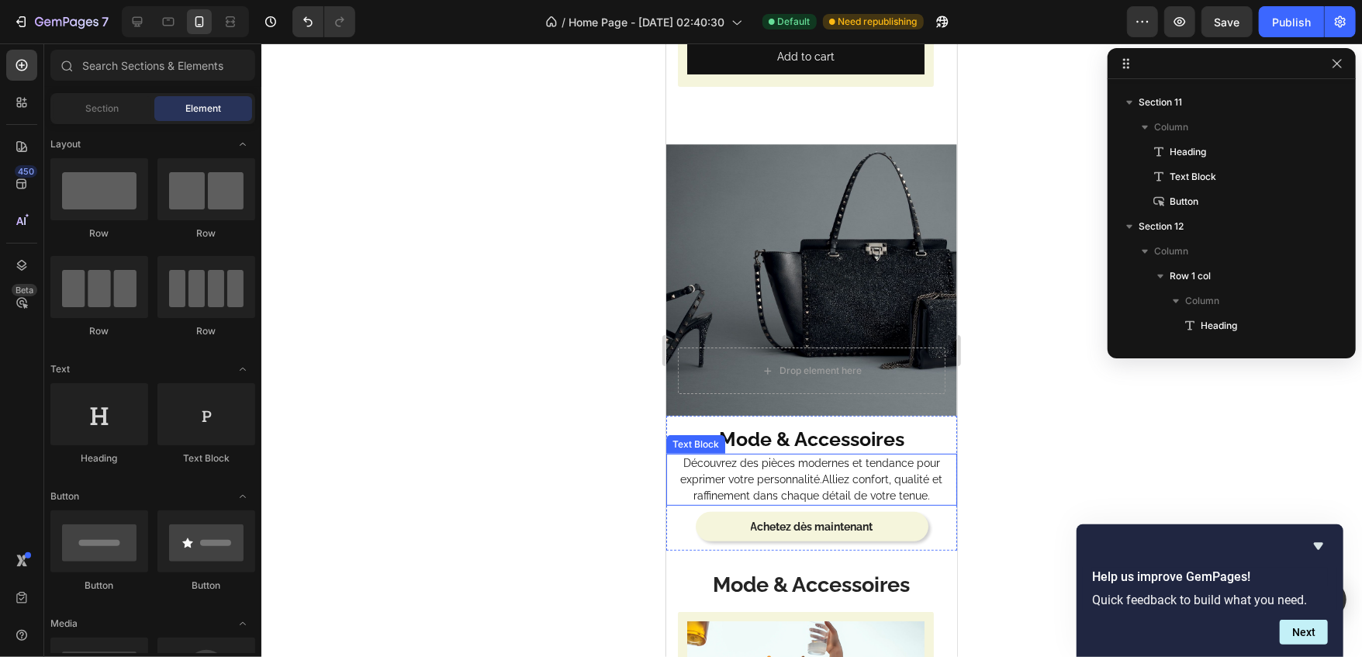
click at [716, 453] on div "Découvrez des pièces modernes et tendance pour exprimer votre personnalité.Alli…" at bounding box center [811, 479] width 291 height 52
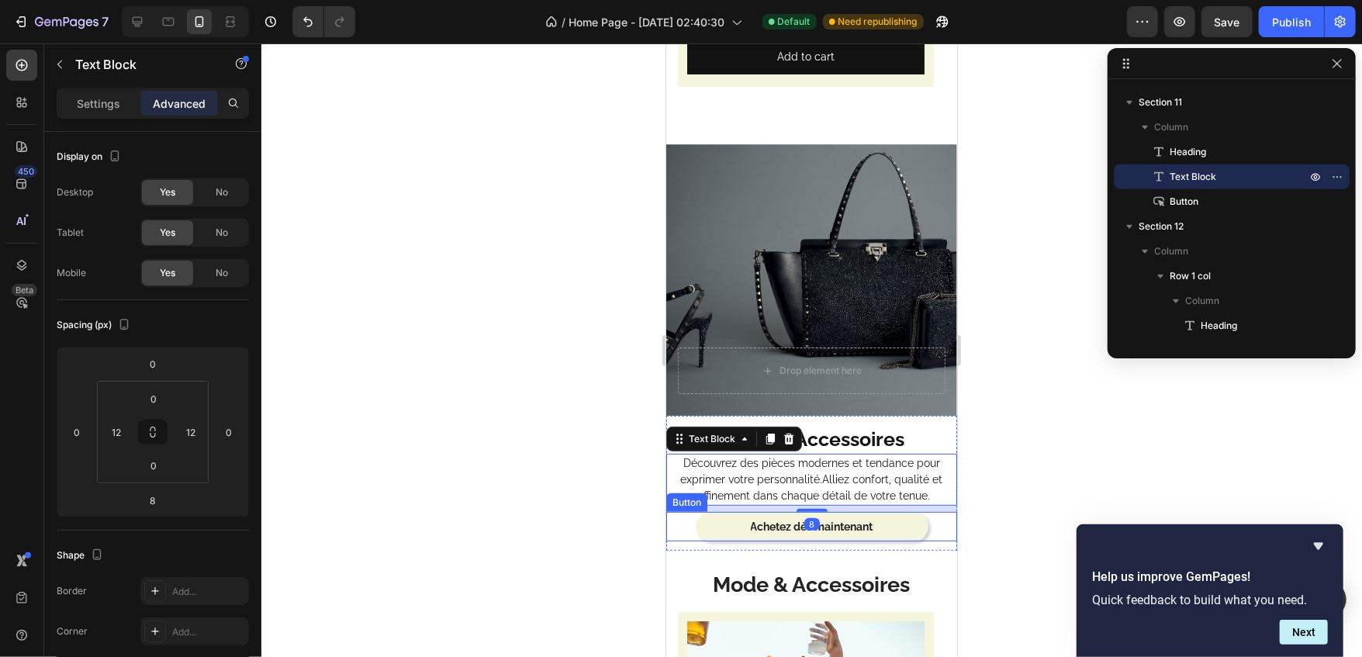
click at [719, 511] on link "Achetez dès maintenant" at bounding box center [811, 525] width 233 height 29
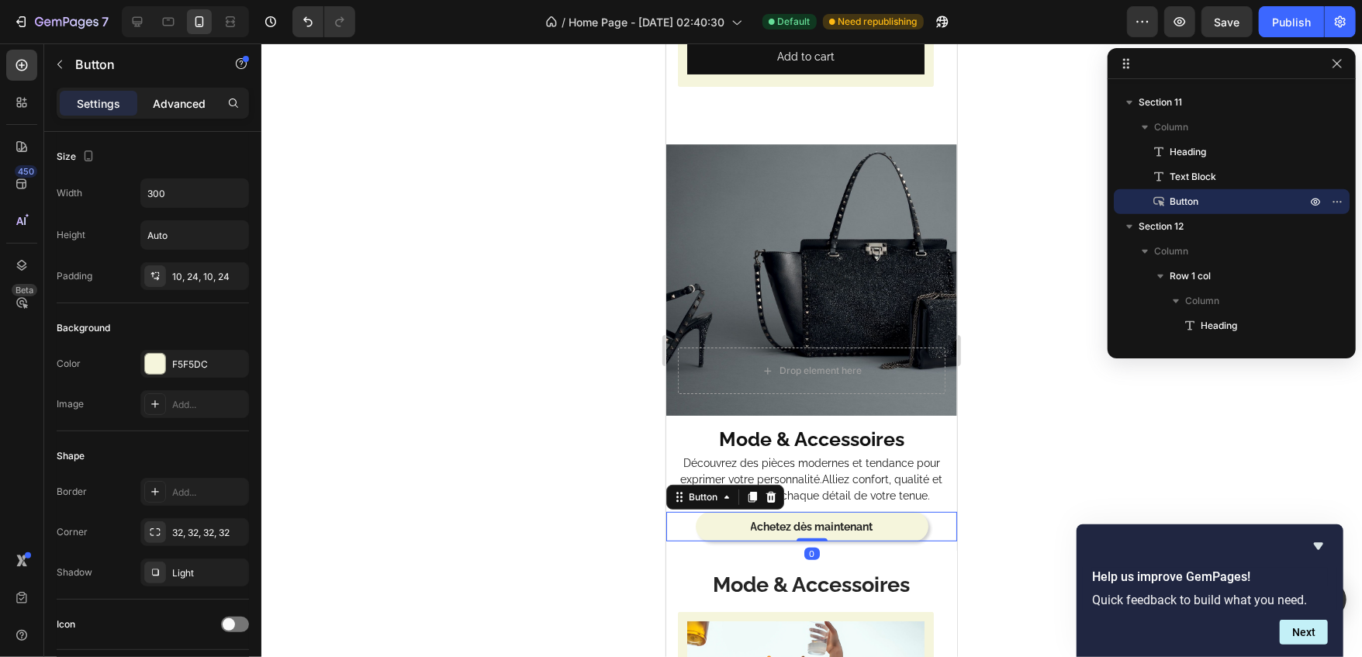
click at [193, 98] on p "Advanced" at bounding box center [179, 103] width 53 height 16
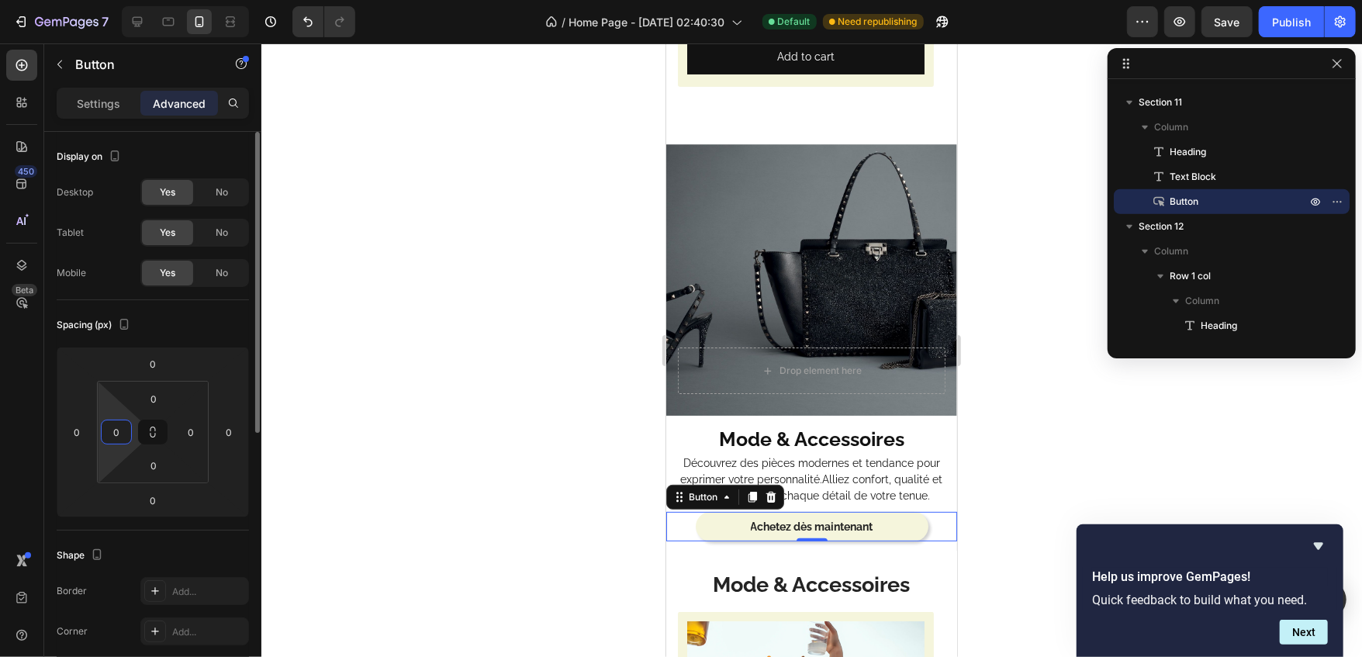
click at [118, 0] on html "7 / Home Page - Sep 21, 02:40:30 Default Need republishing Preview Save Publish…" at bounding box center [681, 0] width 1362 height 0
type input "12"
click at [187, 427] on input "0" at bounding box center [190, 431] width 23 height 23
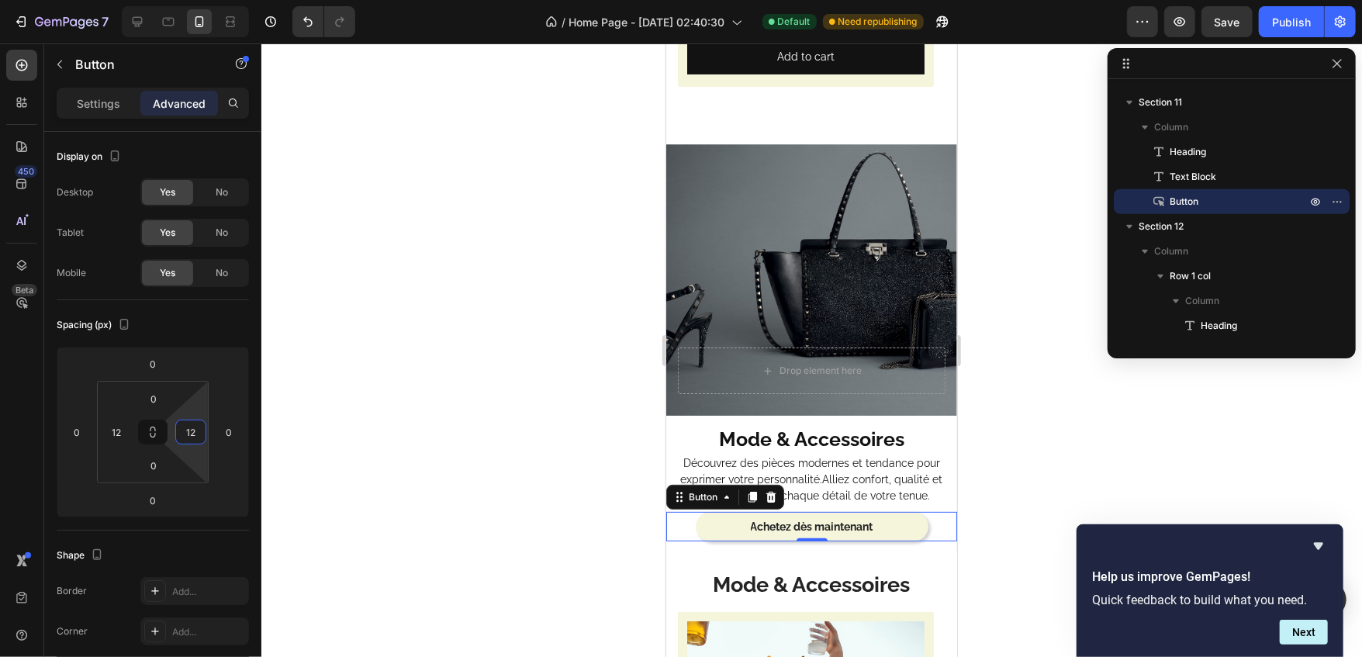
type input "12"
click at [292, 411] on div at bounding box center [811, 350] width 1101 height 614
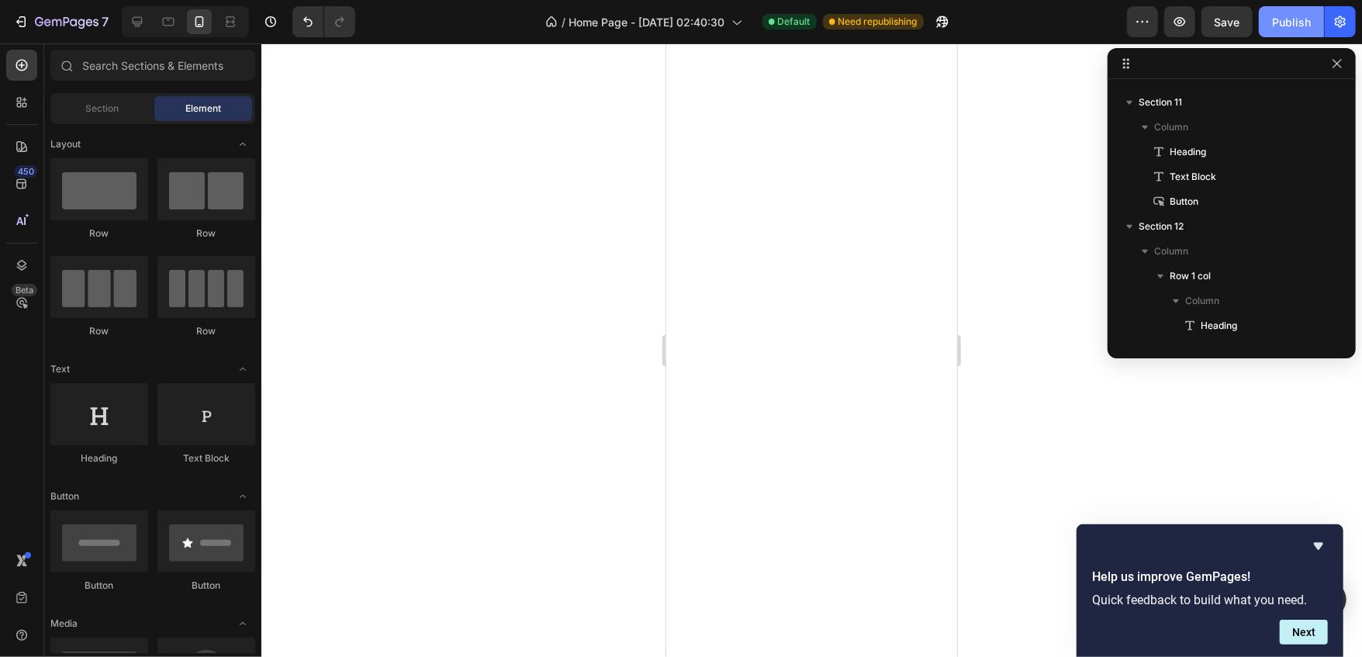
scroll to position [2547, 0]
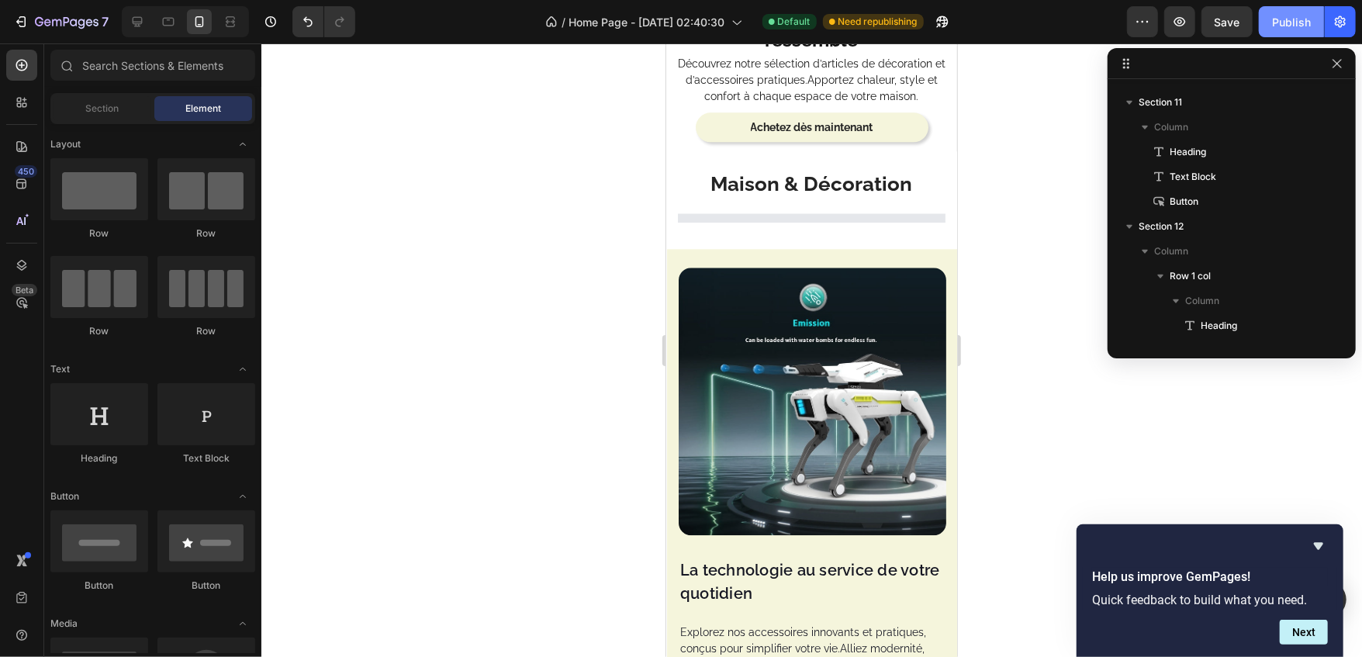
click at [1307, 19] on div "Publish" at bounding box center [1291, 22] width 39 height 16
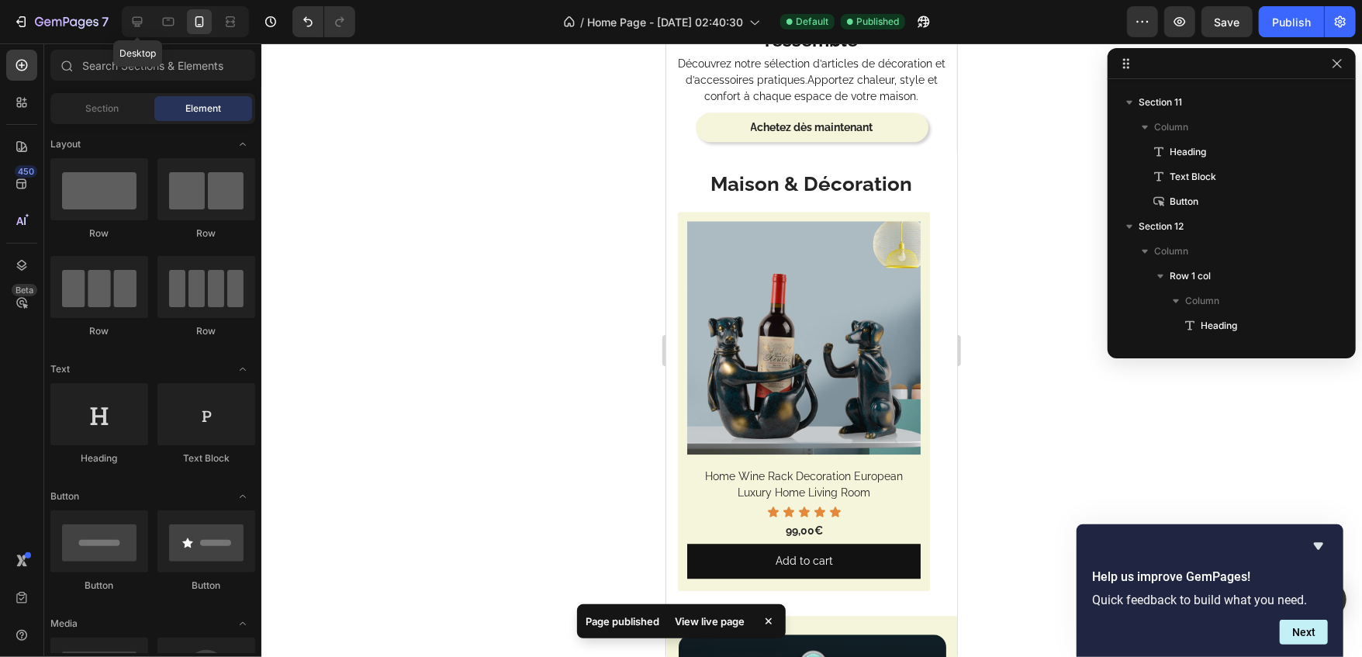
click at [127, 33] on div at bounding box center [137, 21] width 25 height 25
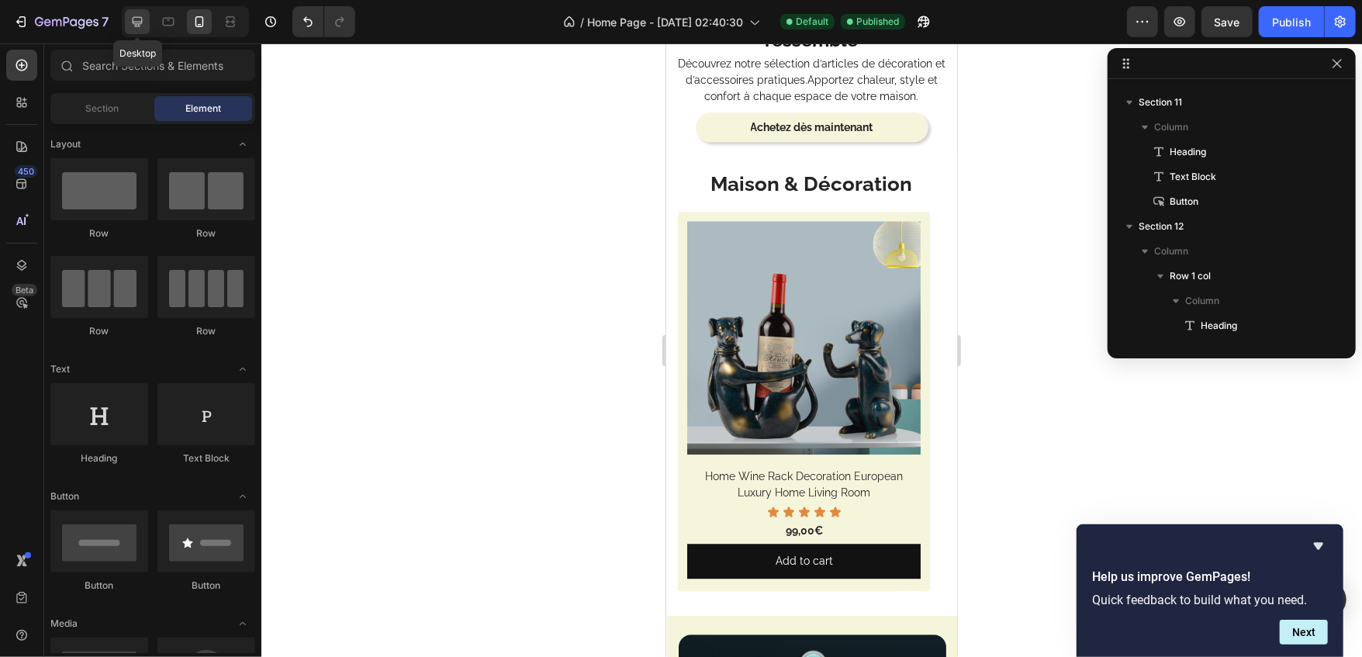
click at [134, 25] on icon at bounding box center [138, 22] width 16 height 16
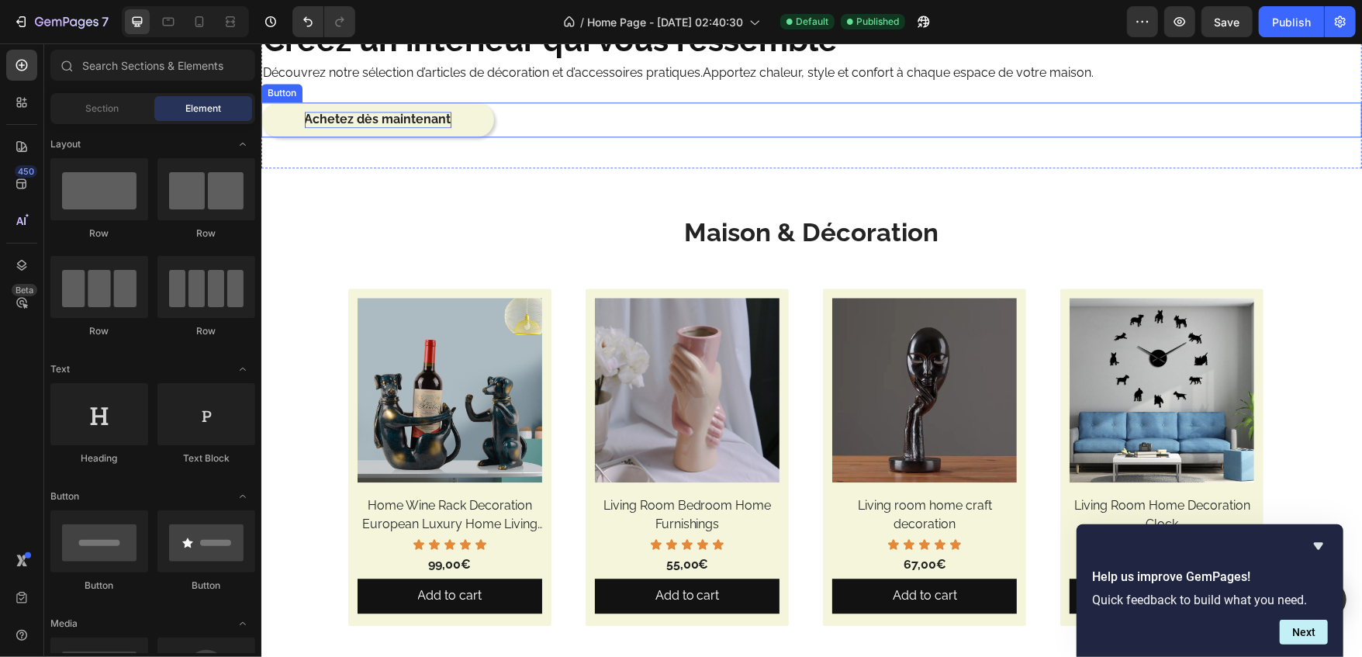
scroll to position [2219, 0]
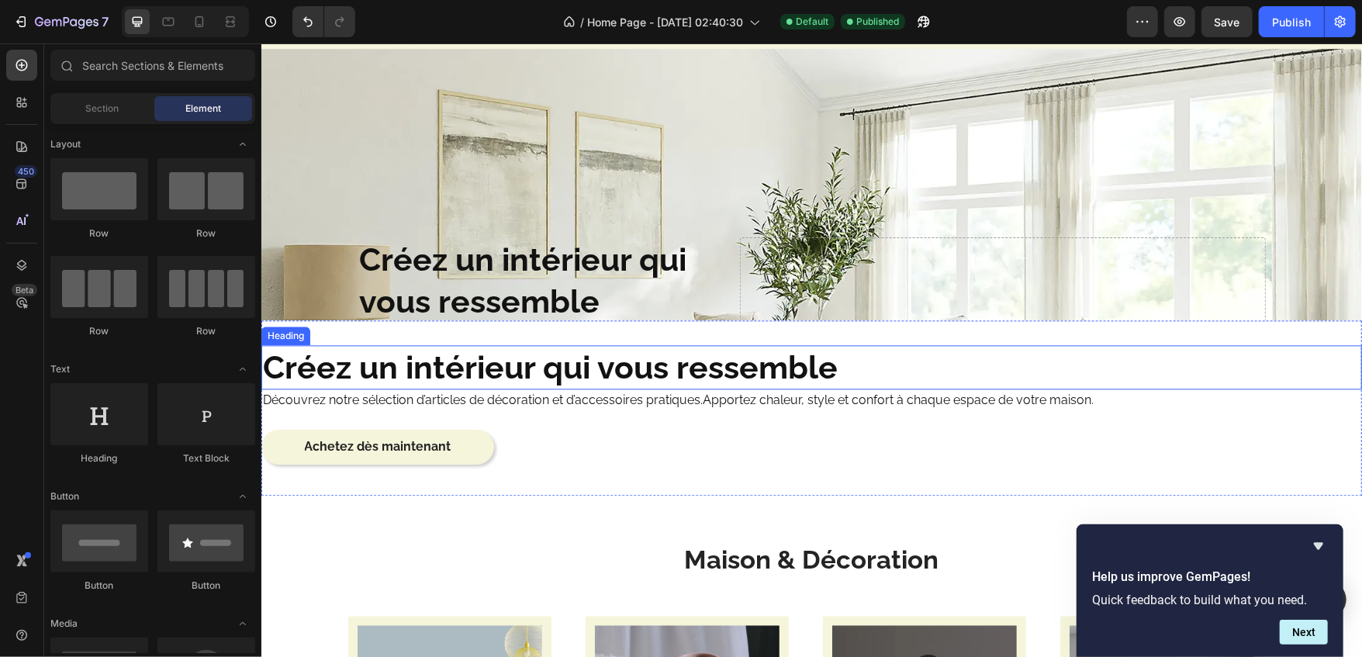
click at [417, 360] on h2 "Créez un intérieur qui vous ressemble" at bounding box center [811, 366] width 1101 height 44
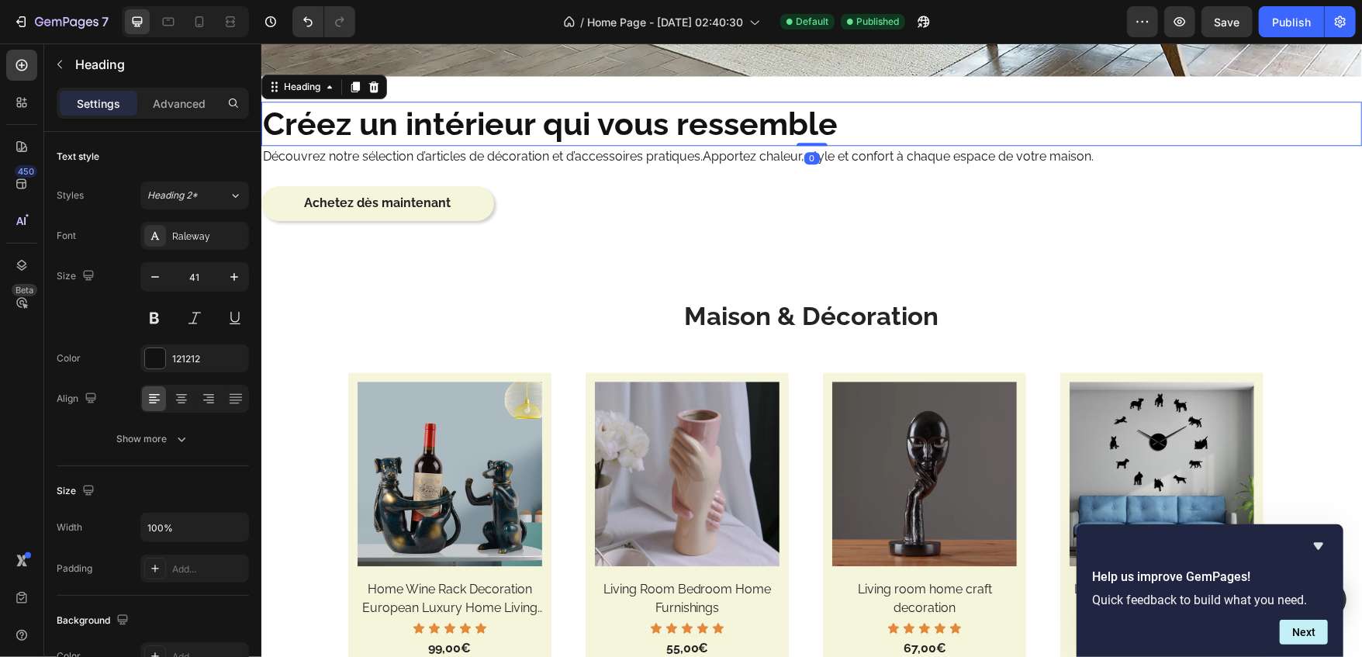
scroll to position [2471, 0]
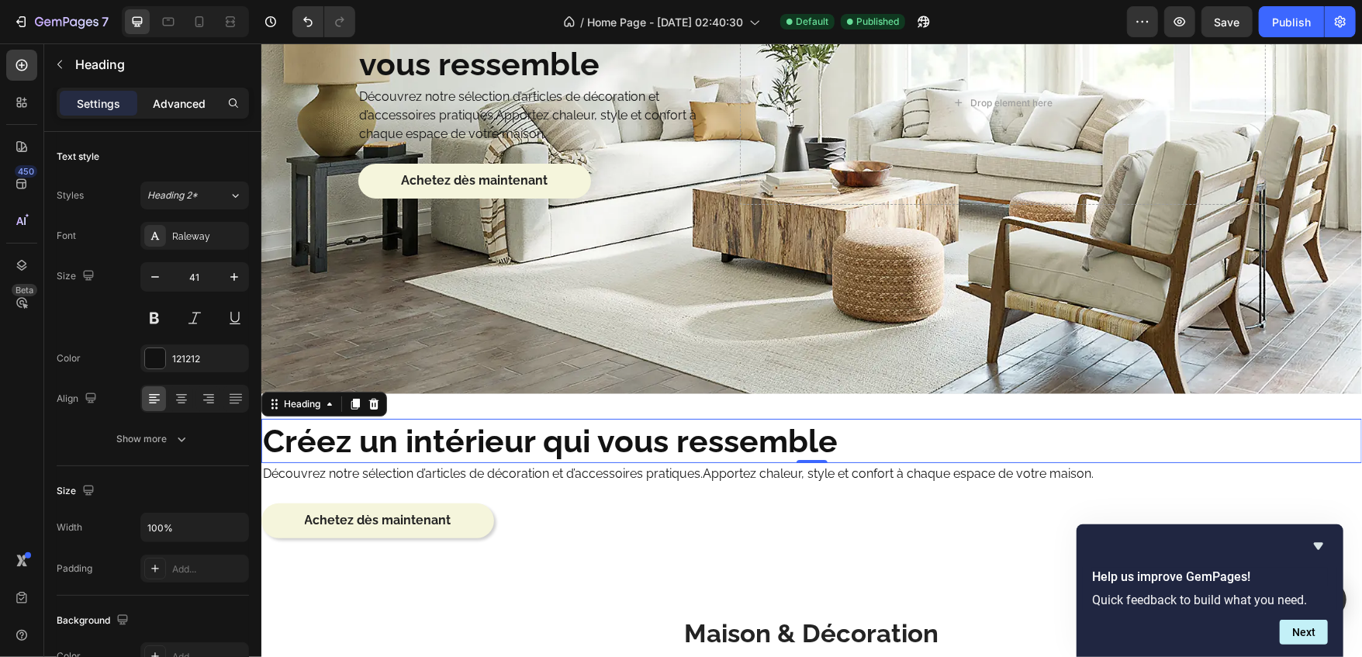
click at [186, 104] on p "Advanced" at bounding box center [179, 103] width 53 height 16
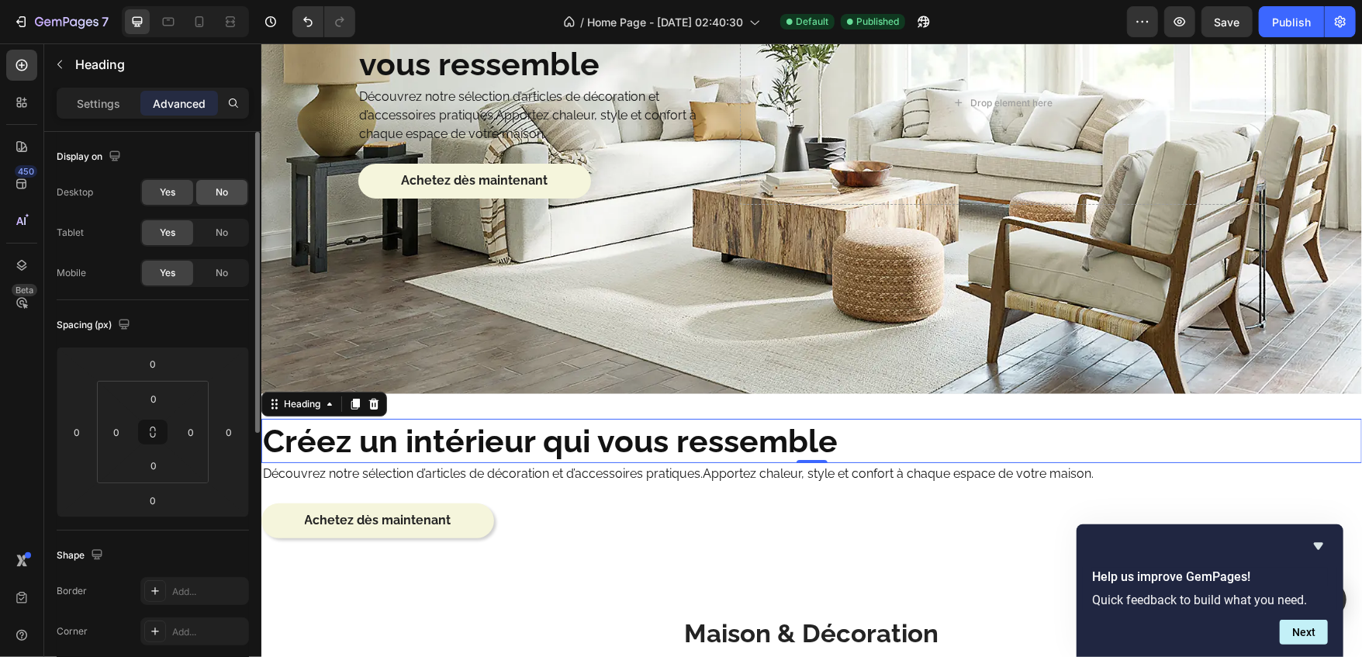
click at [216, 195] on span "No" at bounding box center [222, 192] width 12 height 14
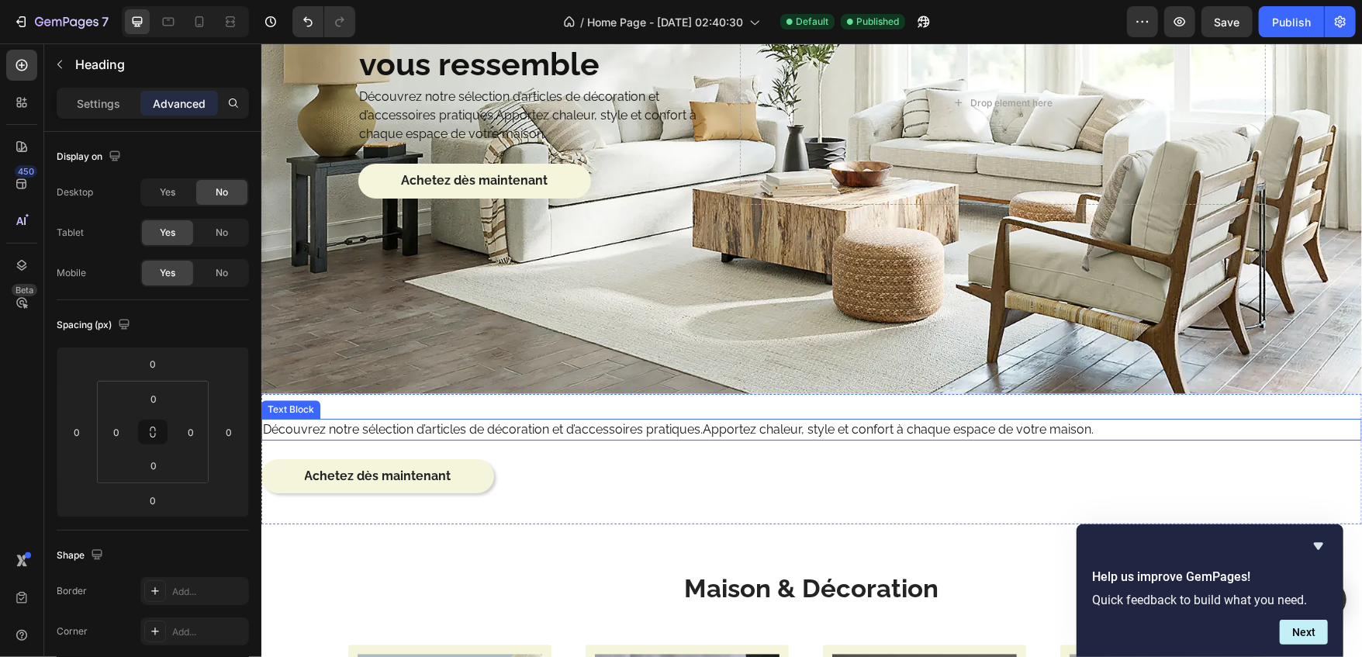
click at [324, 418] on div "Découvrez notre sélection d’articles de décoration et d’accessoires pratiques.A…" at bounding box center [811, 429] width 1101 height 22
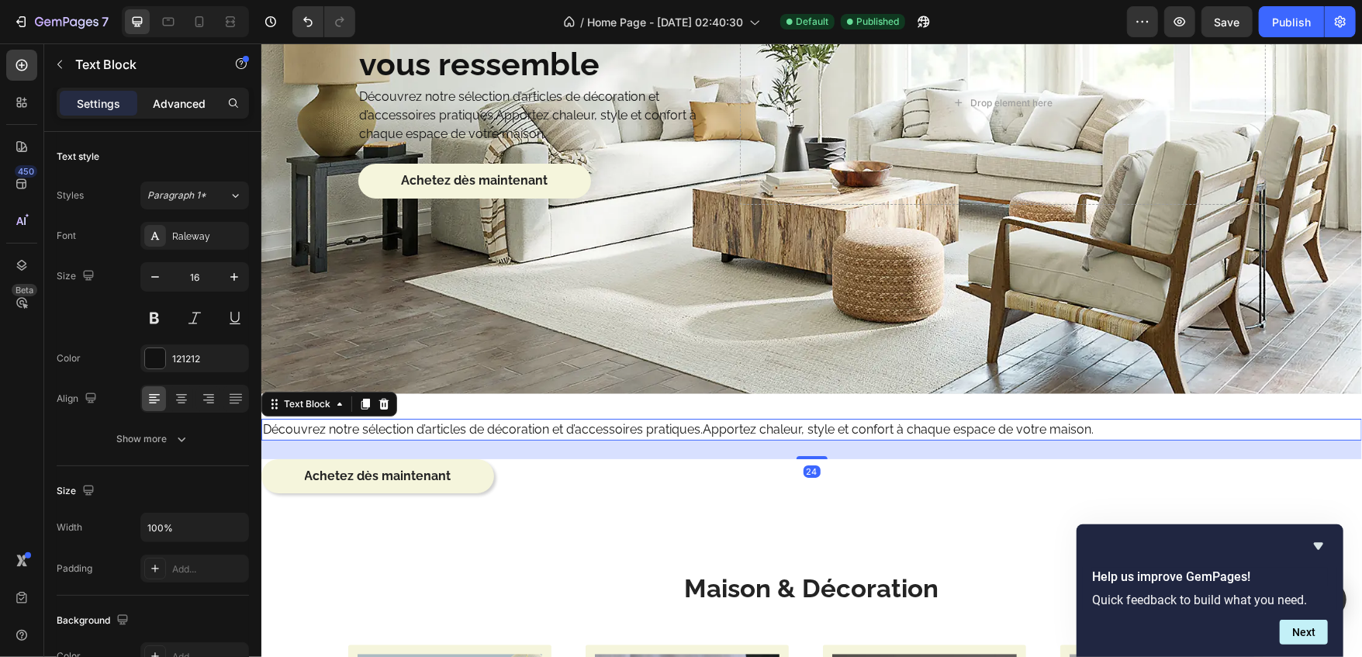
click at [204, 103] on p "Advanced" at bounding box center [179, 103] width 53 height 16
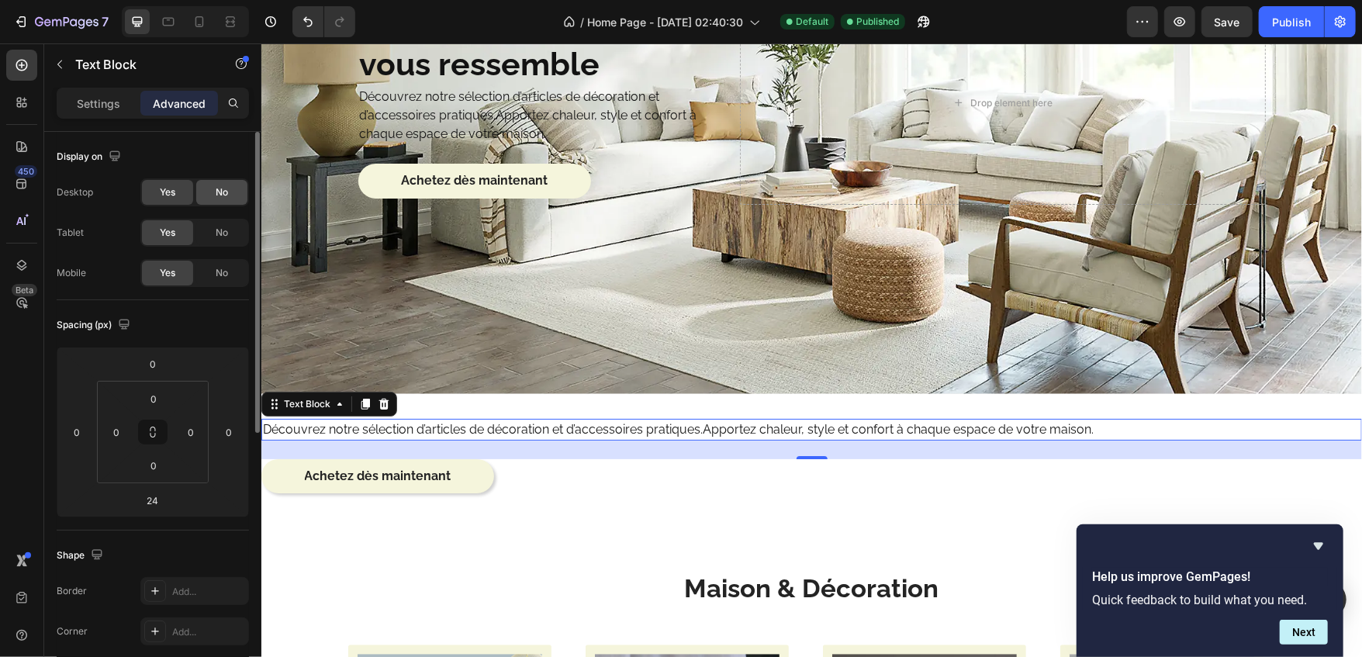
click at [240, 190] on div "No" at bounding box center [221, 192] width 51 height 25
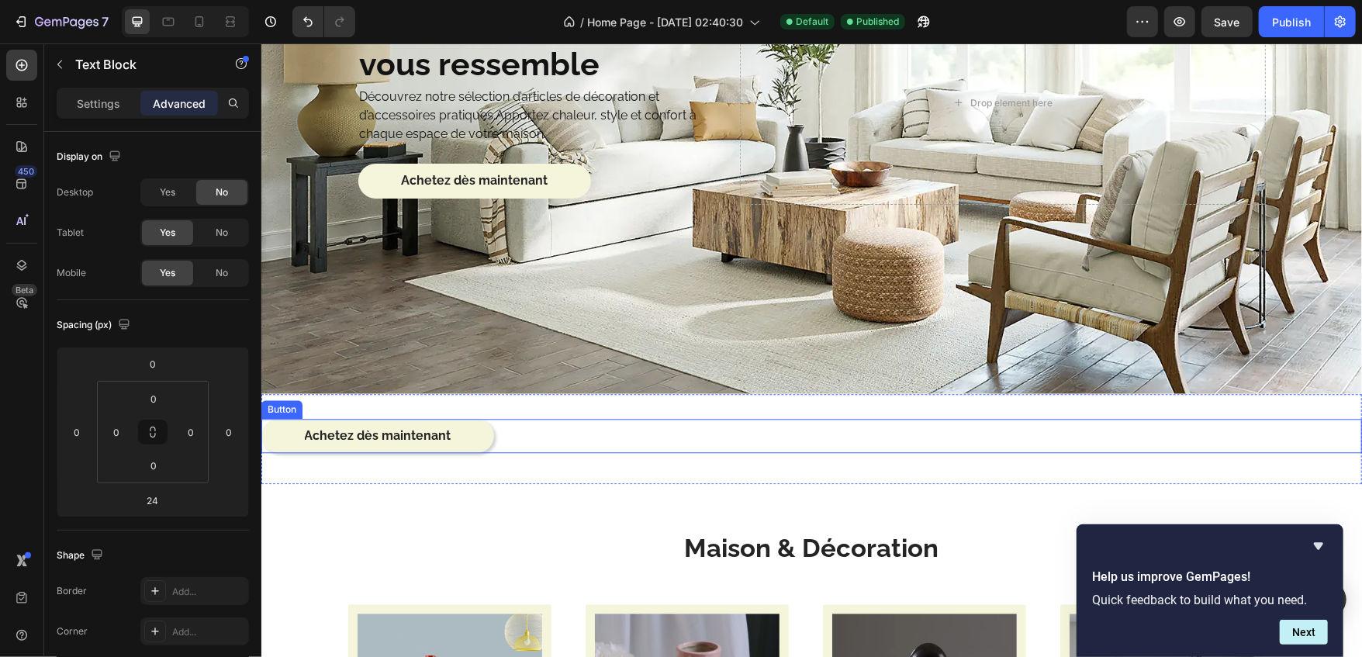
click at [296, 424] on link "Achetez dès maintenant" at bounding box center [377, 435] width 233 height 35
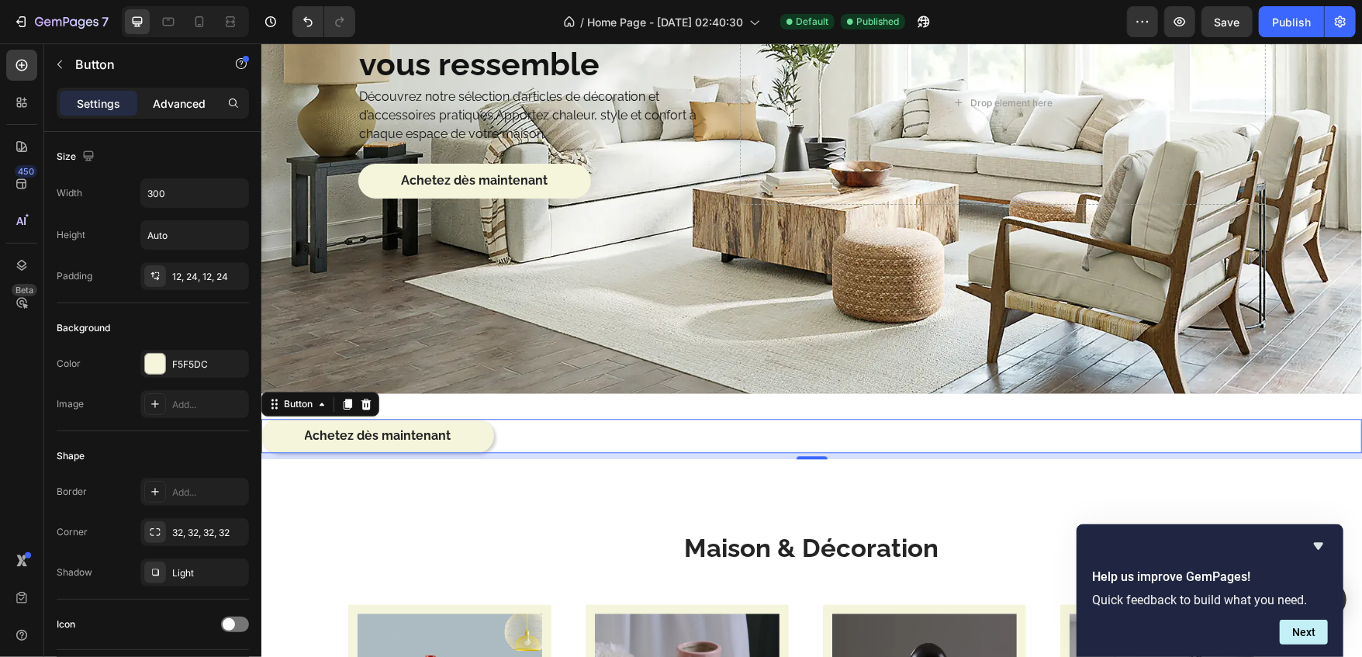
click at [195, 104] on p "Advanced" at bounding box center [179, 103] width 53 height 16
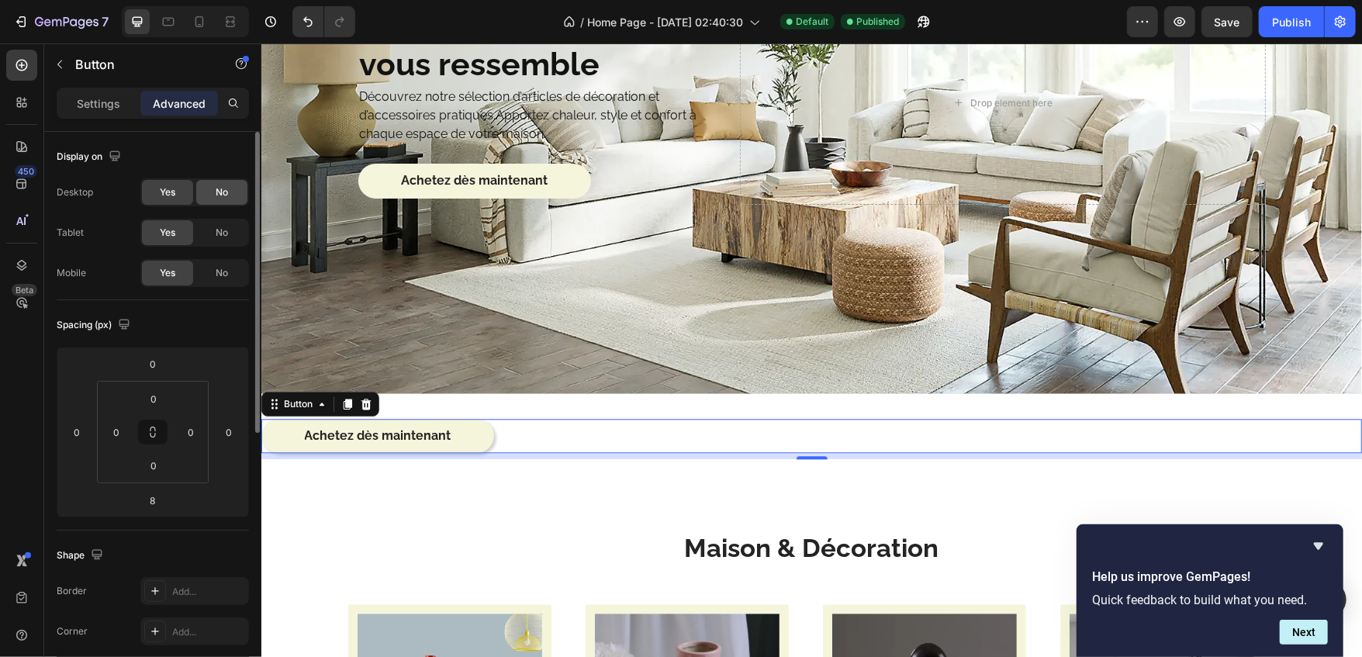
click at [229, 197] on div "No" at bounding box center [221, 192] width 51 height 25
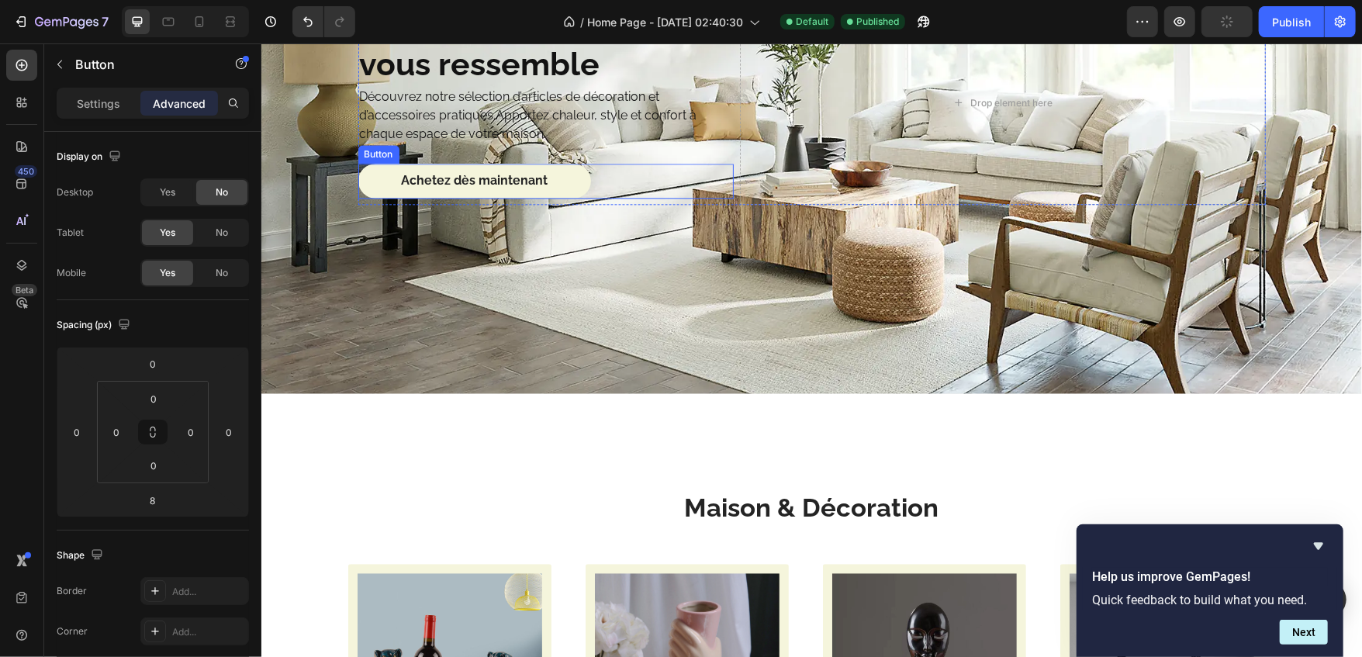
click at [370, 174] on button "Achetez dès maintenant" at bounding box center [474, 180] width 233 height 35
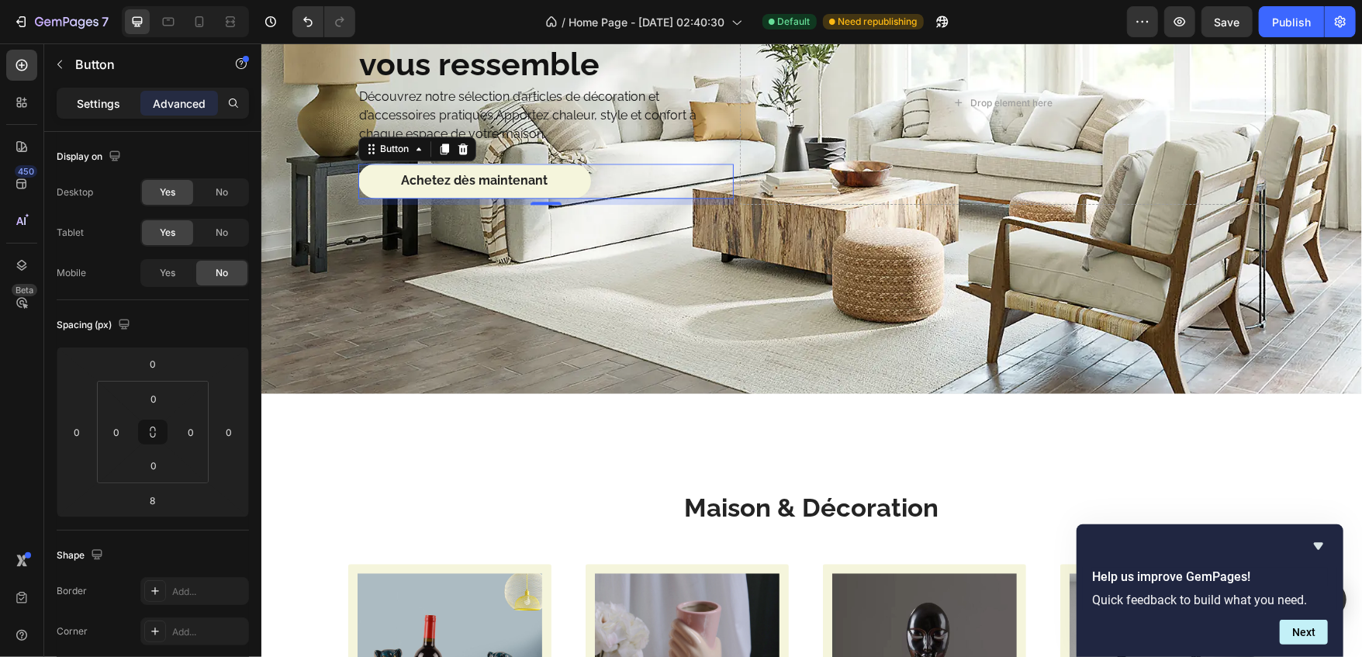
click at [64, 114] on div "Settings" at bounding box center [99, 103] width 78 height 25
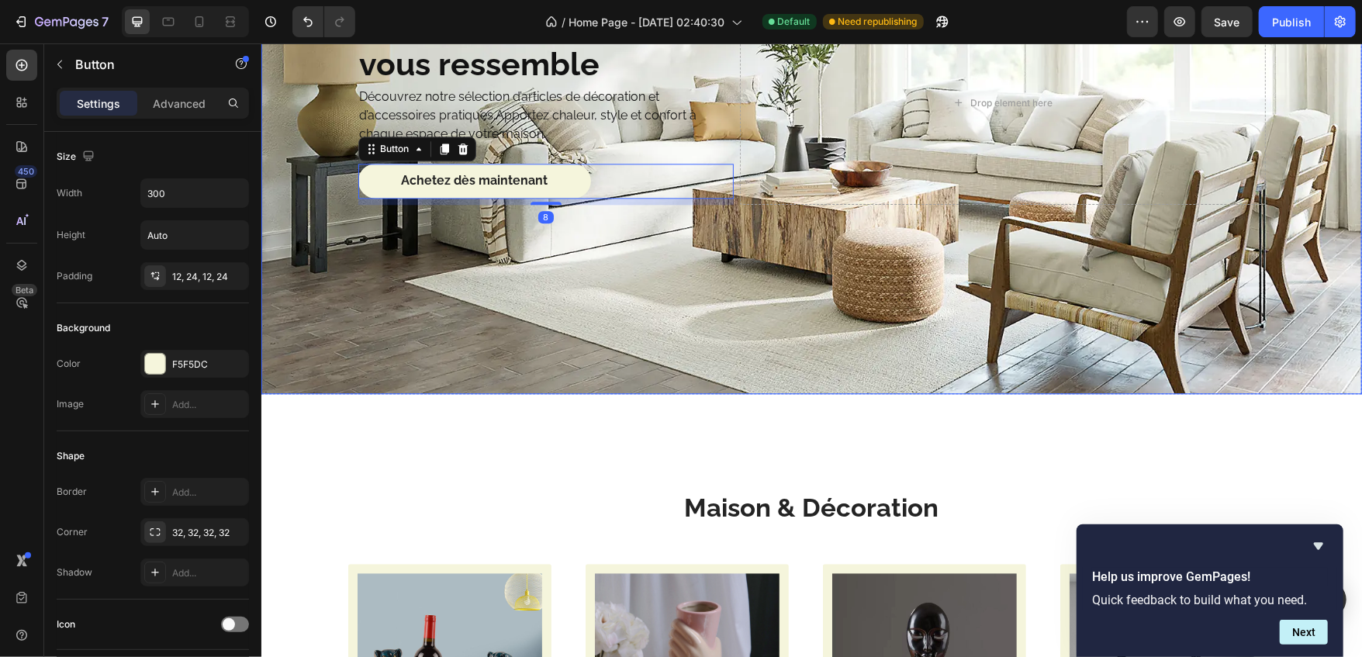
scroll to position [2613, 0]
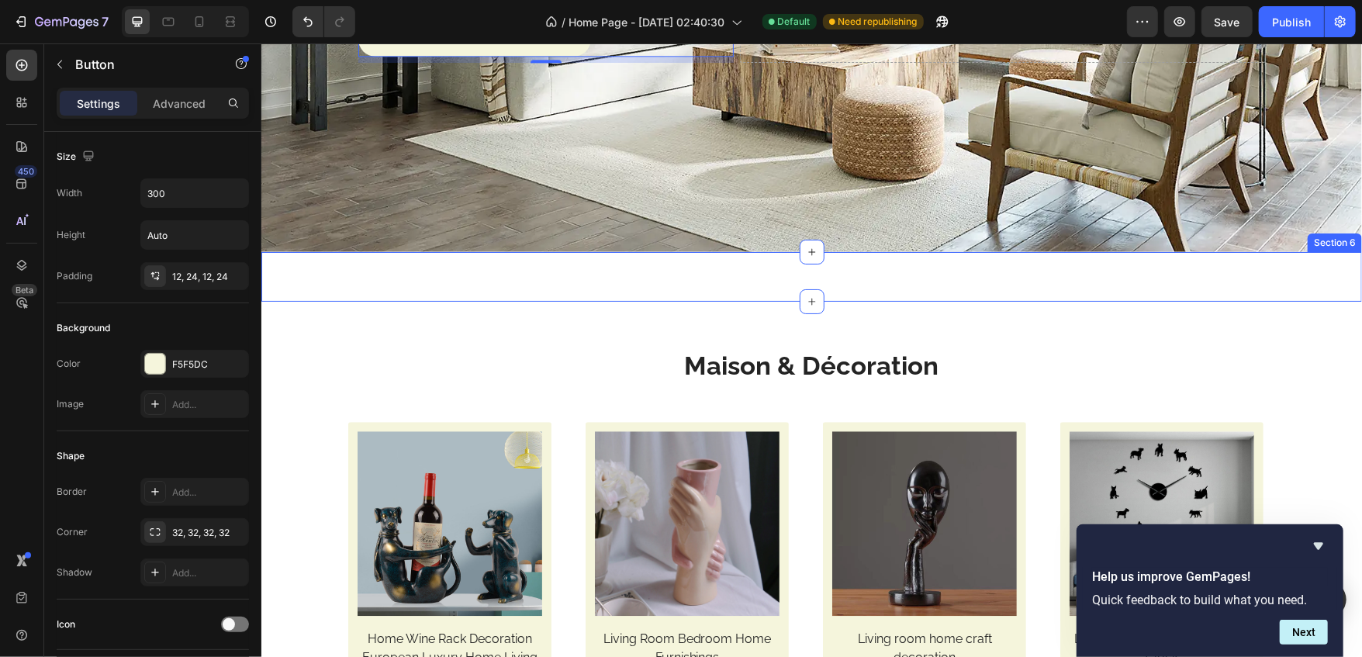
click at [477, 272] on div "Créez un intérieur qui vous ressemble Heading Découvrez notre sélection d’artic…" at bounding box center [811, 276] width 1101 height 50
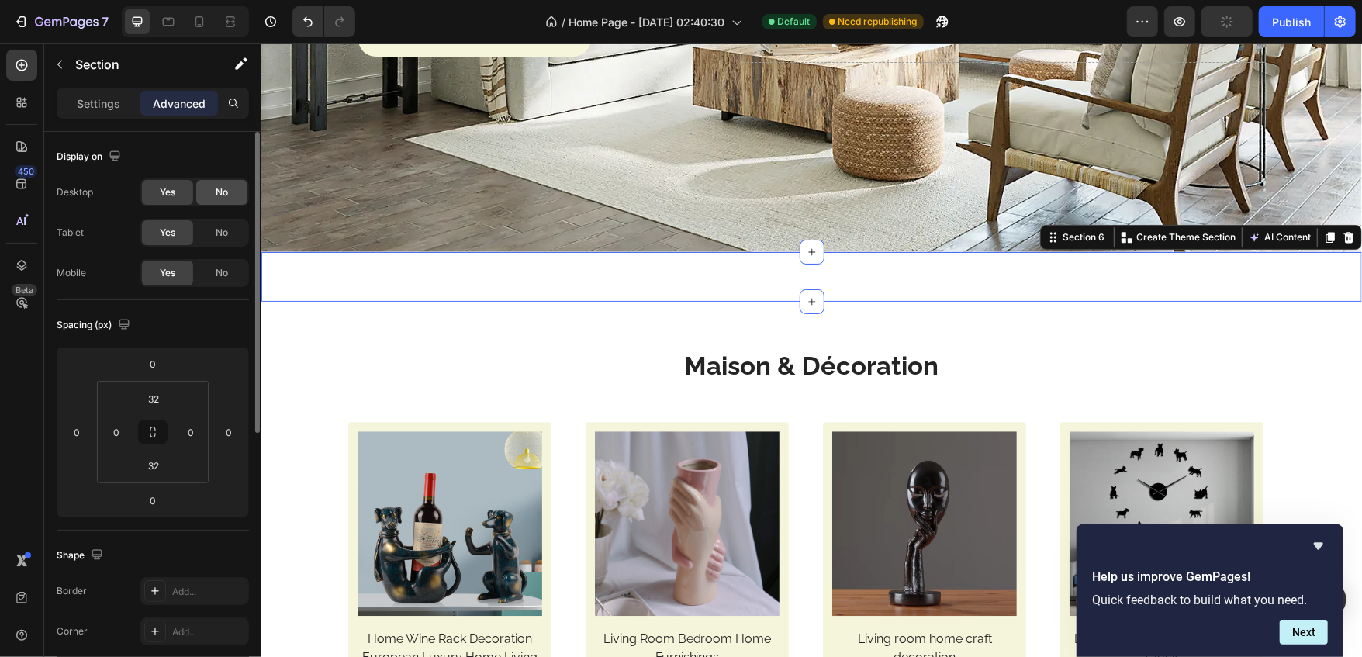
click at [218, 192] on span "No" at bounding box center [222, 192] width 12 height 14
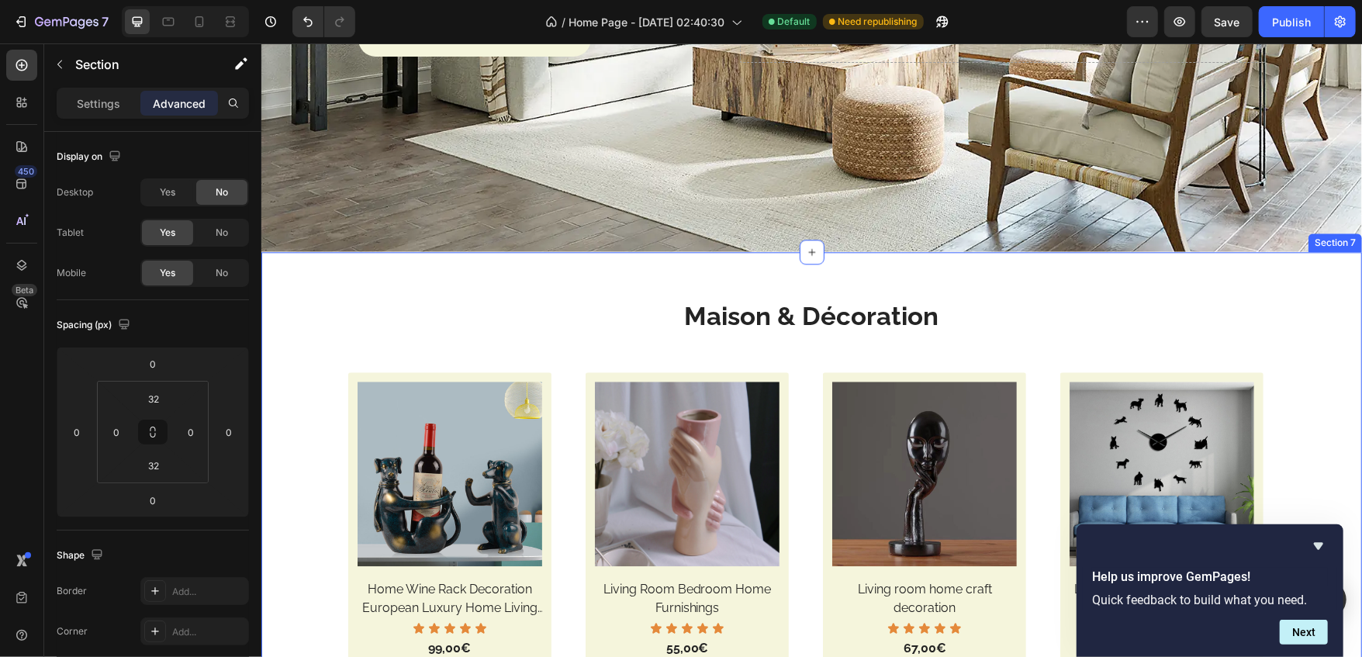
click at [423, 285] on div "Maison & Décoration Heading Row (P) Images Home Wine Rack Decoration European L…" at bounding box center [811, 503] width 1101 height 504
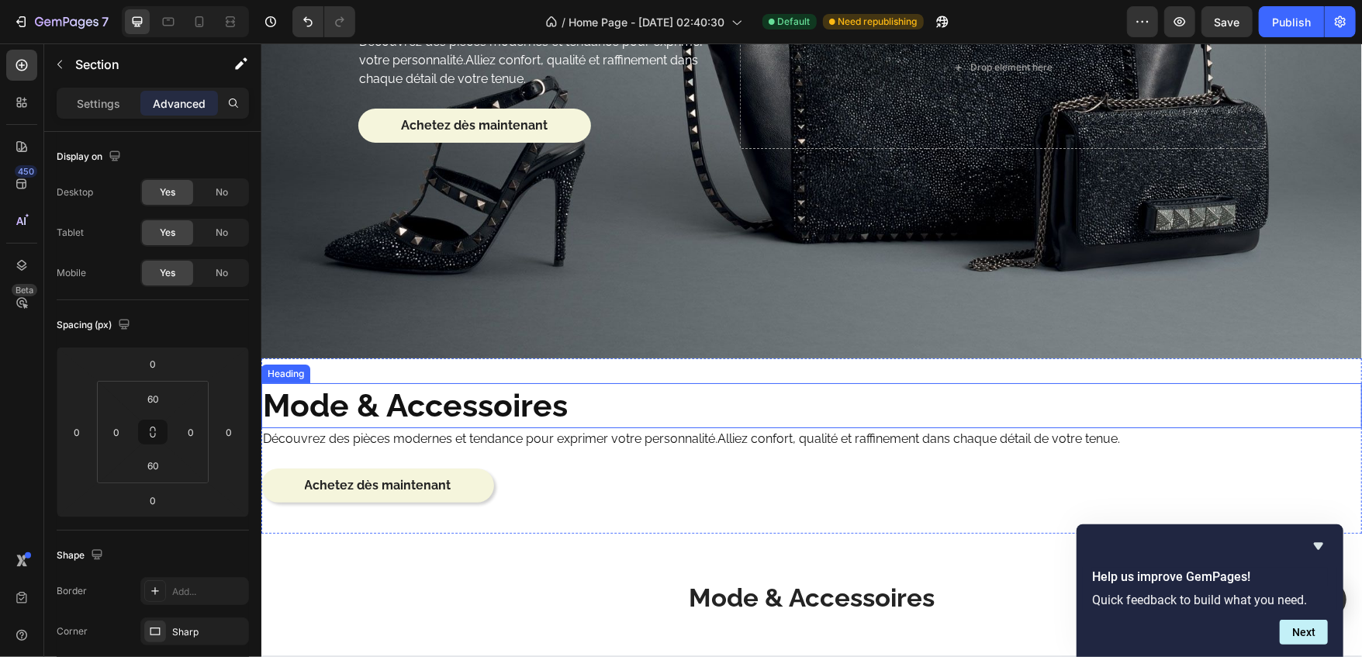
scroll to position [3969, 0]
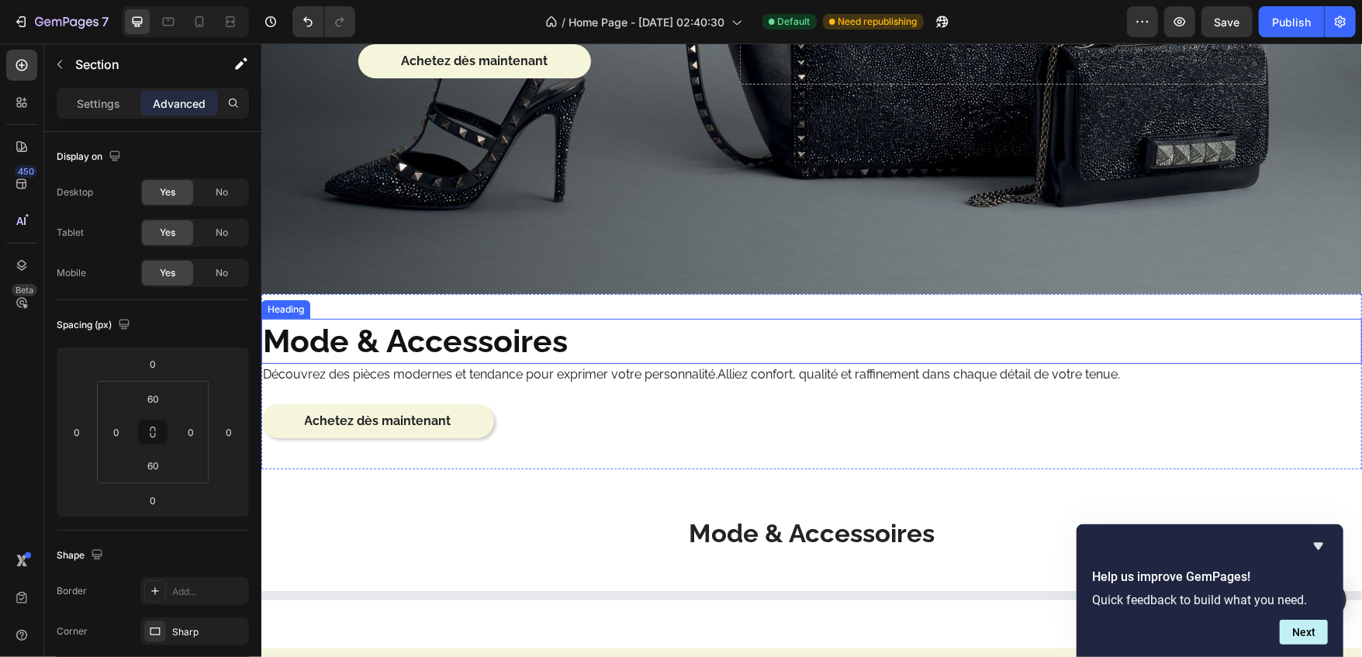
click at [584, 330] on h2 "Mode & Accessoires" at bounding box center [811, 340] width 1101 height 44
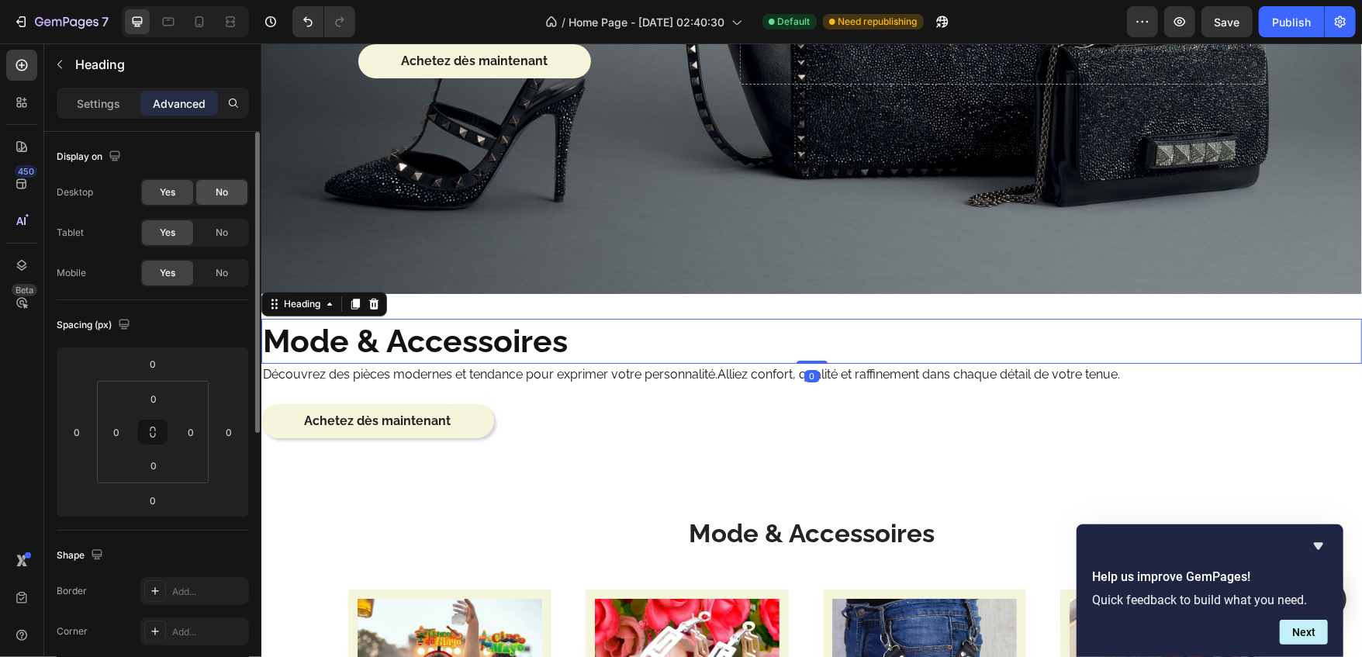
click at [246, 188] on div "No" at bounding box center [221, 192] width 51 height 25
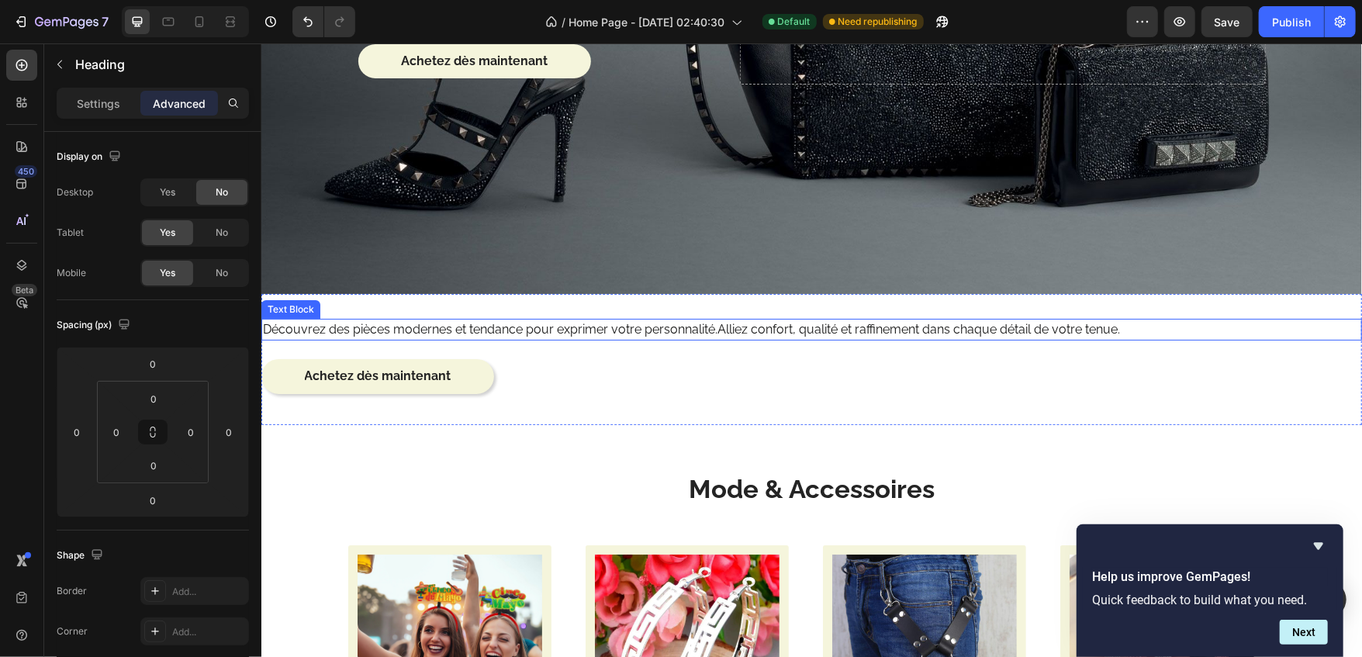
click at [367, 318] on div "Découvrez des pièces modernes et tendance pour exprimer votre personnalité.Alli…" at bounding box center [811, 329] width 1101 height 22
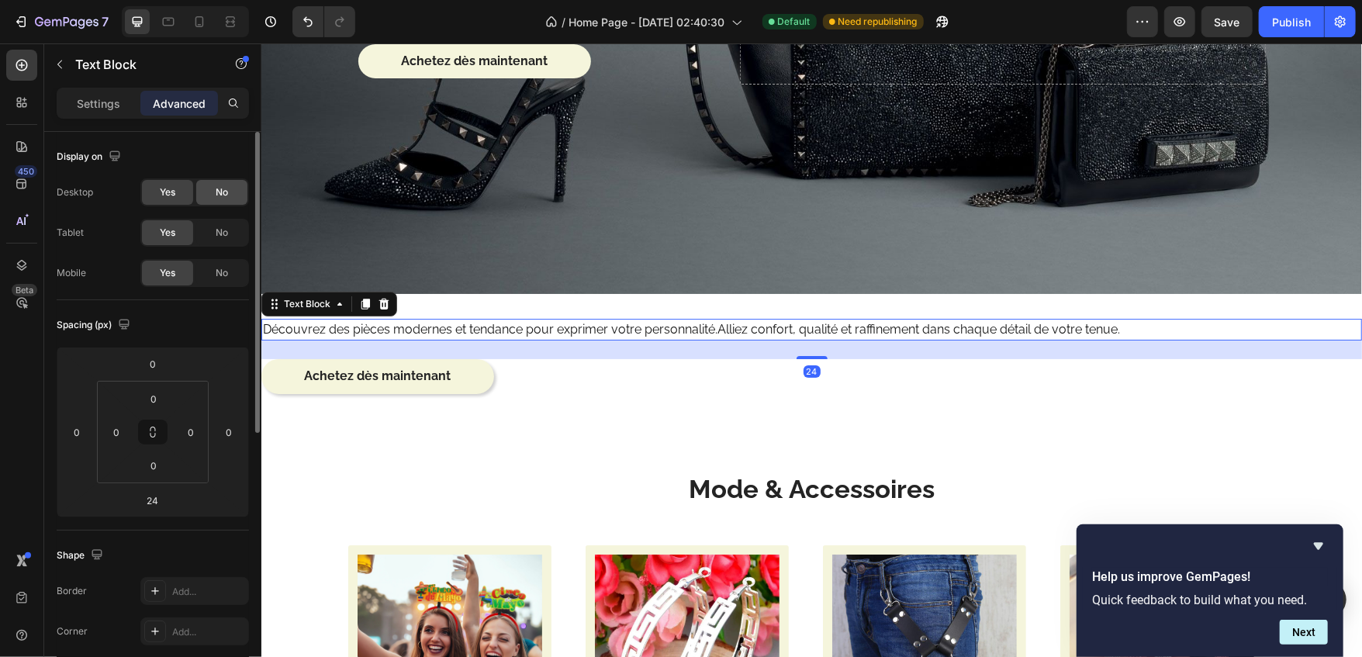
click at [204, 193] on div "No" at bounding box center [221, 192] width 51 height 25
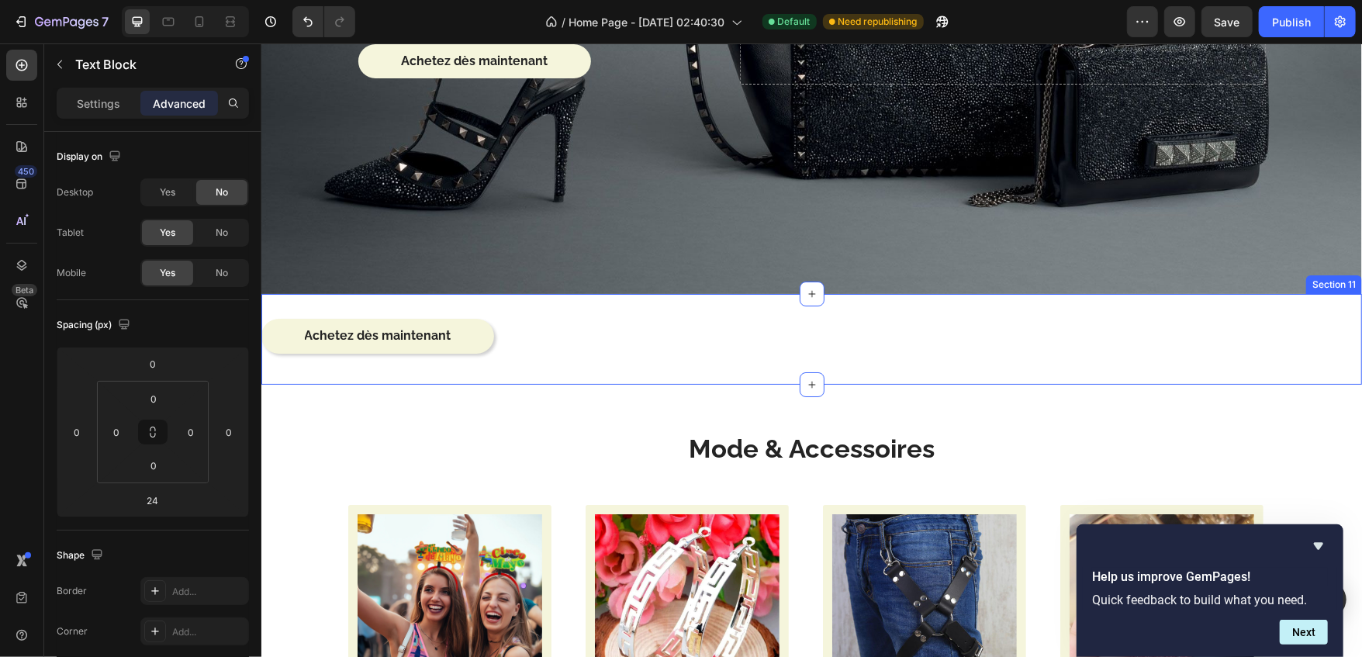
click at [466, 311] on div "Mode & Accessoires Heading Découvrez des pièces modernes et tendance pour expri…" at bounding box center [811, 338] width 1101 height 91
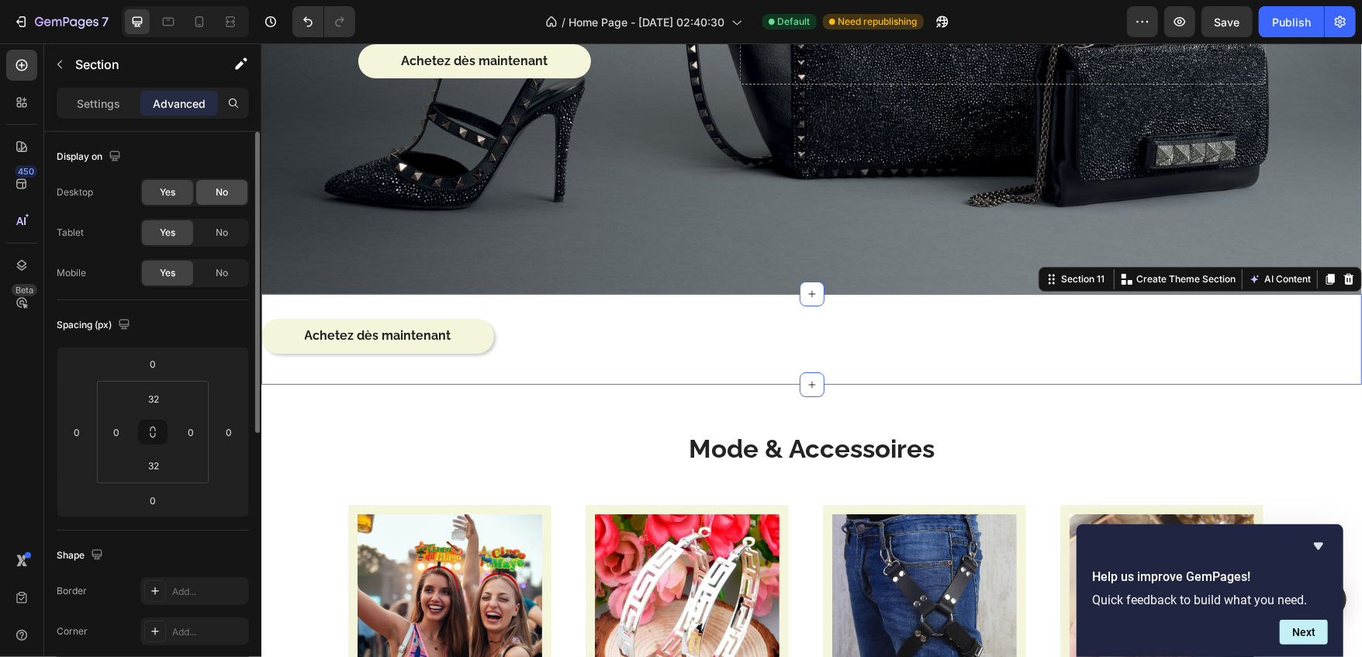
click at [201, 187] on div "No" at bounding box center [221, 192] width 51 height 25
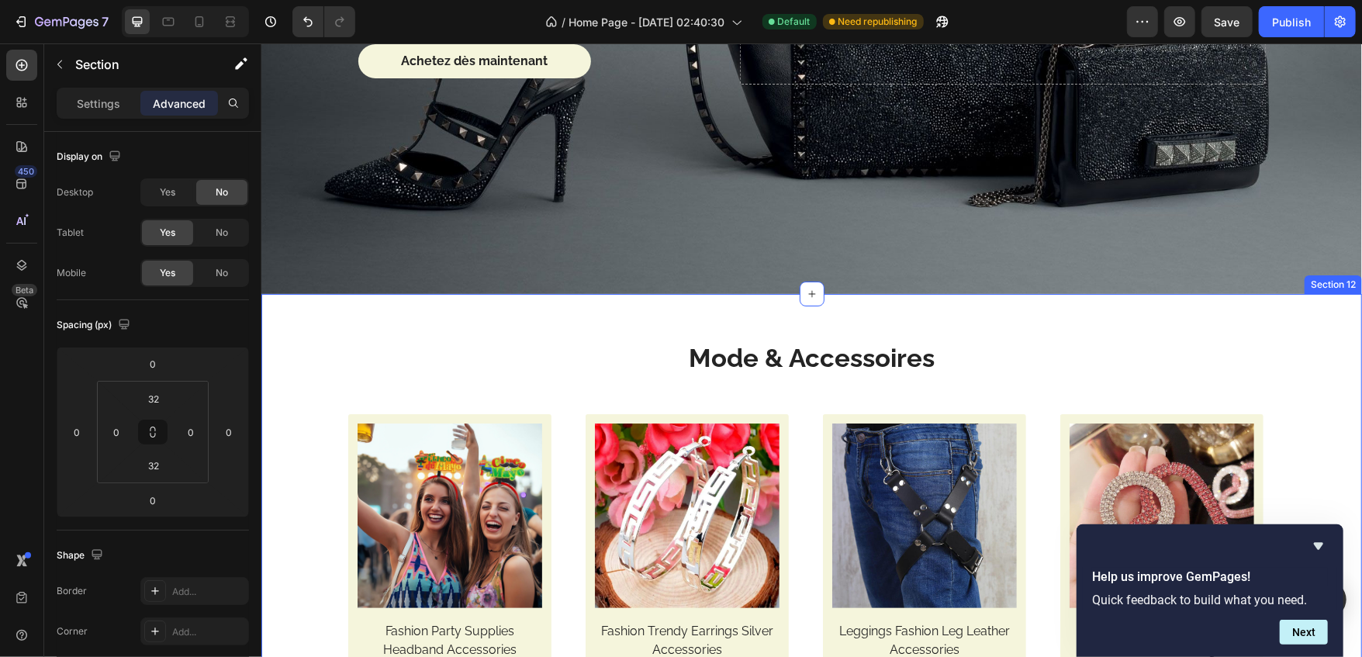
click at [450, 325] on div "Mode & Accessoires Heading Row (P) Images Fashion Party Supplies Headband Acces…" at bounding box center [811, 545] width 1101 height 504
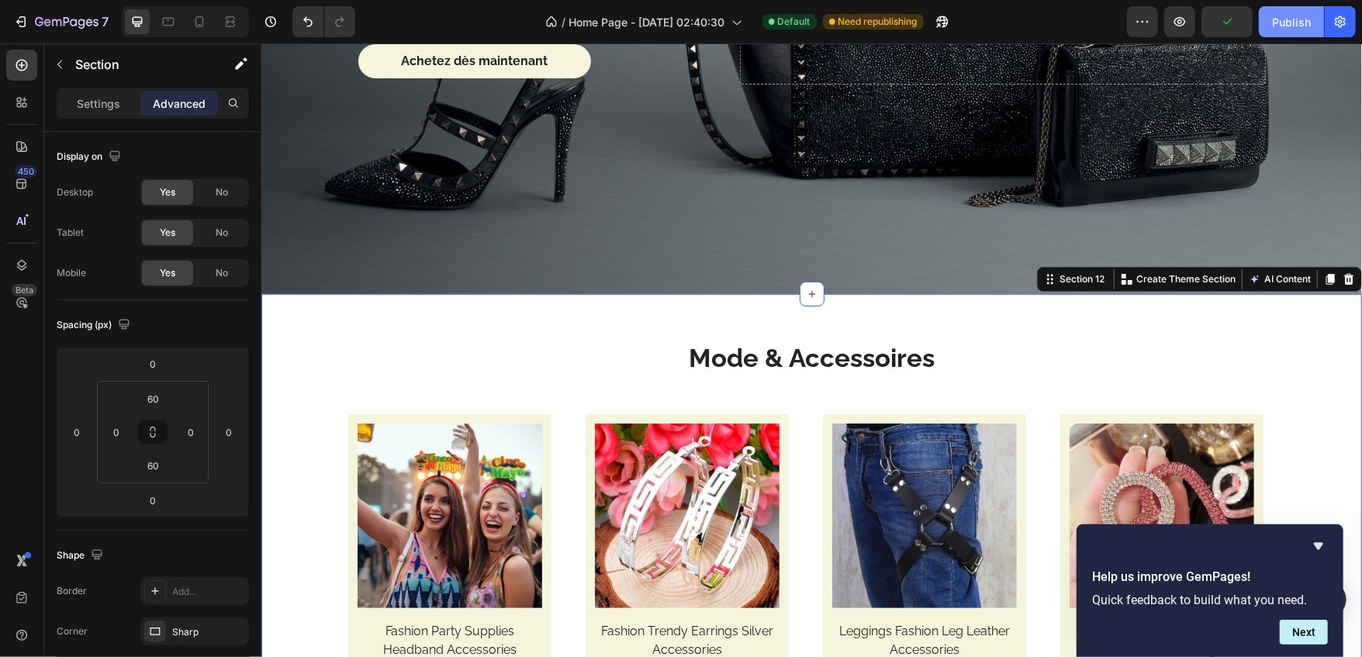
click at [1302, 8] on button "Publish" at bounding box center [1291, 21] width 65 height 31
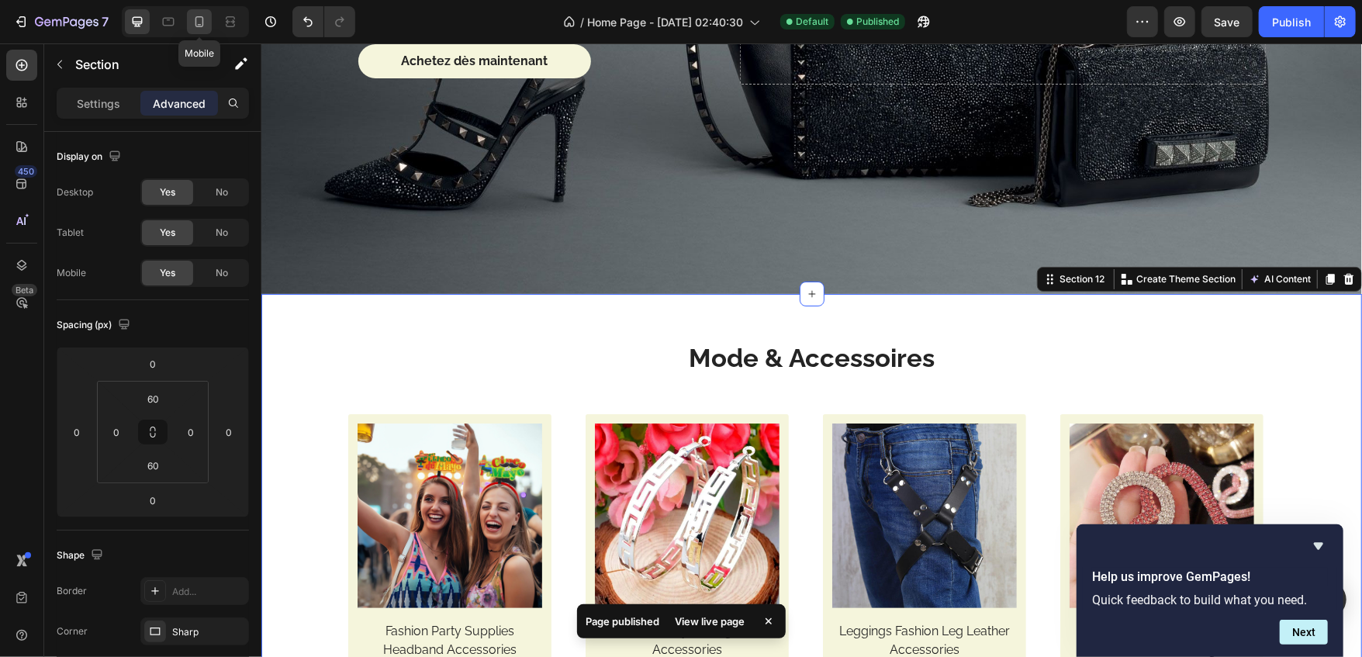
click at [194, 20] on icon at bounding box center [200, 22] width 16 height 16
type input "24"
type input "15"
type input "32"
type input "15"
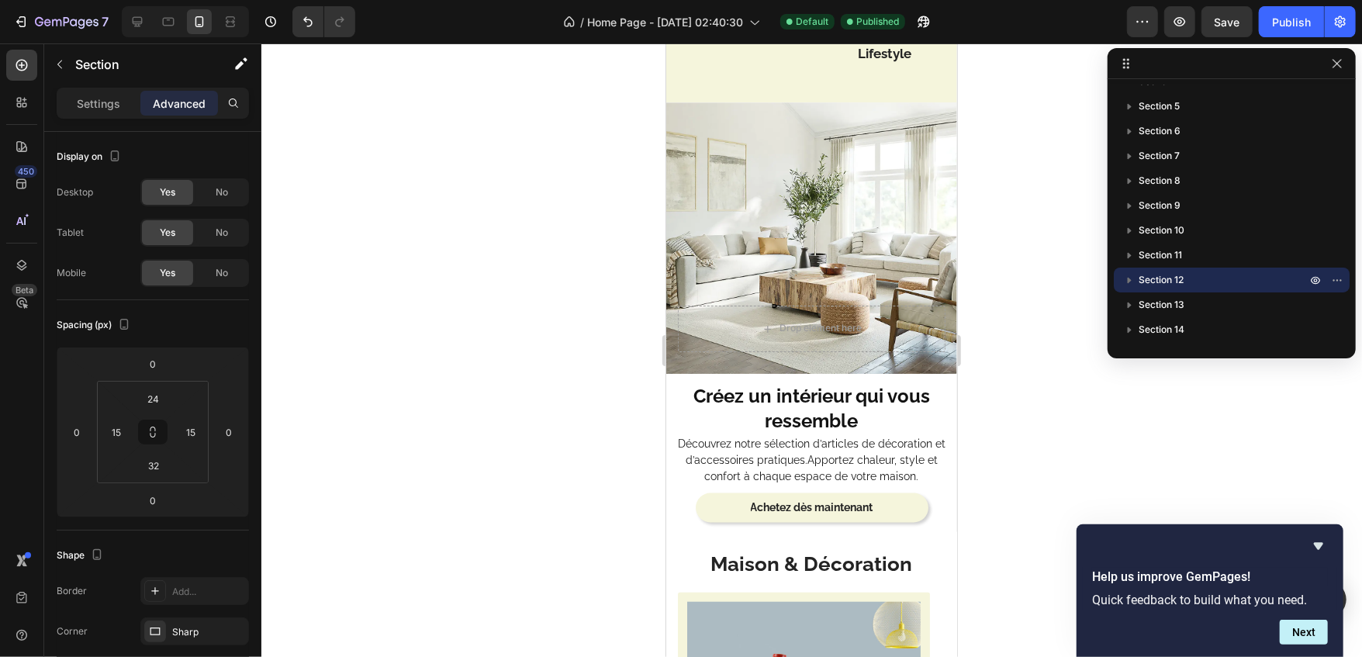
scroll to position [1745, 0]
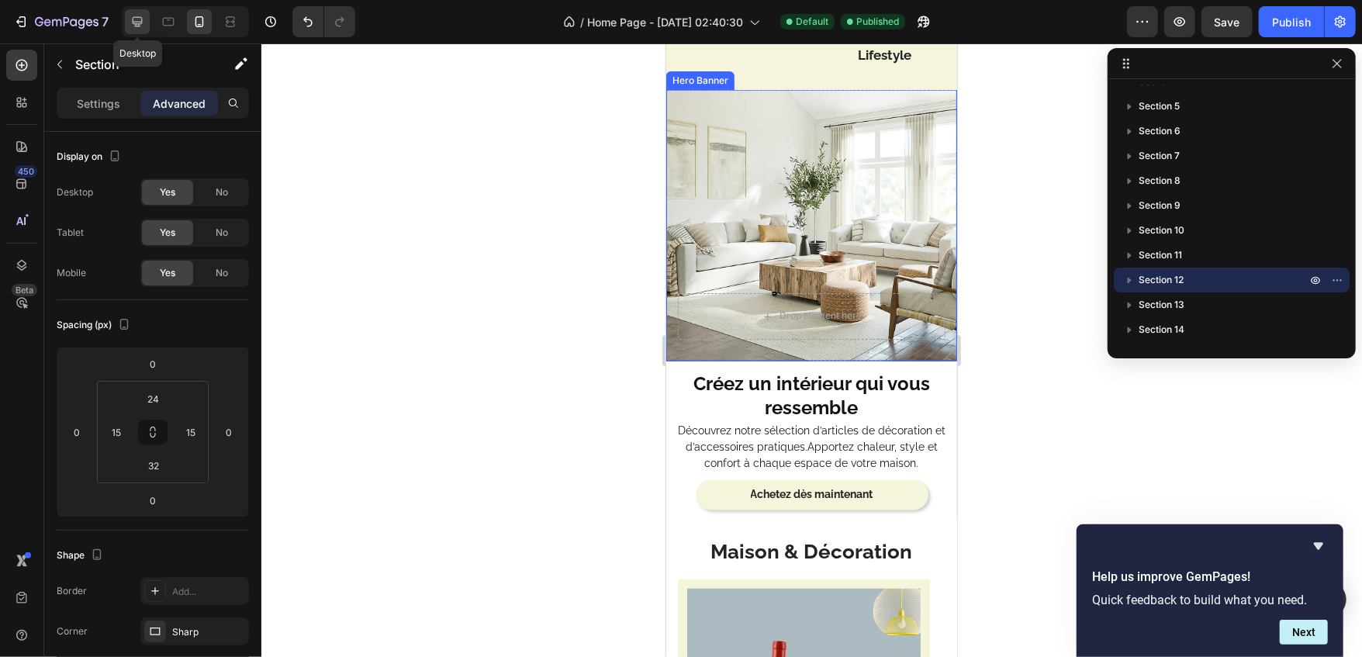
click at [130, 14] on icon at bounding box center [138, 22] width 16 height 16
type input "60"
type input "0"
type input "60"
type input "0"
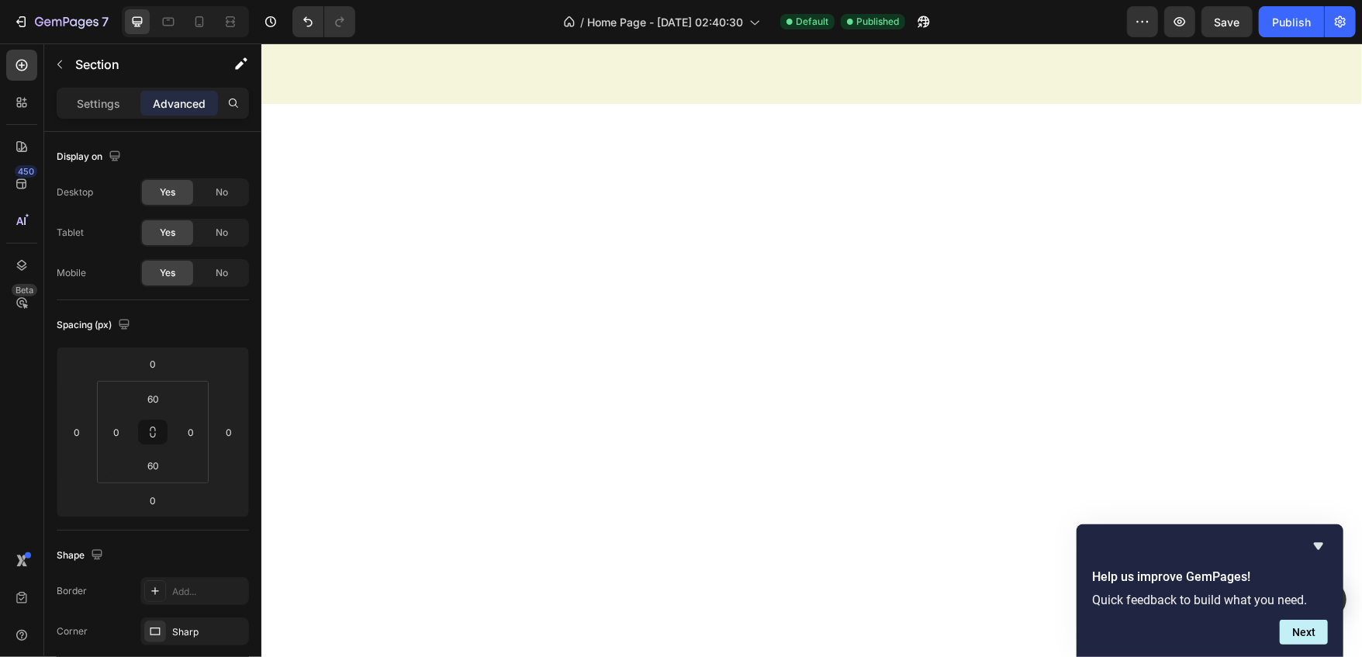
scroll to position [4259, 0]
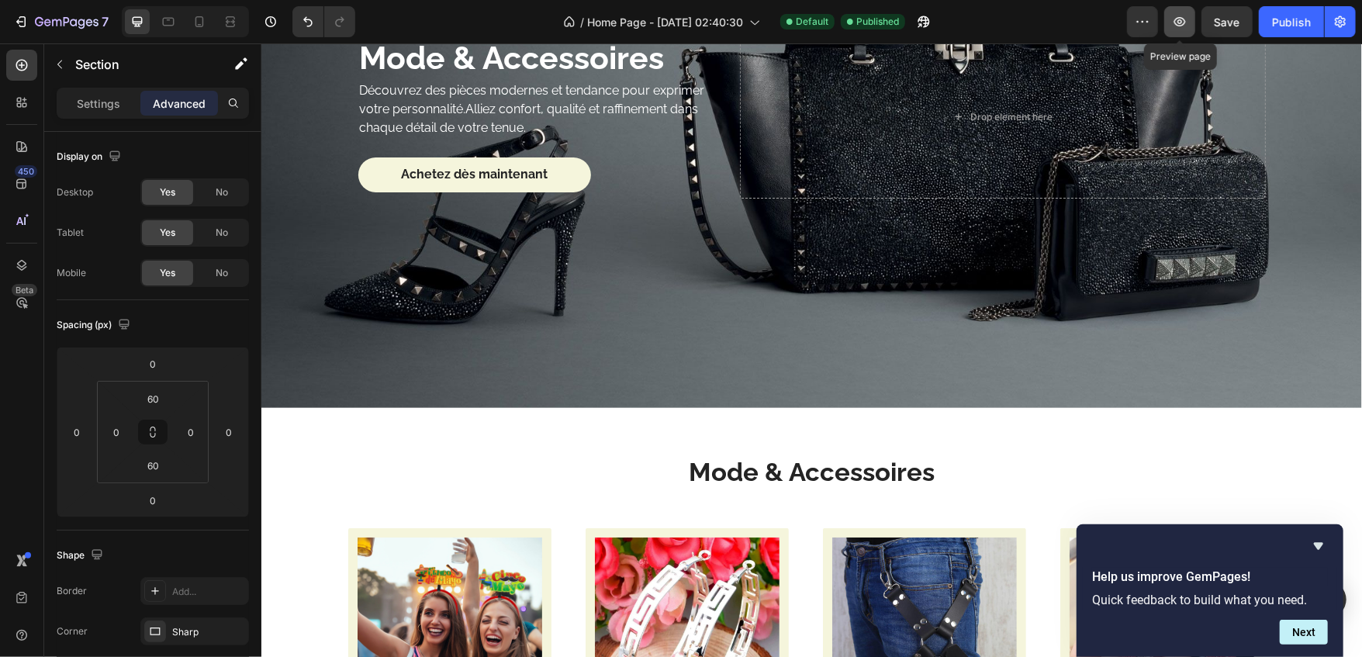
click at [1182, 18] on icon "button" at bounding box center [1180, 21] width 12 height 9
click at [31, 15] on div "7" at bounding box center [60, 21] width 95 height 19
